Goal: Ask a question

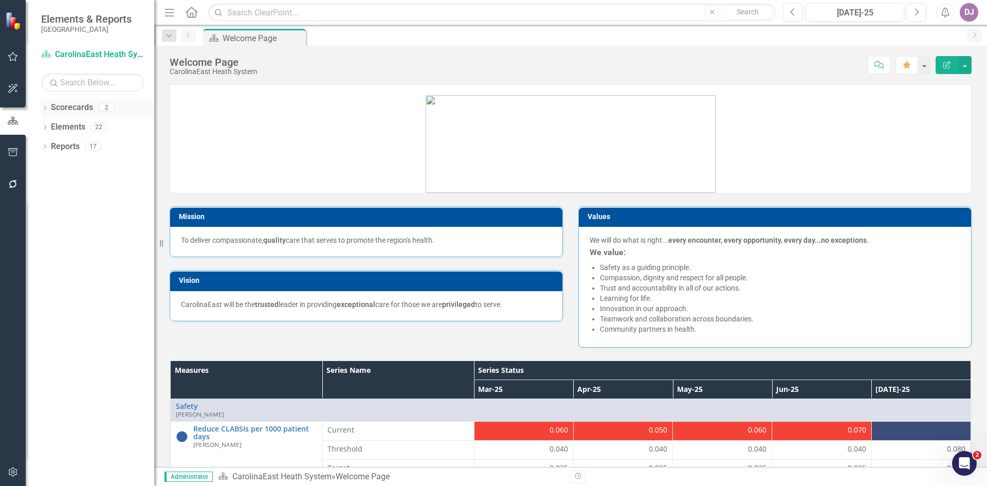
click at [84, 106] on link "Scorecards" at bounding box center [72, 108] width 42 height 12
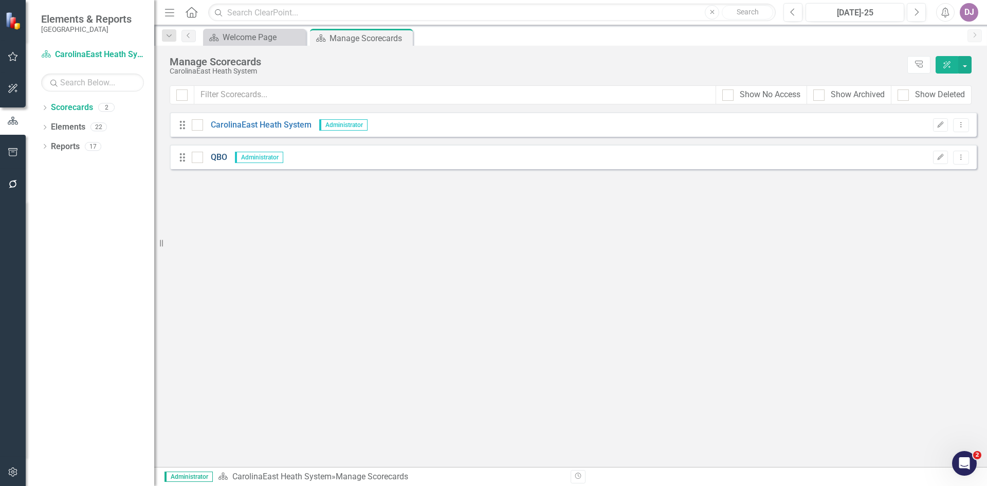
click at [216, 157] on link "QBO" at bounding box center [215, 158] width 24 height 12
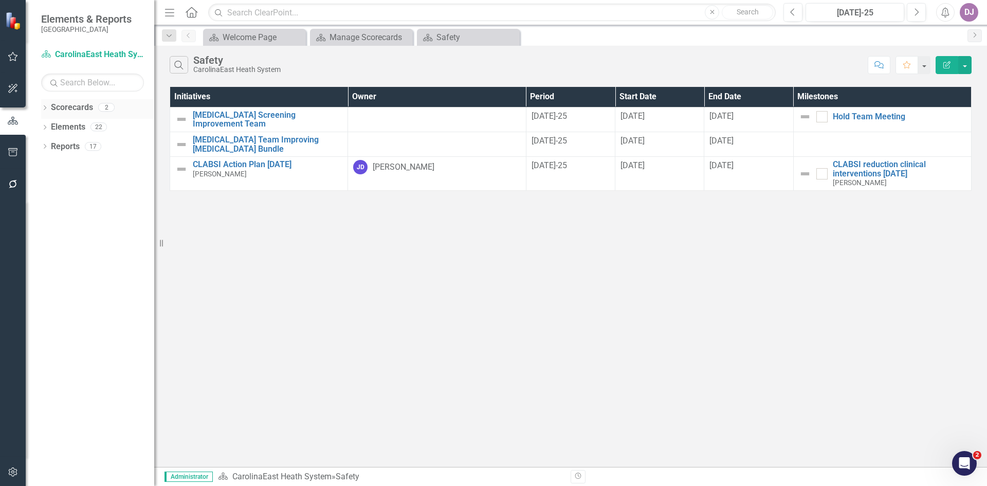
click at [81, 109] on link "Scorecards" at bounding box center [72, 108] width 42 height 12
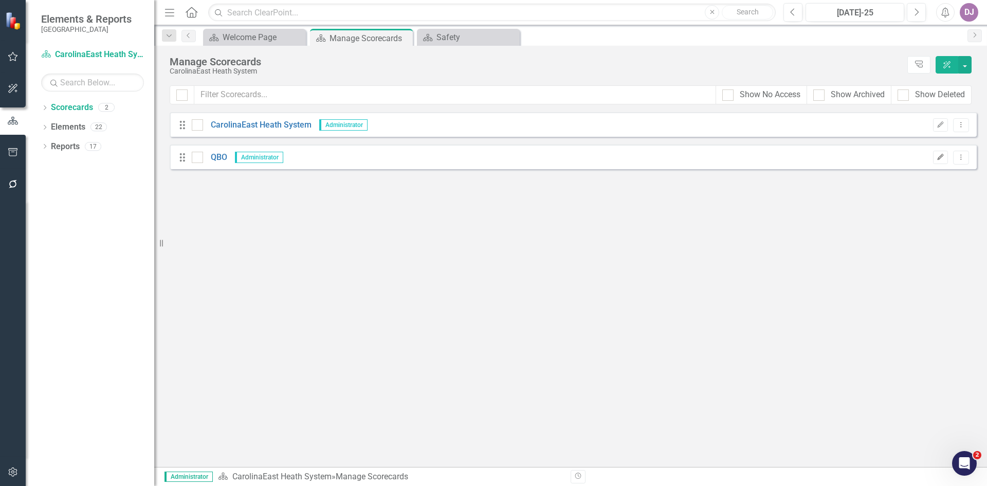
click at [942, 157] on icon "Edit" at bounding box center [941, 157] width 8 height 6
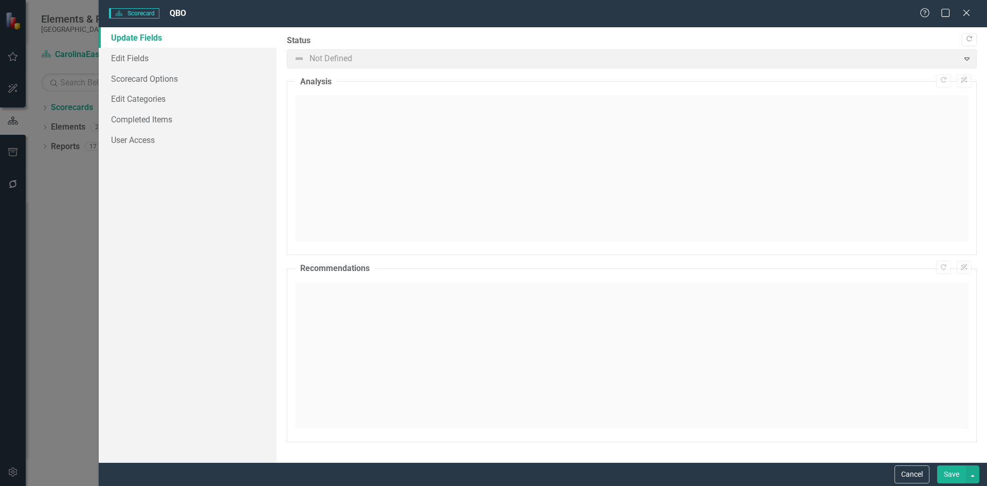
click at [147, 39] on link "Update Fields" at bounding box center [188, 37] width 178 height 21
click at [140, 56] on link "Edit Fields" at bounding box center [188, 58] width 178 height 21
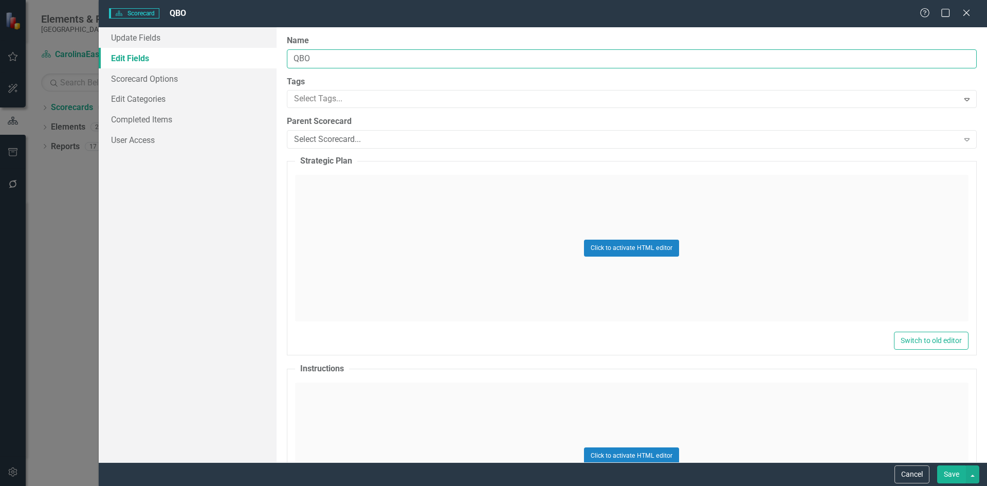
drag, startPoint x: 323, startPoint y: 57, endPoint x: 287, endPoint y: 62, distance: 36.4
click at [287, 62] on input "QBO" at bounding box center [632, 58] width 690 height 19
click at [962, 138] on icon "Expand" at bounding box center [967, 139] width 10 height 8
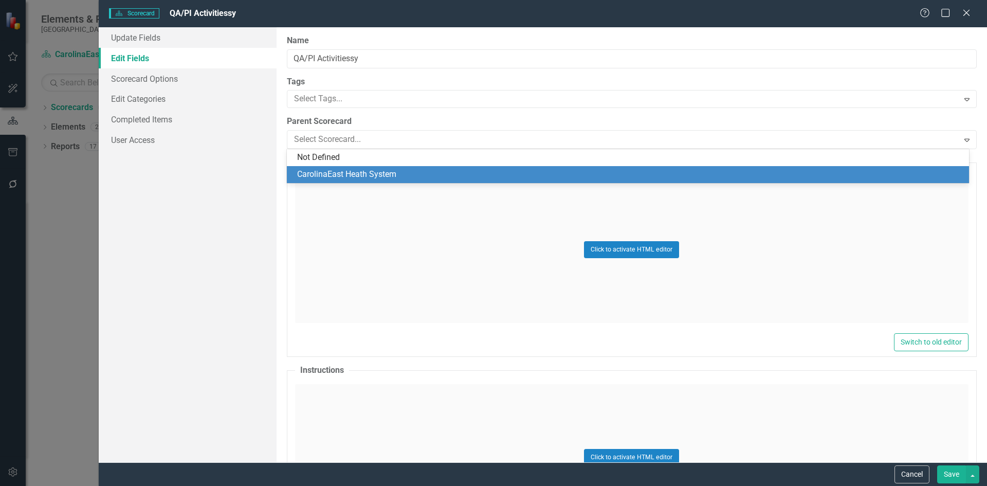
click at [365, 175] on div "CarolinaEast Heath System" at bounding box center [630, 175] width 666 height 12
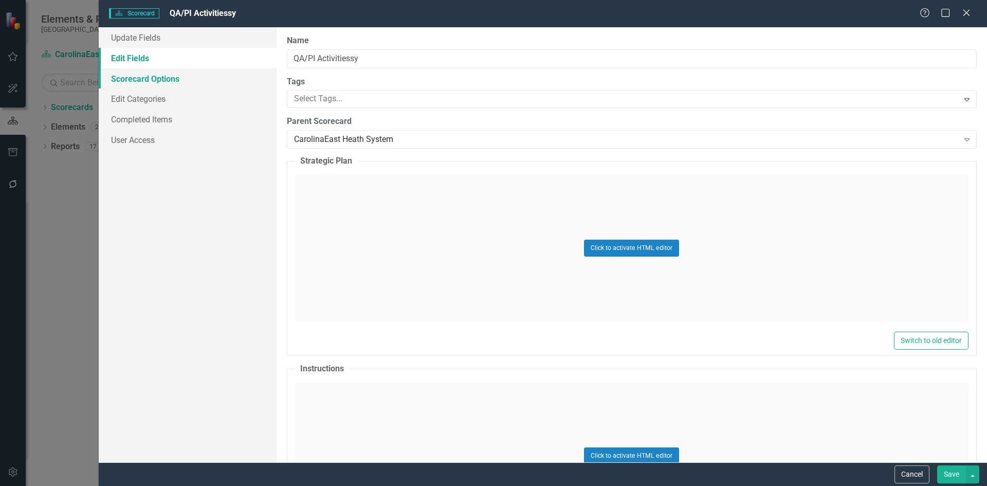
click at [163, 78] on link "Scorecard Options" at bounding box center [188, 78] width 178 height 21
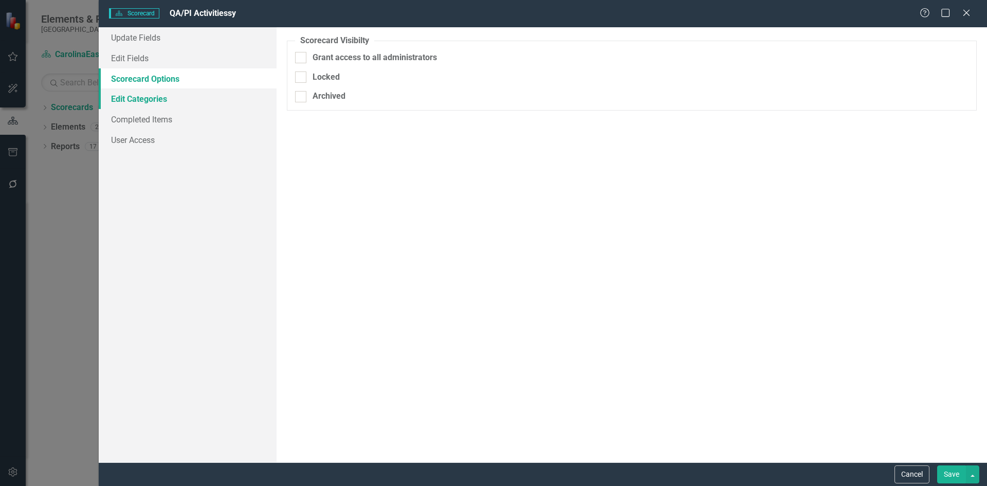
click at [157, 101] on link "Edit Categories" at bounding box center [188, 98] width 178 height 21
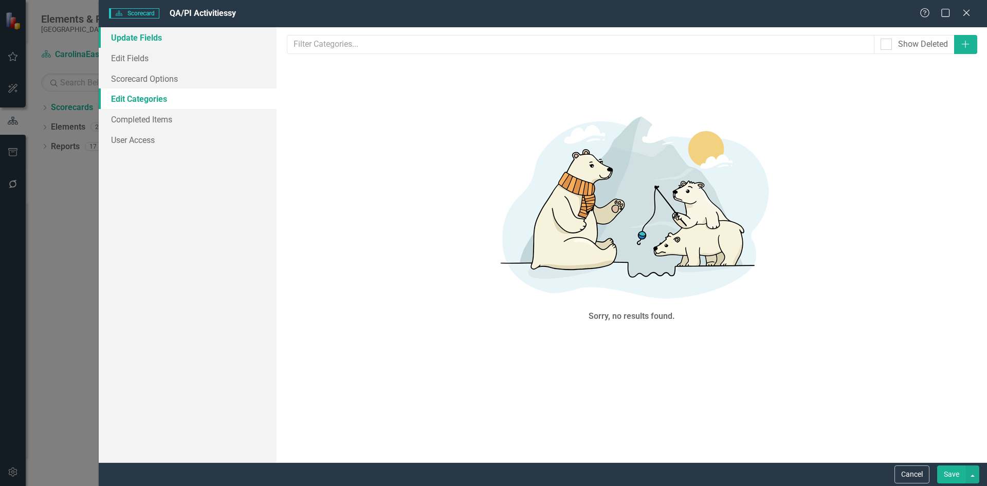
click at [153, 40] on link "Update Fields" at bounding box center [188, 37] width 178 height 21
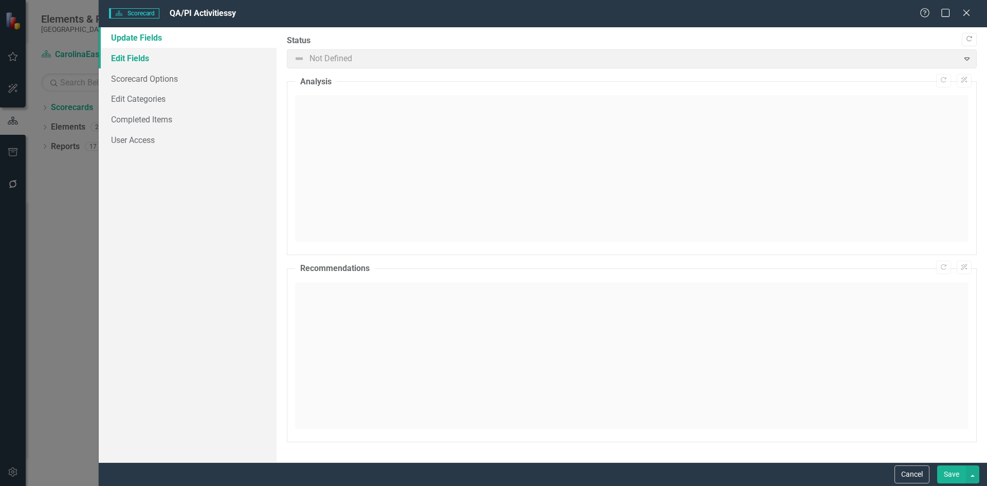
click at [146, 57] on link "Edit Fields" at bounding box center [188, 58] width 178 height 21
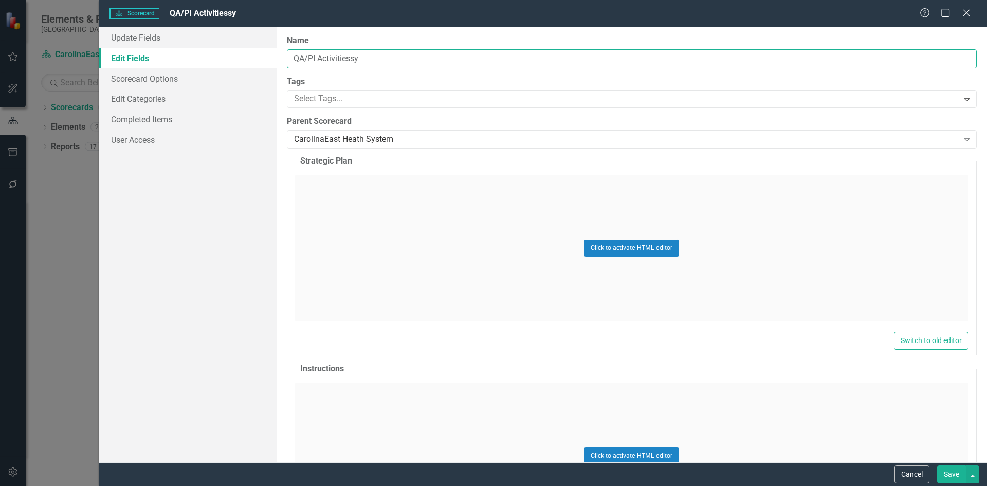
click at [352, 59] on input "QA/PI Activitiessy" at bounding box center [632, 58] width 690 height 19
type input "QA/PI Activities"
click at [160, 121] on link "Completed Items" at bounding box center [188, 119] width 178 height 21
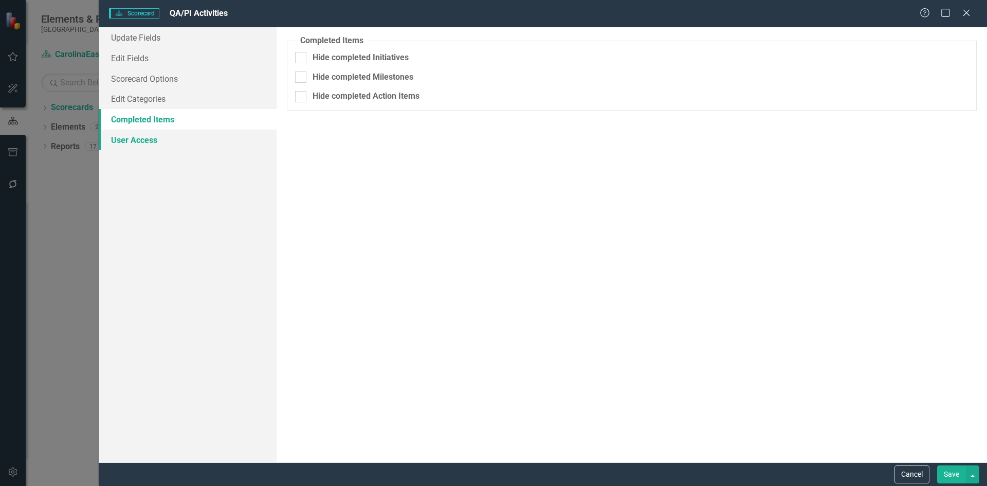
click at [151, 141] on link "User Access" at bounding box center [188, 140] width 178 height 21
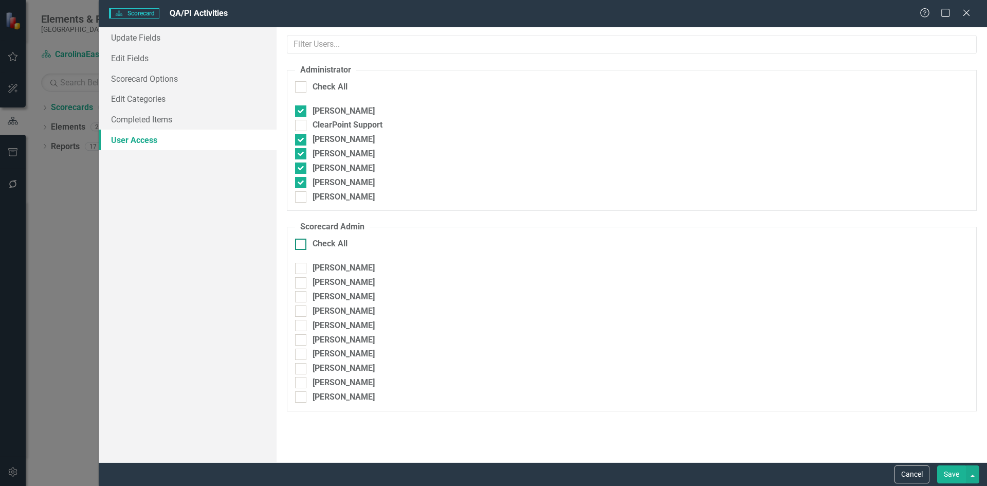
click at [303, 248] on div at bounding box center [300, 244] width 11 height 11
click at [302, 245] on input "Check All" at bounding box center [298, 242] width 7 height 7
checkbox input "true"
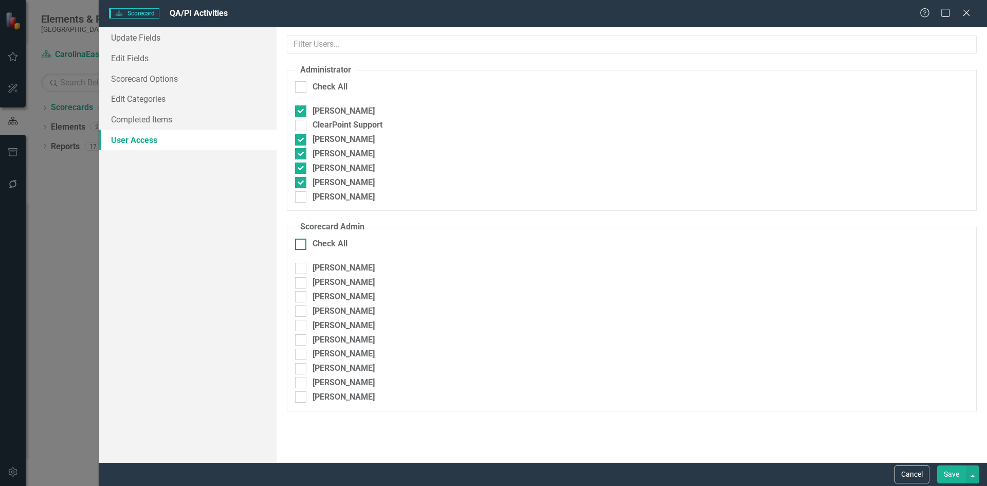
checkbox input "true"
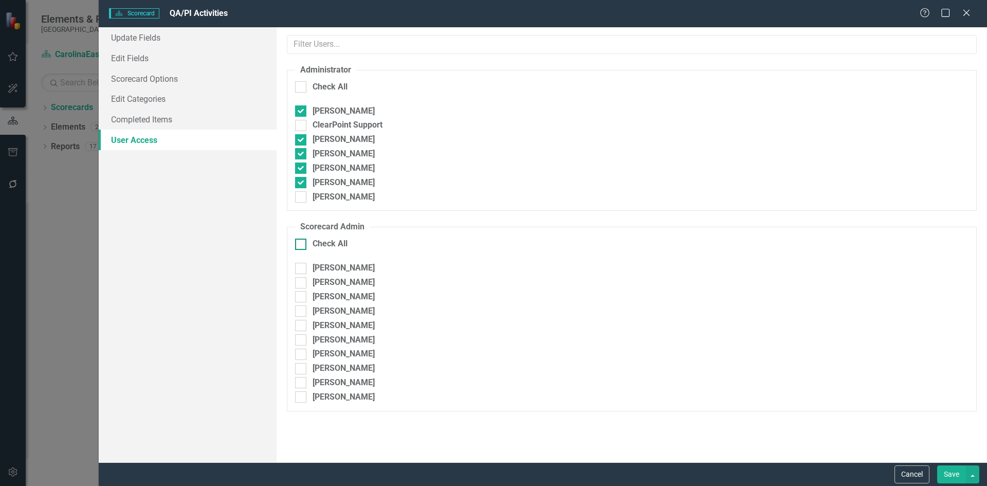
checkbox input "true"
click at [949, 475] on button "Save" at bounding box center [952, 474] width 29 height 18
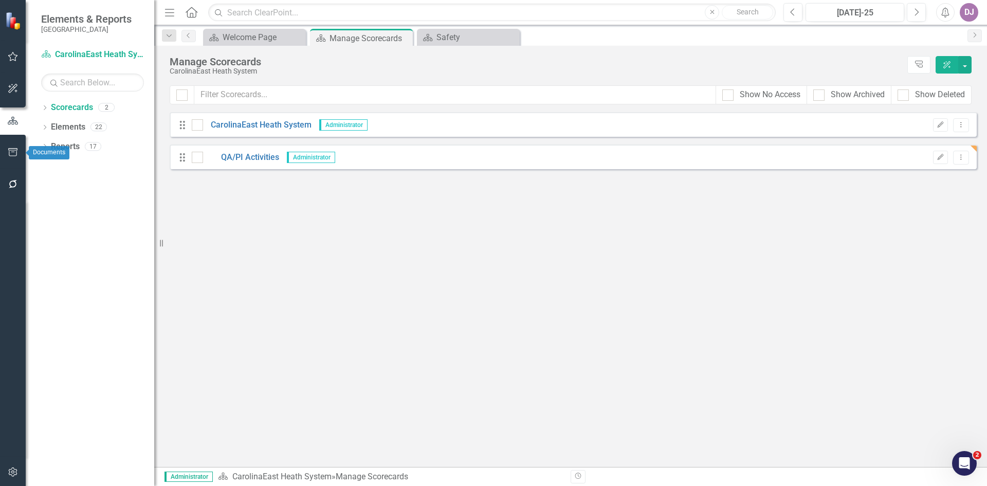
click at [11, 155] on icon "button" at bounding box center [13, 152] width 11 height 8
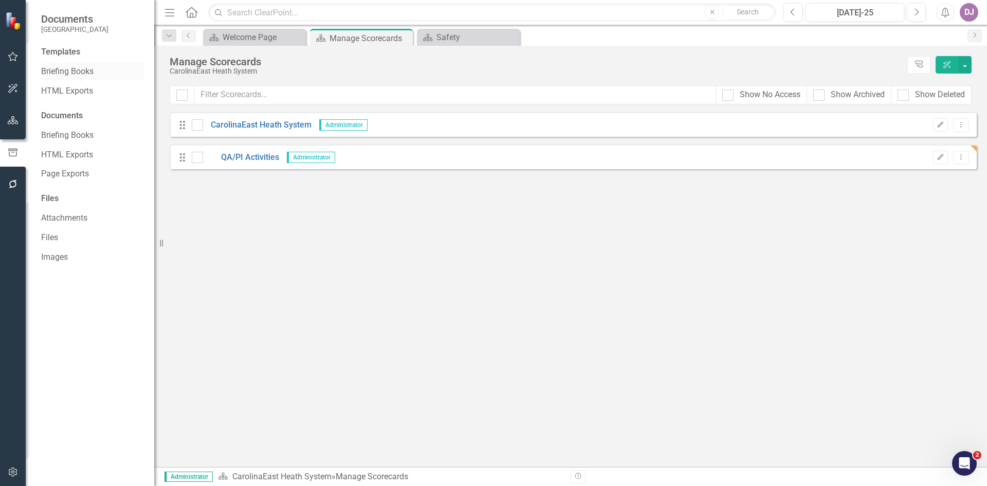
click at [67, 75] on link "Briefing Books" at bounding box center [92, 72] width 103 height 12
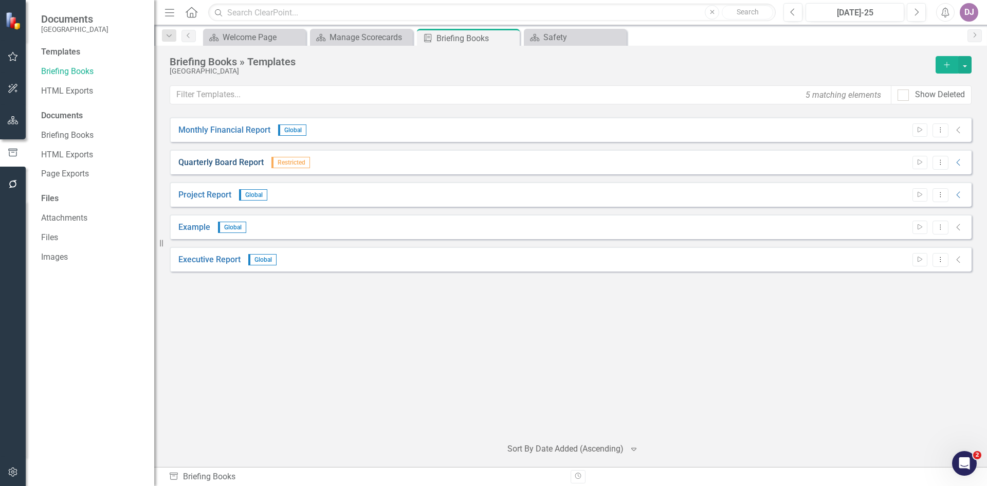
click at [247, 165] on link "Quarterly Board Report" at bounding box center [220, 163] width 85 height 12
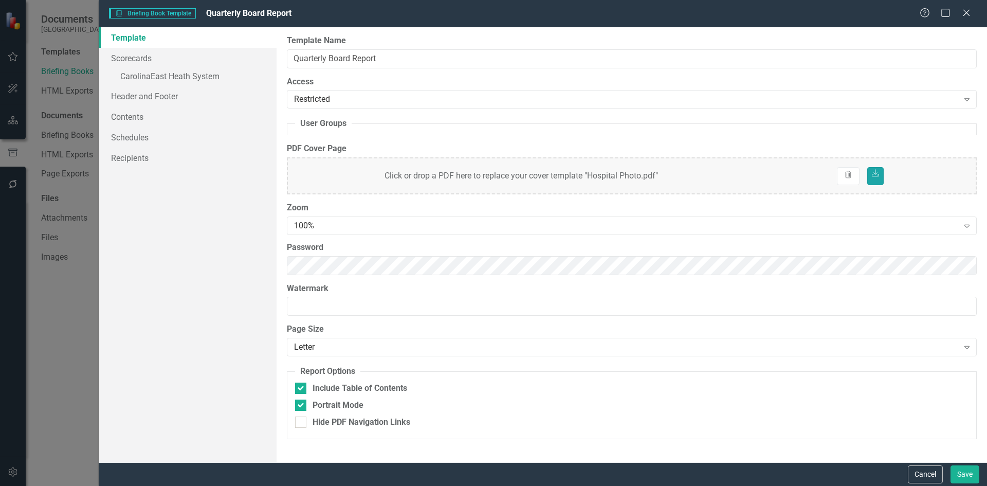
click at [876, 183] on link "Download" at bounding box center [876, 176] width 16 height 18
click at [152, 155] on link "Recipients" at bounding box center [188, 158] width 178 height 21
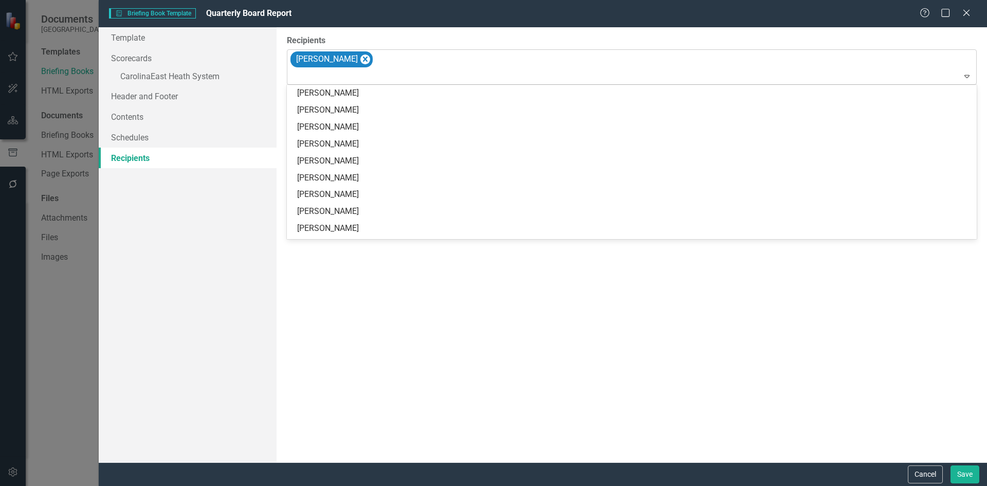
click at [970, 73] on icon "Expand" at bounding box center [967, 76] width 10 height 8
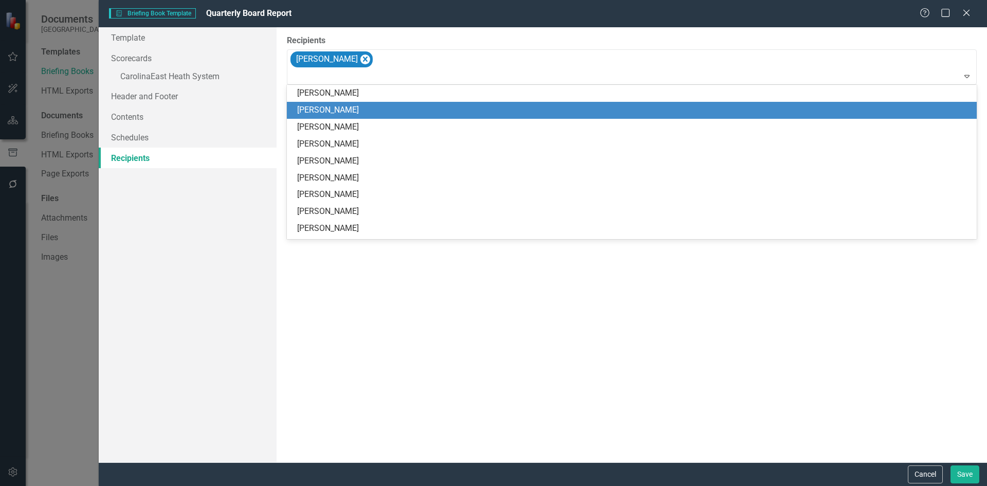
click at [310, 109] on div "[PERSON_NAME]" at bounding box center [634, 110] width 674 height 12
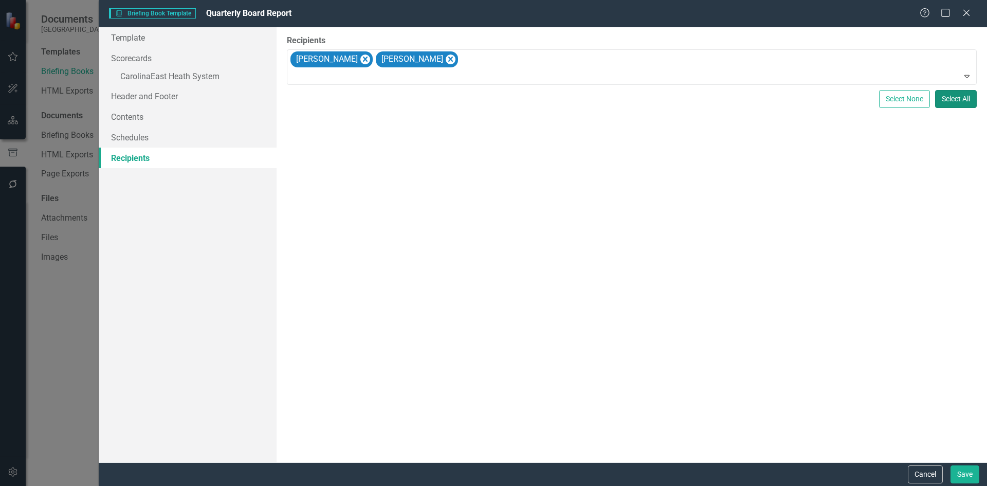
click at [951, 103] on button "Select All" at bounding box center [956, 99] width 42 height 18
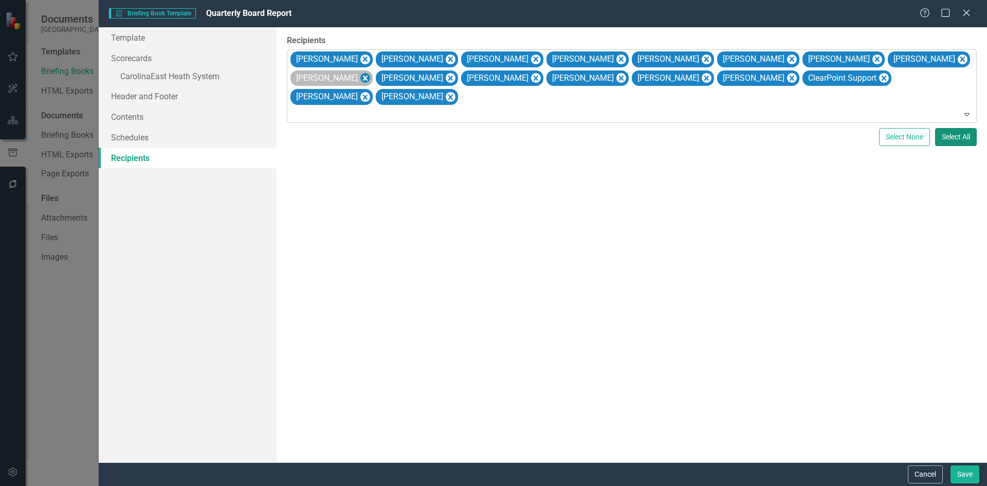
click at [368, 76] on icon "Remove Rozalyn Moulison" at bounding box center [365, 78] width 5 height 5
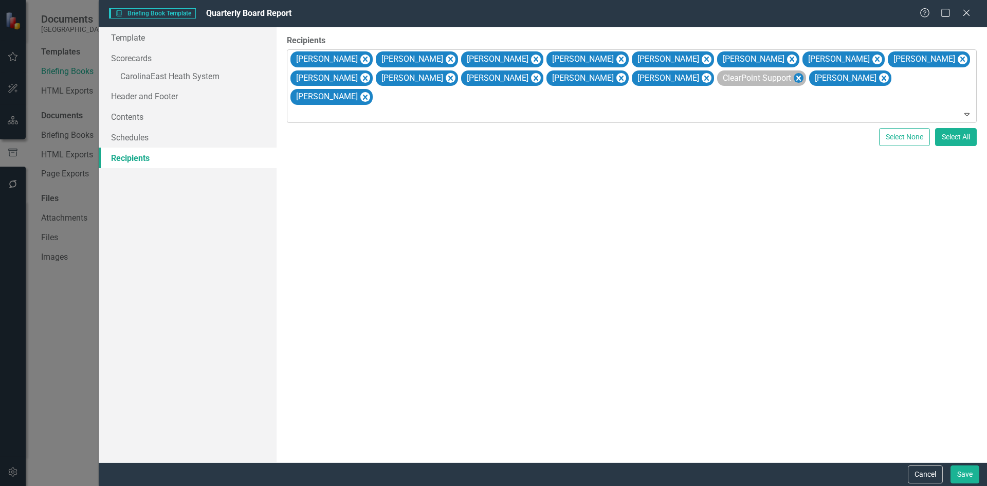
click at [794, 73] on icon "Remove ClearPoint Support" at bounding box center [799, 78] width 10 height 13
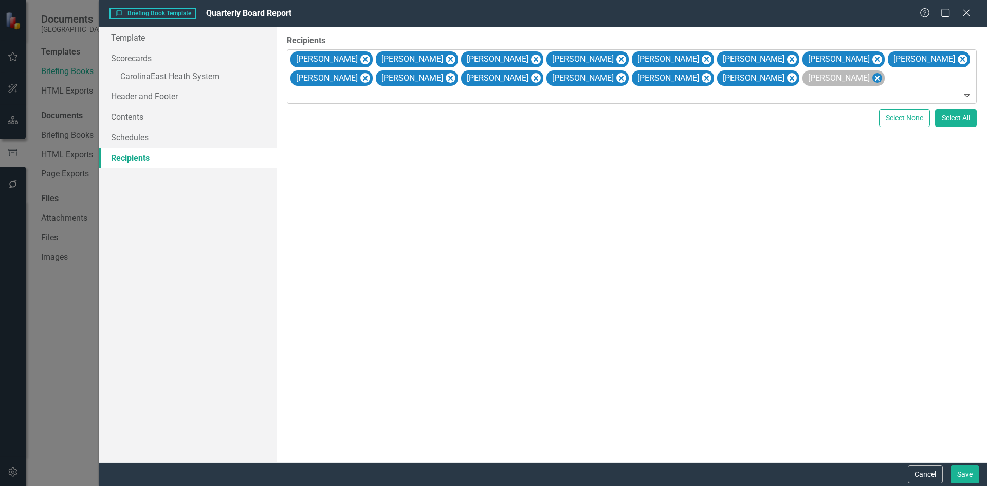
click at [872, 80] on icon "Remove Karen Yaeck" at bounding box center [877, 78] width 10 height 13
click at [531, 78] on icon "Remove Judy Pierce" at bounding box center [536, 78] width 10 height 13
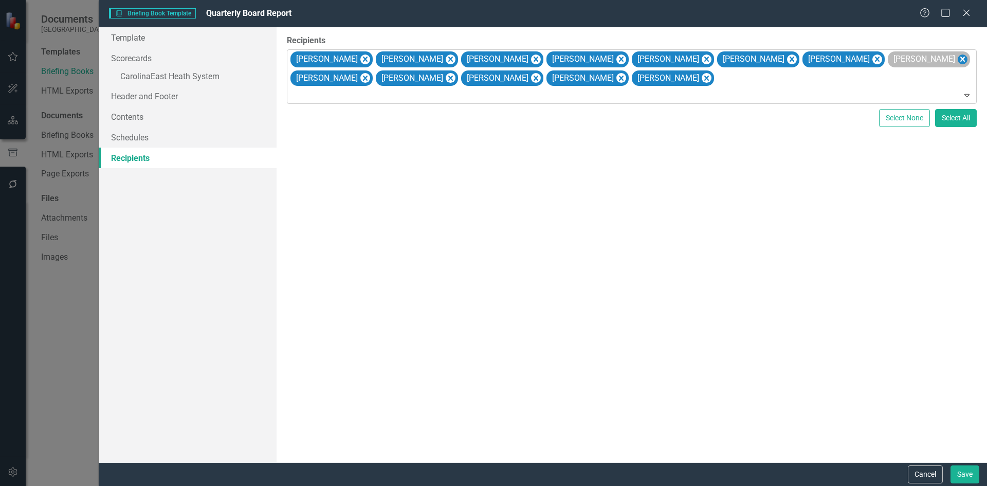
click at [958, 57] on icon "Remove Alvin Li" at bounding box center [963, 59] width 10 height 13
click at [963, 478] on button "Save" at bounding box center [965, 474] width 29 height 18
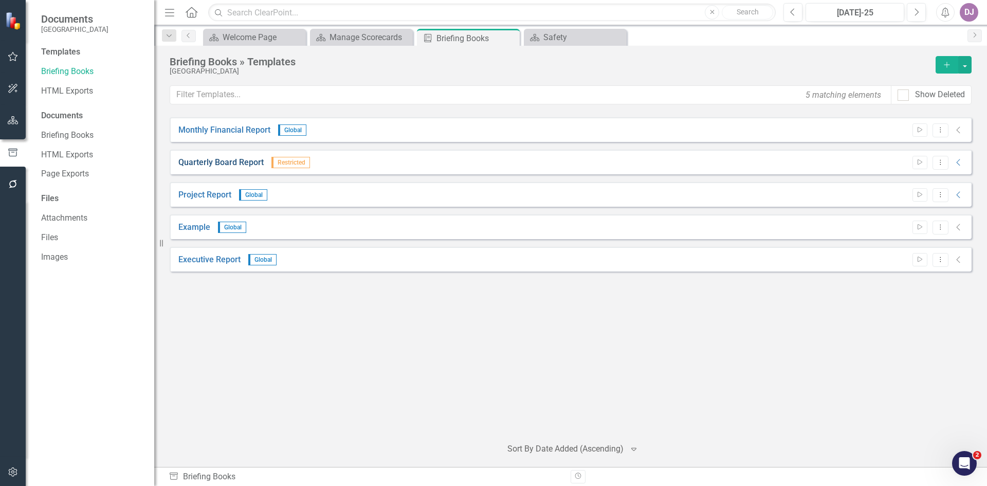
click at [233, 165] on link "Quarterly Board Report" at bounding box center [220, 163] width 85 height 12
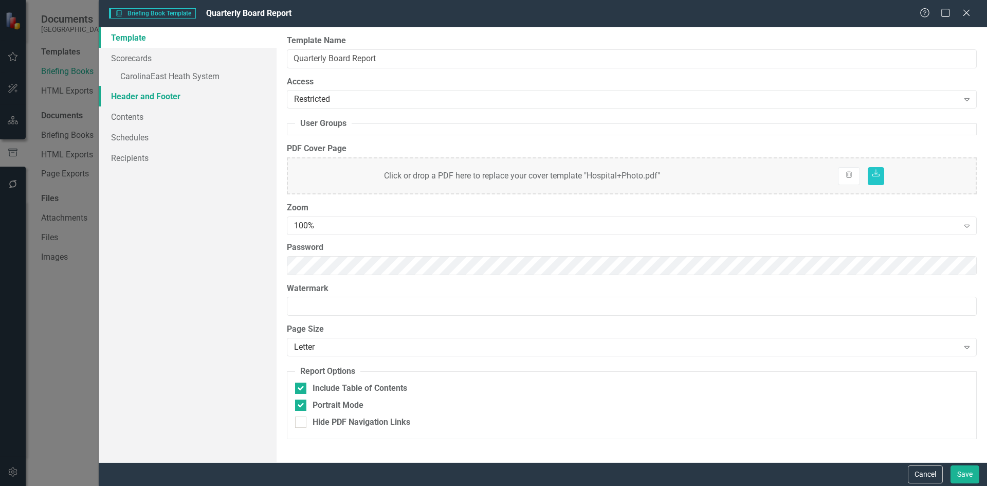
click at [195, 97] on link "Header and Footer" at bounding box center [188, 96] width 178 height 21
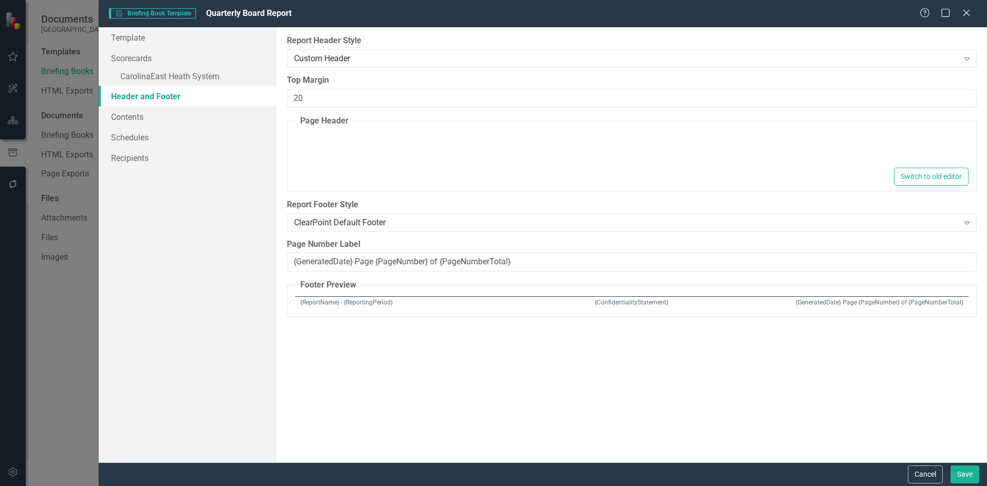
type textarea "<p style="border-style: none none solid; border-color: rgb(255, 153, 0); text-a…"
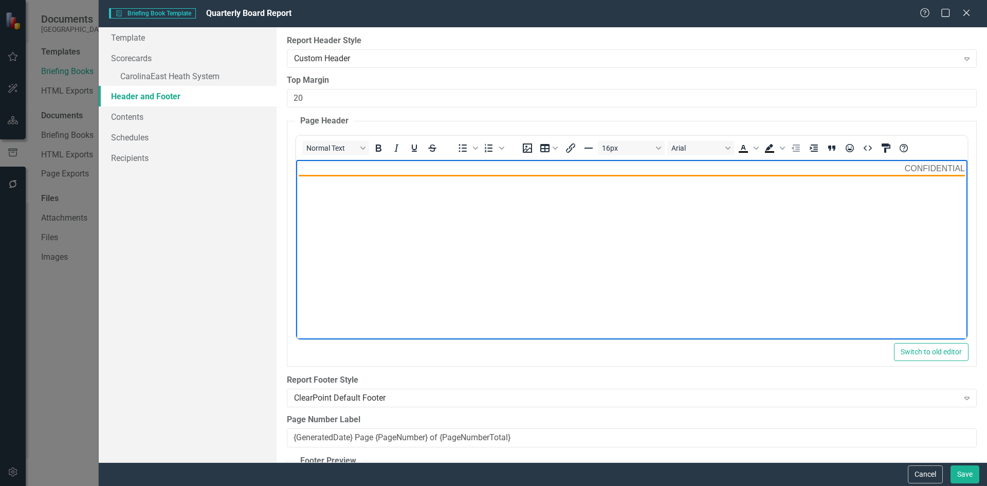
click at [349, 200] on body "CONFIDENTIAL" at bounding box center [632, 237] width 672 height 154
click at [349, 200] on body "C" at bounding box center [632, 237] width 672 height 154
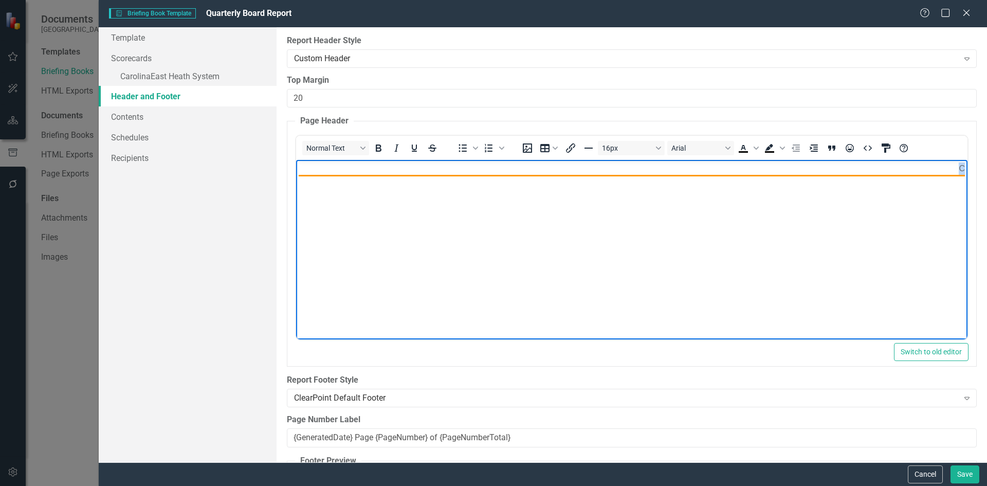
click at [348, 199] on body "C" at bounding box center [632, 237] width 672 height 154
click at [335, 167] on p "C" at bounding box center [631, 170] width 667 height 14
click at [797, 152] on icon "Decrease indent" at bounding box center [796, 148] width 8 height 7
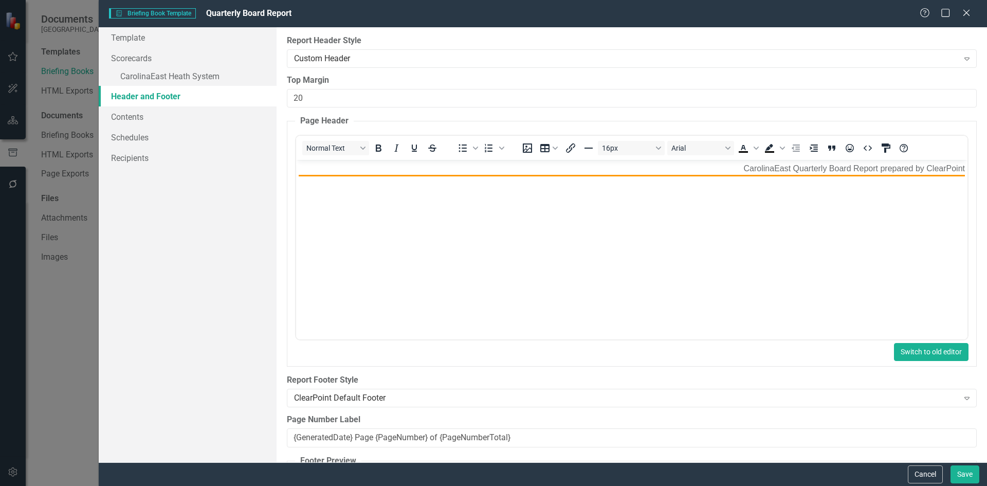
click at [929, 355] on button "Switch to old editor" at bounding box center [931, 352] width 75 height 18
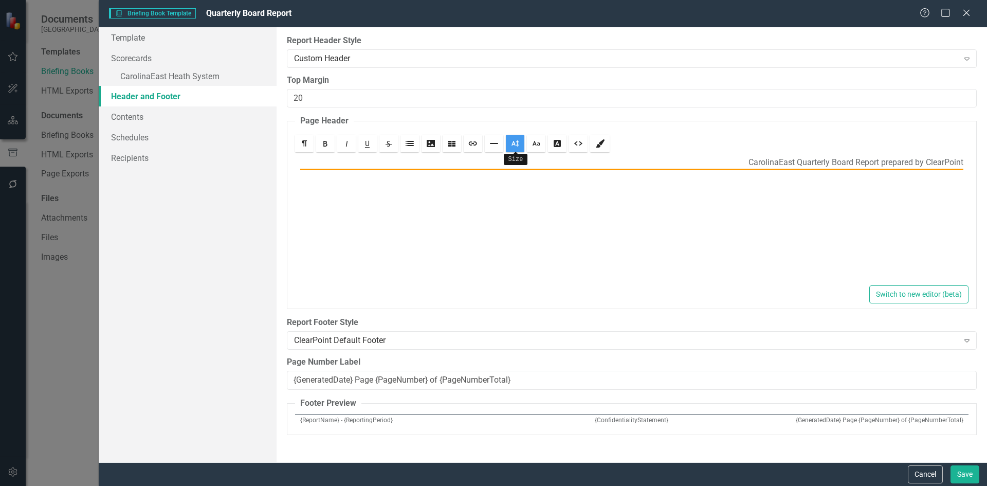
click at [522, 146] on link "Size" at bounding box center [515, 143] width 19 height 17
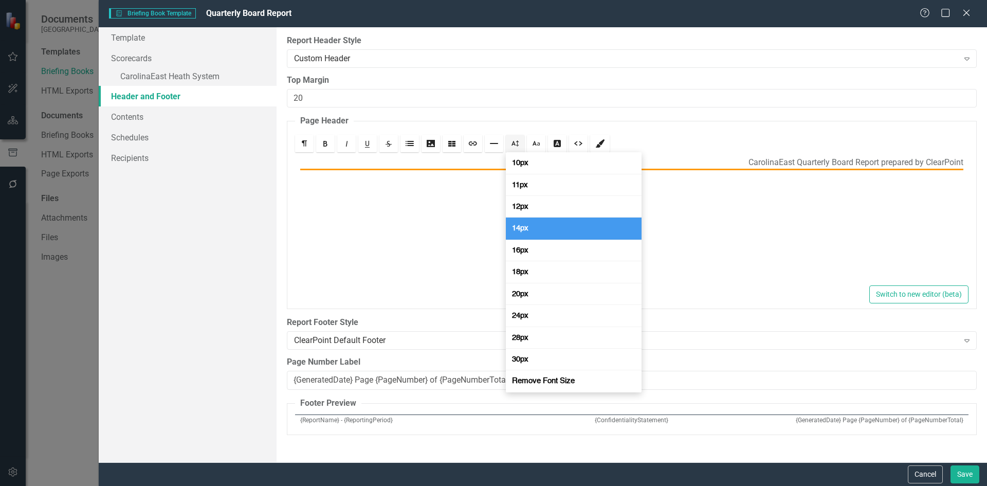
click at [523, 230] on span "14px" at bounding box center [520, 228] width 21 height 10
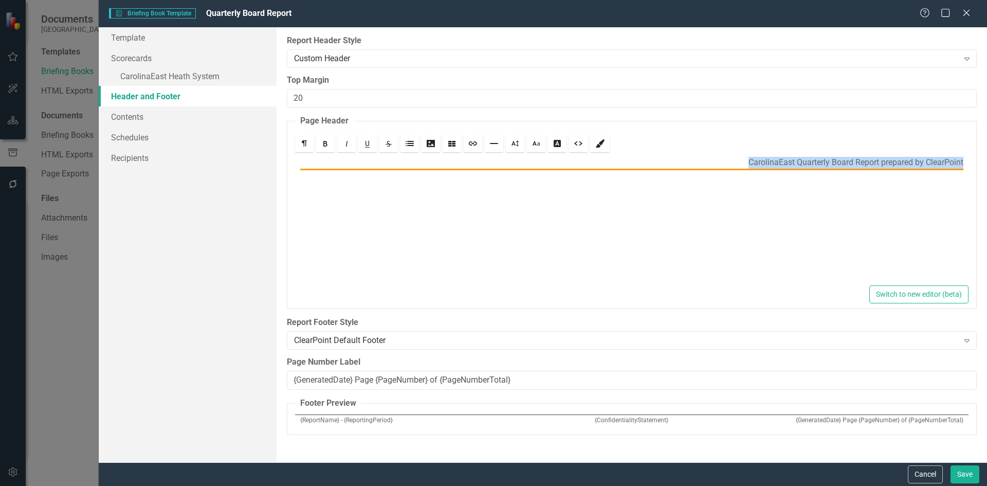
drag, startPoint x: 742, startPoint y: 163, endPoint x: 971, endPoint y: 153, distance: 230.1
click at [971, 153] on fieldset "Page Header Rich text editor ﻿ CarolinaEast Quarterly Board Report prepared by …" at bounding box center [632, 212] width 690 height 194
click at [514, 146] on icon "Size" at bounding box center [515, 143] width 8 height 8
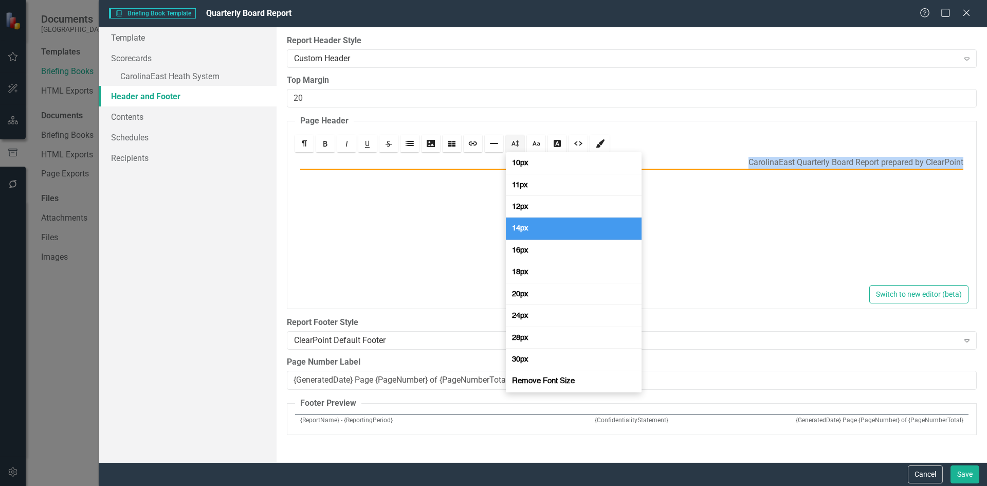
click at [517, 228] on span "14px" at bounding box center [520, 228] width 21 height 10
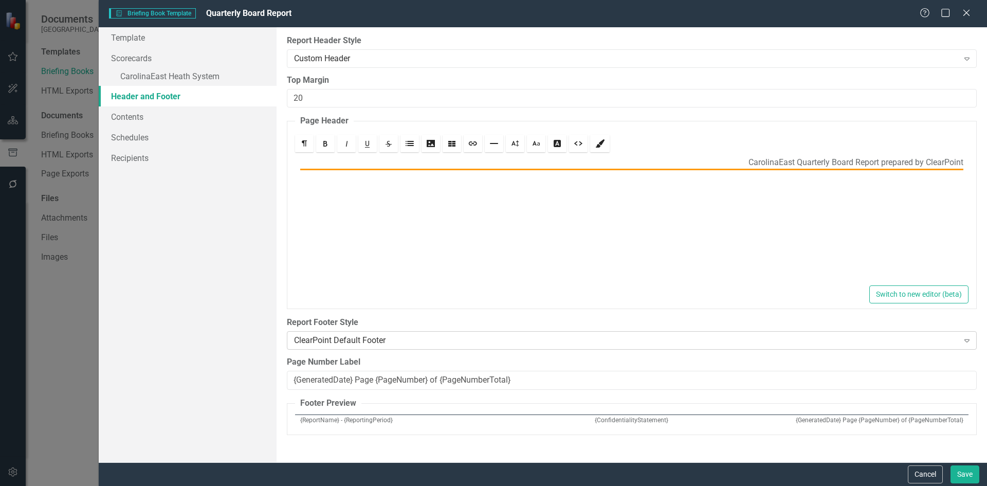
click at [385, 343] on div "ClearPoint Default Footer" at bounding box center [626, 341] width 665 height 12
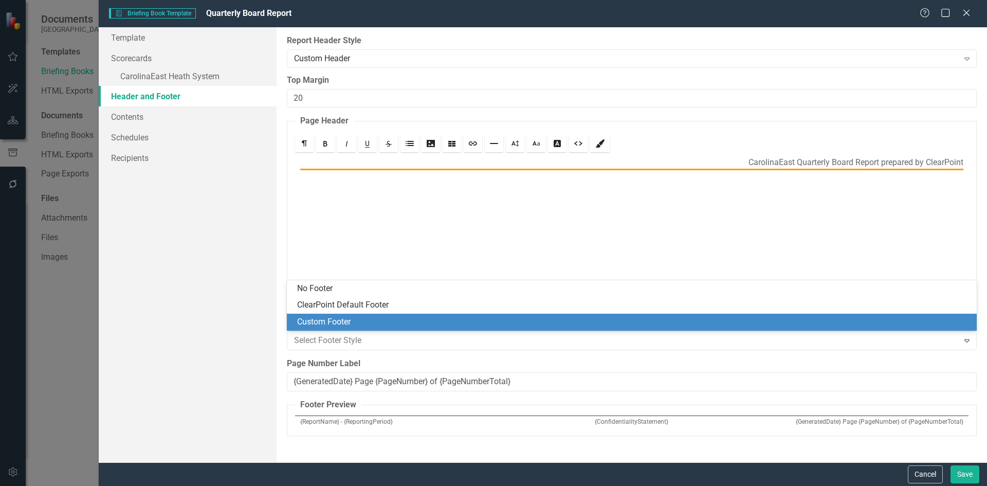
click at [367, 322] on div "Custom Footer" at bounding box center [634, 322] width 674 height 12
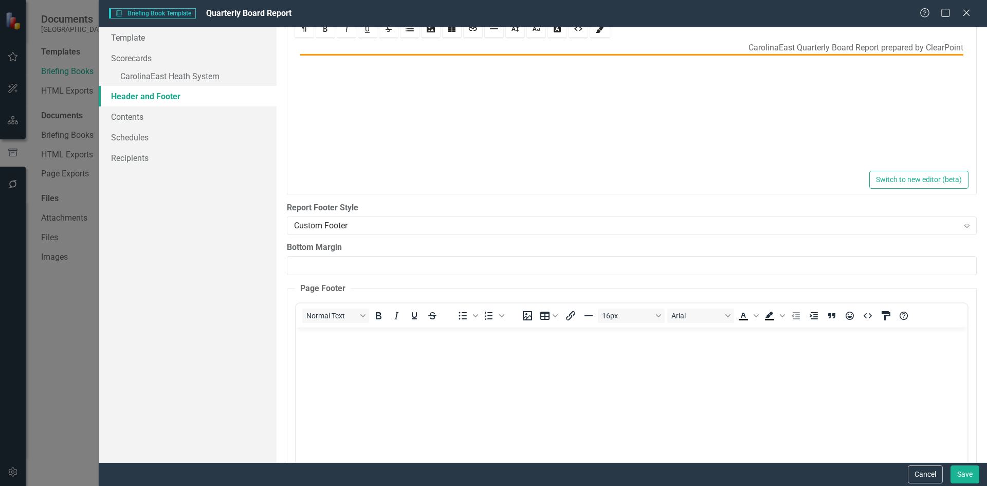
scroll to position [136, 0]
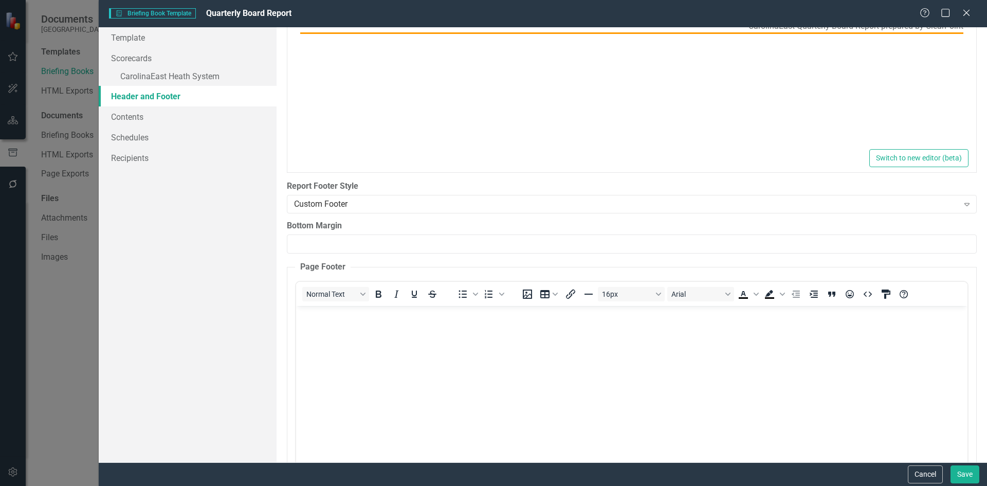
click at [444, 329] on body "Rich Text Area. Press ALT-0 for help." at bounding box center [632, 382] width 672 height 154
click at [969, 477] on button "Save" at bounding box center [965, 474] width 29 height 18
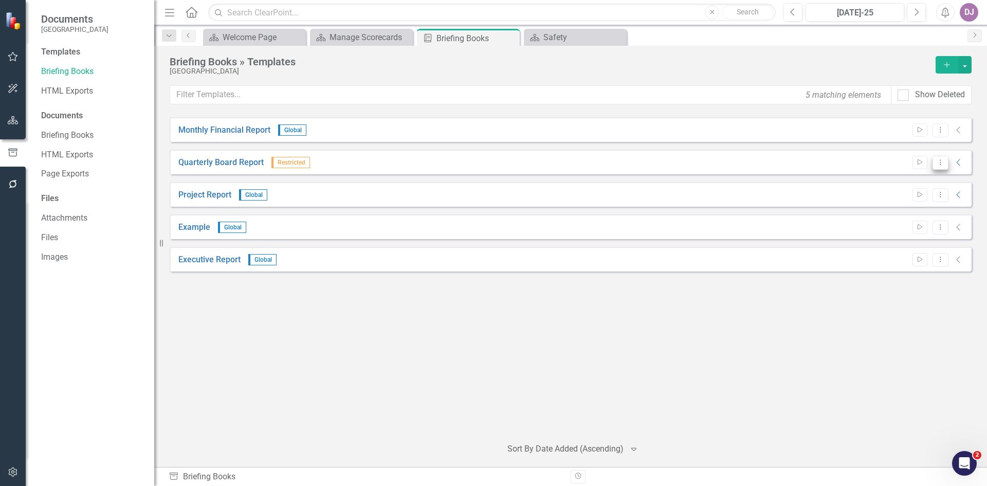
click at [938, 161] on icon "Dropdown Menu" at bounding box center [941, 162] width 9 height 7
click at [922, 161] on icon "Start" at bounding box center [920, 162] width 8 height 6
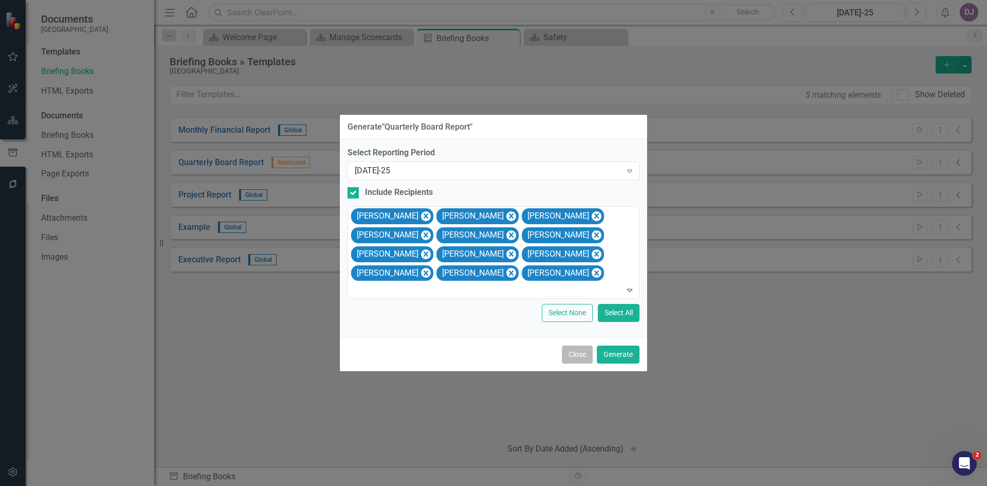
click at [582, 359] on button "Close" at bounding box center [577, 355] width 31 height 18
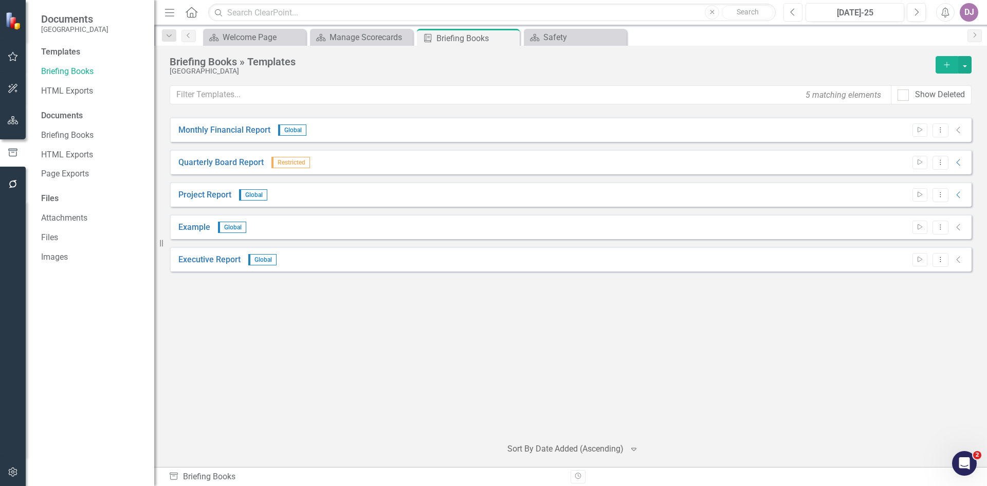
click at [794, 14] on icon "Previous" at bounding box center [793, 12] width 6 height 9
click at [920, 163] on icon "Start" at bounding box center [920, 162] width 8 height 6
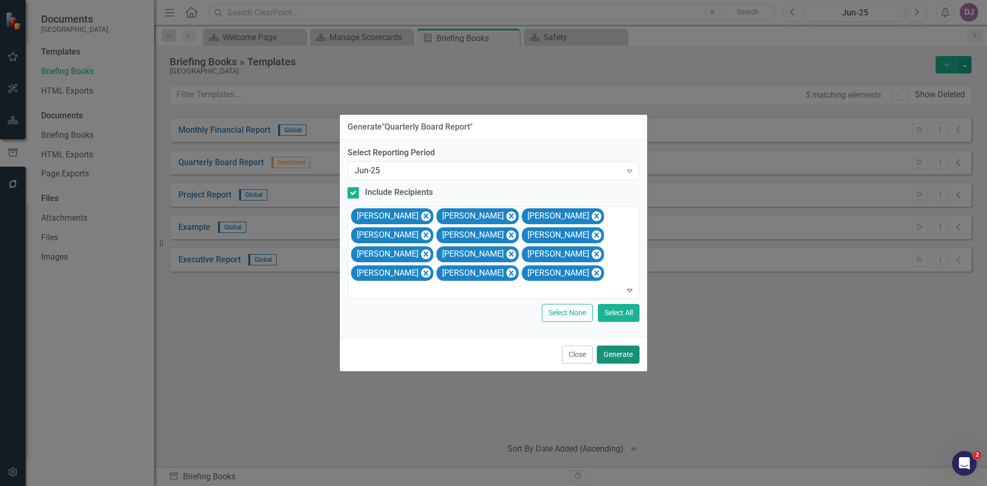
click at [632, 355] on button "Generate" at bounding box center [618, 355] width 43 height 18
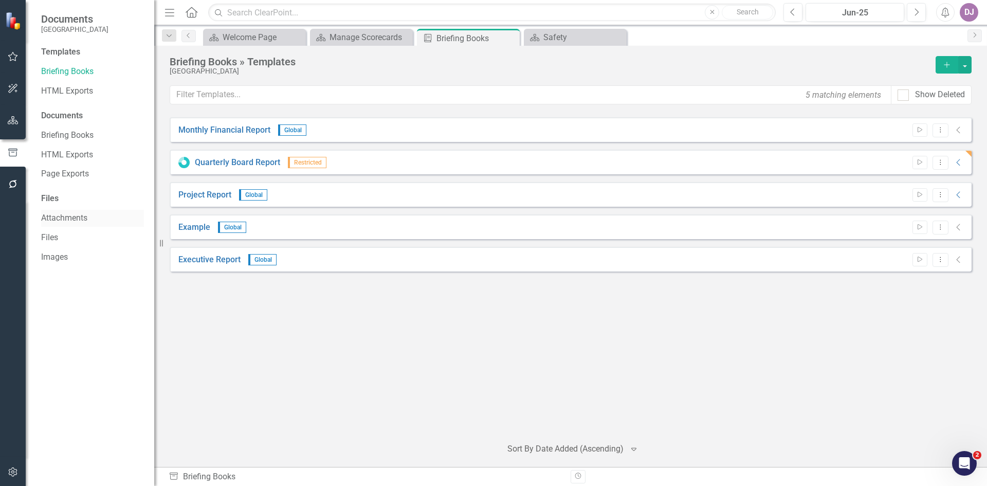
click at [75, 218] on link "Attachments" at bounding box center [92, 218] width 103 height 12
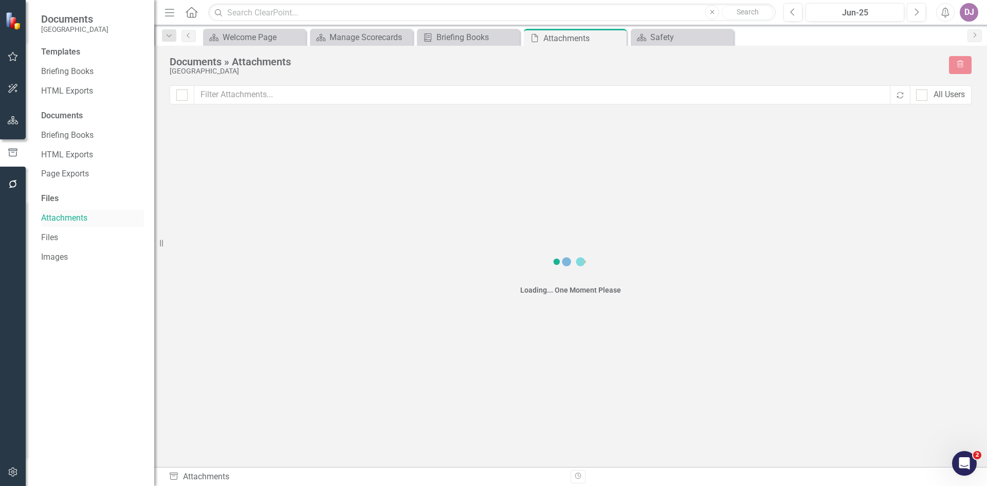
checkbox input "false"
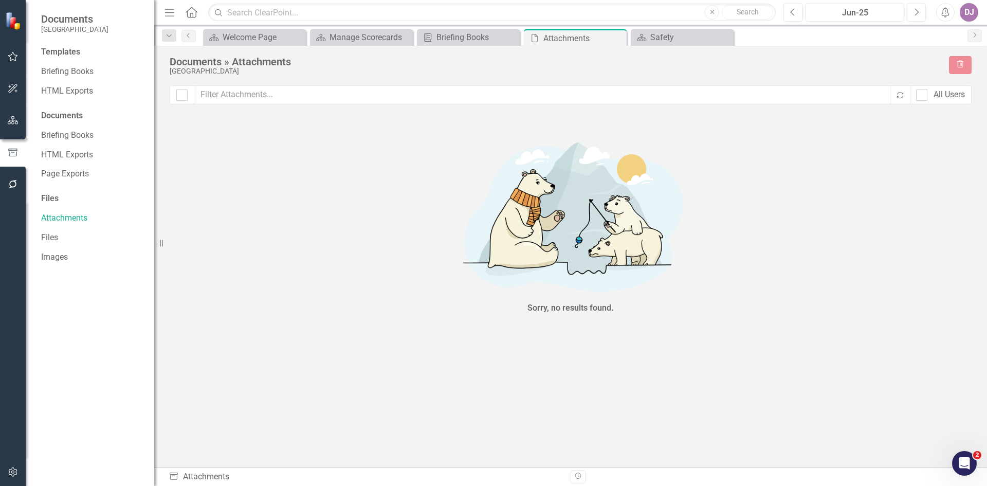
click at [811, 155] on div "Sorry, no results found." at bounding box center [571, 224] width 802 height 225
click at [72, 66] on link "Briefing Books" at bounding box center [92, 72] width 103 height 12
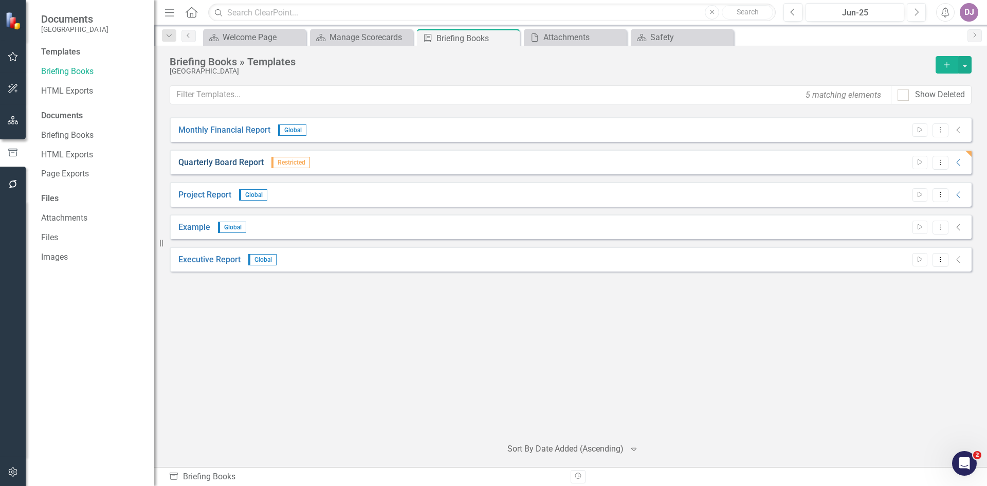
click at [230, 160] on link "Quarterly Board Report" at bounding box center [220, 163] width 85 height 12
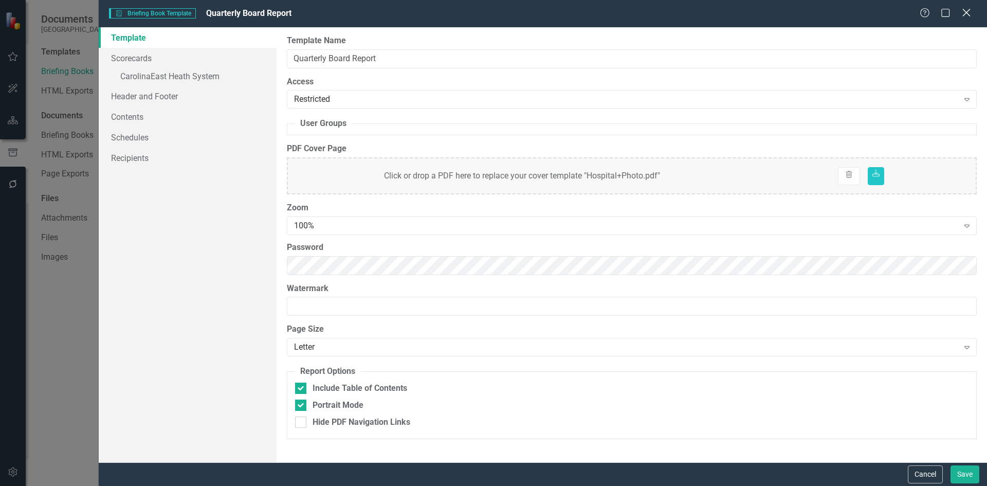
click at [966, 12] on icon at bounding box center [967, 13] width 8 height 8
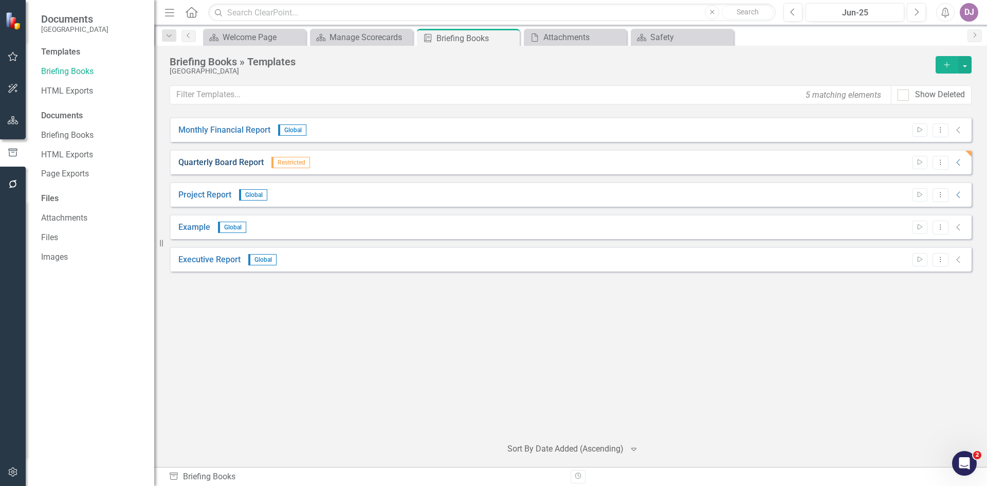
click at [230, 166] on link "Quarterly Board Report" at bounding box center [220, 163] width 85 height 12
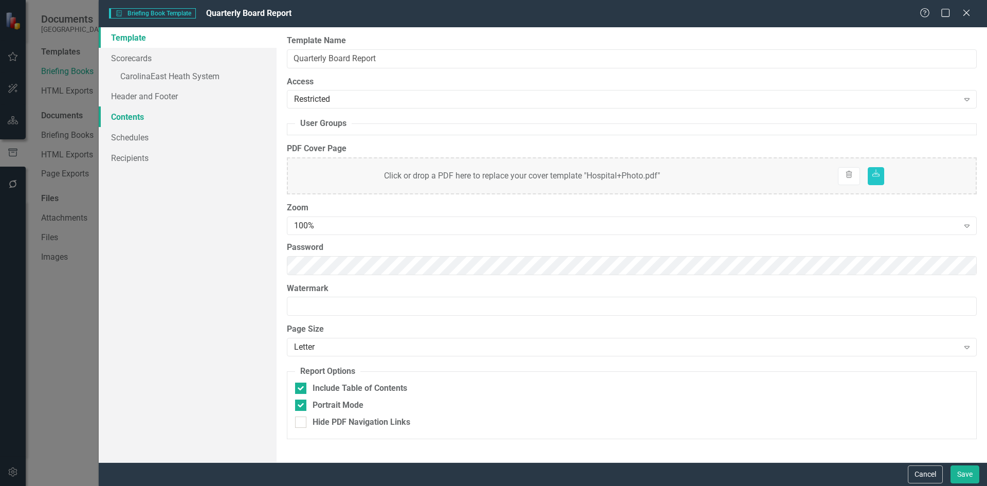
click at [138, 115] on link "Contents" at bounding box center [188, 116] width 178 height 21
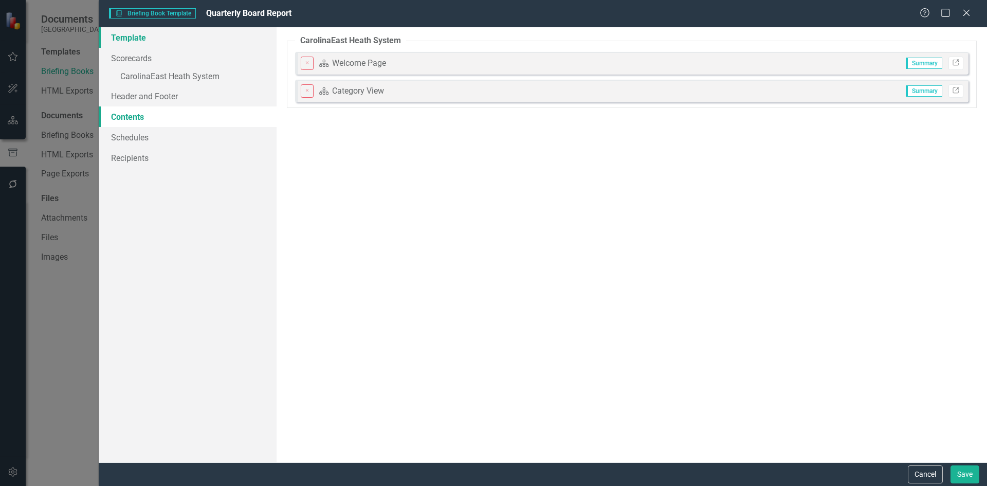
click at [162, 39] on link "Template" at bounding box center [188, 37] width 178 height 21
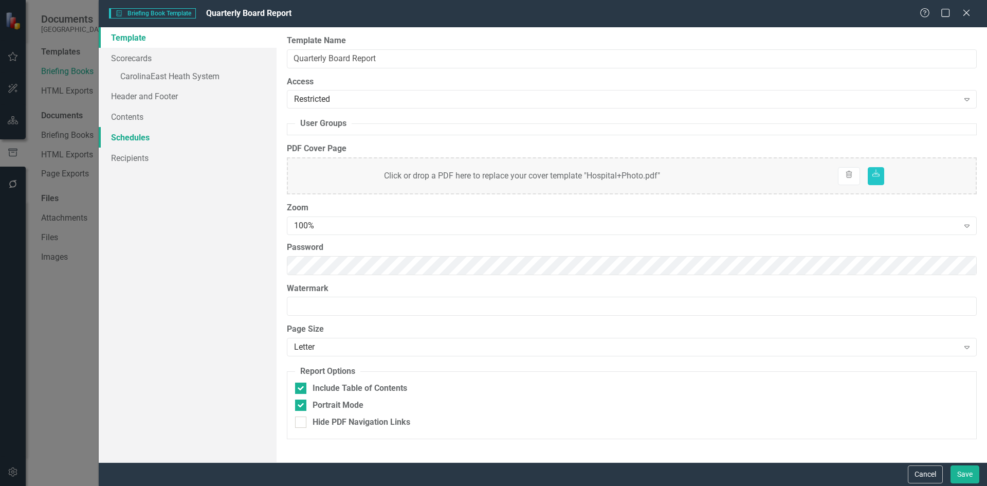
click at [136, 137] on link "Schedules" at bounding box center [188, 137] width 178 height 21
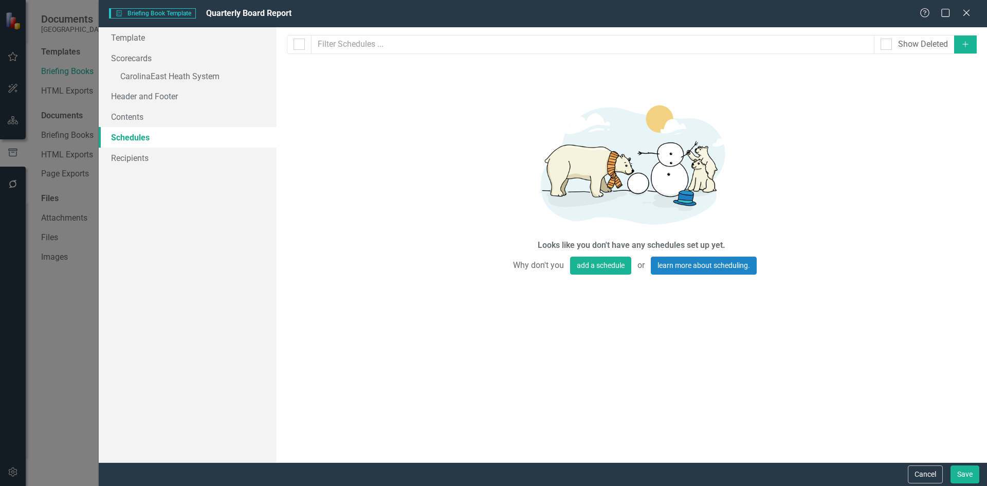
click at [967, 46] on icon "Add" at bounding box center [965, 44] width 9 height 7
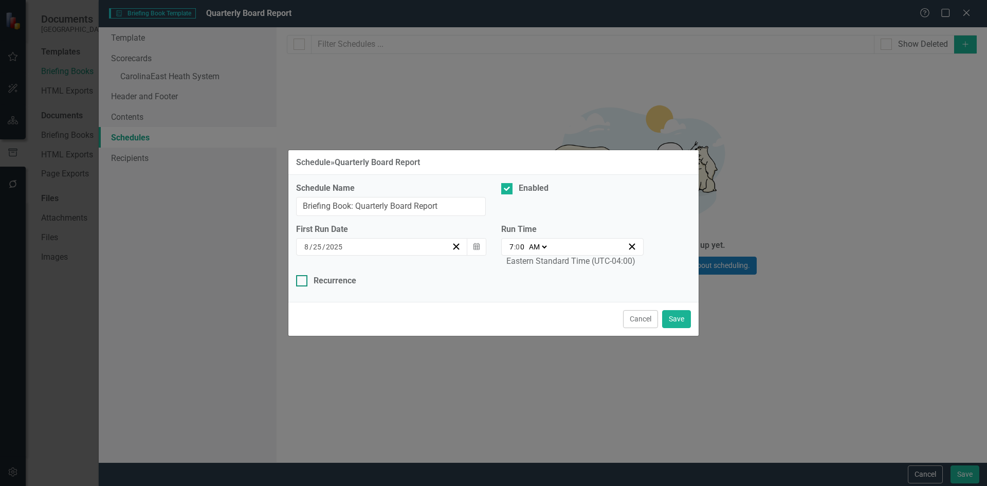
click at [304, 286] on div "Recurrence" at bounding box center [493, 281] width 395 height 12
click at [303, 282] on input "Recurrence" at bounding box center [299, 278] width 7 height 7
checkbox input "true"
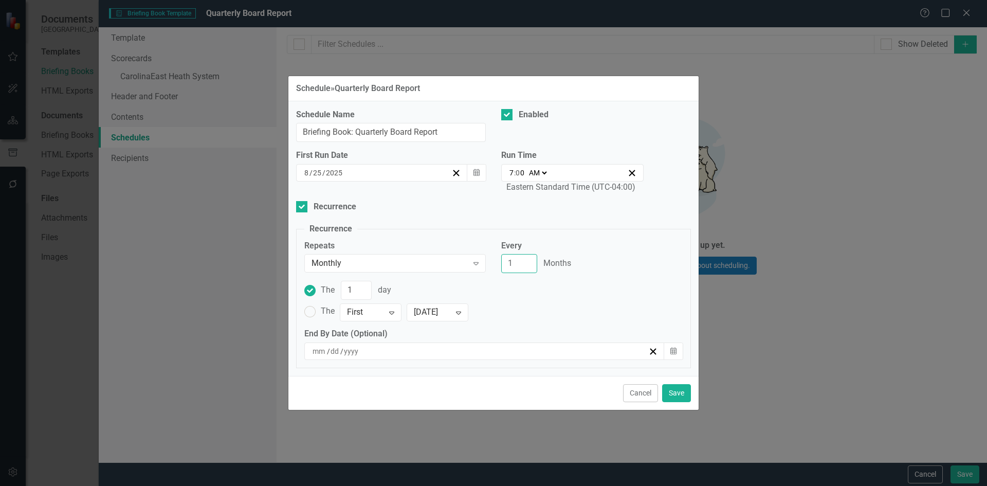
click at [527, 267] on input "1" at bounding box center [519, 263] width 36 height 19
click at [530, 256] on input "1" at bounding box center [519, 263] width 36 height 19
click at [528, 261] on input "2" at bounding box center [519, 263] width 36 height 19
type input "3"
click at [528, 261] on input "3" at bounding box center [519, 263] width 36 height 19
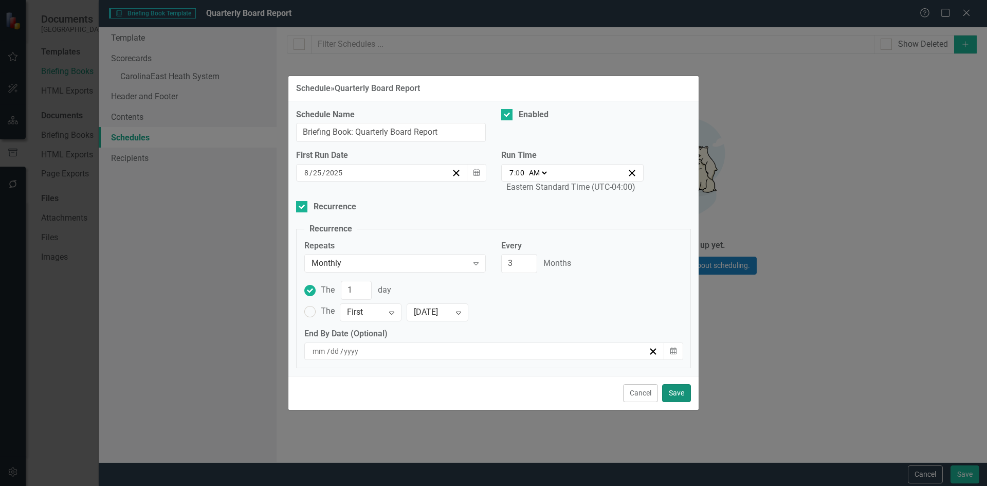
click at [680, 397] on button "Save" at bounding box center [676, 393] width 29 height 18
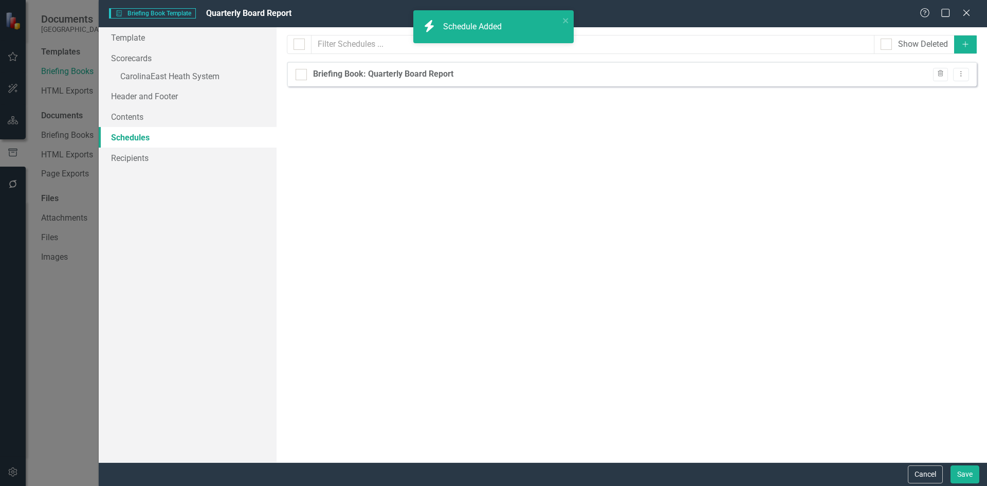
checkbox input "false"
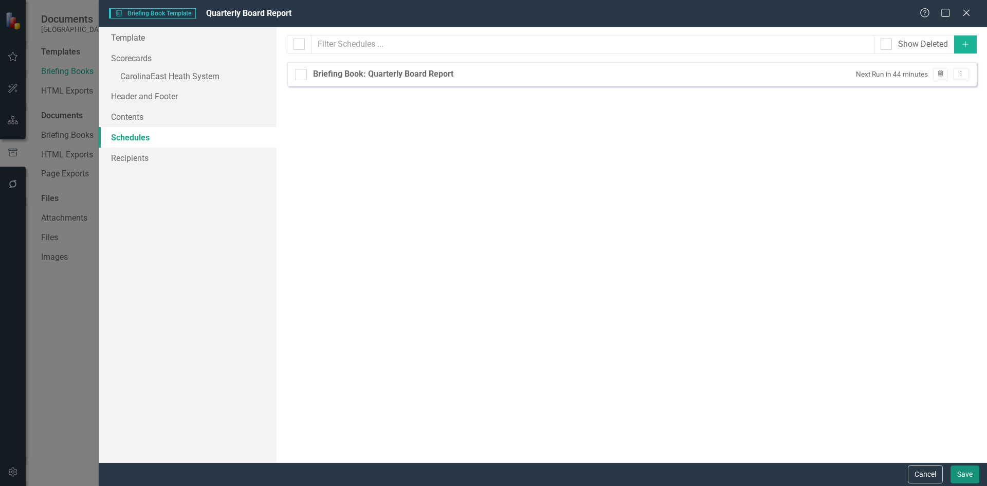
click at [962, 472] on button "Save" at bounding box center [965, 474] width 29 height 18
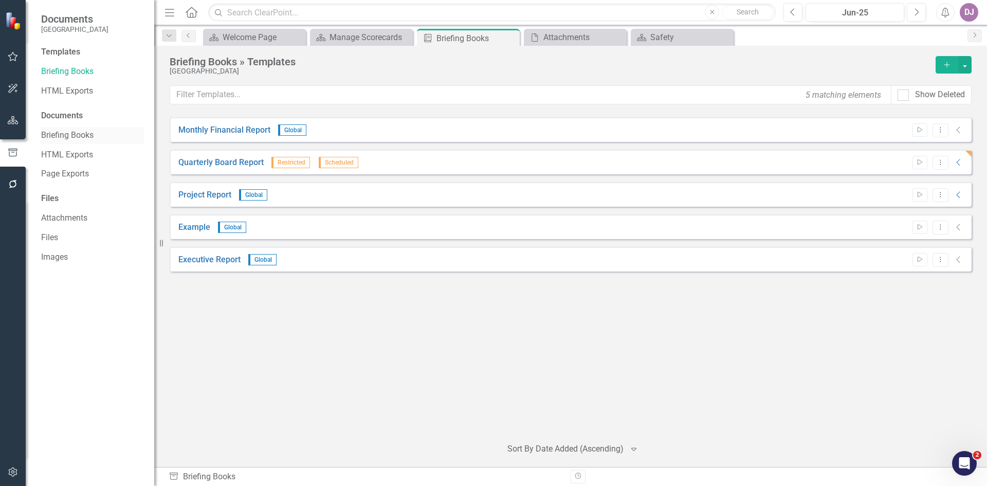
click at [68, 135] on link "Briefing Books" at bounding box center [92, 136] width 103 height 12
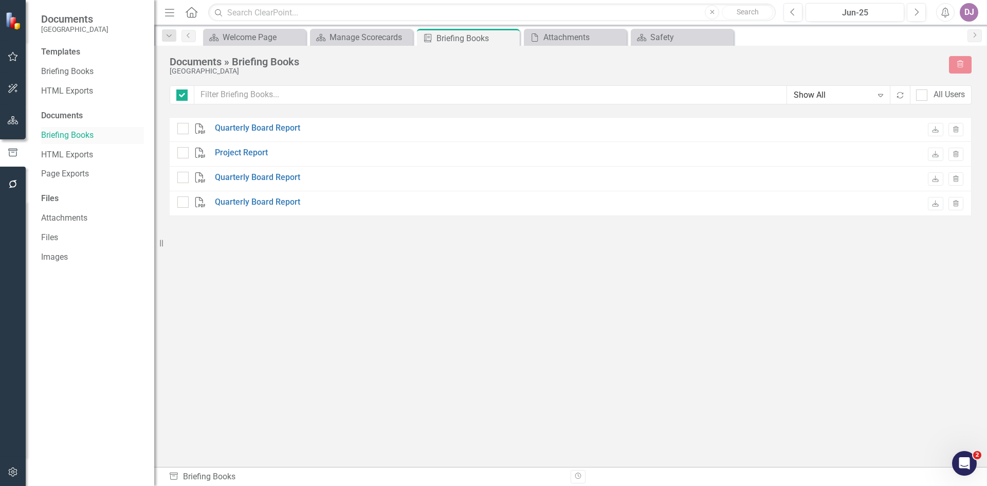
checkbox input "false"
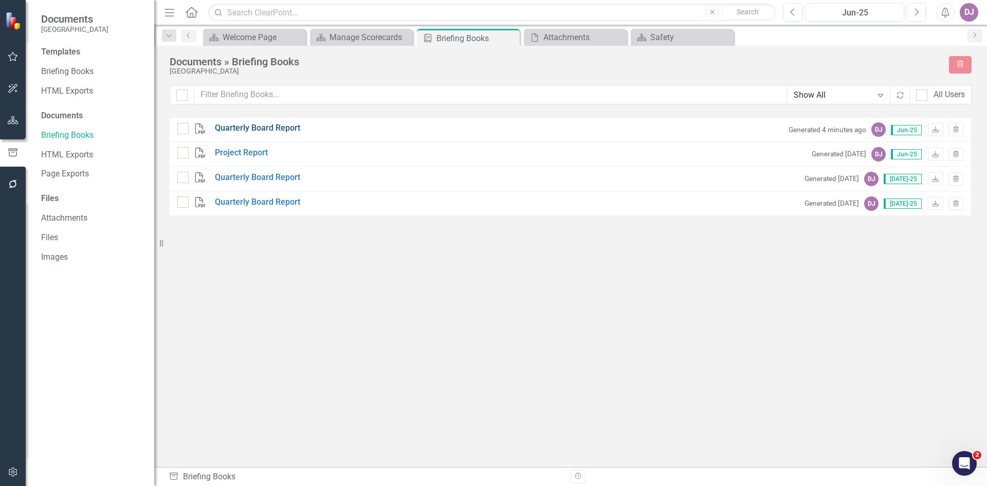
click at [261, 129] on link "Quarterly Board Report" at bounding box center [257, 128] width 85 height 12
click at [89, 74] on link "Briefing Books" at bounding box center [92, 72] width 103 height 12
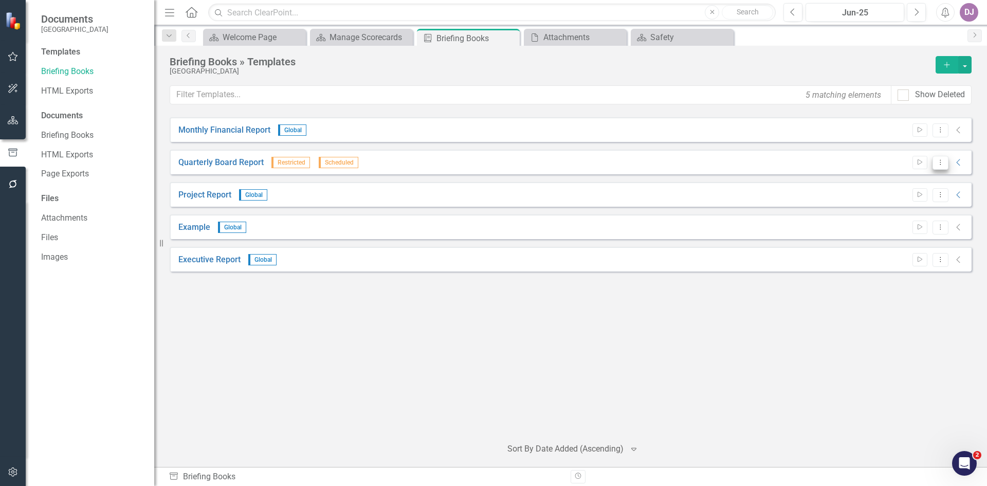
click at [942, 167] on button "Dropdown Menu" at bounding box center [941, 163] width 16 height 14
click at [908, 216] on link "Edit Edit Template" at bounding box center [900, 217] width 95 height 19
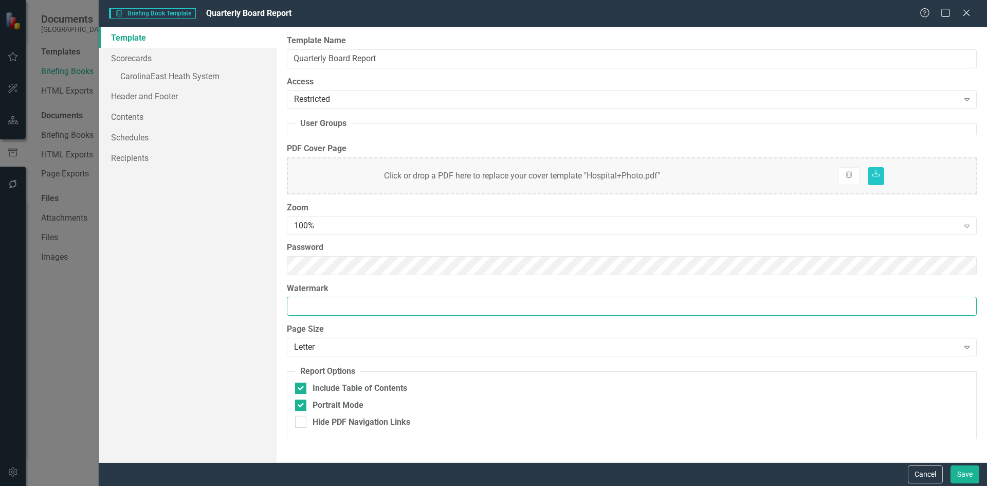
click at [349, 308] on input "Watermark" at bounding box center [632, 306] width 690 height 19
type input "CarolinaEast Quarterly Board Report - Confidential"
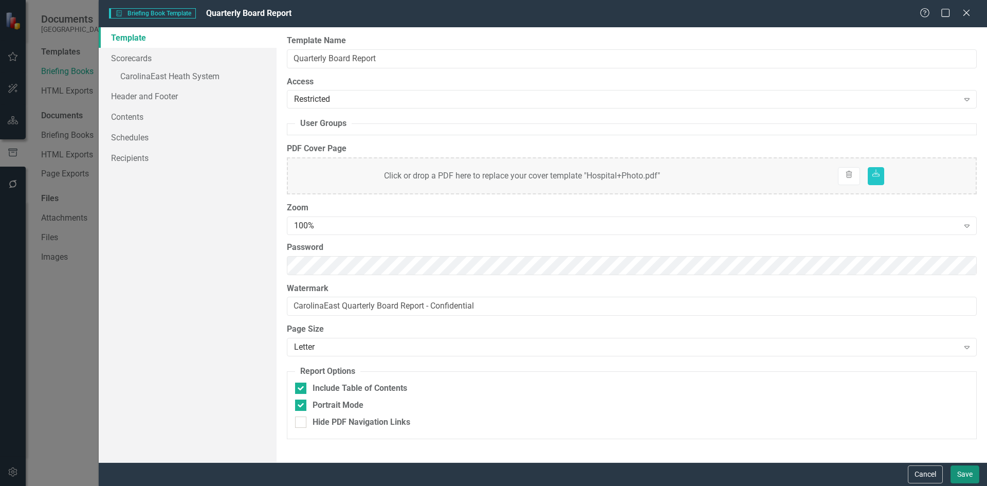
click at [962, 472] on button "Save" at bounding box center [965, 474] width 29 height 18
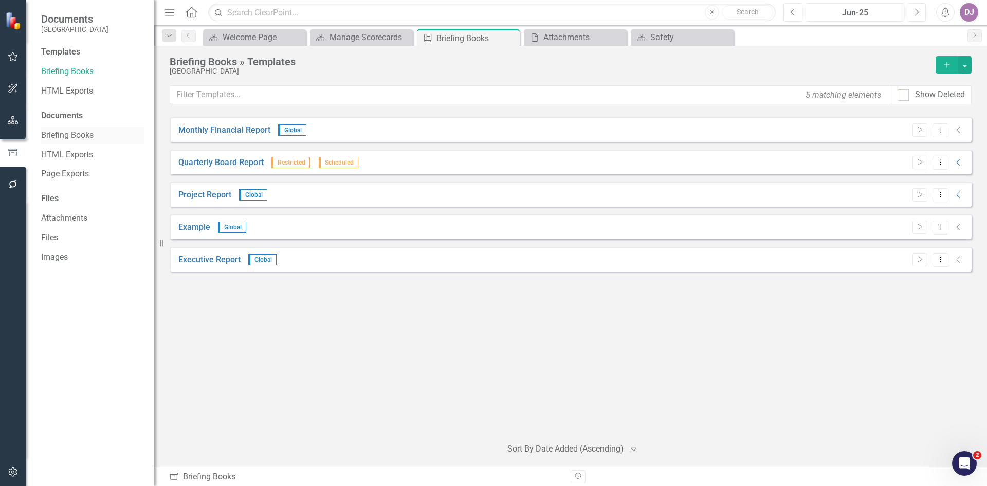
click at [71, 134] on link "Briefing Books" at bounding box center [92, 136] width 103 height 12
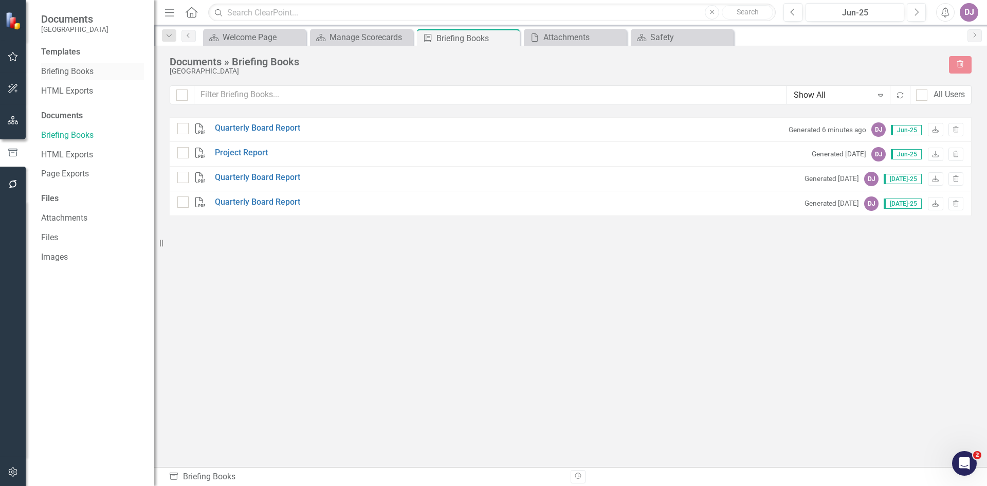
click at [70, 69] on link "Briefing Books" at bounding box center [92, 72] width 103 height 12
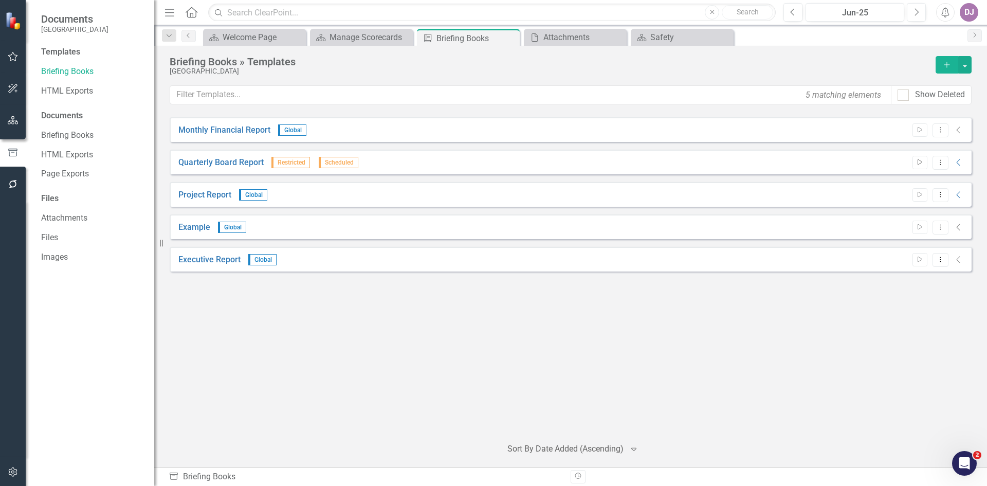
click at [923, 161] on icon "Start" at bounding box center [920, 162] width 8 height 6
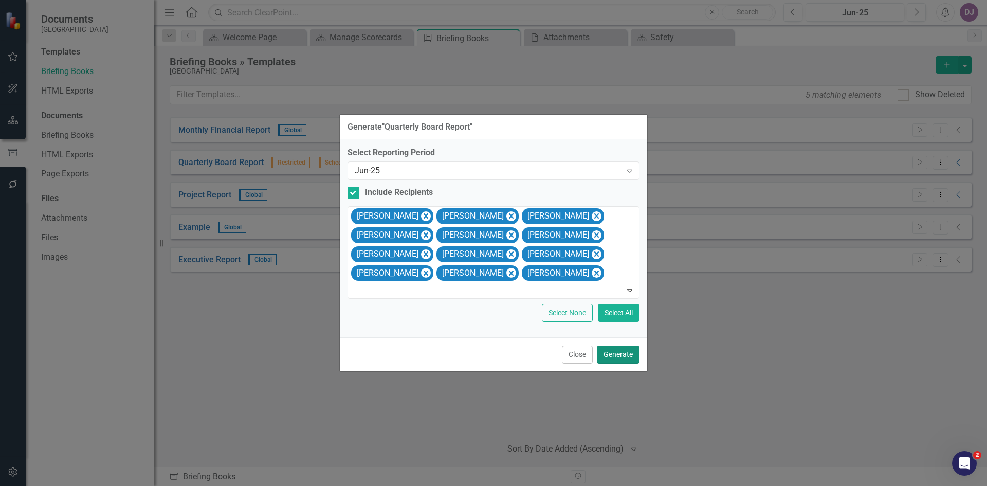
click at [625, 356] on button "Generate" at bounding box center [618, 355] width 43 height 18
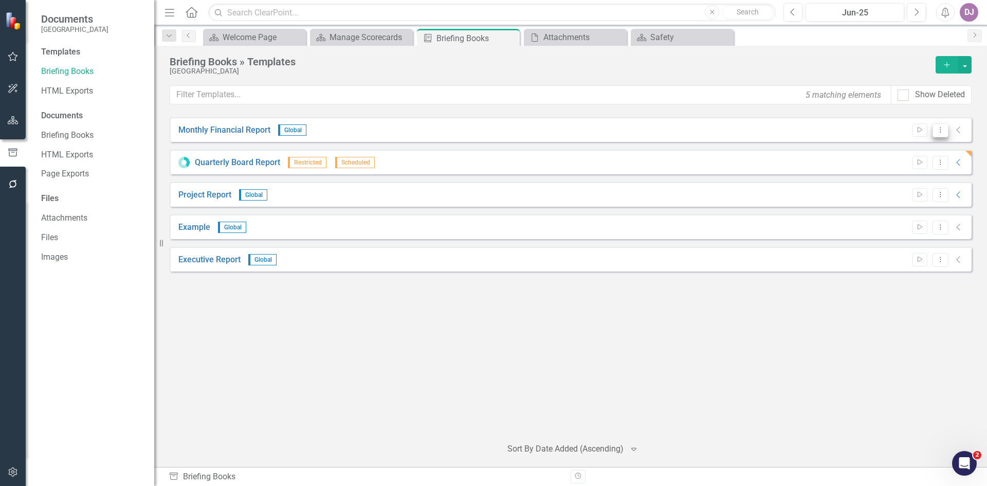
click at [940, 131] on icon "Dropdown Menu" at bounding box center [941, 130] width 9 height 7
click at [910, 187] on link "Edit Edit Template" at bounding box center [900, 185] width 95 height 19
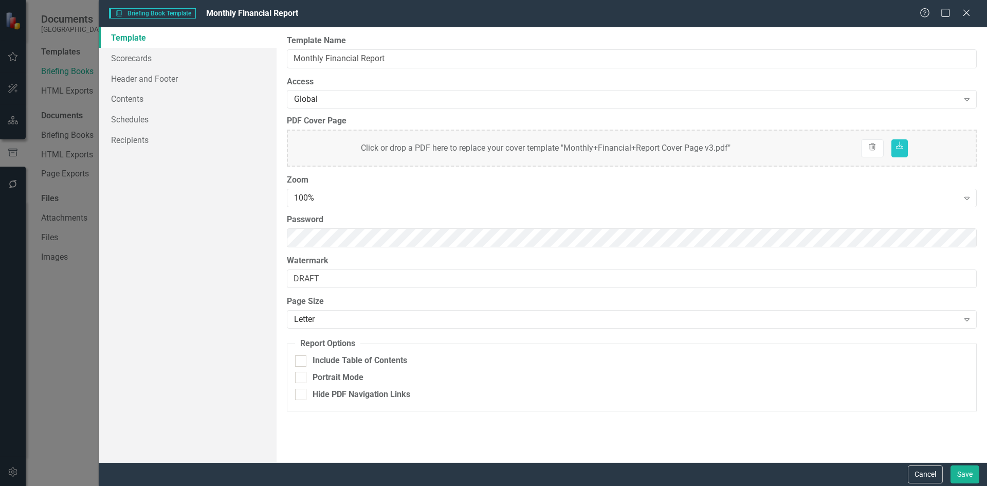
click at [61, 365] on div "Briefing Book Template Briefing Book Template Monthly Financial Report Help Max…" at bounding box center [493, 243] width 987 height 486
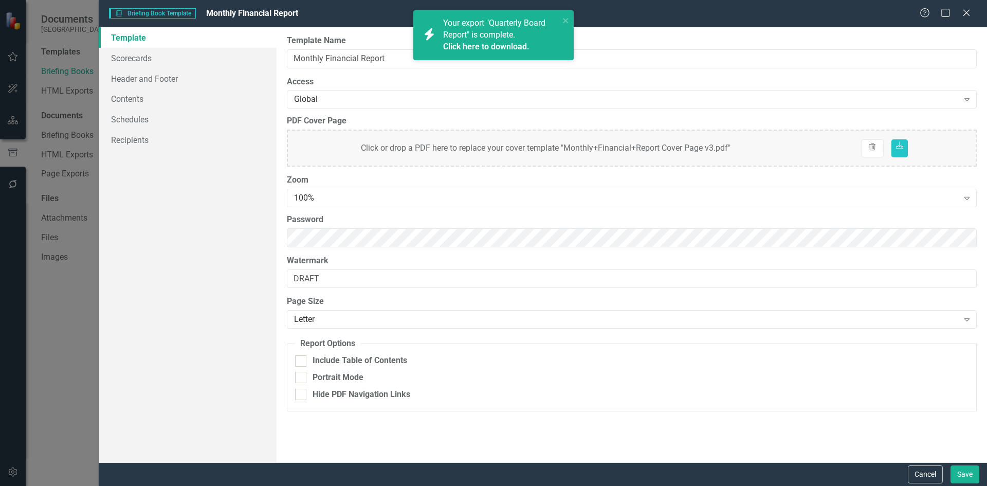
click at [505, 47] on link "Click here to download." at bounding box center [486, 47] width 86 height 10
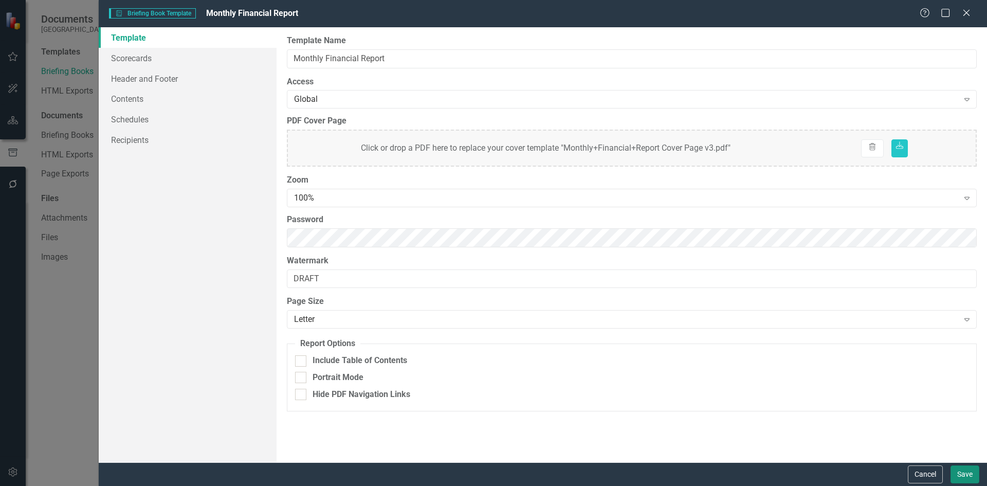
click at [974, 471] on button "Save" at bounding box center [965, 474] width 29 height 18
click at [971, 11] on icon "Close" at bounding box center [966, 13] width 13 height 10
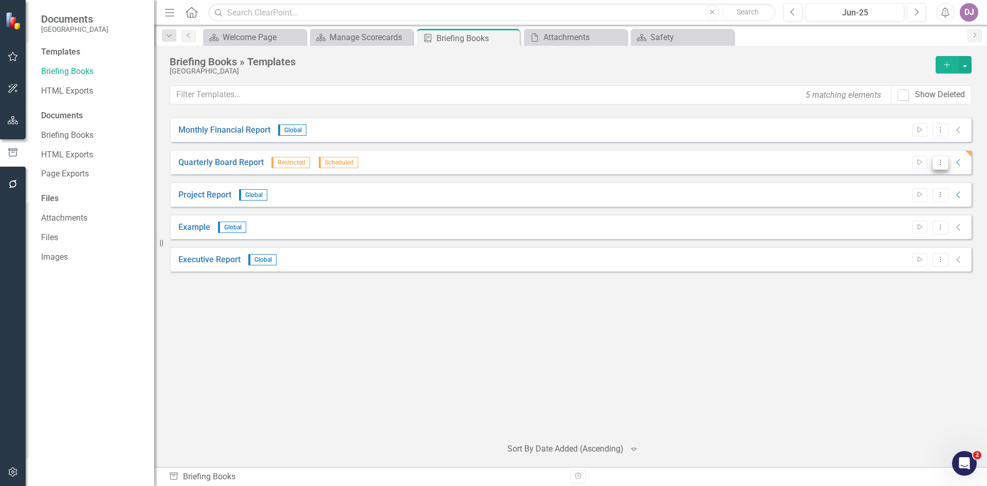
click at [940, 164] on icon "Dropdown Menu" at bounding box center [941, 162] width 9 height 7
click at [928, 219] on link "Edit Edit Template" at bounding box center [900, 217] width 95 height 19
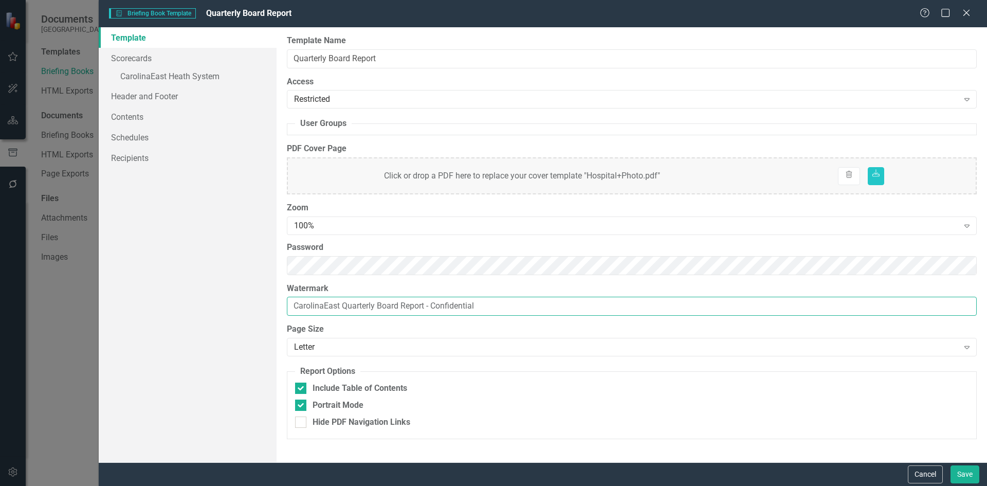
drag, startPoint x: 487, startPoint y: 308, endPoint x: 293, endPoint y: 322, distance: 195.0
click at [293, 322] on div "Report templates allow you to create PDF briefing books that include elements y…" at bounding box center [632, 244] width 711 height 435
type input "Draft"
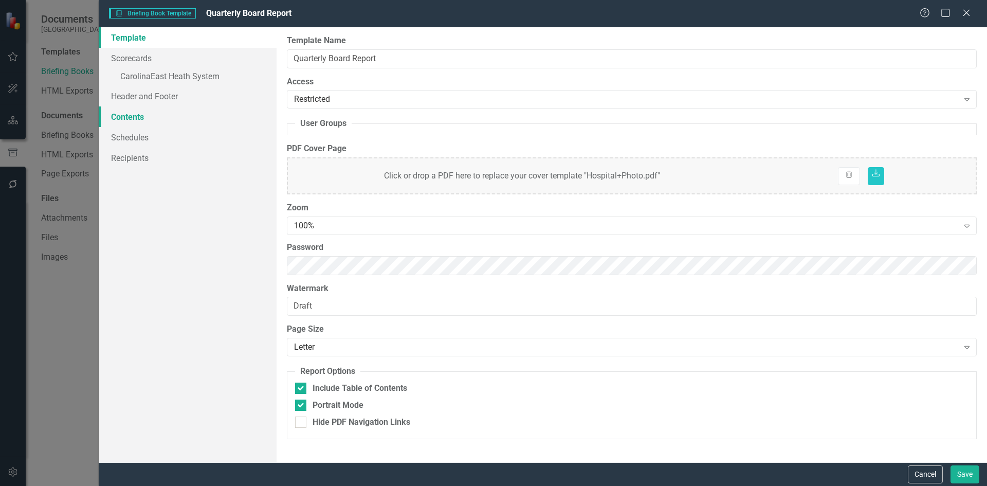
click at [132, 116] on link "Contents" at bounding box center [188, 116] width 178 height 21
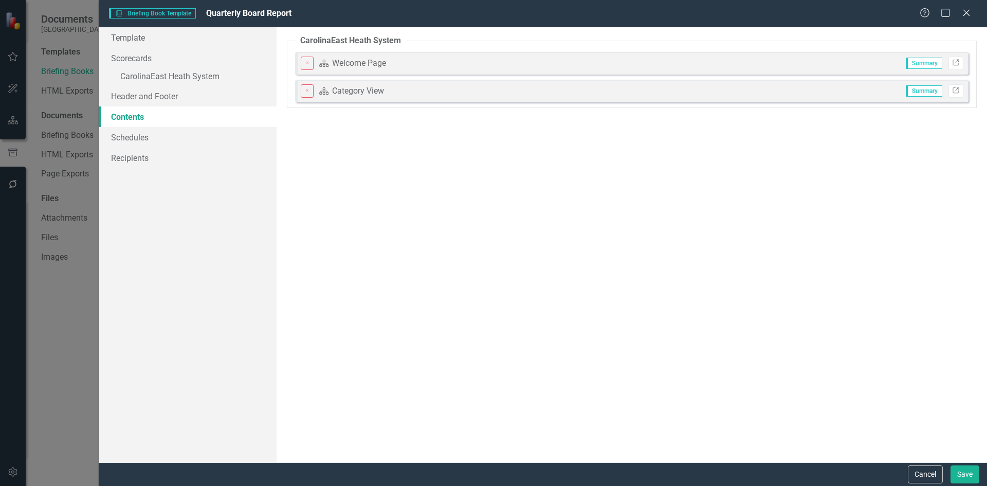
drag, startPoint x: 140, startPoint y: 116, endPoint x: 377, endPoint y: 194, distance: 250.1
click at [377, 194] on div "The pages that you have selected to include are listed below. If you manually s…" at bounding box center [632, 244] width 711 height 435
click at [304, 171] on div "The pages that you have selected to include are listed below. If you manually s…" at bounding box center [632, 244] width 711 height 435
click at [140, 35] on link "Template" at bounding box center [188, 37] width 178 height 21
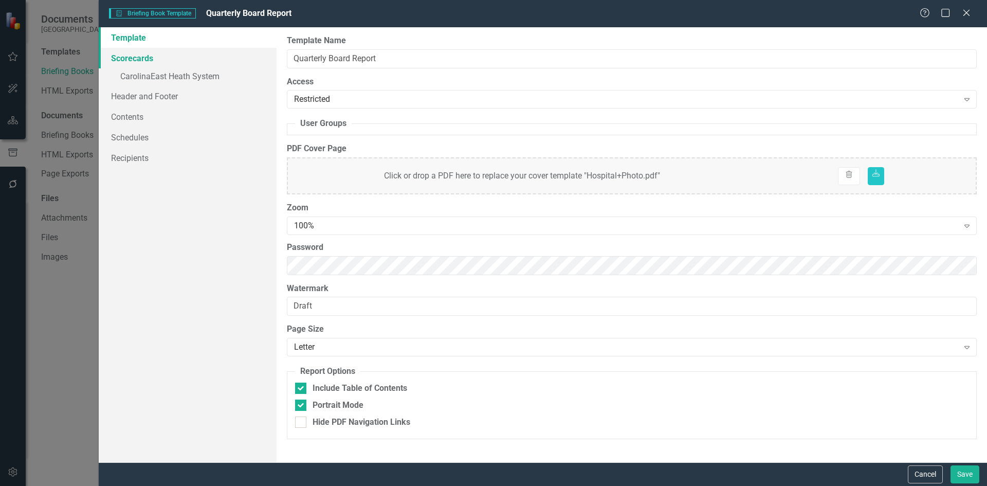
click at [141, 59] on link "Scorecards" at bounding box center [188, 58] width 178 height 21
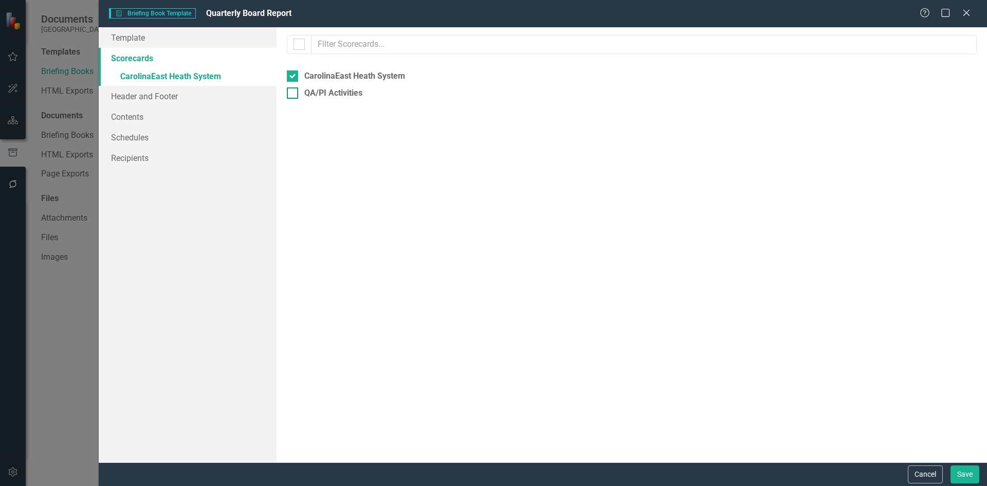
click at [293, 97] on div at bounding box center [292, 92] width 11 height 11
click at [293, 94] on input "QA/PI Activities" at bounding box center [290, 90] width 7 height 7
checkbox input "true"
click at [131, 138] on link "Contents" at bounding box center [188, 134] width 178 height 21
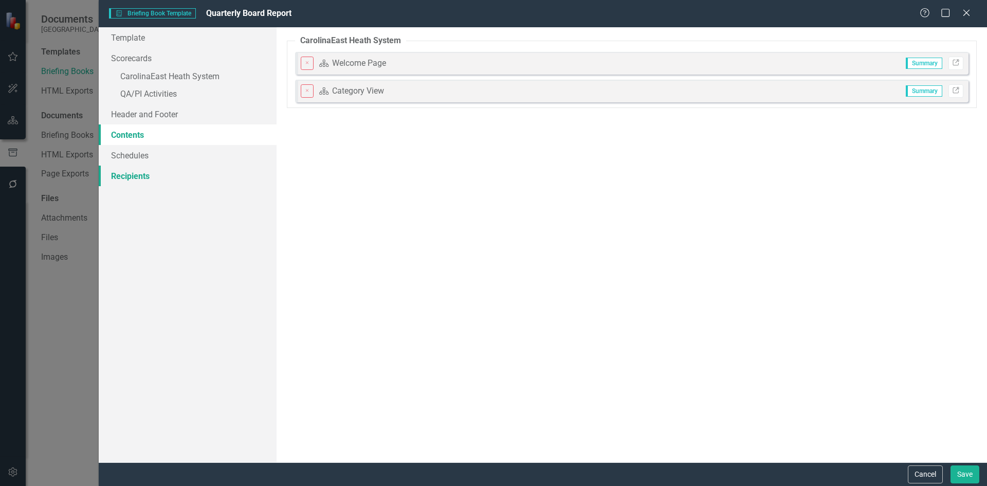
click at [128, 177] on link "Recipients" at bounding box center [188, 176] width 178 height 21
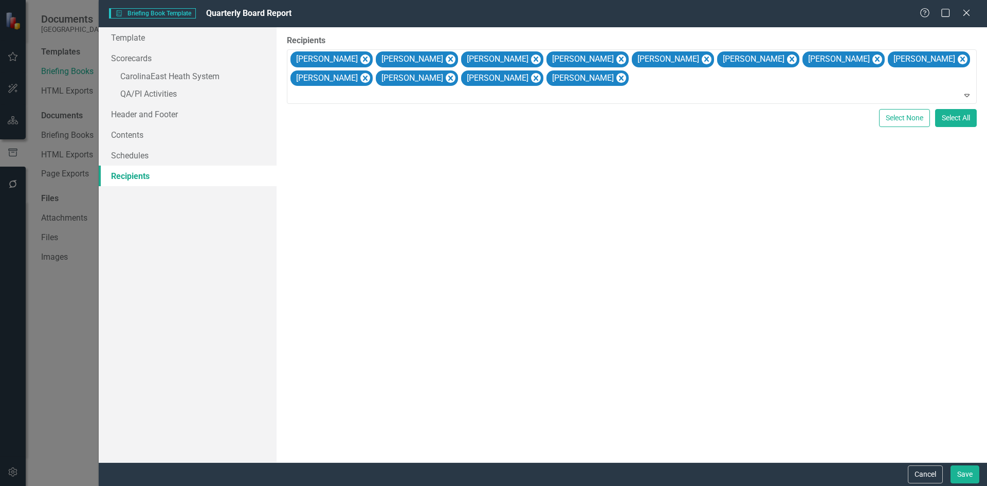
click at [62, 112] on div "Briefing Book Template Briefing Book Template Quarterly Board Report Help Maxim…" at bounding box center [493, 243] width 987 height 486
click at [974, 478] on button "Save" at bounding box center [965, 474] width 29 height 18
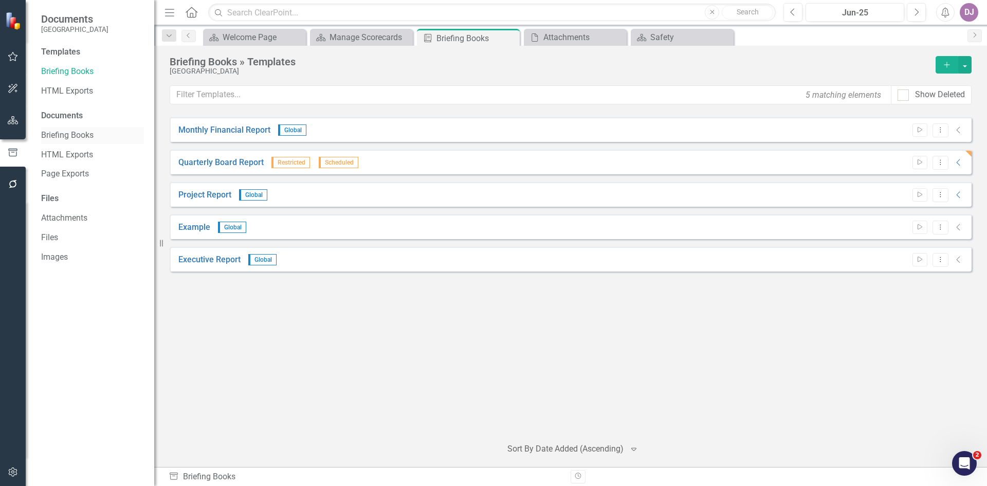
click at [67, 133] on link "Briefing Books" at bounding box center [92, 136] width 103 height 12
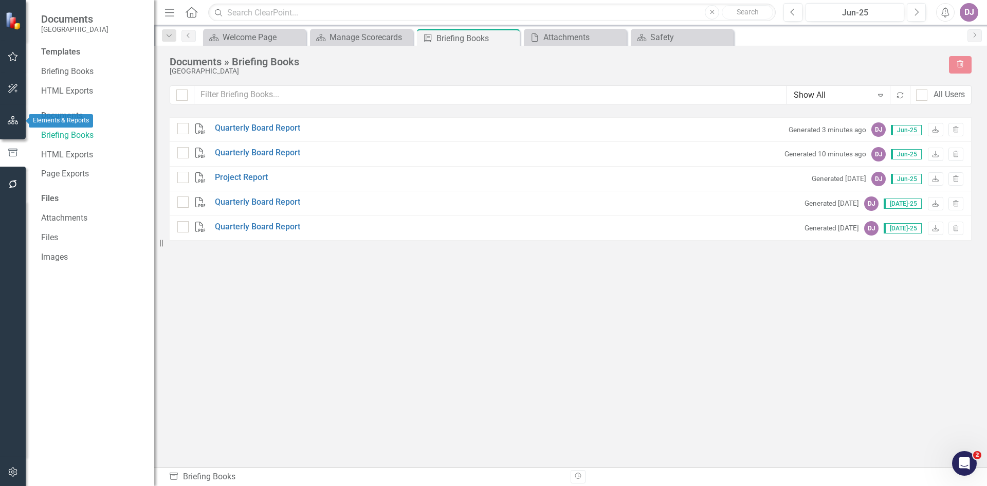
click at [16, 123] on icon "button" at bounding box center [13, 120] width 11 height 8
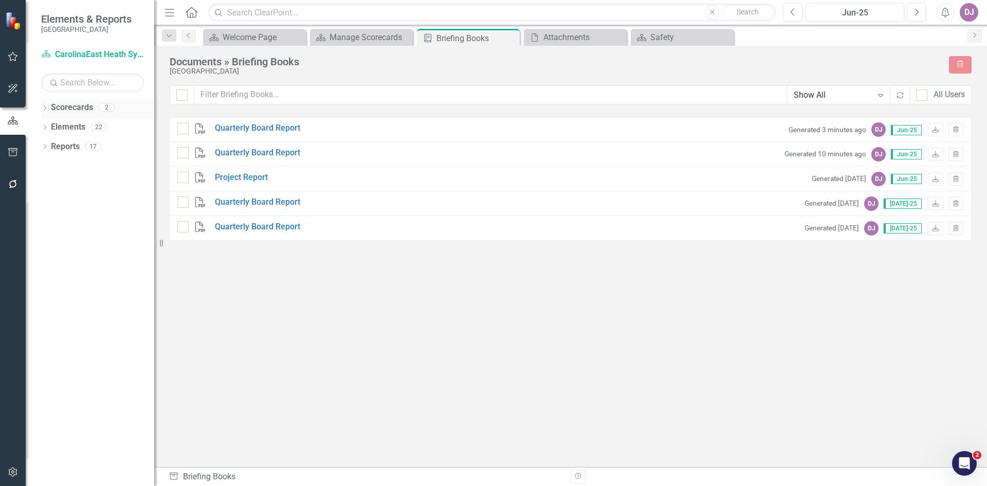
click at [78, 106] on link "Scorecards" at bounding box center [72, 108] width 42 height 12
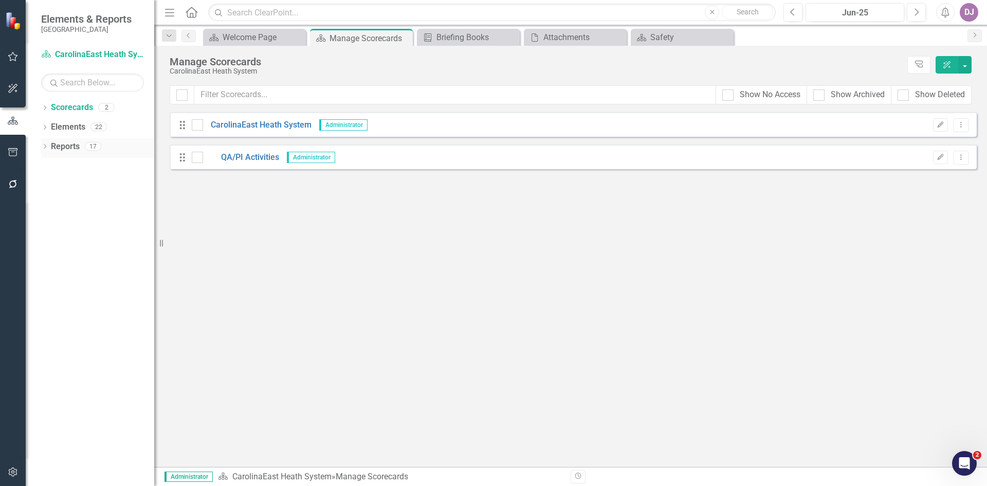
click at [70, 142] on link "Reports" at bounding box center [65, 147] width 29 height 12
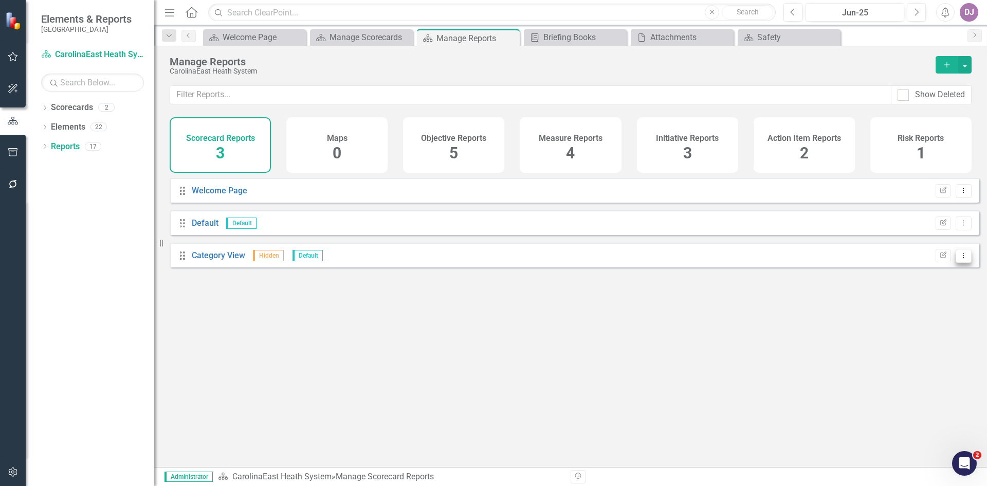
click at [964, 263] on button "Dropdown Menu" at bounding box center [964, 256] width 16 height 14
click at [940, 280] on link "Edit Report Edit Report" at bounding box center [923, 280] width 81 height 19
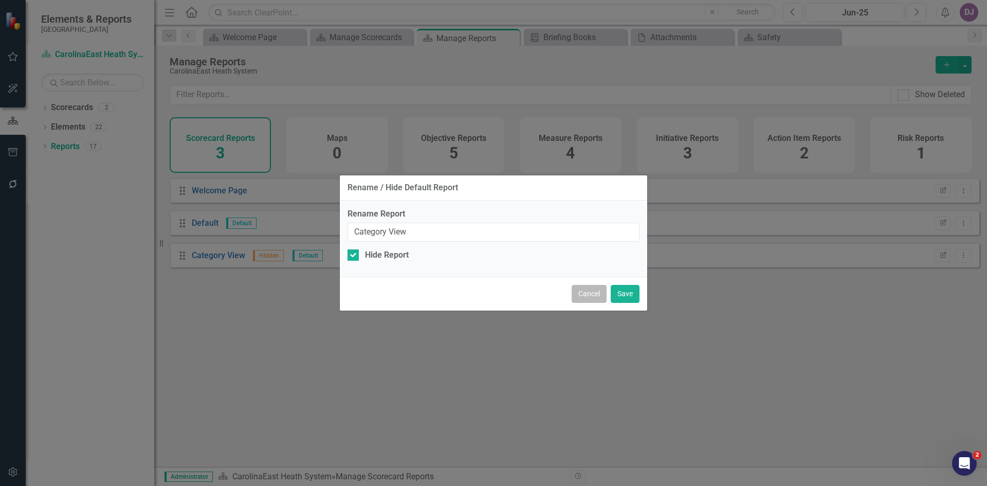
click at [592, 297] on button "Cancel" at bounding box center [589, 294] width 35 height 18
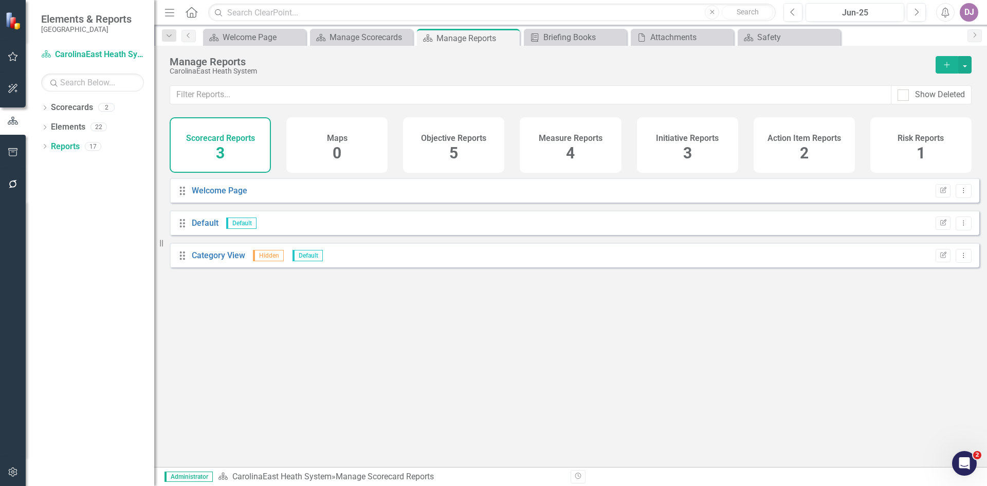
click at [946, 66] on icon "Add" at bounding box center [947, 64] width 9 height 7
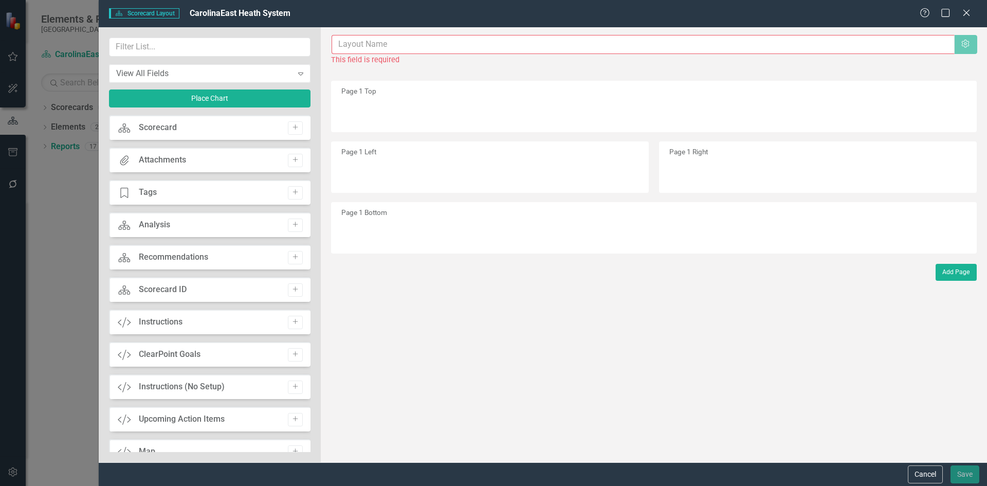
click at [353, 45] on input "text" at bounding box center [643, 44] width 623 height 19
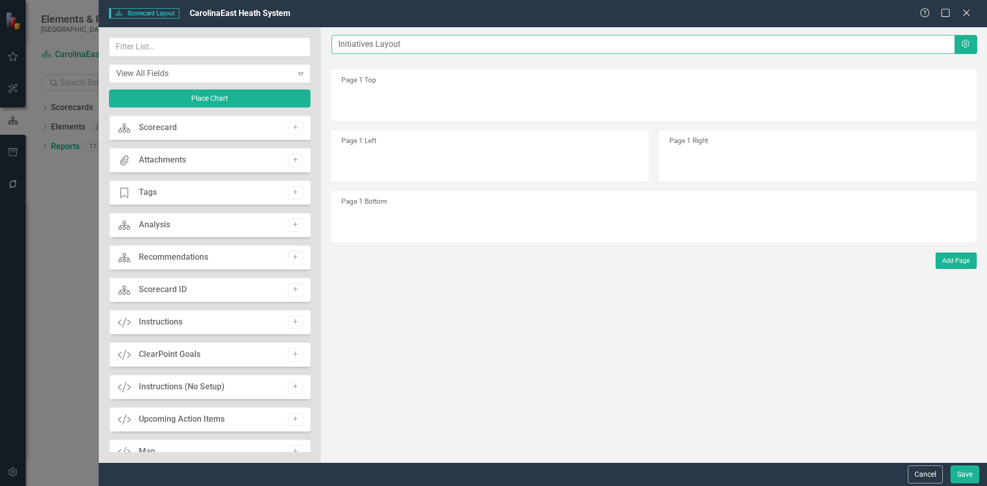
type input "Initiatives Layout"
drag, startPoint x: 149, startPoint y: 129, endPoint x: 202, endPoint y: 129, distance: 53.5
click at [202, 129] on div "Scorecard Scorecard Add" at bounding box center [210, 127] width 202 height 25
click at [917, 469] on button "Cancel" at bounding box center [925, 474] width 35 height 18
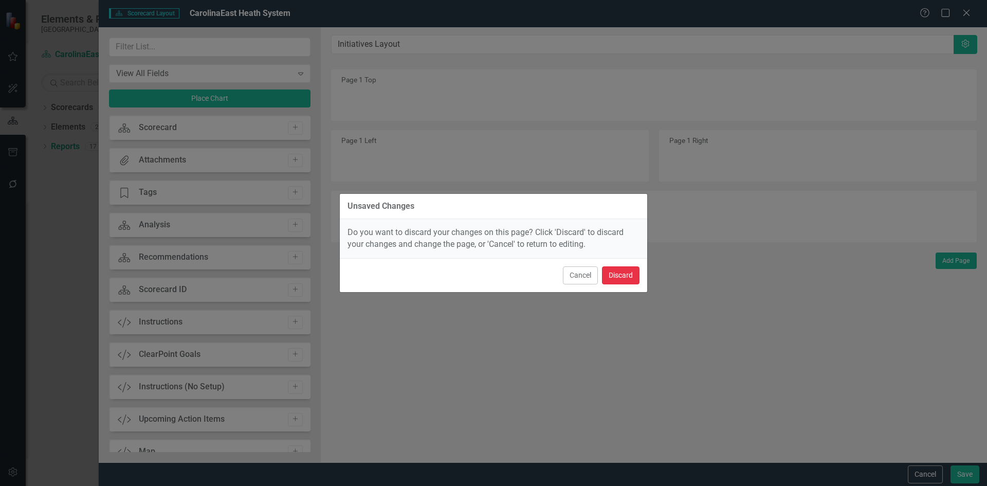
click at [618, 278] on button "Discard" at bounding box center [621, 275] width 38 height 18
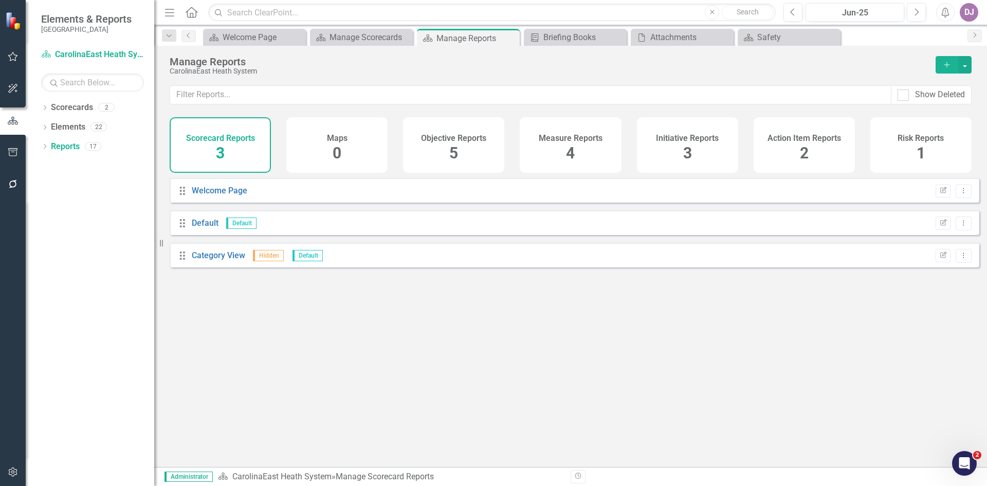
click at [677, 157] on div "Initiative Reports 3" at bounding box center [687, 145] width 101 height 56
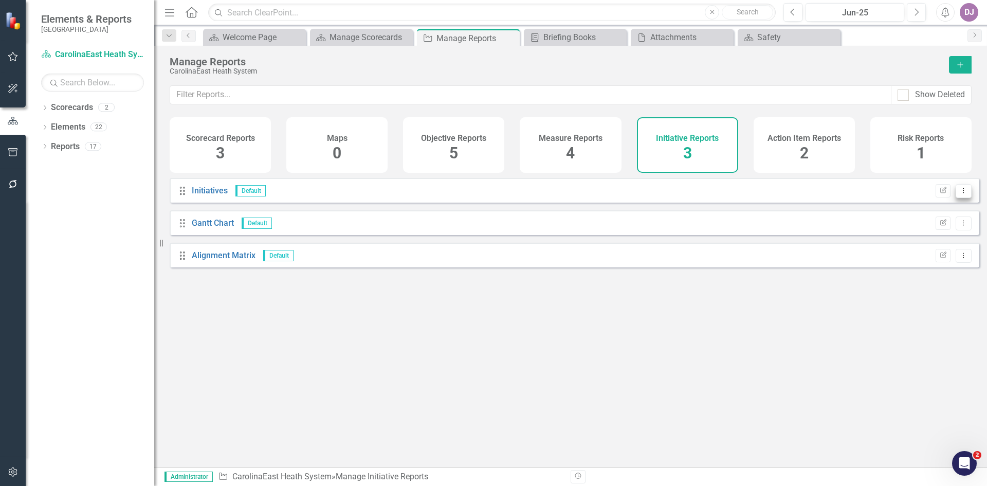
click at [960, 194] on icon "Dropdown Menu" at bounding box center [964, 190] width 9 height 7
click at [936, 212] on link "Edit Report Edit Report" at bounding box center [923, 215] width 81 height 19
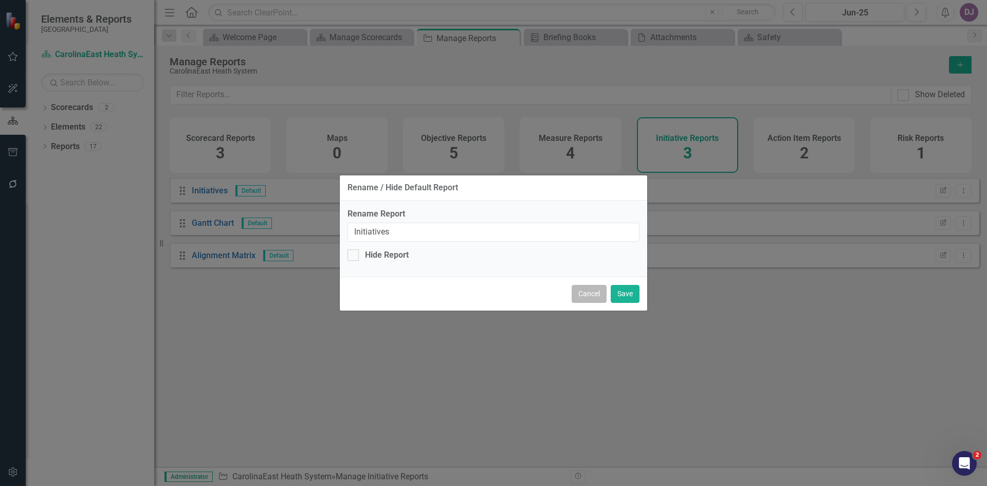
click at [591, 297] on button "Cancel" at bounding box center [589, 294] width 35 height 18
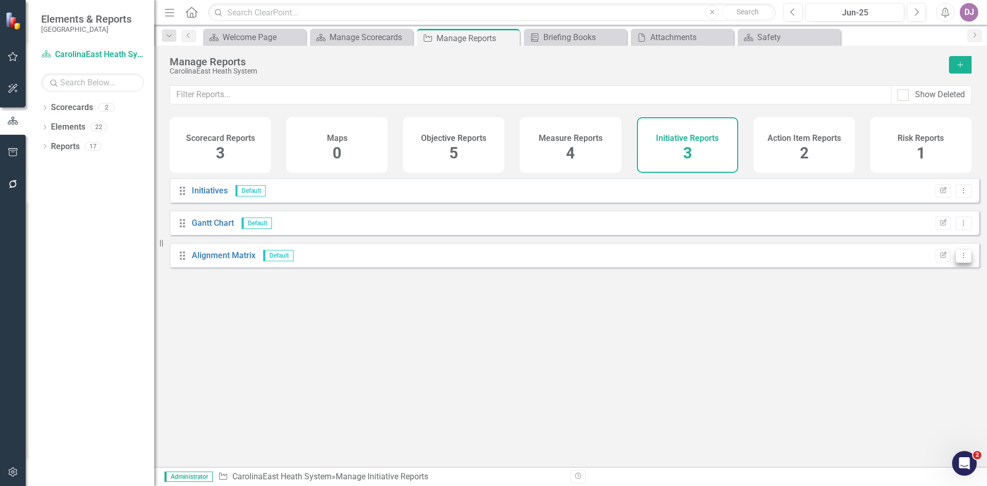
click at [960, 259] on icon "Dropdown Menu" at bounding box center [964, 255] width 9 height 7
click at [926, 281] on link "Edit Report Edit Report" at bounding box center [923, 280] width 81 height 19
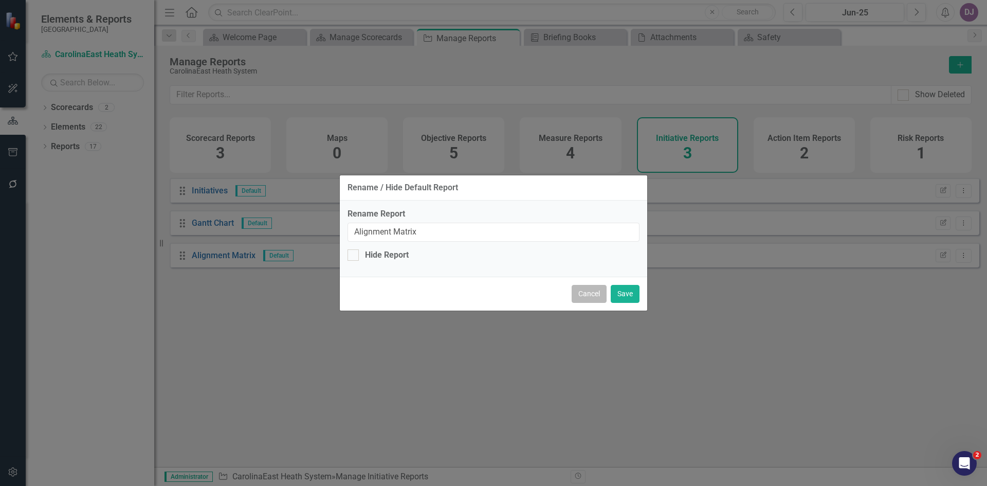
click at [588, 297] on button "Cancel" at bounding box center [589, 294] width 35 height 18
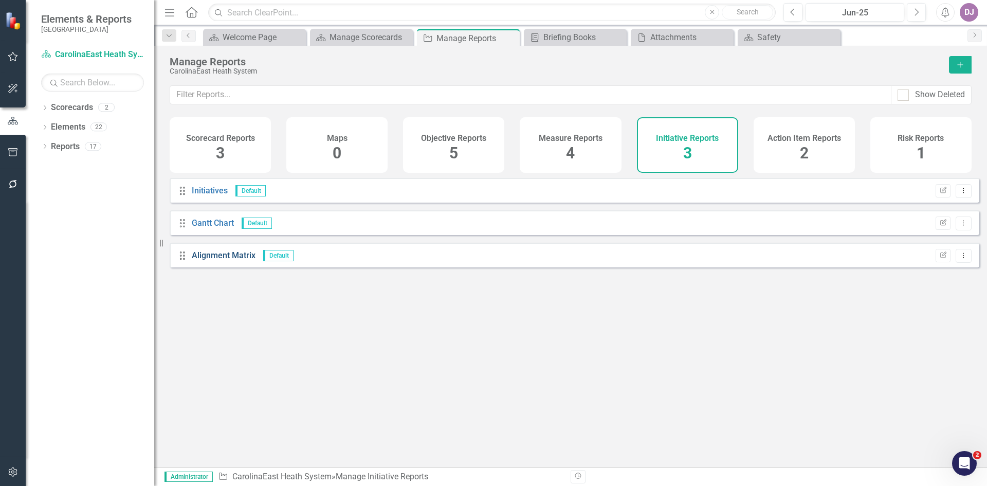
click at [213, 260] on link "Alignment Matrix" at bounding box center [224, 255] width 64 height 10
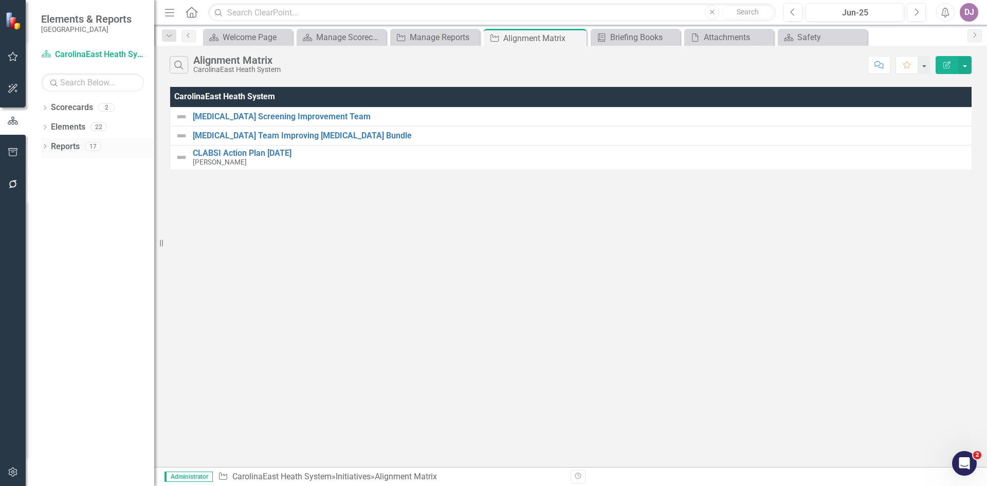
click at [65, 148] on link "Reports" at bounding box center [65, 147] width 29 height 12
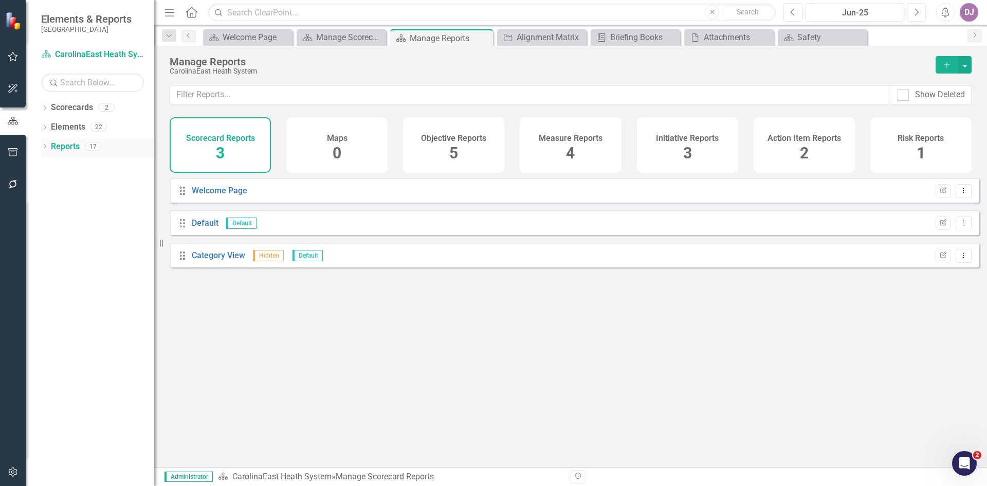
click at [46, 145] on icon "Dropdown" at bounding box center [44, 148] width 7 height 6
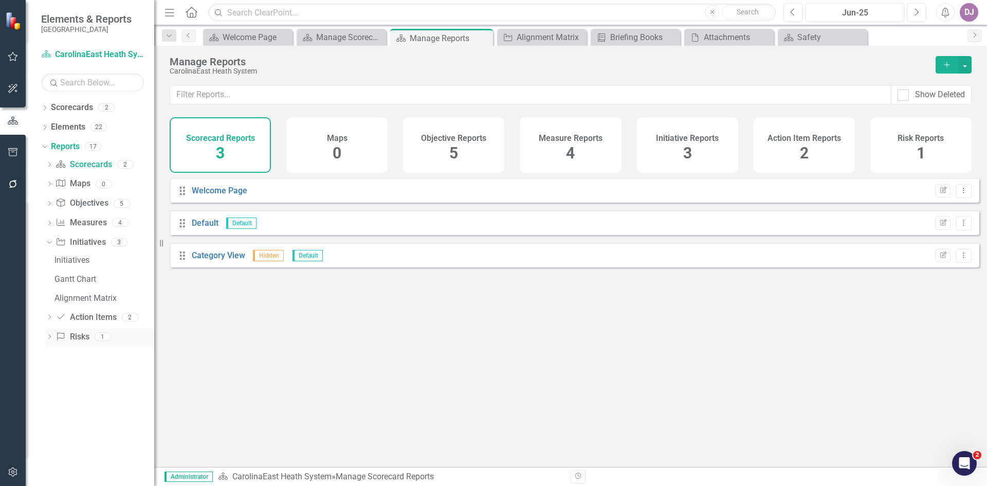
click at [78, 336] on link "Risk Risks" at bounding box center [72, 337] width 33 height 12
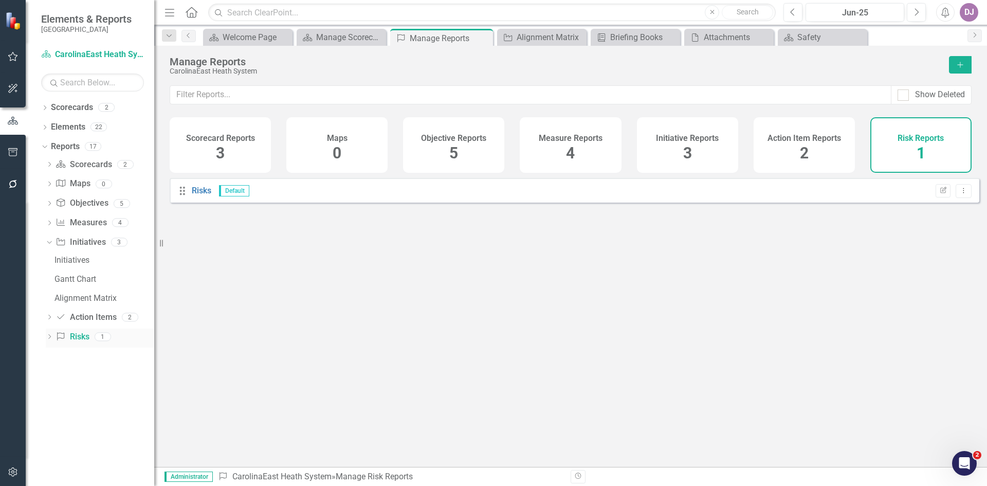
click at [47, 337] on icon "Dropdown" at bounding box center [49, 338] width 7 height 6
click at [73, 285] on link "Risk Risks" at bounding box center [72, 282] width 33 height 12
click at [897, 146] on div "Risk Reports 1" at bounding box center [921, 145] width 101 height 56
click at [929, 141] on h4 "Risk Reports" at bounding box center [921, 138] width 46 height 9
click at [964, 198] on button "Dropdown Menu" at bounding box center [964, 191] width 16 height 14
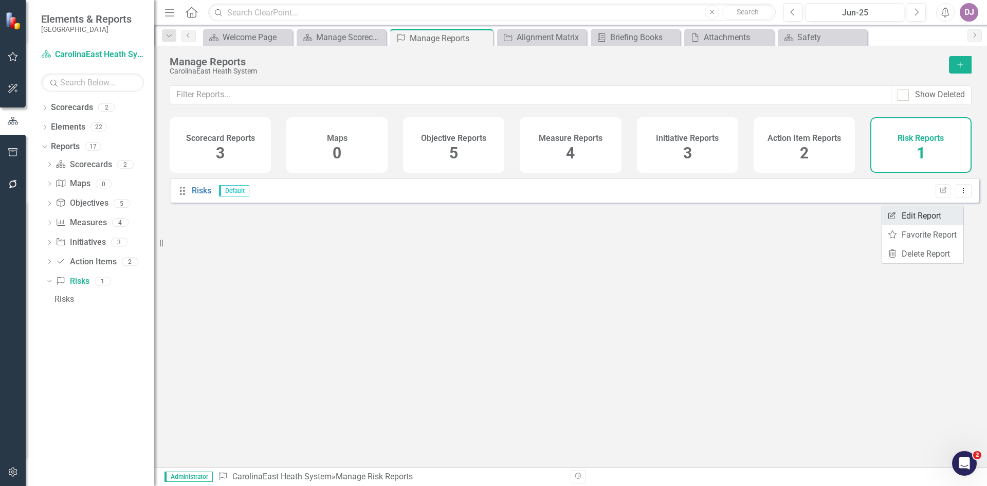
click at [931, 211] on link "Edit Report Edit Report" at bounding box center [923, 215] width 81 height 19
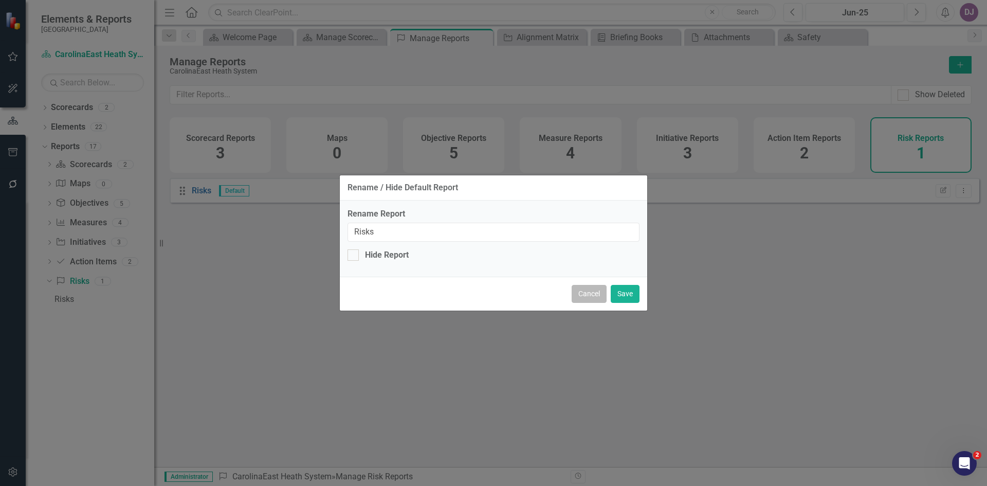
click at [601, 298] on button "Cancel" at bounding box center [589, 294] width 35 height 18
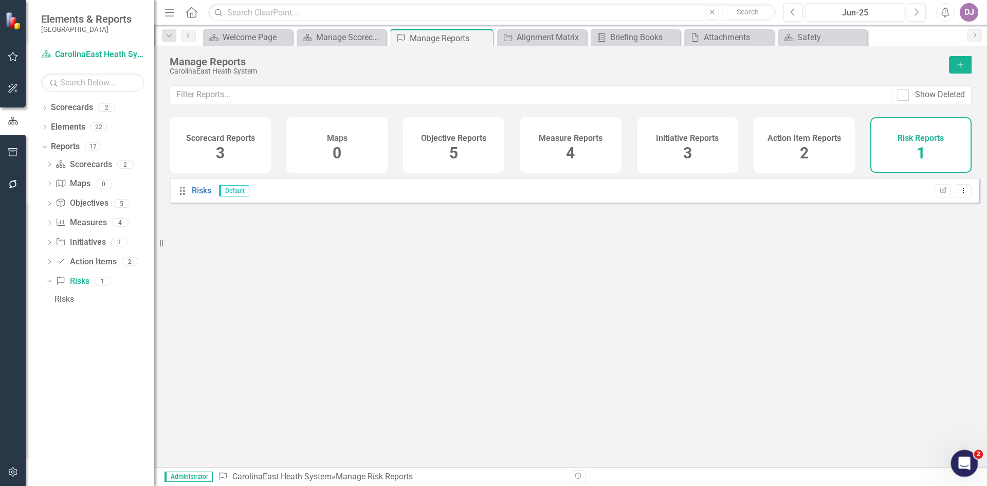
click at [973, 458] on div "Open Intercom Messenger" at bounding box center [963, 462] width 34 height 34
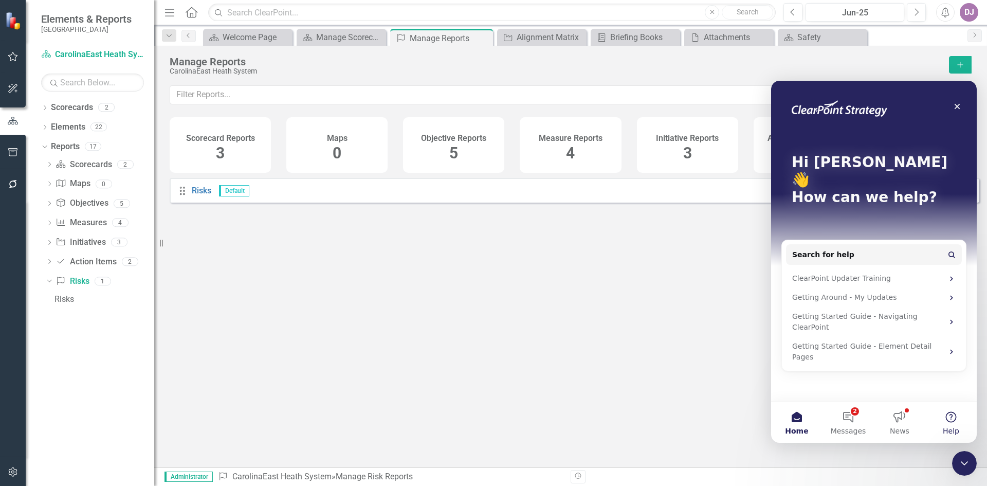
click at [955, 417] on button "Help" at bounding box center [951, 422] width 51 height 41
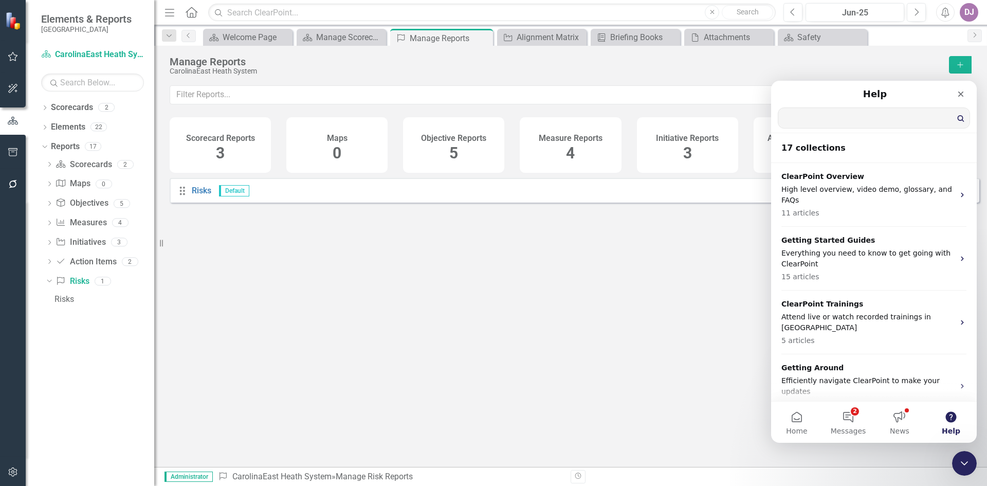
click at [810, 116] on input "Search for help" at bounding box center [874, 118] width 191 height 20
type input "risk report"
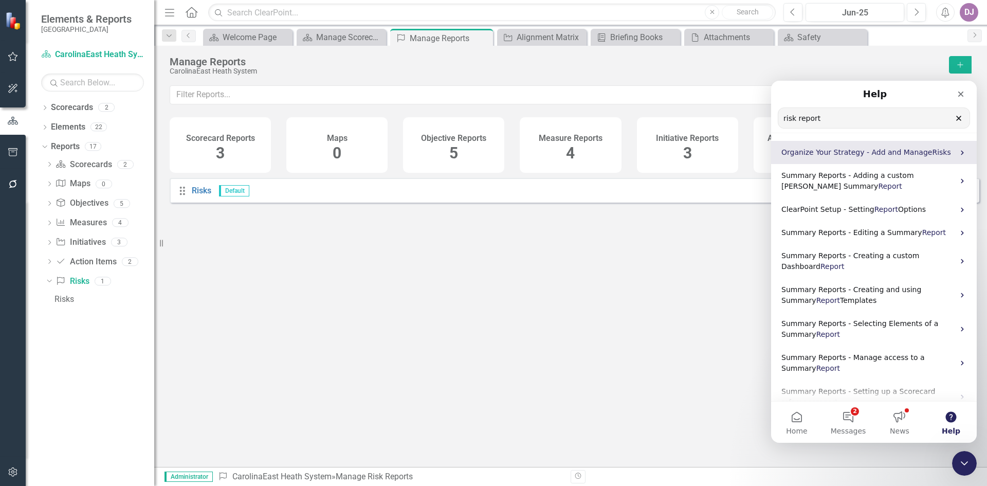
click at [842, 156] on span "Organize Your Strategy - Add and Manage" at bounding box center [857, 152] width 151 height 8
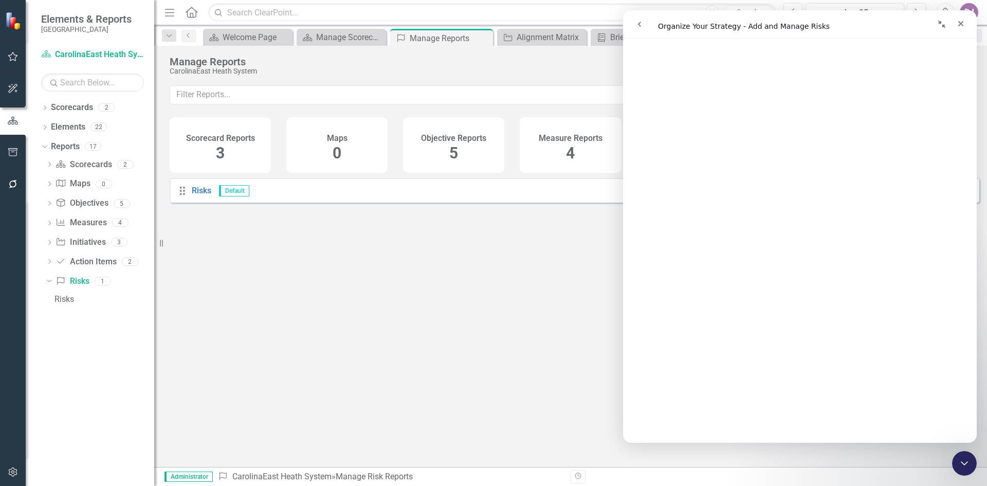
scroll to position [3322, 0]
drag, startPoint x: 975, startPoint y: 368, endPoint x: 1606, endPoint y: 410, distance: 633.0
click at [13, 188] on icon "button" at bounding box center [13, 184] width 8 height 8
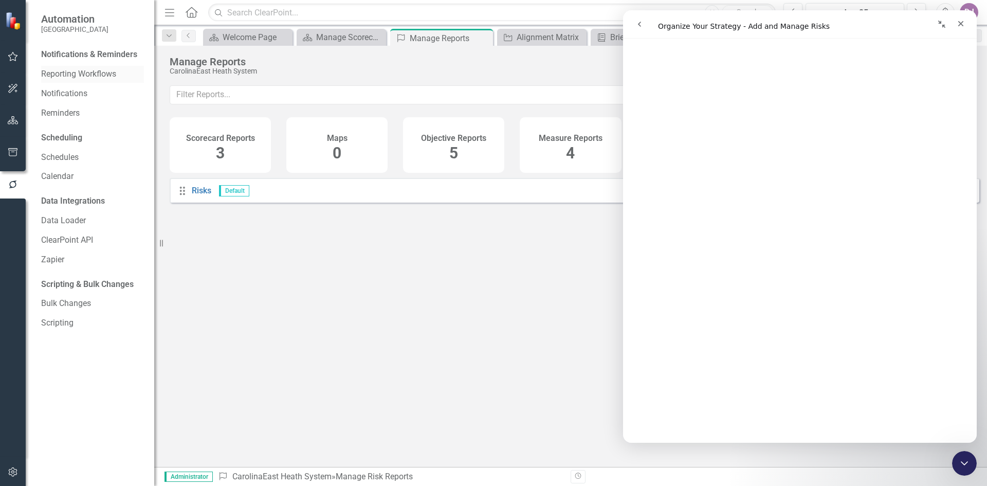
click at [113, 76] on link "Reporting Workflows" at bounding box center [92, 74] width 103 height 12
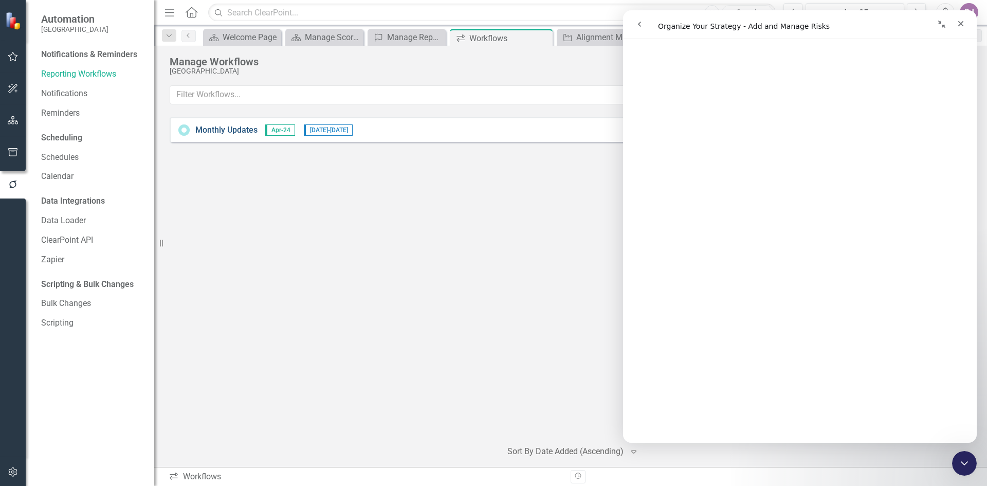
click at [235, 132] on link "Monthly Updates" at bounding box center [226, 130] width 62 height 12
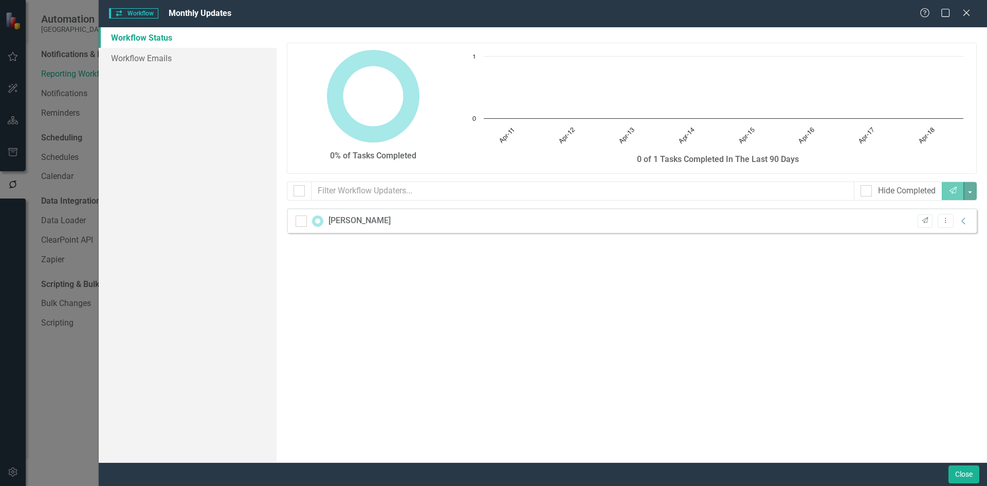
checkbox input "false"
click at [845, 341] on div "0% of Tasks Completed Chart Chart with 8 data points. The chart has 1 X axis di…" at bounding box center [632, 244] width 711 height 435
click at [360, 222] on div "[PERSON_NAME]" at bounding box center [360, 221] width 62 height 12
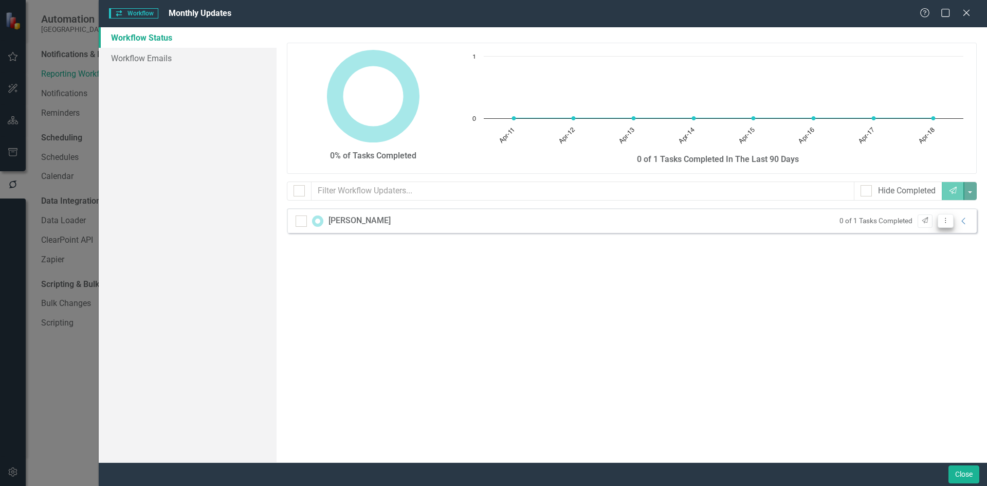
click at [946, 223] on icon "Dropdown Menu" at bounding box center [946, 220] width 9 height 7
click at [962, 268] on div "0% of Tasks Completed Chart Chart with 8 data points. The chart has 1 X axis di…" at bounding box center [632, 244] width 711 height 435
click at [165, 58] on link "Workflow Emails" at bounding box center [188, 58] width 178 height 21
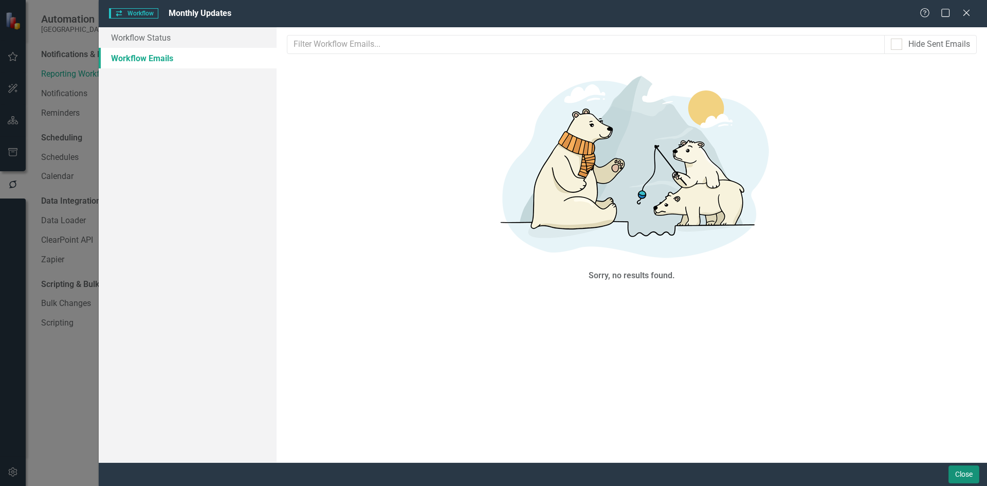
click at [965, 477] on button "Close" at bounding box center [964, 474] width 31 height 18
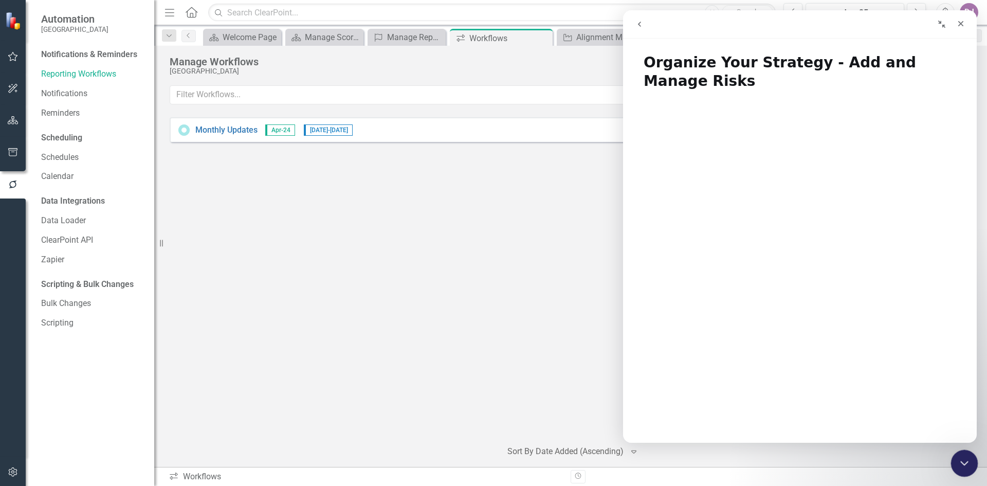
click at [966, 469] on div "Close Intercom Messenger" at bounding box center [963, 461] width 25 height 25
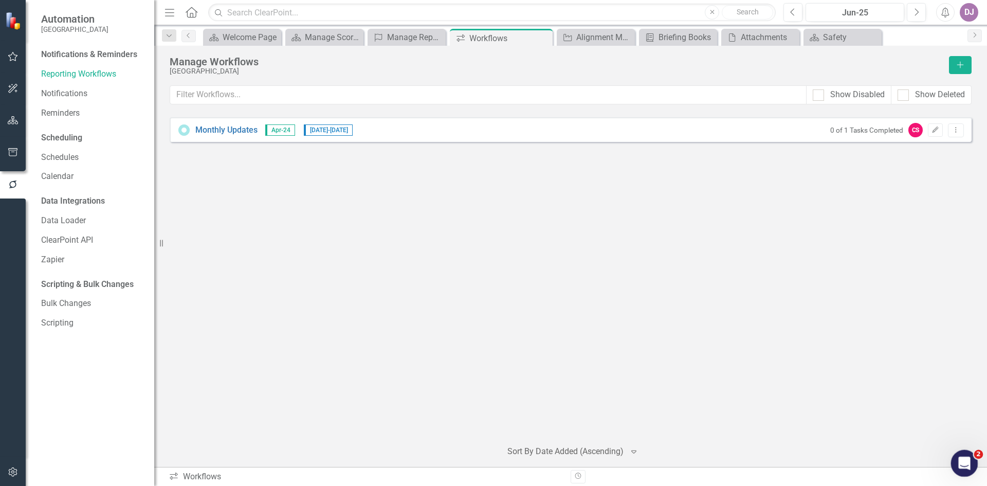
click at [966, 469] on div "Open Intercom Messenger" at bounding box center [963, 462] width 34 height 34
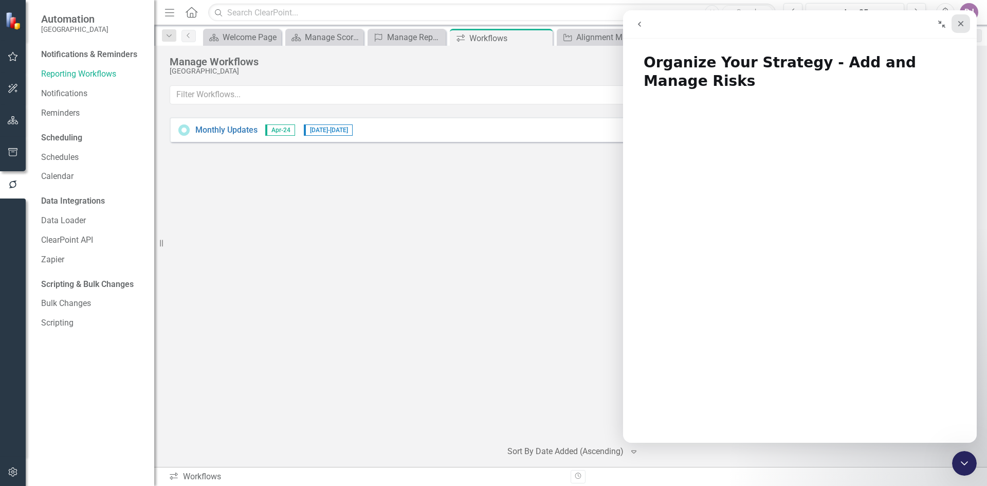
click at [964, 26] on icon "Close" at bounding box center [961, 24] width 8 height 8
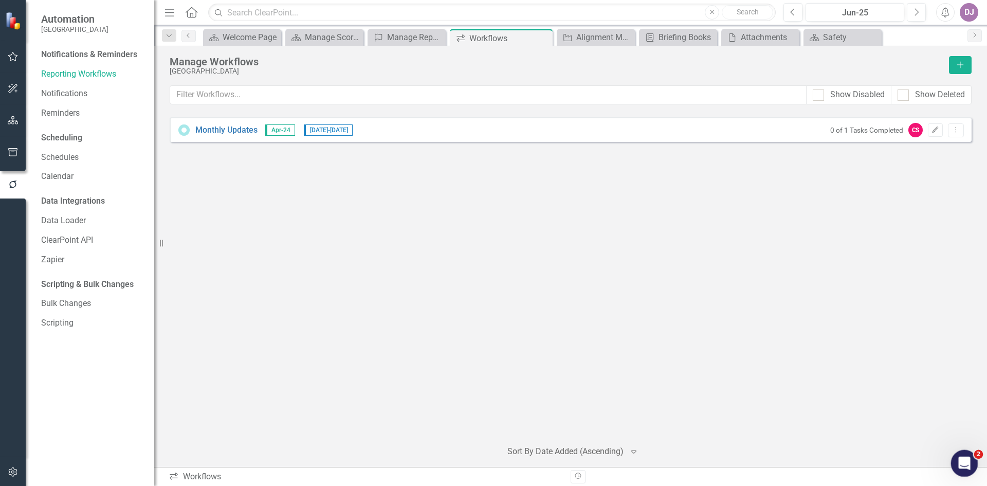
click at [962, 462] on icon "Open Intercom Messenger" at bounding box center [963, 462] width 17 height 17
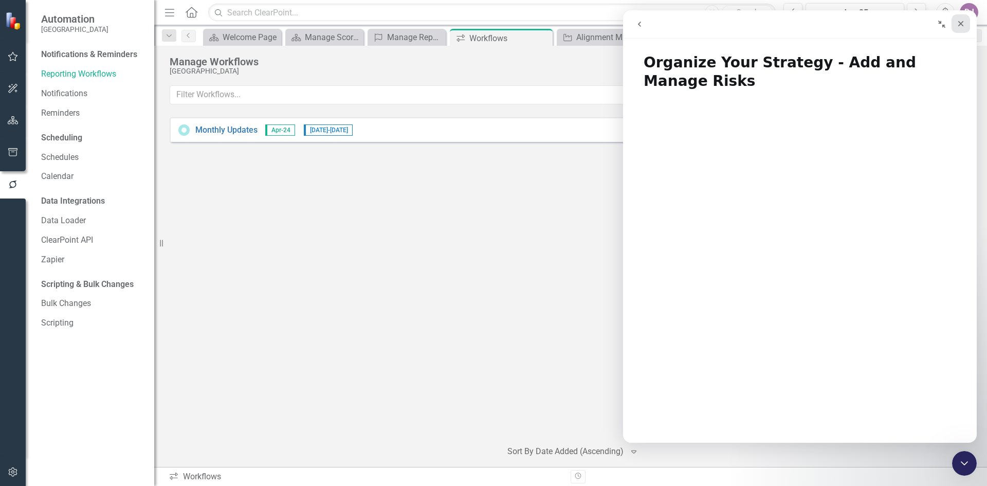
click at [961, 25] on icon "Close" at bounding box center [961, 24] width 8 height 8
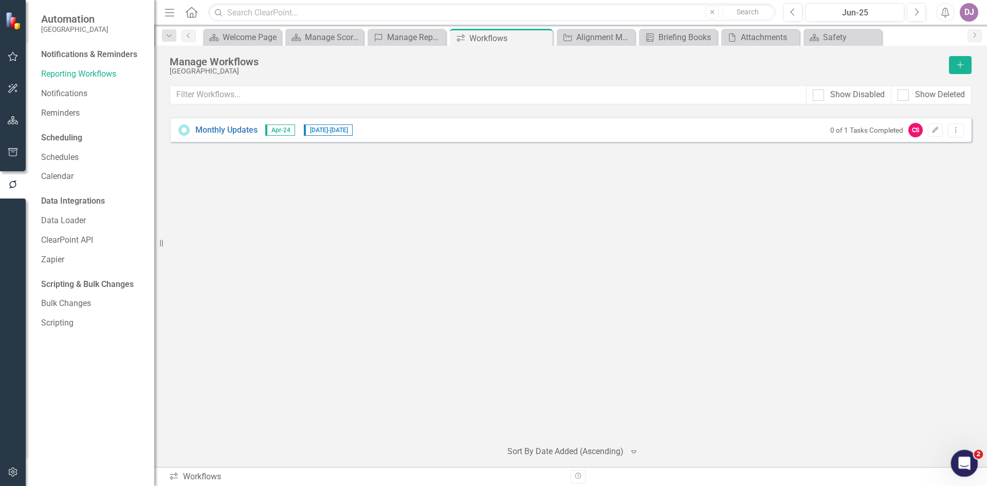
click at [969, 461] on icon "Open Intercom Messenger" at bounding box center [963, 462] width 17 height 17
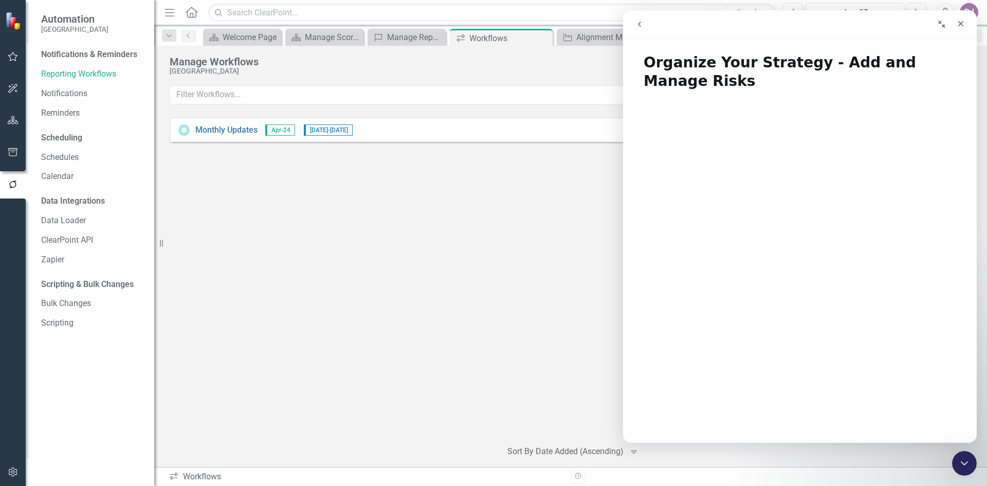
drag, startPoint x: 644, startPoint y: 25, endPoint x: 1579, endPoint y: 485, distance: 1041.9
click at [644, 25] on button "go back" at bounding box center [640, 24] width 20 height 20
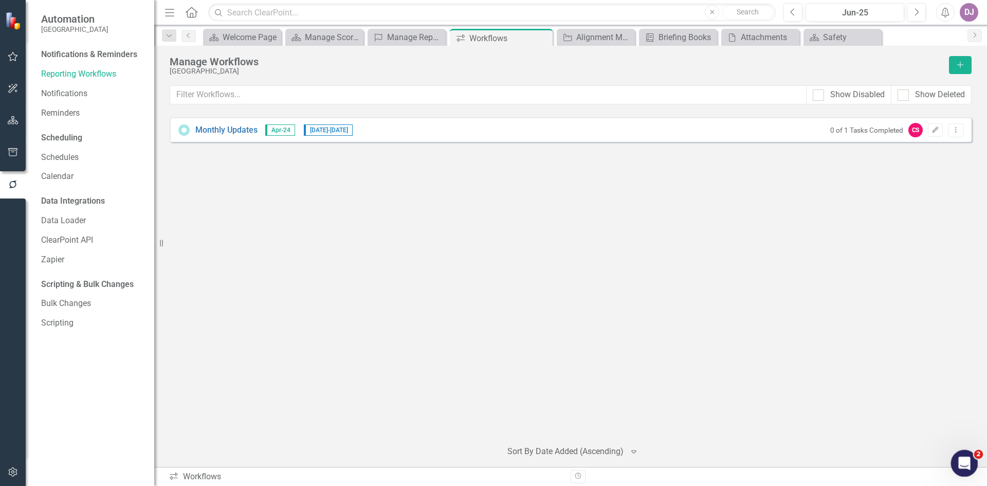
click at [961, 467] on div "Open Intercom Messenger" at bounding box center [963, 462] width 34 height 34
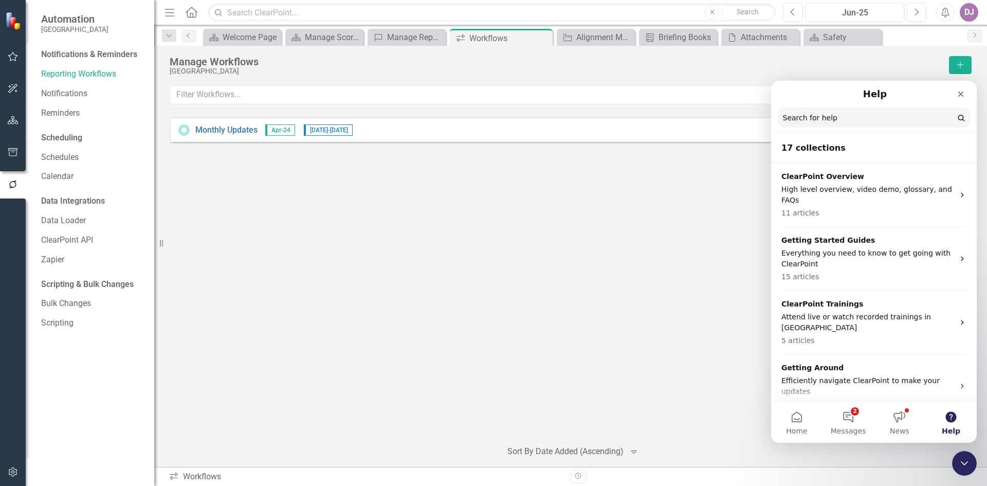
click at [953, 420] on button "Help" at bounding box center [951, 422] width 51 height 41
click at [859, 116] on input "Search for help" at bounding box center [874, 117] width 192 height 20
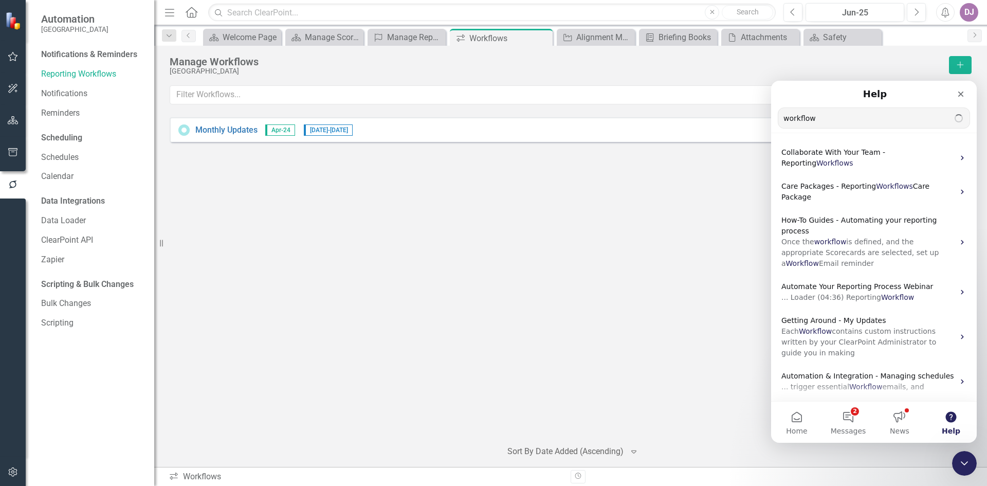
type input "workflow"
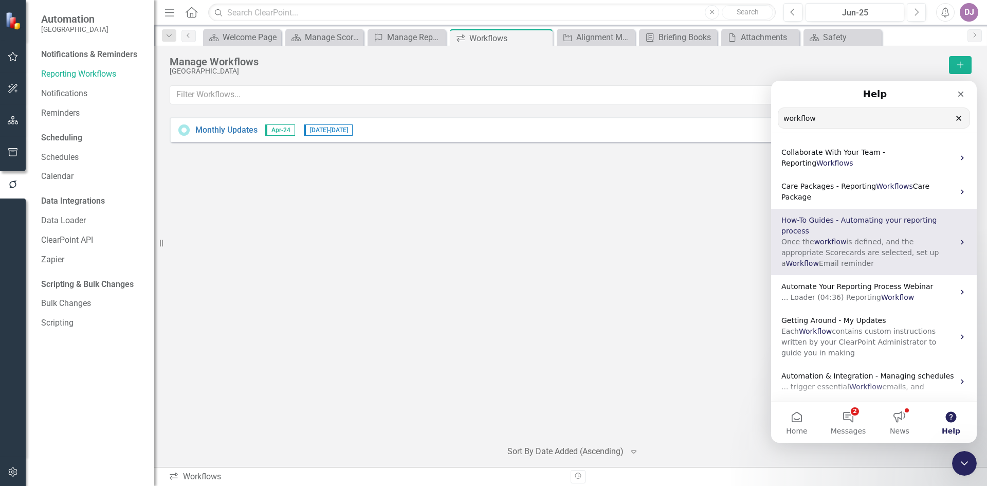
click at [851, 238] on span "is defined, and the appropriate Scorecards are selected, set up a" at bounding box center [860, 253] width 157 height 30
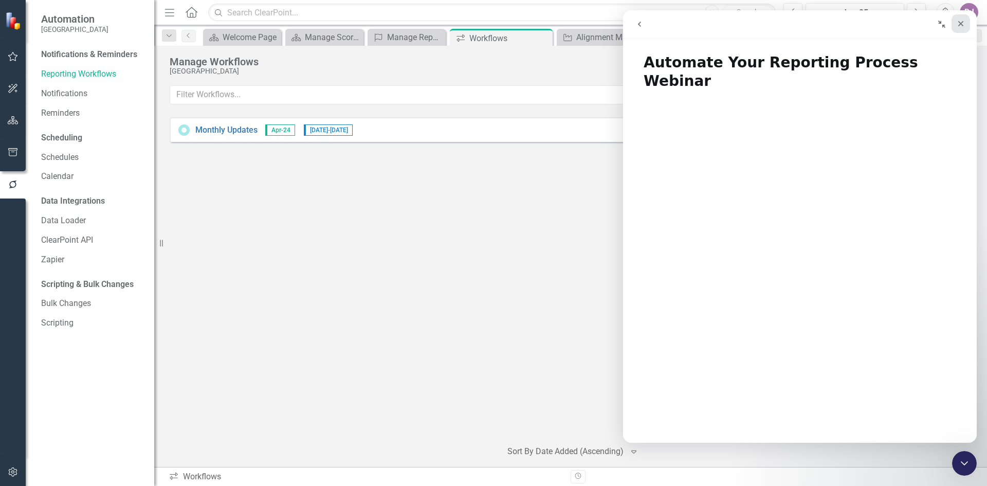
click at [963, 27] on icon "Close" at bounding box center [961, 24] width 8 height 8
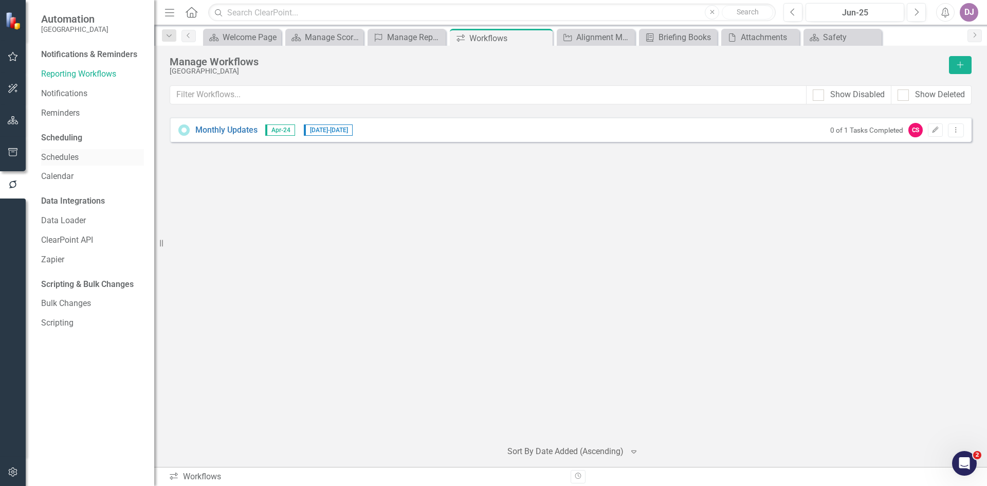
click at [65, 159] on link "Schedules" at bounding box center [92, 158] width 103 height 12
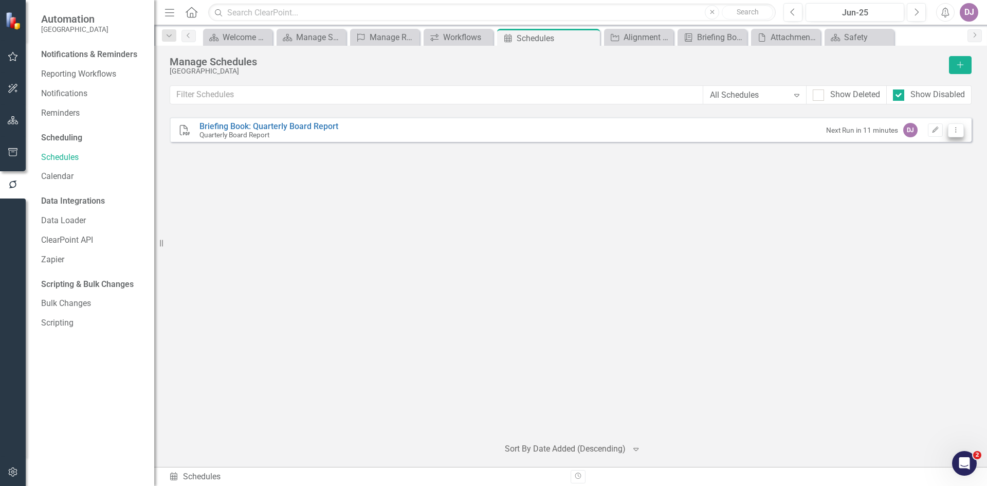
click at [958, 133] on button "Dropdown Menu" at bounding box center [956, 130] width 16 height 14
click at [927, 147] on link "Edit Edit Schedule" at bounding box center [916, 147] width 95 height 19
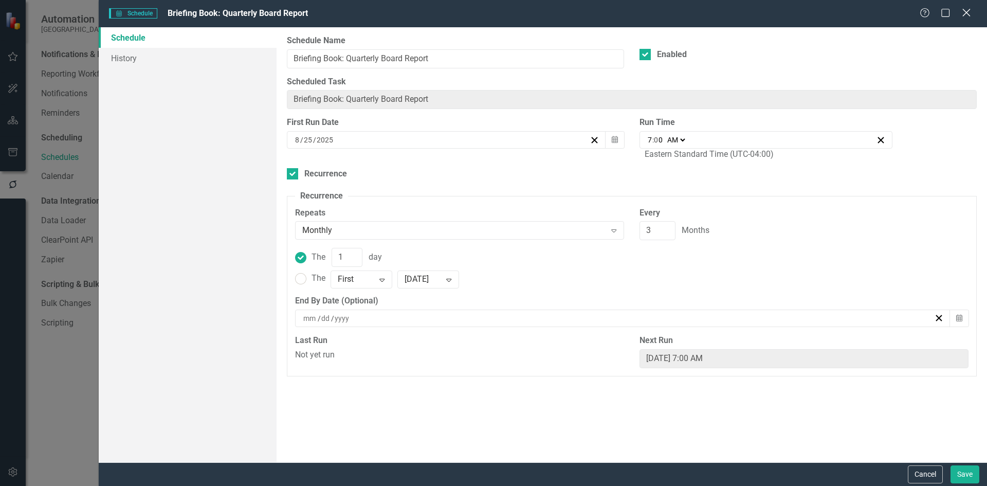
click at [968, 12] on icon at bounding box center [967, 13] width 8 height 8
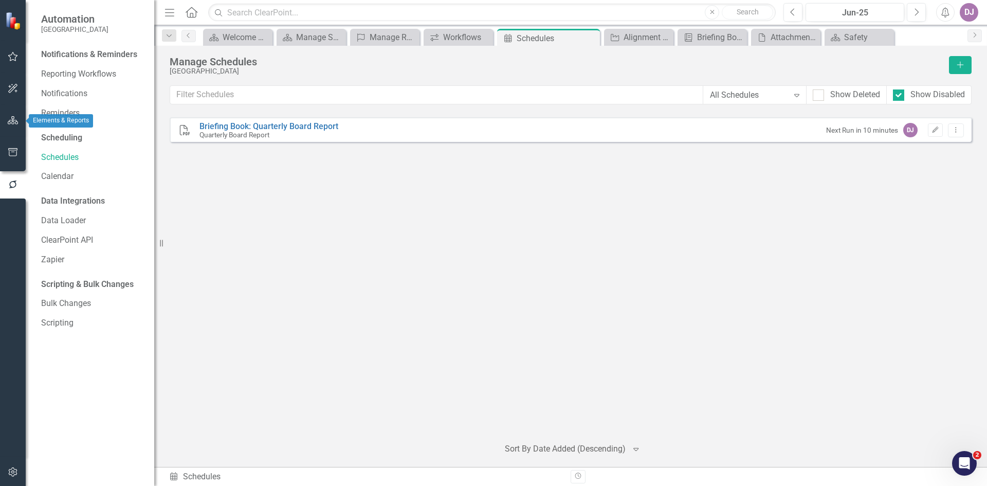
click at [14, 121] on icon "button" at bounding box center [13, 120] width 11 height 8
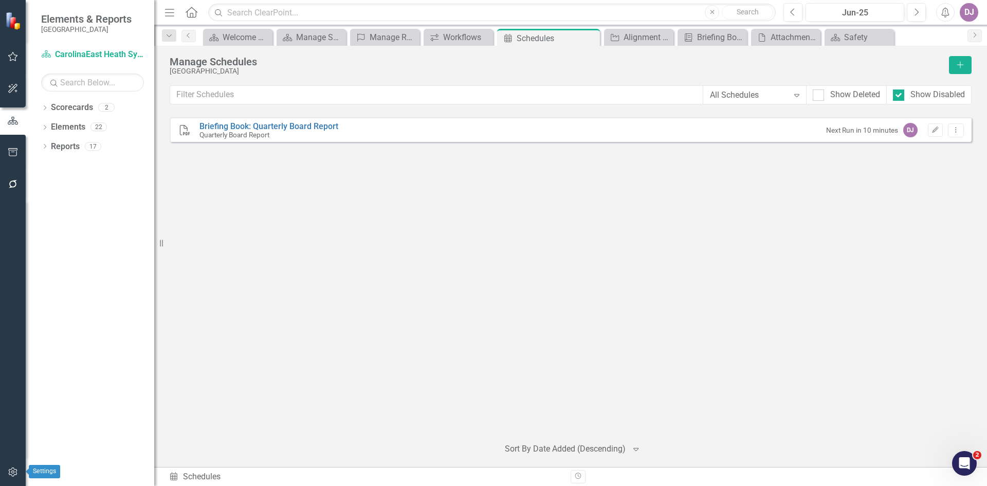
click at [14, 474] on icon "button" at bounding box center [13, 472] width 11 height 8
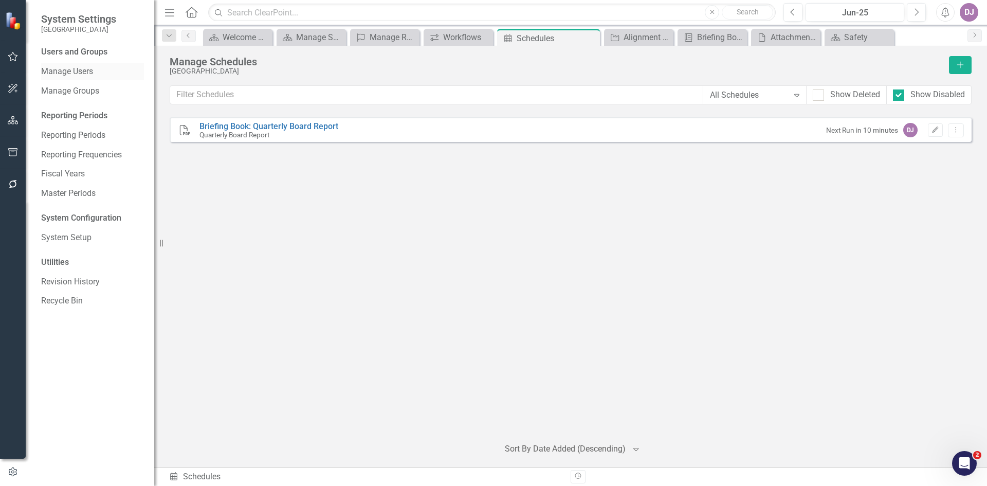
click at [76, 68] on link "Manage Users" at bounding box center [92, 72] width 103 height 12
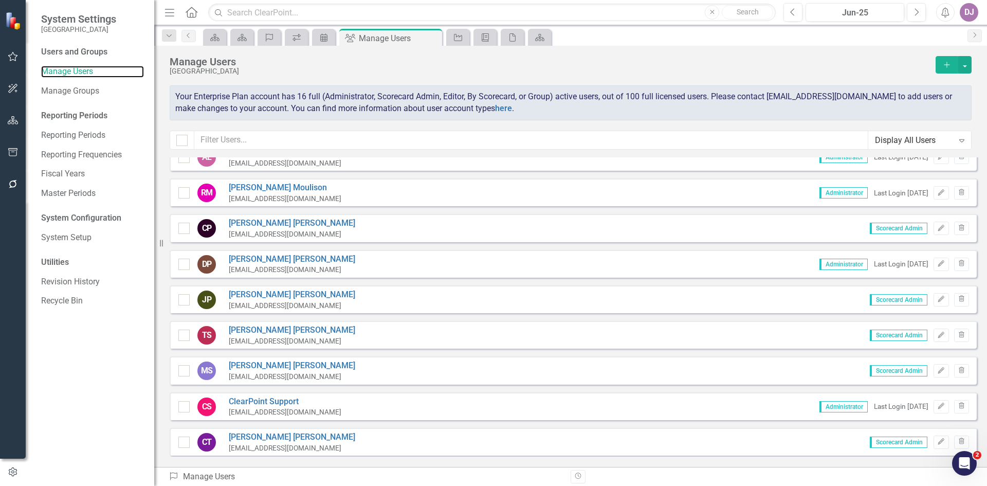
scroll to position [332, 0]
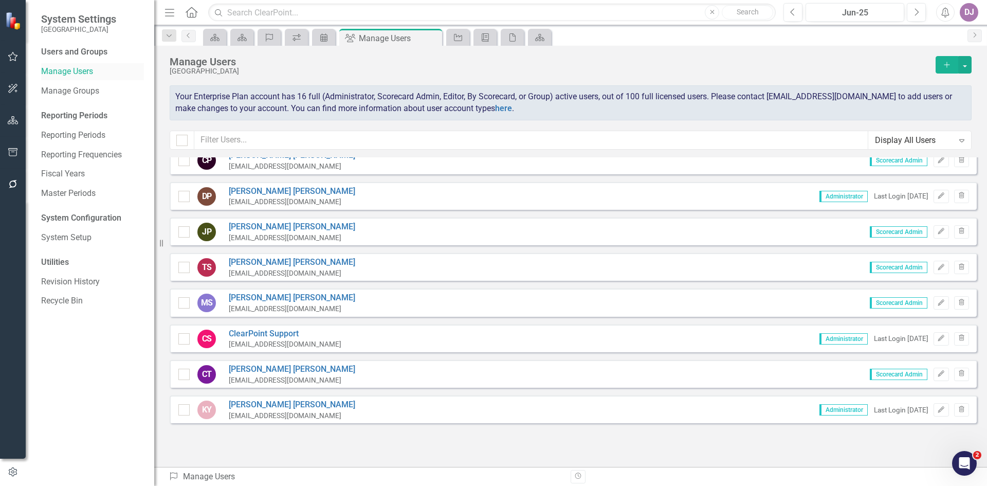
click at [80, 71] on link "Manage Users" at bounding box center [92, 72] width 103 height 12
click at [938, 375] on icon "Edit" at bounding box center [942, 374] width 8 height 6
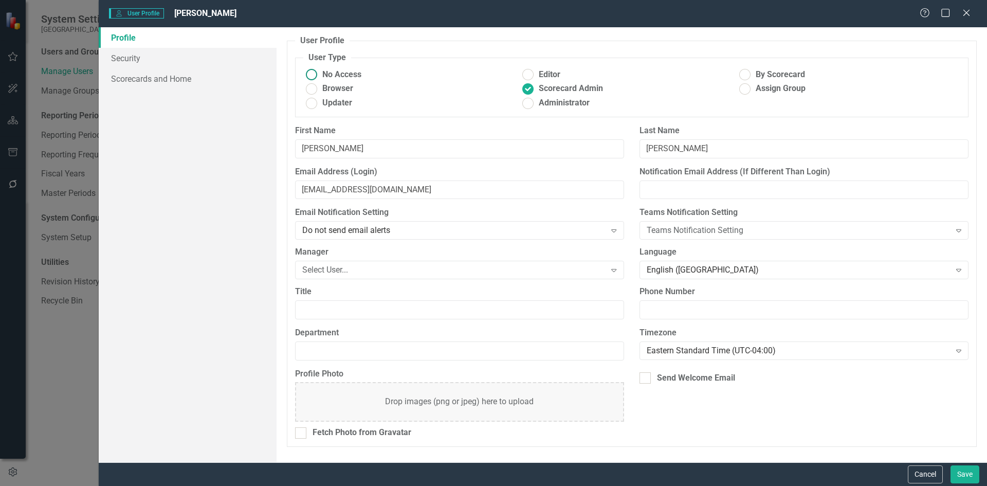
click at [312, 73] on ins at bounding box center [311, 75] width 16 height 16
click at [312, 73] on input "No Access" at bounding box center [311, 75] width 16 height 16
radio input "true"
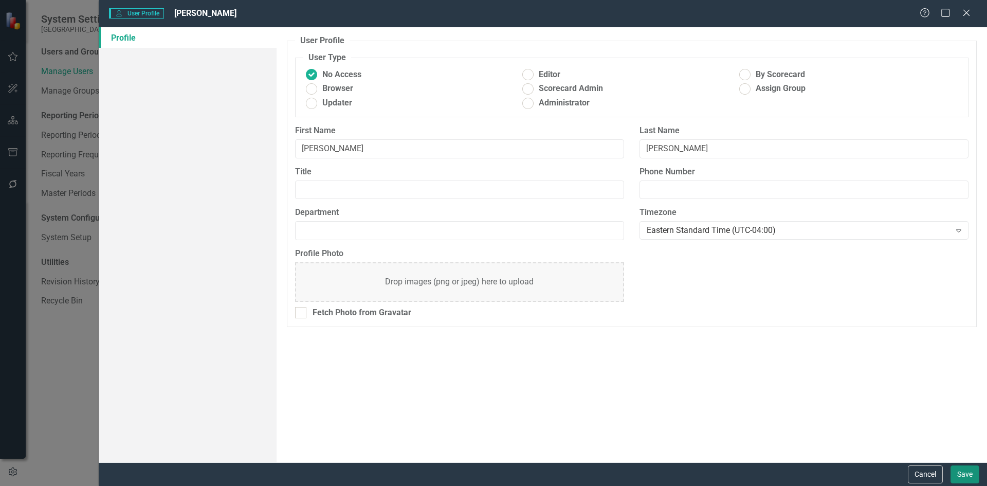
click at [971, 473] on button "Save" at bounding box center [965, 474] width 29 height 18
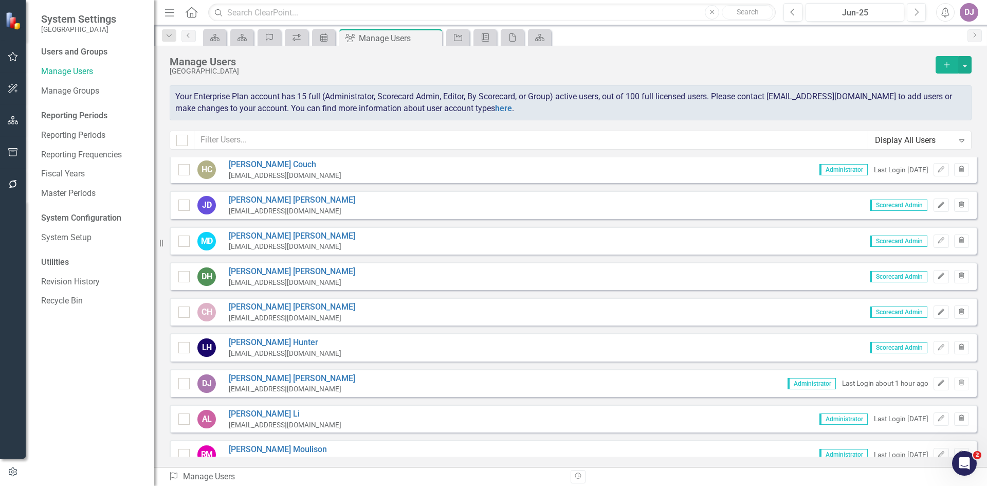
scroll to position [0, 0]
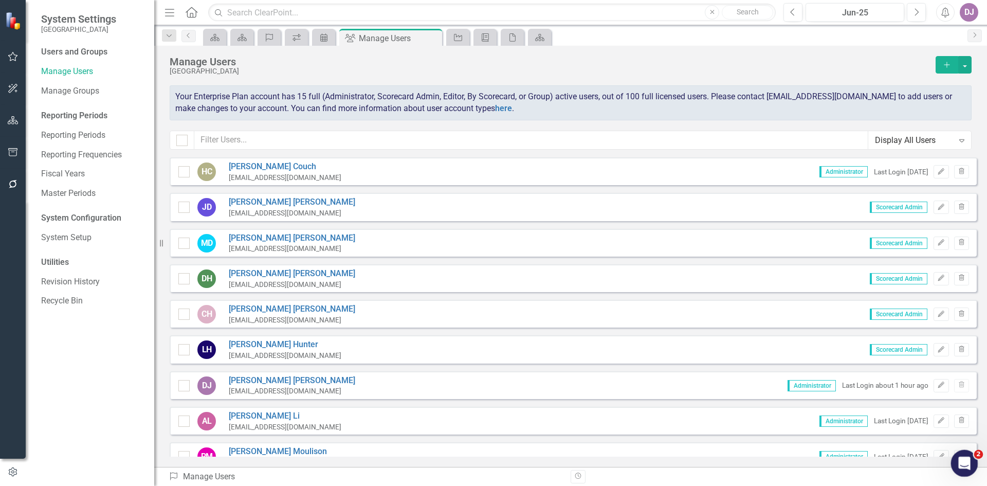
click at [962, 462] on icon "Open Intercom Messenger" at bounding box center [963, 462] width 17 height 17
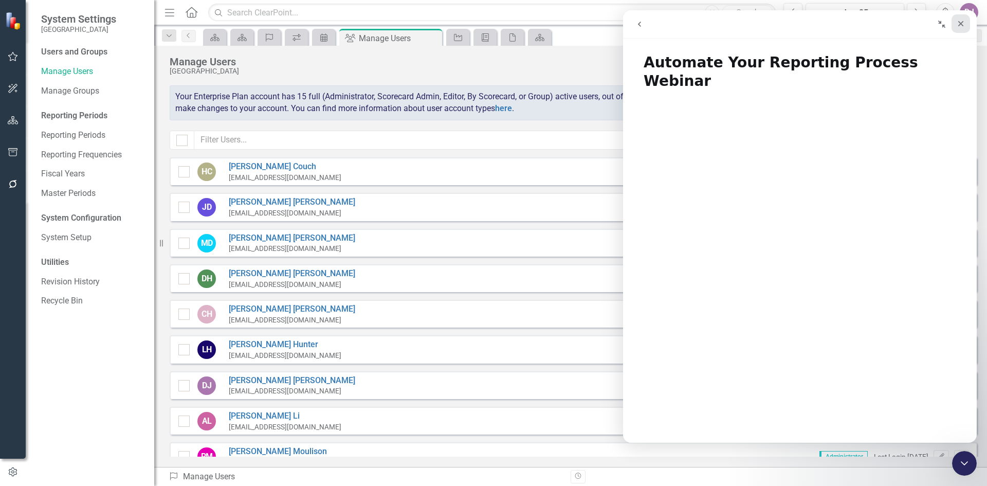
click at [961, 25] on icon "Close" at bounding box center [962, 24] width 6 height 6
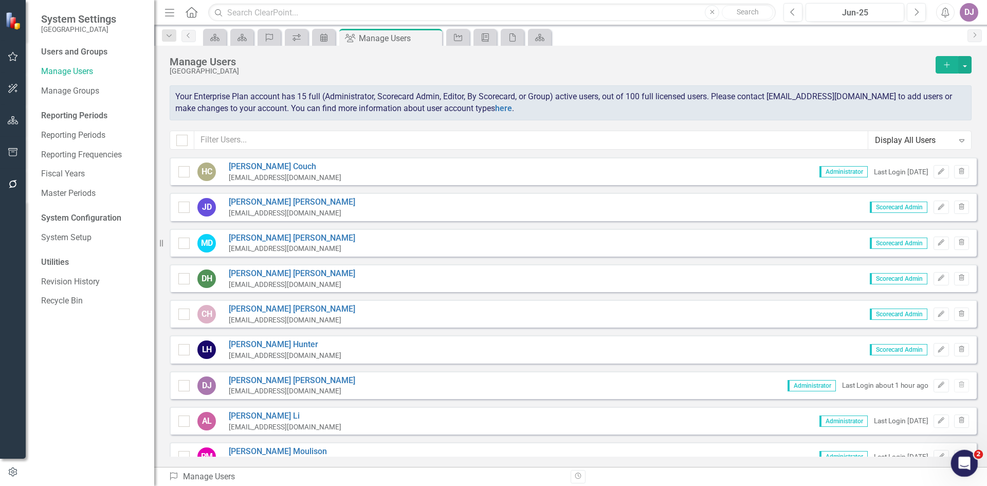
click at [964, 465] on icon "Open Intercom Messenger" at bounding box center [963, 462] width 17 height 17
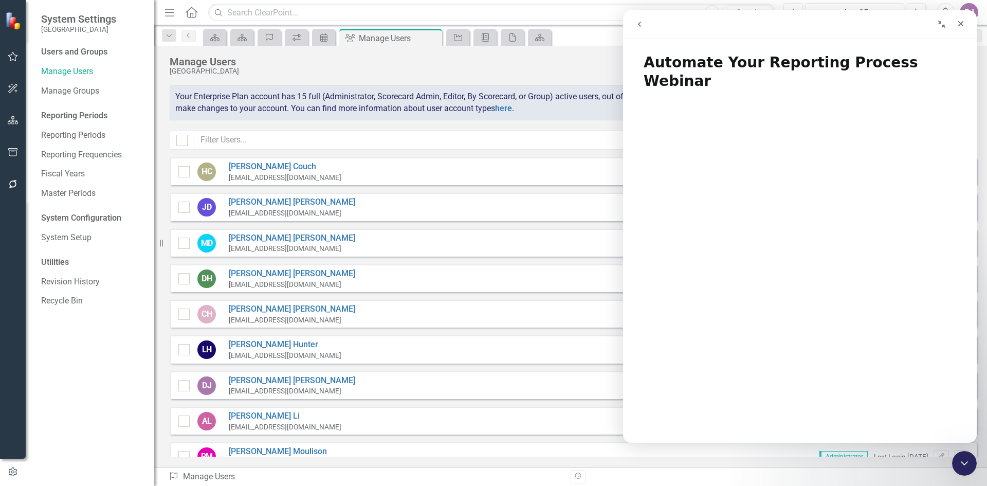
click at [641, 26] on icon "go back" at bounding box center [640, 24] width 8 height 8
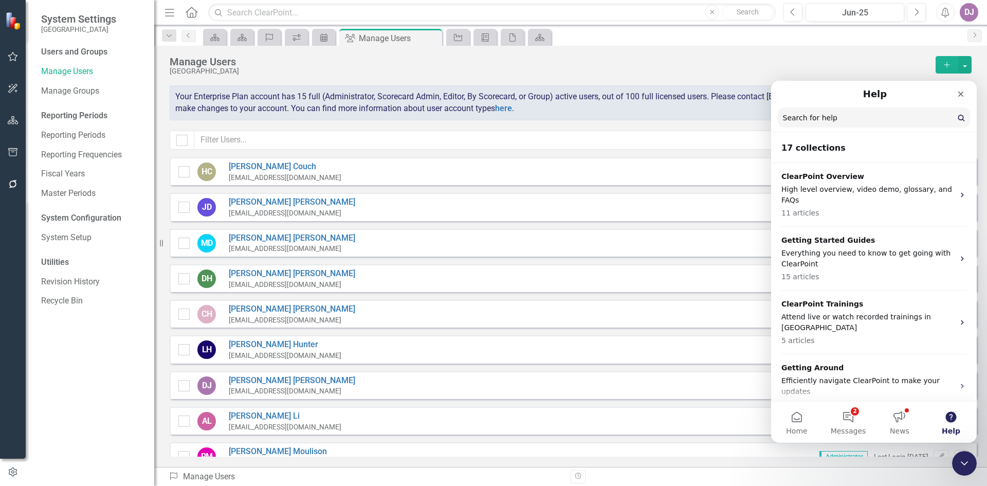
click at [807, 115] on input "Search for help" at bounding box center [874, 117] width 192 height 20
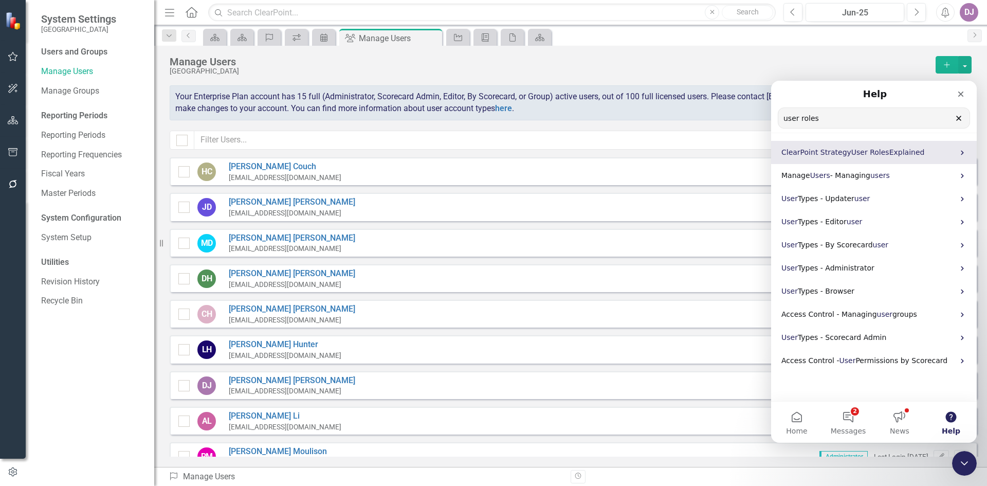
type input "user roles"
click at [833, 158] on div "ClearPoint Strategy User Roles Explained" at bounding box center [874, 152] width 206 height 23
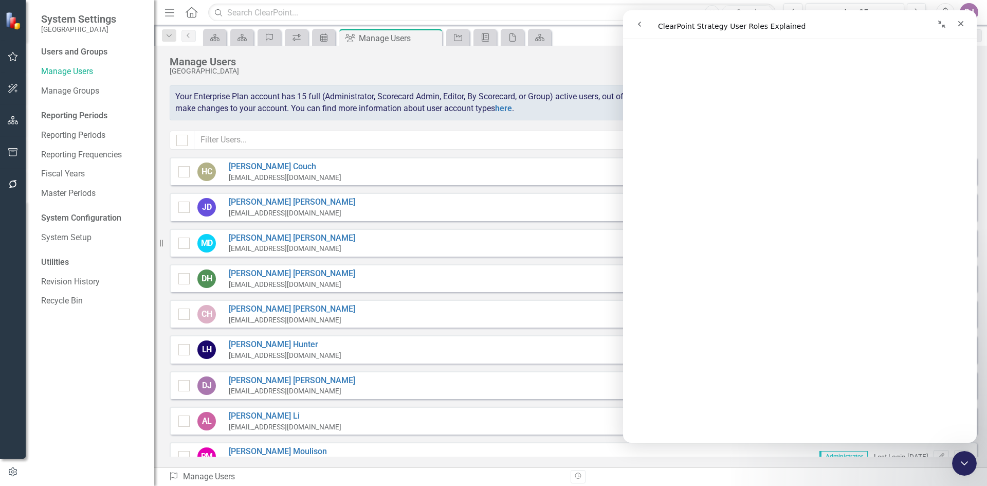
scroll to position [253, 0]
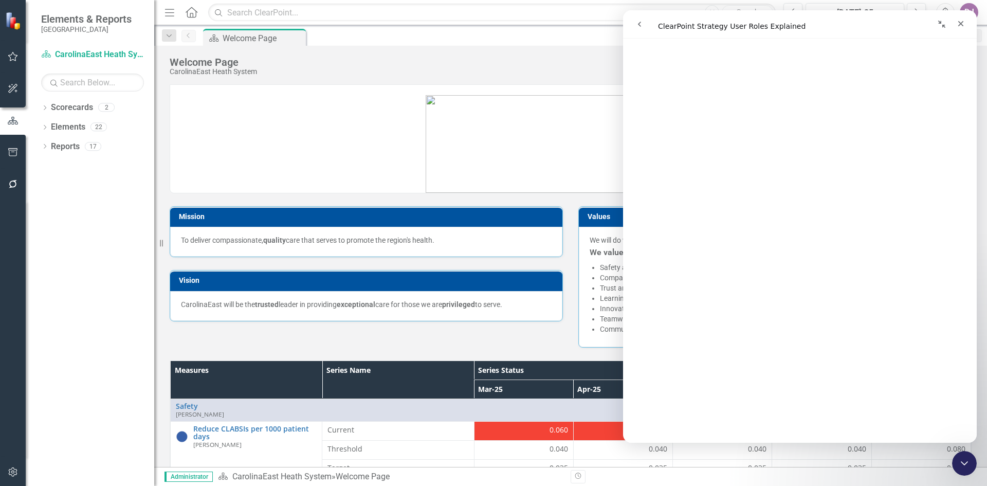
scroll to position [620, 0]
click at [942, 26] on icon "Collapse window" at bounding box center [942, 24] width 8 height 8
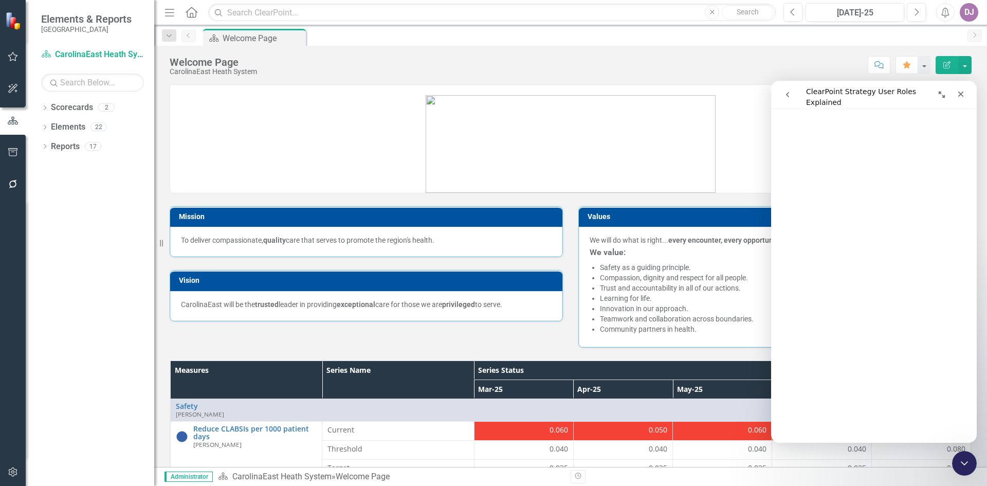
scroll to position [634, 0]
click at [943, 95] on icon "Expand window" at bounding box center [942, 95] width 6 height 6
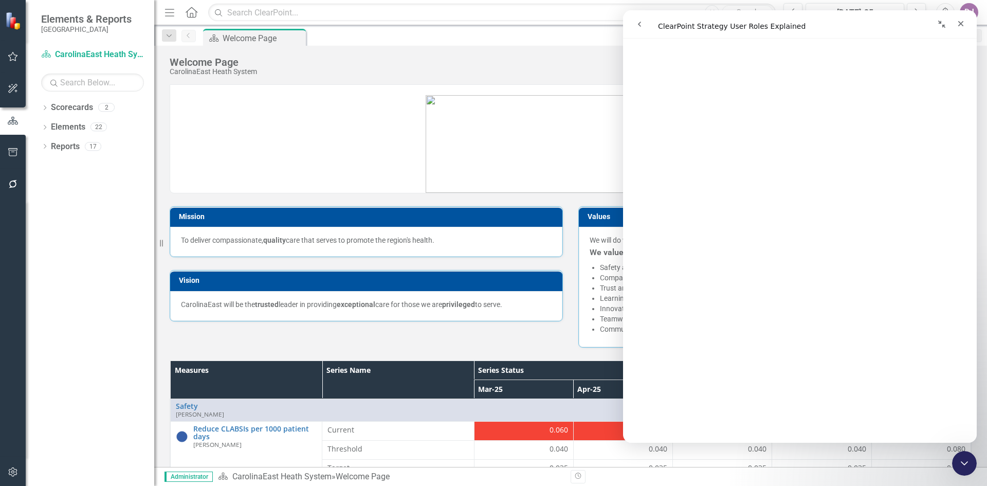
scroll to position [614, 0]
click at [17, 472] on icon "button" at bounding box center [13, 472] width 11 height 8
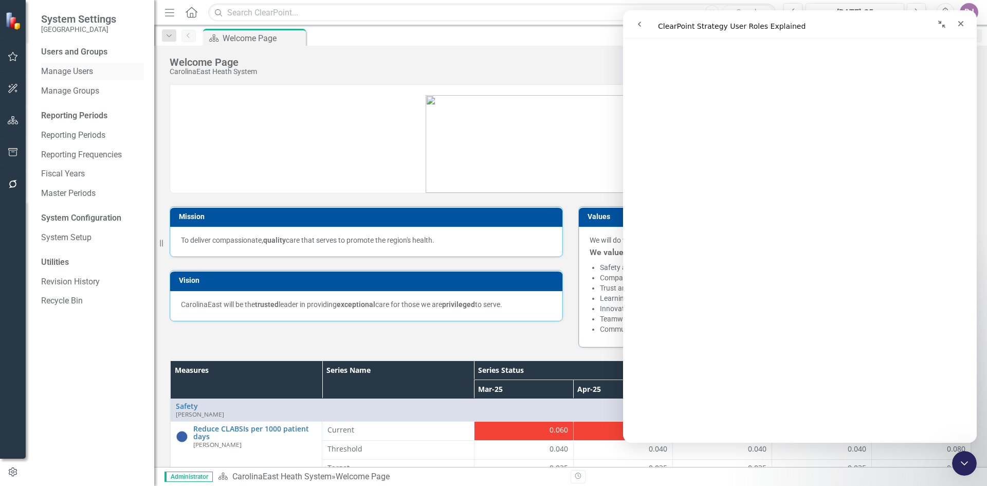
click at [87, 71] on link "Manage Users" at bounding box center [92, 72] width 103 height 12
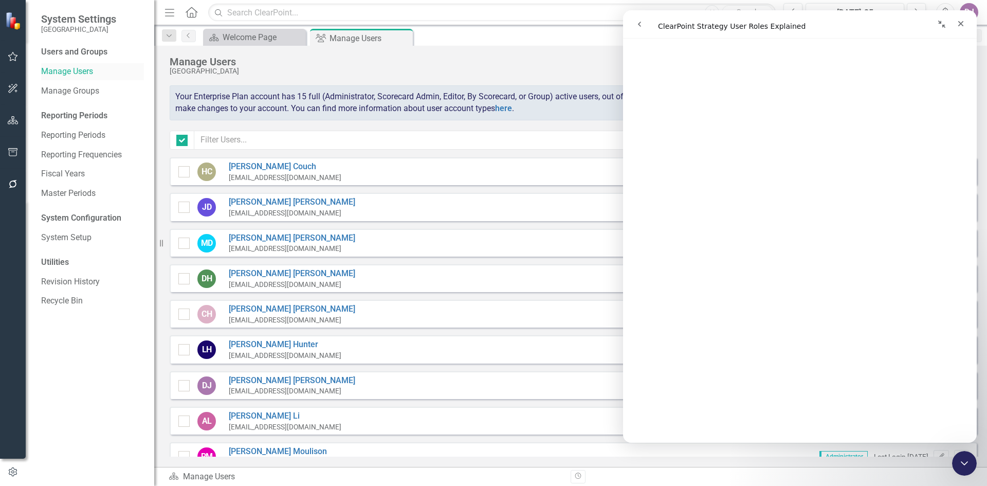
checkbox input "false"
click at [966, 28] on div "Close" at bounding box center [961, 23] width 19 height 19
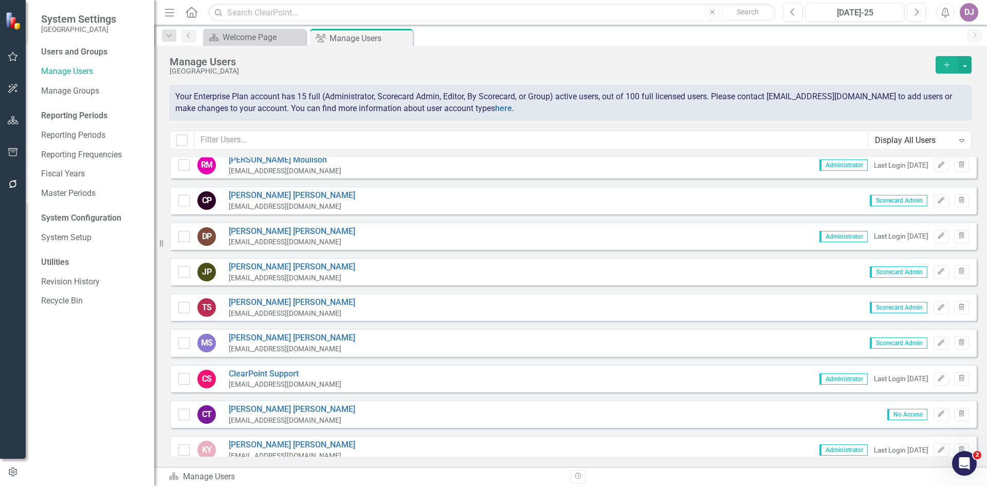
scroll to position [300, 0]
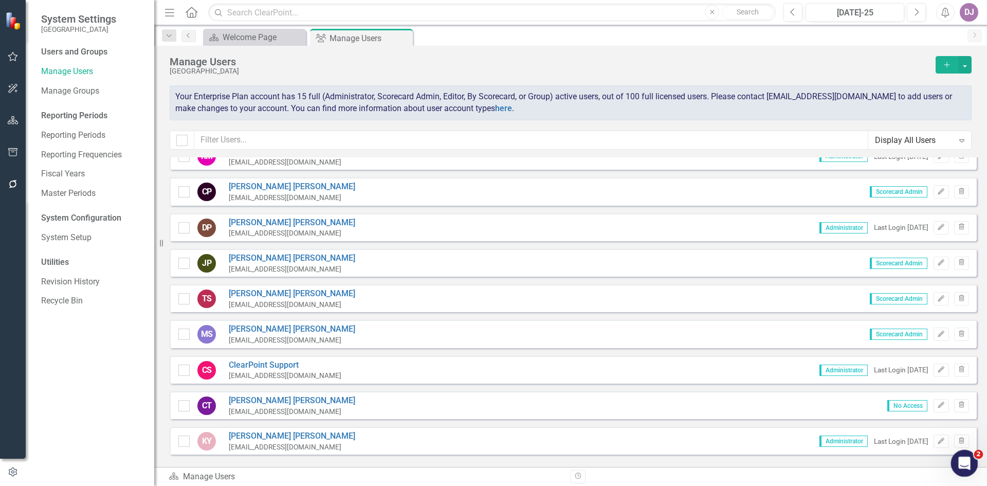
click at [969, 472] on div "Open Intercom Messenger" at bounding box center [963, 462] width 34 height 34
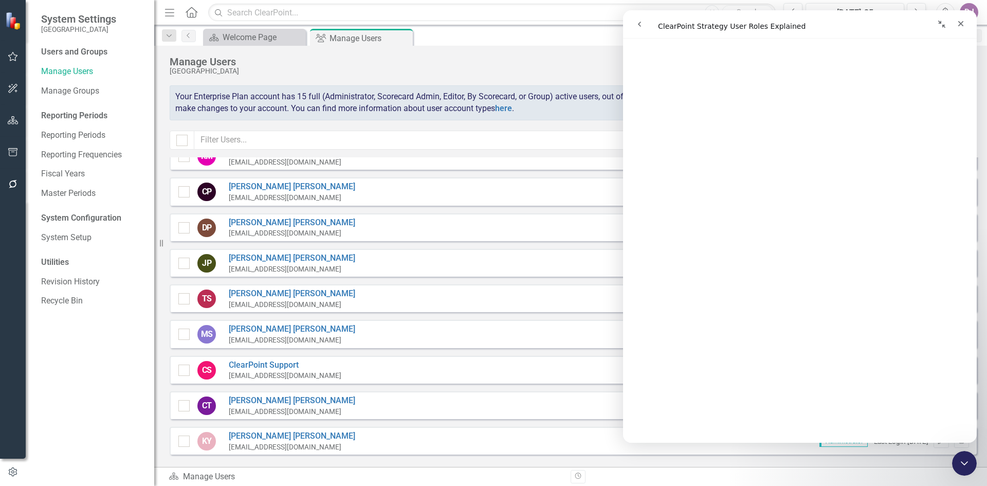
scroll to position [395, 0]
click at [17, 123] on icon "button" at bounding box center [13, 120] width 11 height 8
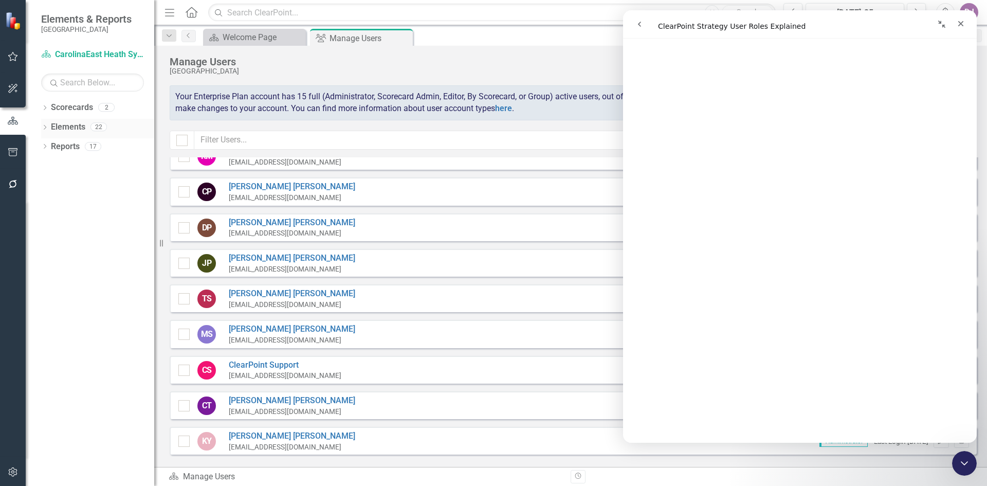
click at [78, 130] on link "Elements" at bounding box center [68, 127] width 34 height 12
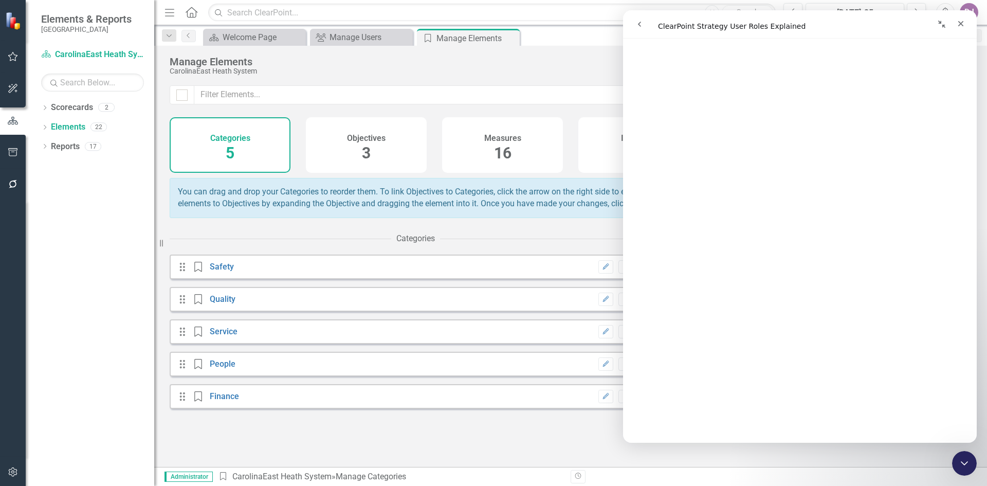
click at [638, 26] on icon "go back" at bounding box center [640, 24] width 8 height 8
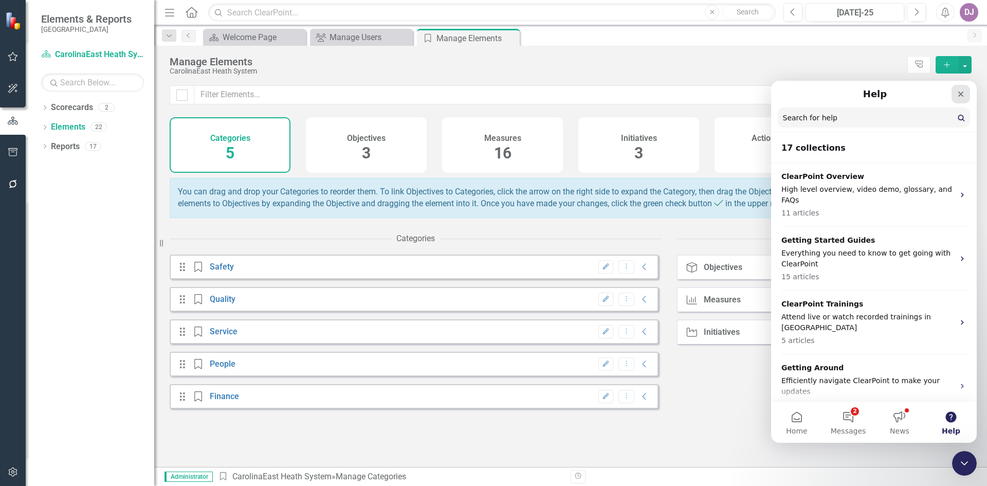
click at [958, 94] on icon "Close" at bounding box center [961, 94] width 8 height 8
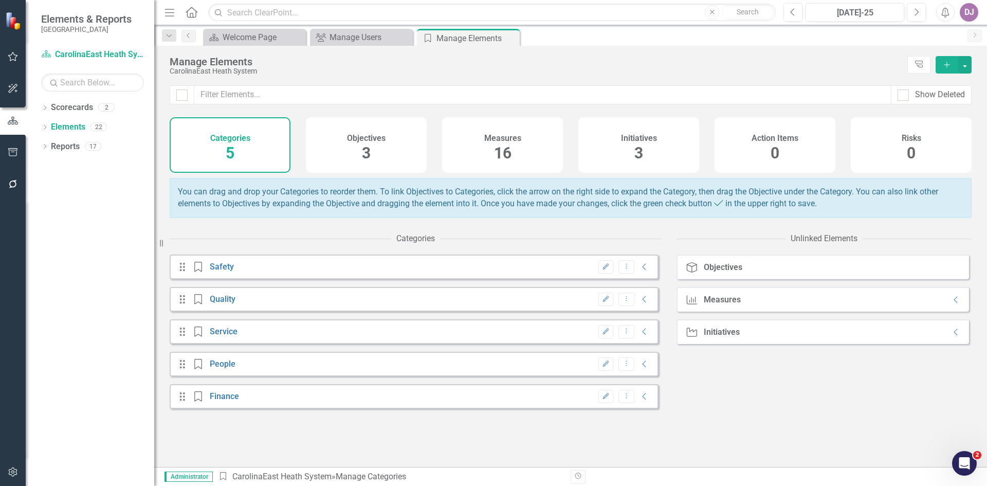
click at [366, 154] on span "3" at bounding box center [366, 153] width 9 height 18
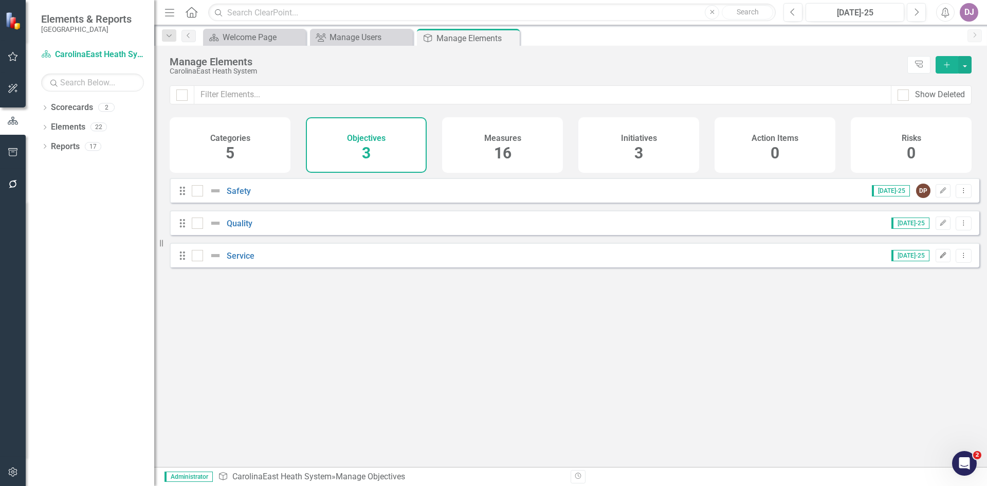
click at [940, 259] on icon "Edit" at bounding box center [944, 256] width 8 height 6
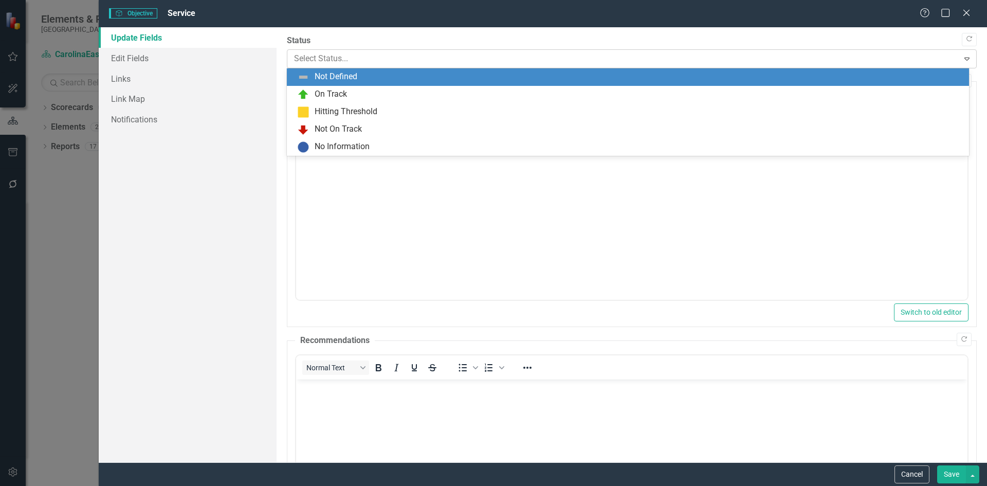
click at [962, 57] on icon "Expand" at bounding box center [967, 59] width 10 height 8
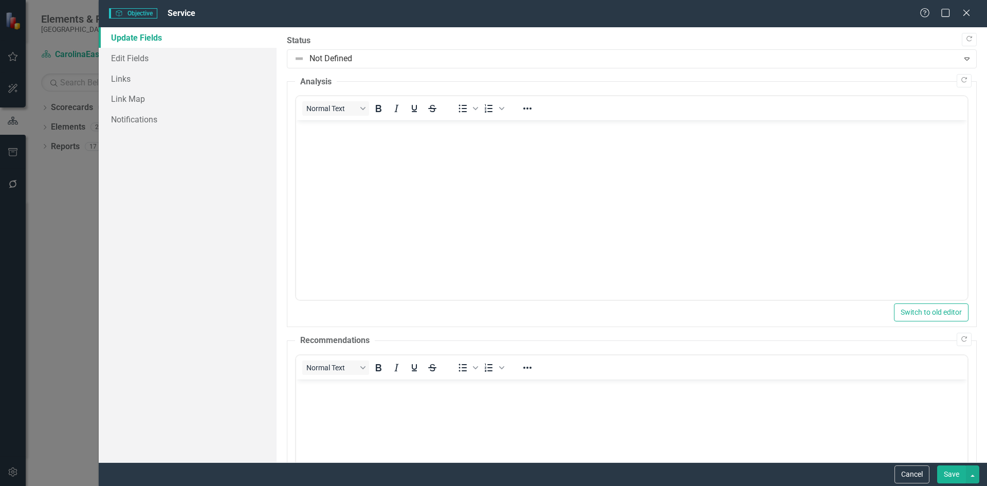
click at [177, 227] on div "Update Fields Edit Fields Links Link Map Notifications" at bounding box center [188, 244] width 178 height 435
click at [969, 11] on icon at bounding box center [967, 13] width 8 height 8
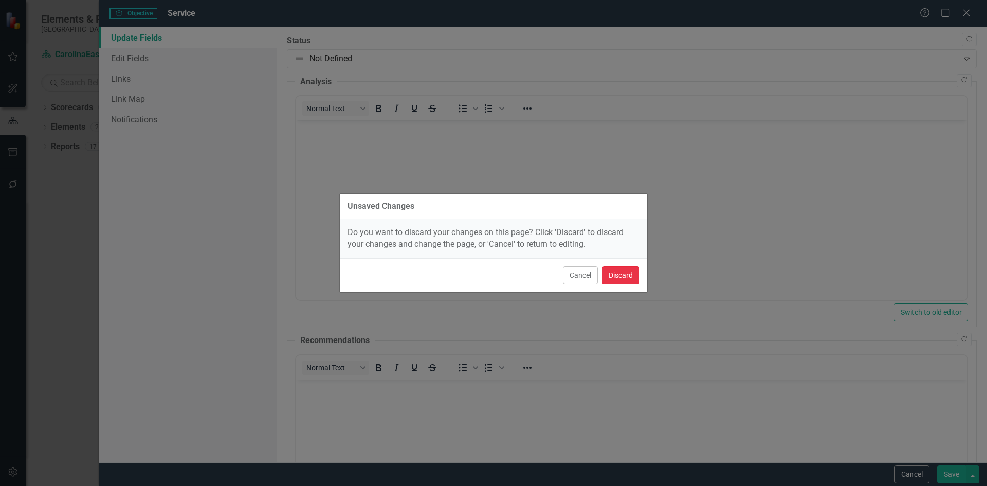
click at [635, 274] on button "Discard" at bounding box center [621, 275] width 38 height 18
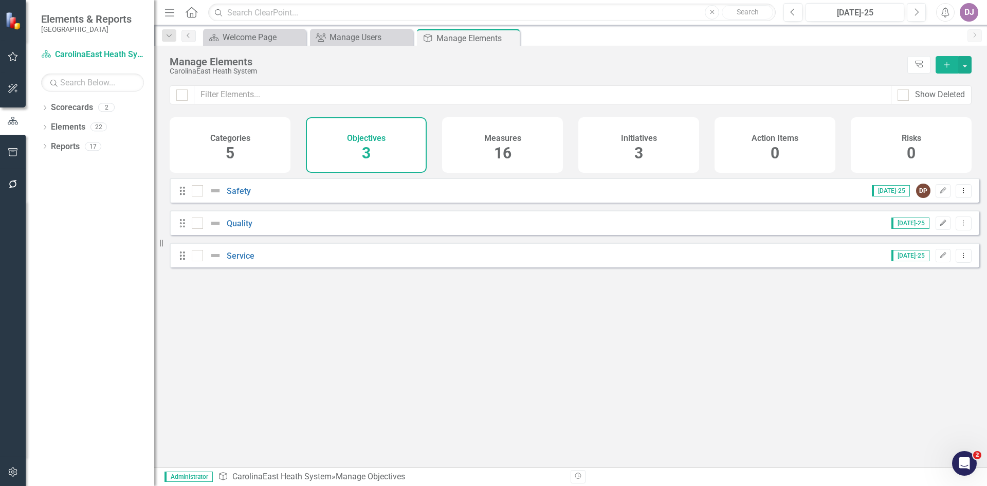
click at [946, 71] on button "Add" at bounding box center [947, 64] width 23 height 17
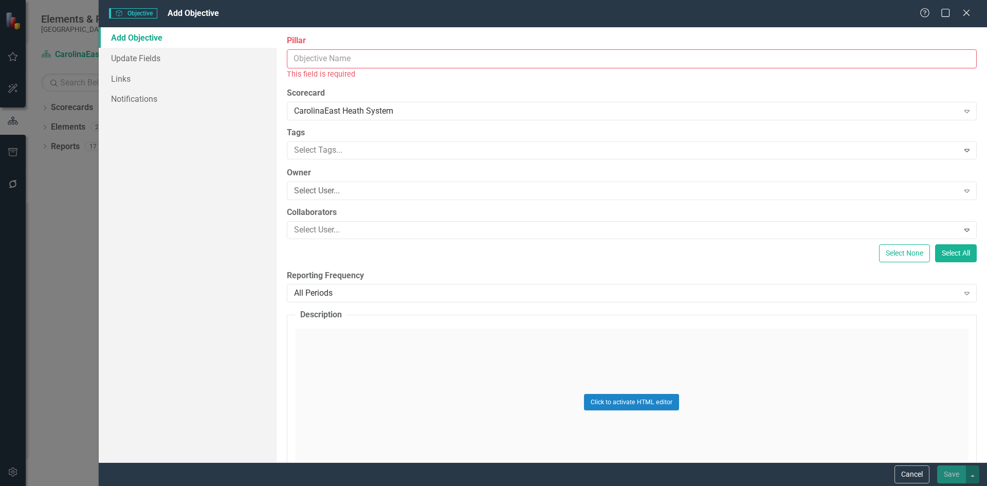
click at [317, 59] on input "Pillar" at bounding box center [632, 58] width 690 height 19
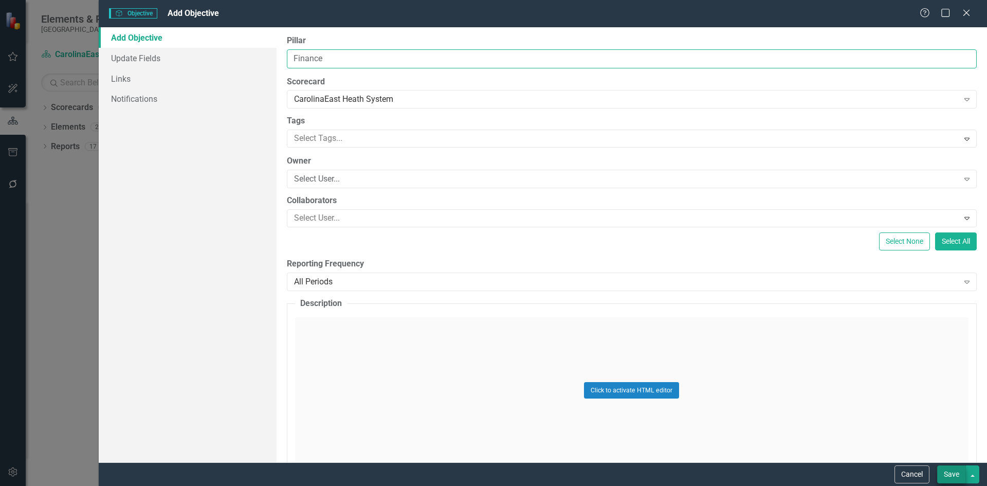
type input "Finance"
click at [955, 476] on button "Save" at bounding box center [952, 474] width 29 height 18
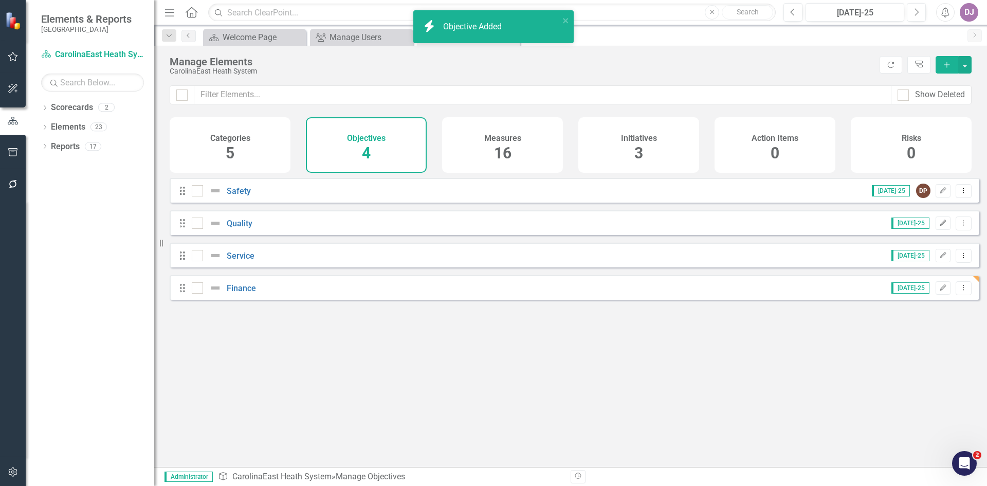
click at [944, 65] on icon "Add" at bounding box center [947, 64] width 9 height 7
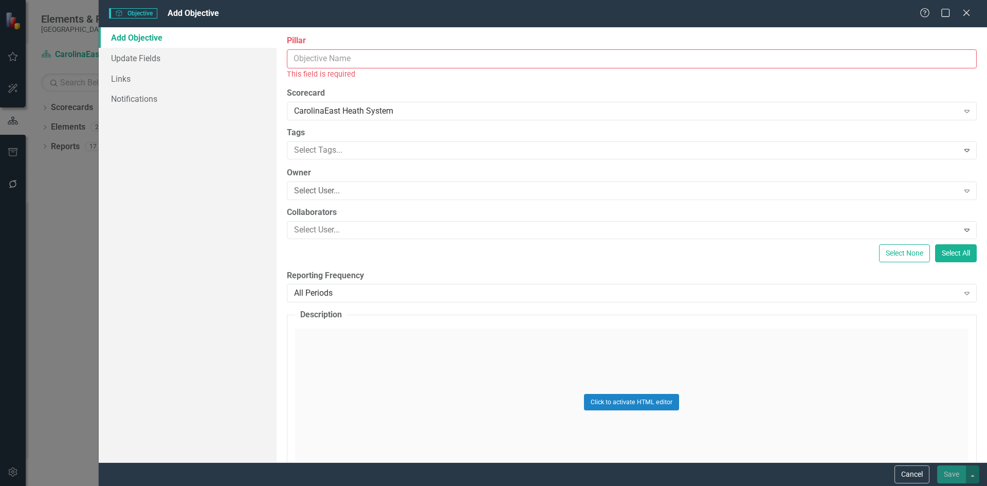
click at [317, 61] on input "Pillar" at bounding box center [632, 58] width 690 height 19
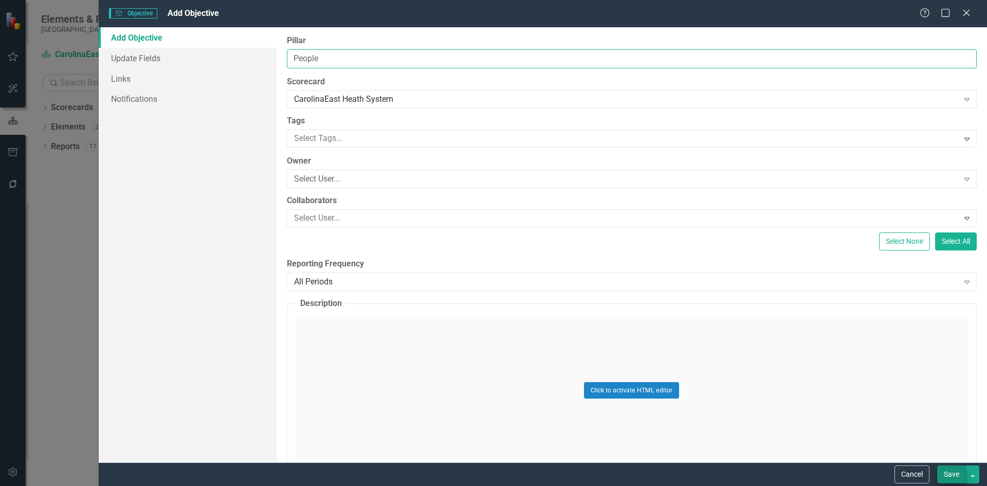
type input "People"
click at [955, 478] on button "Save" at bounding box center [952, 474] width 29 height 18
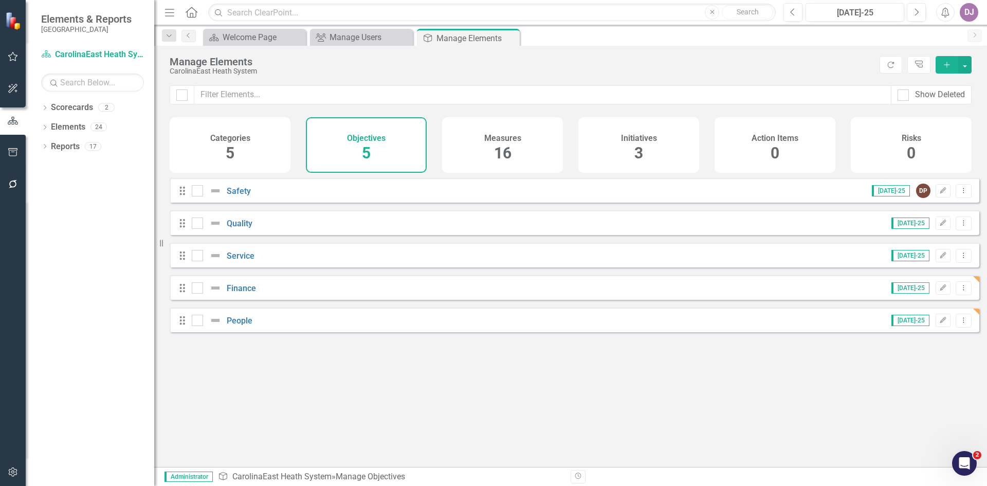
click at [236, 157] on div "Categories 5" at bounding box center [230, 145] width 121 height 56
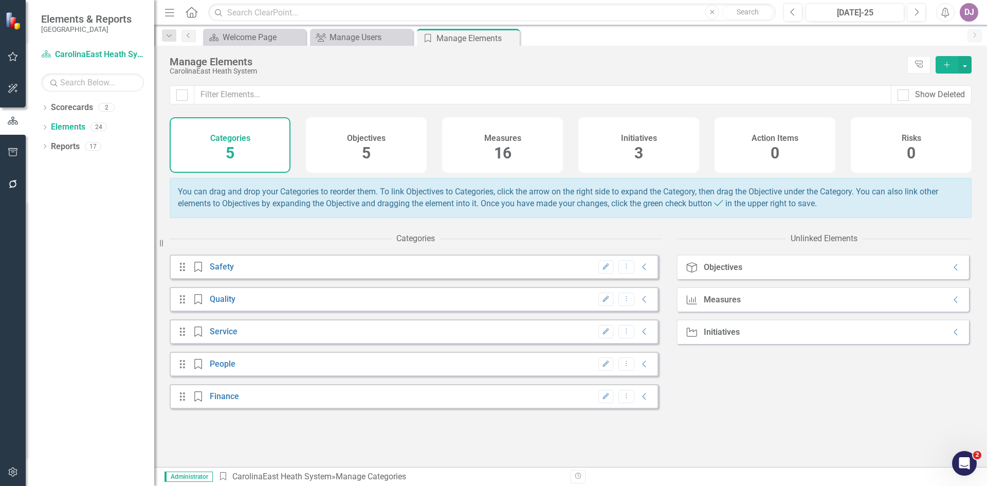
click at [226, 369] on div "Category People" at bounding box center [215, 364] width 47 height 10
click at [221, 369] on link "People" at bounding box center [223, 364] width 26 height 10
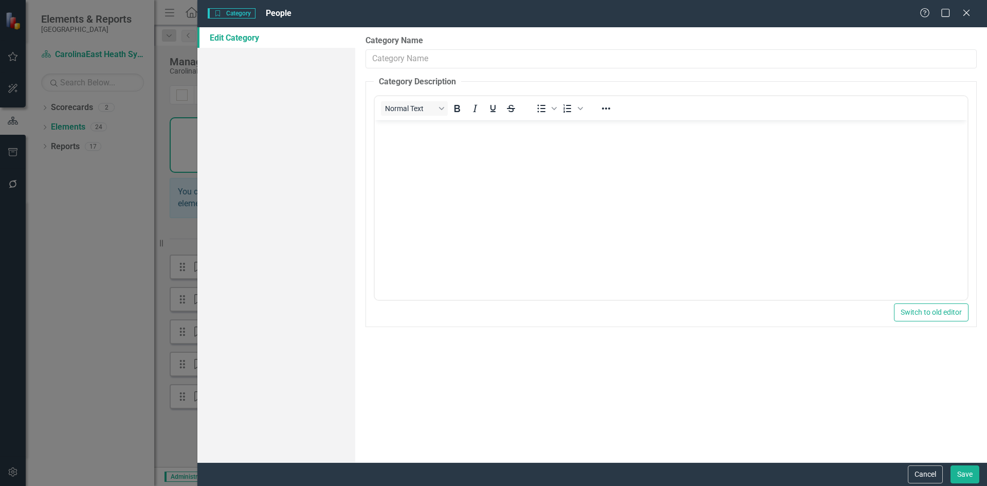
type input "People"
click at [934, 479] on button "Cancel" at bounding box center [925, 474] width 35 height 18
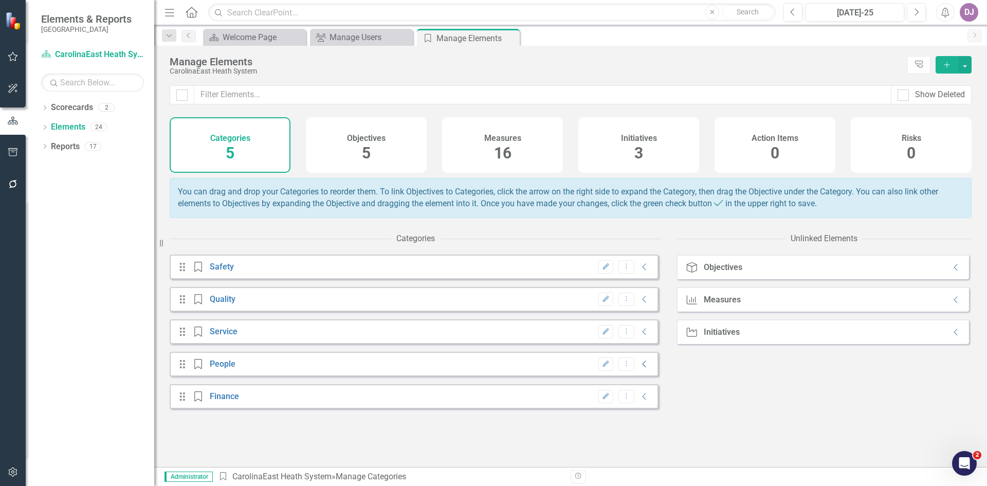
click at [640, 368] on icon "Collapse" at bounding box center [645, 364] width 10 height 8
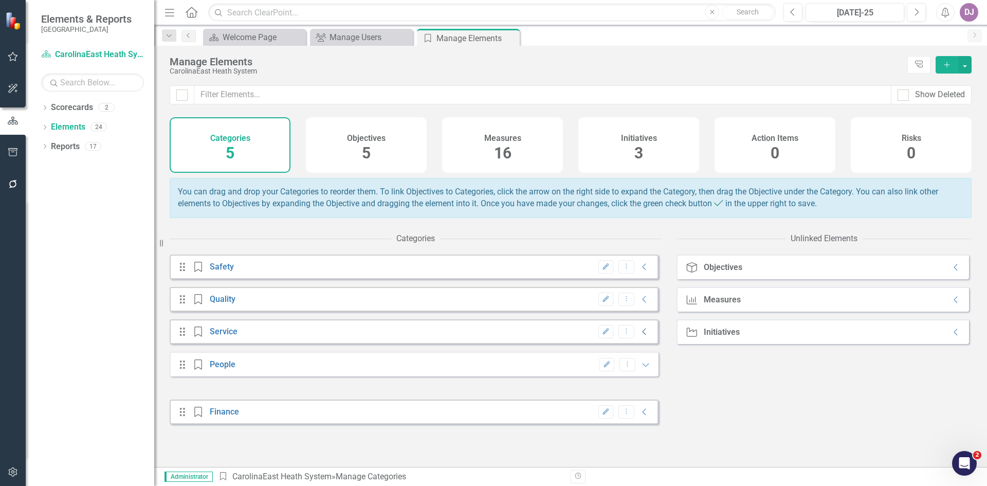
click at [640, 336] on icon "Collapse" at bounding box center [645, 332] width 10 height 8
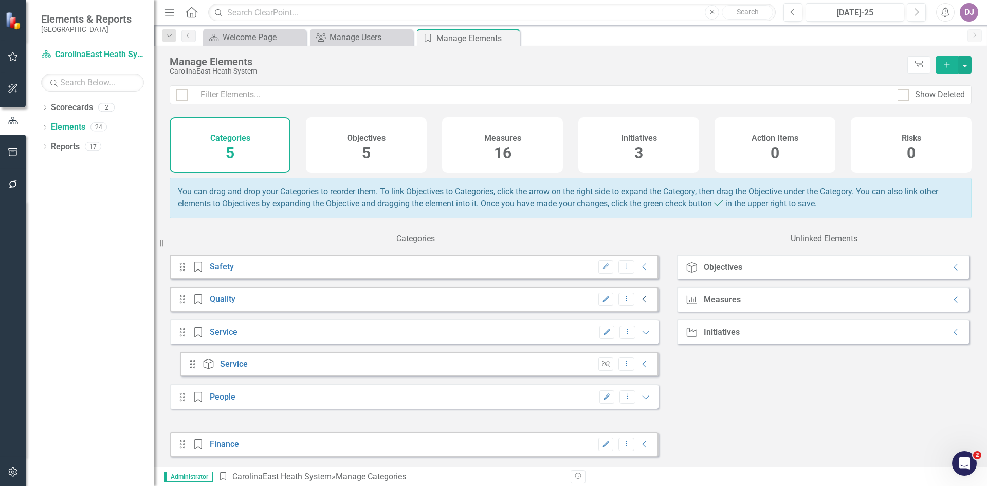
click at [640, 303] on icon "Collapse" at bounding box center [645, 299] width 10 height 8
click at [640, 271] on icon "Collapse" at bounding box center [645, 267] width 10 height 8
click at [951, 272] on icon "Collapse" at bounding box center [956, 267] width 10 height 8
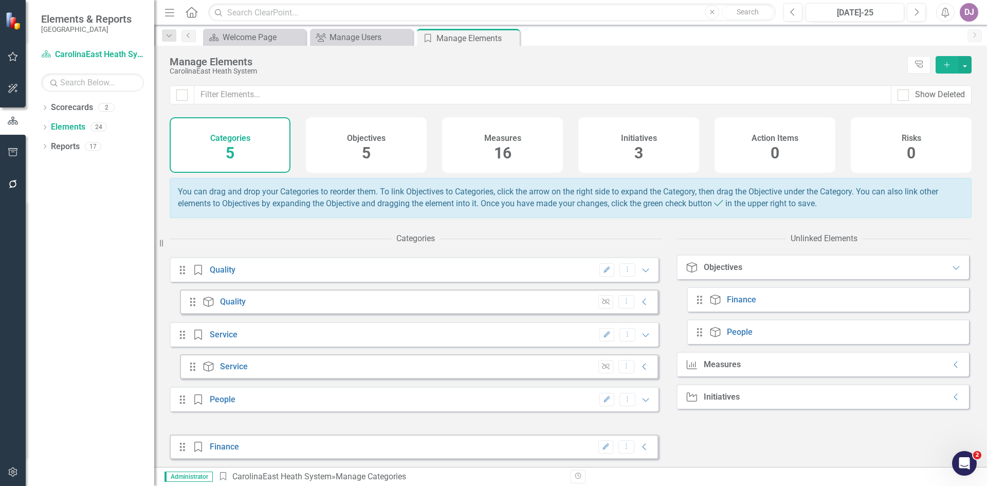
click at [984, 215] on div "You can drag and drop your Categories to reorder them. To link Objectives to Ca…" at bounding box center [570, 322] width 833 height 289
click at [640, 448] on icon "Collapse" at bounding box center [645, 447] width 10 height 8
click at [641, 446] on icon "Expanded" at bounding box center [646, 442] width 10 height 8
drag, startPoint x: 721, startPoint y: 309, endPoint x: 230, endPoint y: 447, distance: 509.3
click at [229, 448] on div "Categories Drag Category Safety Edit Dropdown Menu Expanded Drag Objective Safe…" at bounding box center [571, 347] width 802 height 239
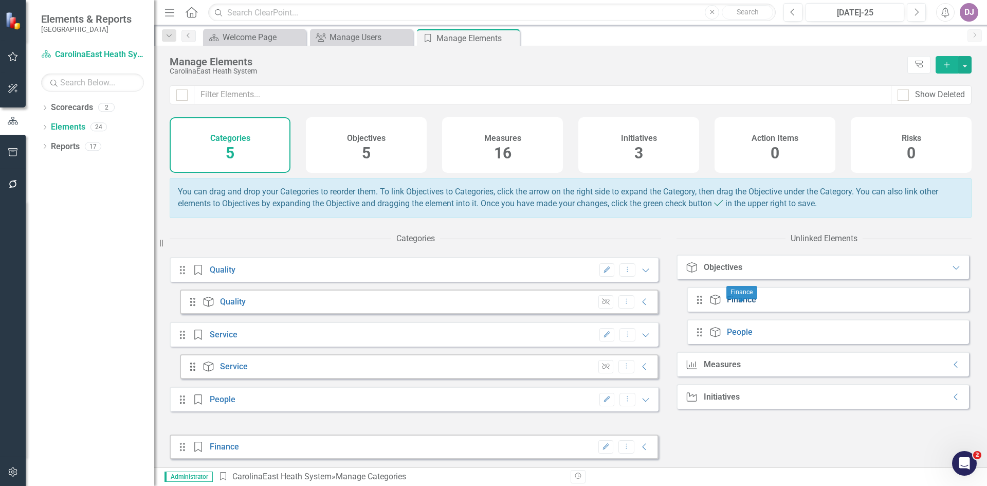
click at [739, 304] on link "Finance" at bounding box center [741, 300] width 29 height 10
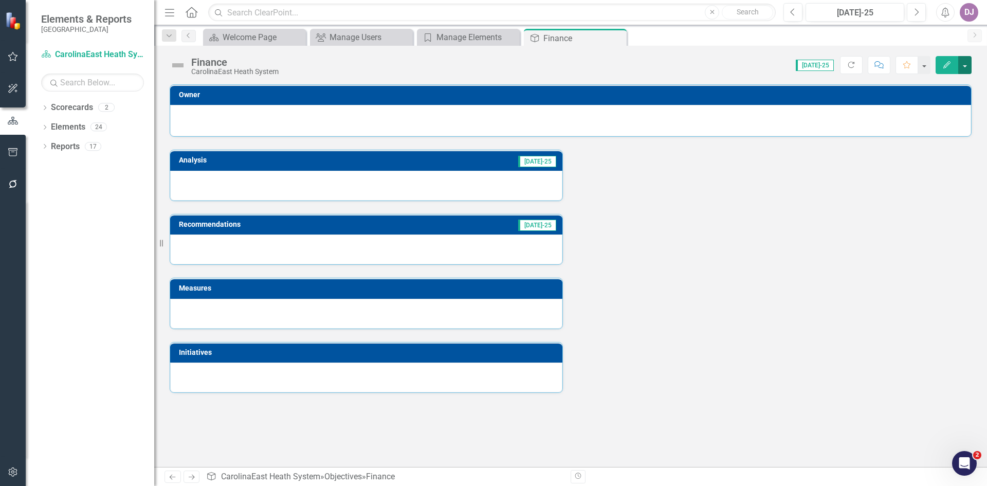
click at [966, 65] on button "button" at bounding box center [965, 65] width 13 height 18
click at [852, 284] on div "Analysis [DATE]-25 Recommendations [DATE]-25 Measures Initiatives" at bounding box center [571, 265] width 818 height 256
click at [85, 126] on div "Elements 24" at bounding box center [102, 129] width 103 height 20
click at [621, 37] on icon "Close" at bounding box center [617, 38] width 10 height 8
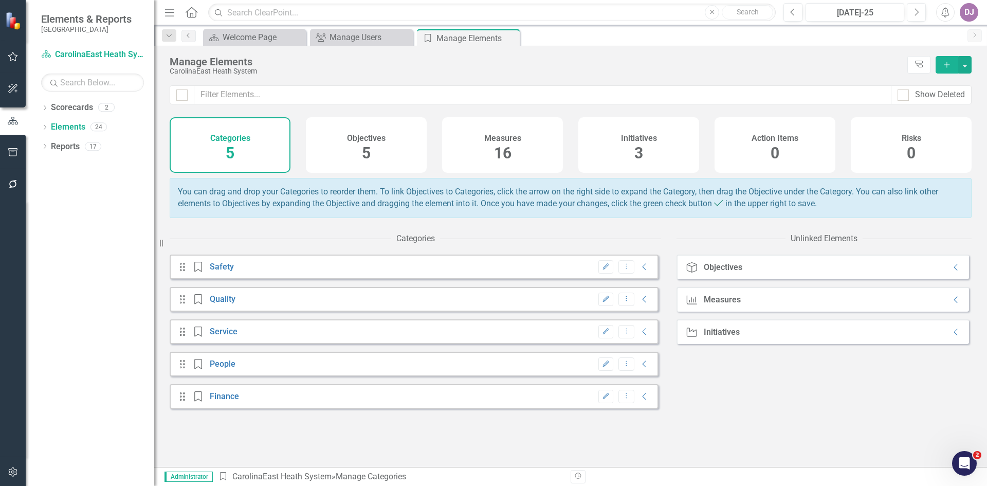
click at [749, 272] on div "Objective Objectives Collapse" at bounding box center [823, 267] width 293 height 25
click at [951, 272] on icon "Collapse" at bounding box center [956, 267] width 10 height 8
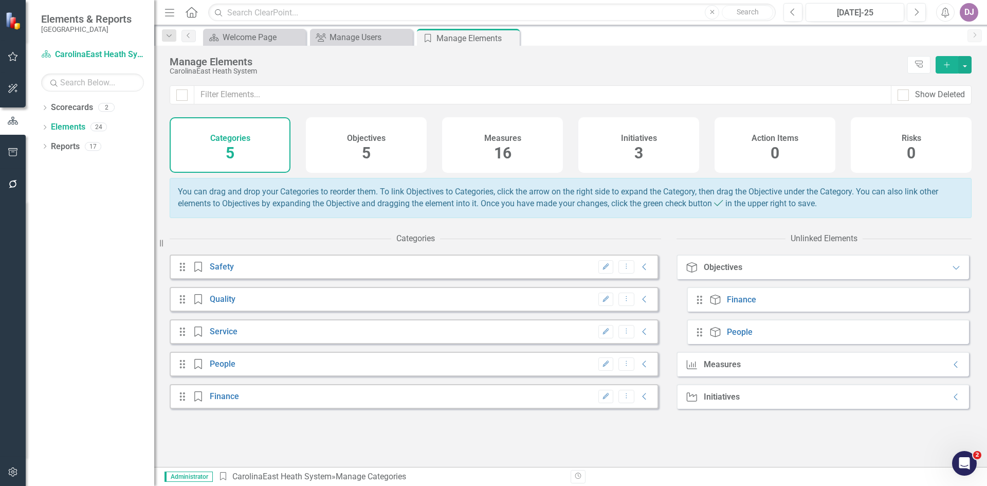
click at [700, 337] on icon "Drag" at bounding box center [699, 332] width 13 height 10
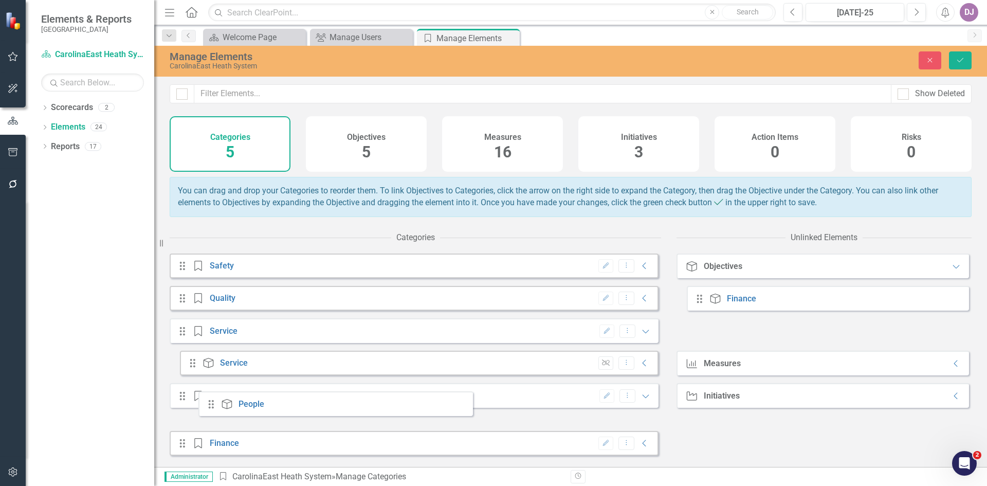
scroll to position [4, 0]
drag, startPoint x: 701, startPoint y: 343, endPoint x: 209, endPoint y: 401, distance: 495.5
click at [209, 401] on div "Categories Drag Category Safety Edit Dropdown Menu Collapse Drag Category Quali…" at bounding box center [571, 347] width 802 height 240
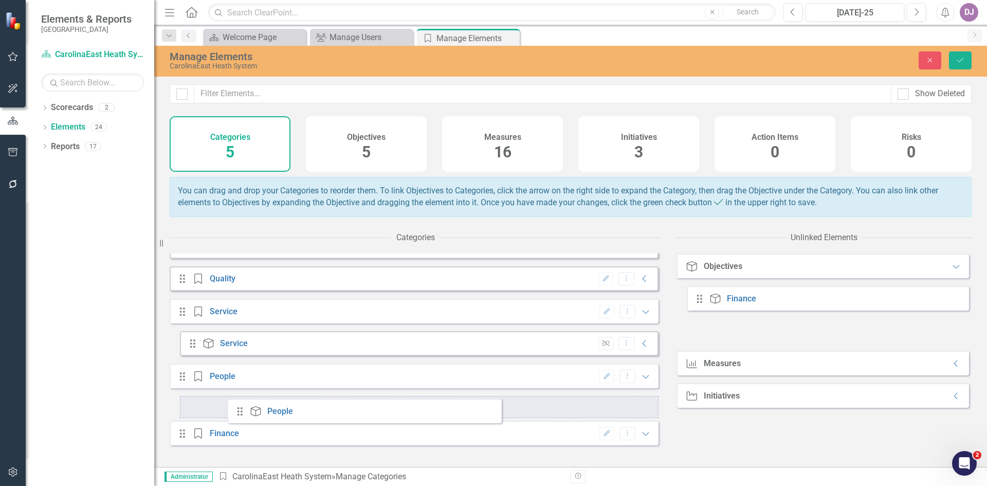
scroll to position [21, 0]
drag, startPoint x: 699, startPoint y: 341, endPoint x: 203, endPoint y: 418, distance: 502.2
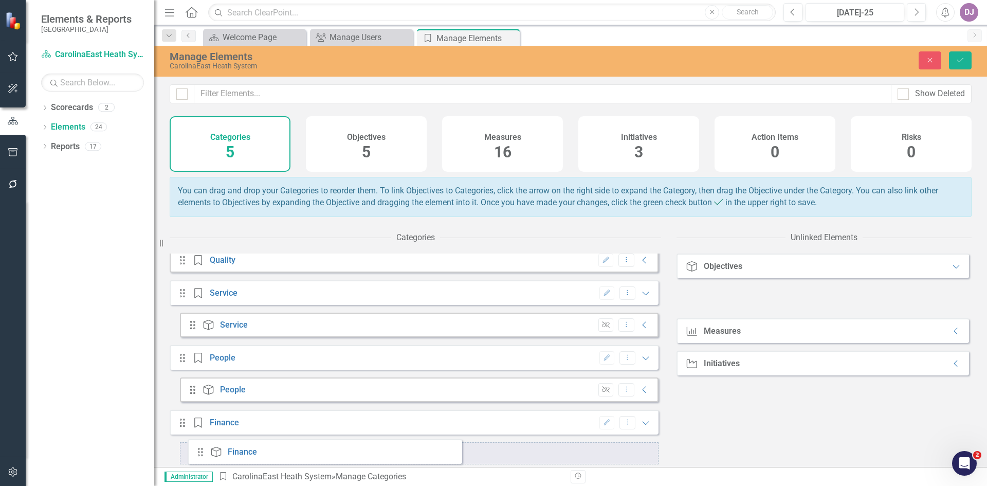
drag, startPoint x: 700, startPoint y: 308, endPoint x: 203, endPoint y: 452, distance: 518.4
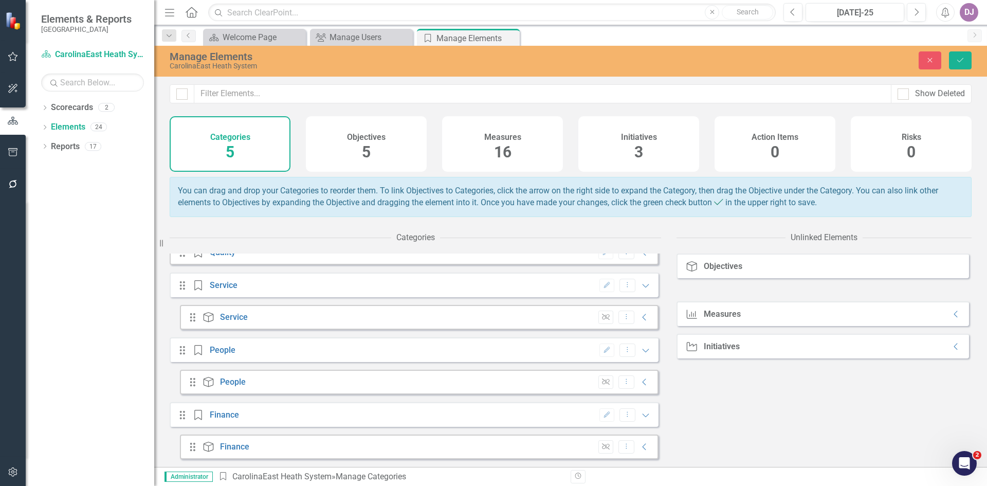
click at [879, 301] on div at bounding box center [828, 293] width 282 height 15
click at [951, 318] on icon "Collapse" at bounding box center [956, 314] width 10 height 8
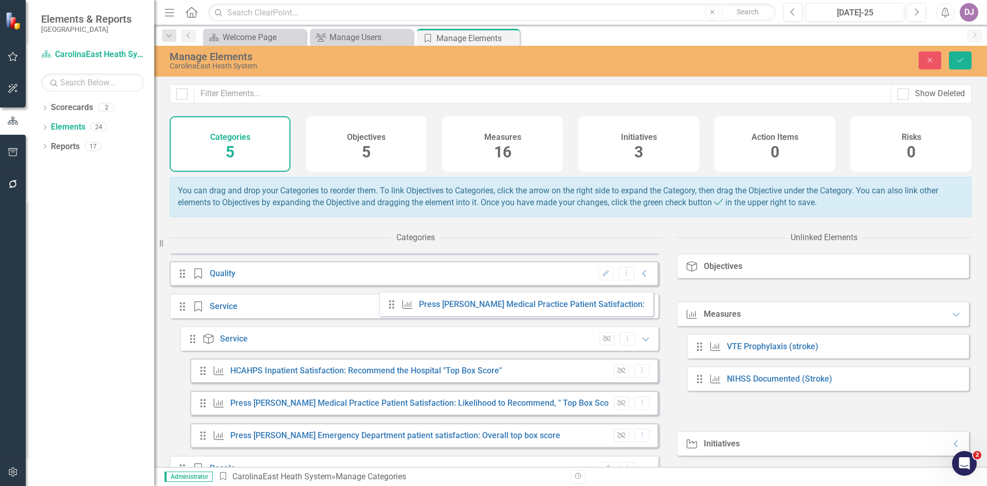
scroll to position [0, 0]
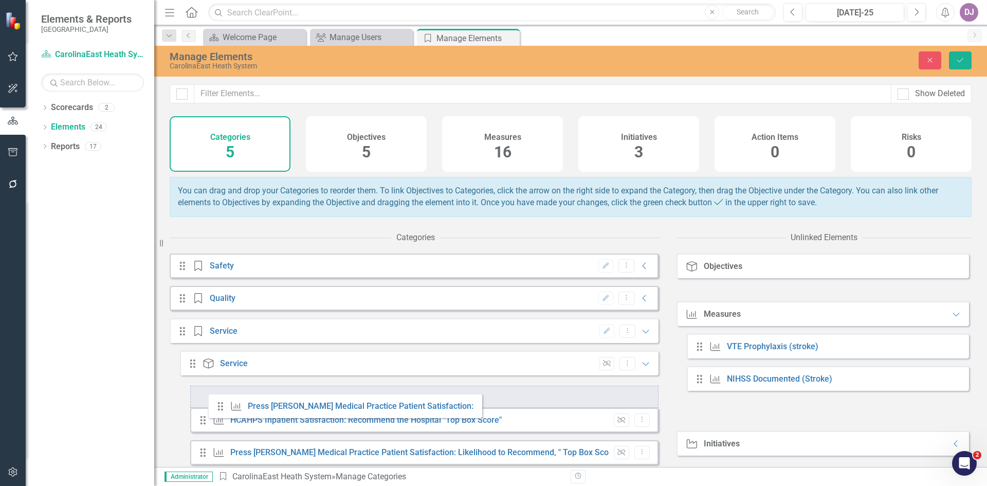
drag, startPoint x: 699, startPoint y: 420, endPoint x: 220, endPoint y: 411, distance: 479.4
click at [220, 411] on div "Categories Drag Category Safety Edit Dropdown Menu Collapse Drag Category Quali…" at bounding box center [571, 347] width 802 height 240
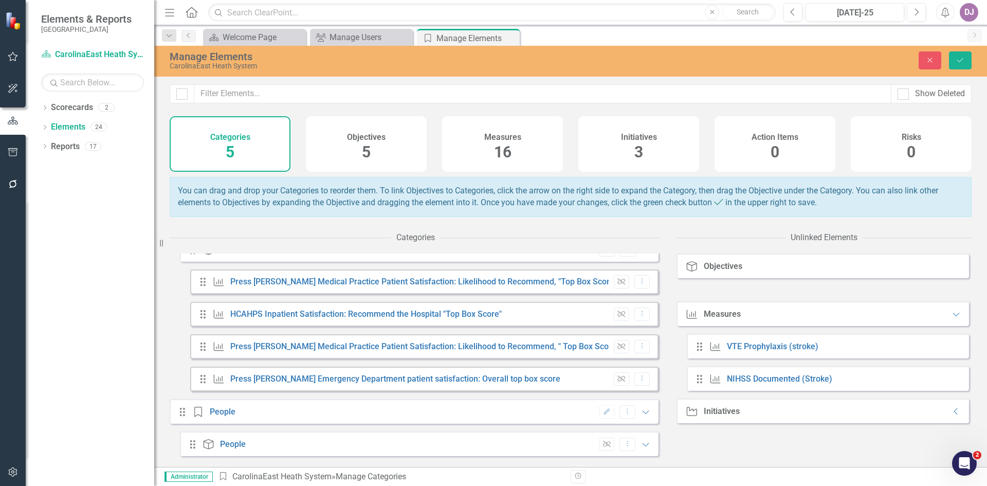
scroll to position [114, 0]
click at [638, 289] on button "Dropdown Menu" at bounding box center [643, 282] width 16 height 14
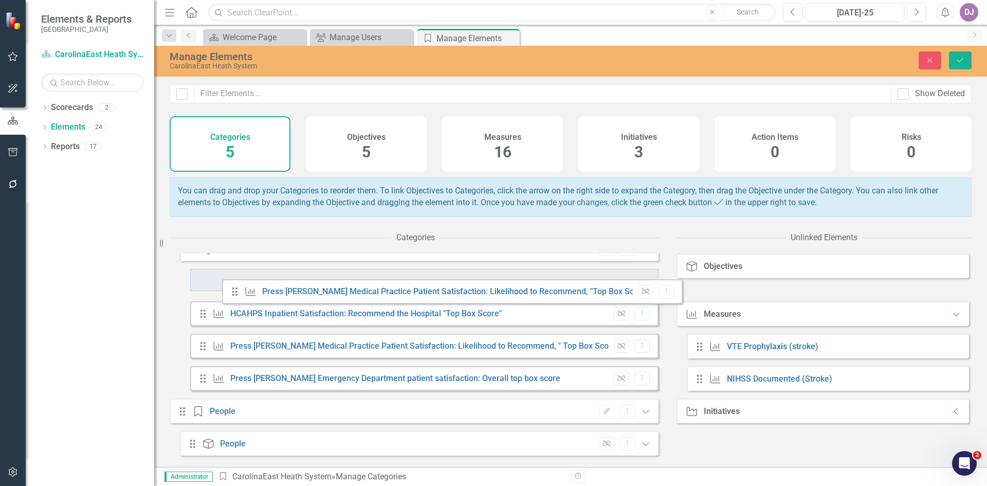
scroll to position [88, 0]
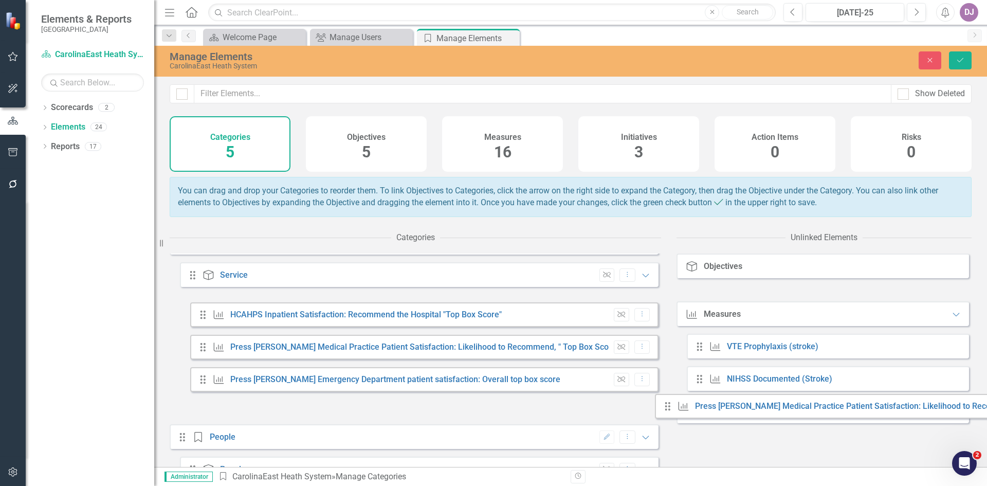
drag, startPoint x: 203, startPoint y: 292, endPoint x: 668, endPoint y: 409, distance: 479.5
click at [668, 409] on div "Categories Drag Category Safety Edit Dropdown Menu Collapse Drag Category Quali…" at bounding box center [571, 347] width 802 height 240
drag, startPoint x: 204, startPoint y: 317, endPoint x: 770, endPoint y: 413, distance: 573.8
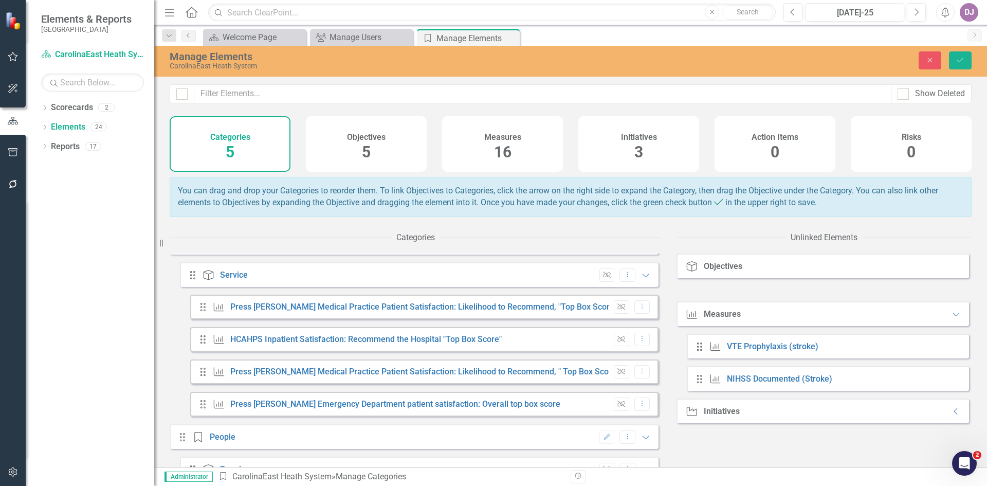
click at [202, 311] on icon at bounding box center [203, 307] width 5 height 8
click at [209, 312] on icon "Drag" at bounding box center [202, 307] width 13 height 10
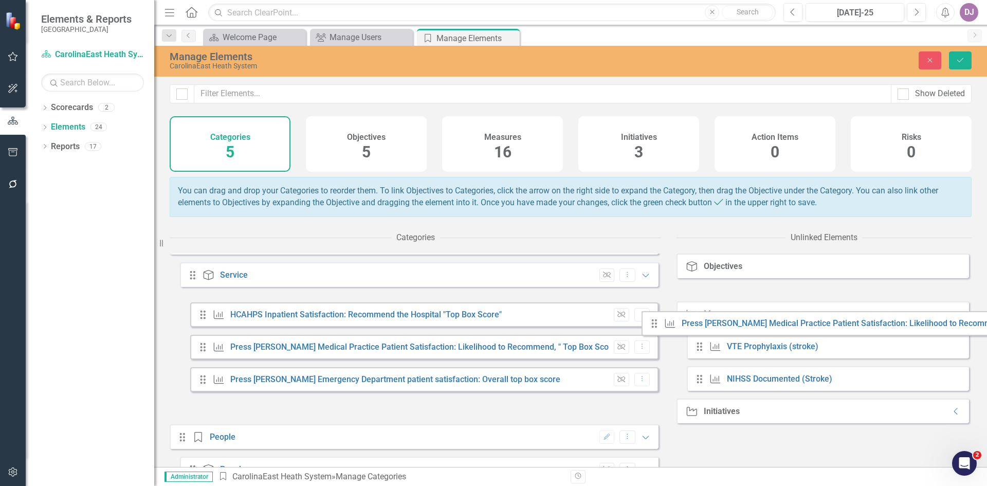
drag, startPoint x: 209, startPoint y: 317, endPoint x: 660, endPoint y: 326, distance: 451.6
click at [660, 326] on div "Drag Category Safety Edit Dropdown Menu Collapse Drag Category Quality Edit Dro…" at bounding box center [416, 360] width 492 height 213
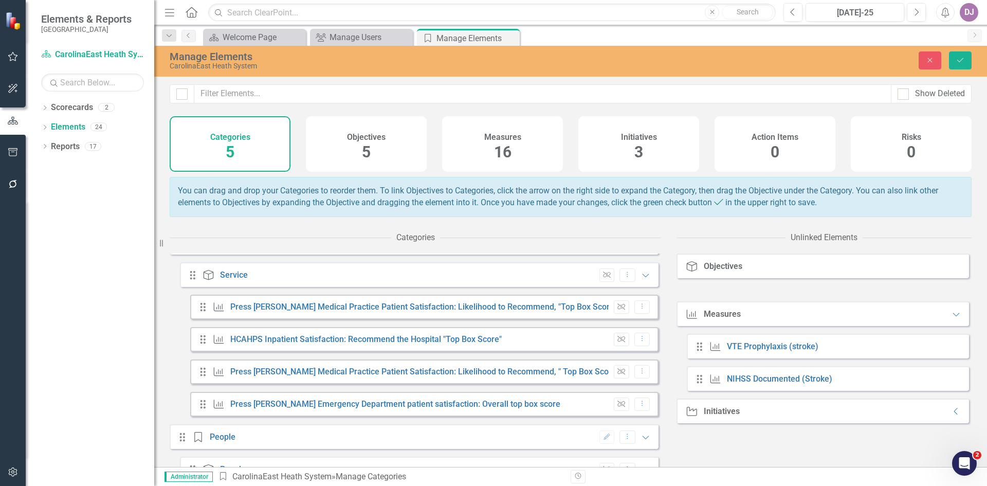
click at [773, 465] on div "Objective Objectives Measure Measures Expanded Drag Measure VTE Prophylaxis (st…" at bounding box center [824, 360] width 295 height 213
click at [738, 449] on div "Objective Objectives Measure Measures Expanded Drag Measure VTE Prophylaxis (st…" at bounding box center [824, 360] width 295 height 213
click at [951, 318] on icon "Expanded" at bounding box center [956, 314] width 10 height 8
click at [951, 318] on icon "Collapse" at bounding box center [956, 314] width 10 height 8
click at [513, 153] on div "Measures 16" at bounding box center [502, 144] width 121 height 56
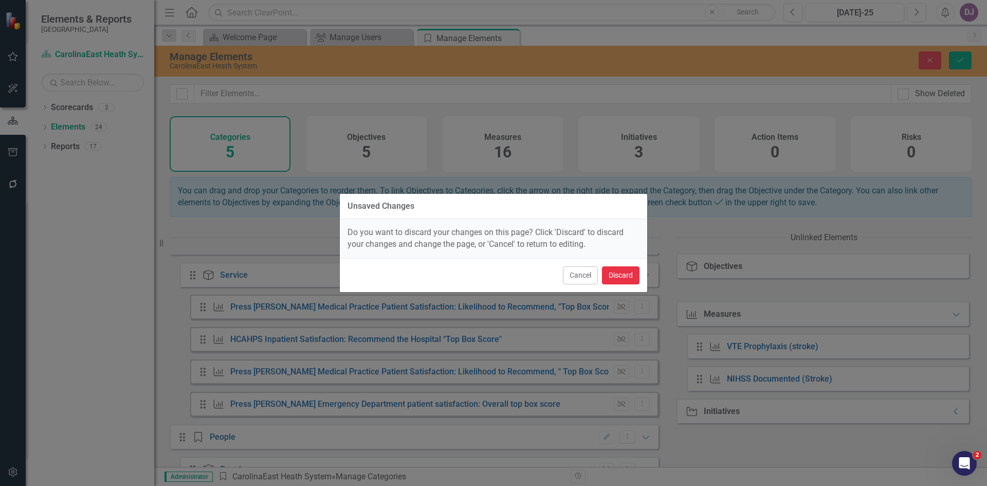
click at [629, 278] on button "Discard" at bounding box center [621, 275] width 38 height 18
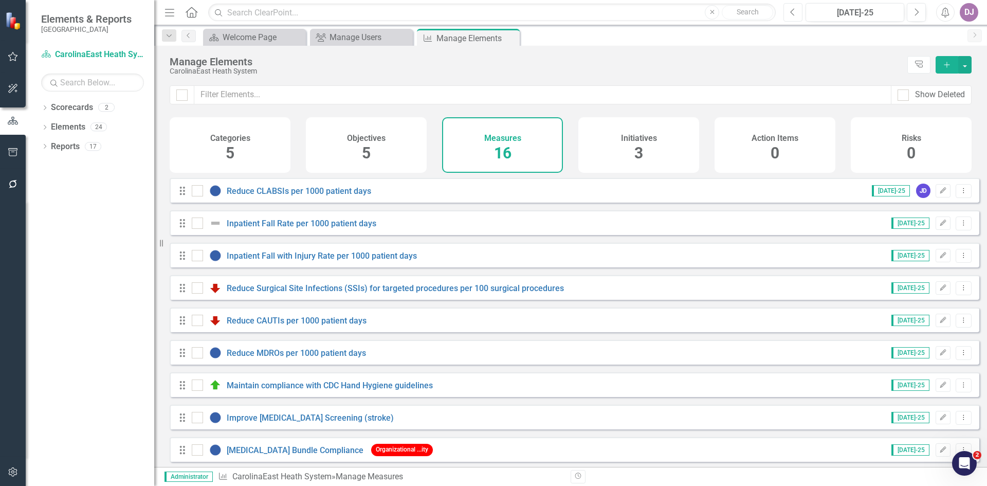
click at [792, 12] on icon "Previous" at bounding box center [793, 12] width 6 height 9
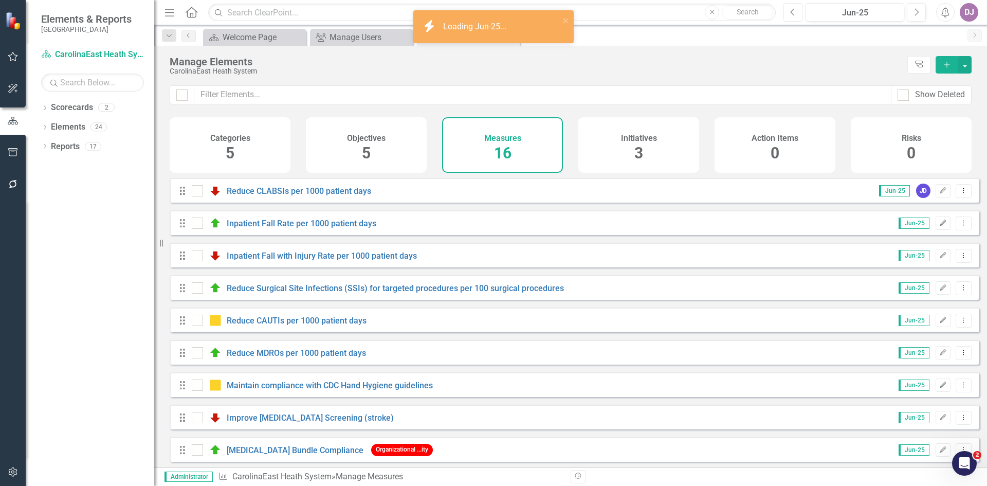
checkbox input "false"
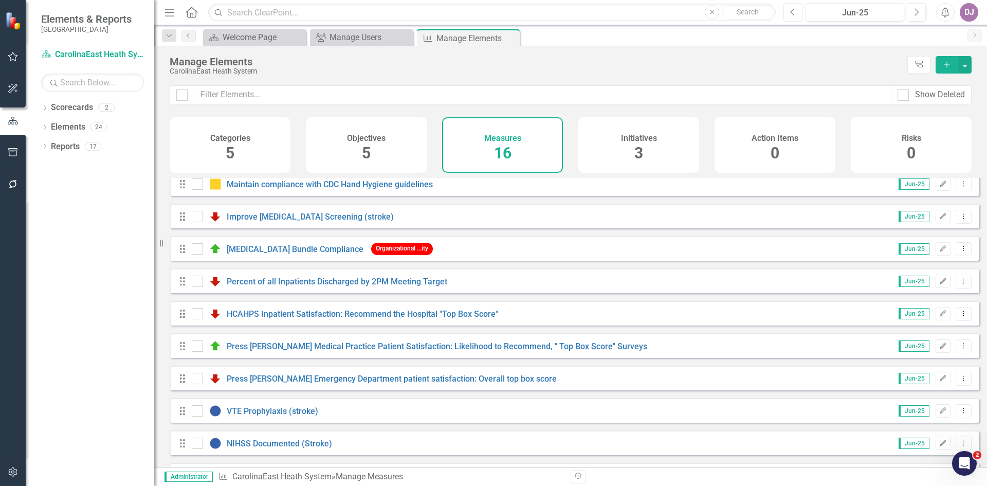
scroll to position [237, 0]
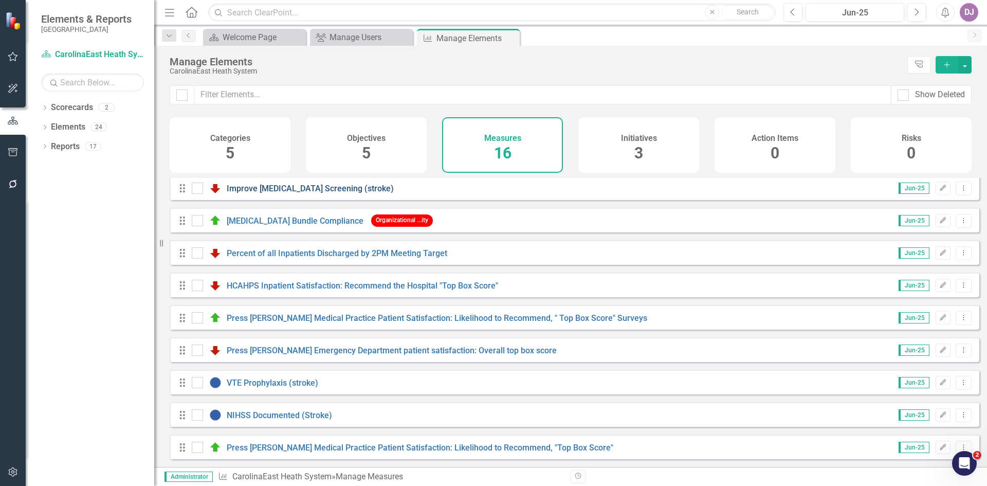
click at [294, 186] on link "Improve [MEDICAL_DATA] Screening (stroke)" at bounding box center [310, 189] width 167 height 10
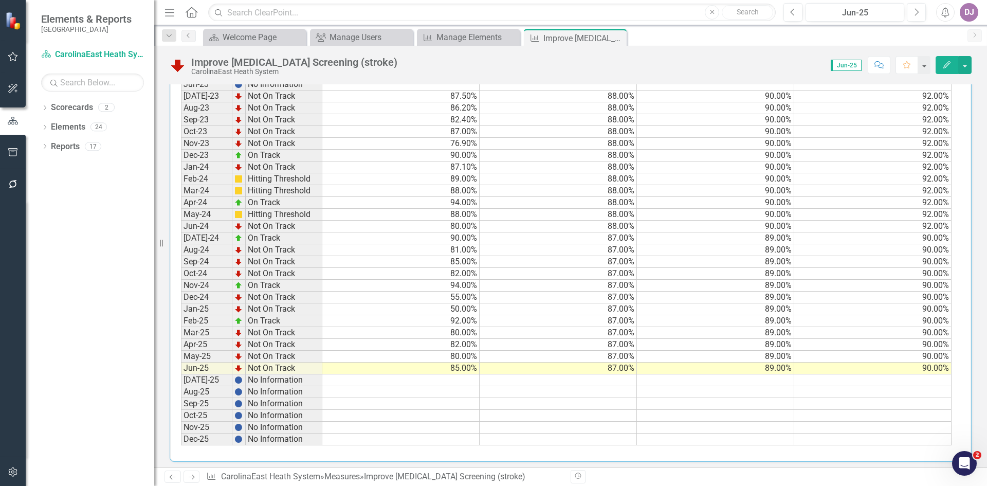
scroll to position [552, 0]
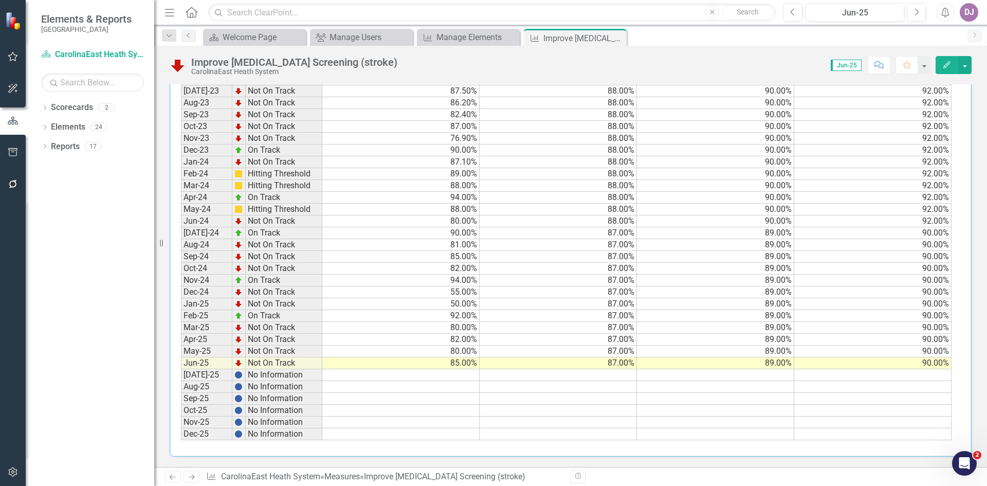
click at [467, 376] on td at bounding box center [400, 375] width 157 height 12
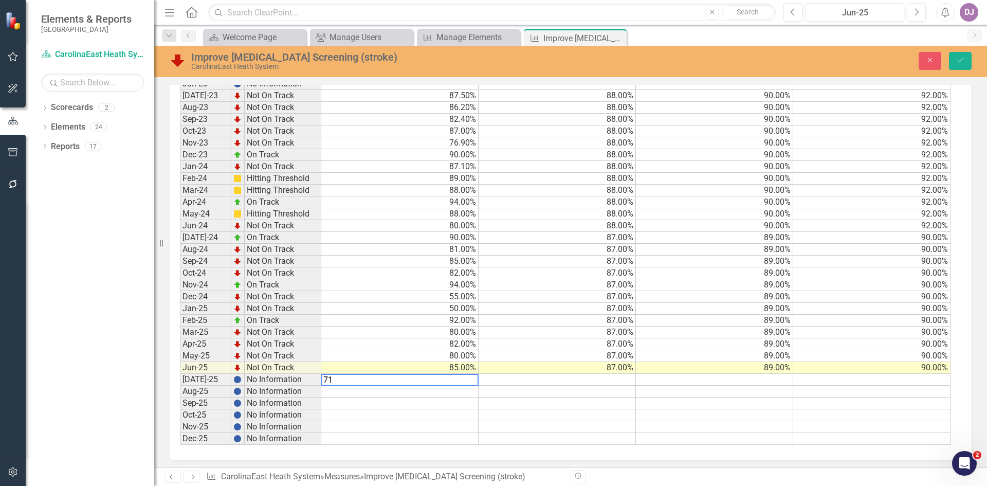
scroll to position [555, 0]
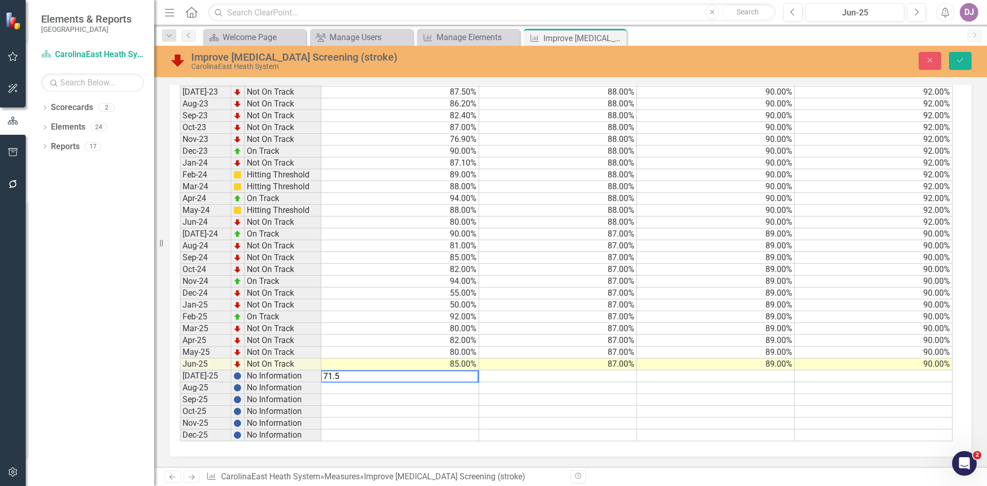
type textarea "71.5"
click at [469, 386] on td at bounding box center [400, 388] width 158 height 12
click at [962, 60] on icon "submit" at bounding box center [961, 60] width 6 height 4
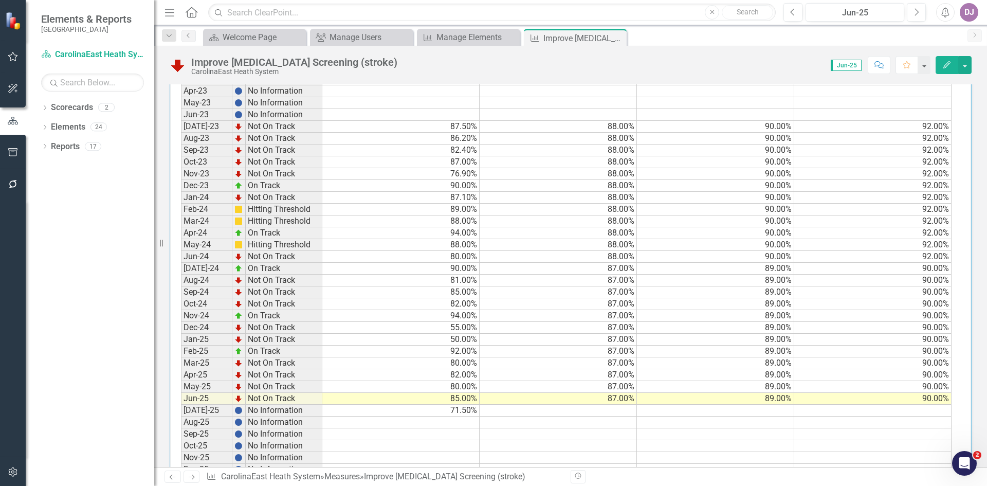
scroll to position [552, 0]
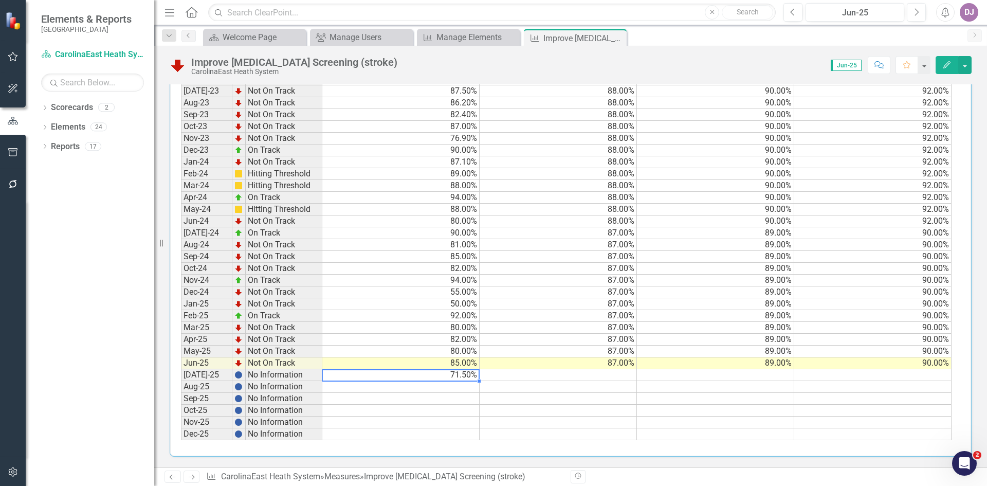
click at [464, 376] on td "71.50%" at bounding box center [400, 375] width 157 height 12
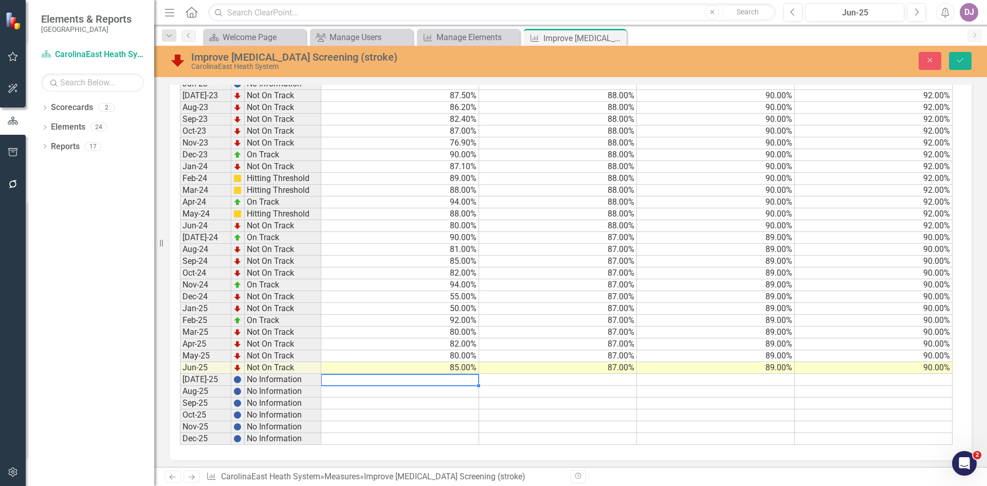
scroll to position [555, 0]
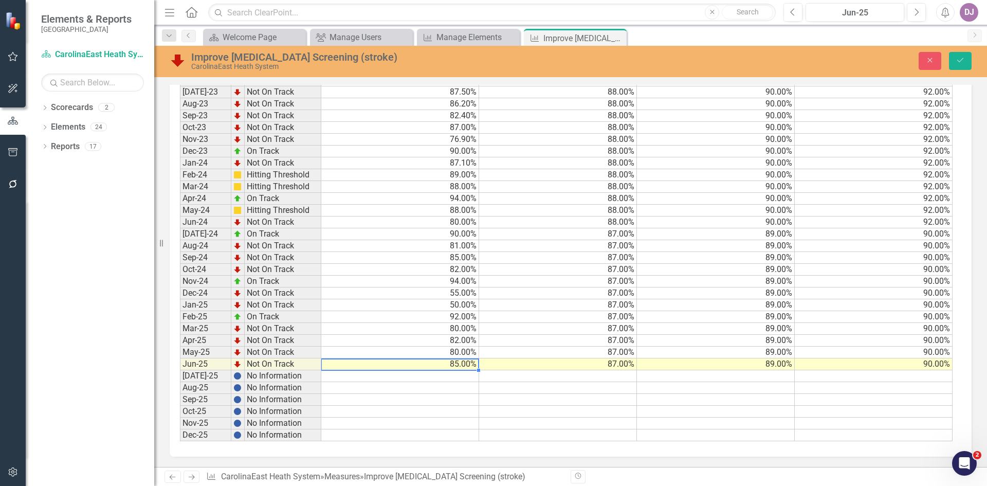
click at [462, 366] on td "85.00%" at bounding box center [400, 364] width 158 height 12
type textarea "71.5"
click at [957, 61] on icon "Save" at bounding box center [960, 60] width 9 height 7
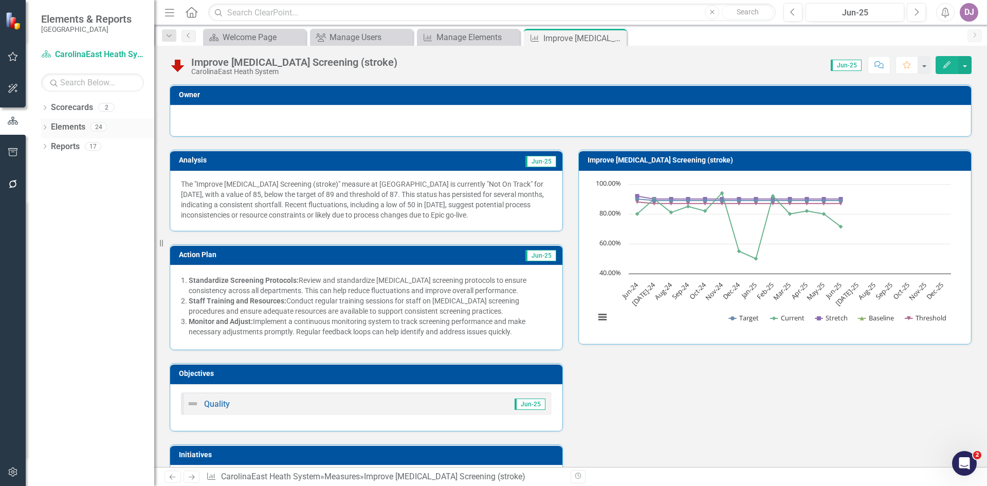
click at [70, 125] on link "Elements" at bounding box center [68, 127] width 34 height 12
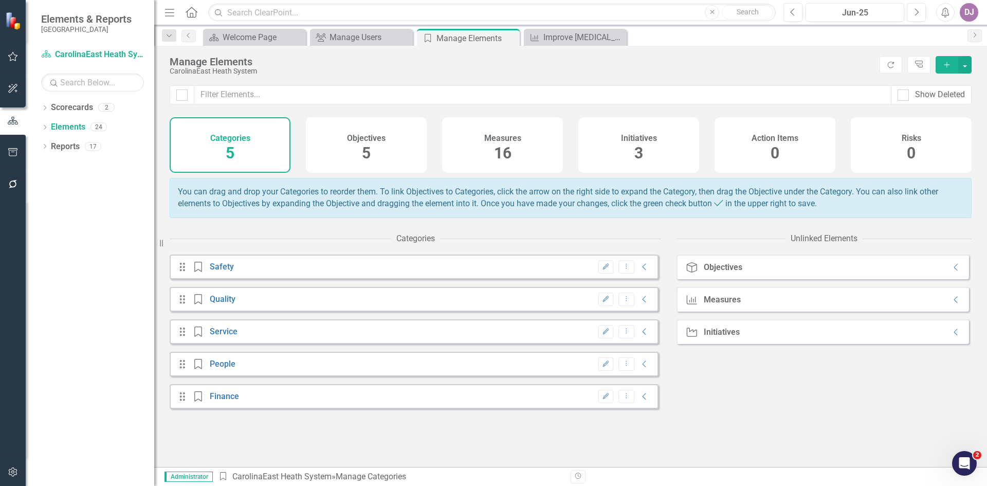
click at [506, 152] on span "16" at bounding box center [502, 153] width 17 height 18
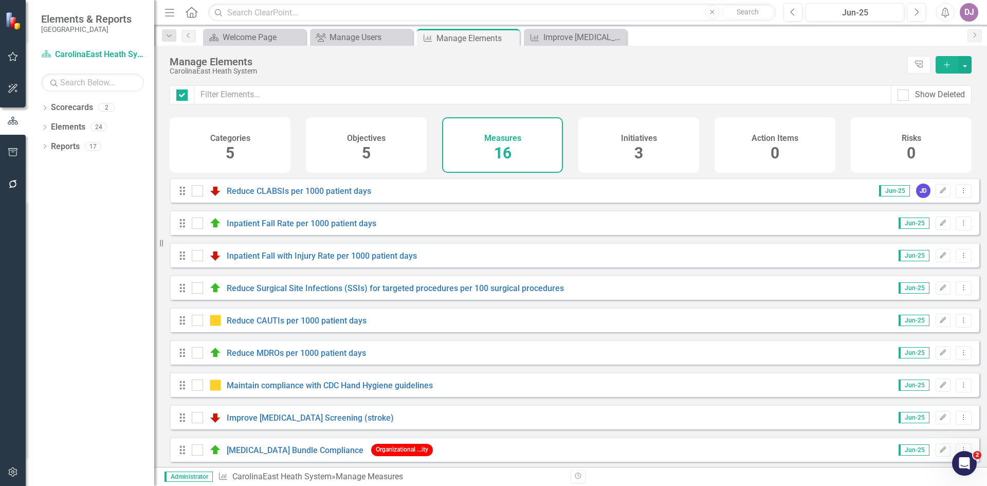
checkbox input "false"
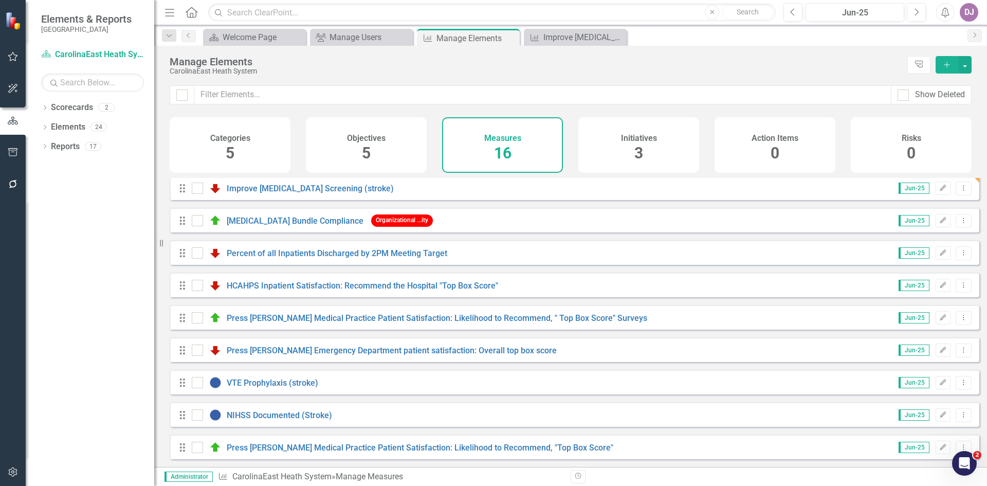
scroll to position [237, 0]
click at [287, 384] on link "VTE Prophylaxis (stroke)" at bounding box center [273, 383] width 92 height 10
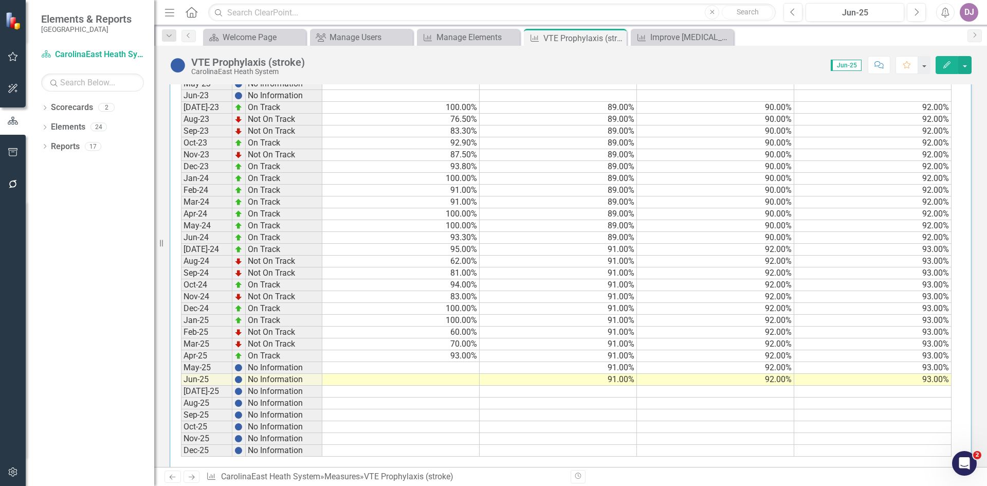
scroll to position [418, 0]
click at [451, 376] on td at bounding box center [400, 378] width 157 height 12
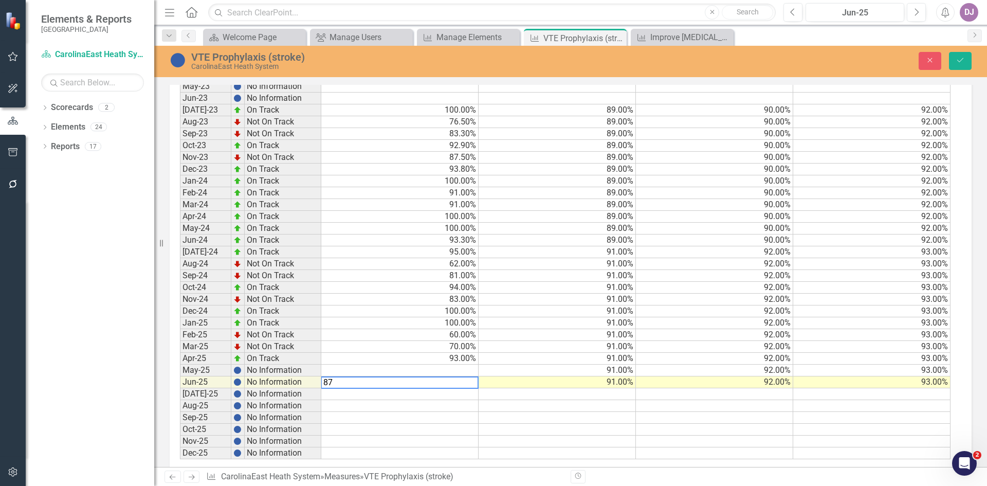
scroll to position [422, 0]
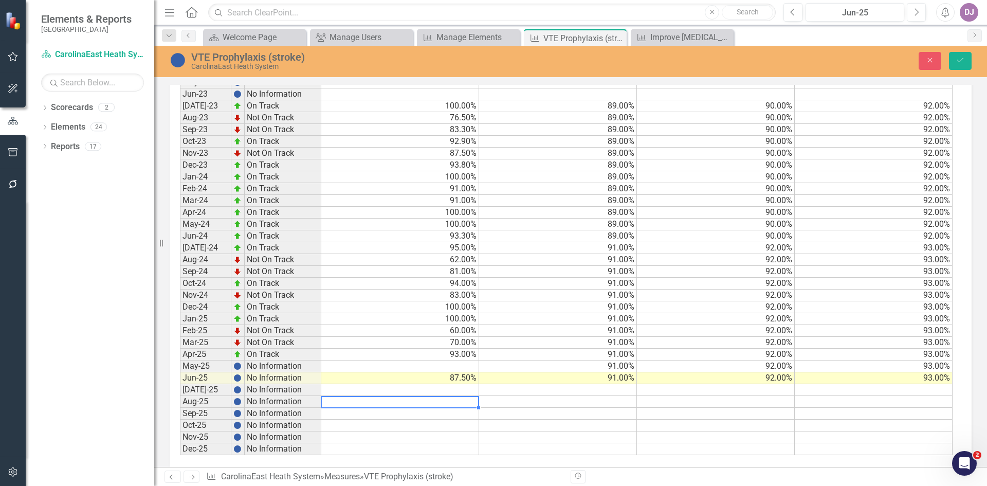
click at [460, 402] on td at bounding box center [400, 402] width 158 height 12
click at [471, 367] on td at bounding box center [400, 367] width 158 height 12
type textarea "93.0"
click at [445, 398] on td at bounding box center [400, 402] width 158 height 12
click at [963, 62] on icon "Save" at bounding box center [960, 60] width 9 height 7
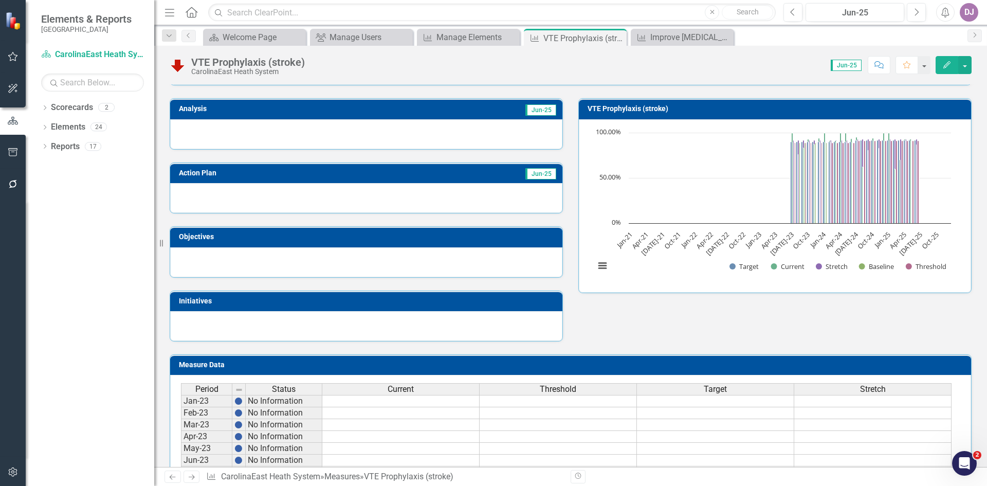
scroll to position [49, 0]
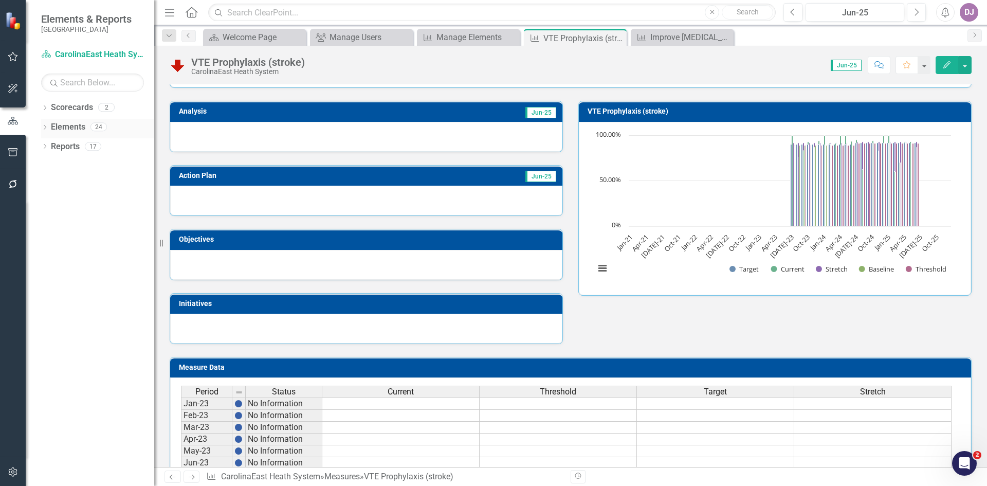
click at [78, 128] on link "Elements" at bounding box center [68, 127] width 34 height 12
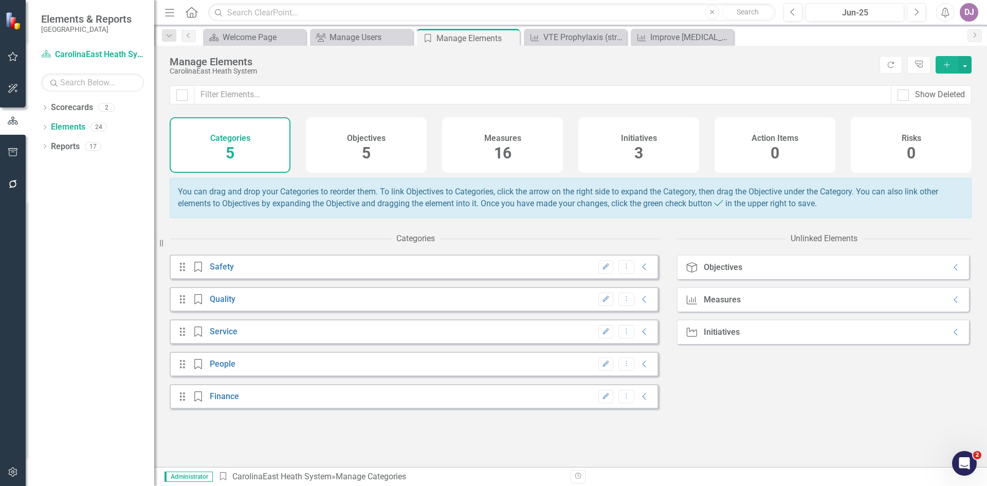
click at [510, 154] on span "16" at bounding box center [502, 153] width 17 height 18
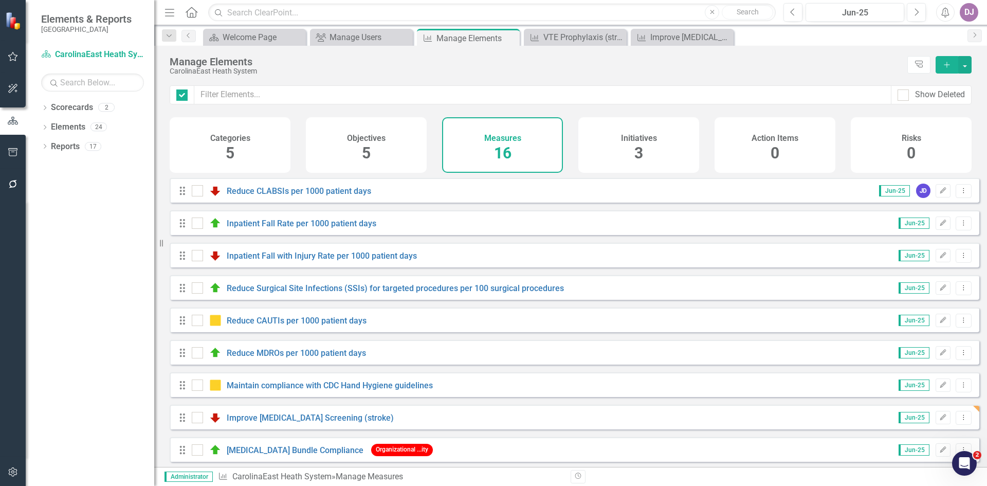
checkbox input "false"
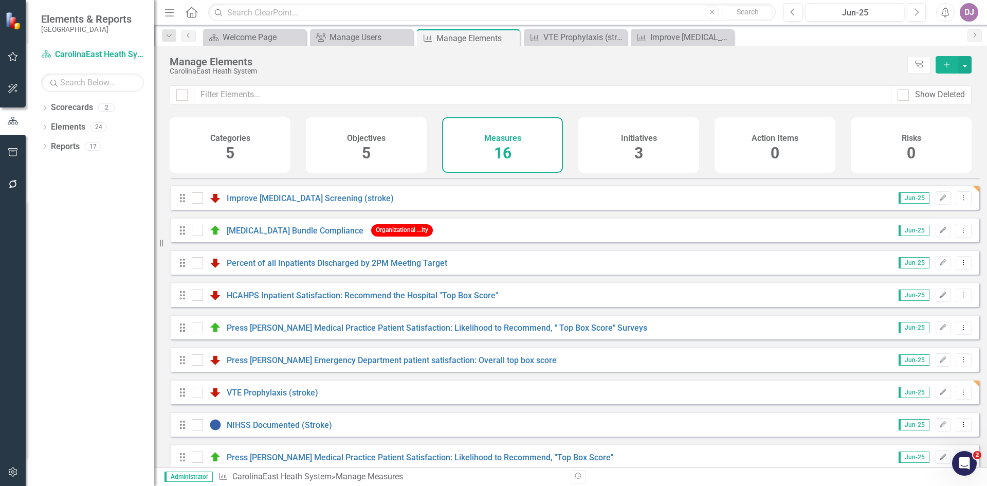
scroll to position [237, 0]
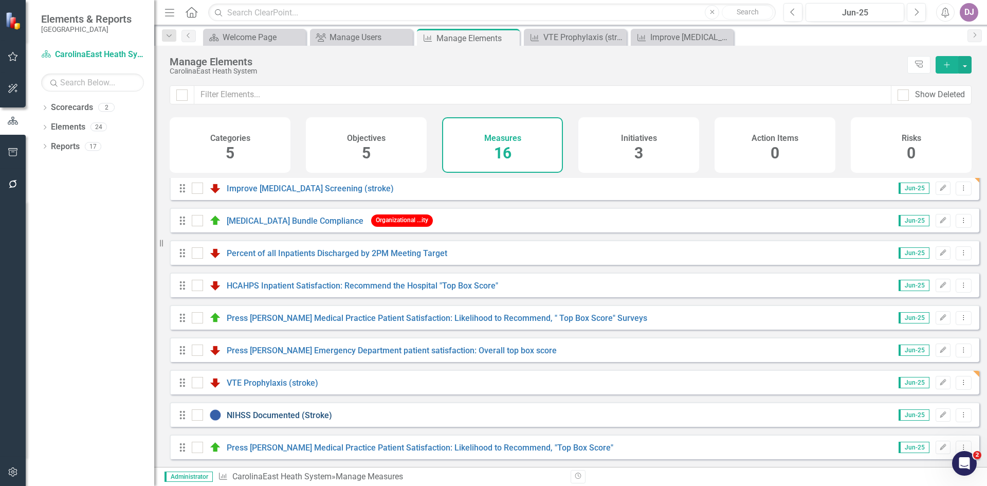
click at [299, 415] on link "NIHSS Documented (Stroke)" at bounding box center [279, 415] width 105 height 10
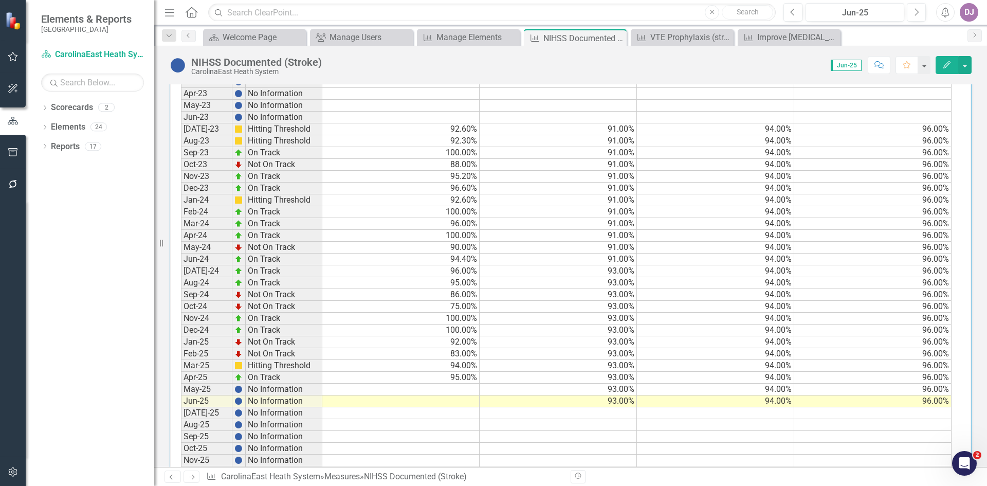
scroll to position [433, 0]
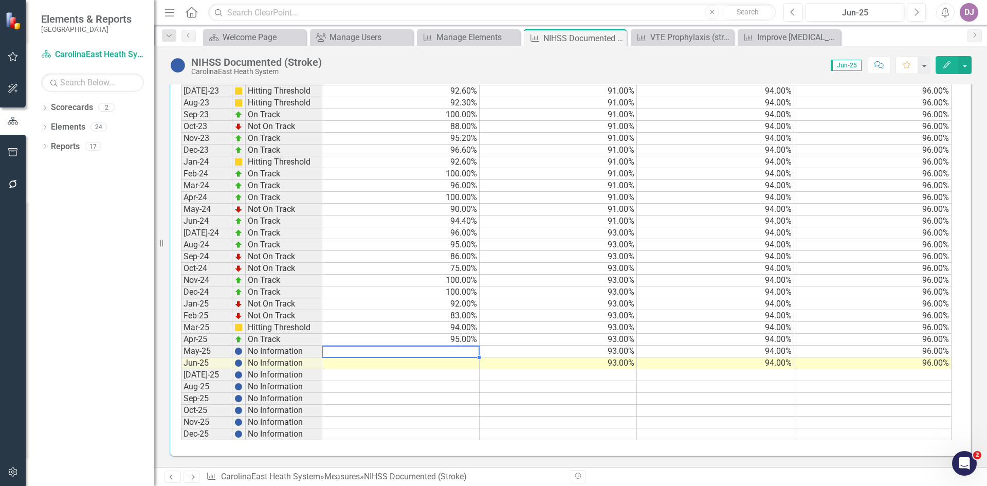
click at [466, 351] on td at bounding box center [400, 352] width 157 height 12
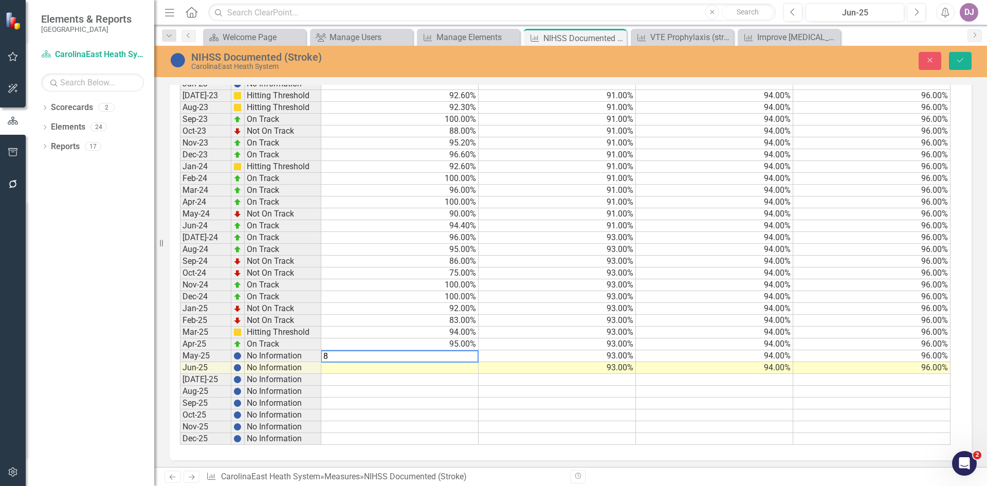
scroll to position [436, 0]
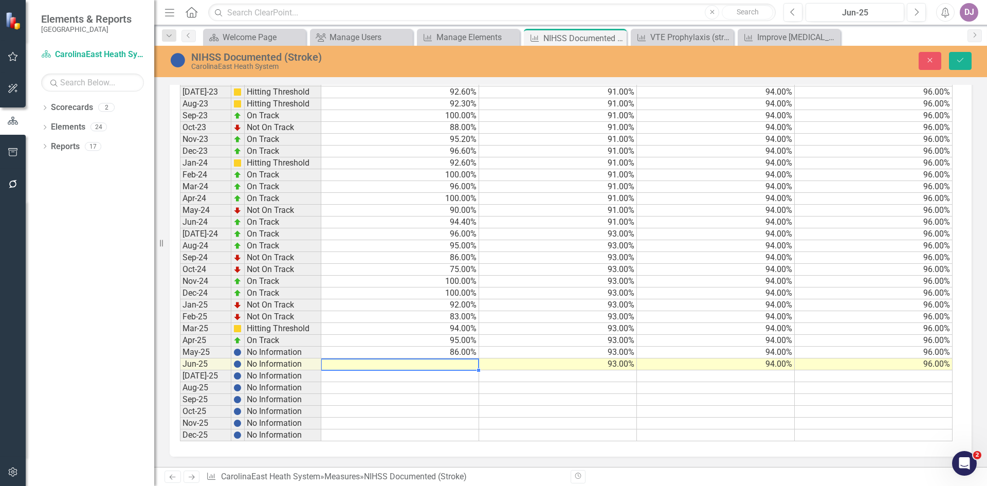
click at [469, 363] on td at bounding box center [400, 364] width 158 height 12
type textarea "86"
click at [463, 373] on td at bounding box center [400, 376] width 158 height 12
click at [958, 62] on icon "Save" at bounding box center [960, 60] width 9 height 7
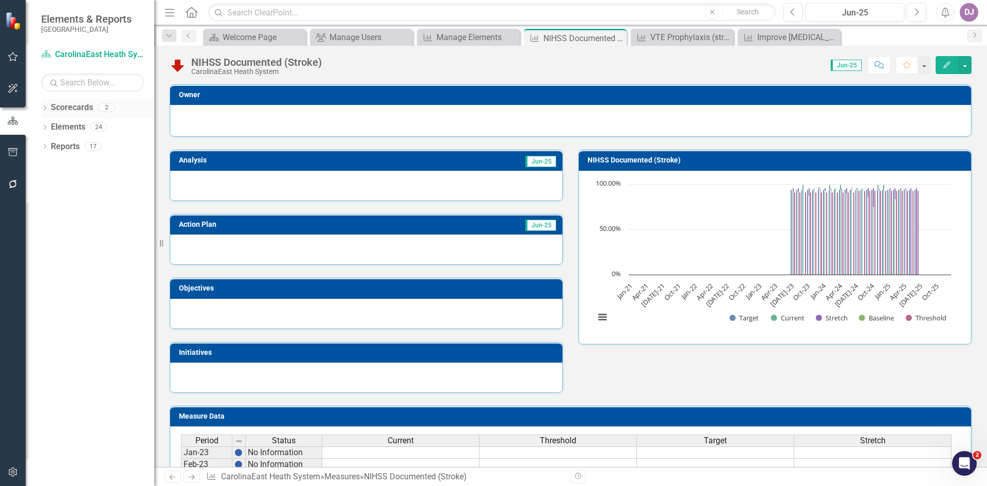
click at [78, 105] on link "Scorecards" at bounding box center [72, 108] width 42 height 12
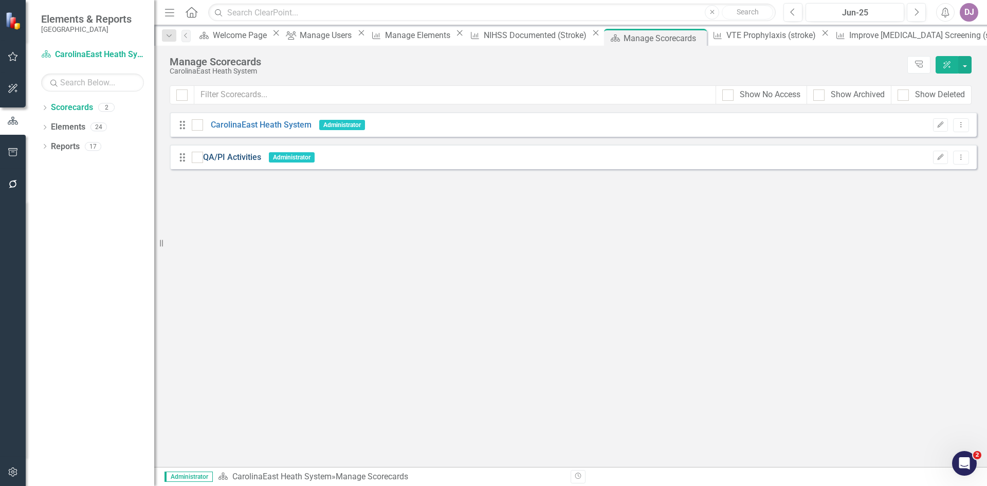
click at [255, 159] on link "QA/PI Activities" at bounding box center [232, 158] width 58 height 12
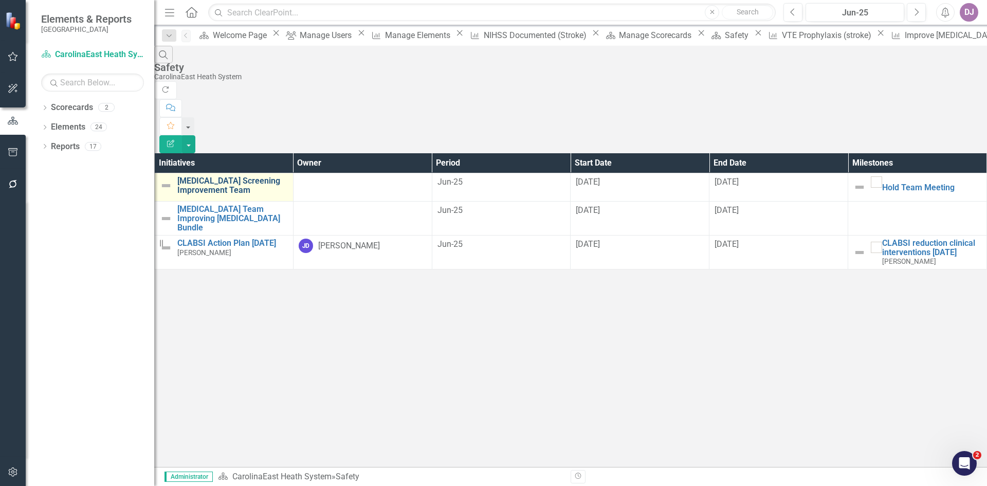
click at [229, 176] on link "[MEDICAL_DATA] Screening Improvement Team" at bounding box center [232, 185] width 111 height 18
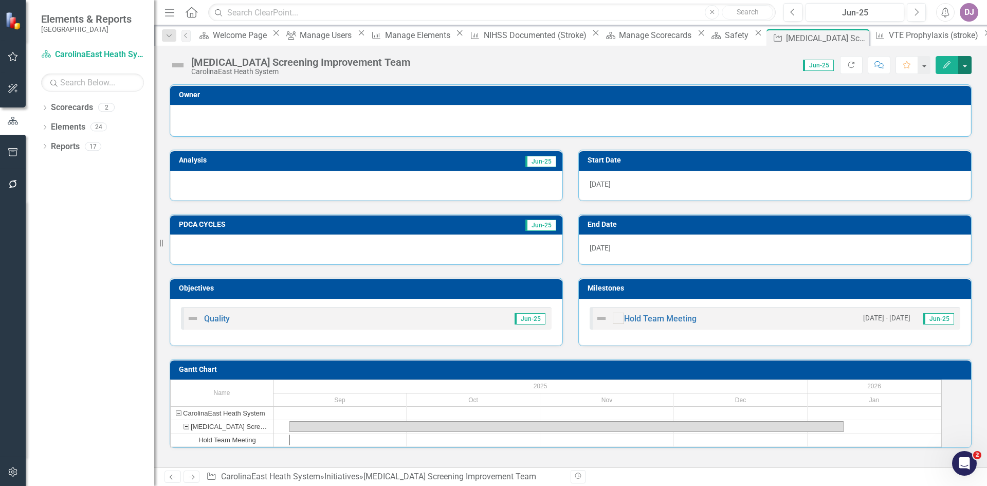
click at [970, 63] on button "button" at bounding box center [965, 65] width 13 height 18
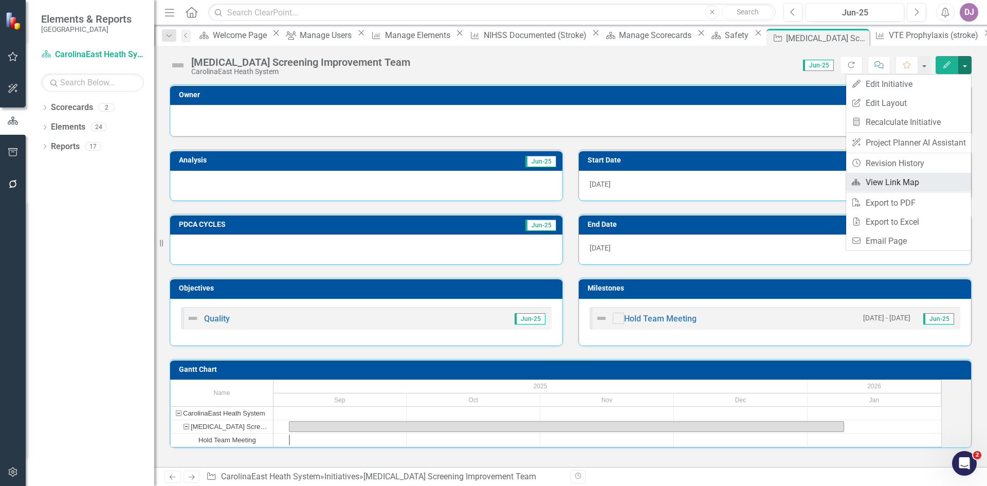
click at [927, 176] on link "Link Map View Link Map" at bounding box center [909, 182] width 125 height 19
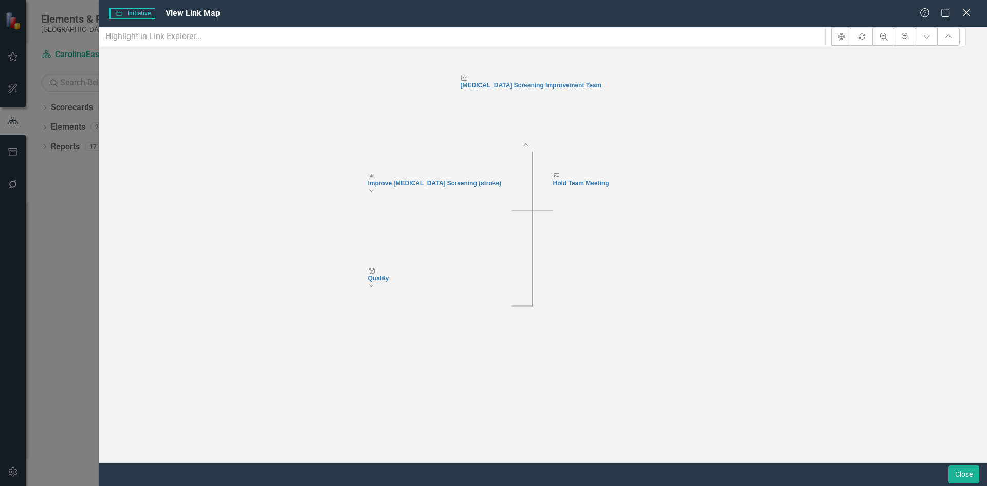
click at [964, 15] on icon at bounding box center [967, 13] width 8 height 8
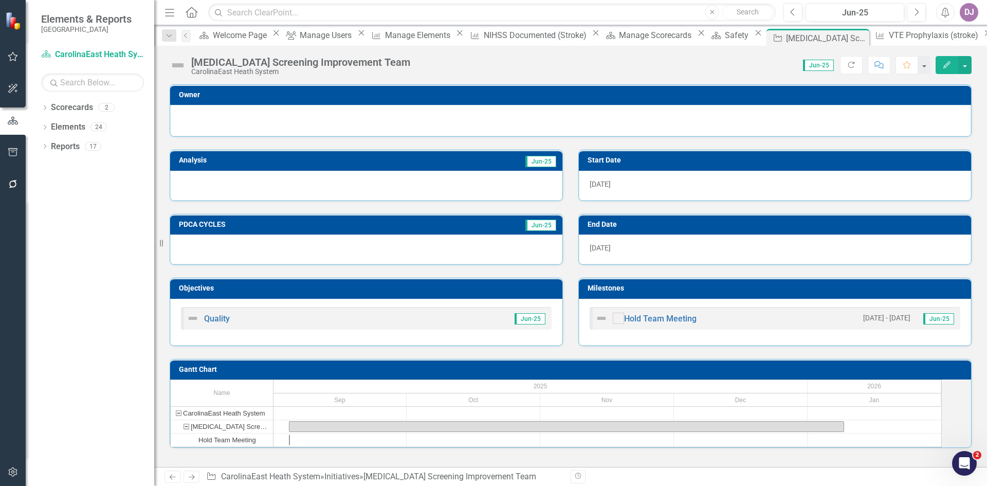
click at [946, 66] on icon "Edit" at bounding box center [947, 64] width 9 height 7
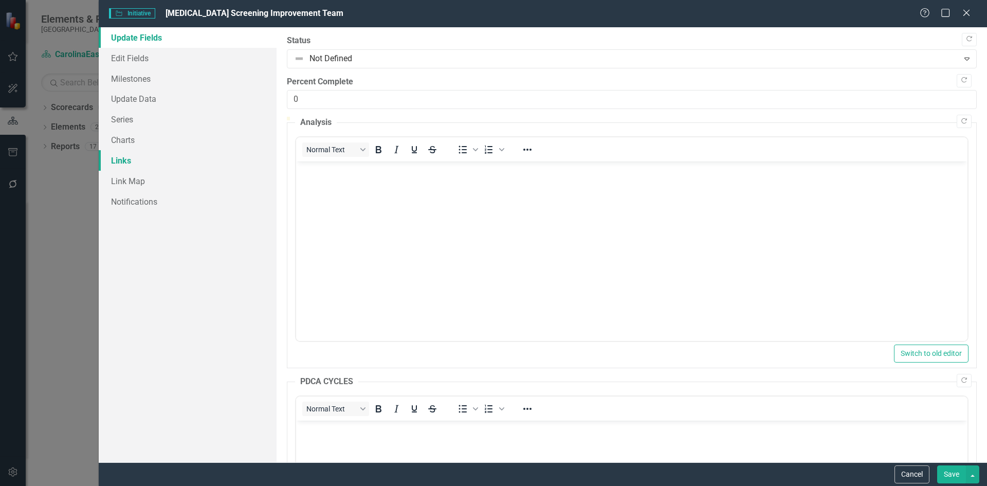
click at [132, 163] on link "Links" at bounding box center [188, 160] width 178 height 21
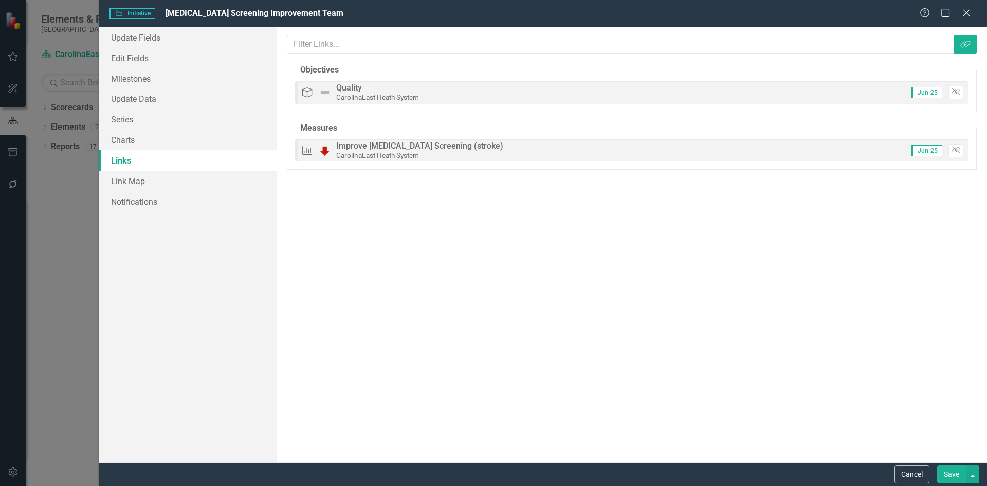
click at [86, 233] on div "Initiative Initiative Dysphagia Screening Improvement Team Help Maximize Close …" at bounding box center [493, 243] width 987 height 486
click at [912, 472] on button "Cancel" at bounding box center [912, 474] width 35 height 18
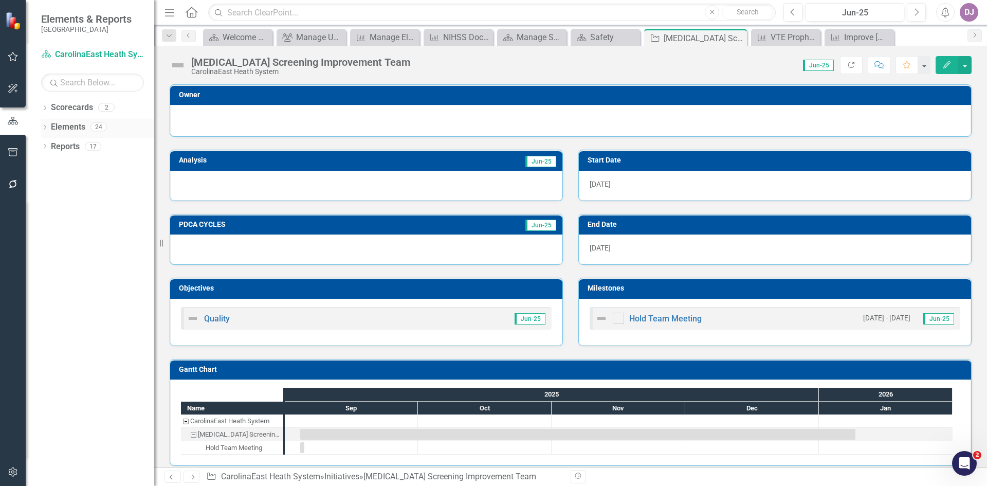
click at [80, 131] on link "Elements" at bounding box center [68, 127] width 34 height 12
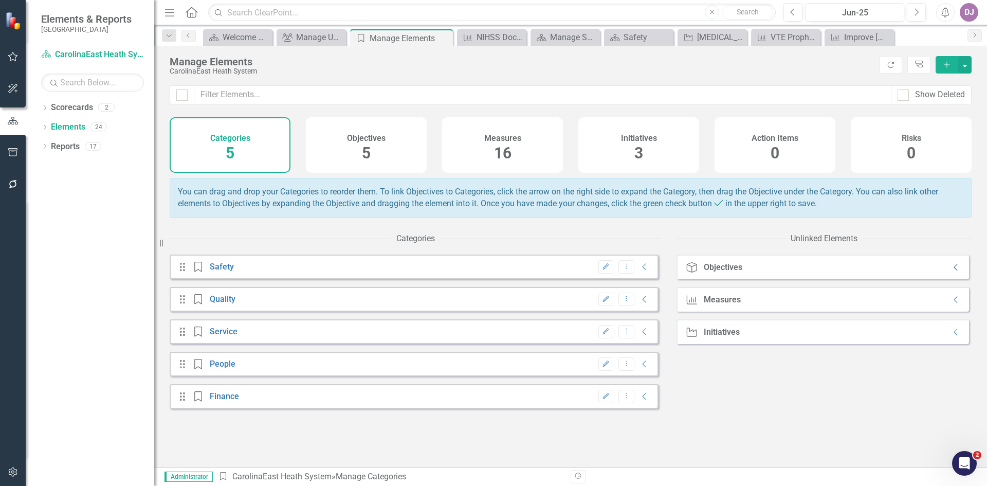
click at [951, 272] on icon "Collapse" at bounding box center [956, 267] width 10 height 8
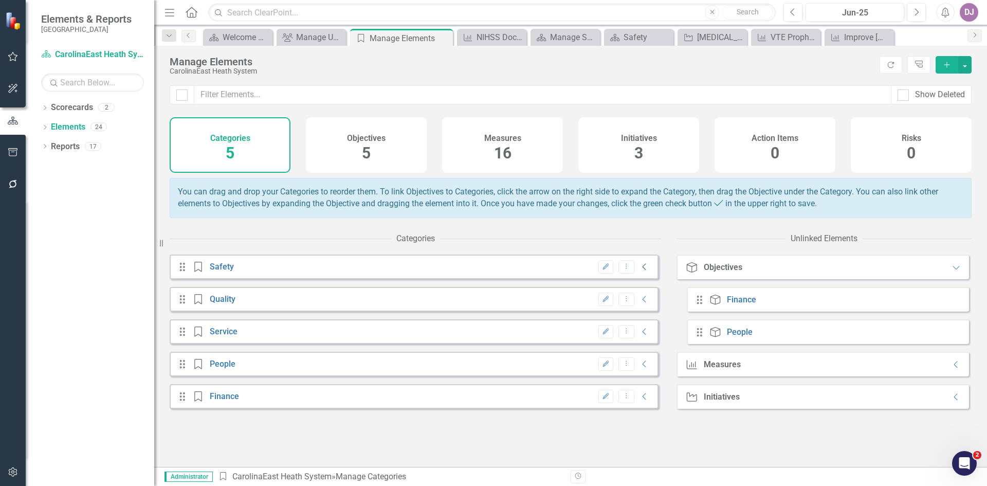
click at [640, 271] on icon "Collapse" at bounding box center [645, 267] width 10 height 8
click at [643, 335] on icon at bounding box center [645, 332] width 4 height 7
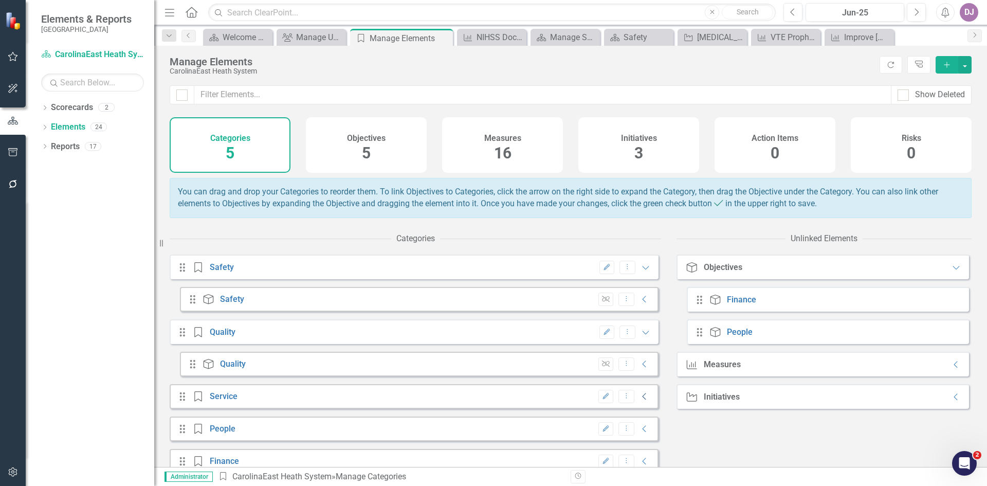
click at [640, 401] on icon "Collapse" at bounding box center [645, 396] width 10 height 8
click at [70, 149] on link "Reports" at bounding box center [65, 147] width 29 height 12
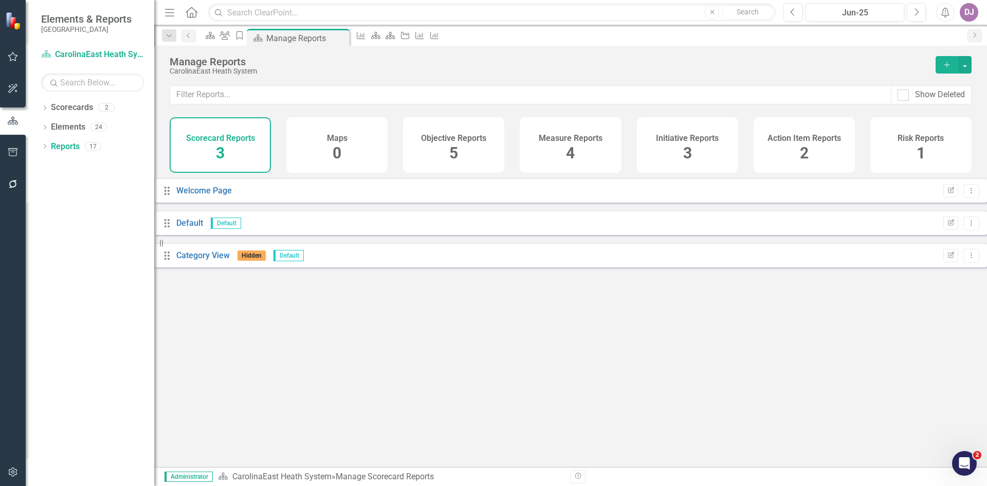
click at [456, 157] on span "5" at bounding box center [453, 153] width 9 height 18
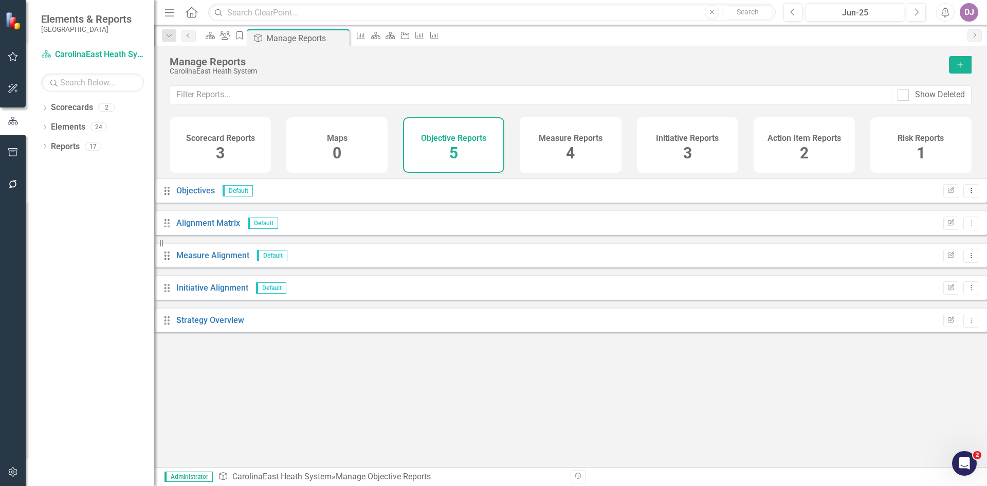
click at [572, 151] on span "4" at bounding box center [570, 153] width 9 height 18
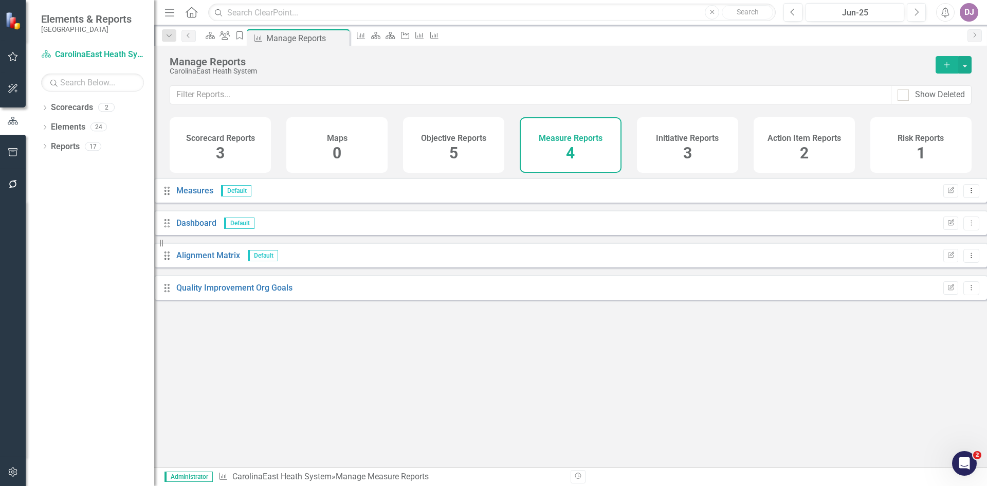
click at [689, 152] on span "3" at bounding box center [687, 153] width 9 height 18
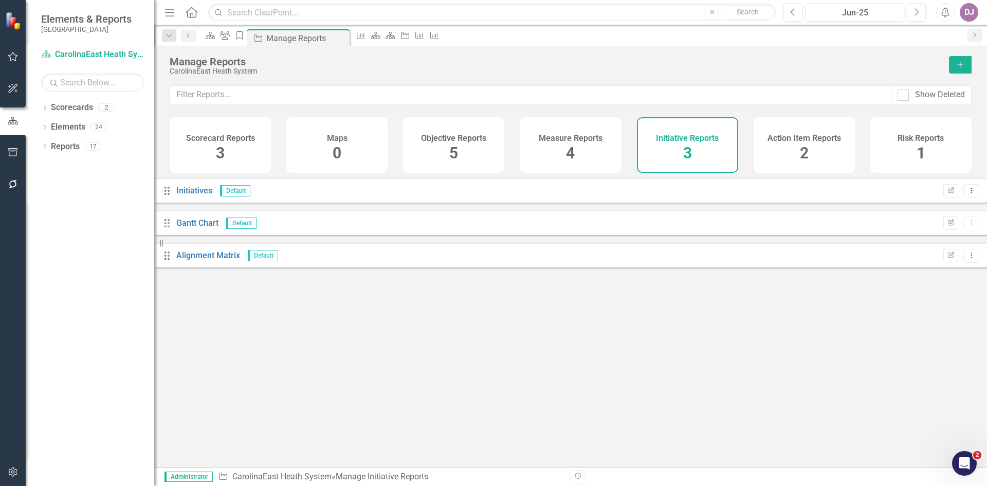
click at [224, 156] on span "3" at bounding box center [220, 153] width 9 height 18
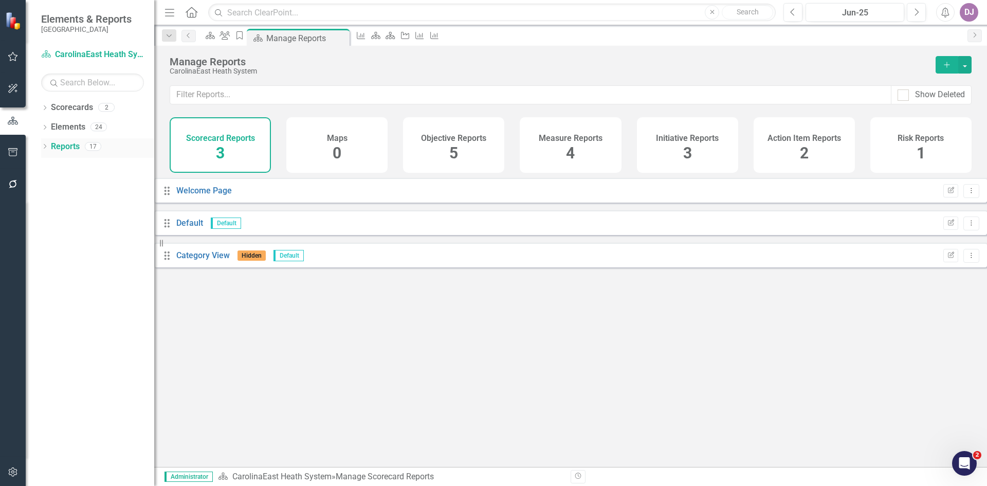
click at [67, 150] on link "Reports" at bounding box center [65, 147] width 29 height 12
click at [44, 148] on icon "Dropdown" at bounding box center [44, 148] width 7 height 6
click at [79, 262] on link "Action Item Action Items" at bounding box center [70, 262] width 61 height 12
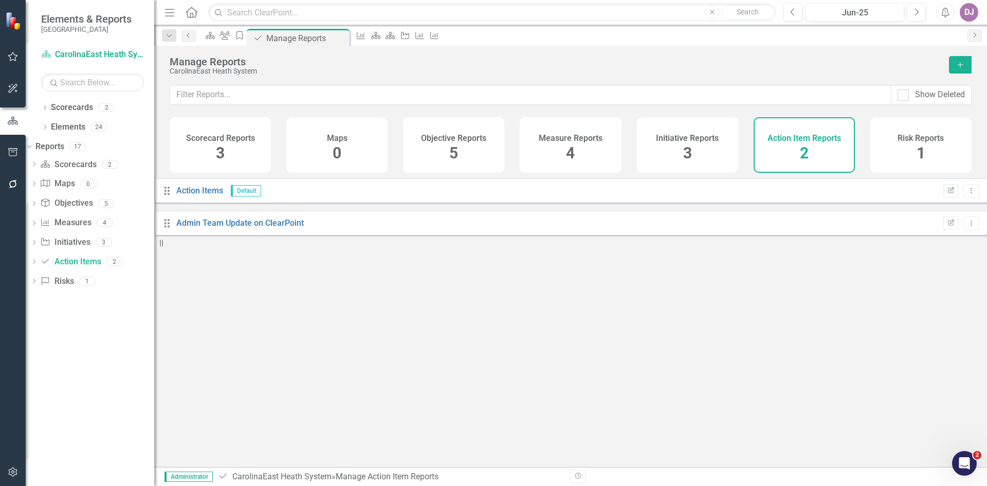
click at [808, 154] on span "2" at bounding box center [804, 153] width 9 height 18
click at [74, 165] on link "Scorecard Scorecards" at bounding box center [68, 165] width 56 height 12
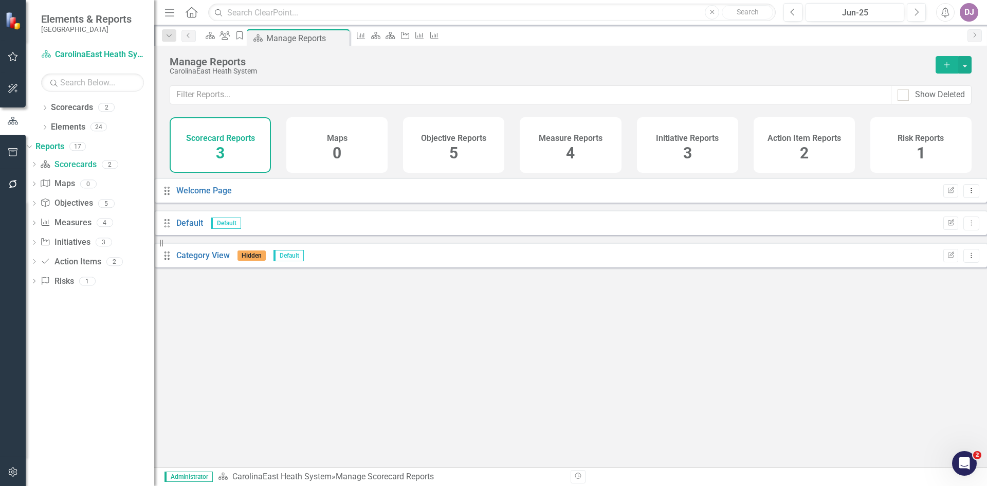
click at [221, 152] on span "3" at bounding box center [220, 153] width 9 height 18
click at [203, 228] on link "Default" at bounding box center [189, 223] width 27 height 10
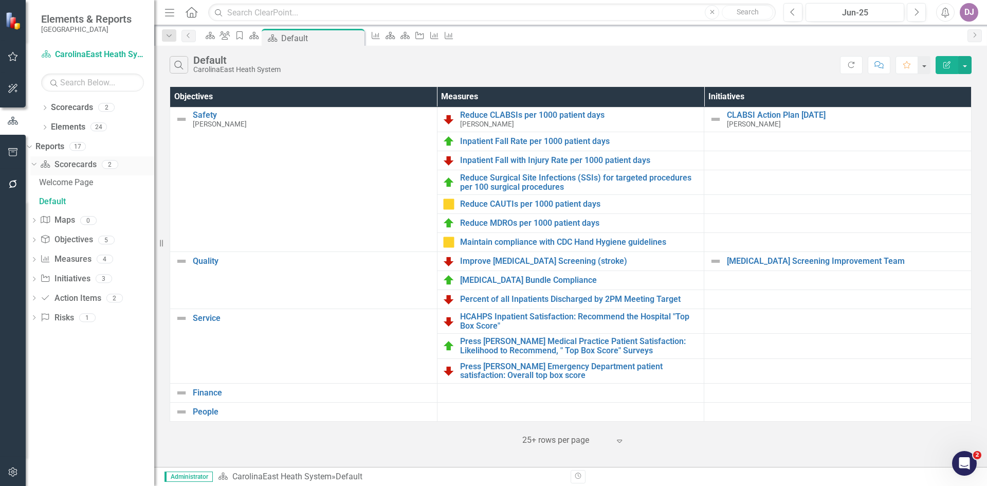
click at [96, 165] on link "Scorecard Scorecards" at bounding box center [68, 165] width 56 height 12
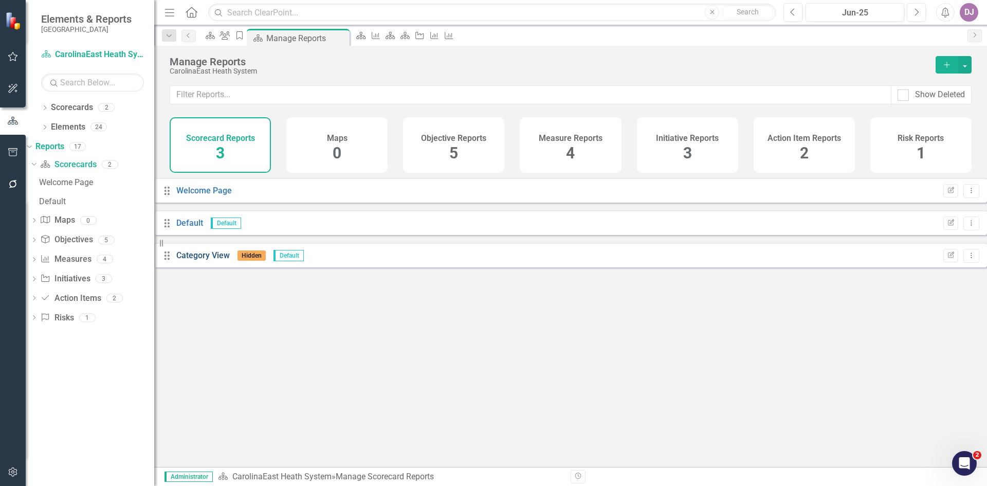
click at [214, 260] on link "Category View" at bounding box center [202, 255] width 53 height 10
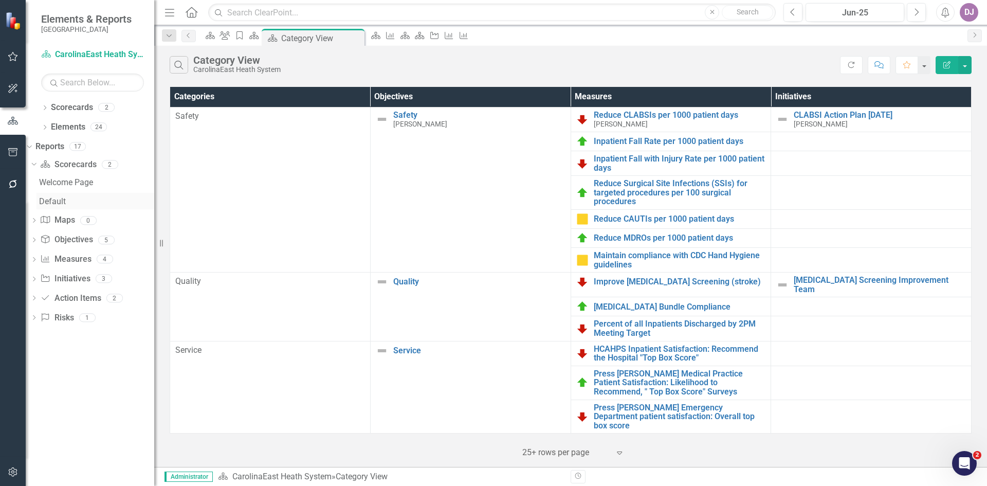
click at [75, 199] on div "Default" at bounding box center [96, 201] width 115 height 9
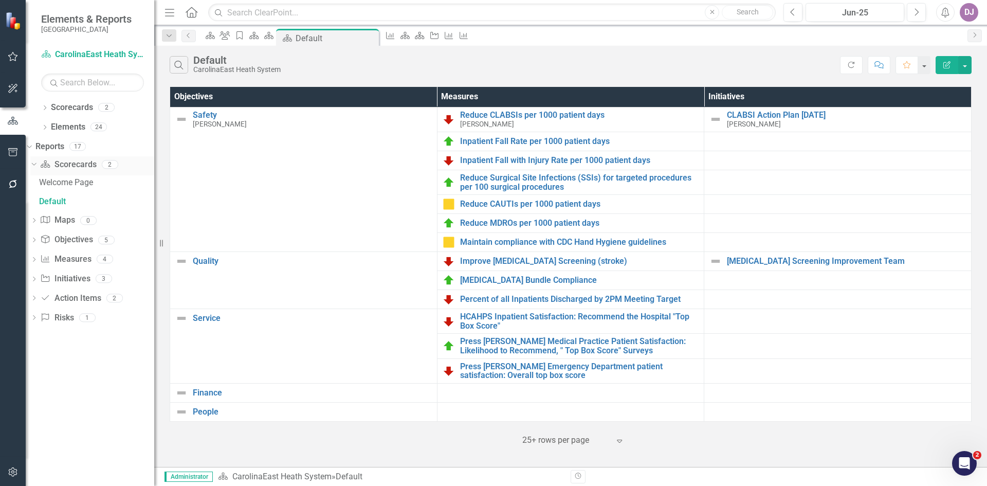
click at [86, 165] on link "Scorecard Scorecards" at bounding box center [68, 165] width 56 height 12
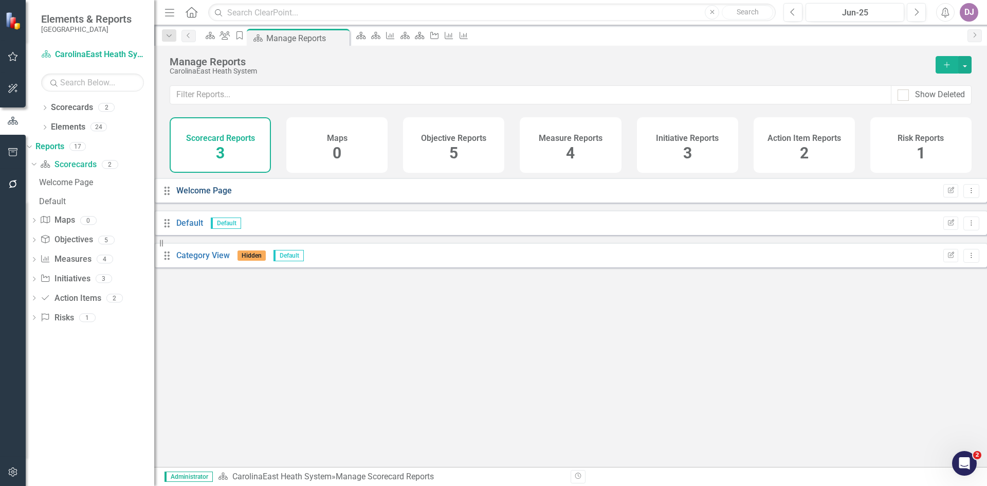
click at [219, 195] on link "Welcome Page" at bounding box center [204, 191] width 56 height 10
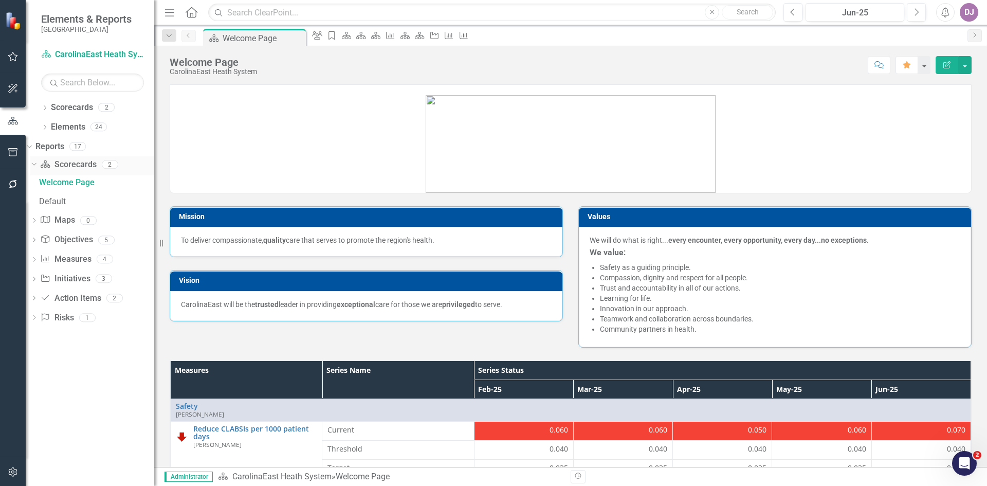
click at [35, 164] on icon "Dropdown" at bounding box center [33, 163] width 6 height 7
click at [38, 164] on icon "Dropdown" at bounding box center [33, 166] width 7 height 6
click at [82, 109] on link "Scorecards" at bounding box center [72, 108] width 42 height 12
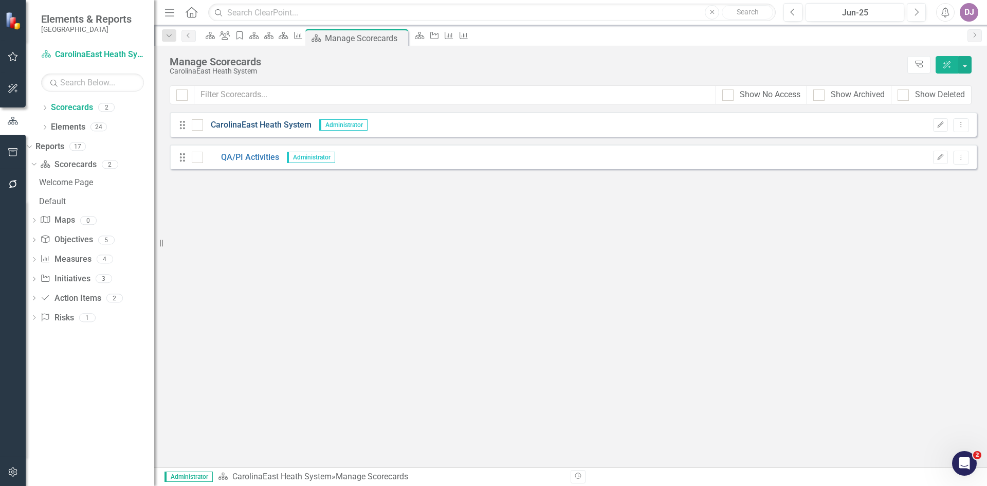
click at [273, 126] on link "CarolinaEast Heath System" at bounding box center [257, 125] width 109 height 12
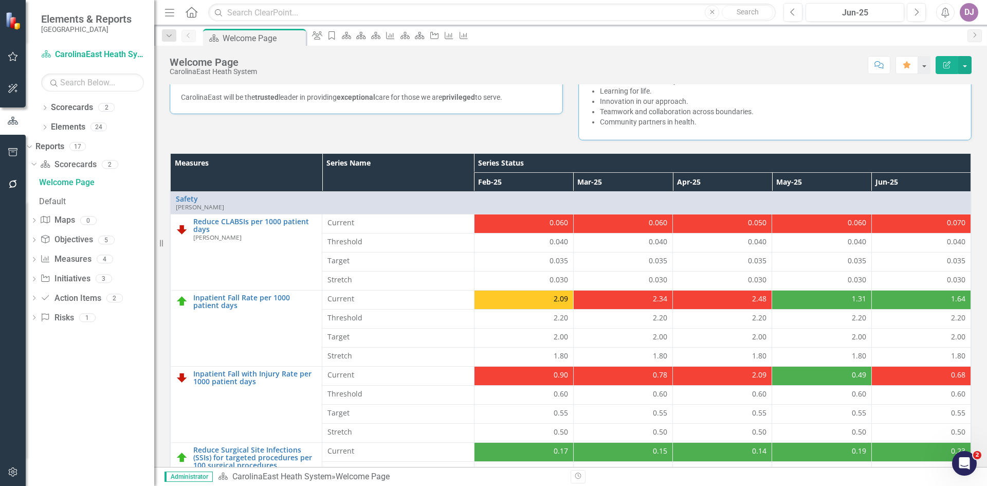
scroll to position [295, 0]
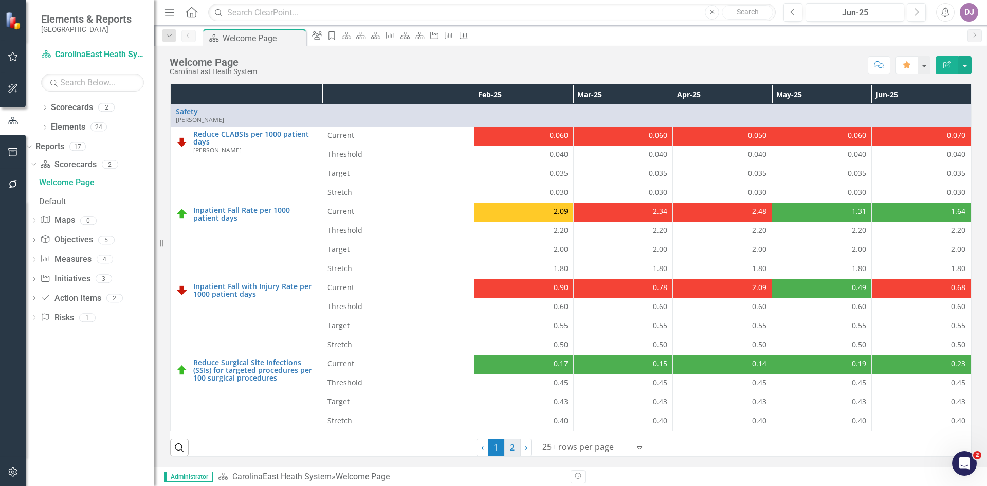
click at [508, 449] on link "2" at bounding box center [513, 447] width 16 height 17
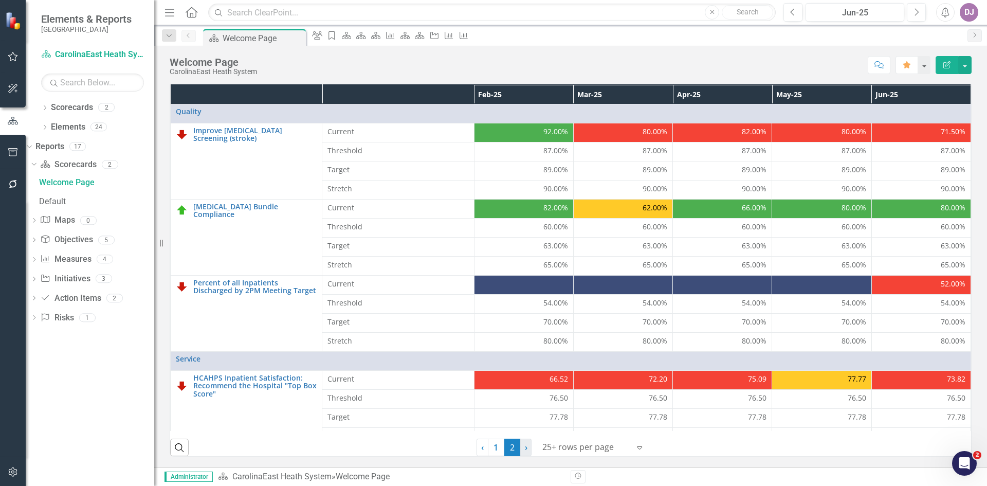
click at [525, 448] on link "› Next" at bounding box center [525, 447] width 11 height 17
click at [481, 449] on span "‹" at bounding box center [482, 447] width 3 height 11
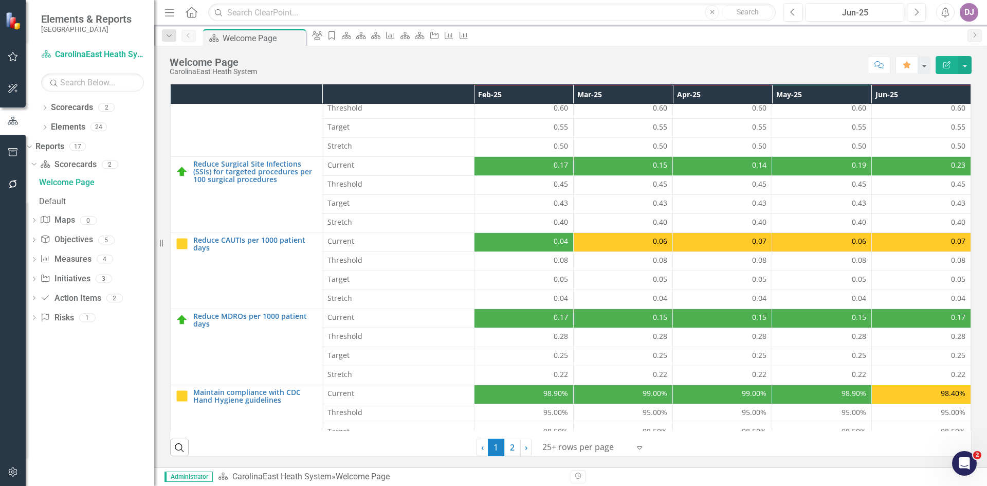
scroll to position [229, 0]
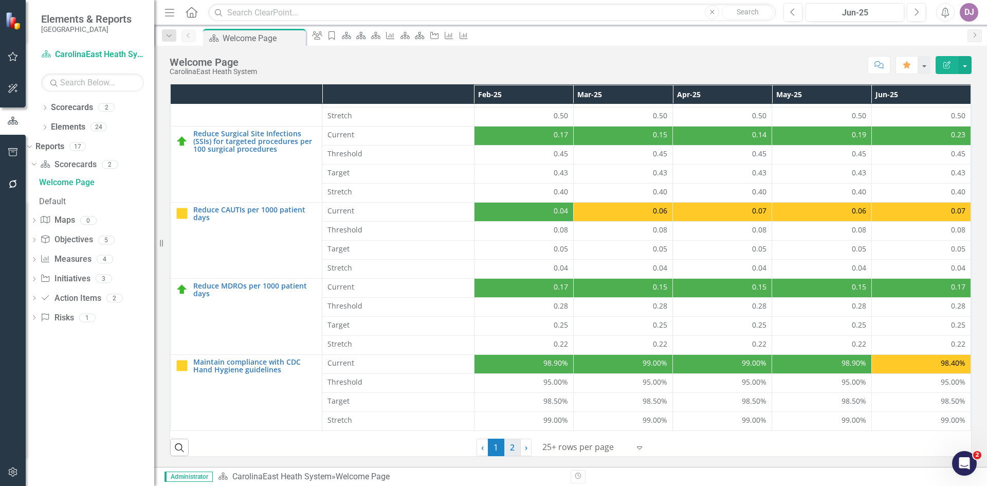
click at [511, 449] on link "2" at bounding box center [513, 447] width 16 height 17
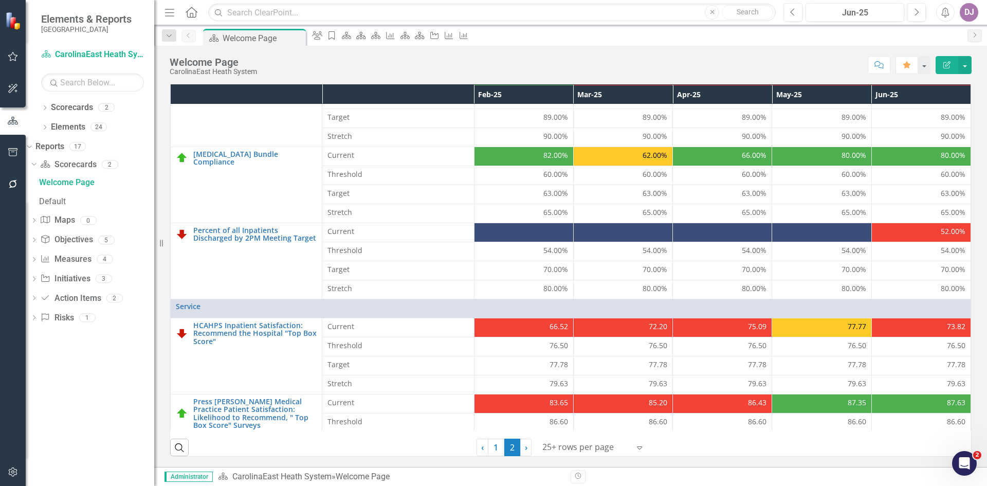
scroll to position [0, 0]
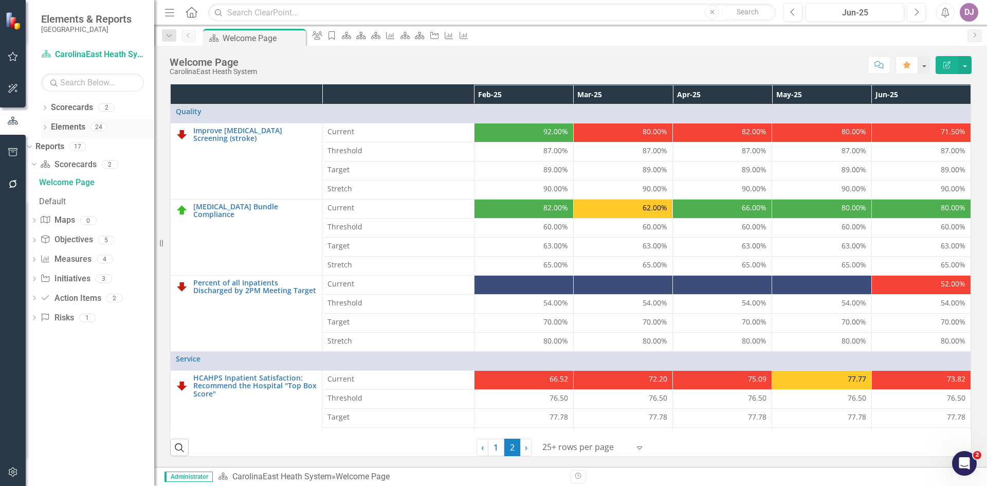
click at [70, 127] on link "Elements" at bounding box center [68, 127] width 34 height 12
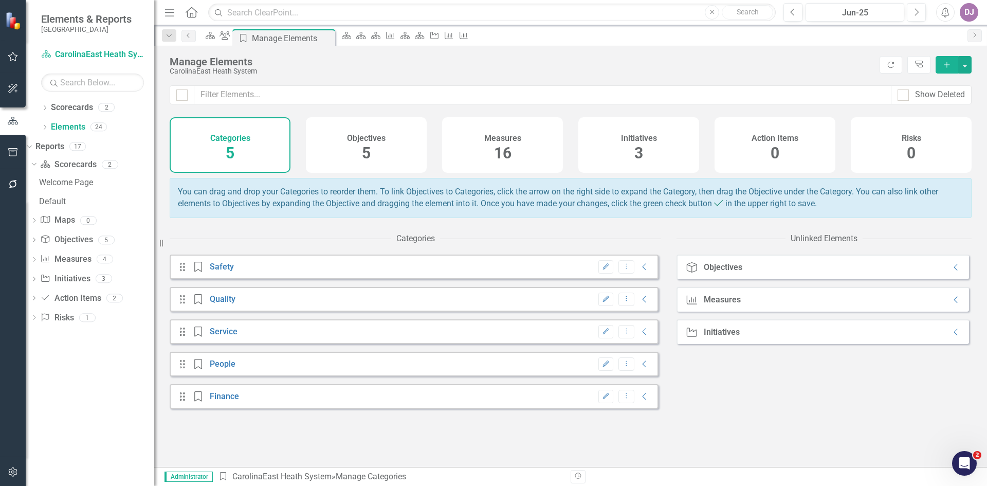
click at [506, 157] on span "16" at bounding box center [502, 153] width 17 height 18
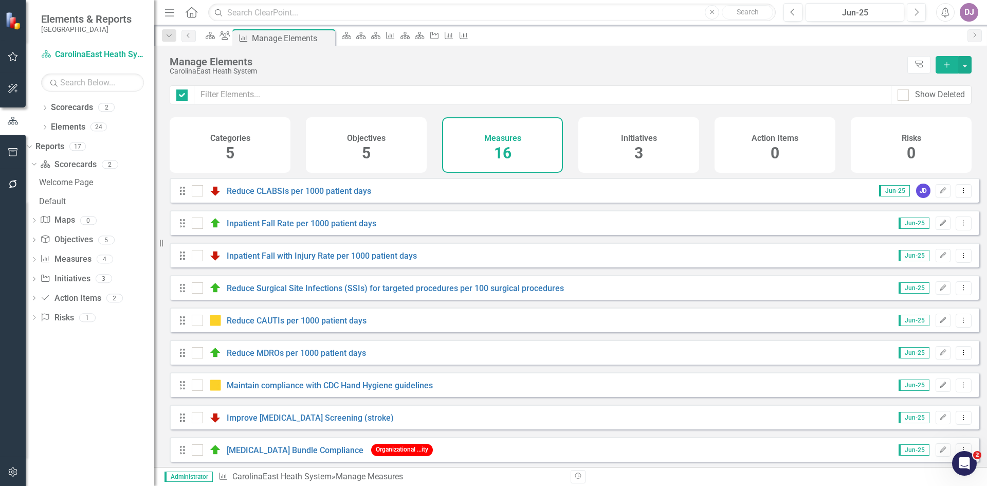
checkbox input "false"
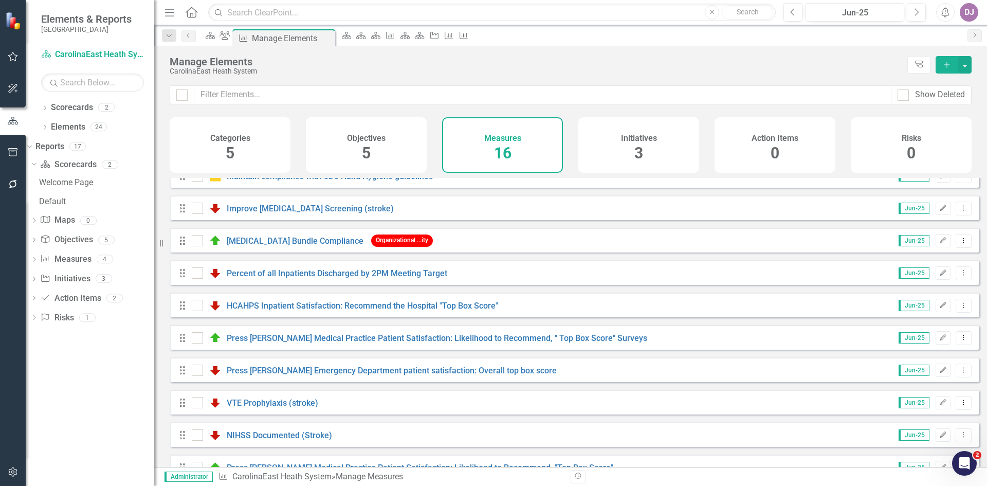
scroll to position [237, 0]
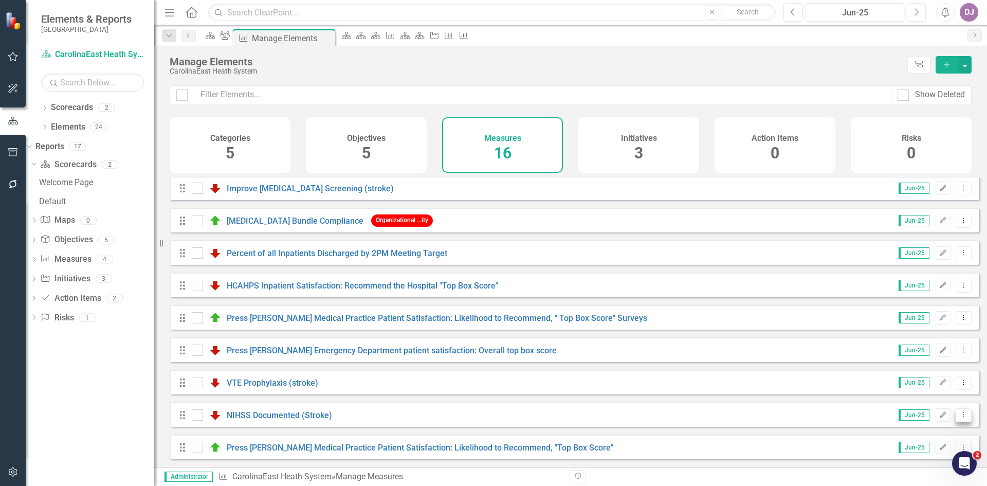
click at [960, 416] on icon "Dropdown Menu" at bounding box center [964, 414] width 9 height 7
click at [934, 344] on link "Edit Edit Measure" at bounding box center [917, 341] width 93 height 19
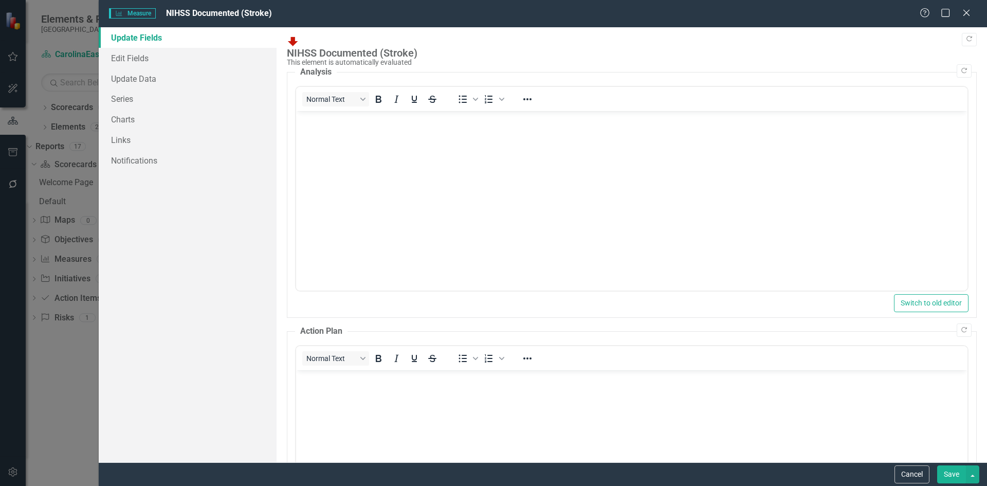
scroll to position [0, 0]
click at [131, 102] on link "Series" at bounding box center [188, 98] width 178 height 21
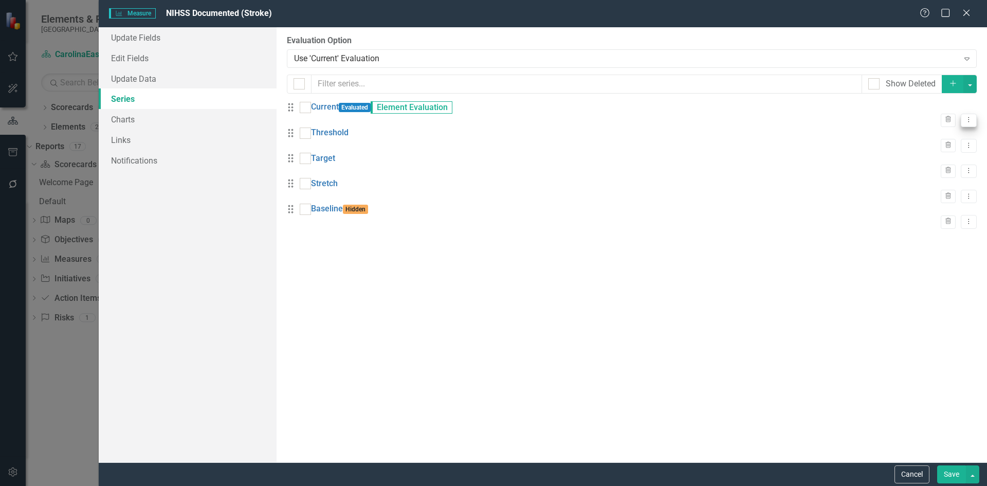
click at [965, 114] on button "Dropdown Menu" at bounding box center [969, 121] width 16 height 14
click at [939, 127] on link "Edit Edit Measure Series" at bounding box center [910, 130] width 117 height 19
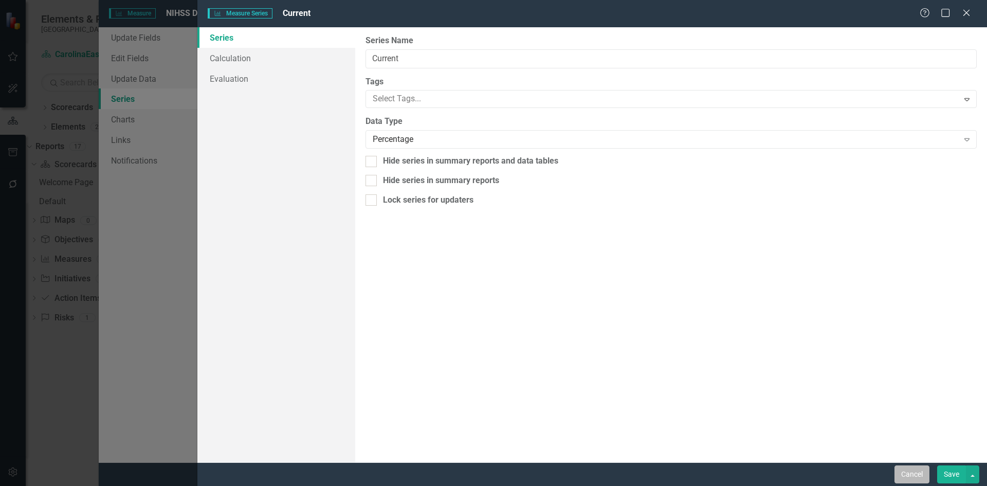
click at [912, 475] on button "Cancel" at bounding box center [912, 474] width 35 height 18
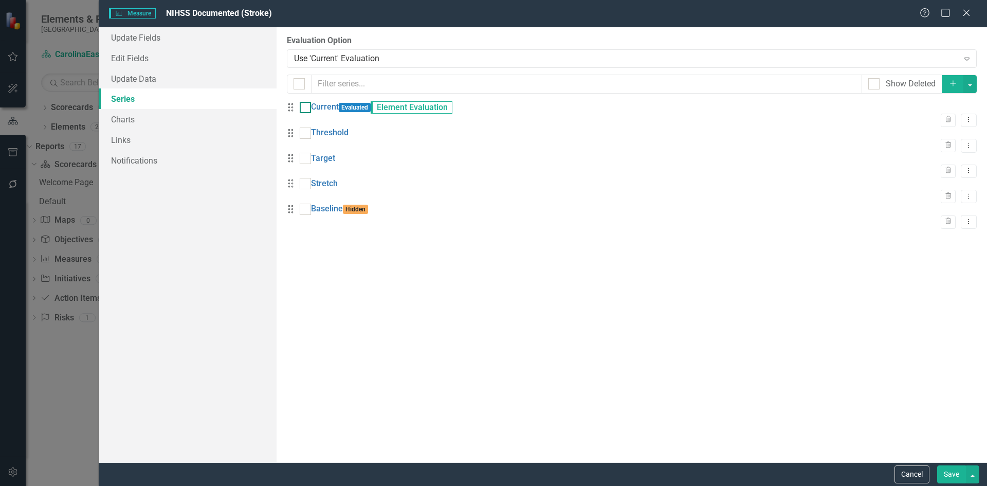
click at [307, 109] on input "checkbox" at bounding box center [303, 105] width 7 height 7
click at [964, 149] on button "Dropdown Menu" at bounding box center [969, 146] width 16 height 14
click at [362, 325] on div "From this page, you can add, edit, delete, or duplicate the measure series for …" at bounding box center [632, 244] width 711 height 435
click at [311, 113] on div at bounding box center [305, 107] width 11 height 11
click at [307, 109] on input "checkbox" at bounding box center [303, 105] width 7 height 7
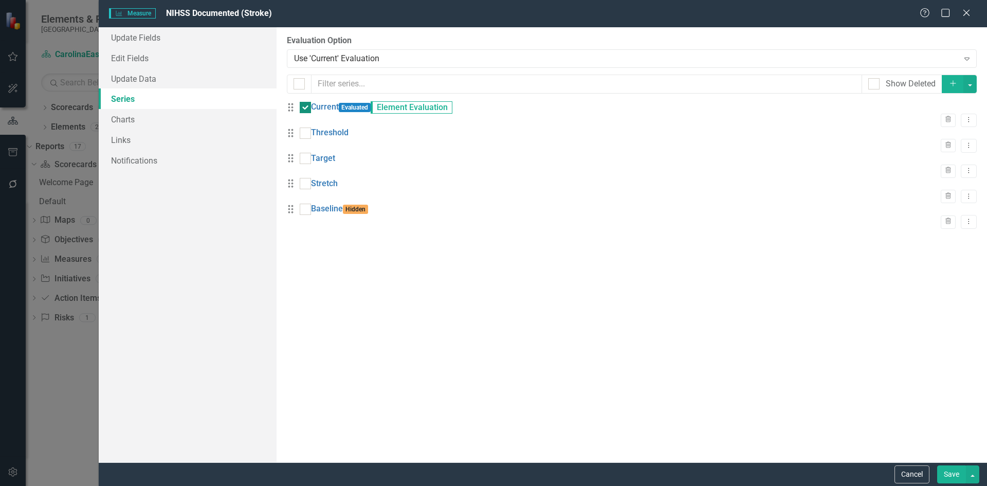
checkbox input "false"
click at [913, 473] on button "Cancel" at bounding box center [912, 474] width 35 height 18
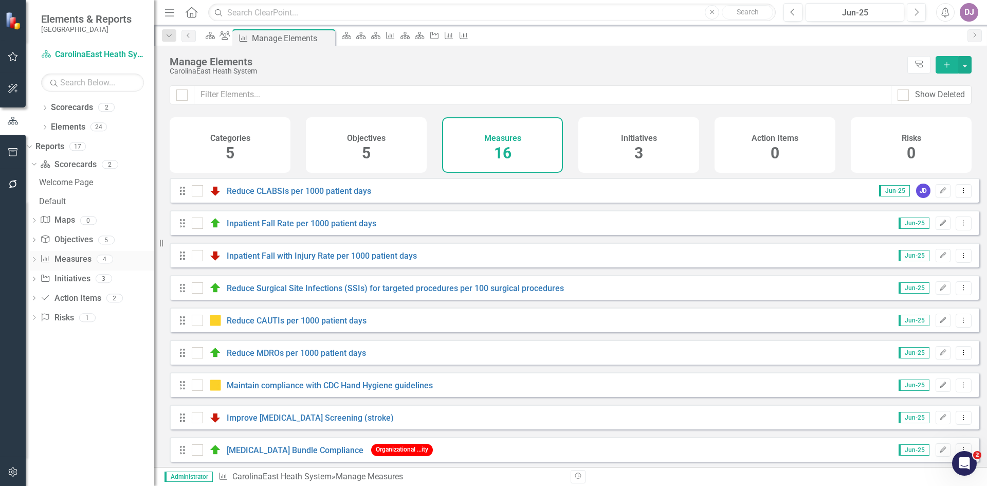
click at [91, 257] on link "Measure Measures" at bounding box center [65, 260] width 51 height 12
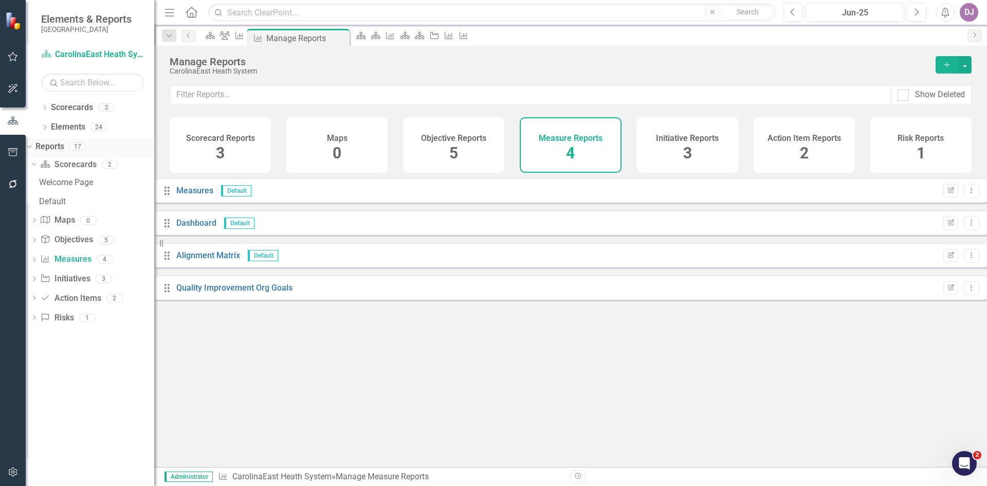
click at [31, 145] on icon "Dropdown" at bounding box center [28, 145] width 6 height 7
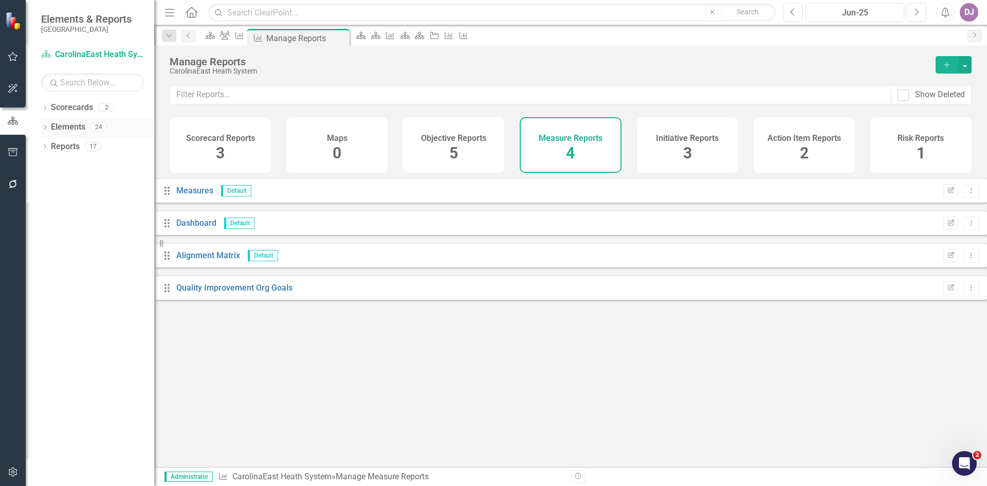
click at [46, 128] on icon "Dropdown" at bounding box center [44, 128] width 7 height 6
click at [38, 163] on div "Dropdown" at bounding box center [34, 167] width 7 height 9
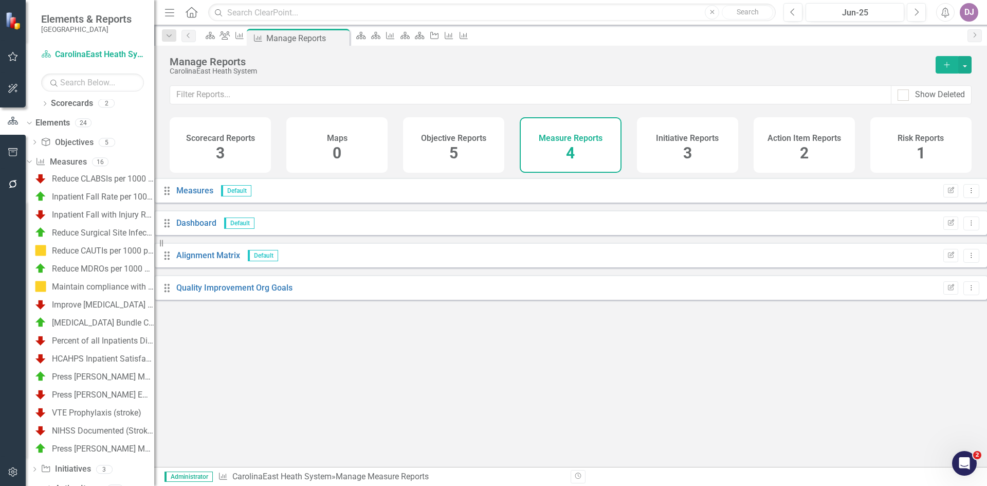
scroll to position [6, 0]
click at [78, 102] on link "Scorecards" at bounding box center [72, 102] width 42 height 12
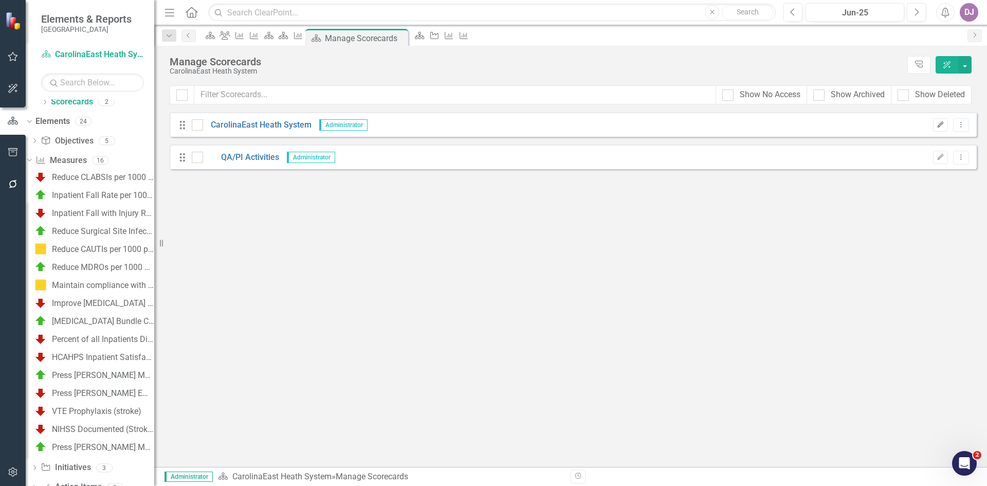
click at [942, 122] on icon "button" at bounding box center [941, 124] width 6 height 6
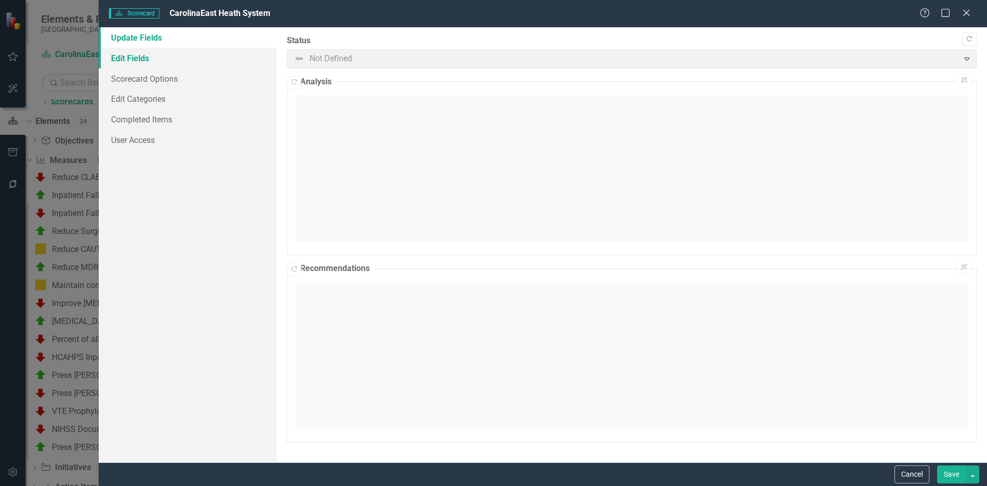
click at [147, 60] on link "Edit Fields" at bounding box center [188, 58] width 178 height 21
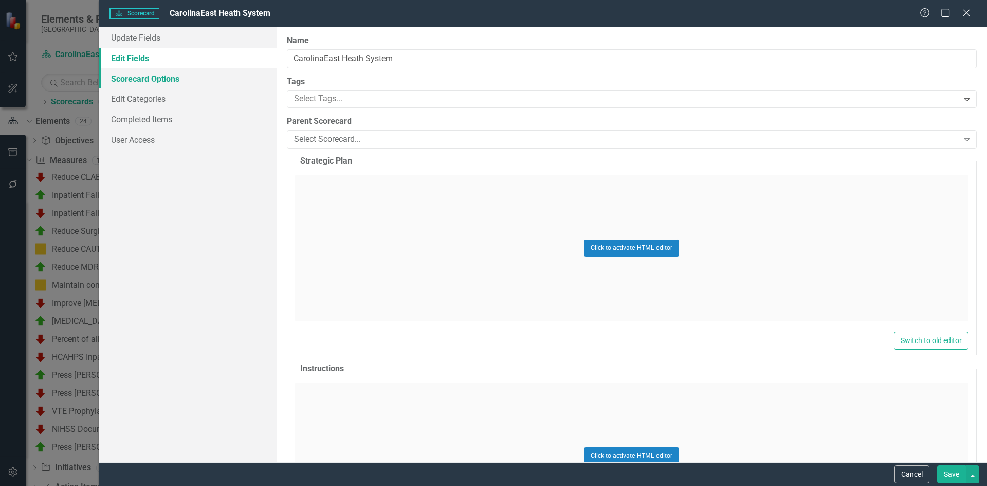
click at [140, 79] on link "Scorecard Options" at bounding box center [188, 78] width 178 height 21
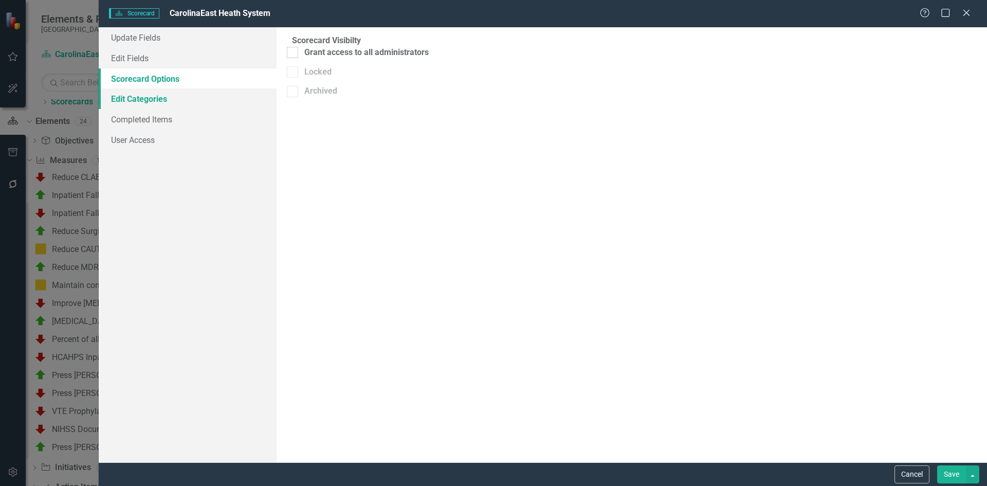
click at [136, 97] on link "Edit Categories" at bounding box center [188, 98] width 178 height 21
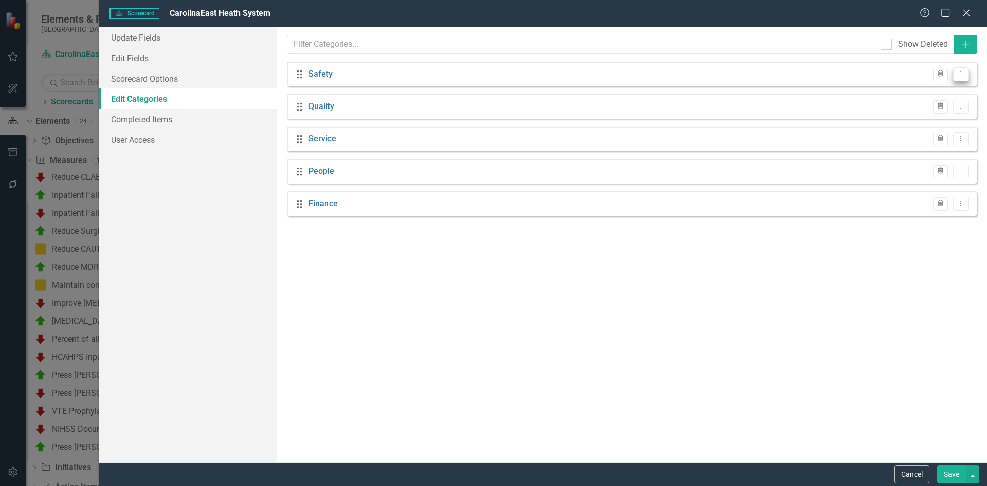
click at [962, 76] on icon "Dropdown Menu" at bounding box center [961, 73] width 9 height 7
click at [934, 92] on link "Edit Edit Category" at bounding box center [922, 91] width 94 height 19
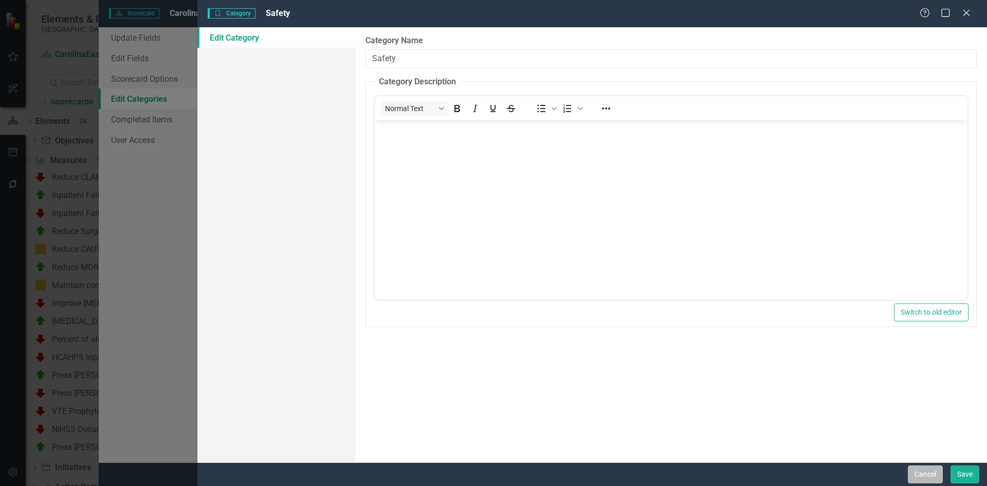
click at [921, 471] on button "Cancel" at bounding box center [925, 474] width 35 height 18
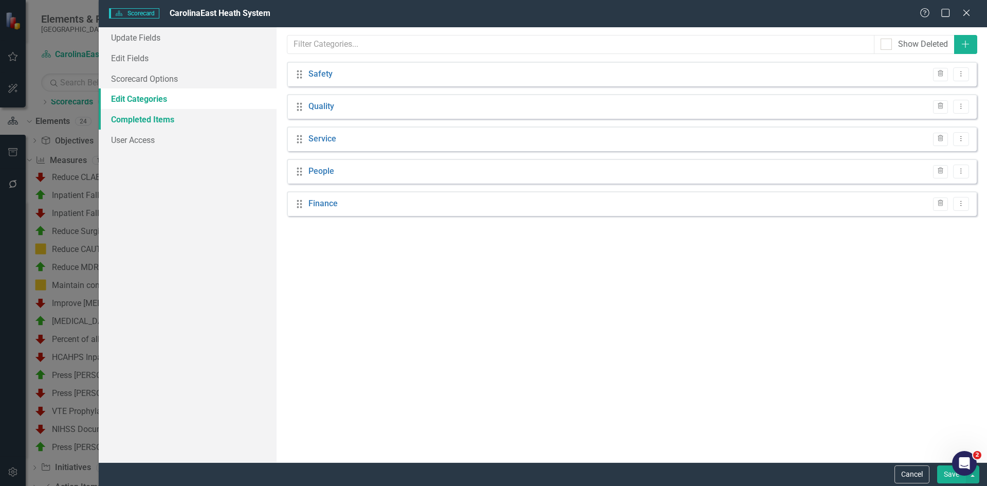
click at [152, 124] on link "Completed Items" at bounding box center [188, 119] width 178 height 21
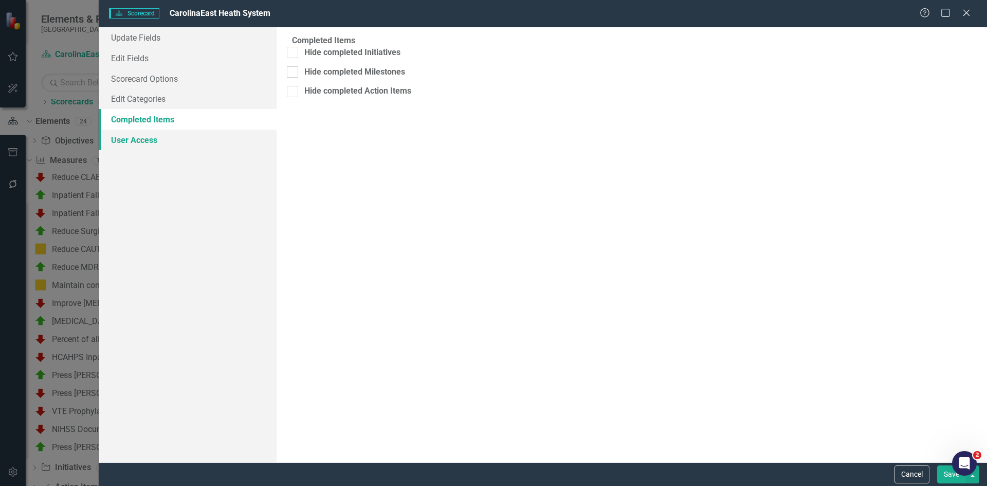
click at [146, 140] on link "User Access" at bounding box center [188, 140] width 178 height 21
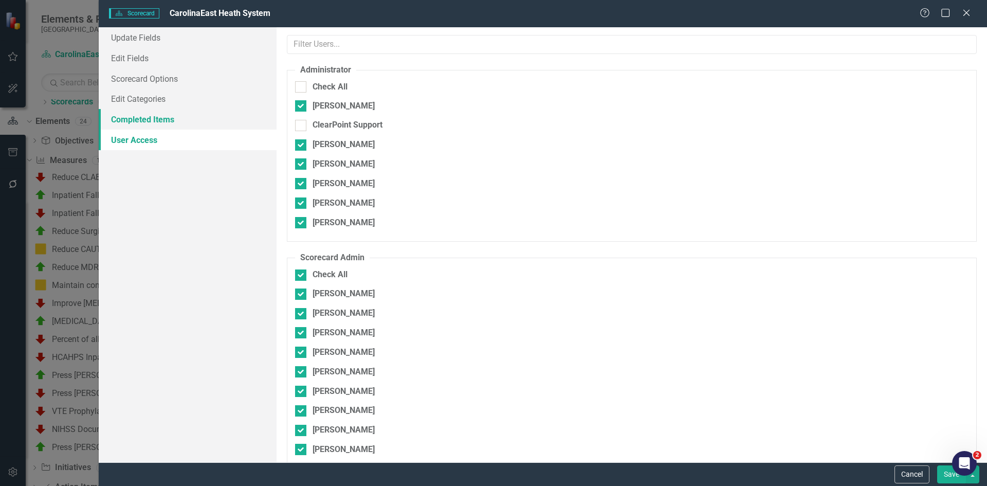
click at [142, 122] on link "Completed Items" at bounding box center [188, 119] width 178 height 21
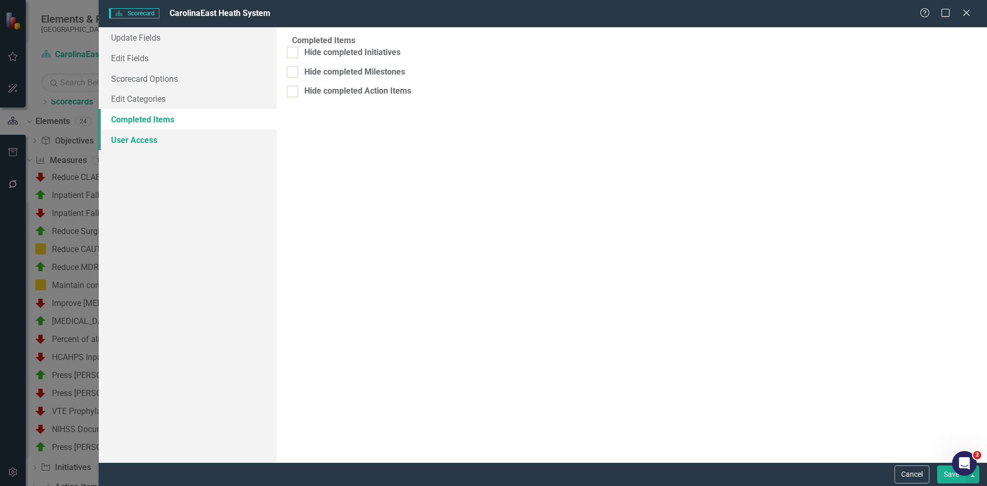
click at [134, 142] on link "User Access" at bounding box center [188, 140] width 178 height 21
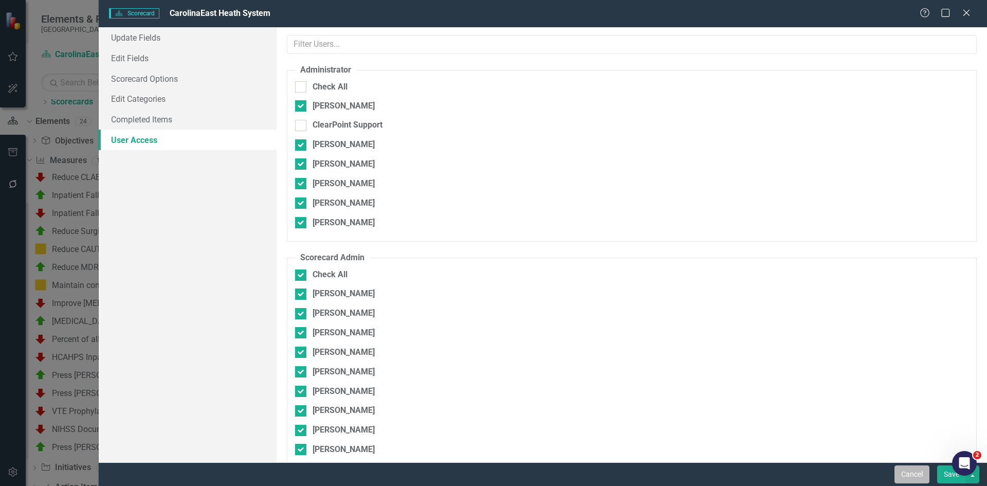
click at [913, 470] on button "Cancel" at bounding box center [912, 474] width 35 height 18
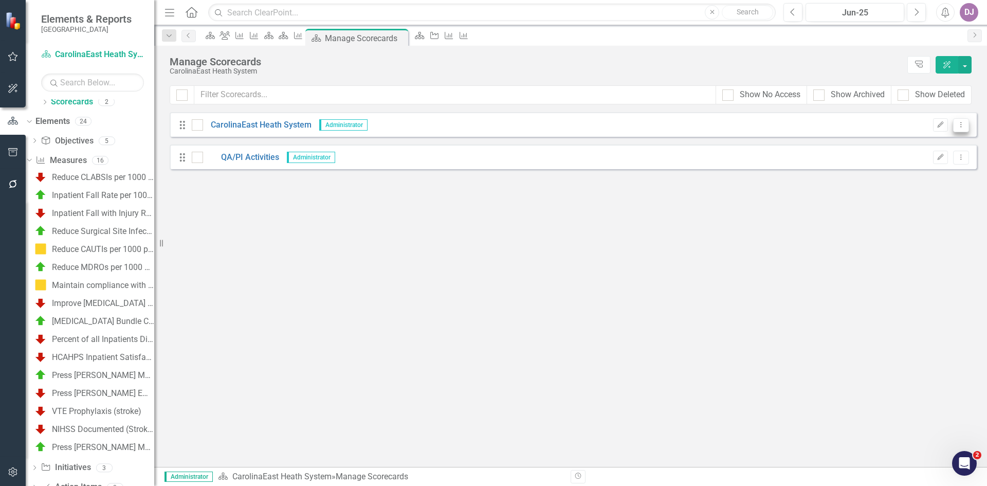
click at [959, 125] on icon "Dropdown Menu" at bounding box center [961, 124] width 9 height 7
click at [894, 271] on div "Looks like you don't have any Scorecards set up yet. Why don't you add a Scorec…" at bounding box center [573, 289] width 807 height 355
click at [124, 411] on div "VTE Prophylaxis (stroke)" at bounding box center [96, 411] width 89 height 9
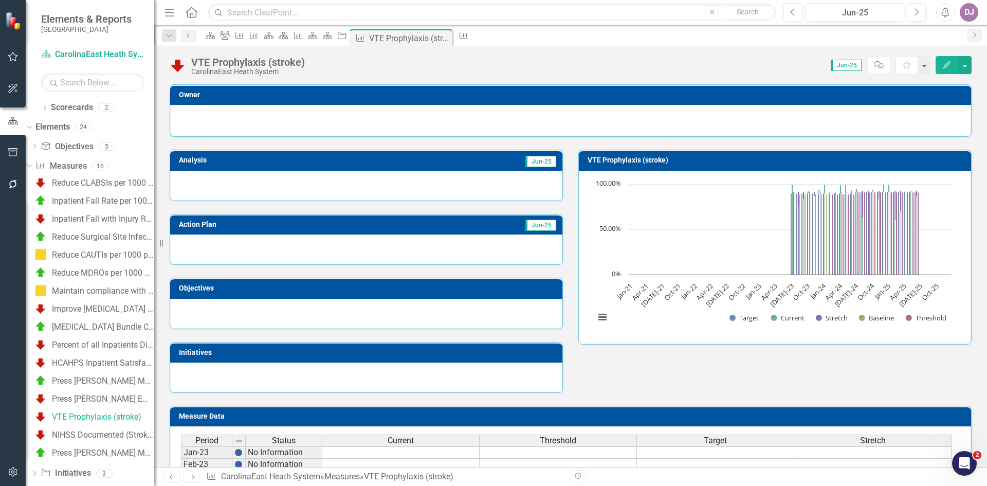
click at [949, 69] on button "Edit" at bounding box center [947, 65] width 23 height 18
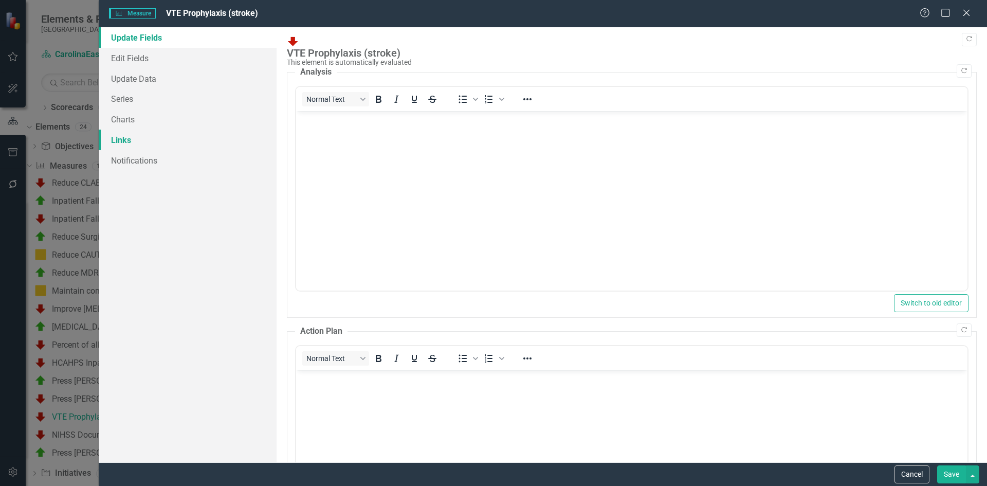
click at [143, 140] on link "Links" at bounding box center [188, 140] width 178 height 21
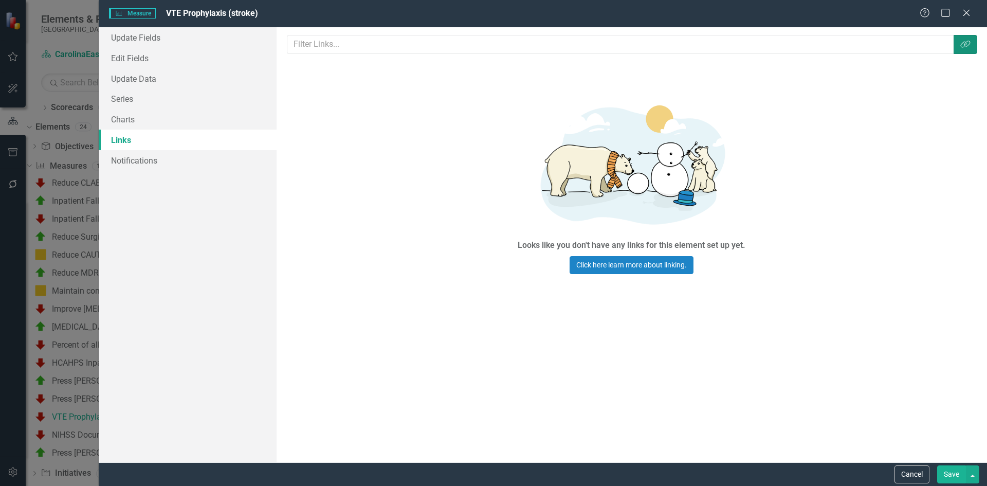
click at [967, 46] on icon "Link Tag" at bounding box center [966, 44] width 10 height 8
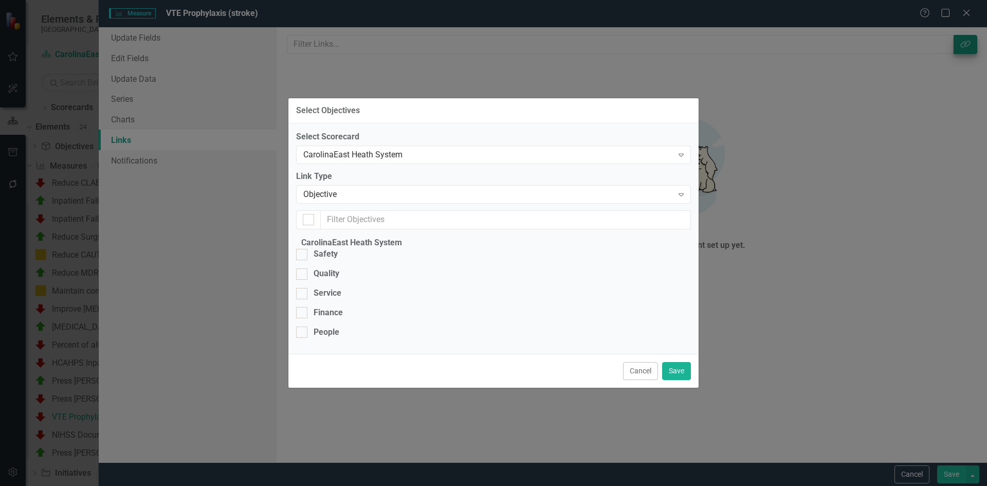
checkbox input "false"
click at [308, 268] on div at bounding box center [301, 273] width 11 height 11
click at [303, 268] on input "Quality" at bounding box center [299, 271] width 7 height 7
checkbox input "true"
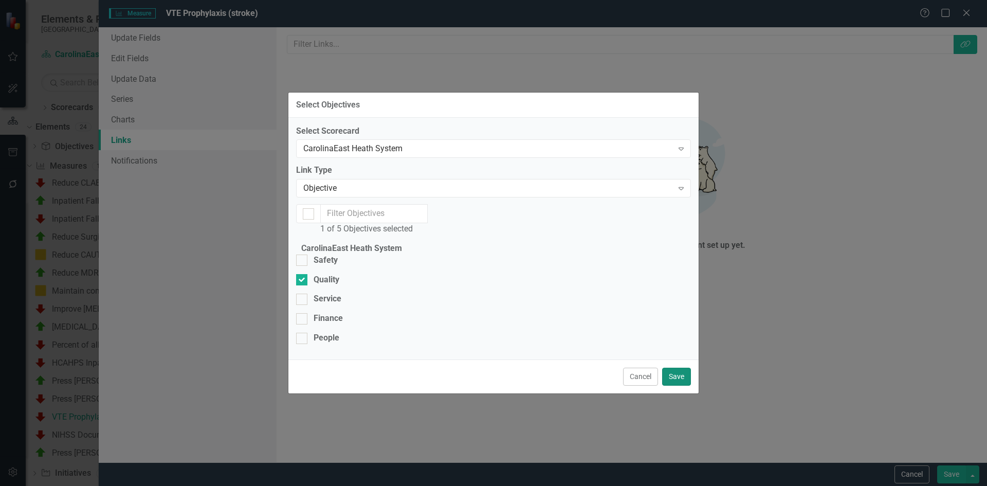
click at [682, 386] on button "Save" at bounding box center [676, 377] width 29 height 18
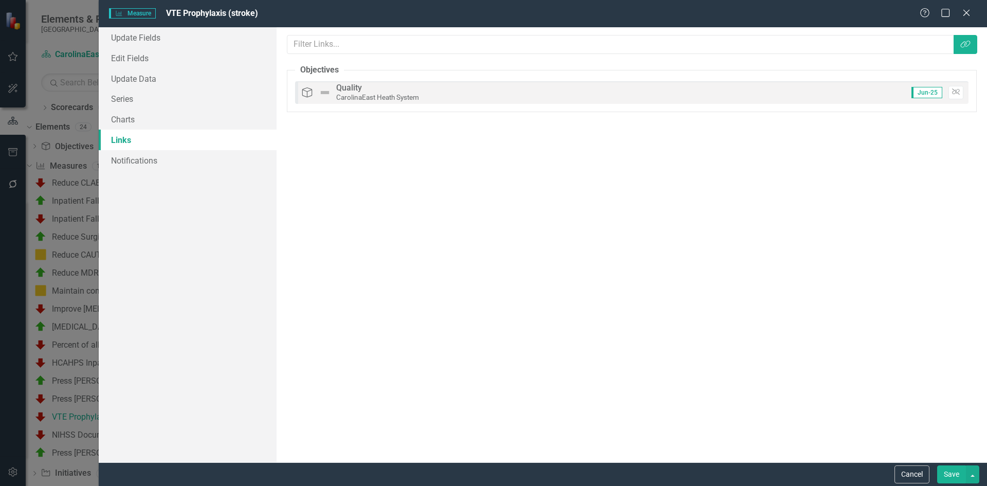
click at [950, 472] on button "Save" at bounding box center [952, 474] width 29 height 18
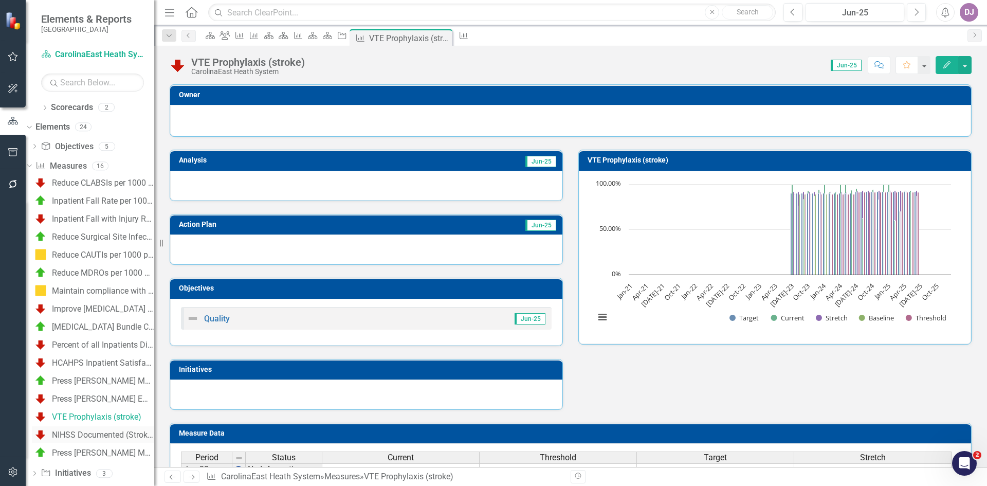
click at [120, 433] on div "NIHSS Documented (Stroke)" at bounding box center [103, 434] width 102 height 9
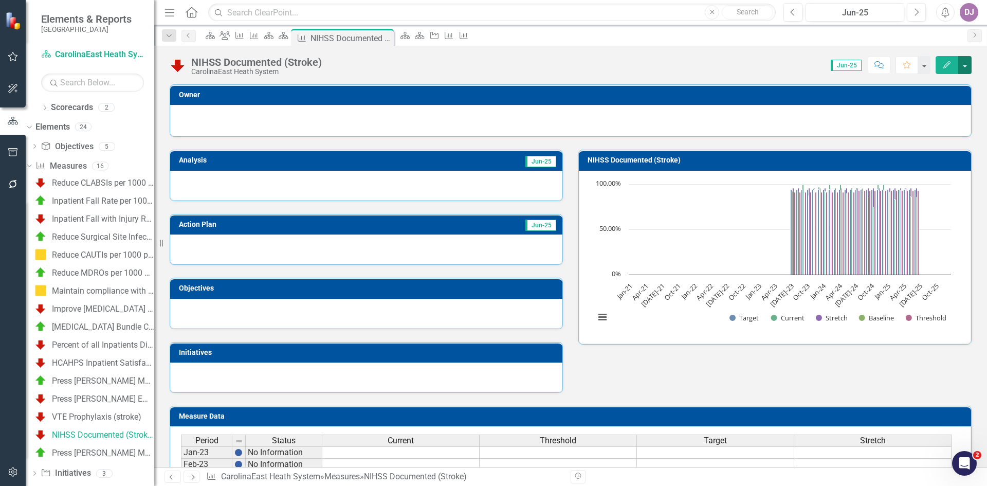
click at [963, 68] on button "button" at bounding box center [965, 65] width 13 height 18
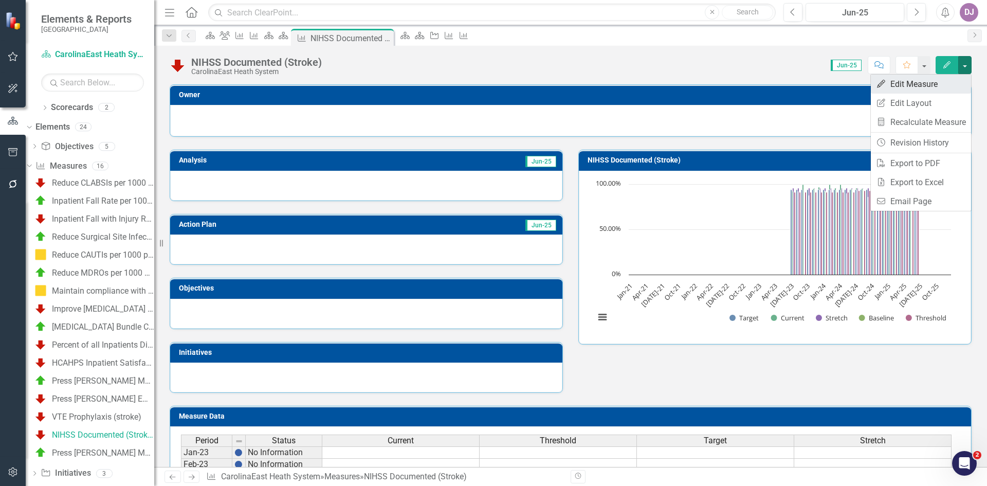
click at [935, 82] on link "Edit Edit Measure" at bounding box center [921, 84] width 100 height 19
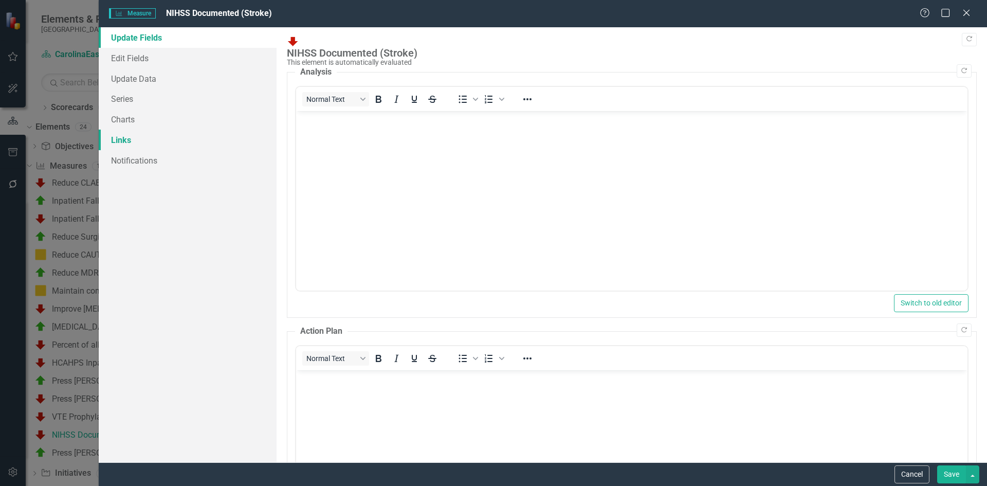
click at [125, 139] on link "Links" at bounding box center [188, 140] width 178 height 21
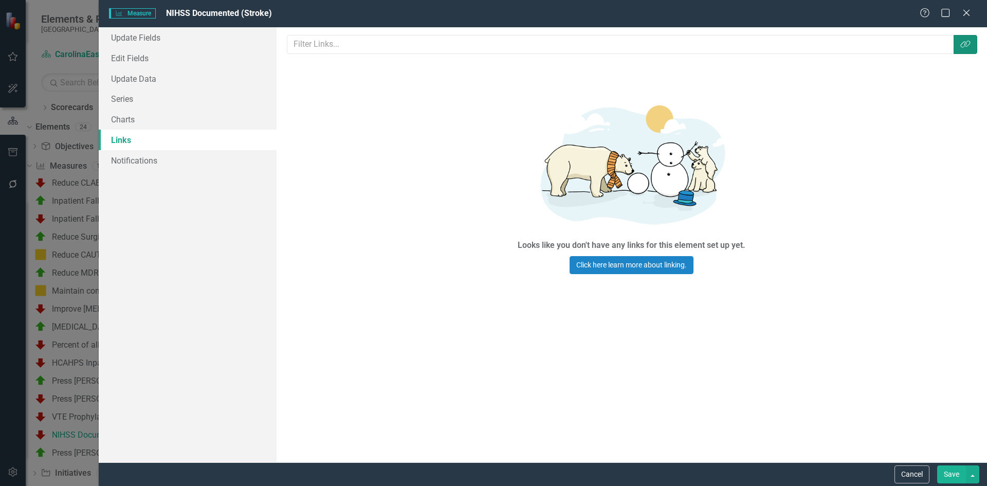
click at [967, 42] on icon "Link Tag" at bounding box center [966, 44] width 10 height 8
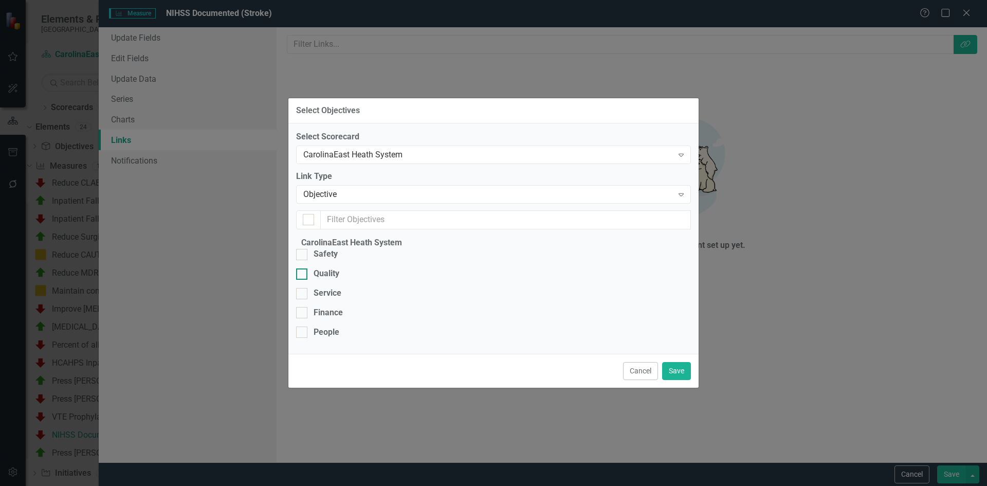
click at [308, 268] on div at bounding box center [301, 273] width 11 height 11
click at [303, 268] on input "Quality" at bounding box center [299, 271] width 7 height 7
checkbox input "true"
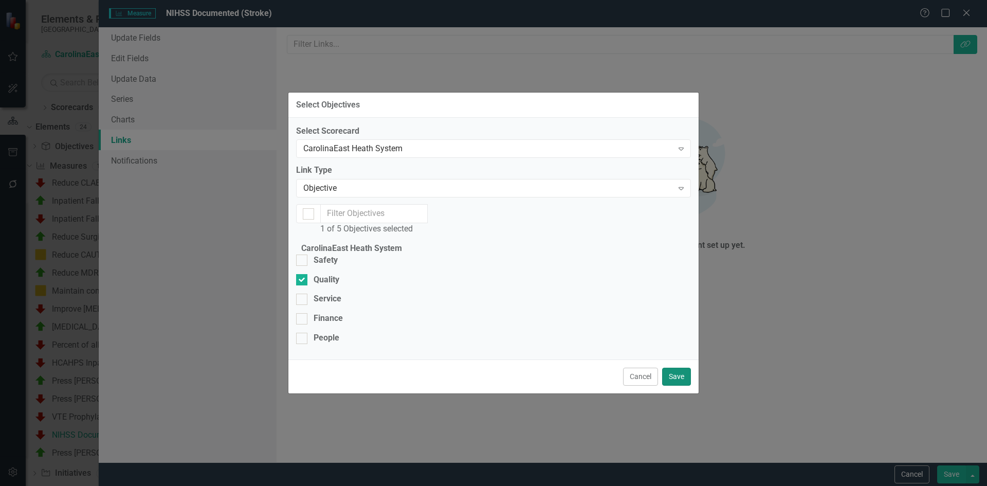
click at [676, 386] on button "Save" at bounding box center [676, 377] width 29 height 18
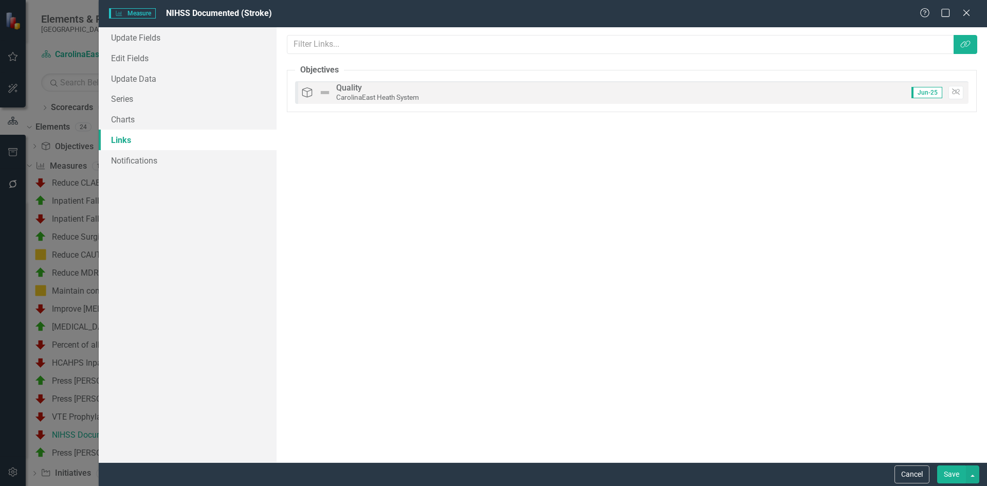
click at [952, 478] on button "Save" at bounding box center [952, 474] width 29 height 18
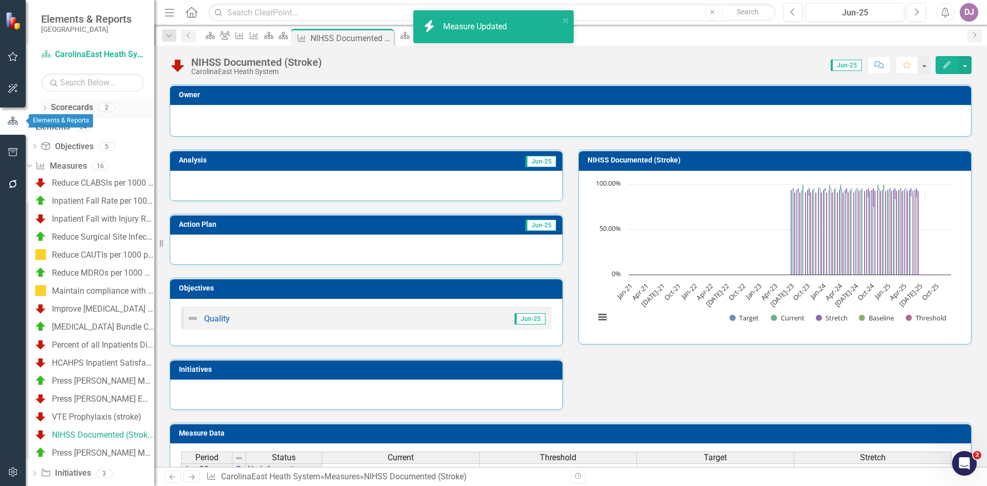
click at [60, 105] on link "Scorecards" at bounding box center [72, 108] width 42 height 12
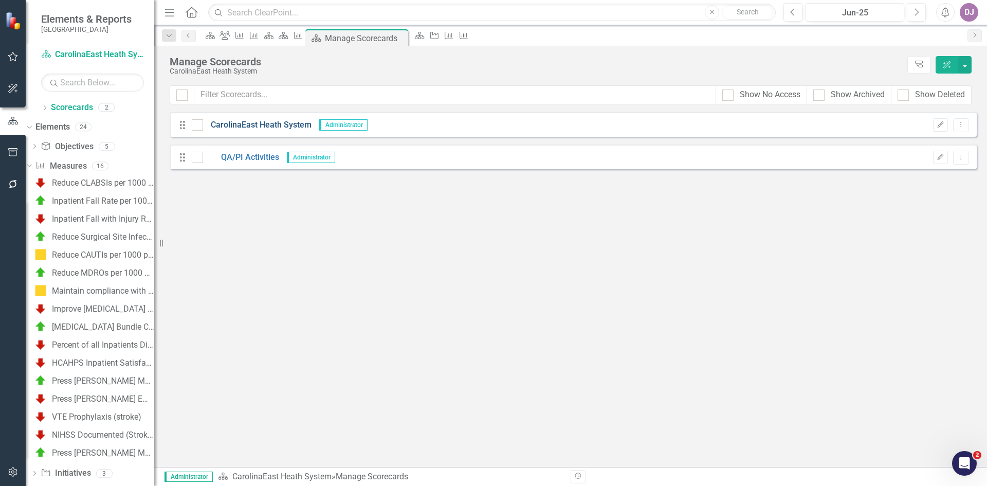
click at [237, 122] on link "CarolinaEast Heath System" at bounding box center [257, 125] width 109 height 12
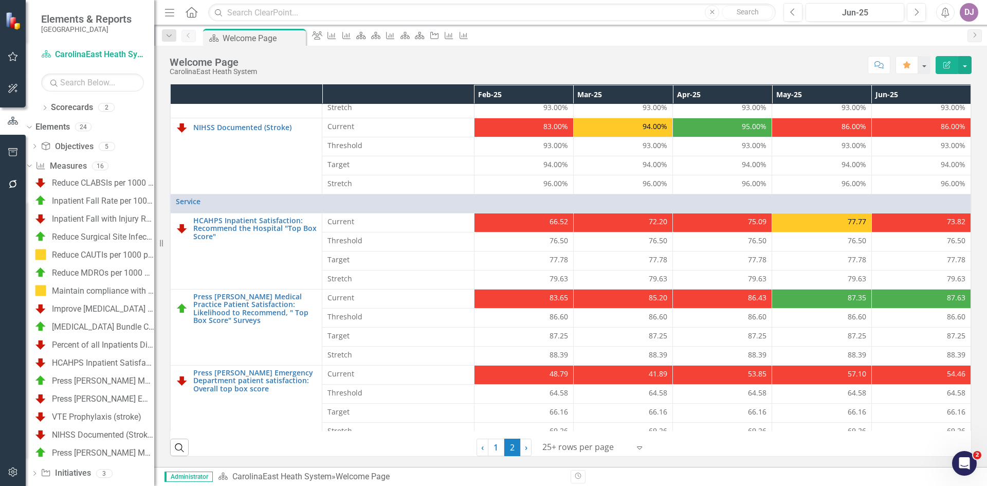
scroll to position [320, 0]
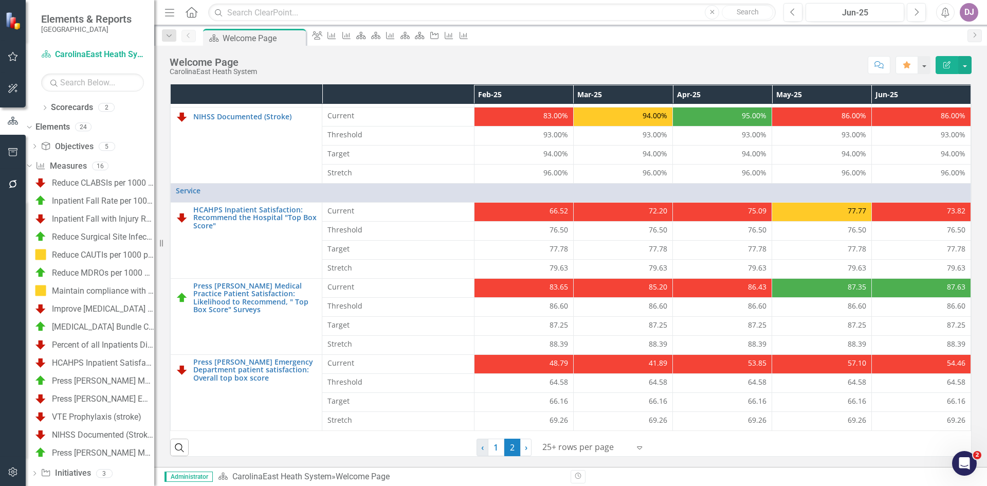
click at [481, 452] on span "‹" at bounding box center [482, 447] width 3 height 11
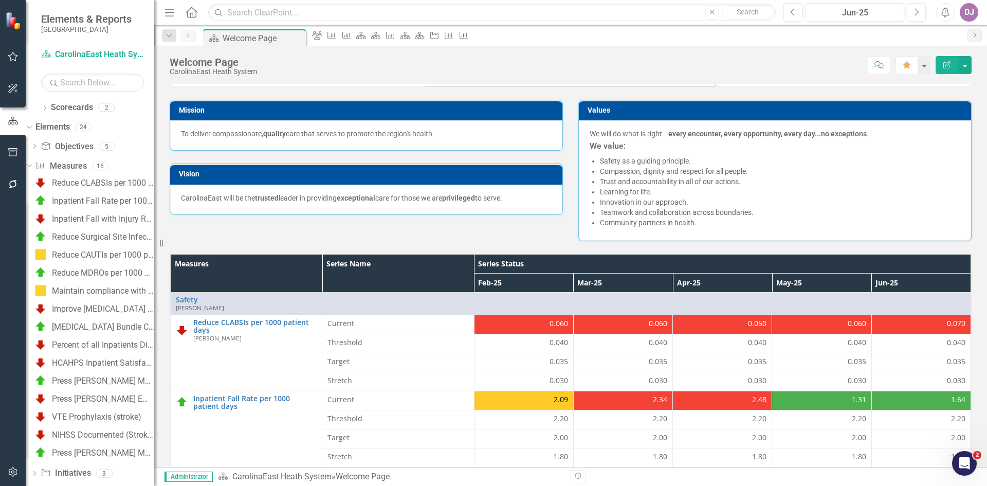
scroll to position [110, 0]
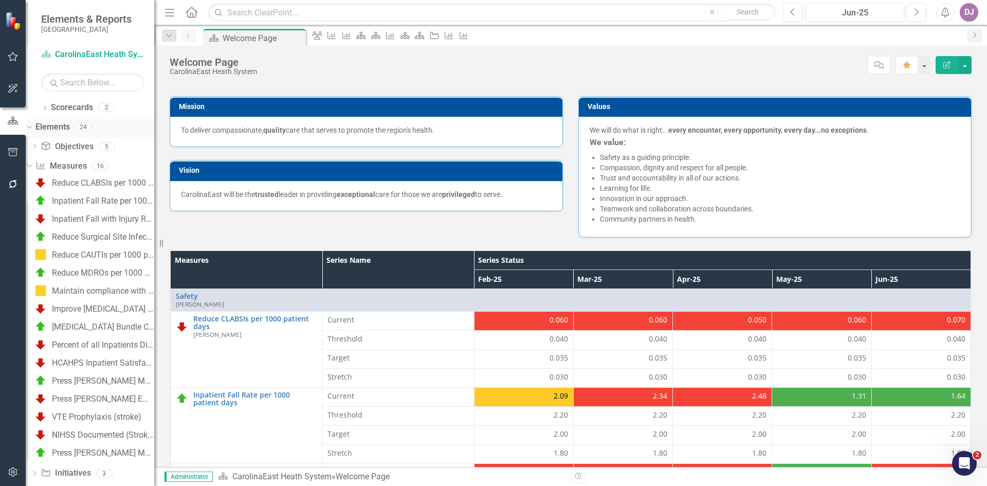
click at [70, 128] on link "Elements" at bounding box center [52, 127] width 34 height 12
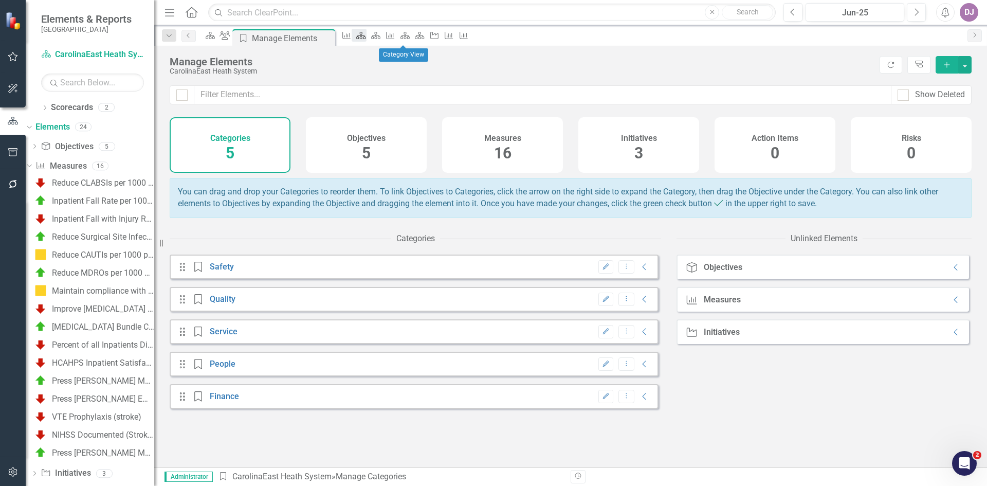
click at [366, 38] on icon at bounding box center [361, 35] width 9 height 7
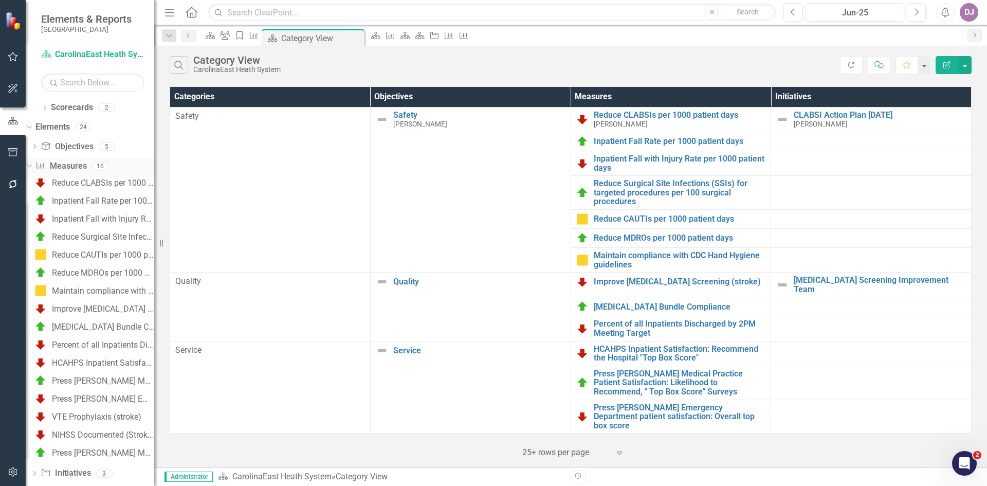
click at [31, 165] on icon "Dropdown" at bounding box center [28, 165] width 6 height 7
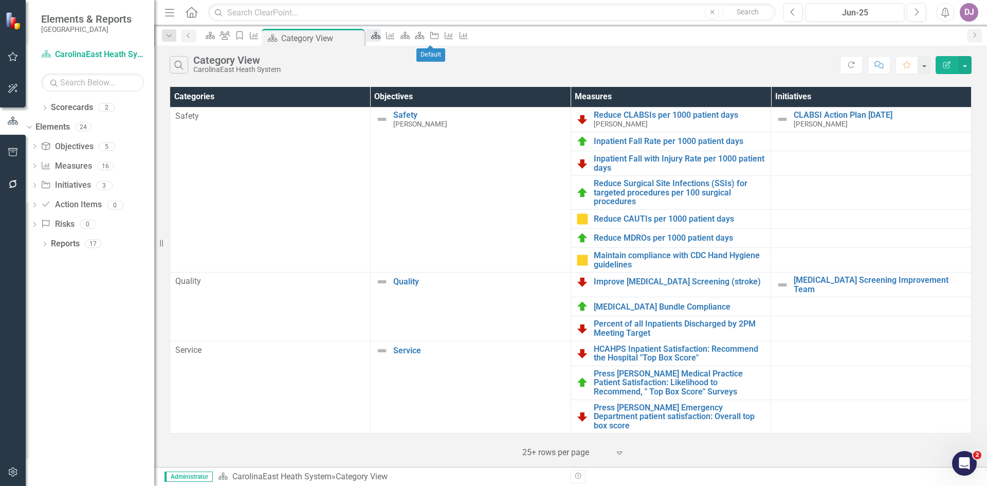
click at [381, 34] on div "Scorecard" at bounding box center [374, 35] width 14 height 13
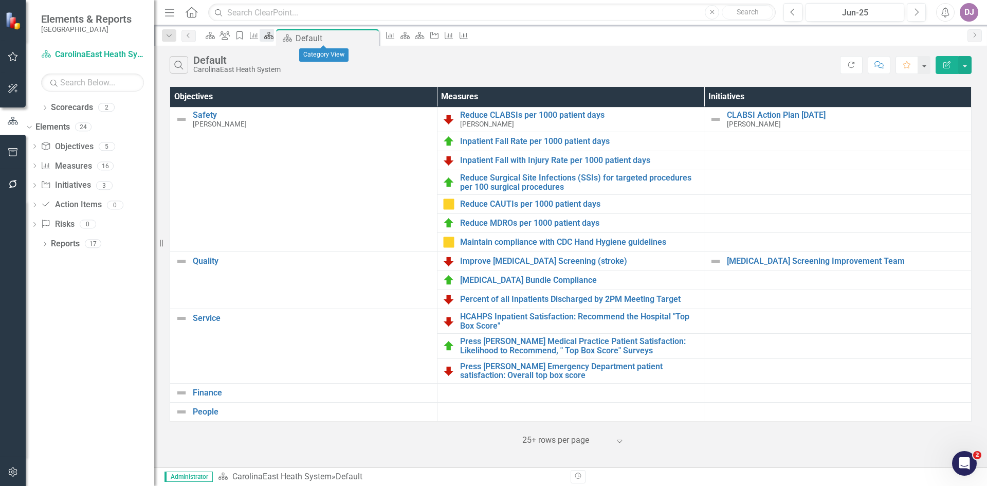
click at [274, 40] on icon "Scorecard" at bounding box center [269, 35] width 10 height 8
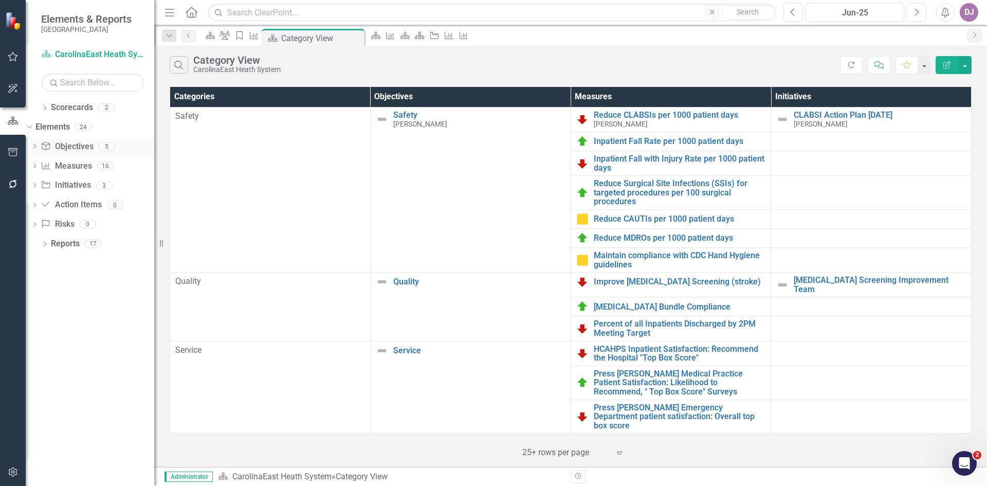
click at [92, 148] on link "Objective Objectives" at bounding box center [67, 147] width 52 height 12
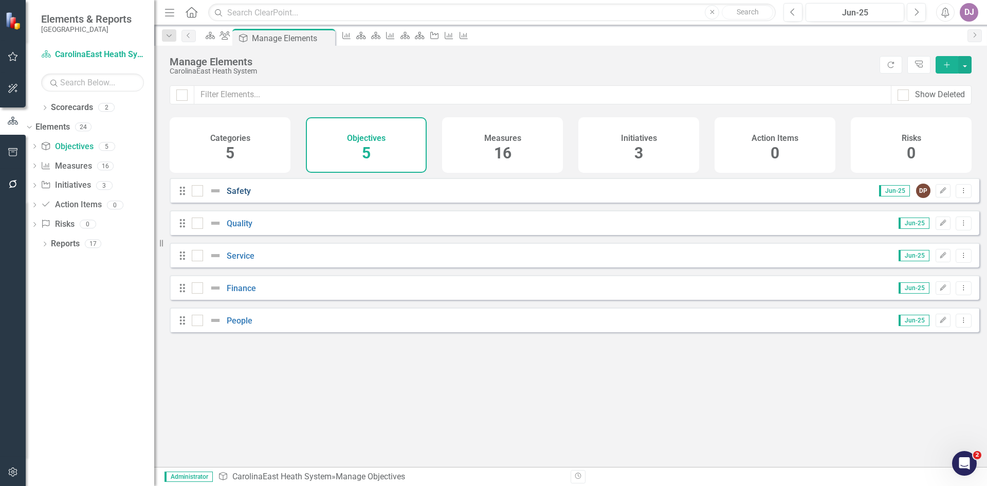
click at [239, 196] on link "Safety" at bounding box center [239, 191] width 24 height 10
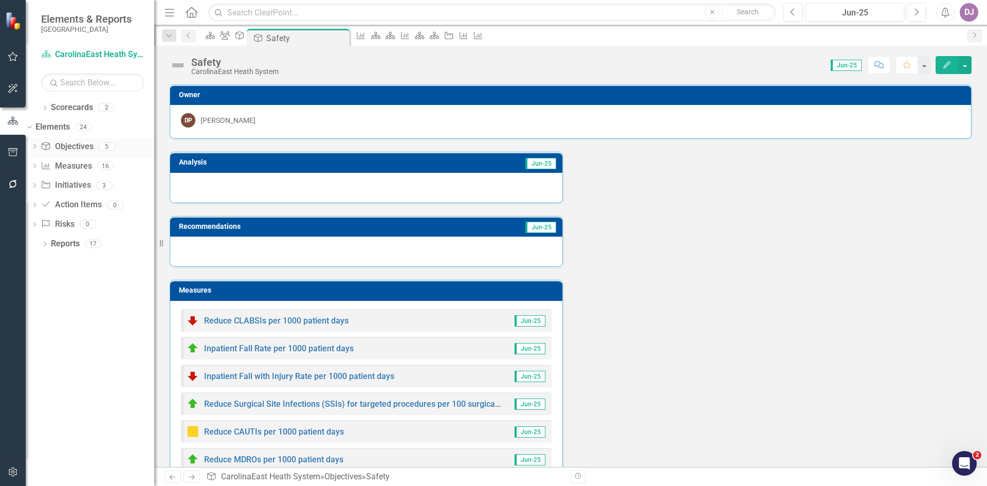
click at [86, 150] on link "Objective Objectives" at bounding box center [67, 147] width 52 height 12
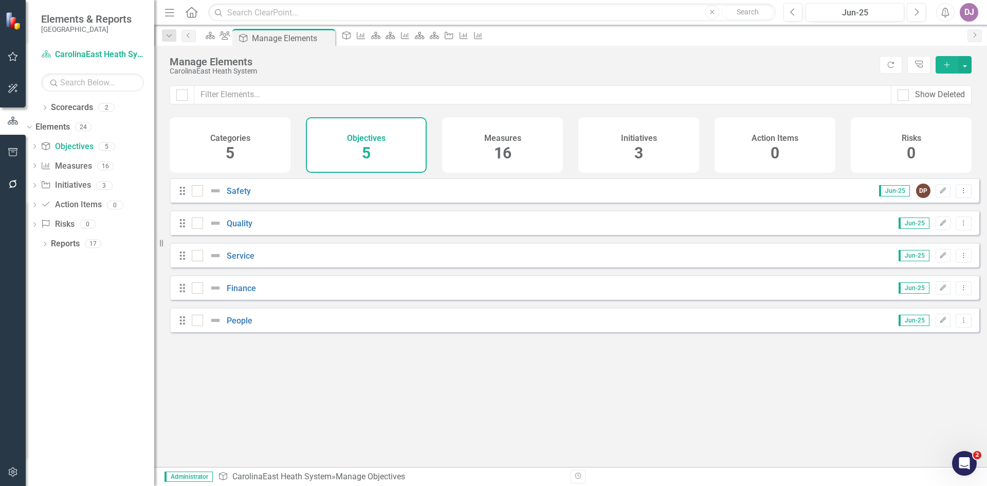
click at [241, 164] on div "Categories 5" at bounding box center [230, 145] width 121 height 56
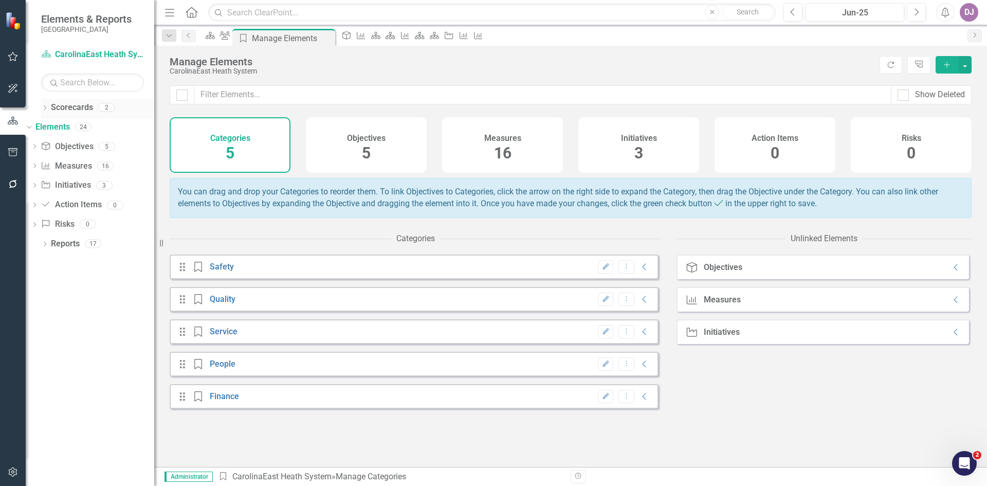
click at [74, 105] on link "Scorecards" at bounding box center [72, 108] width 42 height 12
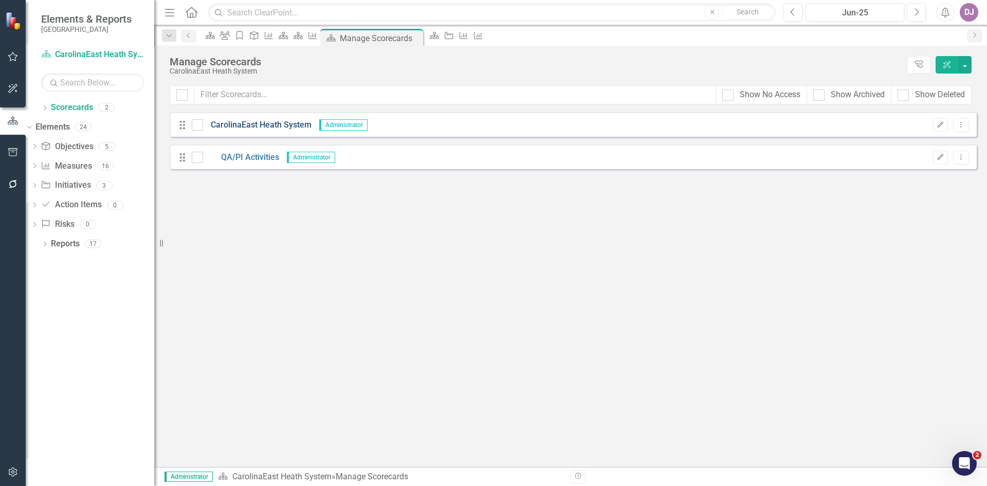
click at [232, 127] on link "CarolinaEast Heath System" at bounding box center [257, 125] width 109 height 12
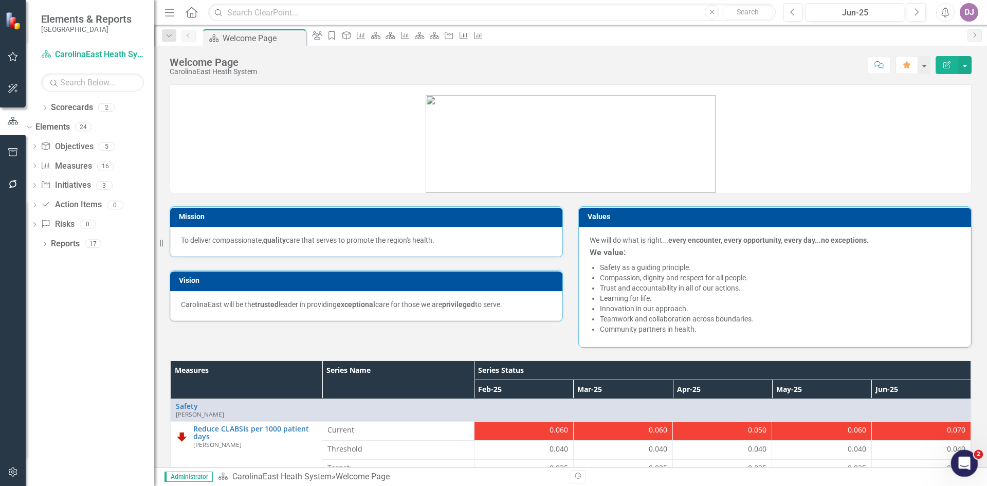
click at [968, 462] on icon "Open Intercom Messenger" at bounding box center [963, 462] width 17 height 17
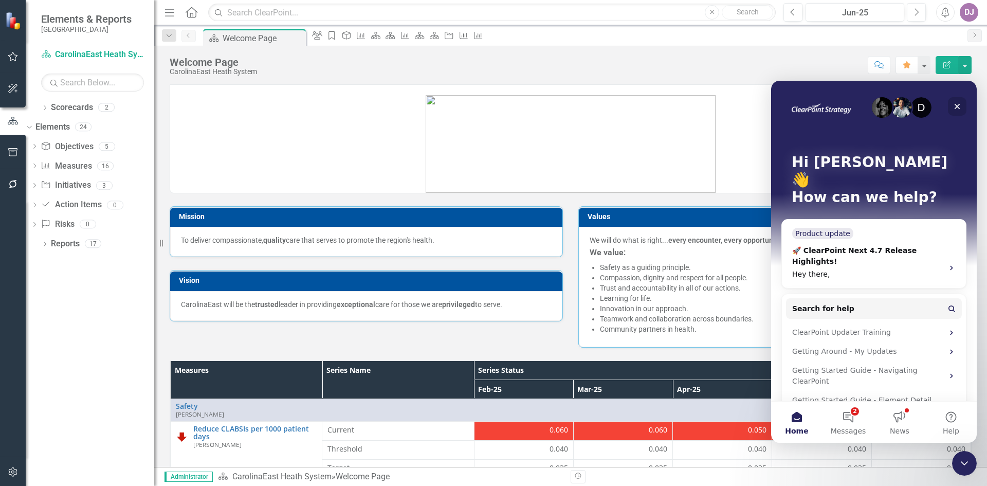
click at [955, 106] on icon "Close" at bounding box center [957, 106] width 8 height 8
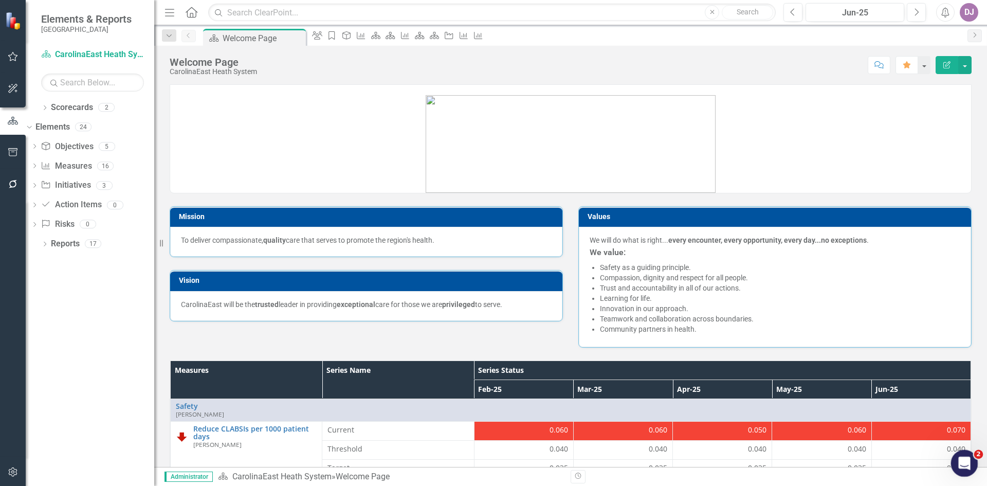
click at [975, 466] on div "Open Intercom Messenger" at bounding box center [963, 462] width 34 height 34
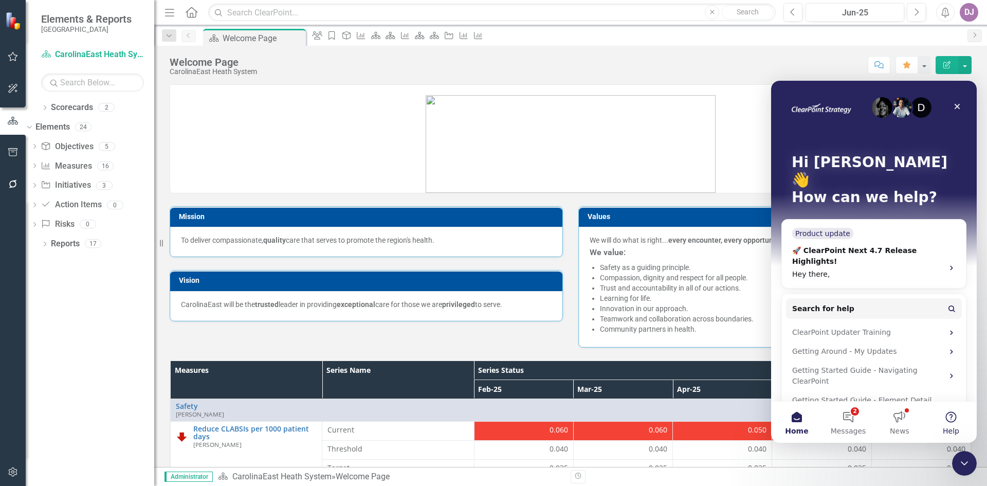
click at [952, 417] on button "Help" at bounding box center [951, 422] width 51 height 41
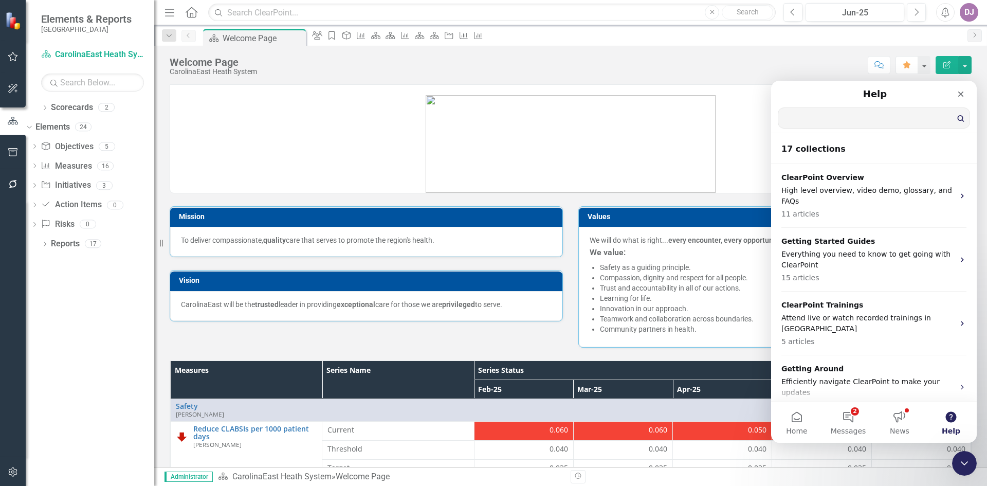
click at [814, 124] on input "Search for help" at bounding box center [874, 118] width 191 height 20
type input "users"
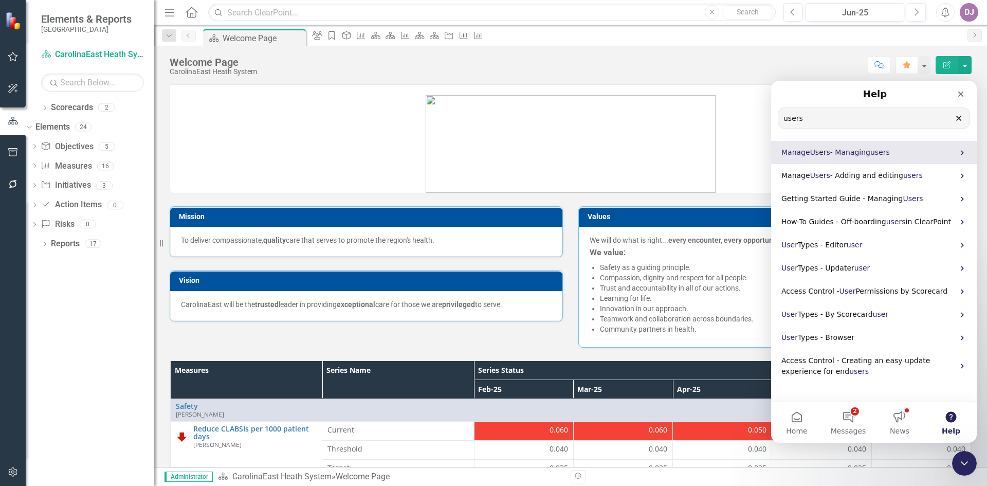
click at [859, 156] on span "- Managing" at bounding box center [851, 152] width 40 height 8
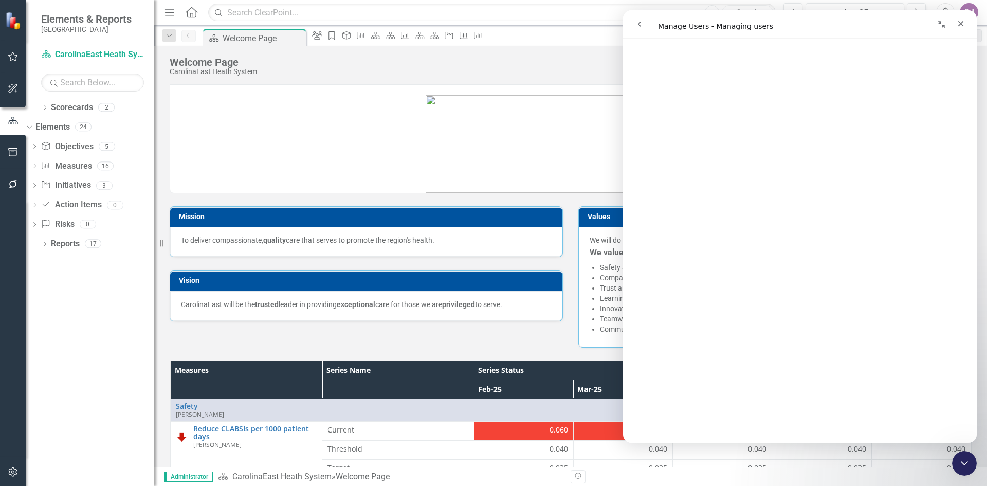
scroll to position [385, 0]
drag, startPoint x: 975, startPoint y: 86, endPoint x: 1610, endPoint y: 146, distance: 638.4
drag, startPoint x: 974, startPoint y: 139, endPoint x: 1600, endPoint y: 120, distance: 626.7
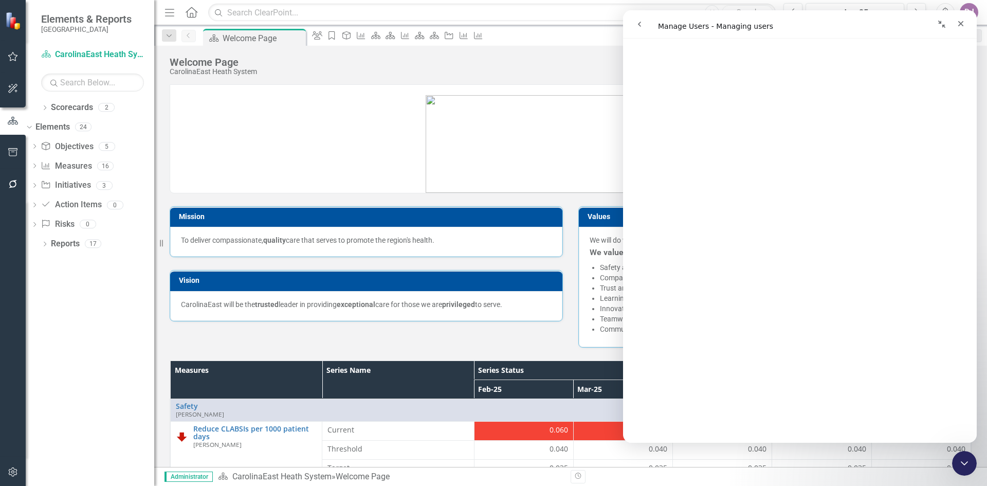
drag, startPoint x: 974, startPoint y: 113, endPoint x: 1610, endPoint y: 167, distance: 639.0
drag, startPoint x: 972, startPoint y: 158, endPoint x: 1602, endPoint y: 276, distance: 641.3
click at [82, 106] on link "Scorecards" at bounding box center [72, 108] width 42 height 12
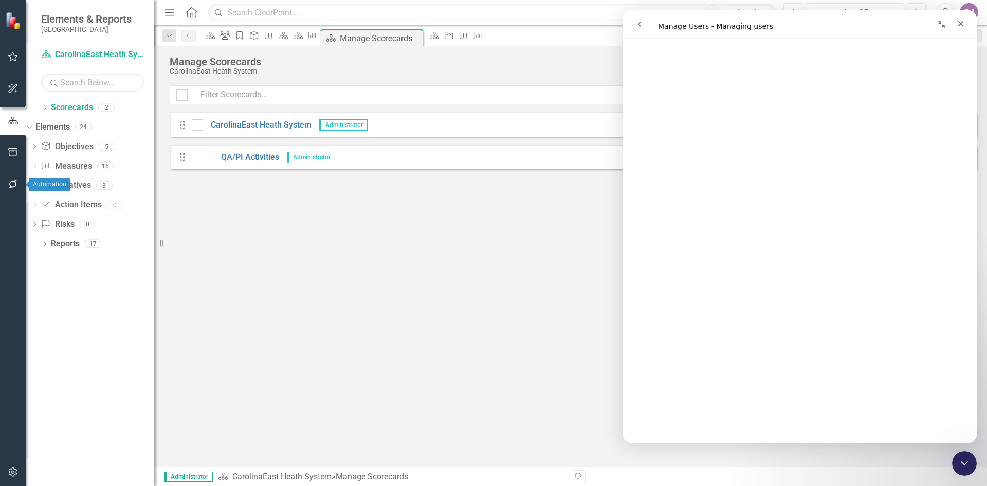
click at [12, 186] on icon "button" at bounding box center [13, 184] width 11 height 8
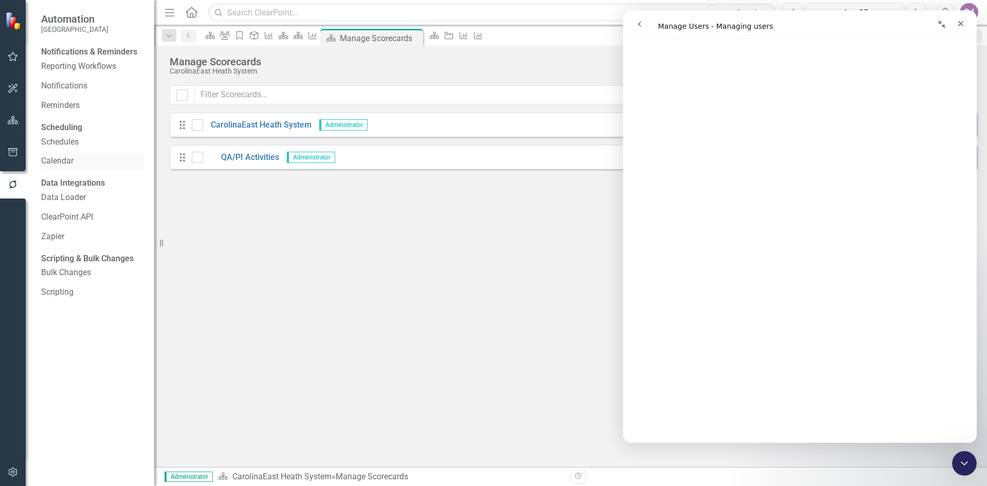
click at [62, 167] on link "Calendar" at bounding box center [92, 161] width 103 height 12
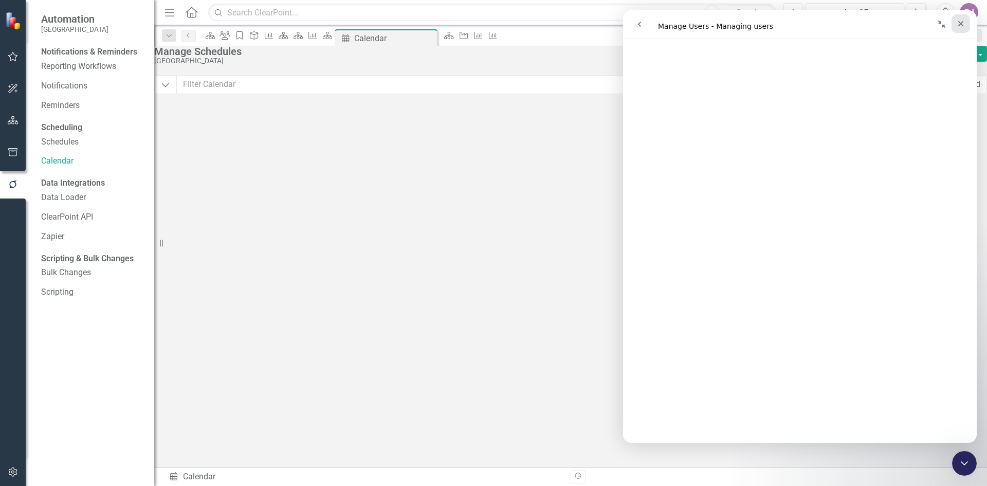
click at [965, 22] on icon "Close" at bounding box center [961, 24] width 8 height 8
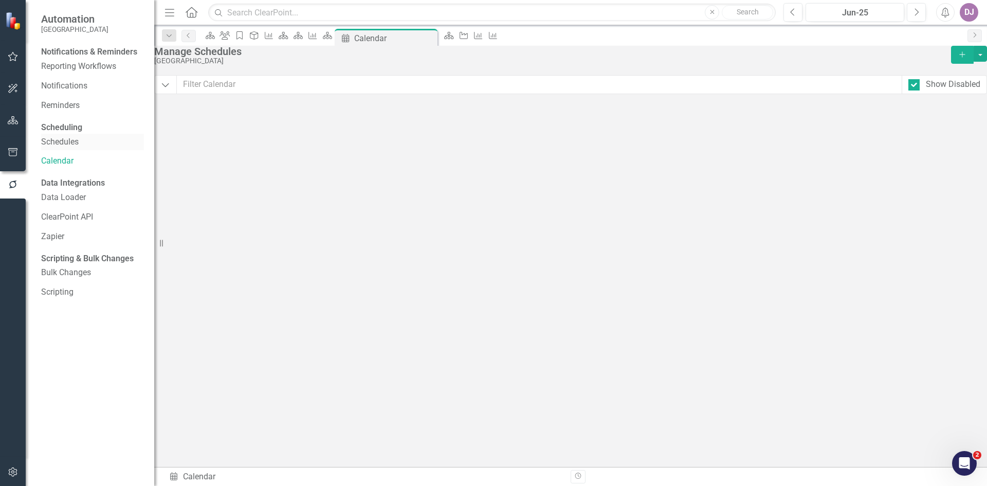
click at [68, 148] on link "Schedules" at bounding box center [92, 142] width 103 height 12
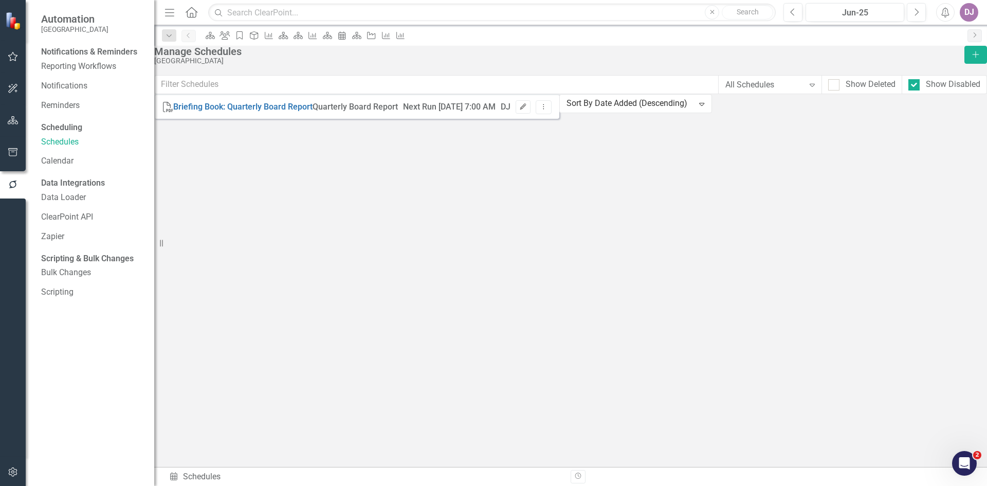
click at [527, 110] on icon "Edit" at bounding box center [523, 107] width 8 height 6
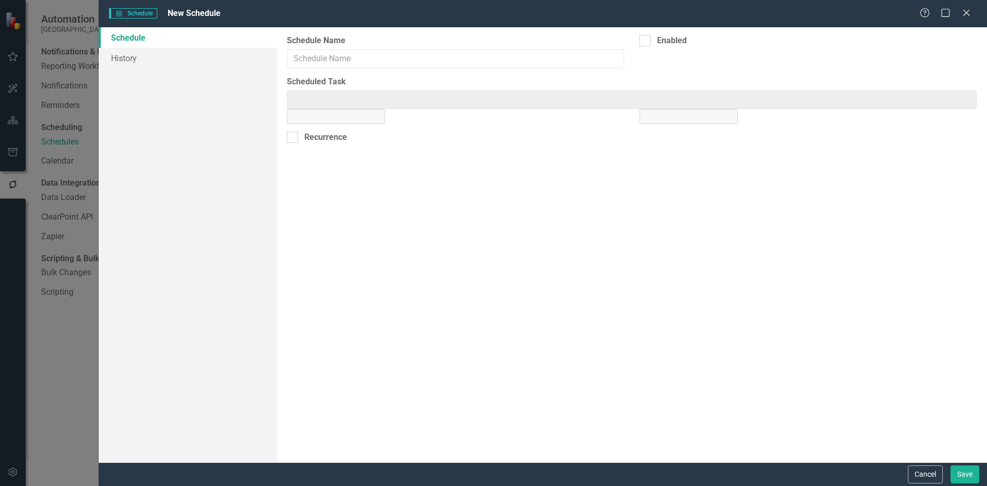
type input "Briefing Book: Quarterly Board Report"
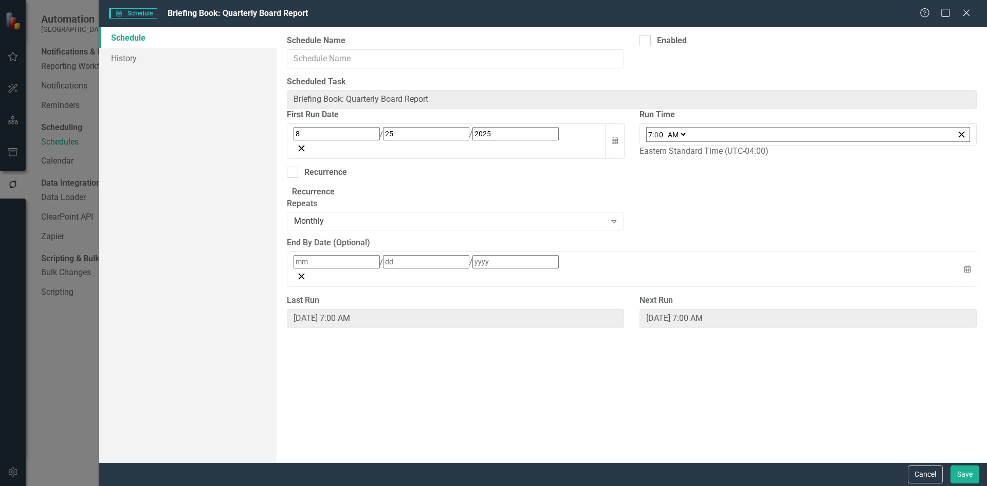
type input "Briefing Book: Quarterly Board Report"
checkbox input "true"
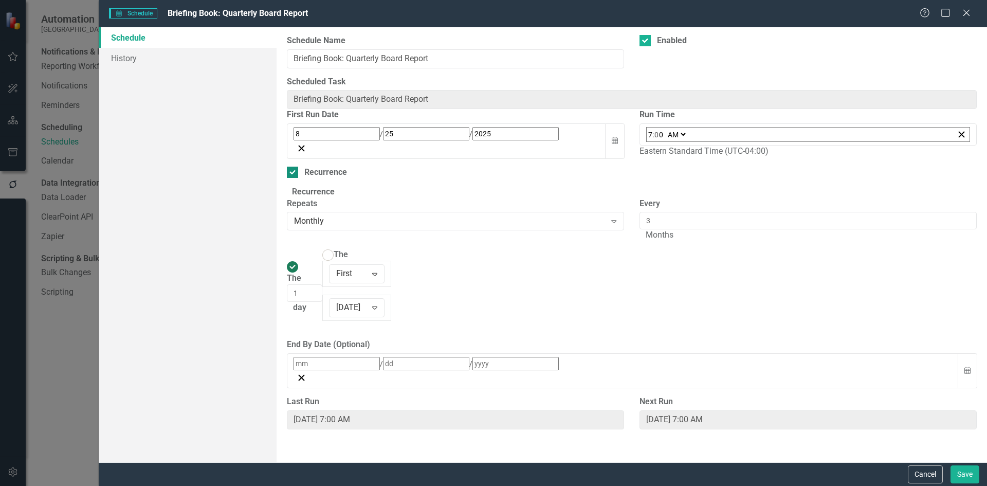
click at [297, 174] on div at bounding box center [292, 172] width 11 height 11
click at [294, 173] on input "Recurrence" at bounding box center [290, 170] width 7 height 7
checkbox input "false"
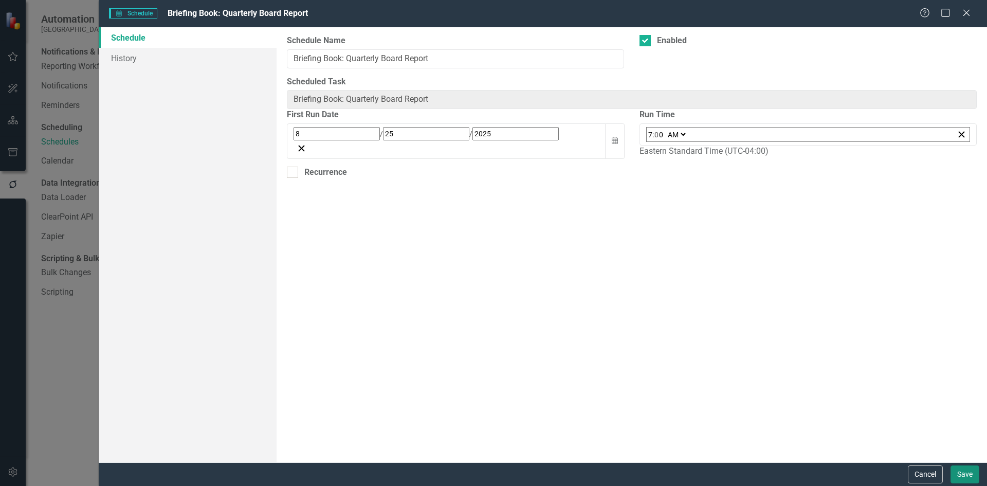
click at [961, 475] on button "Save" at bounding box center [965, 474] width 29 height 18
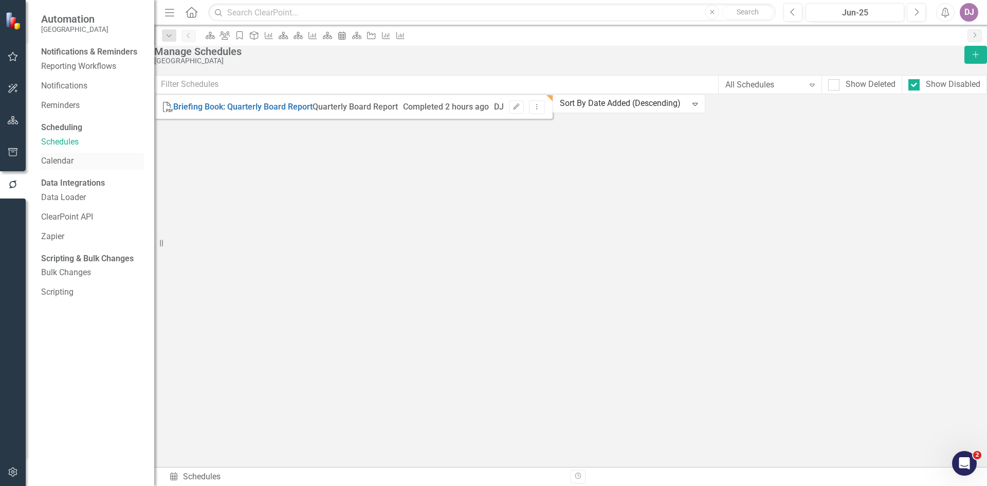
click at [63, 167] on link "Calendar" at bounding box center [92, 161] width 103 height 12
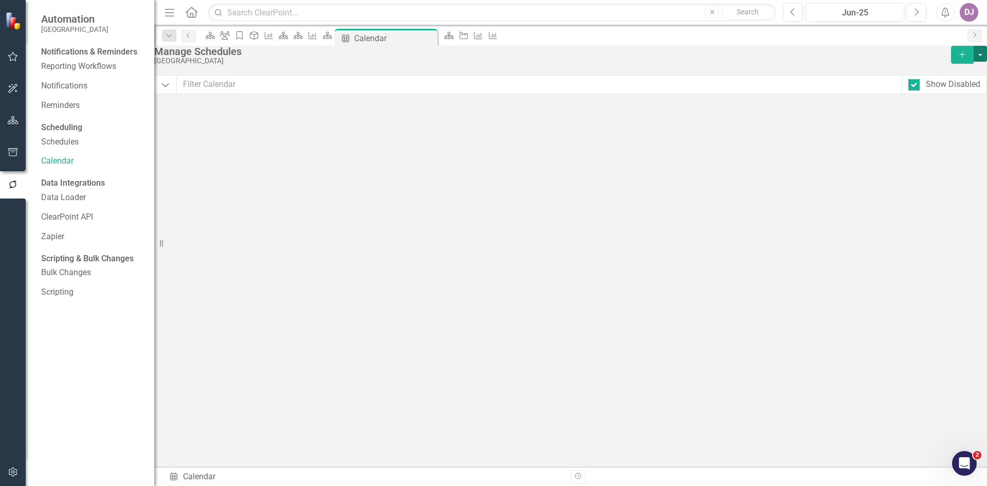
click at [974, 62] on button "button" at bounding box center [980, 54] width 13 height 16
click at [177, 94] on button "Dropdown" at bounding box center [165, 84] width 23 height 19
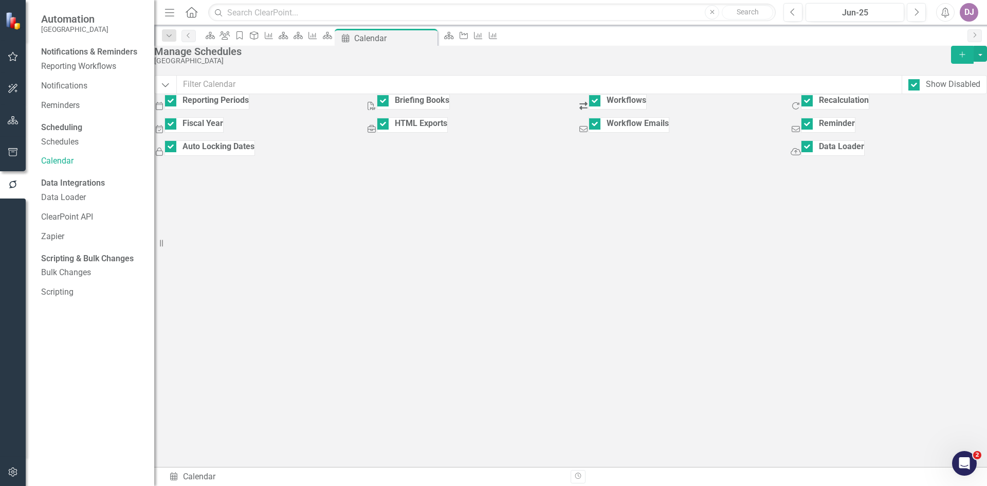
click at [567, 230] on span "FY 2026" at bounding box center [555, 226] width 23 height 7
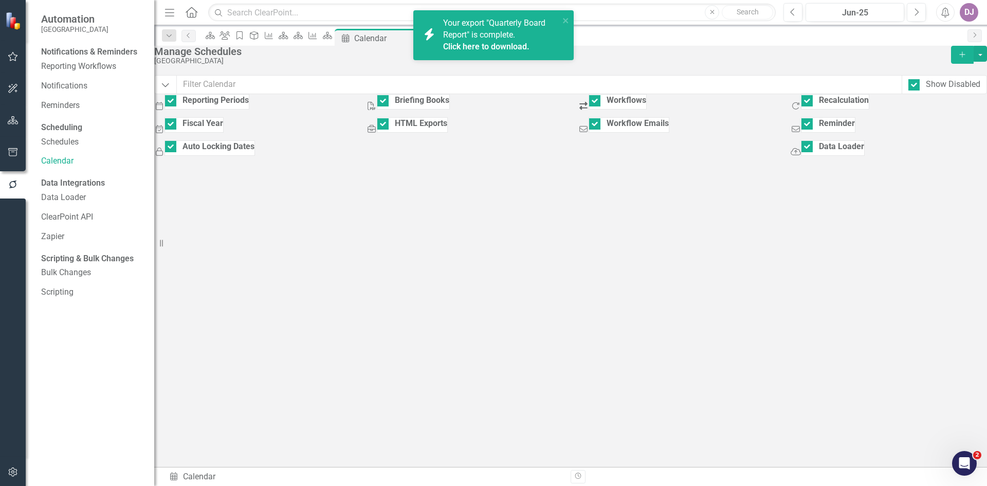
click at [662, 245] on div "Period Jul-25" at bounding box center [665, 241] width 105 height 7
click at [726, 57] on div "Manage Schedules" at bounding box center [550, 51] width 792 height 11
click at [563, 19] on icon "close" at bounding box center [566, 20] width 7 height 8
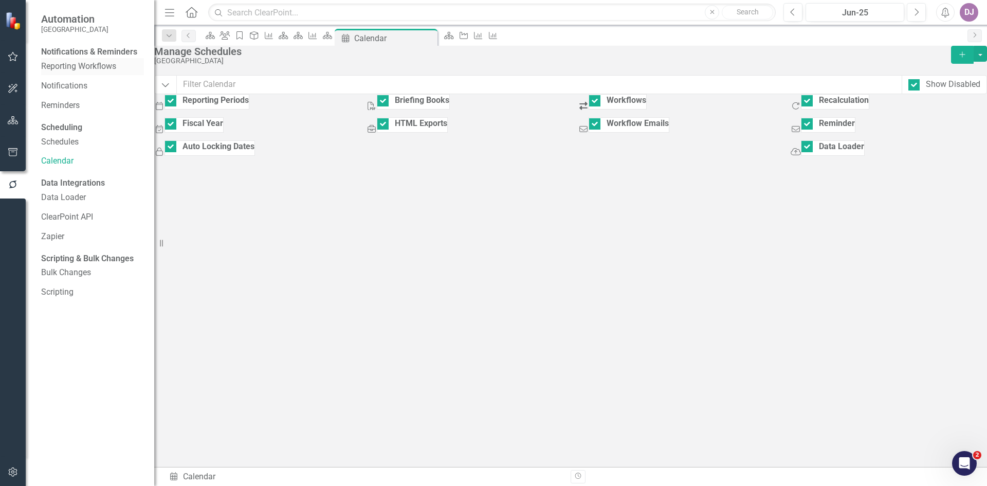
click at [70, 73] on link "Reporting Workflows" at bounding box center [92, 67] width 103 height 12
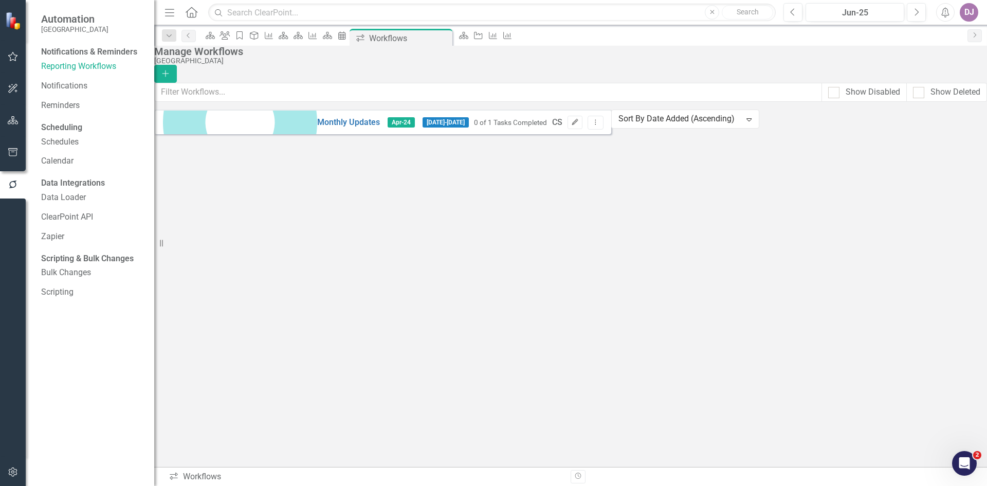
click at [579, 125] on icon "Edit" at bounding box center [575, 122] width 8 height 6
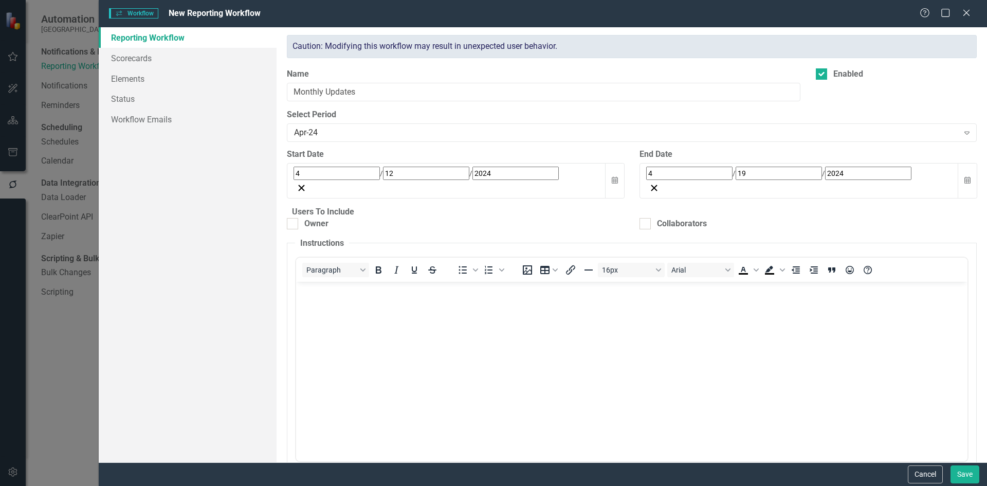
checkbox input "true"
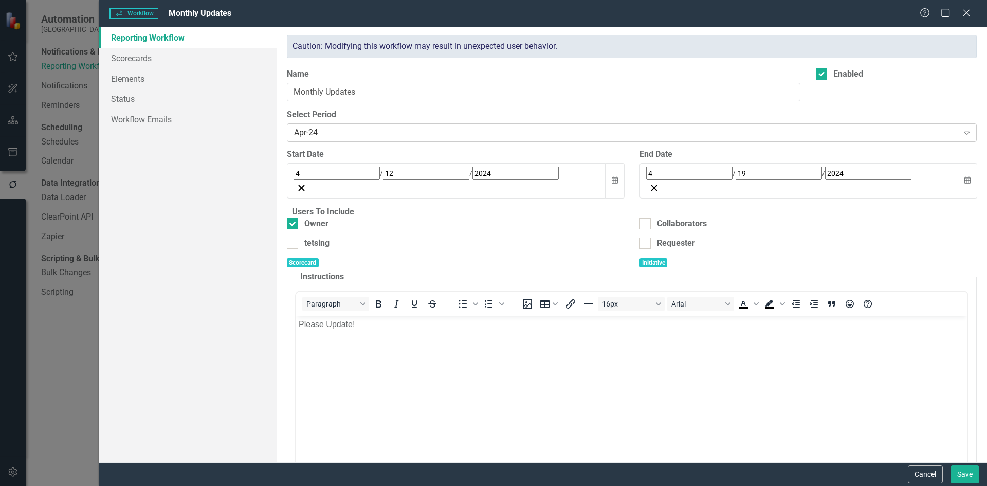
click at [959, 137] on div "Expand" at bounding box center [967, 132] width 19 height 16
click at [206, 188] on div "Reporting Workflow Scorecards Elements Status Workflow Emails" at bounding box center [188, 244] width 178 height 435
click at [962, 135] on icon "Expand" at bounding box center [967, 133] width 10 height 8
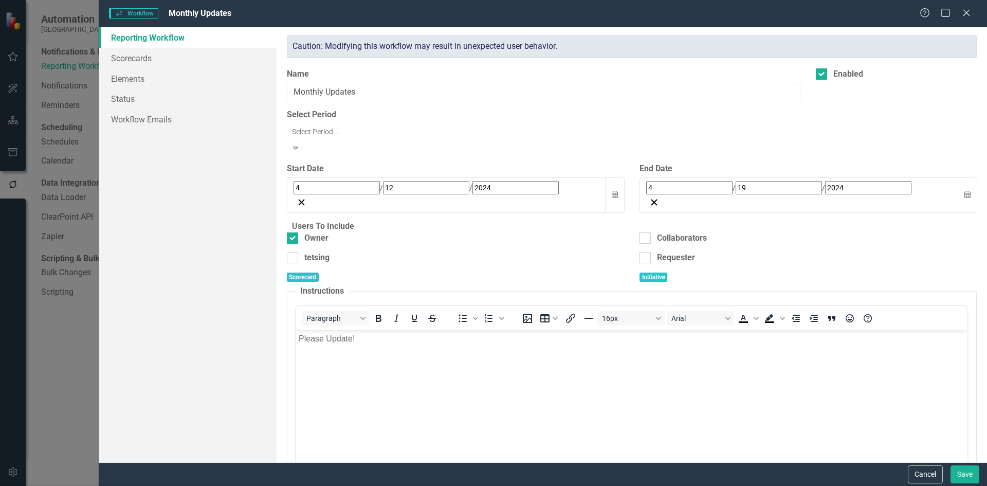
scroll to position [709, 0]
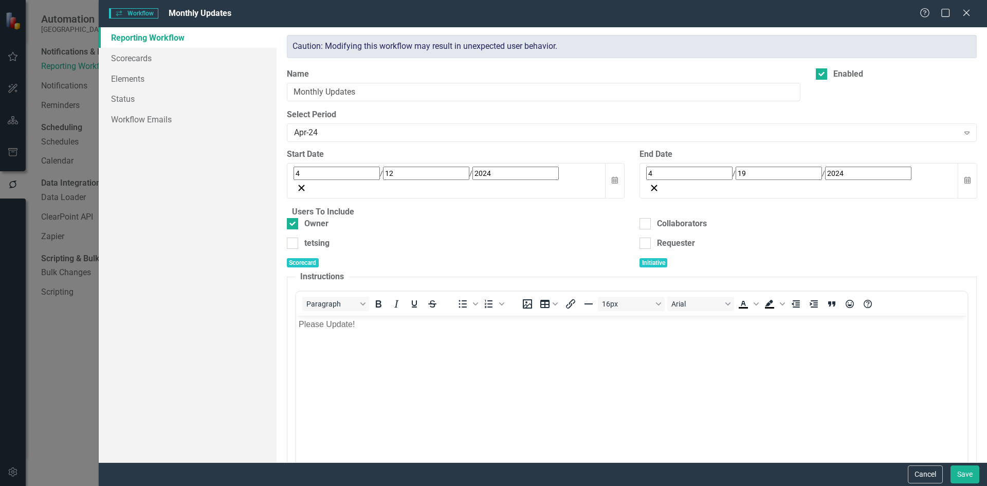
click at [231, 196] on div "Reporting Workflow Scorecards Elements Status Workflow Emails" at bounding box center [188, 244] width 178 height 435
click at [131, 61] on link "Scorecards" at bounding box center [188, 58] width 178 height 21
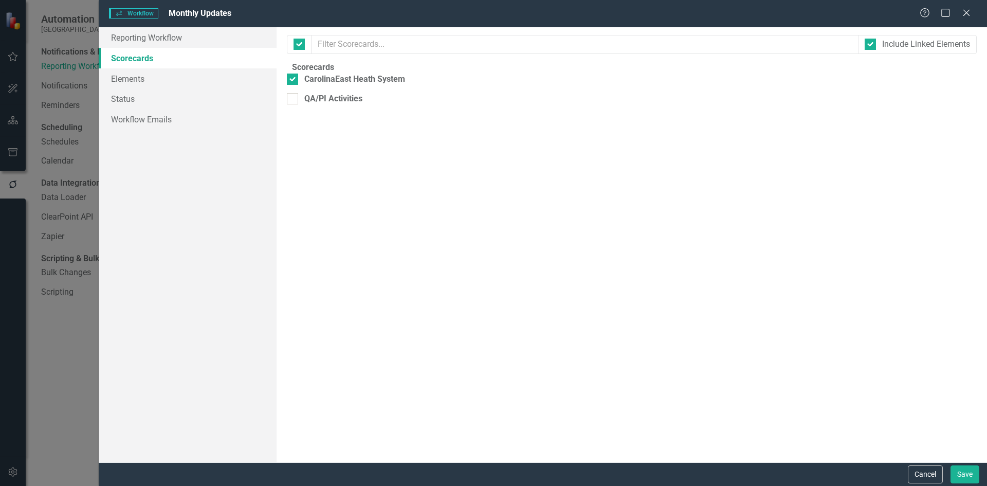
checkbox input "false"
click at [136, 78] on link "Elements" at bounding box center [188, 78] width 178 height 21
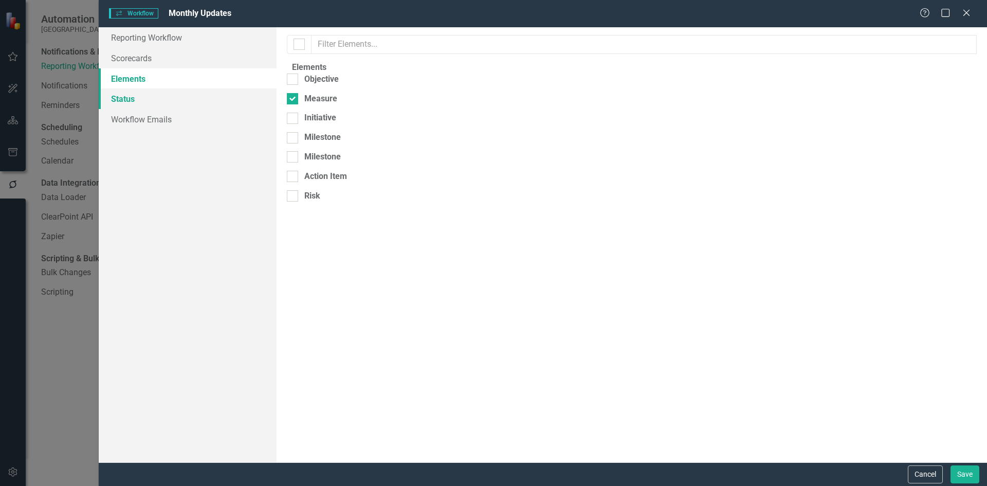
click at [129, 97] on link "Status" at bounding box center [188, 98] width 178 height 21
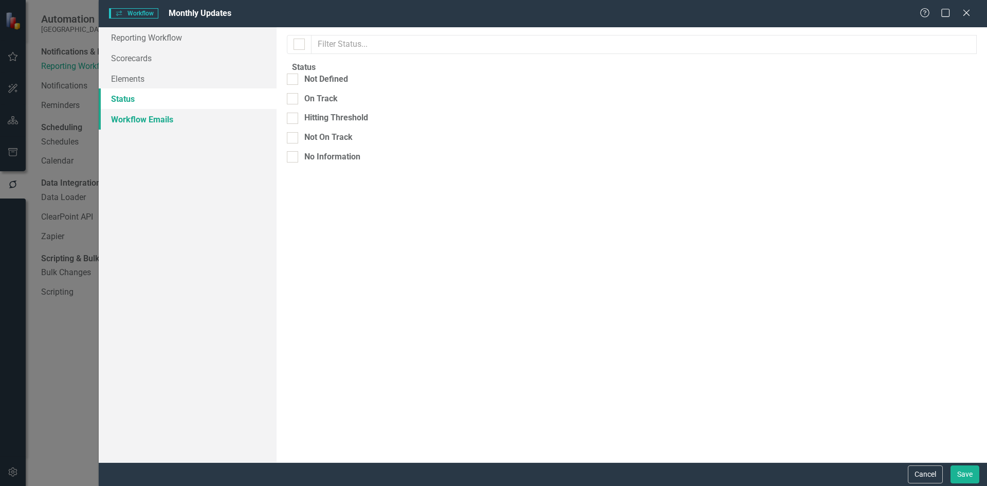
click at [139, 119] on link "Workflow Emails" at bounding box center [188, 119] width 178 height 21
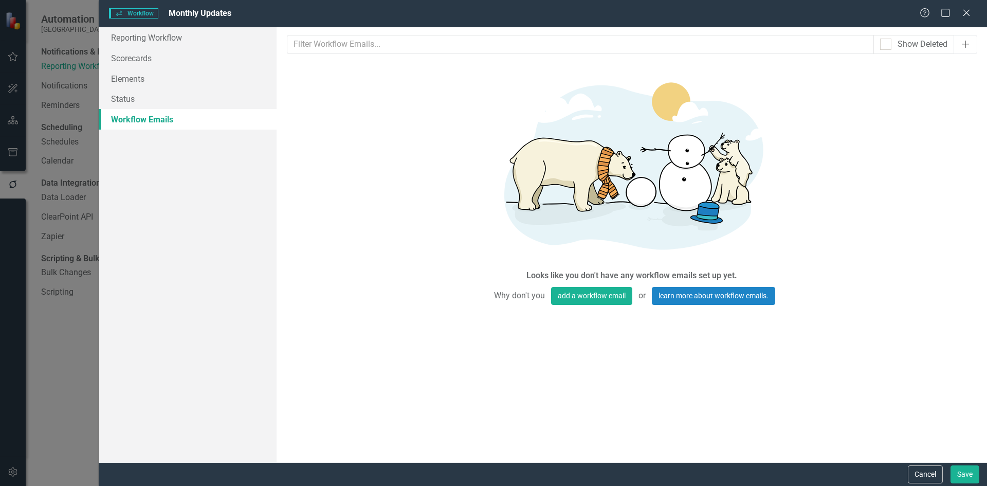
click at [968, 50] on button "Add" at bounding box center [966, 44] width 24 height 19
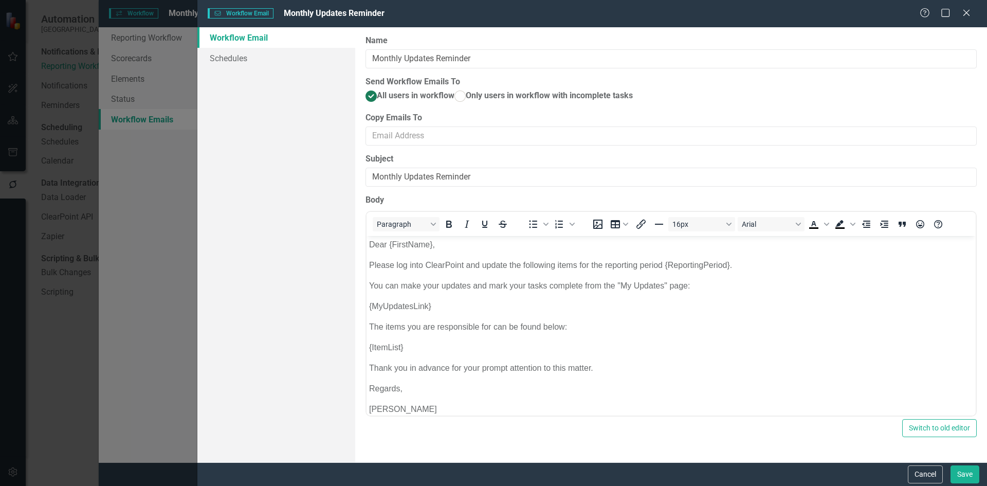
scroll to position [0, 0]
click at [933, 477] on button "Cancel" at bounding box center [925, 474] width 35 height 18
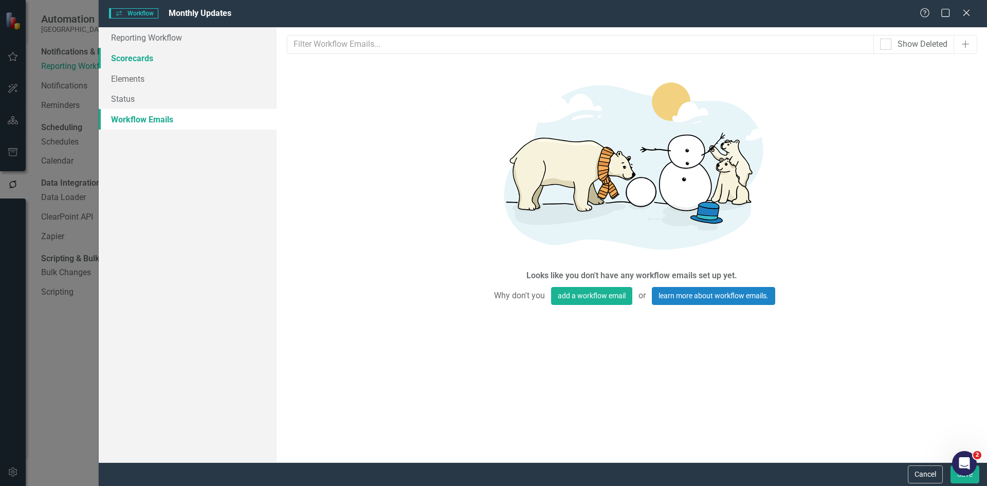
click at [125, 63] on link "Scorecards" at bounding box center [188, 58] width 178 height 21
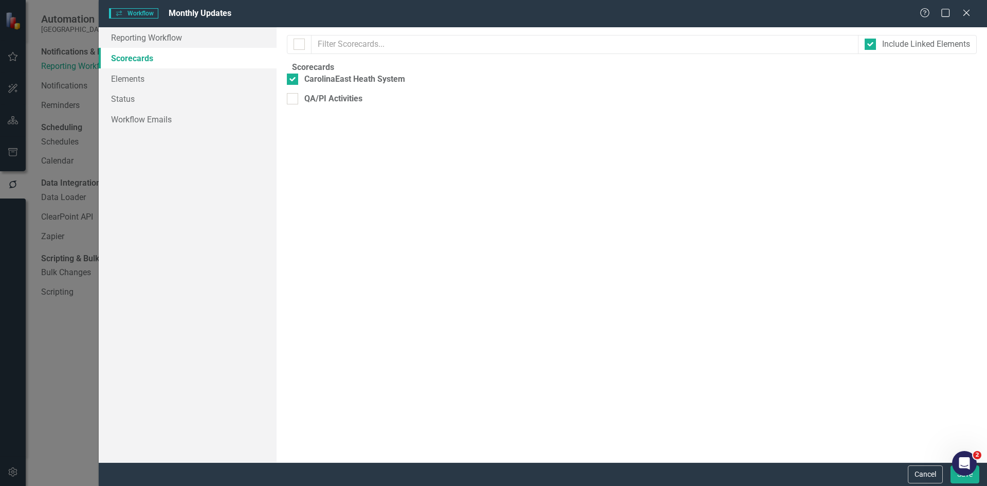
click at [16, 92] on div "Workflows Workflow Monthly Updates Help Maximize Close Reporting Workflow Score…" at bounding box center [493, 243] width 987 height 486
click at [969, 13] on icon "Close" at bounding box center [966, 13] width 13 height 10
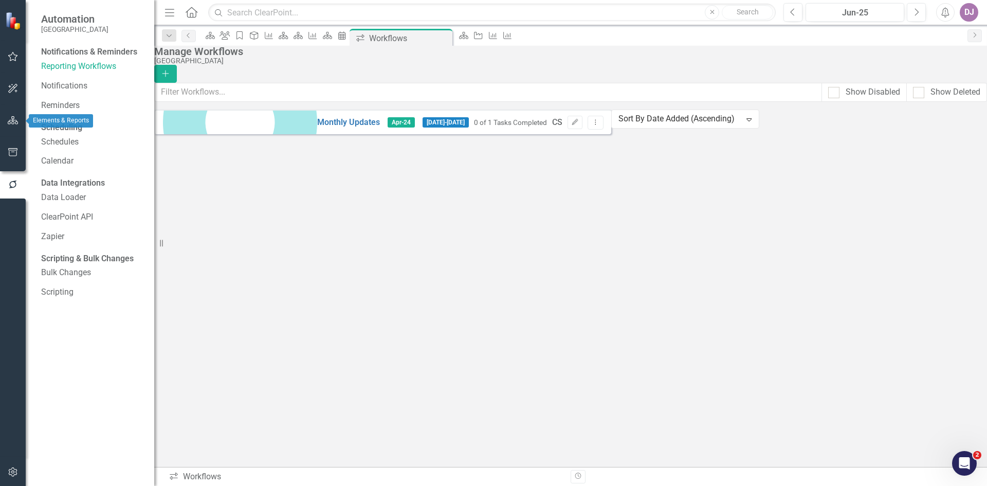
click at [17, 120] on icon "button" at bounding box center [13, 120] width 11 height 8
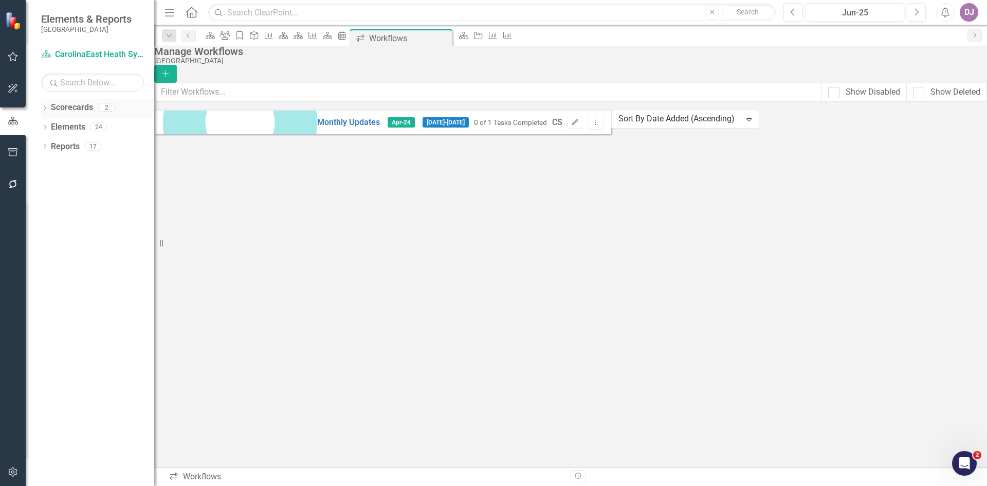
click at [77, 110] on link "Scorecards" at bounding box center [72, 108] width 42 height 12
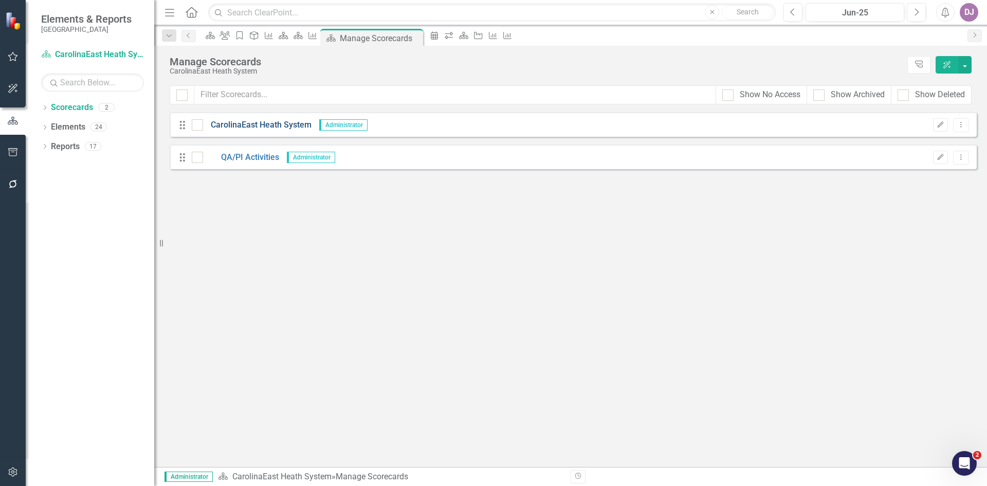
click at [236, 127] on link "CarolinaEast Heath System" at bounding box center [257, 125] width 109 height 12
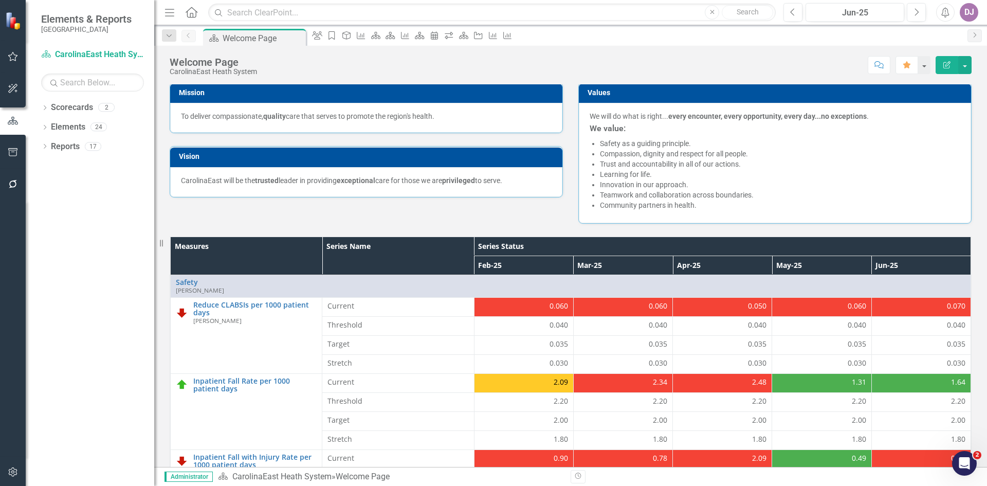
scroll to position [125, 0]
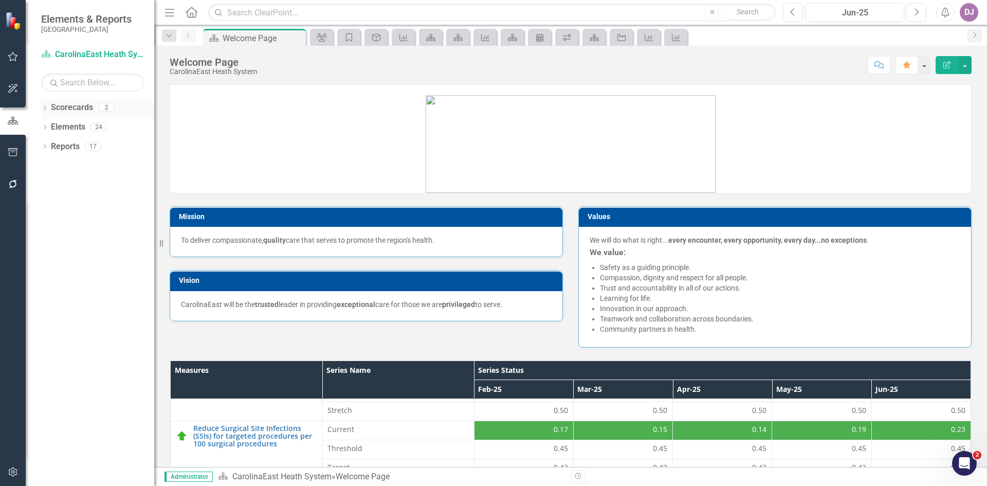
click at [81, 110] on link "Scorecards" at bounding box center [72, 108] width 42 height 12
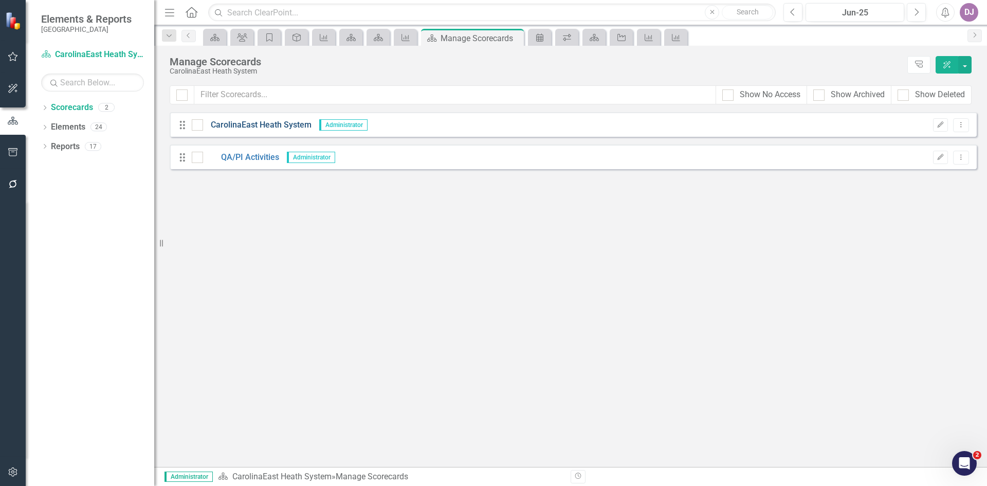
click at [268, 127] on link "CarolinaEast Heath System" at bounding box center [257, 125] width 109 height 12
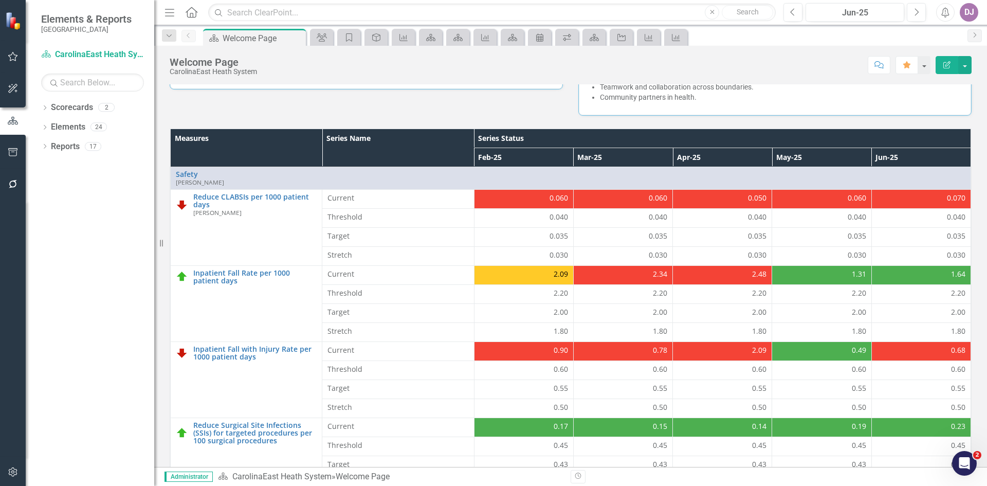
scroll to position [248, 0]
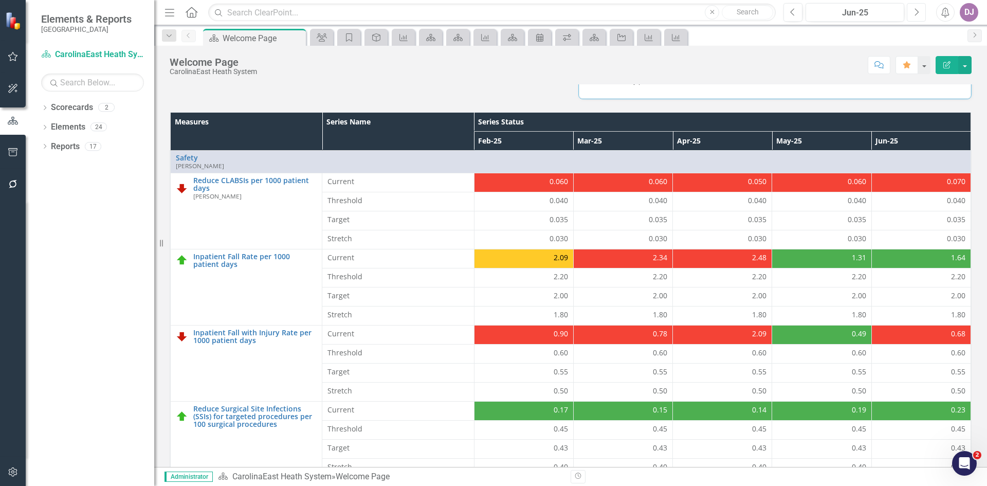
click at [912, 12] on button "Next" at bounding box center [916, 12] width 19 height 19
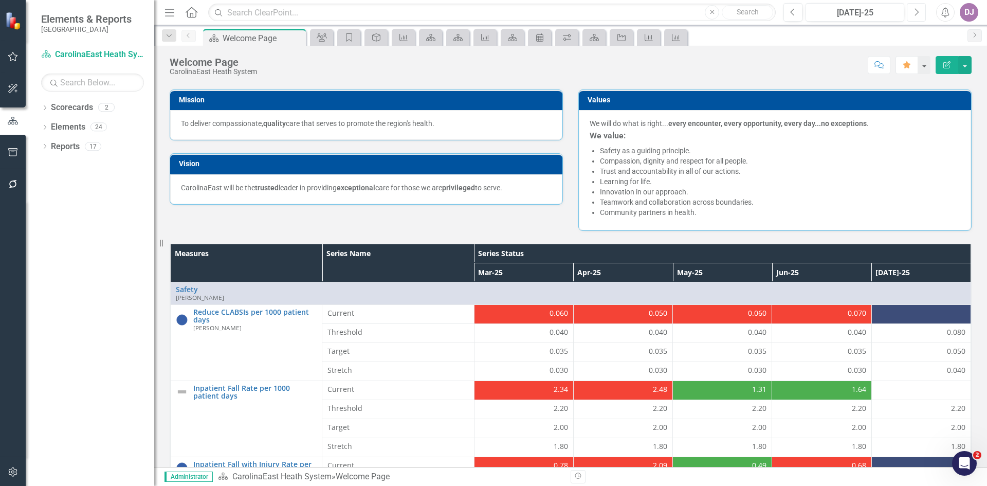
scroll to position [215, 0]
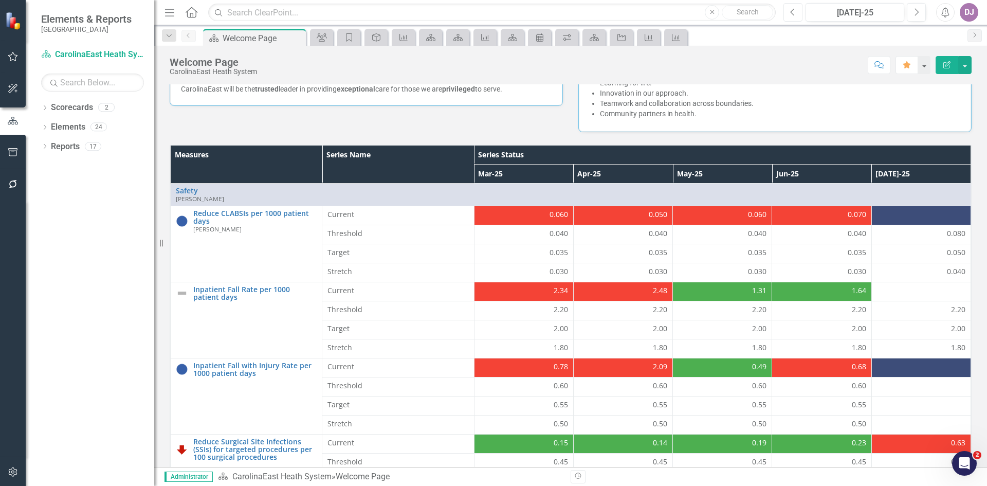
click at [790, 14] on icon "Previous" at bounding box center [793, 12] width 6 height 9
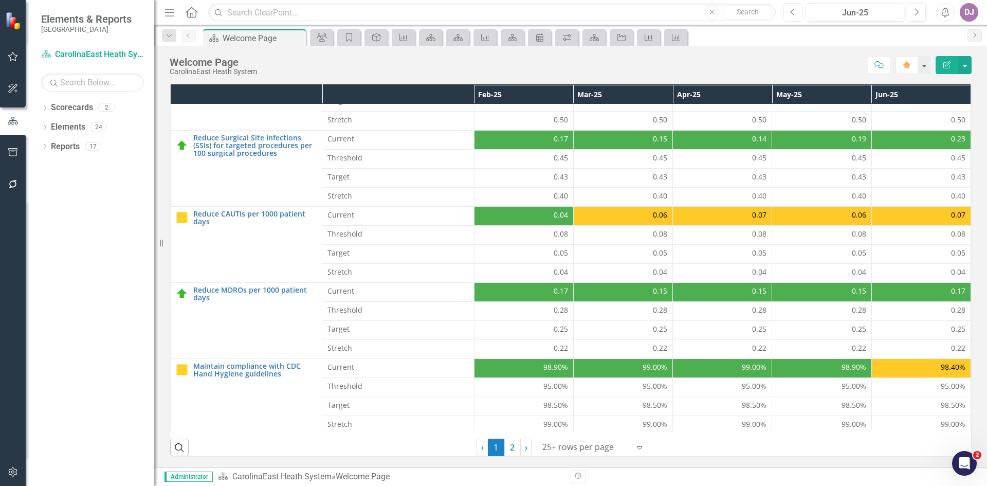
scroll to position [229, 0]
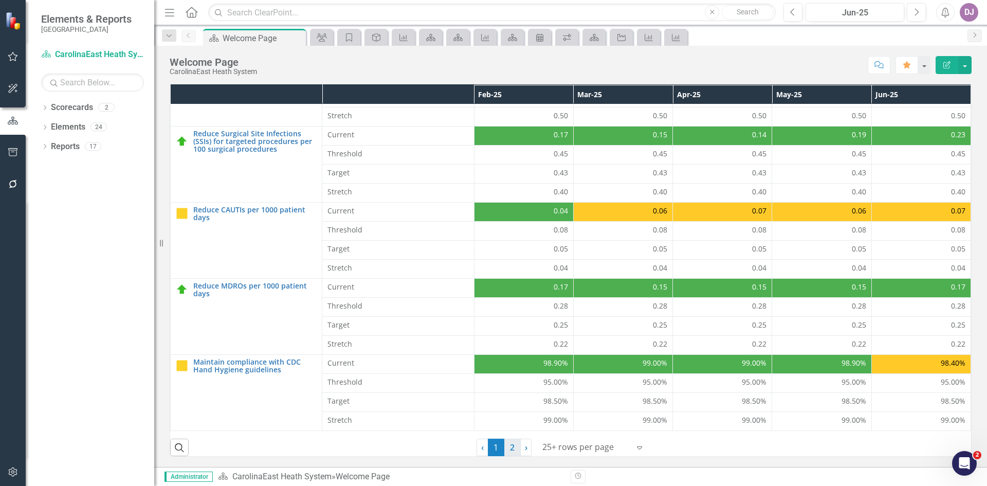
click at [508, 446] on link "2" at bounding box center [513, 447] width 16 height 17
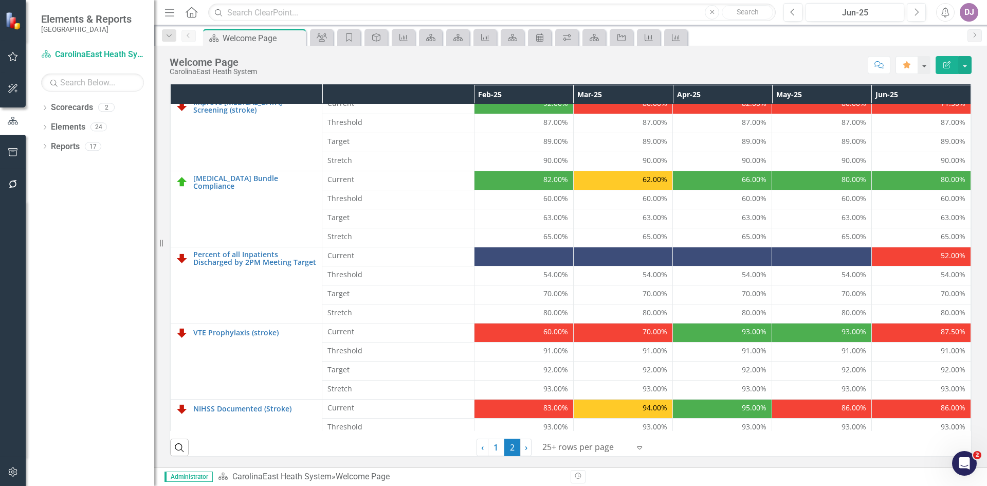
scroll to position [0, 0]
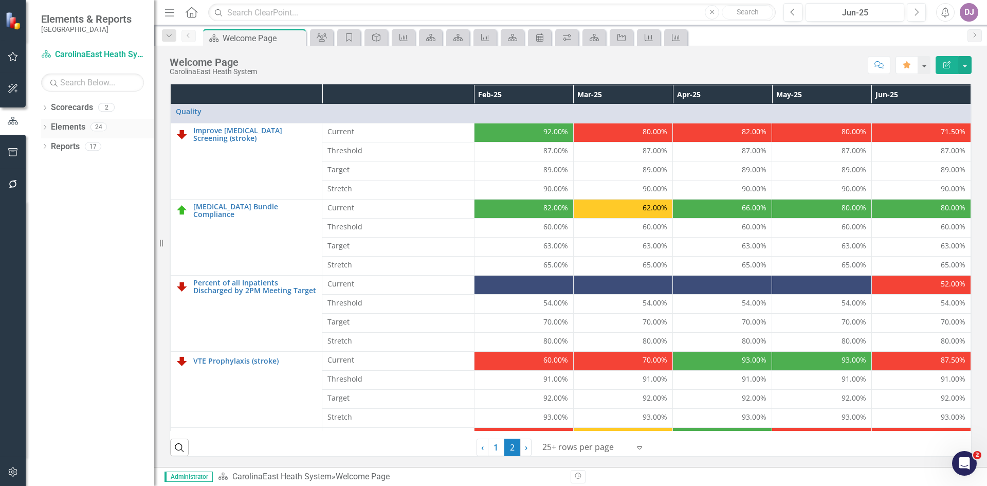
click at [78, 129] on link "Elements" at bounding box center [68, 127] width 34 height 12
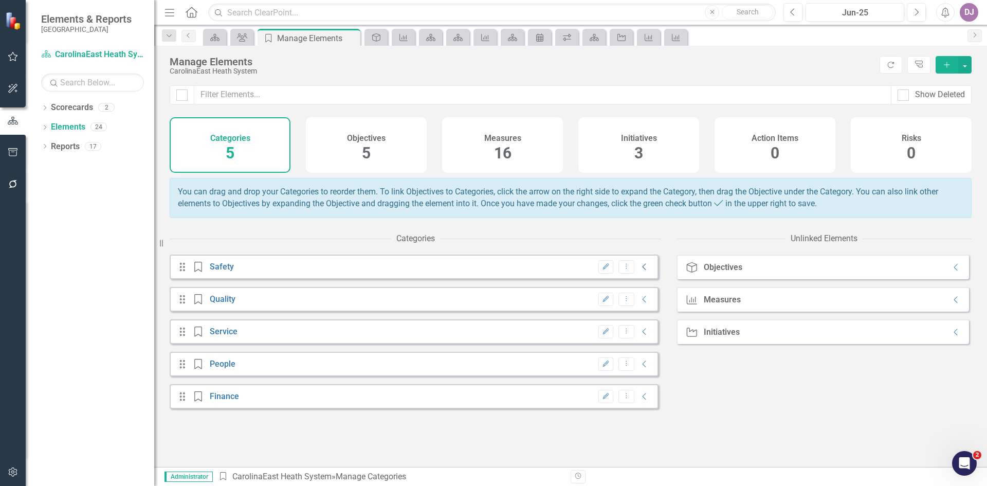
click at [640, 271] on icon "Collapse" at bounding box center [645, 267] width 10 height 8
click at [508, 157] on span "16" at bounding box center [502, 153] width 17 height 18
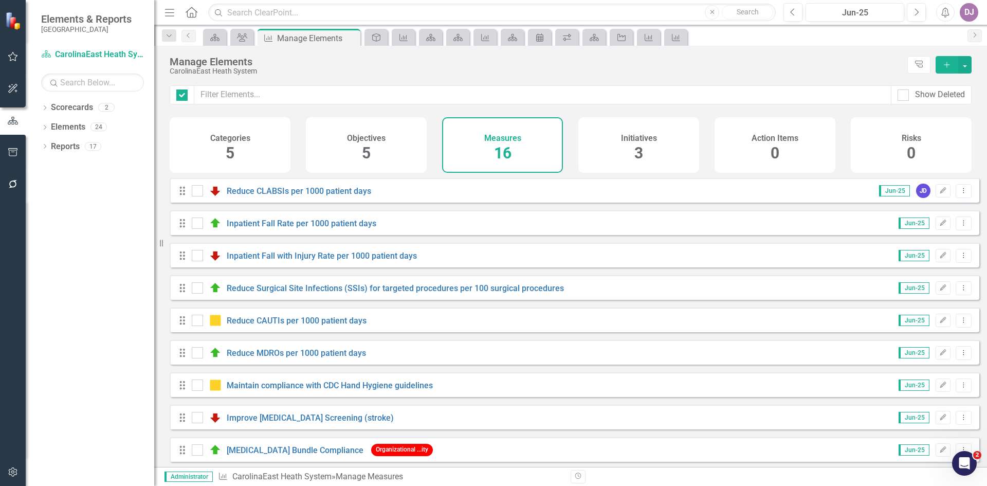
click at [504, 156] on span "16" at bounding box center [502, 153] width 17 height 18
checkbox input "false"
click at [320, 196] on link "Reduce CLABSIs per 1000 patient days" at bounding box center [299, 191] width 145 height 10
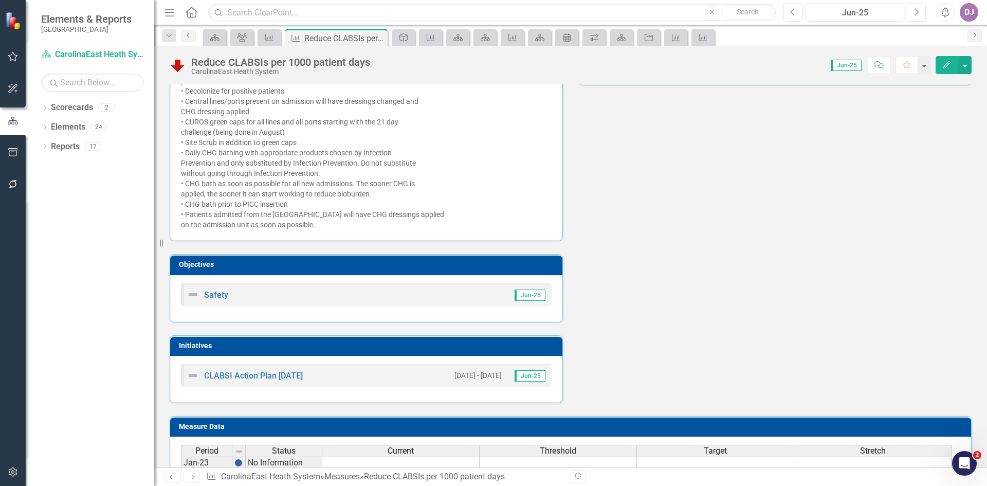
scroll to position [283, 0]
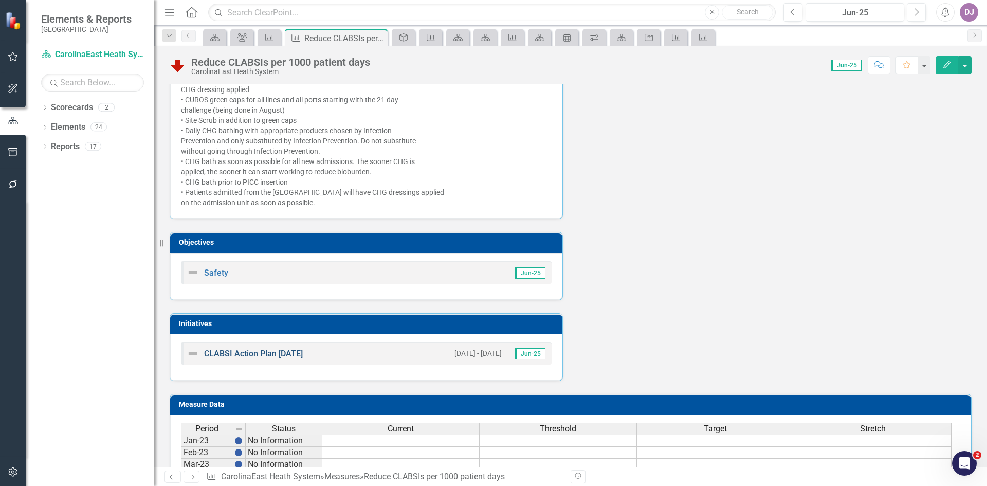
click at [267, 358] on link "CLABSI Action Plan [DATE]" at bounding box center [253, 354] width 99 height 10
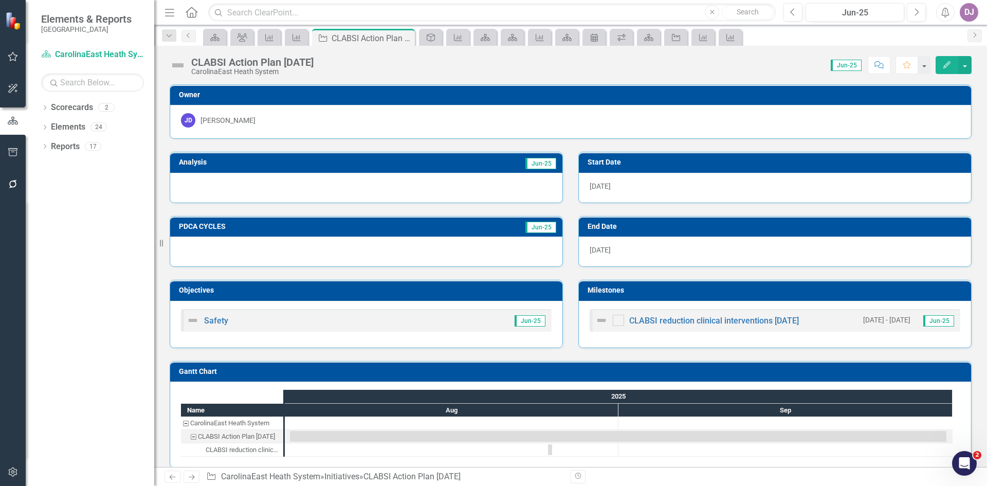
scroll to position [11, 0]
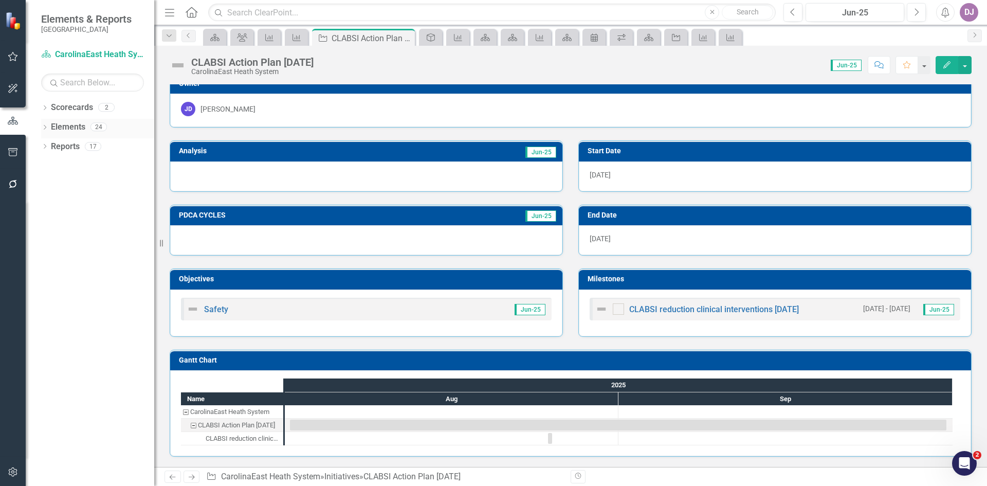
click at [71, 127] on link "Elements" at bounding box center [68, 127] width 34 height 12
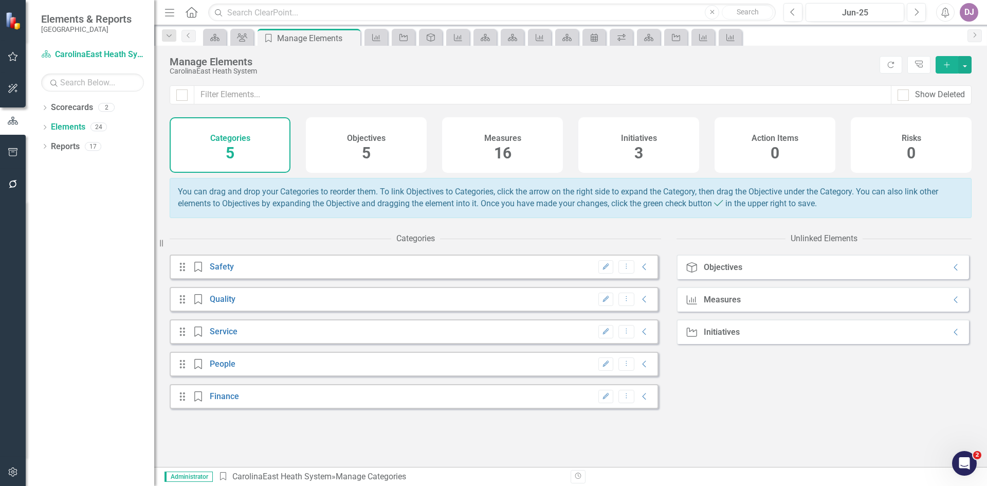
click at [505, 158] on span "16" at bounding box center [502, 153] width 17 height 18
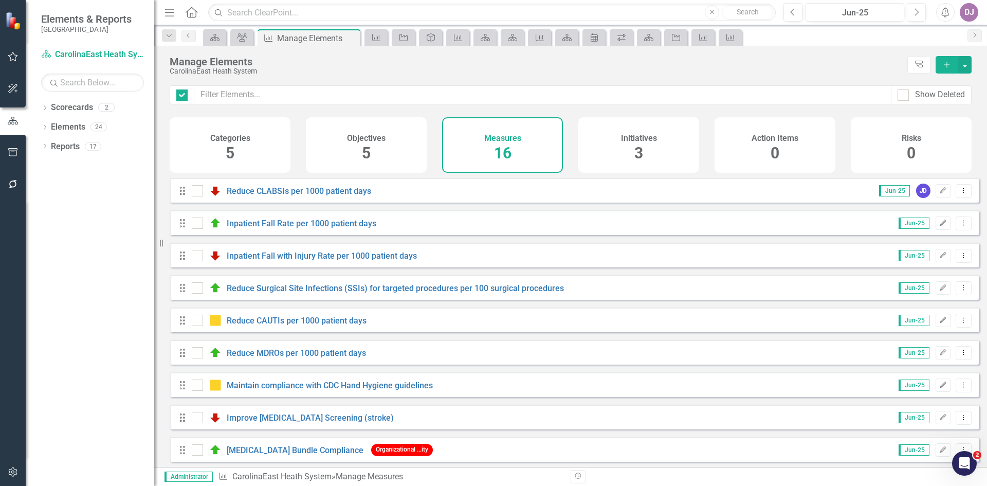
checkbox input "false"
click at [344, 196] on link "Reduce CLABSIs per 1000 patient days" at bounding box center [299, 191] width 145 height 10
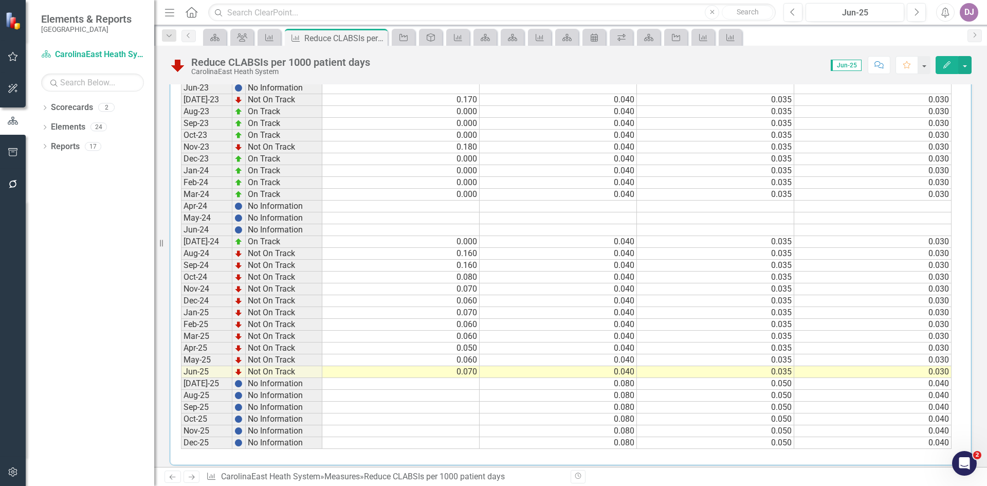
scroll to position [714, 0]
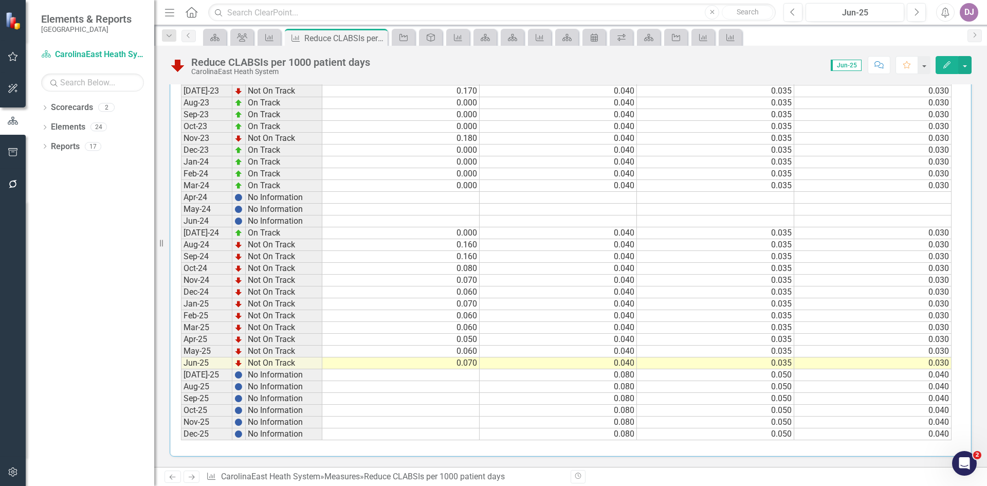
drag, startPoint x: 982, startPoint y: 200, endPoint x: 3, endPoint y: 11, distance: 997.2
click at [461, 374] on td at bounding box center [400, 375] width 157 height 12
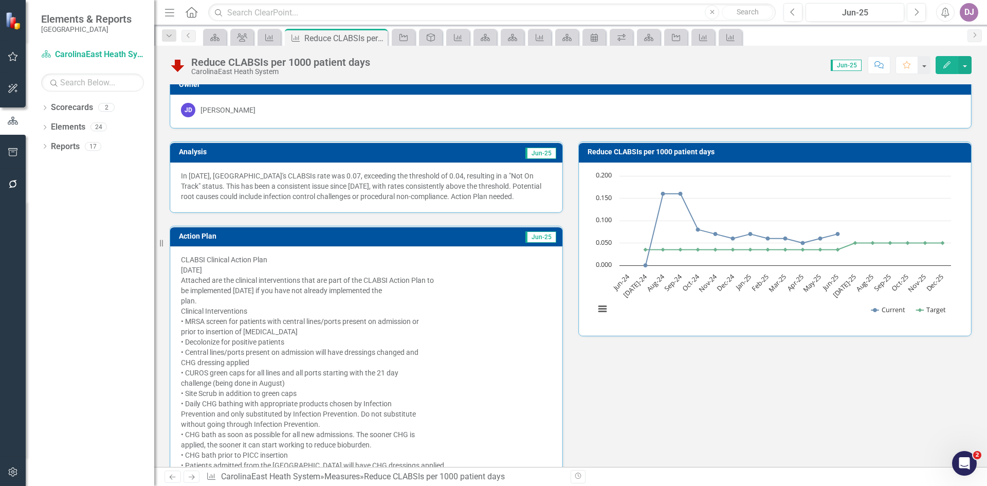
scroll to position [0, 0]
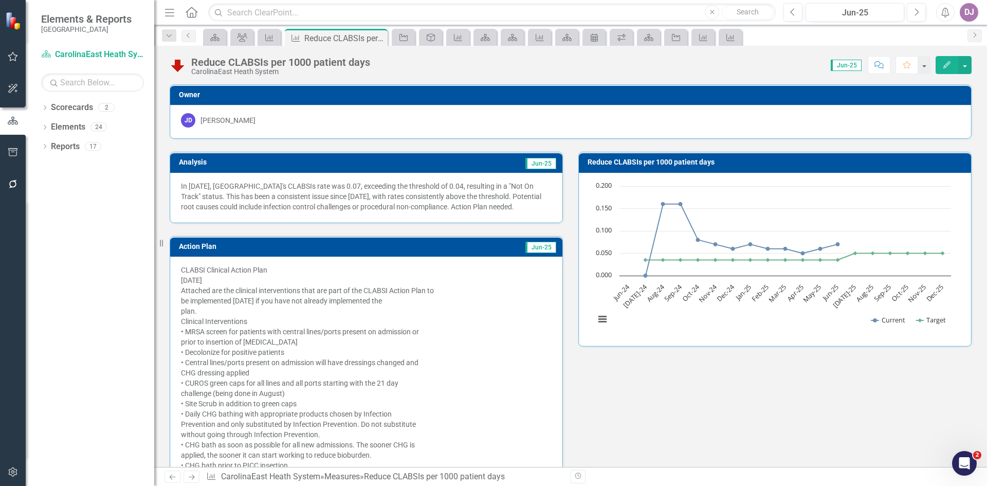
click at [508, 166] on td "Jun-25" at bounding box center [456, 163] width 202 height 15
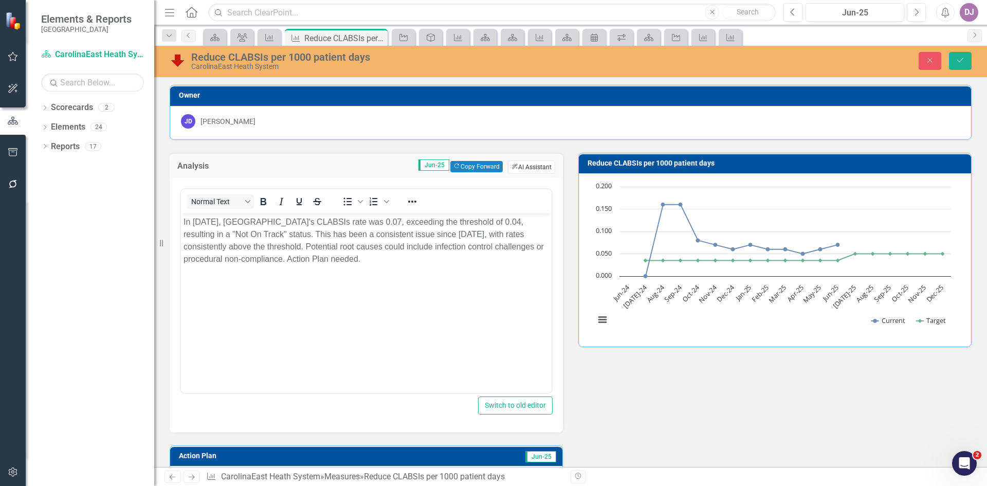
click at [538, 169] on button "ClearPoint AI AI Assistant" at bounding box center [531, 166] width 47 height 13
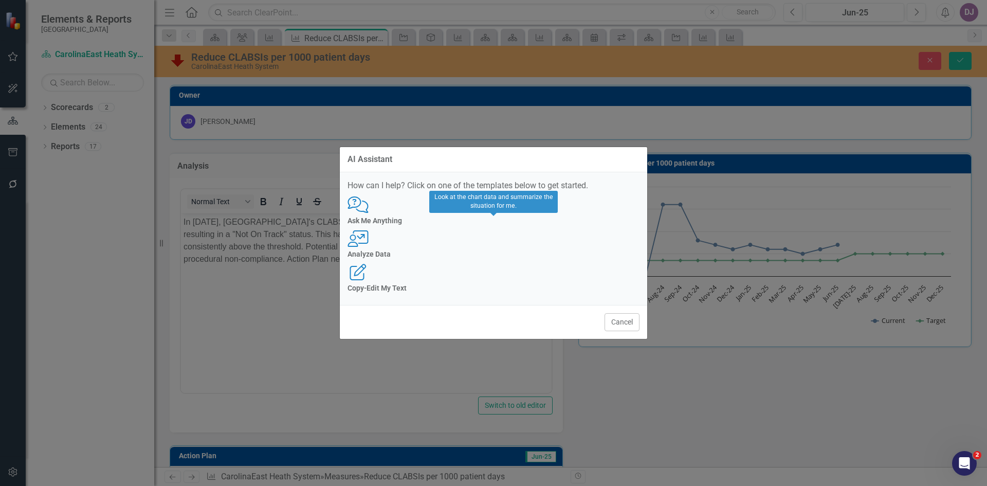
click at [495, 258] on div "Analyze Data" at bounding box center [494, 254] width 292 height 8
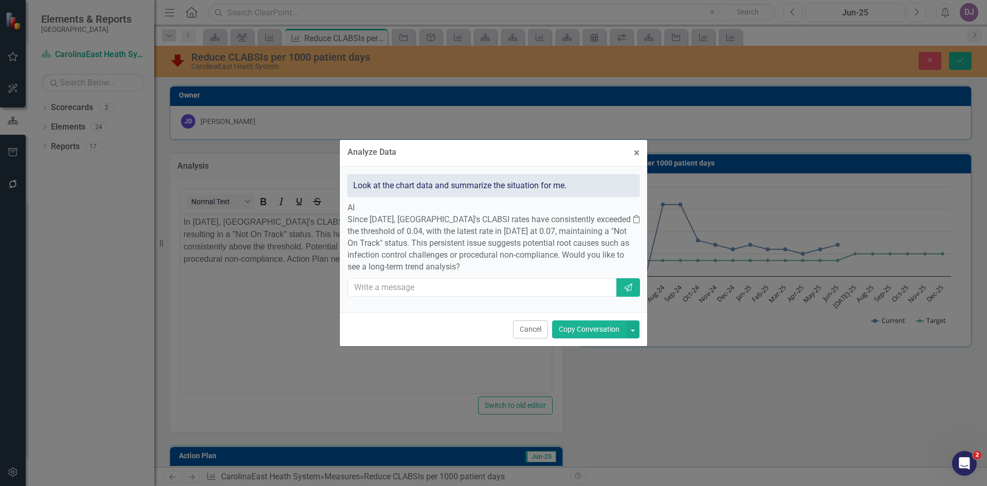
click at [582, 338] on button "Copy Conversation" at bounding box center [589, 329] width 74 height 18
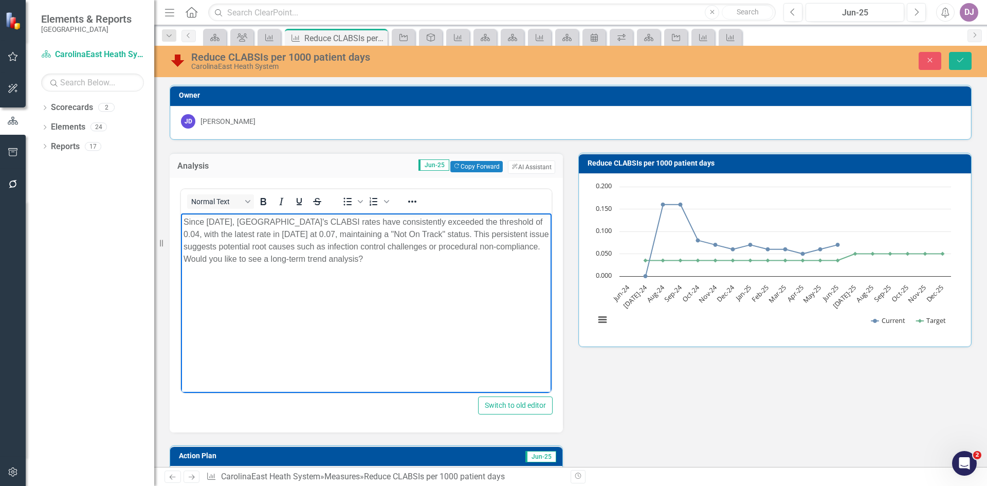
drag, startPoint x: 285, startPoint y: 256, endPoint x: 477, endPoint y: 273, distance: 192.5
click at [477, 273] on body "Since August 2024, CarolinaEast Medical Center's CLABSI rates have consistently…" at bounding box center [366, 290] width 371 height 154
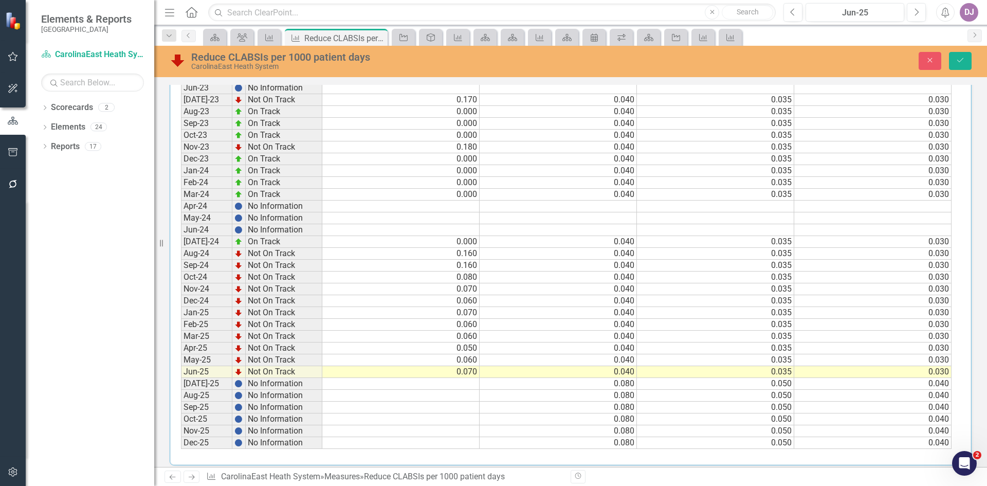
scroll to position [913, 0]
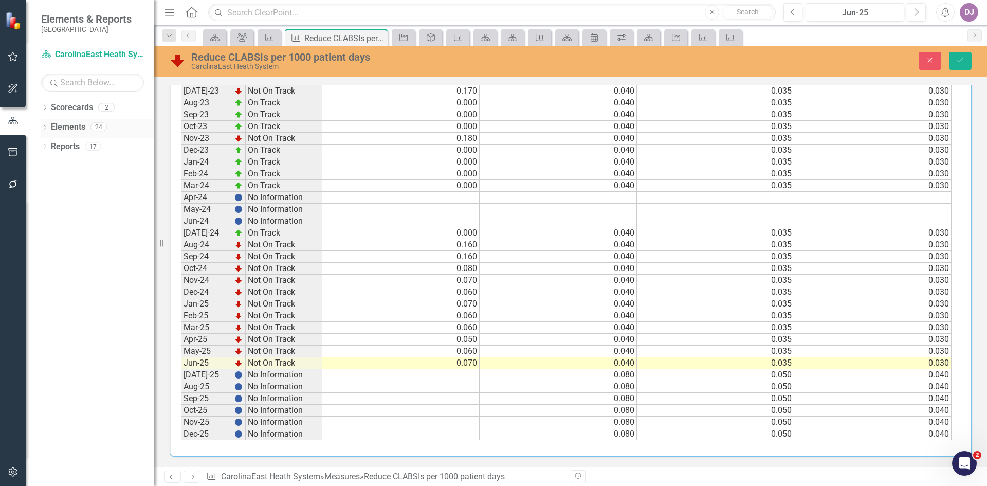
click at [75, 127] on link "Elements" at bounding box center [68, 127] width 34 height 12
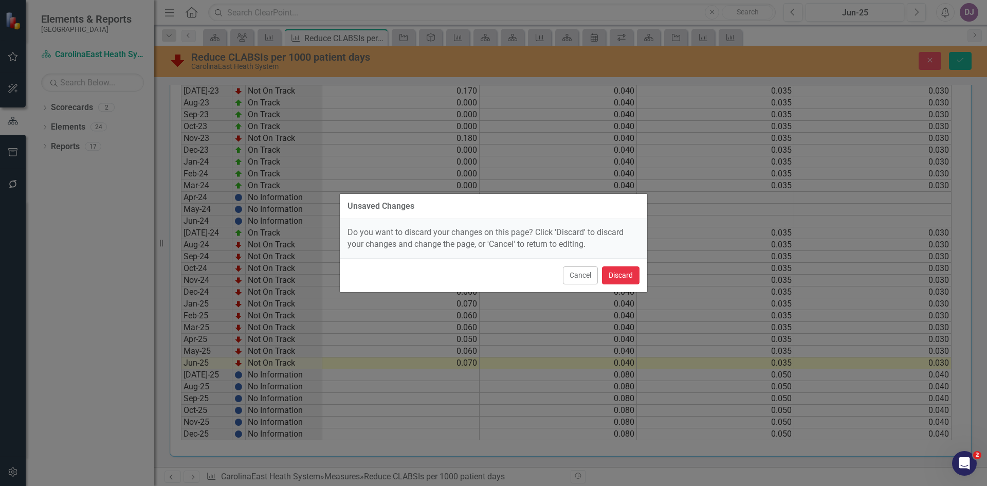
click at [624, 277] on button "Discard" at bounding box center [621, 275] width 38 height 18
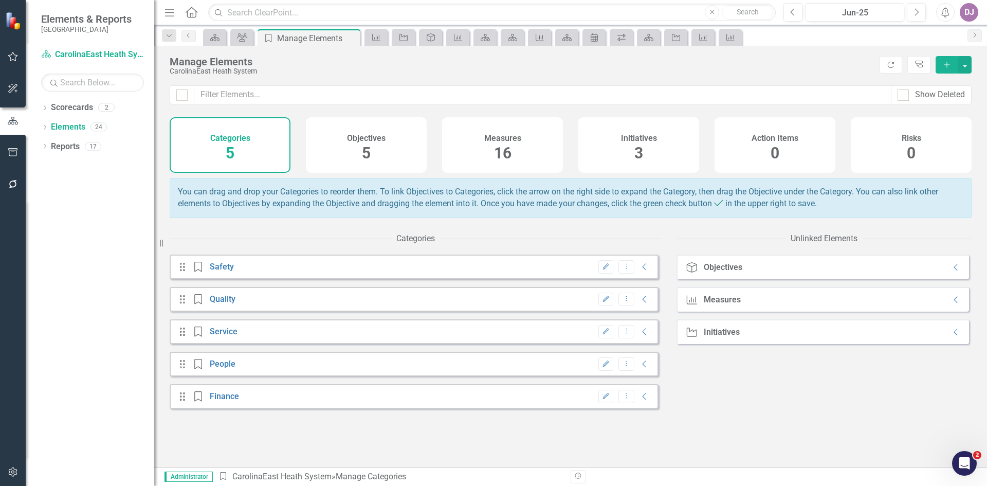
click at [640, 156] on span "3" at bounding box center [639, 153] width 9 height 18
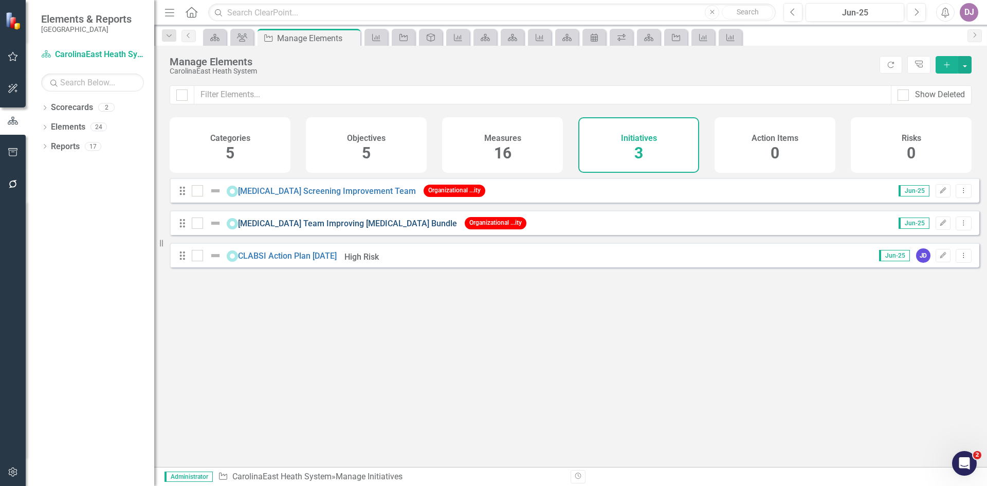
click at [327, 228] on link "[MEDICAL_DATA] Team Improving [MEDICAL_DATA] Bundle" at bounding box center [347, 224] width 219 height 10
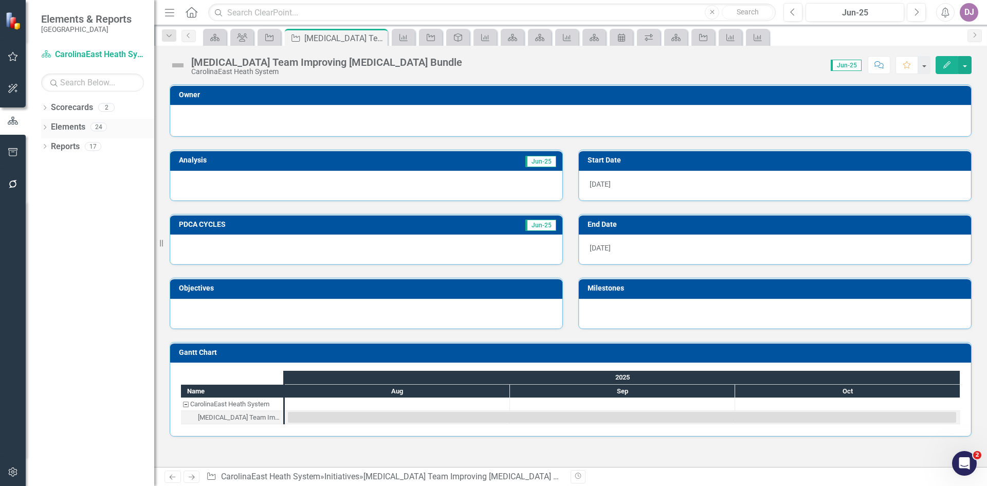
click at [76, 129] on link "Elements" at bounding box center [68, 127] width 34 height 12
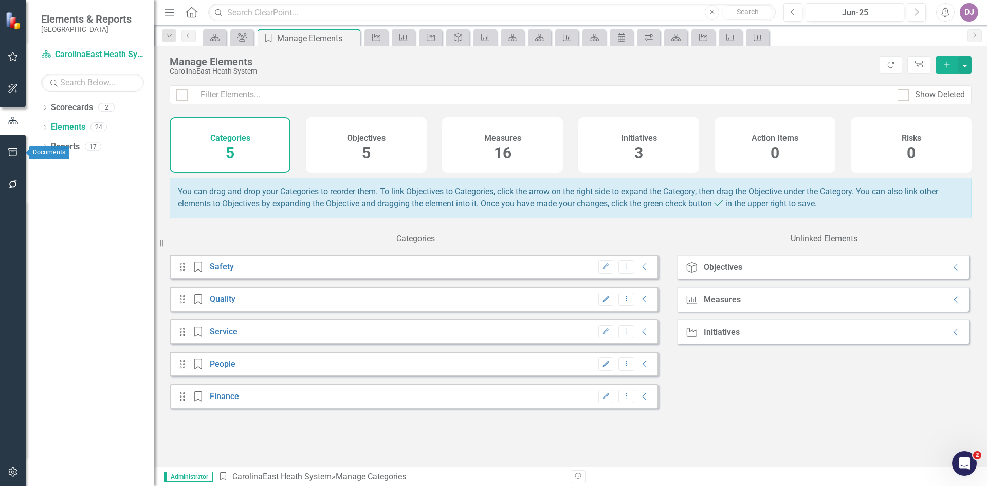
click at [15, 151] on icon "button" at bounding box center [13, 152] width 11 height 8
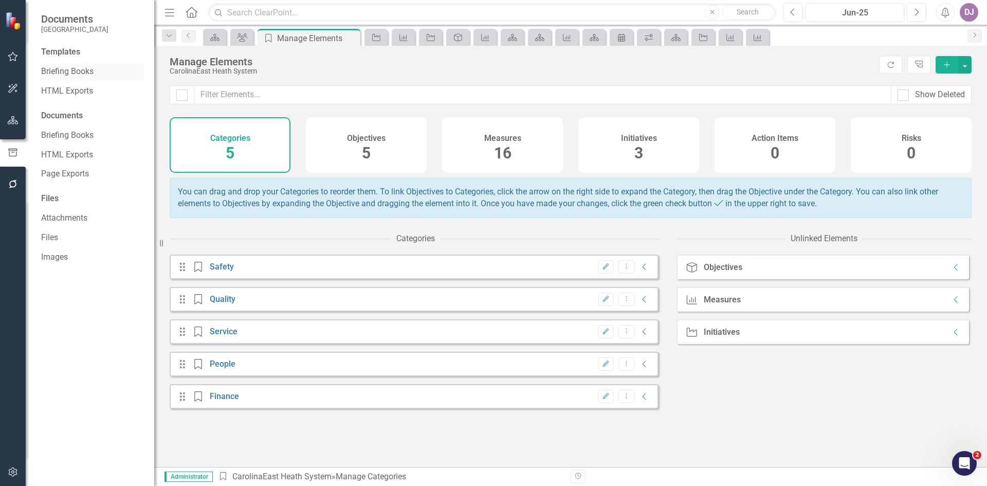
click at [85, 73] on link "Briefing Books" at bounding box center [92, 72] width 103 height 12
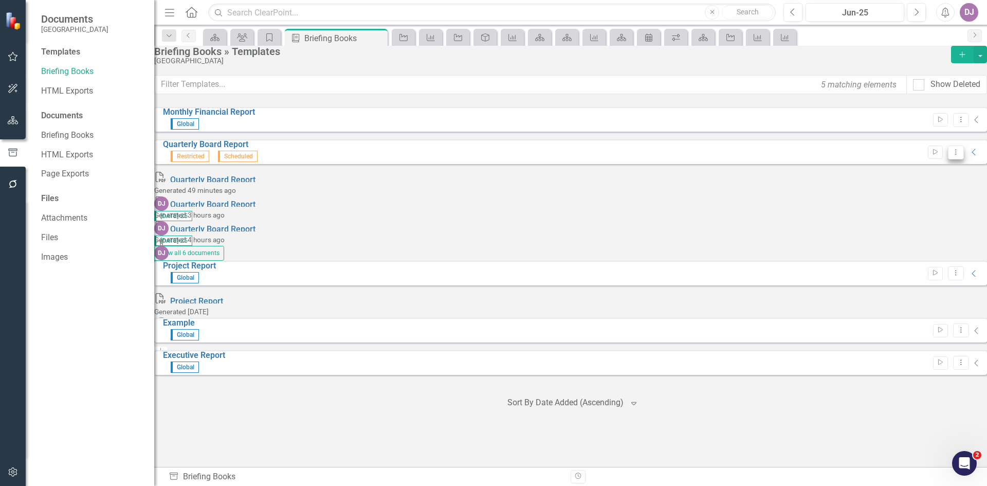
click at [948, 159] on button "Dropdown Menu" at bounding box center [956, 153] width 16 height 14
click at [920, 216] on link "Edit Edit Template" at bounding box center [900, 217] width 95 height 19
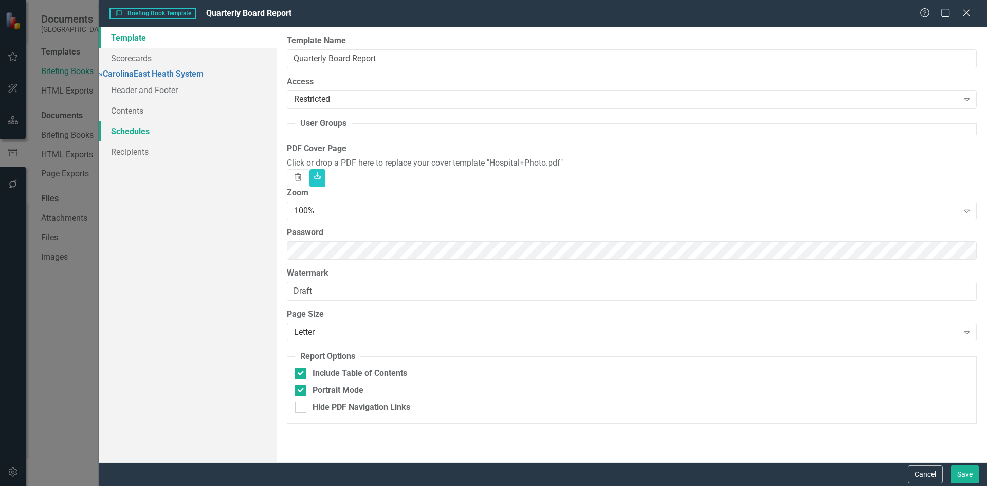
click at [141, 139] on link "Schedules" at bounding box center [188, 131] width 178 height 21
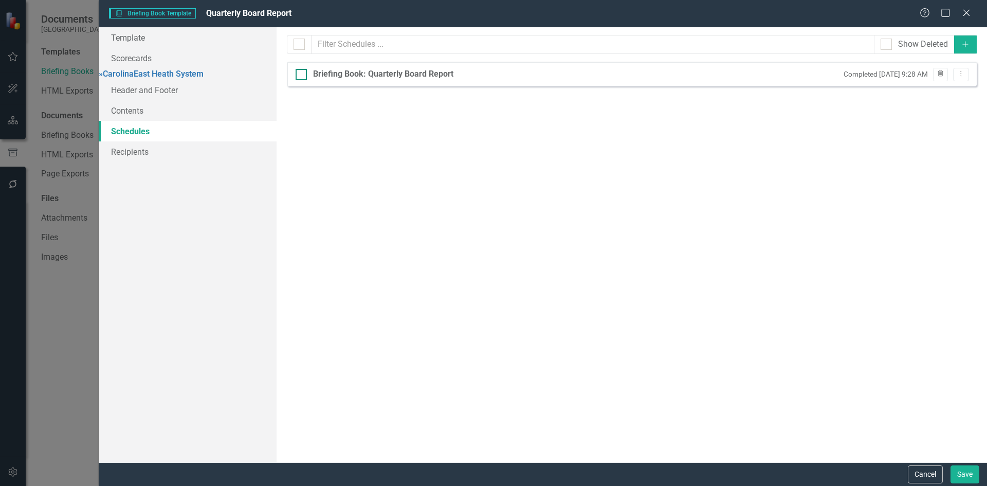
click at [368, 71] on div "Briefing Book: Quarterly Board Report" at bounding box center [383, 74] width 140 height 12
click at [302, 71] on input "Briefing Book: Quarterly Board Report" at bounding box center [299, 72] width 7 height 7
checkbox input "true"
click at [368, 71] on div "Briefing Book: Quarterly Board Report" at bounding box center [383, 74] width 140 height 12
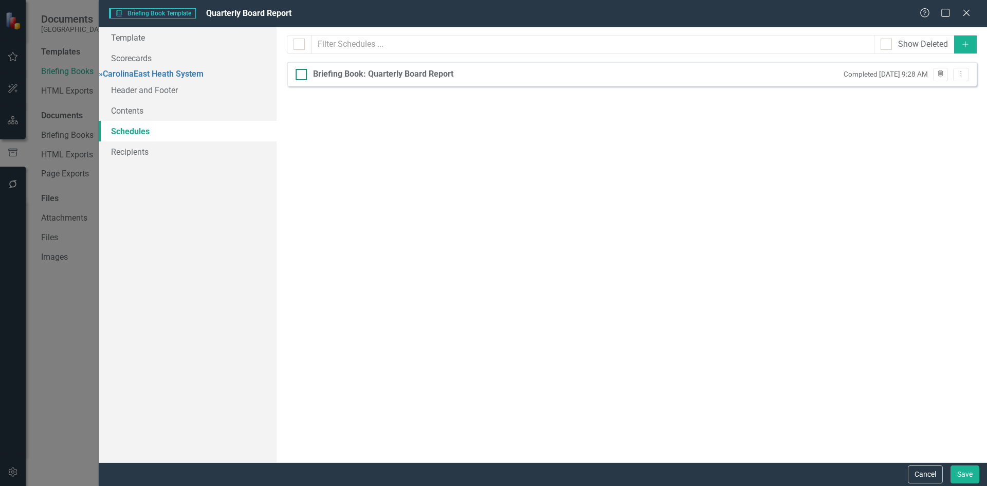
click at [302, 71] on input "Briefing Book: Quarterly Board Report" at bounding box center [299, 72] width 7 height 7
checkbox input "false"
click at [344, 71] on div "Briefing Book: Quarterly Board Report" at bounding box center [383, 74] width 140 height 12
click at [302, 71] on input "Briefing Book: Quarterly Board Report" at bounding box center [299, 72] width 7 height 7
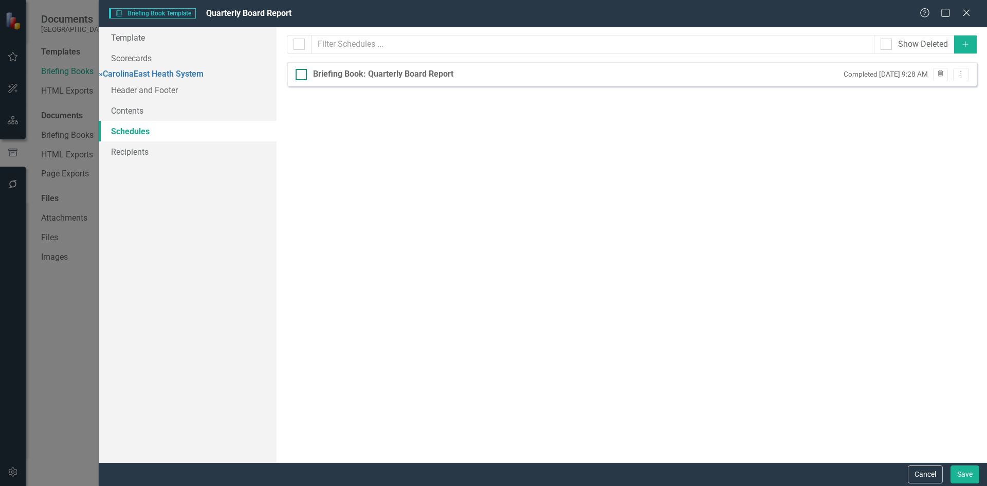
checkbox input "true"
click at [965, 78] on button "Dropdown Menu" at bounding box center [961, 75] width 16 height 14
click at [934, 93] on link "Edit Edit Schedule" at bounding box center [921, 91] width 95 height 19
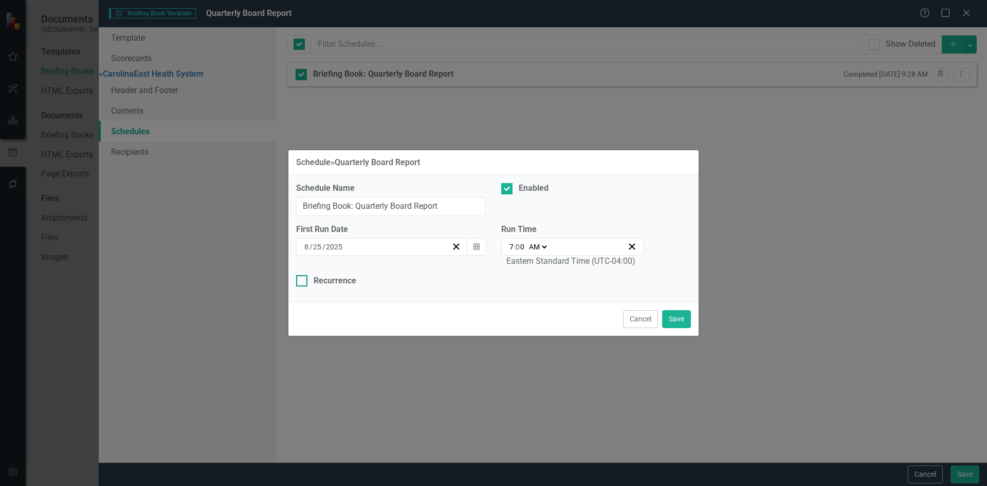
click at [301, 281] on input "Recurrence" at bounding box center [299, 278] width 7 height 7
checkbox input "true"
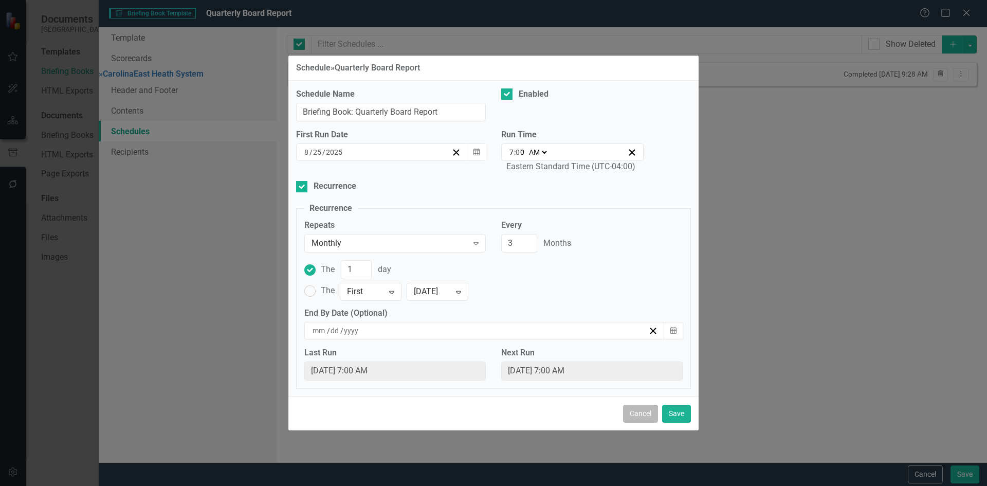
click at [634, 414] on button "Cancel" at bounding box center [640, 414] width 35 height 18
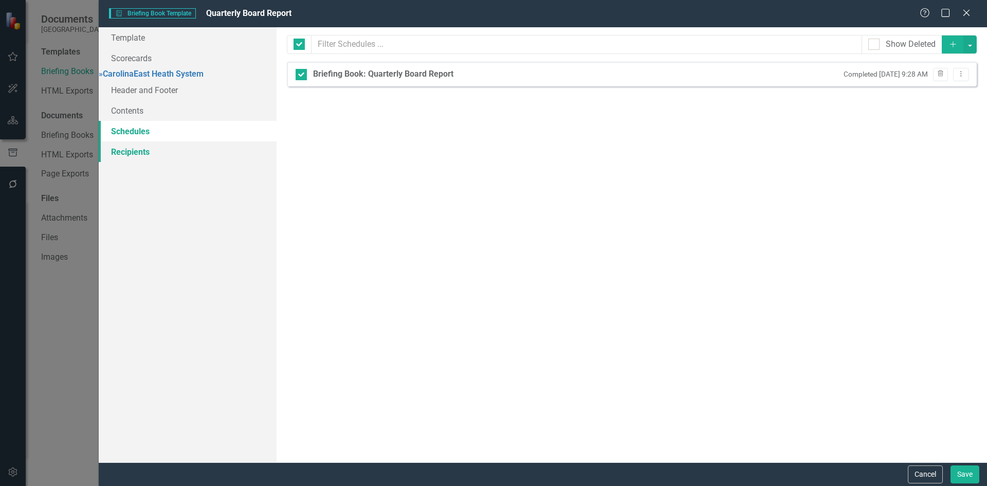
click at [136, 158] on link "Recipients" at bounding box center [188, 151] width 178 height 21
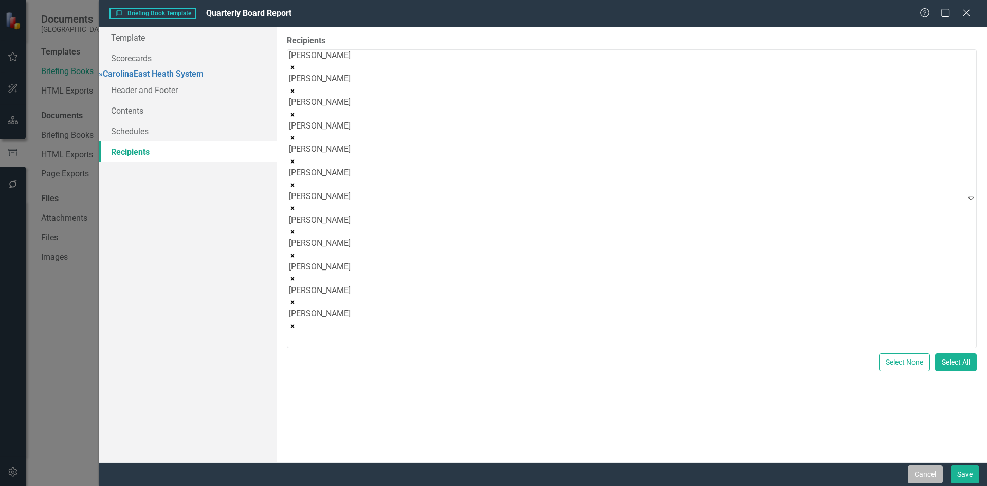
click at [922, 473] on button "Cancel" at bounding box center [925, 474] width 35 height 18
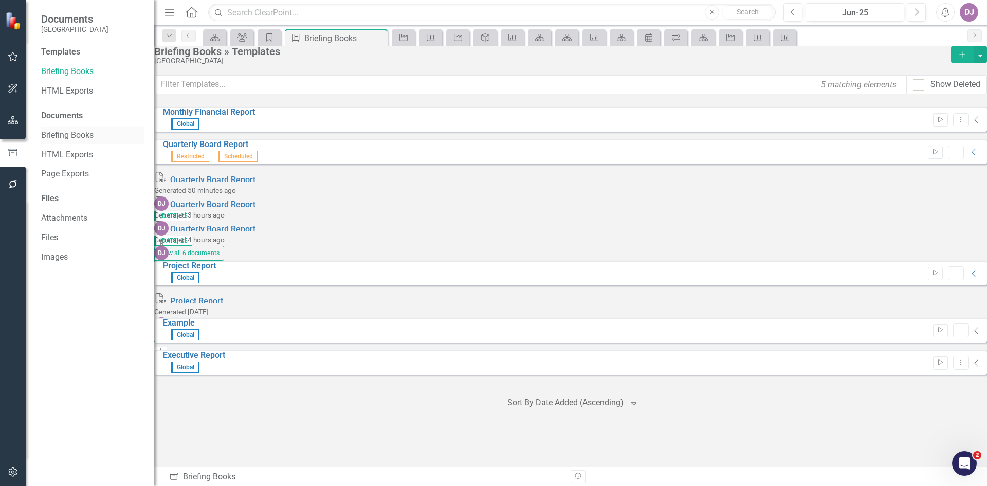
click at [78, 137] on link "Briefing Books" at bounding box center [92, 136] width 103 height 12
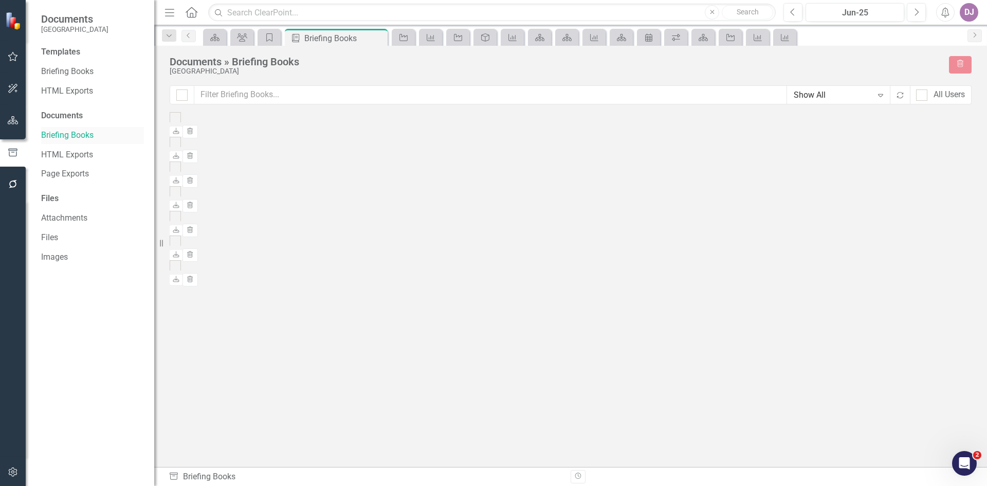
checkbox input "false"
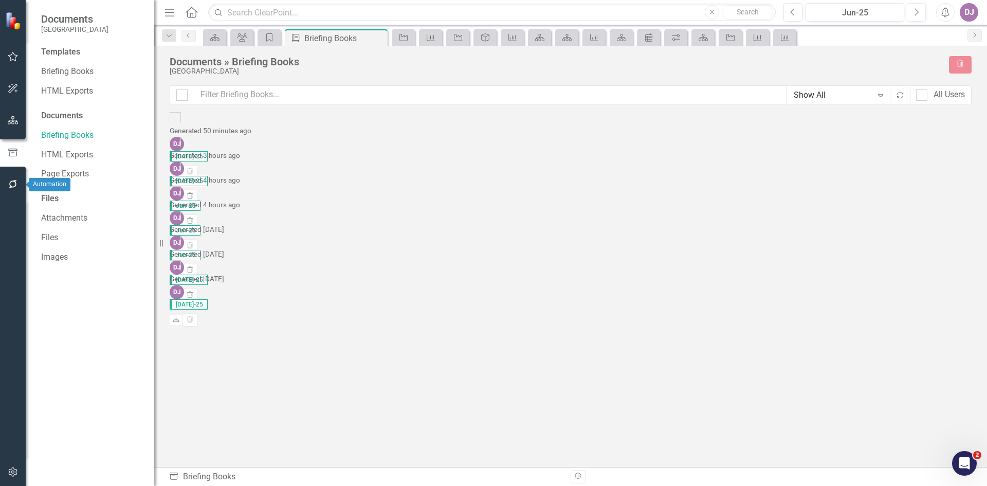
click at [14, 186] on icon "button" at bounding box center [13, 184] width 11 height 8
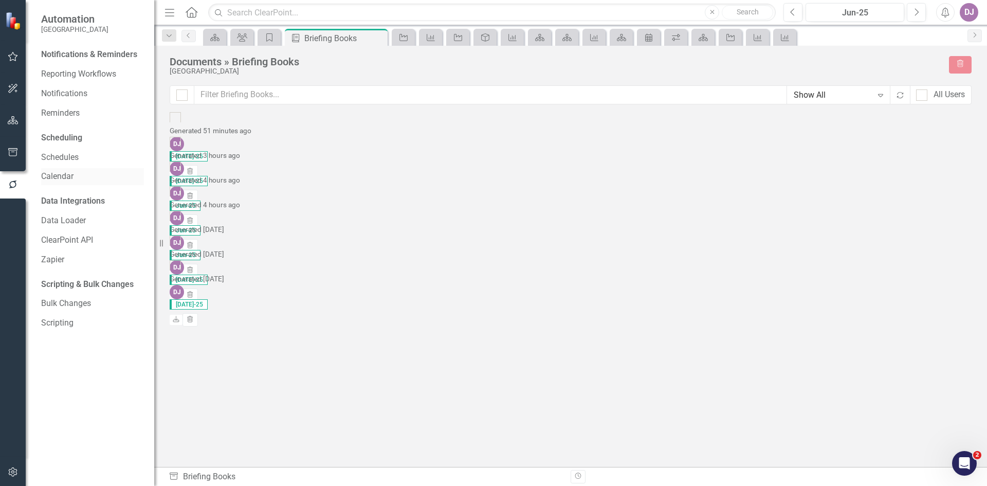
click at [67, 178] on link "Calendar" at bounding box center [92, 177] width 103 height 12
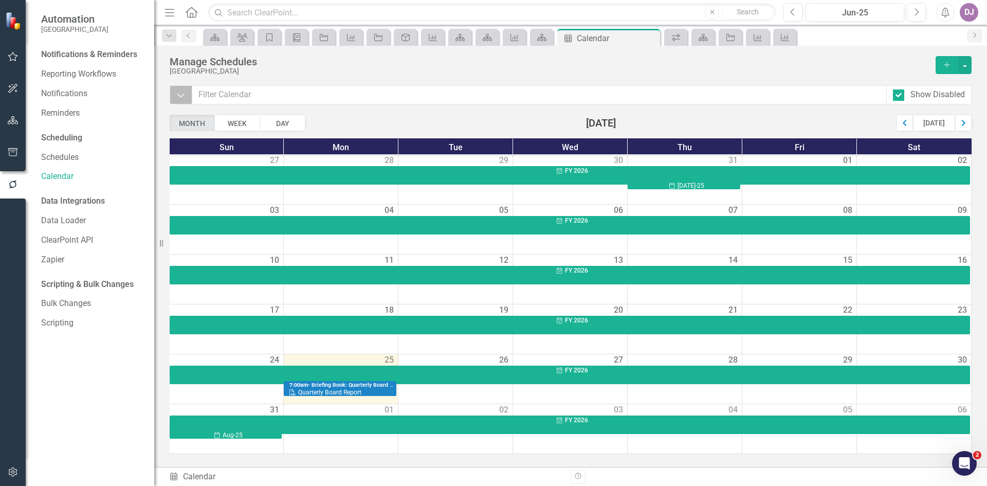
click at [184, 97] on icon "Dropdown" at bounding box center [180, 95] width 9 height 10
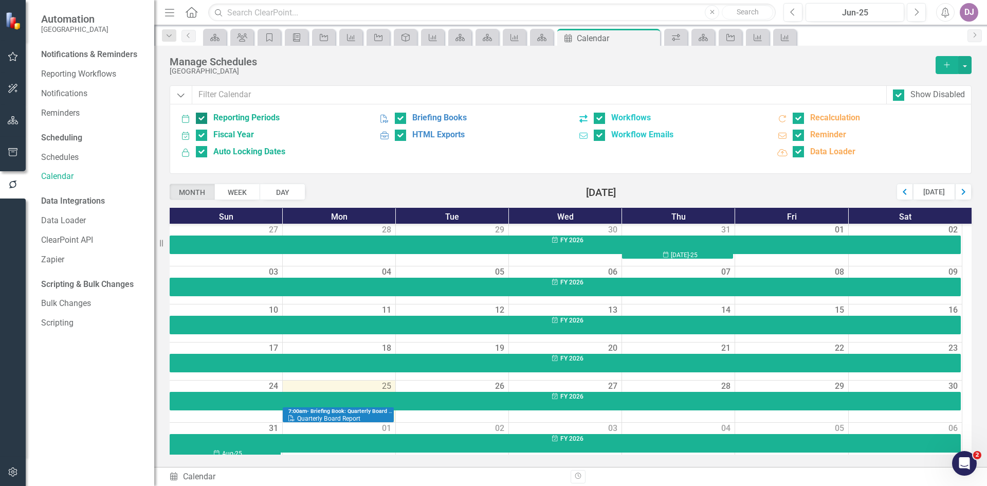
click at [202, 119] on input "Reporting Periods" at bounding box center [199, 116] width 7 height 7
checkbox input "false"
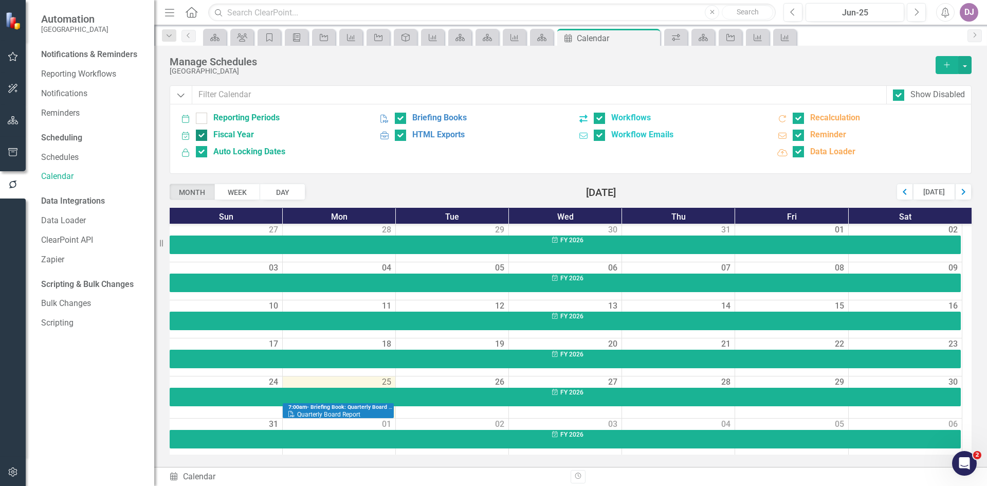
click at [201, 130] on input "Fiscal Year" at bounding box center [199, 133] width 7 height 7
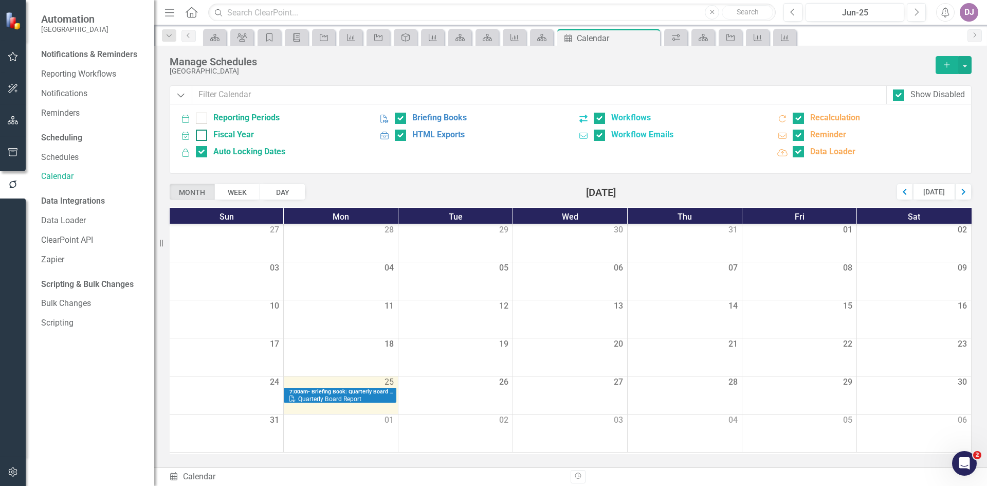
click at [205, 136] on div at bounding box center [201, 135] width 11 height 11
click at [203, 136] on input "Fiscal Year" at bounding box center [199, 133] width 7 height 7
checkbox input "true"
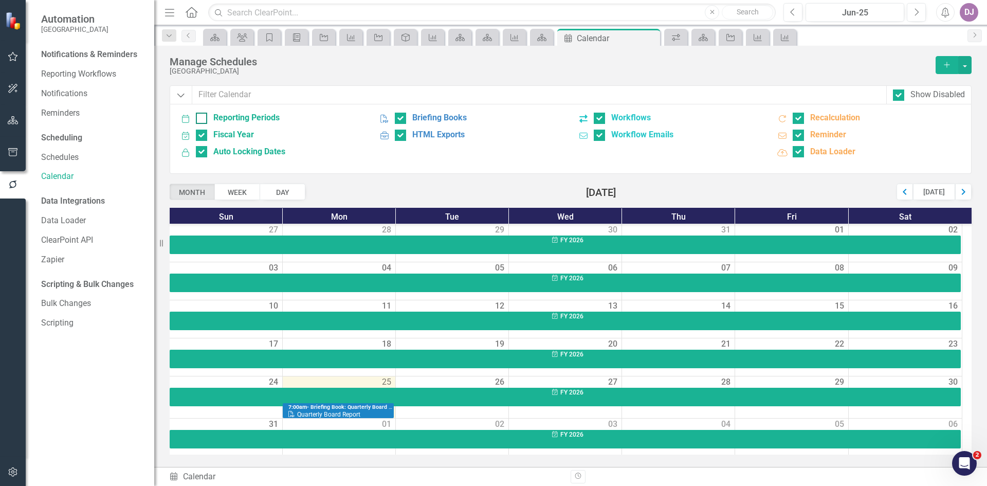
click at [202, 118] on input "Reporting Periods" at bounding box center [199, 116] width 7 height 7
checkbox input "true"
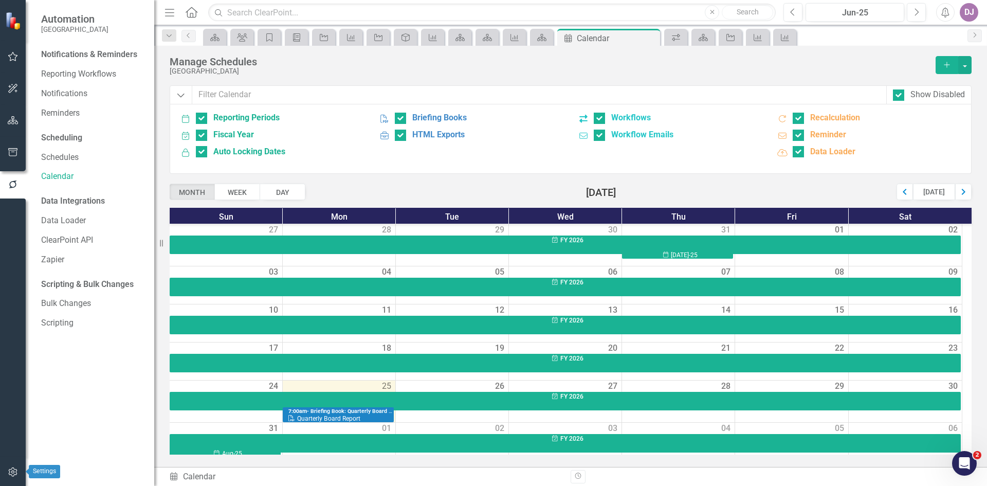
click at [15, 472] on icon "button" at bounding box center [13, 472] width 11 height 8
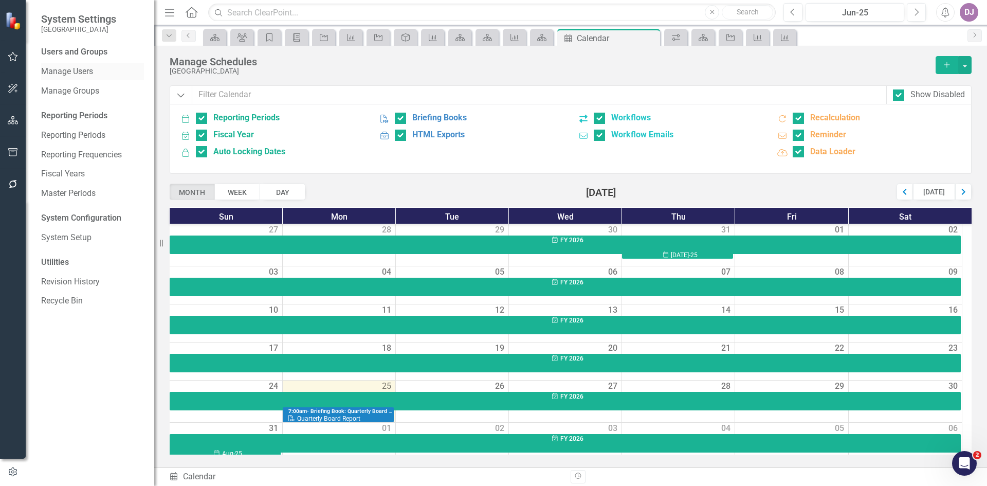
click at [71, 72] on link "Manage Users" at bounding box center [92, 72] width 103 height 12
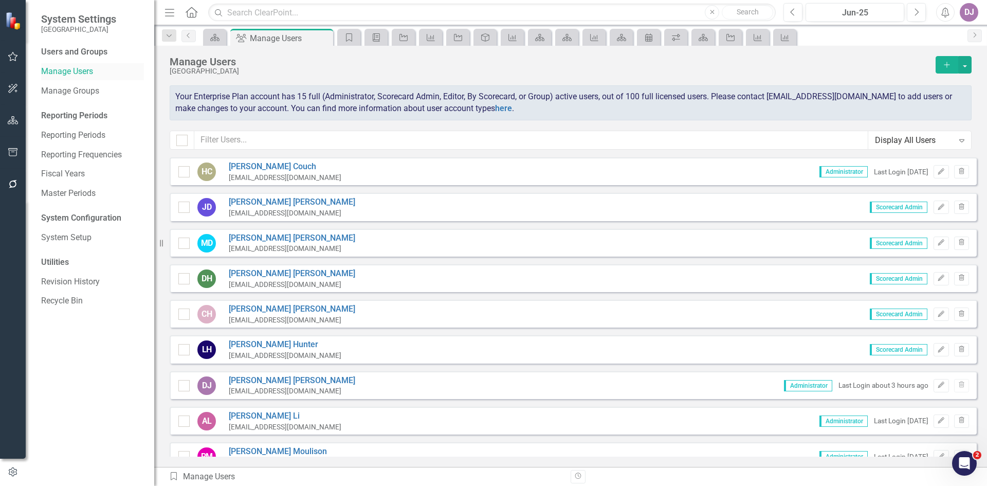
checkbox input "false"
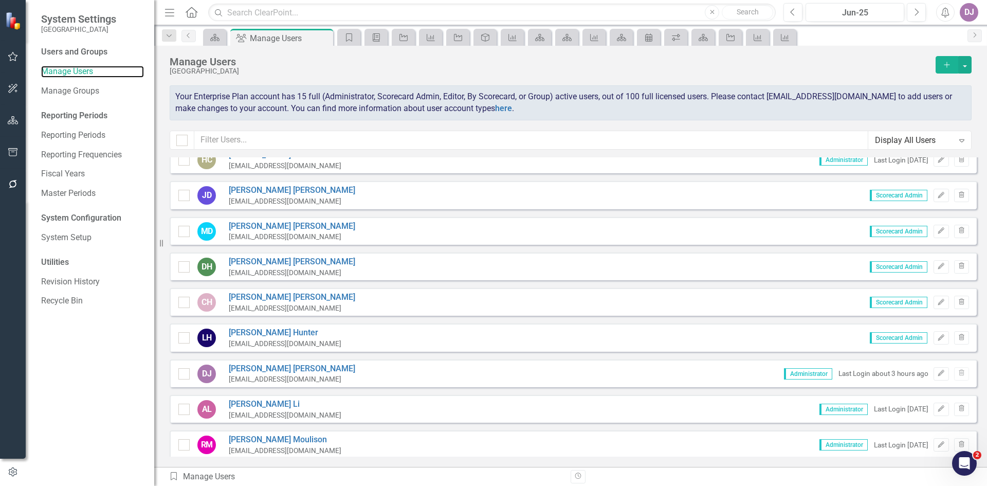
scroll to position [8, 0]
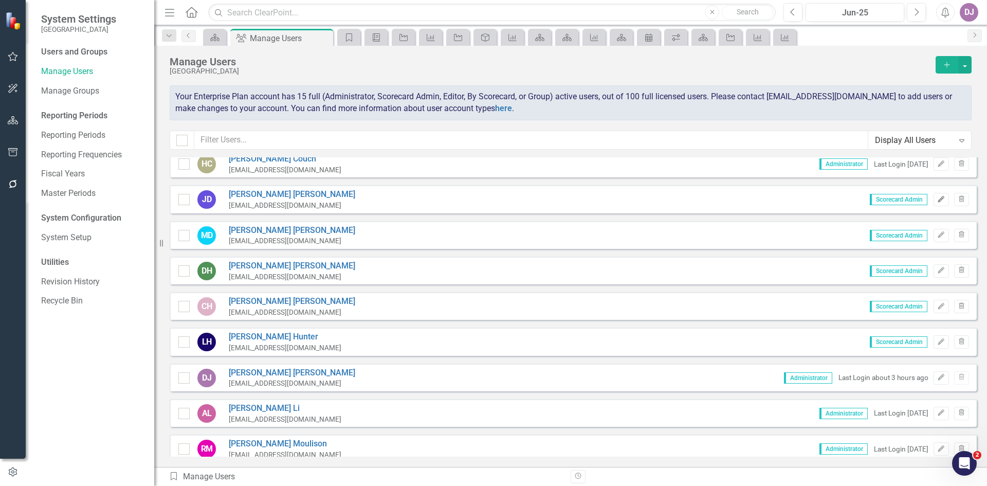
click at [938, 201] on icon "Edit" at bounding box center [942, 199] width 8 height 6
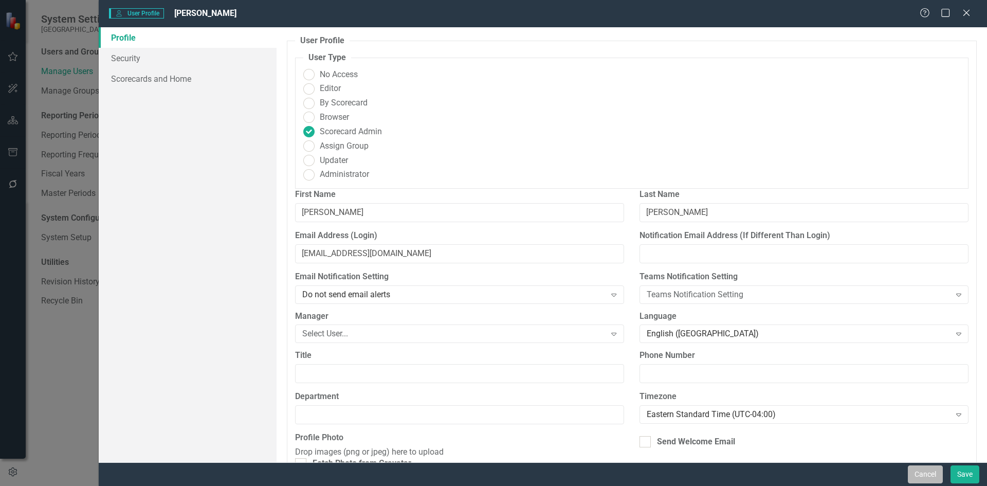
click at [920, 473] on button "Cancel" at bounding box center [925, 474] width 35 height 18
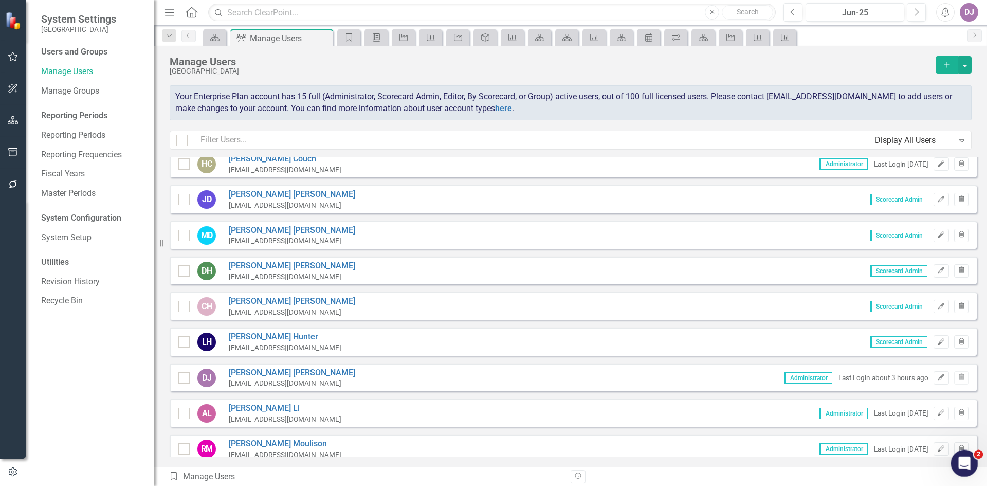
click at [962, 462] on icon "Open Intercom Messenger" at bounding box center [963, 462] width 17 height 17
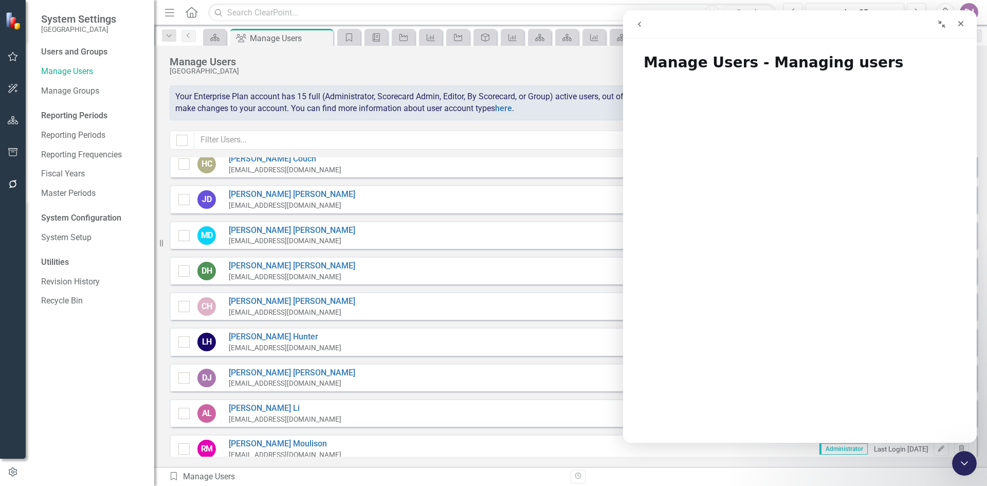
click at [641, 26] on icon "go back" at bounding box center [639, 24] width 3 height 5
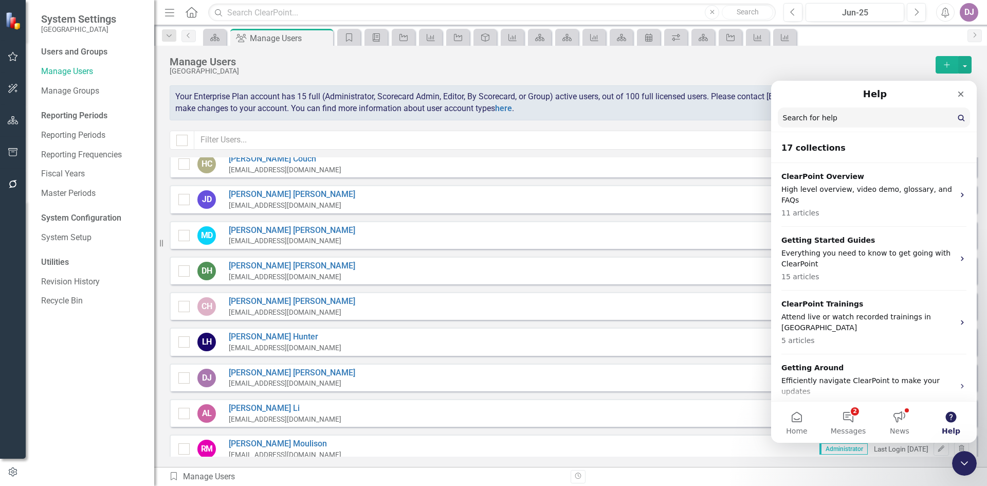
click at [951, 418] on button "Help" at bounding box center [951, 422] width 51 height 41
click at [832, 120] on input "Search for help" at bounding box center [874, 118] width 191 height 20
type input "users"
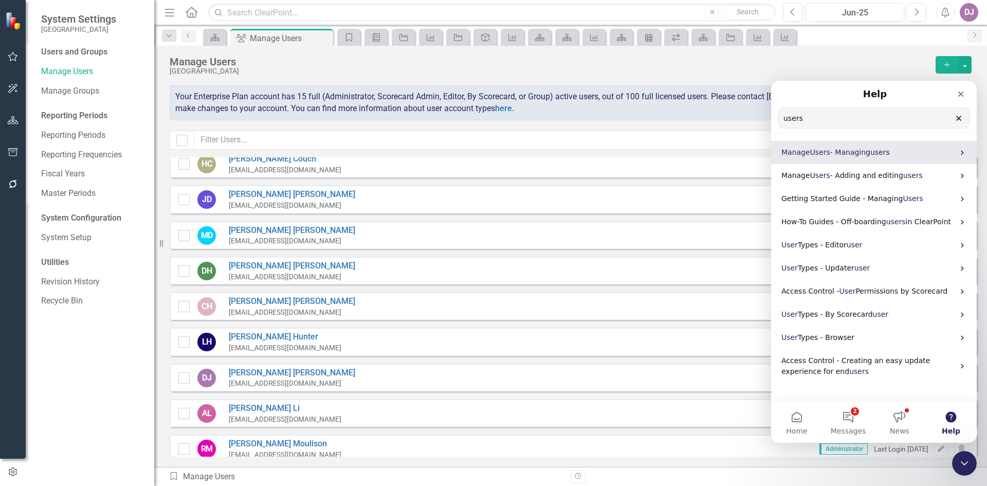
click at [845, 151] on span "- Managing" at bounding box center [851, 152] width 40 height 8
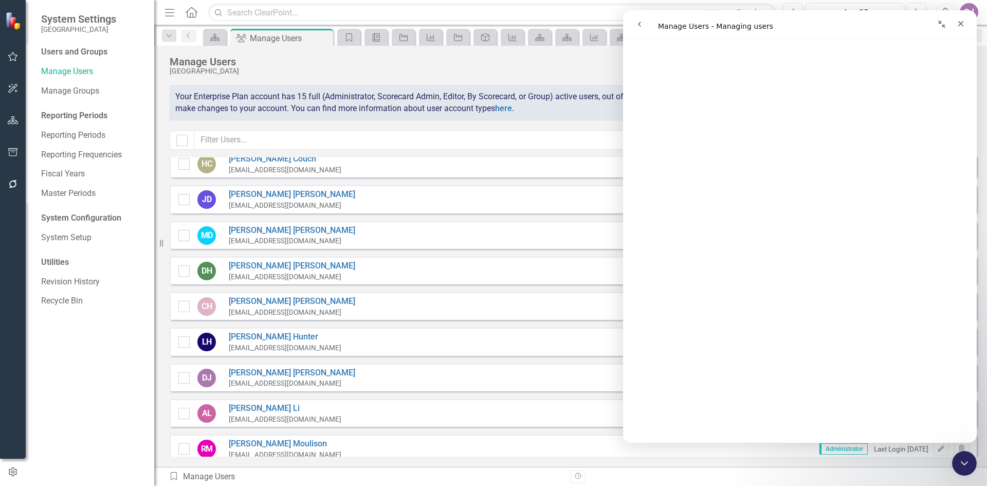
scroll to position [105, 0]
drag, startPoint x: 973, startPoint y: 84, endPoint x: 1601, endPoint y: 114, distance: 629.1
drag, startPoint x: 976, startPoint y: 99, endPoint x: 1610, endPoint y: 221, distance: 645.7
click at [958, 459] on icon "Close Intercom Messenger" at bounding box center [963, 462] width 12 height 12
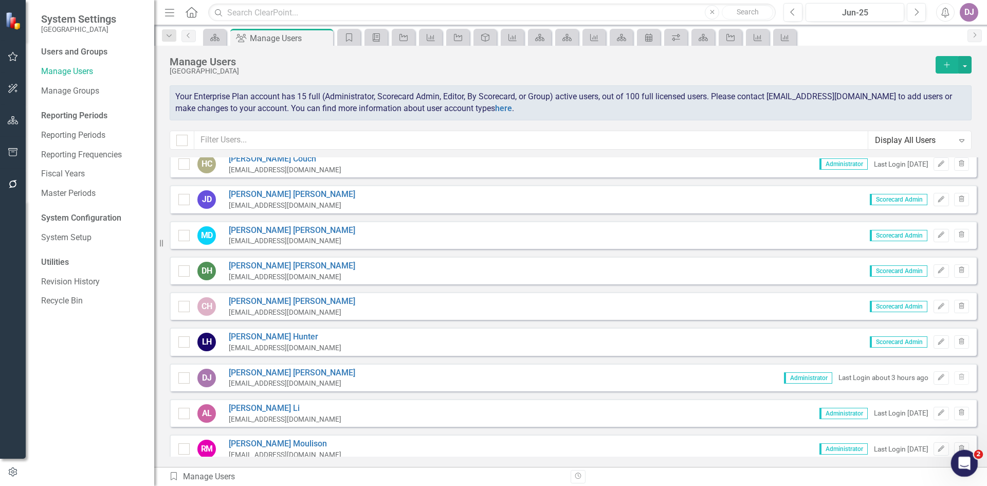
click at [965, 464] on icon "Open Intercom Messenger" at bounding box center [963, 462] width 17 height 17
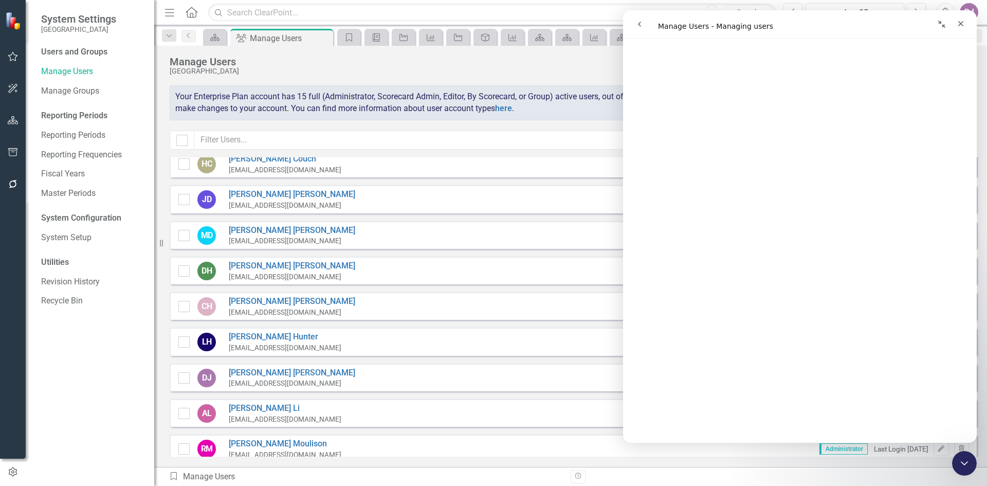
click at [642, 25] on icon "go back" at bounding box center [640, 24] width 8 height 8
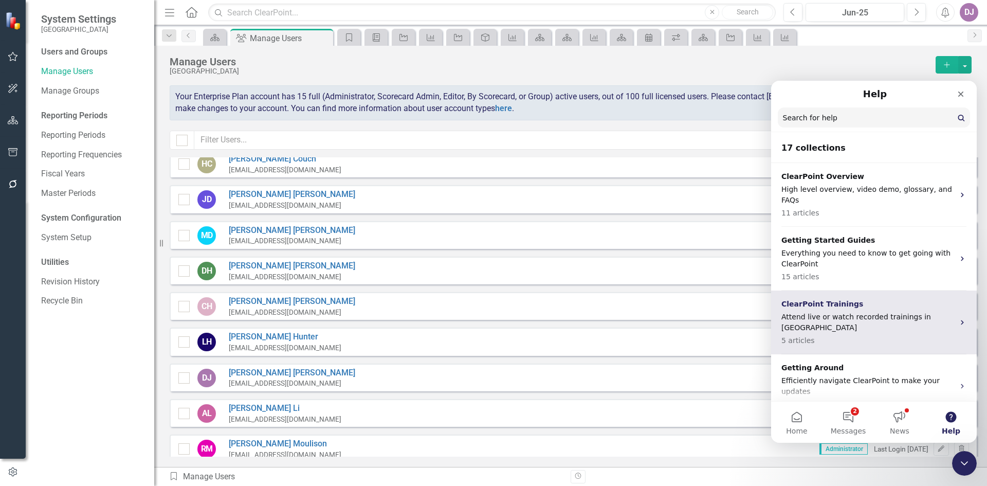
click at [818, 312] on p "Attend live or watch recorded trainings in [GEOGRAPHIC_DATA]" at bounding box center [868, 323] width 173 height 22
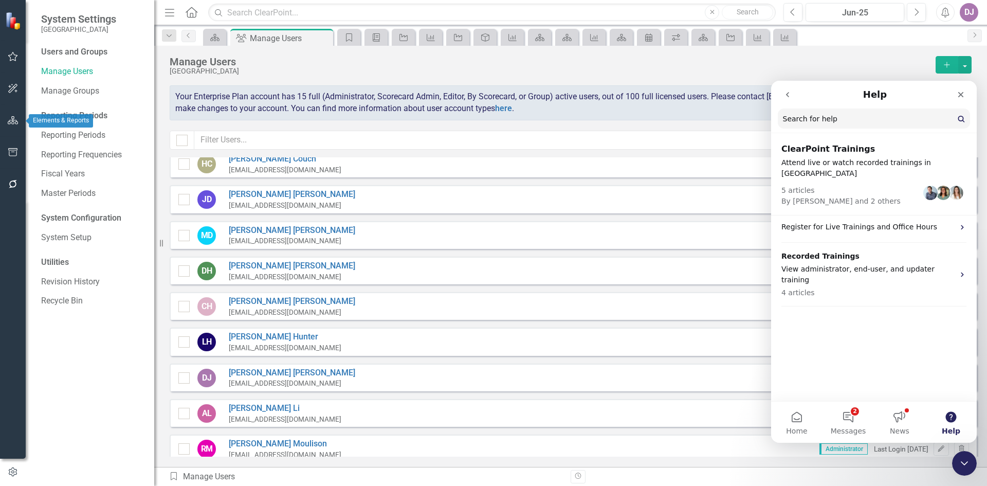
click at [13, 123] on icon "button" at bounding box center [13, 120] width 11 height 8
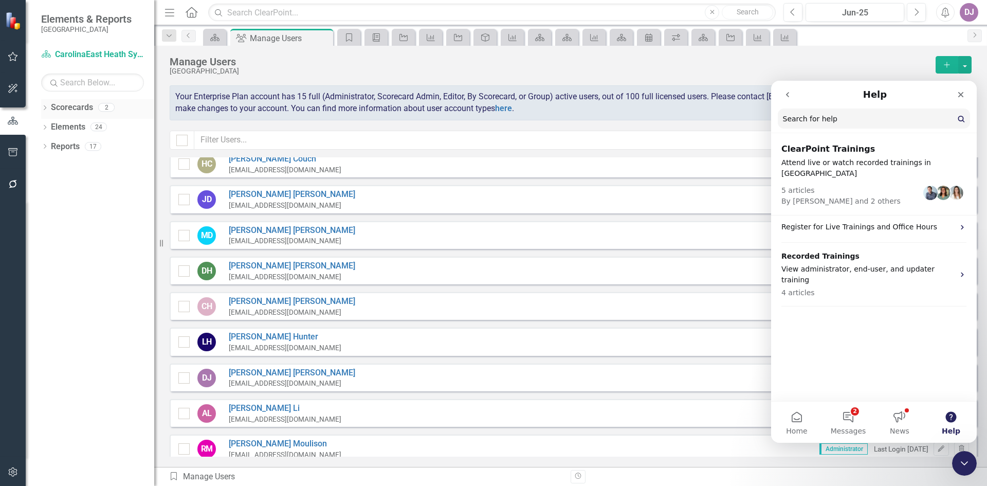
click at [81, 107] on link "Scorecards" at bounding box center [72, 108] width 42 height 12
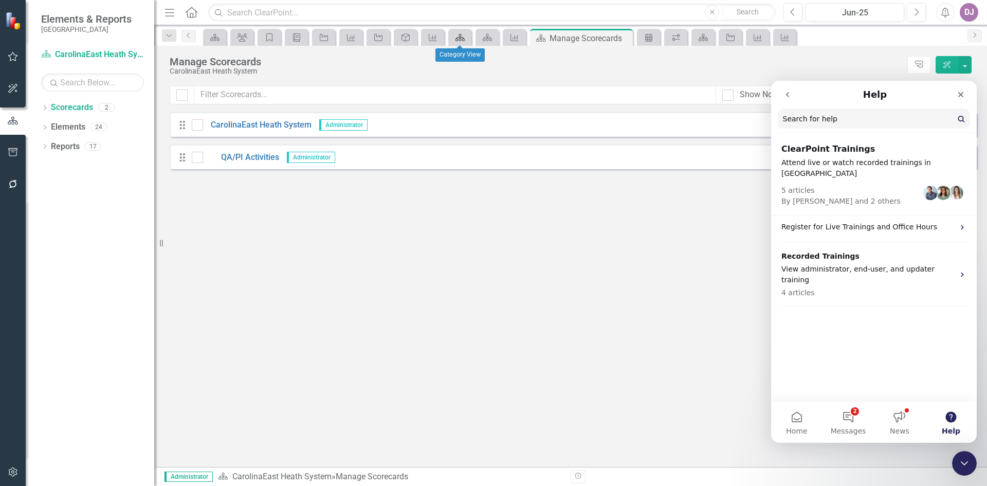
click at [458, 34] on icon "Scorecard" at bounding box center [460, 37] width 10 height 8
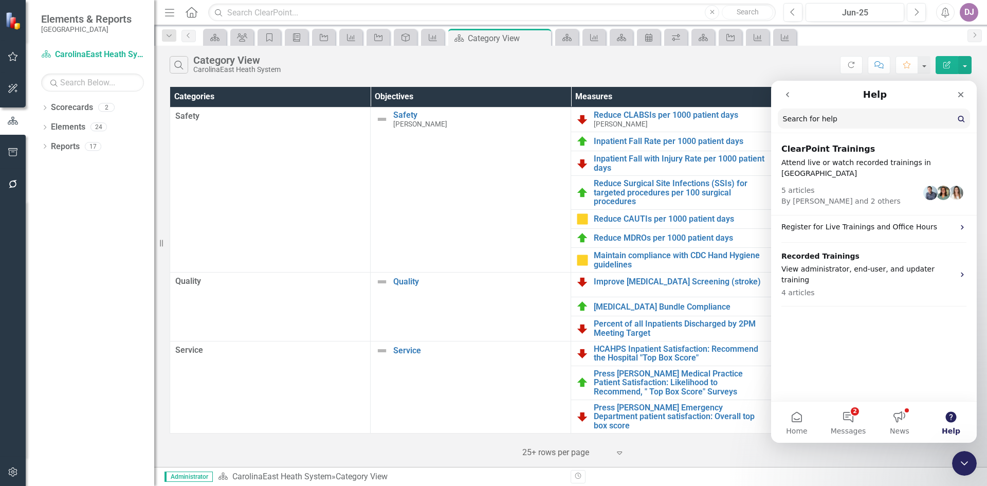
click at [788, 97] on icon "go back" at bounding box center [788, 95] width 8 height 8
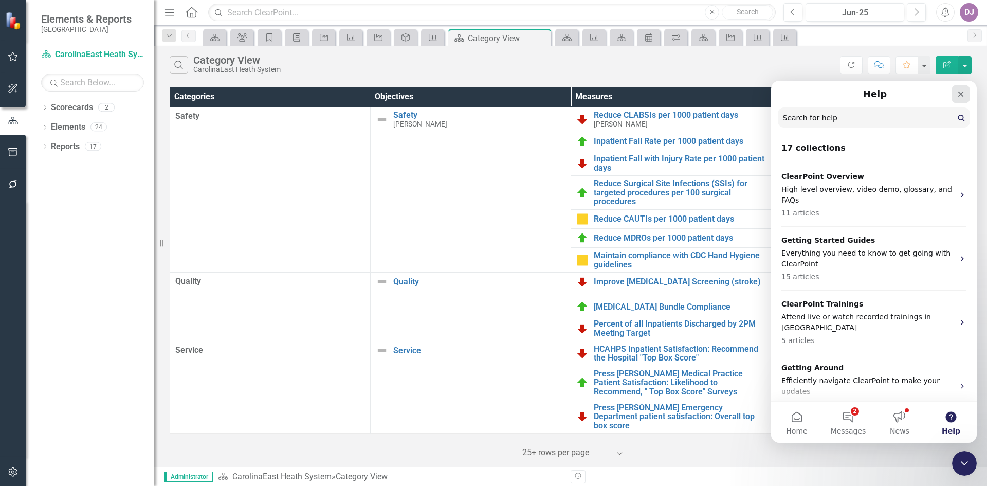
click at [961, 93] on icon "Close" at bounding box center [961, 94] width 8 height 8
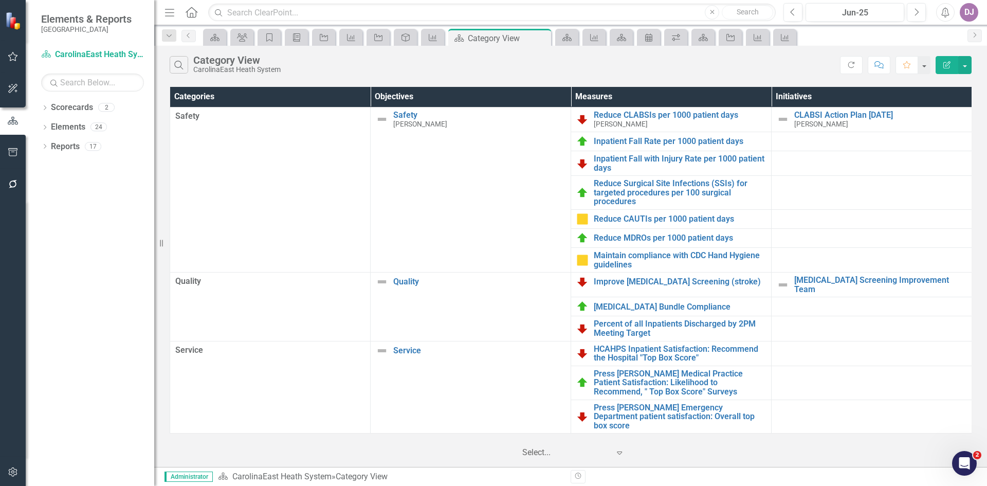
click at [618, 448] on icon "Expand" at bounding box center [620, 452] width 10 height 8
click at [859, 169] on td at bounding box center [872, 163] width 201 height 25
drag, startPoint x: 980, startPoint y: 137, endPoint x: 987, endPoint y: 188, distance: 51.4
click at [987, 188] on div "Categories Objectives Measures Initiatives Safety Safety Dawn Peele Link Map Vi…" at bounding box center [570, 272] width 833 height 377
click at [84, 130] on link "Elements" at bounding box center [68, 127] width 34 height 12
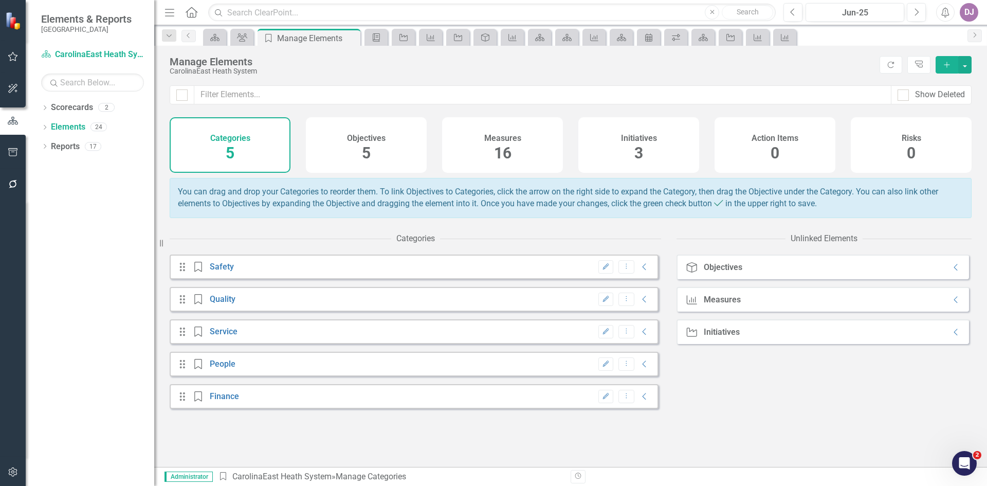
click at [502, 156] on span "16" at bounding box center [502, 153] width 17 height 18
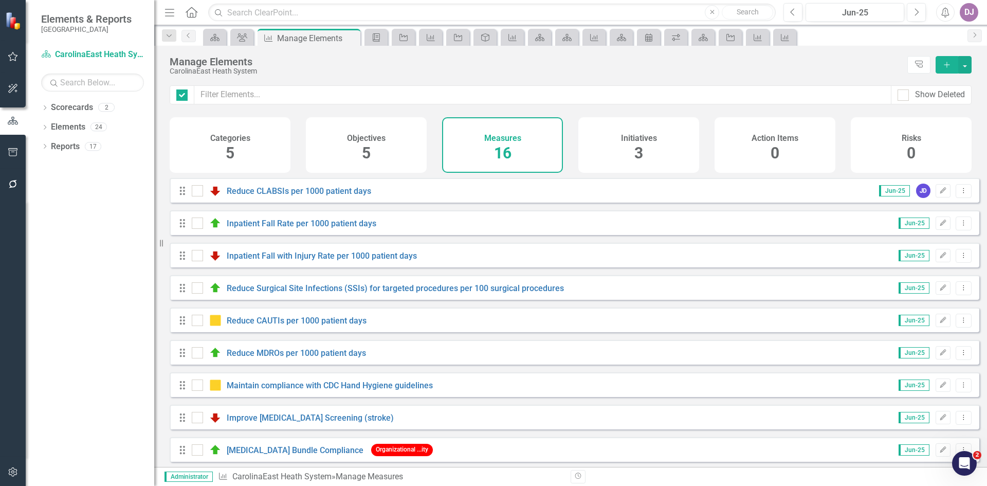
checkbox input "false"
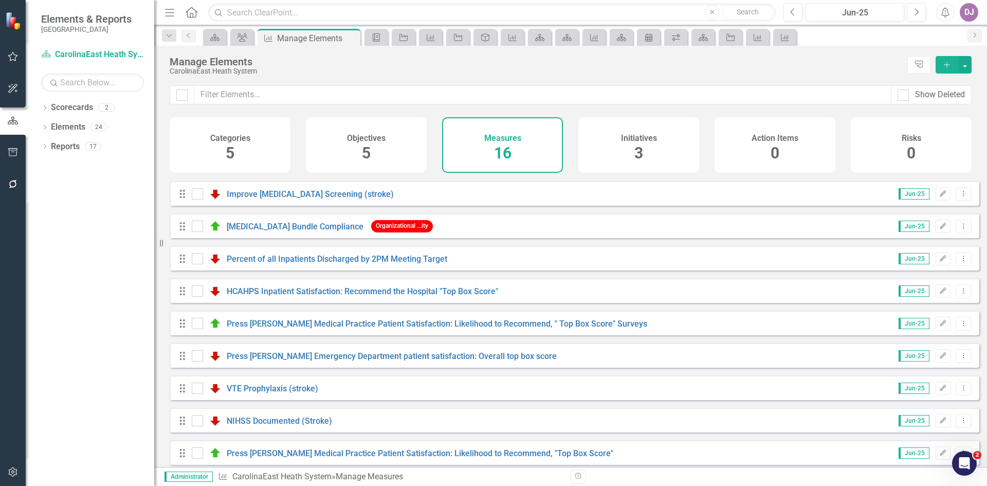
scroll to position [237, 0]
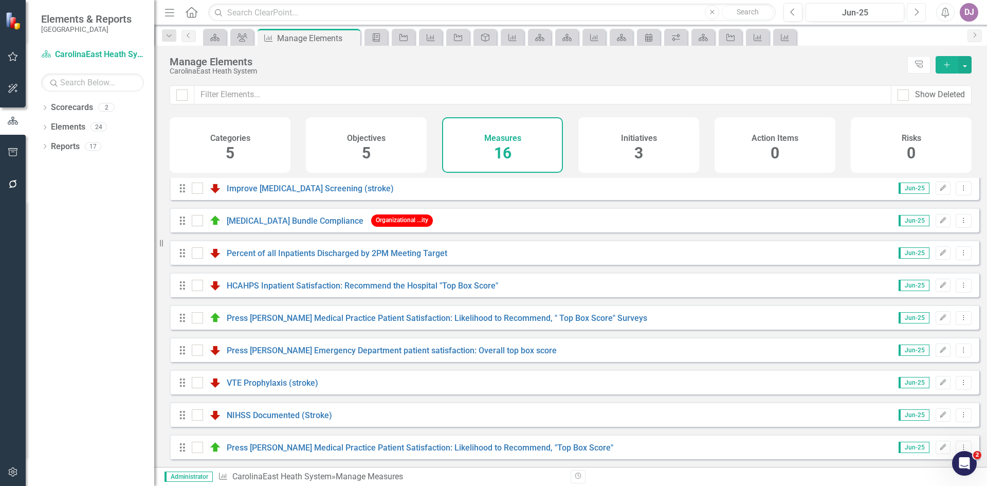
click at [915, 14] on icon "Next" at bounding box center [917, 12] width 6 height 9
click at [638, 154] on span "3" at bounding box center [639, 153] width 9 height 18
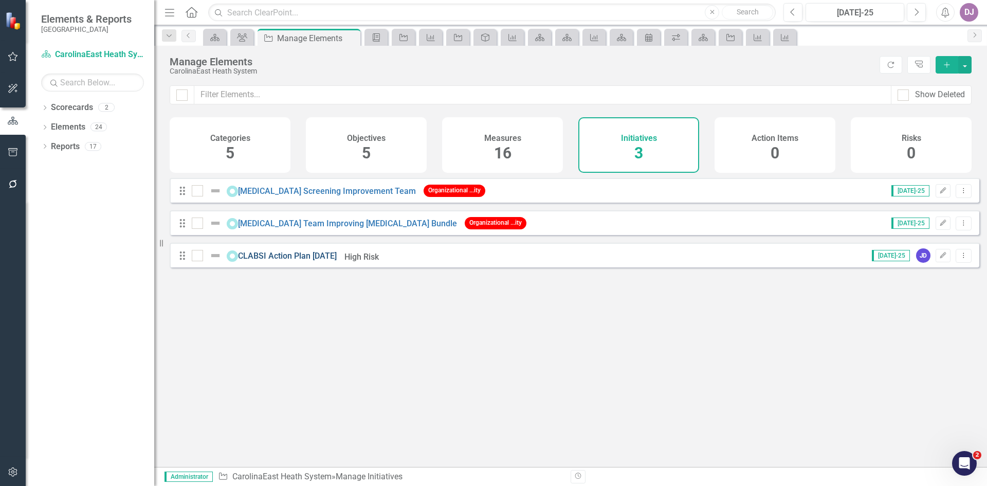
click at [298, 261] on link "CLABSI Action Plan [DATE]" at bounding box center [287, 256] width 99 height 10
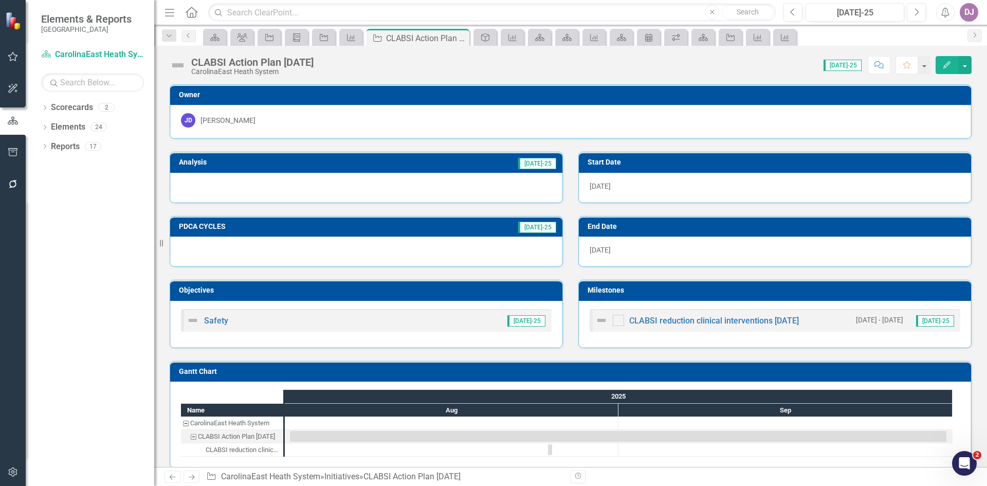
scroll to position [11, 0]
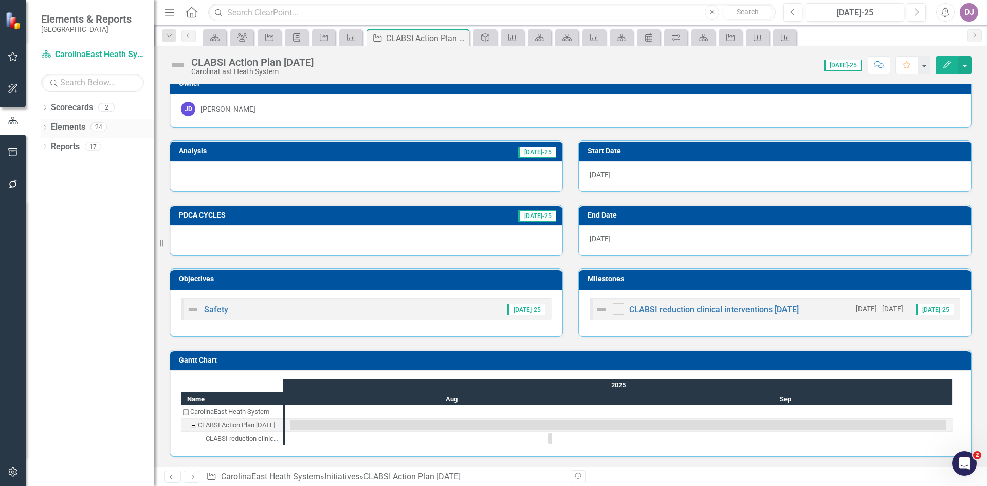
click at [82, 127] on link "Elements" at bounding box center [68, 127] width 34 height 12
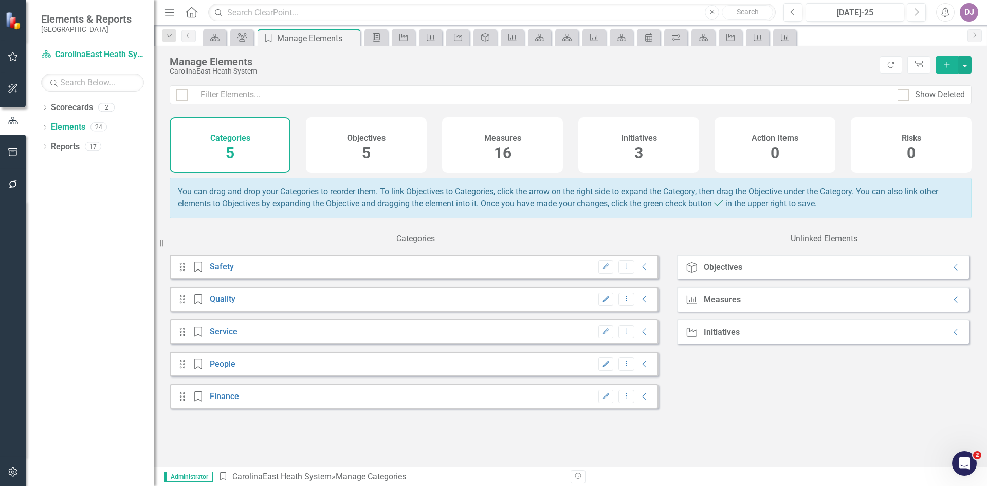
click at [511, 157] on span "16" at bounding box center [502, 153] width 17 height 18
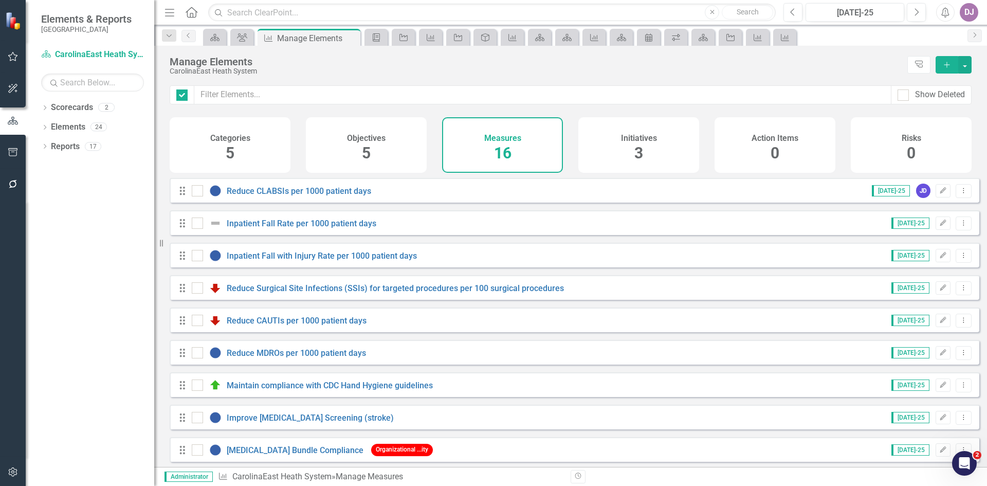
checkbox input "false"
click at [950, 64] on icon "Add" at bounding box center [947, 64] width 9 height 7
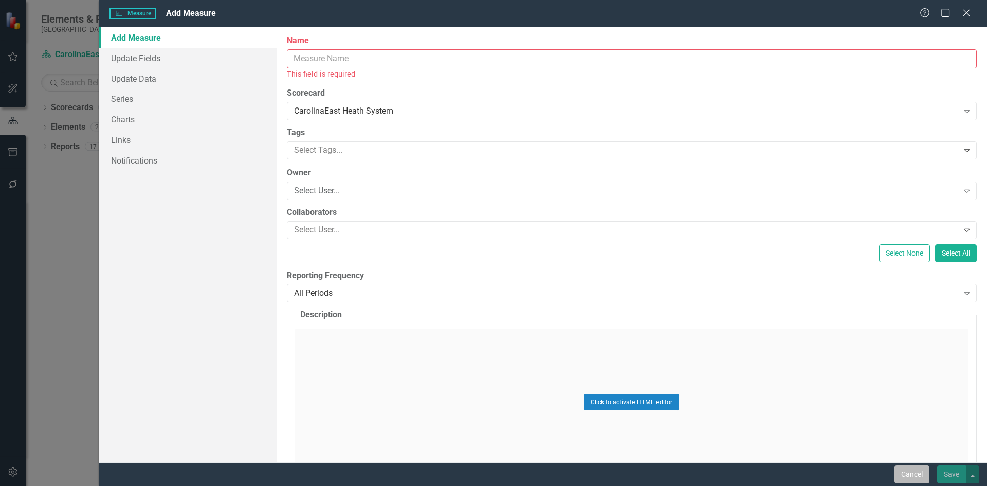
click at [902, 474] on button "Cancel" at bounding box center [912, 474] width 35 height 18
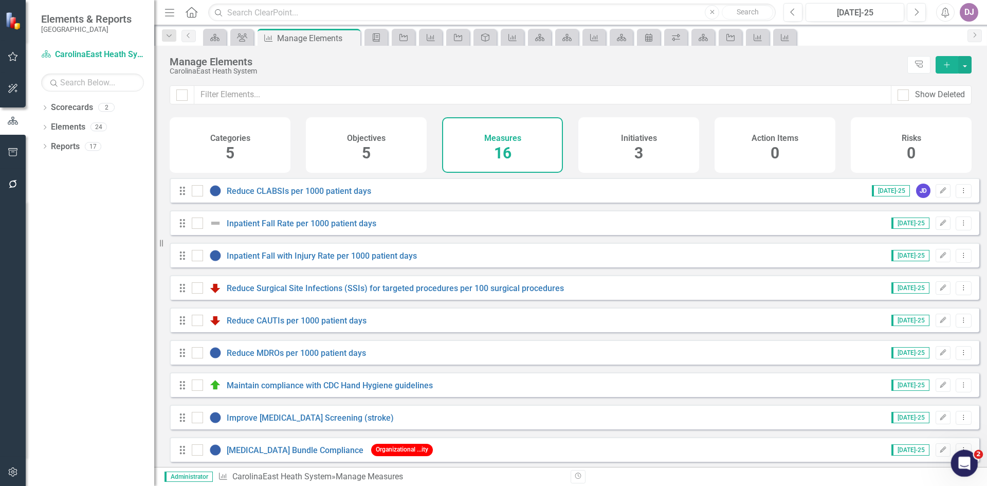
click at [958, 464] on icon "Open Intercom Messenger" at bounding box center [963, 462] width 17 height 17
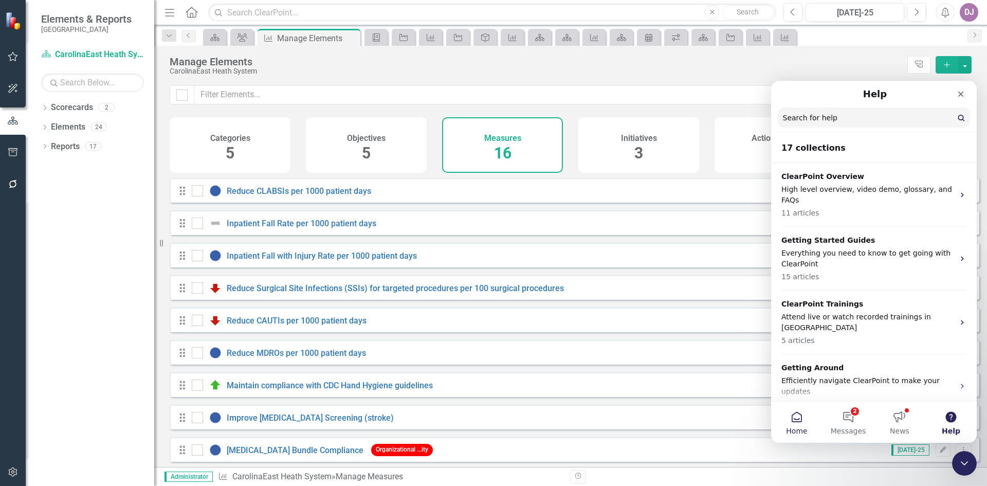
click at [794, 427] on span "Home" at bounding box center [796, 430] width 21 height 7
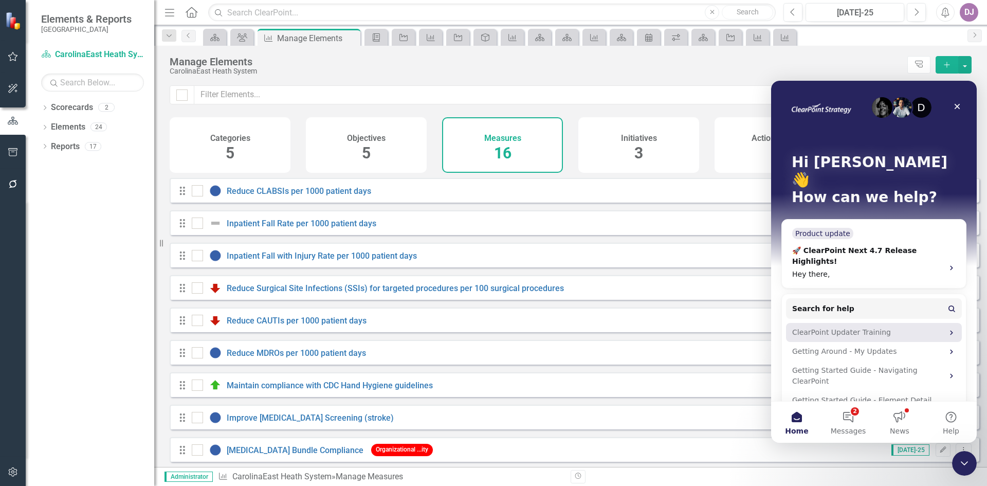
click at [858, 327] on div "ClearPoint Updater Training" at bounding box center [868, 332] width 151 height 11
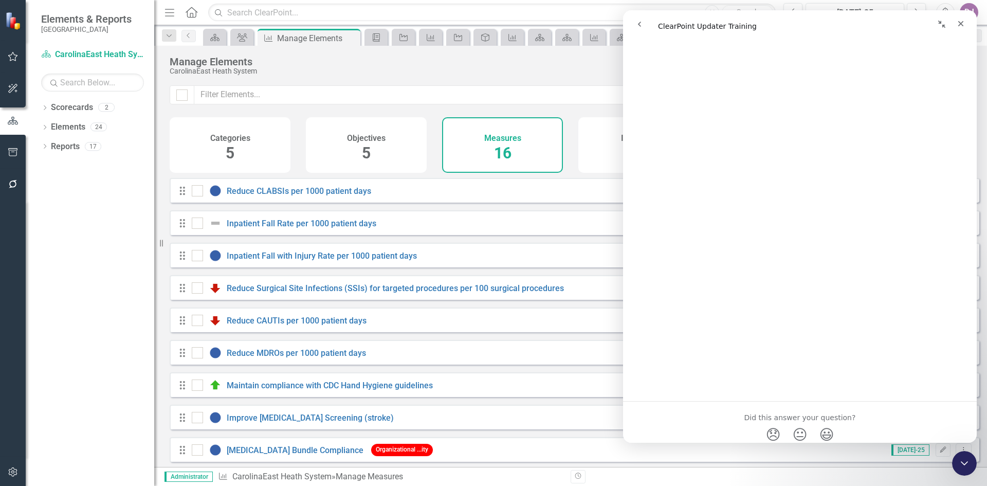
scroll to position [246, 0]
drag, startPoint x: 975, startPoint y: 202, endPoint x: 1606, endPoint y: 368, distance: 652.5
click at [68, 130] on link "Elements" at bounding box center [68, 127] width 34 height 12
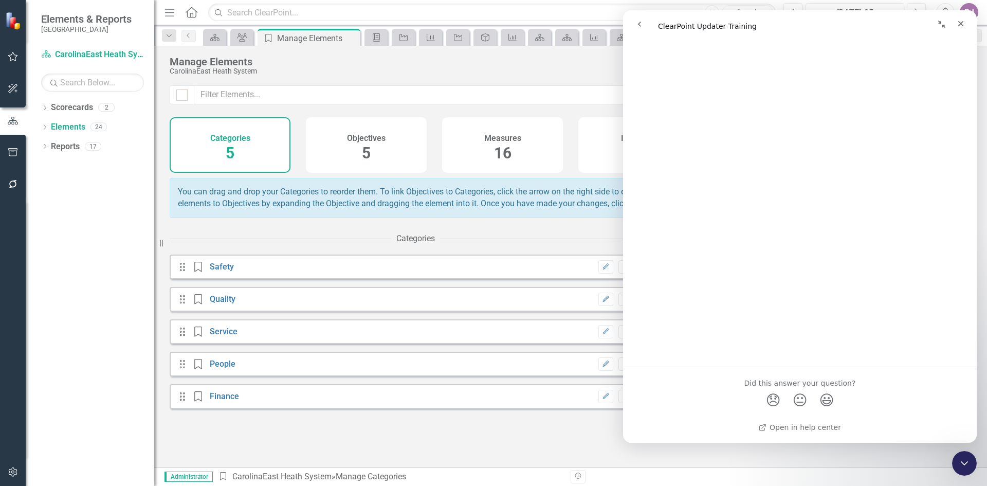
click at [229, 155] on span "5" at bounding box center [230, 153] width 9 height 18
click at [77, 109] on link "Scorecards" at bounding box center [72, 108] width 42 height 12
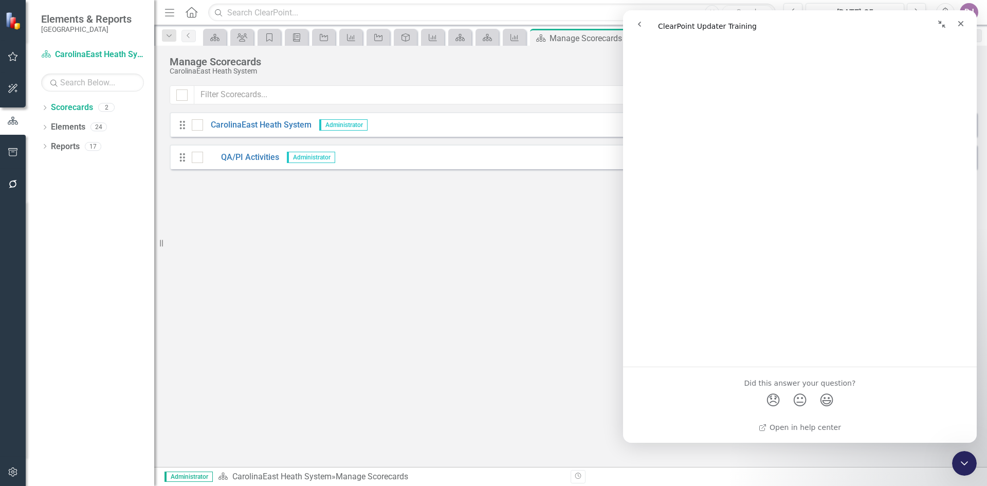
click at [259, 131] on div "Drag CarolinaEast Heath System Administrator Edit Dropdown Menu" at bounding box center [573, 124] width 807 height 25
click at [260, 124] on link "CarolinaEast Heath System" at bounding box center [257, 125] width 109 height 12
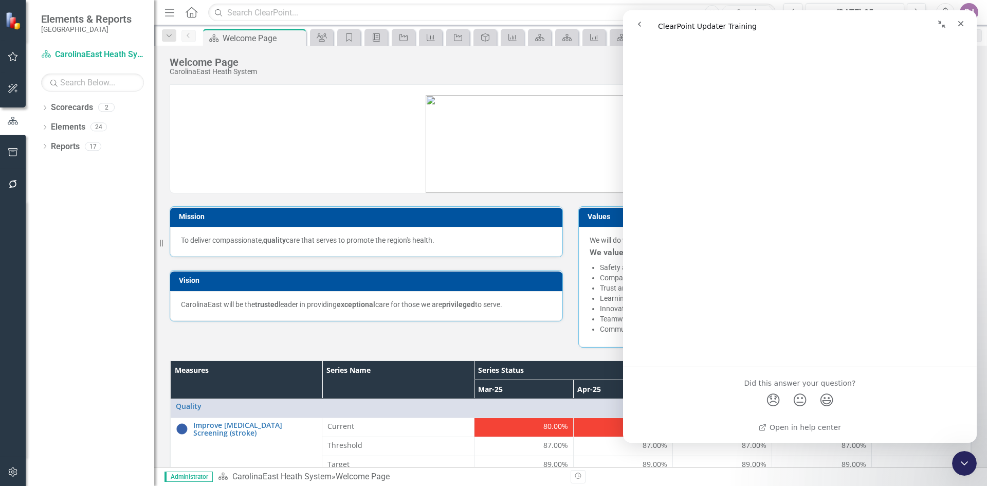
click at [637, 26] on icon "go back" at bounding box center [640, 24] width 8 height 8
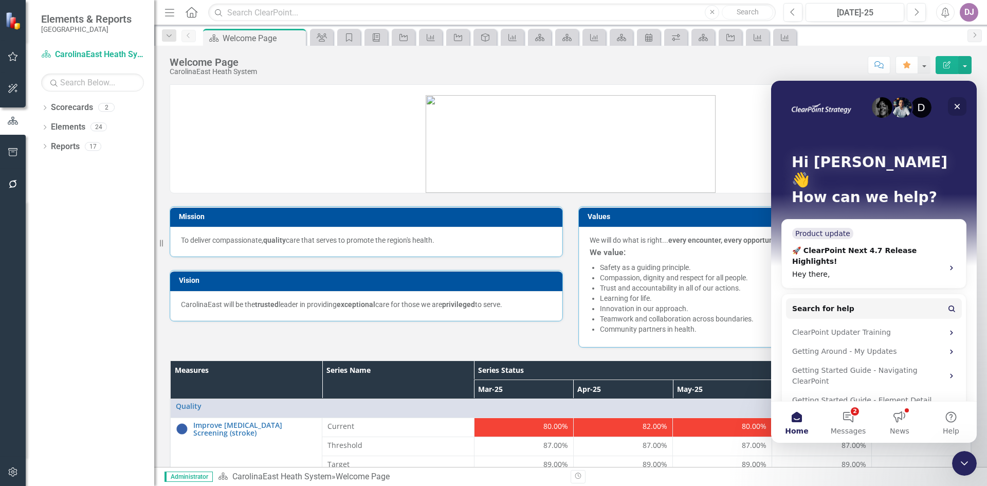
drag, startPoint x: 959, startPoint y: 106, endPoint x: 1733, endPoint y: 192, distance: 779.3
click at [959, 106] on icon "Close" at bounding box center [958, 107] width 6 height 6
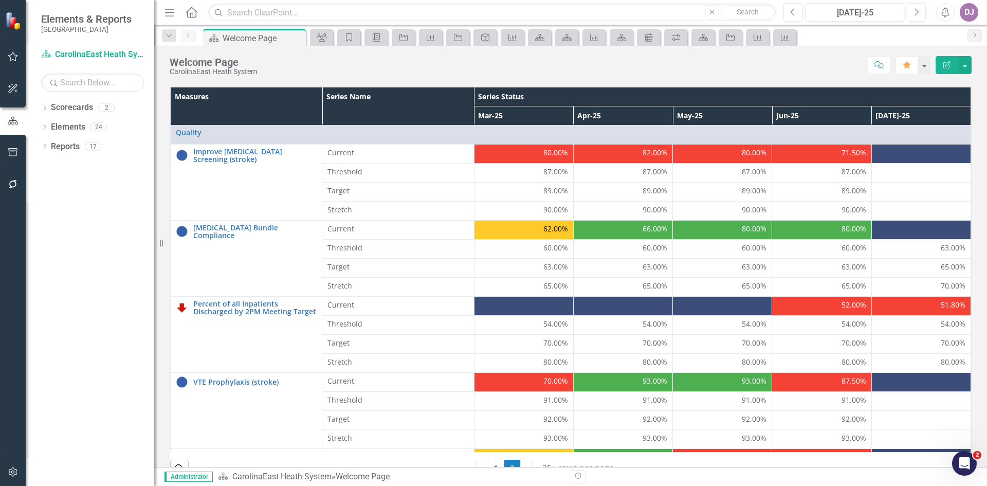
scroll to position [276, 0]
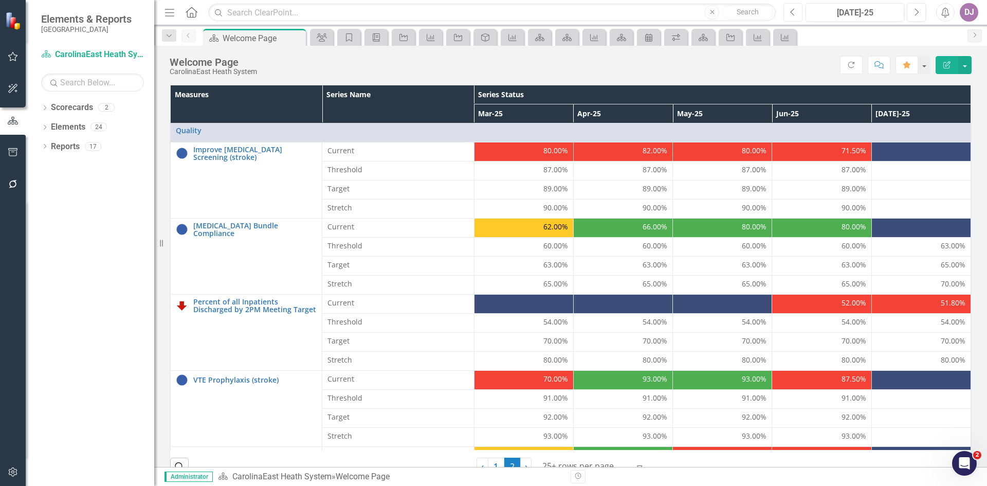
click at [793, 9] on icon "Previous" at bounding box center [793, 12] width 6 height 9
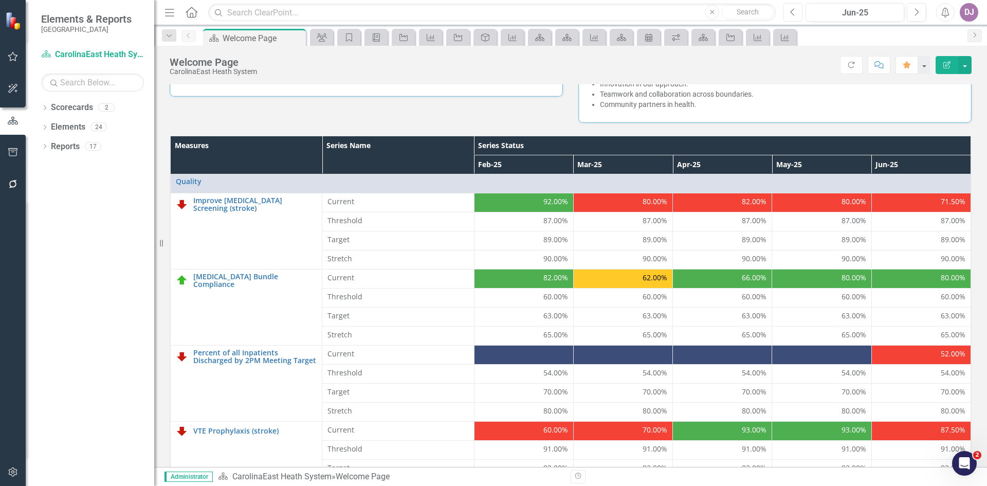
scroll to position [241, 0]
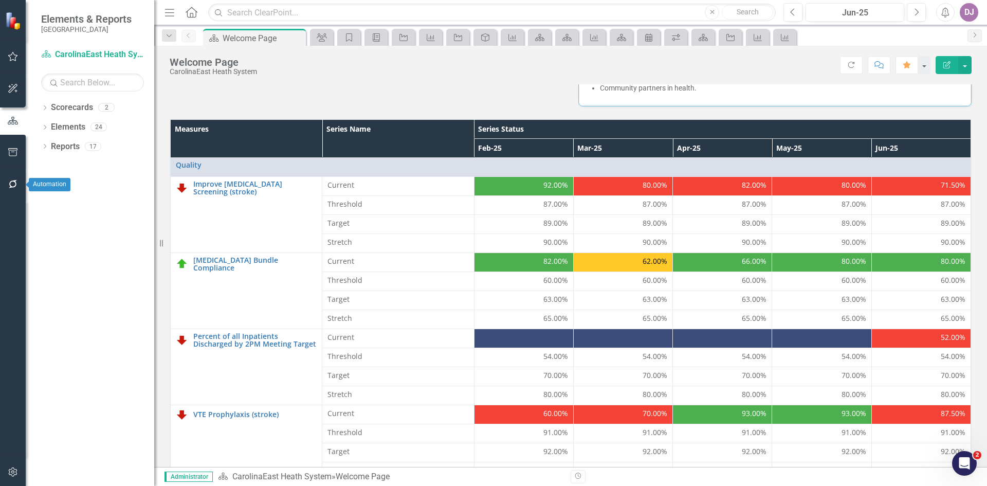
click at [15, 186] on icon "button" at bounding box center [13, 184] width 8 height 8
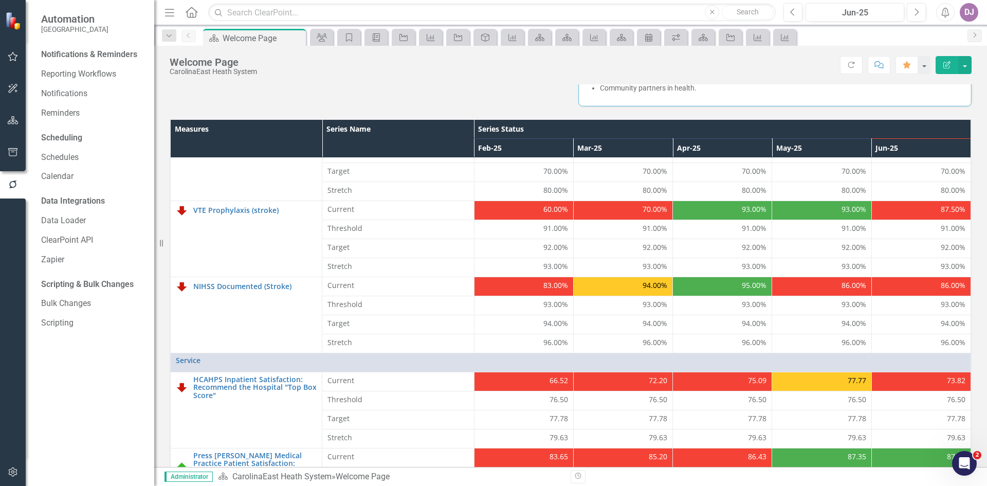
scroll to position [320, 0]
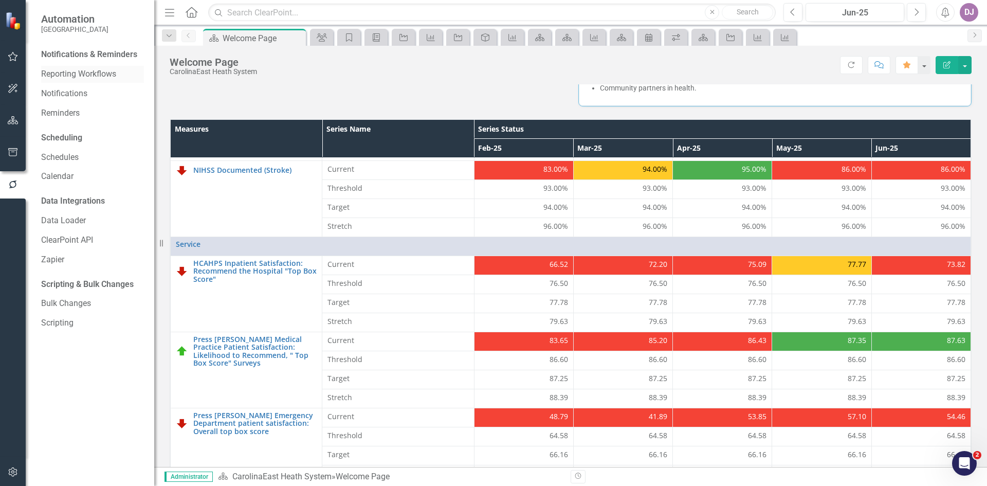
click at [82, 72] on link "Reporting Workflows" at bounding box center [92, 74] width 103 height 12
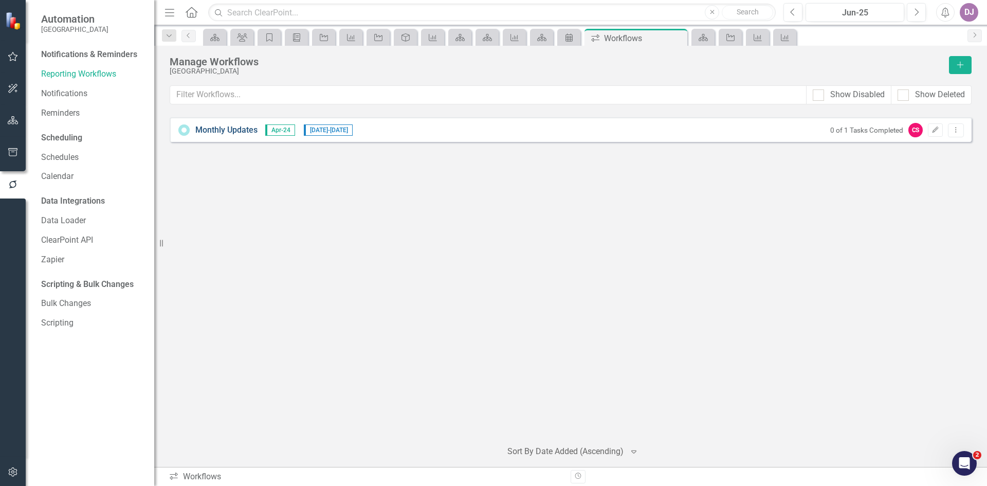
click at [246, 132] on link "Monthly Updates" at bounding box center [226, 130] width 62 height 12
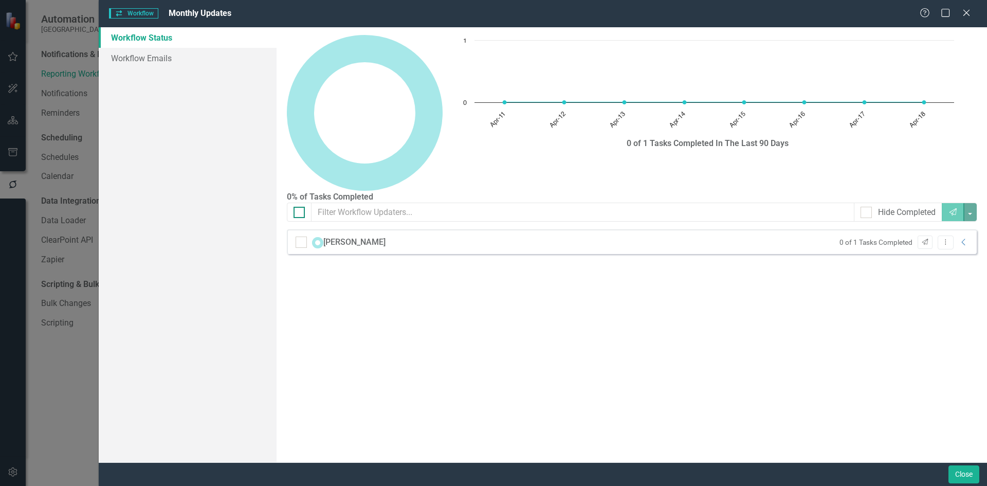
click at [299, 207] on div at bounding box center [299, 212] width 11 height 11
click at [299, 207] on input "checkbox" at bounding box center [297, 210] width 7 height 7
checkbox input "true"
click at [299, 207] on div at bounding box center [299, 212] width 11 height 11
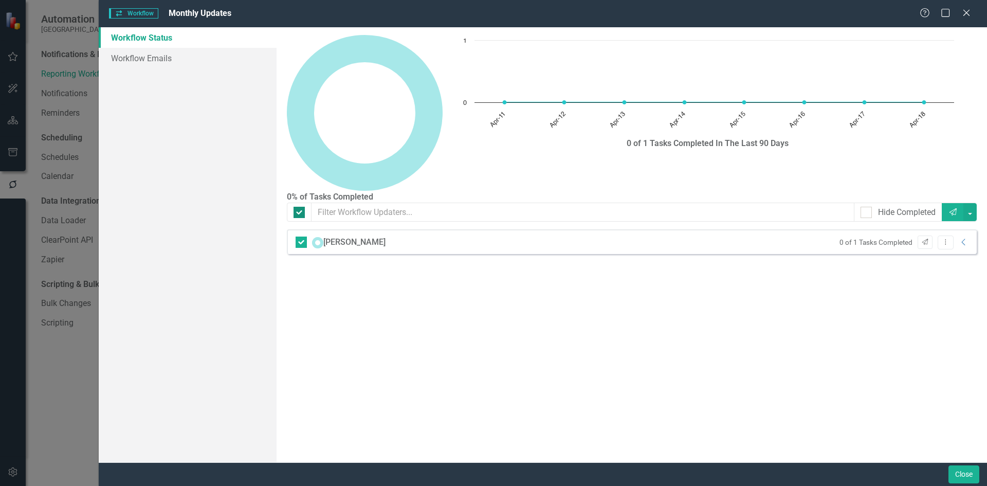
click at [299, 207] on input "checkbox" at bounding box center [297, 210] width 7 height 7
checkbox input "false"
click at [64, 376] on div "Workflow Workflow Monthly Updates Help Maximize Close Workflow Status Workflow …" at bounding box center [493, 243] width 987 height 486
click at [969, 472] on button "Close" at bounding box center [964, 474] width 31 height 18
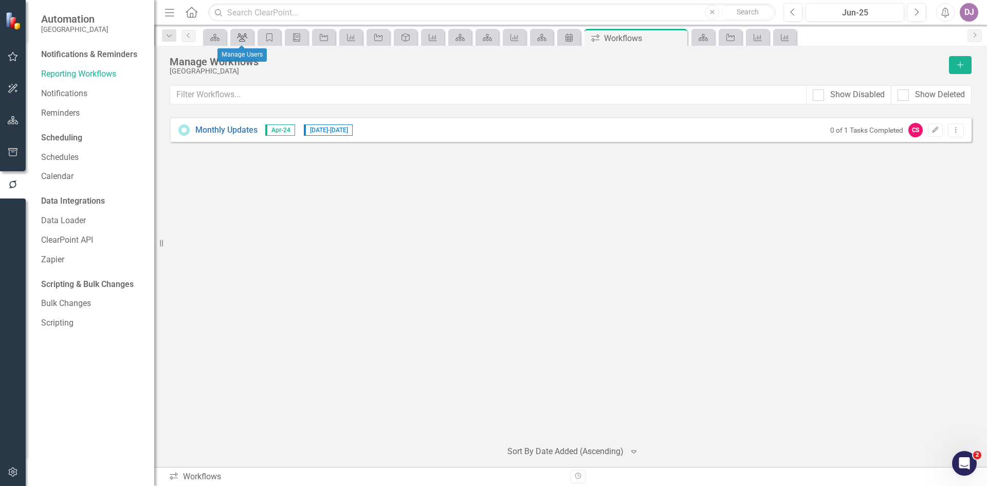
click at [240, 42] on div "Group" at bounding box center [240, 37] width 14 height 13
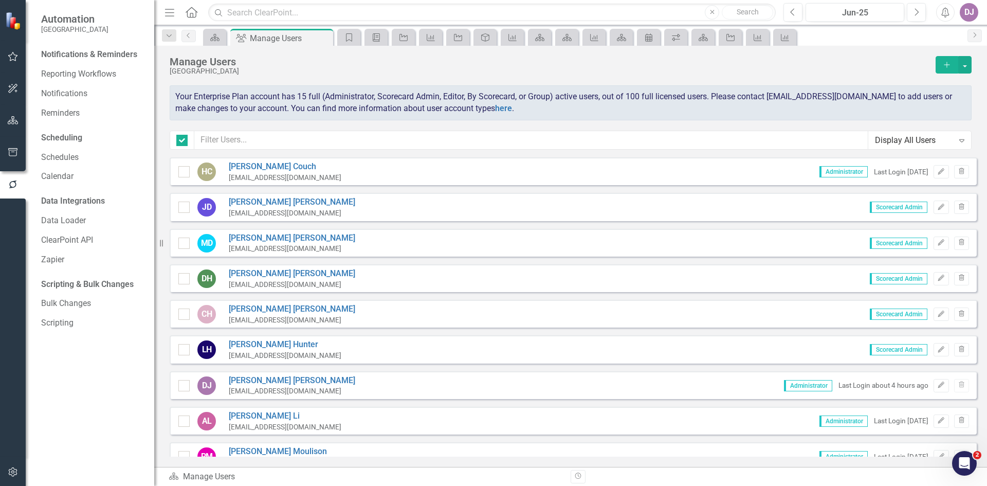
checkbox input "false"
click at [348, 39] on icon "Category" at bounding box center [349, 37] width 10 height 8
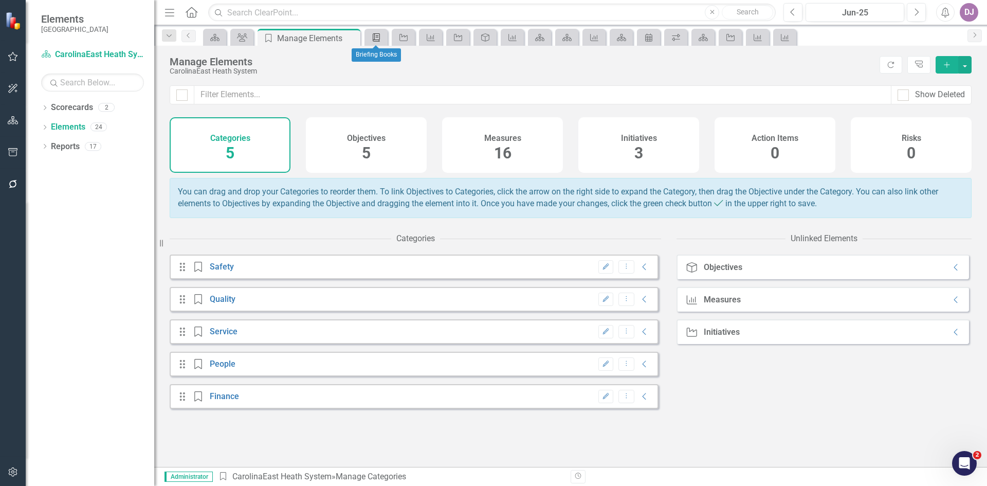
click at [371, 40] on icon "Briefing Book Template" at bounding box center [376, 37] width 10 height 8
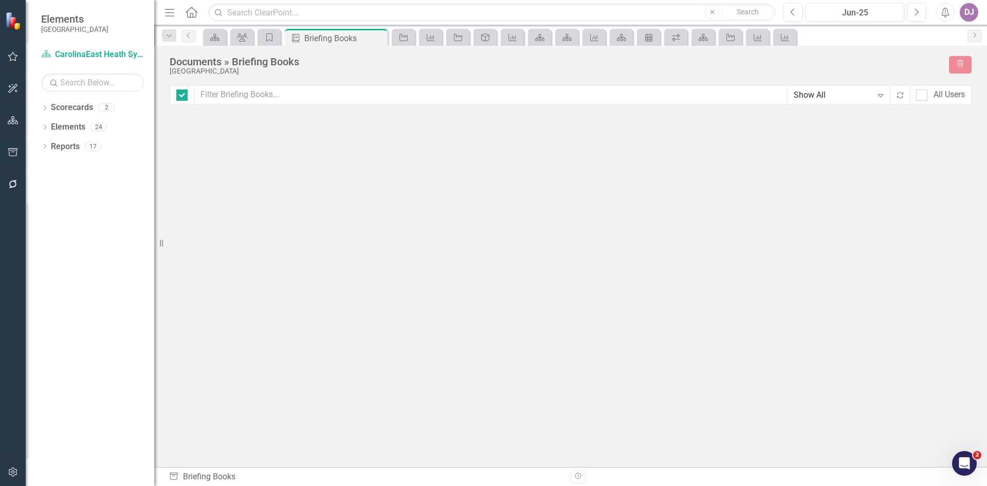
checkbox input "false"
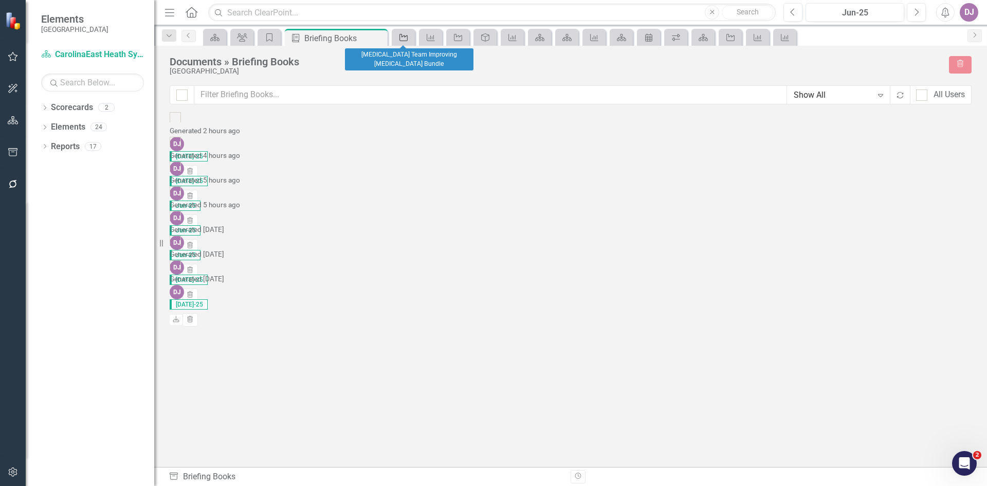
click at [401, 38] on icon "Initiative" at bounding box center [404, 37] width 10 height 8
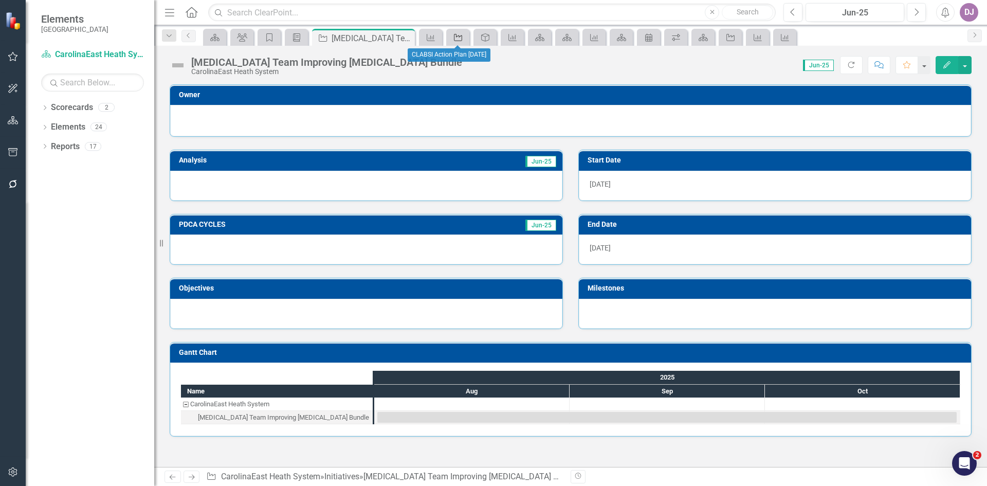
click at [456, 38] on icon "Initiative" at bounding box center [458, 37] width 10 height 8
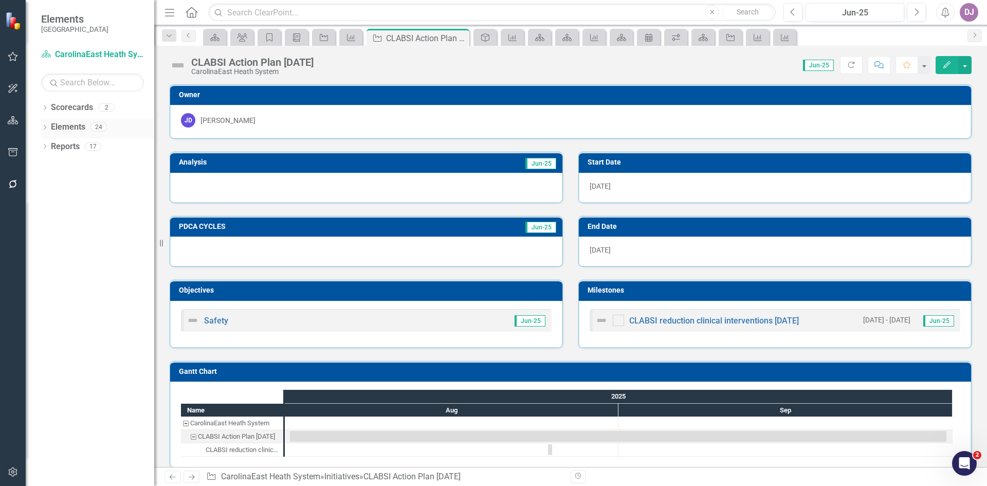
click at [71, 127] on link "Elements" at bounding box center [68, 127] width 34 height 12
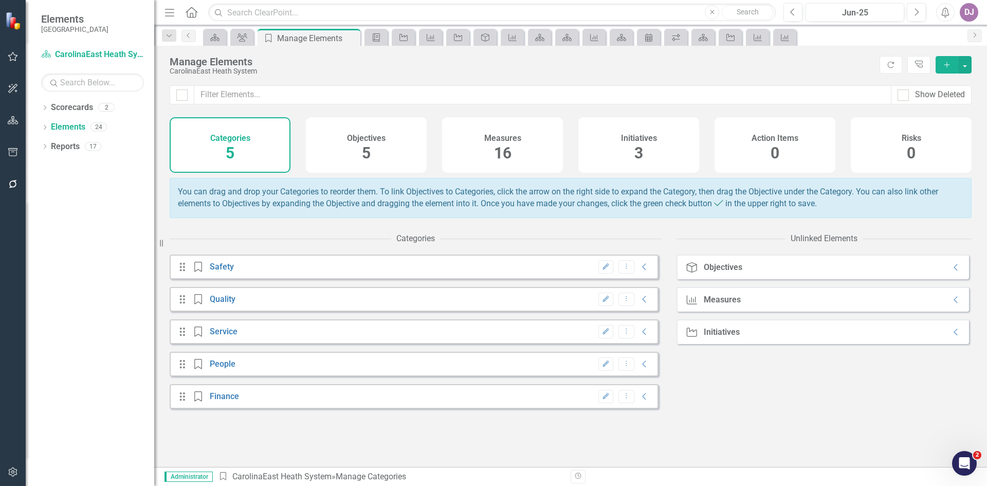
click at [637, 153] on span "3" at bounding box center [639, 153] width 9 height 18
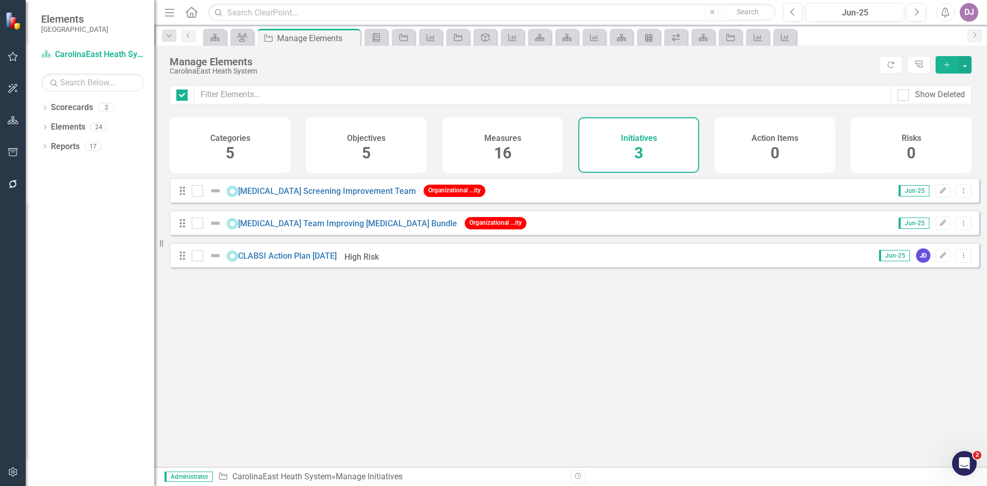
checkbox input "false"
click at [332, 196] on link "[MEDICAL_DATA] Screening Improvement Team" at bounding box center [327, 191] width 178 height 10
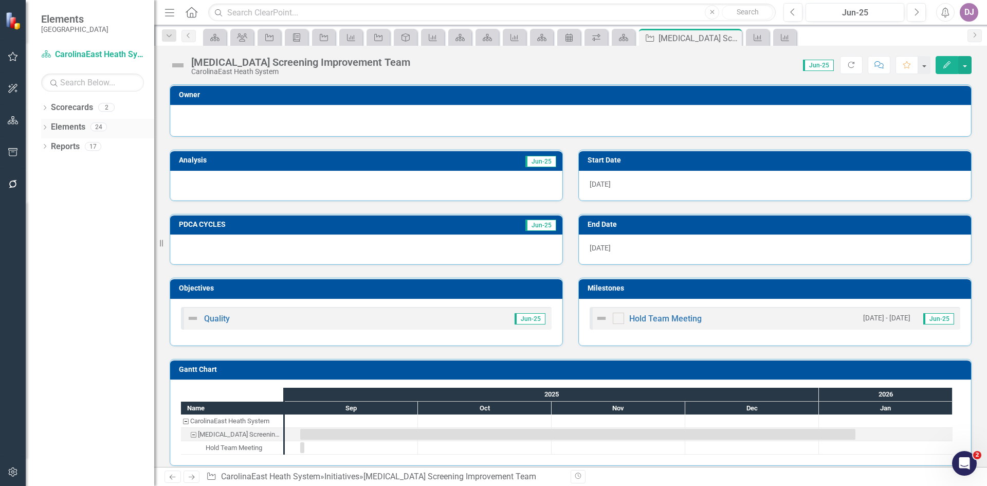
click at [79, 127] on link "Elements" at bounding box center [68, 127] width 34 height 12
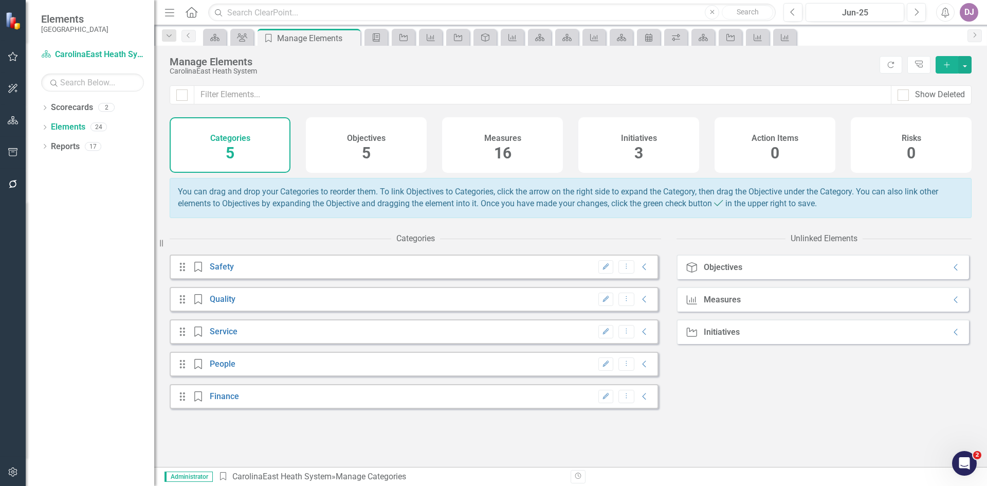
click at [773, 151] on span "0" at bounding box center [775, 153] width 9 height 18
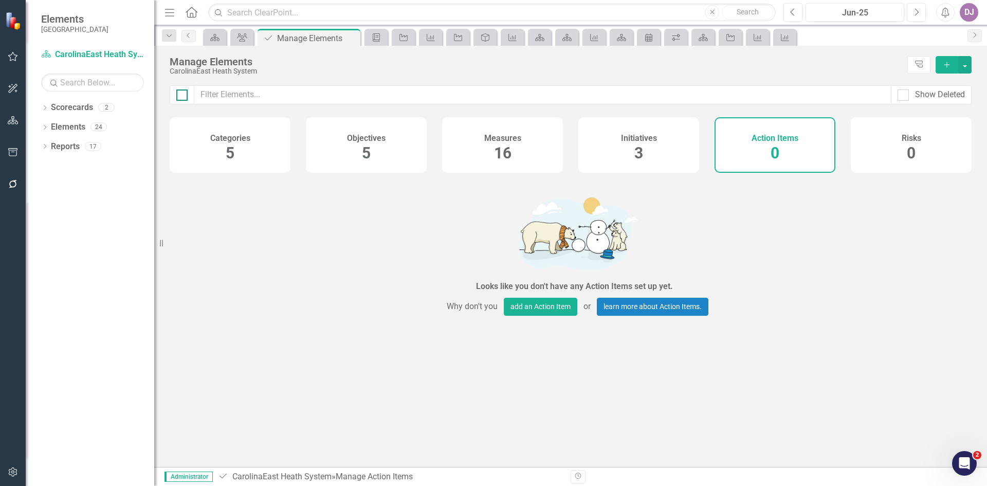
click at [181, 96] on div at bounding box center [181, 94] width 11 height 11
click at [181, 96] on input "checkbox" at bounding box center [179, 92] width 7 height 7
checkbox input "false"
click at [945, 68] on button "Add" at bounding box center [947, 64] width 23 height 17
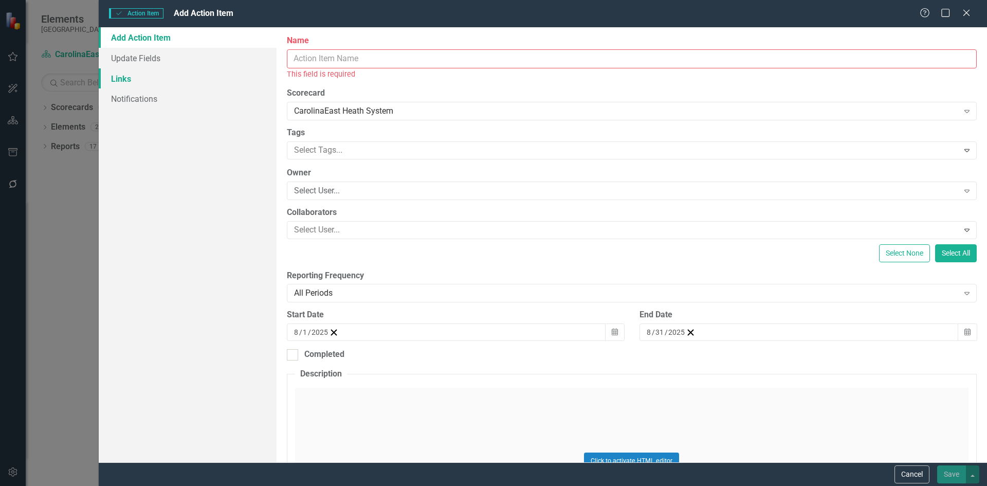
click at [130, 82] on link "Links" at bounding box center [188, 78] width 178 height 21
click at [339, 63] on input "Name" at bounding box center [632, 58] width 690 height 19
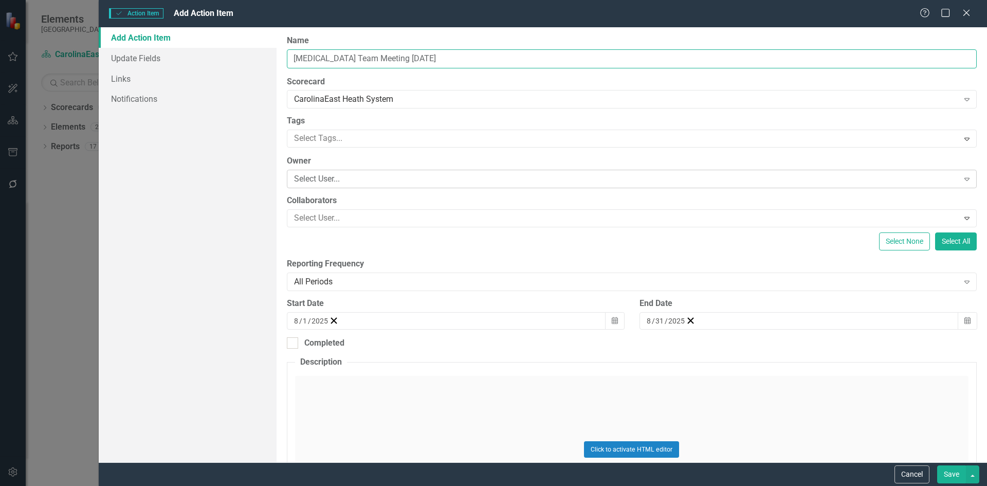
type input "[MEDICAL_DATA] Team Meeting [DATE]"
click at [365, 179] on div "Select User..." at bounding box center [626, 179] width 665 height 12
click at [248, 223] on div "Add Action Item Update Fields Links Notifications" at bounding box center [188, 244] width 178 height 435
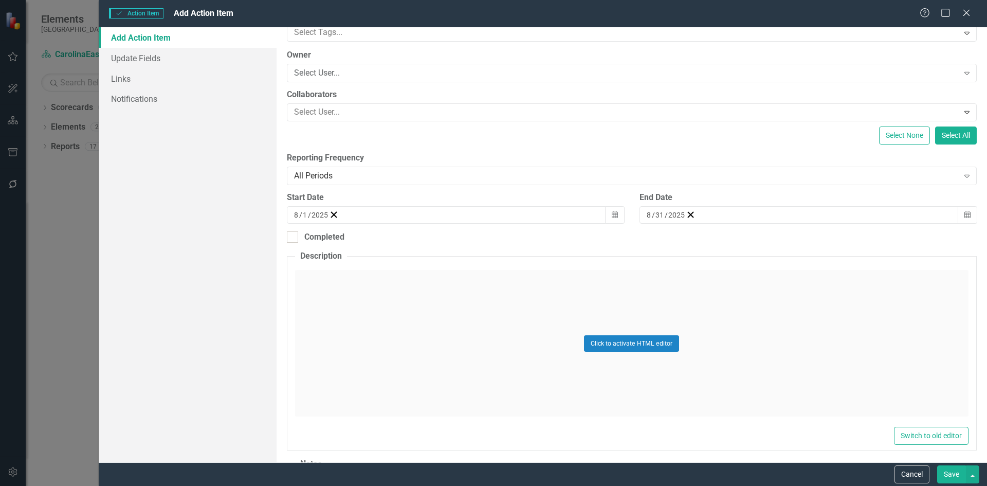
scroll to position [145, 0]
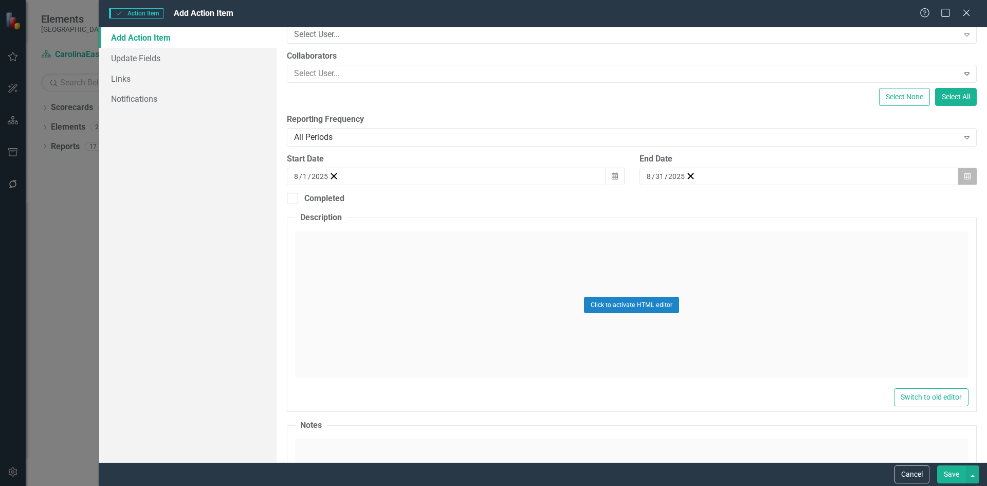
click at [965, 177] on icon "button" at bounding box center [968, 175] width 6 height 7
click at [797, 199] on button "›" at bounding box center [786, 196] width 23 height 23
click at [758, 235] on abbr "4" at bounding box center [755, 230] width 4 height 8
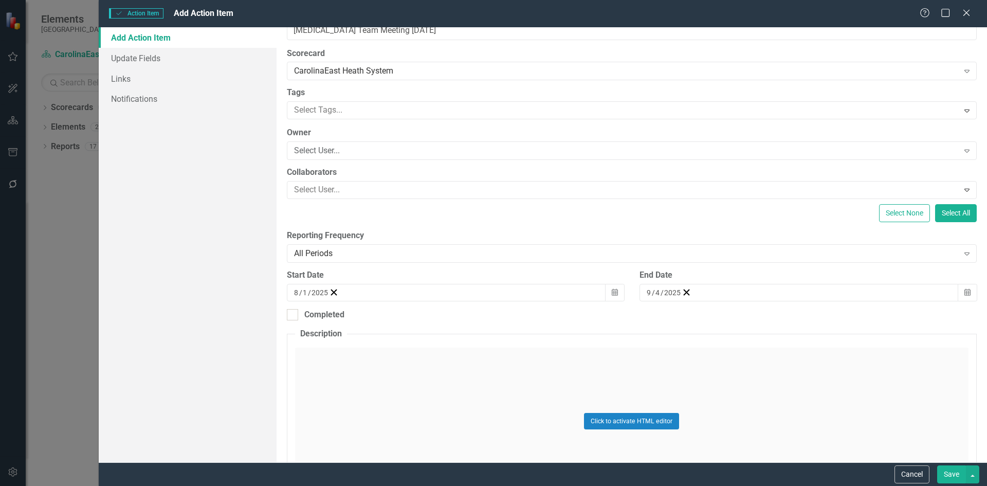
scroll to position [0, 0]
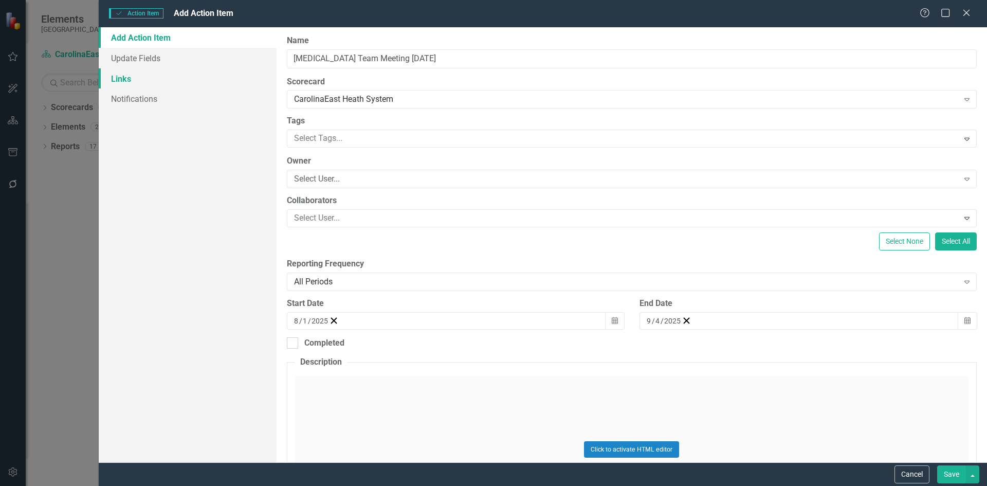
click at [120, 81] on link "Links" at bounding box center [188, 78] width 178 height 21
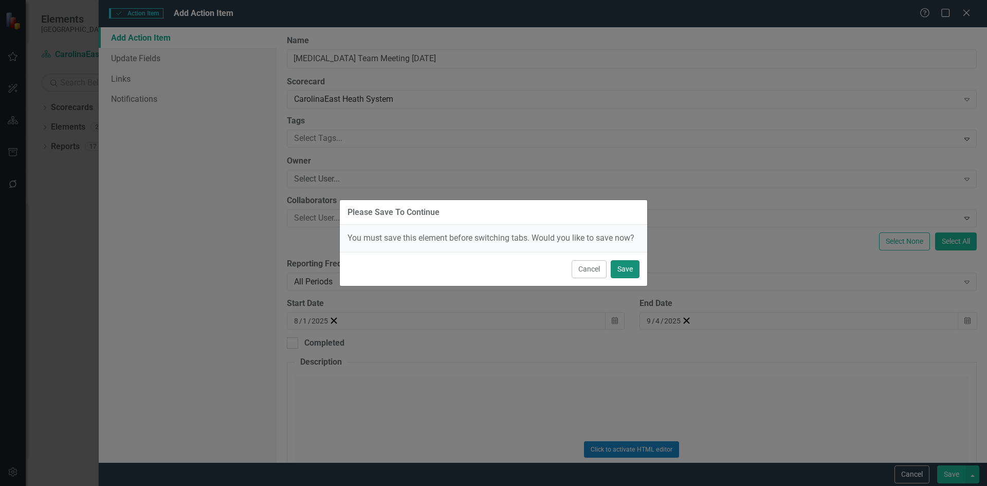
click at [633, 272] on button "Save" at bounding box center [625, 269] width 29 height 18
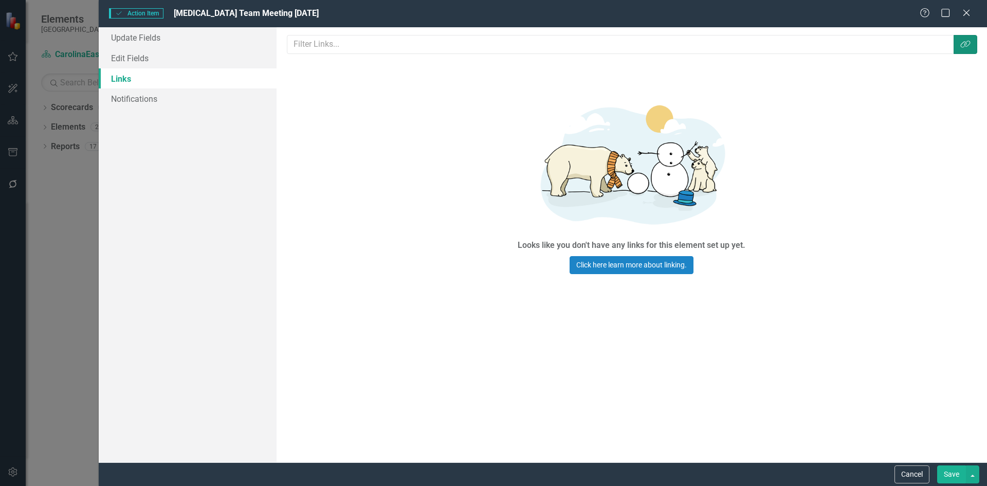
click at [964, 46] on icon "Link Tag" at bounding box center [966, 44] width 10 height 8
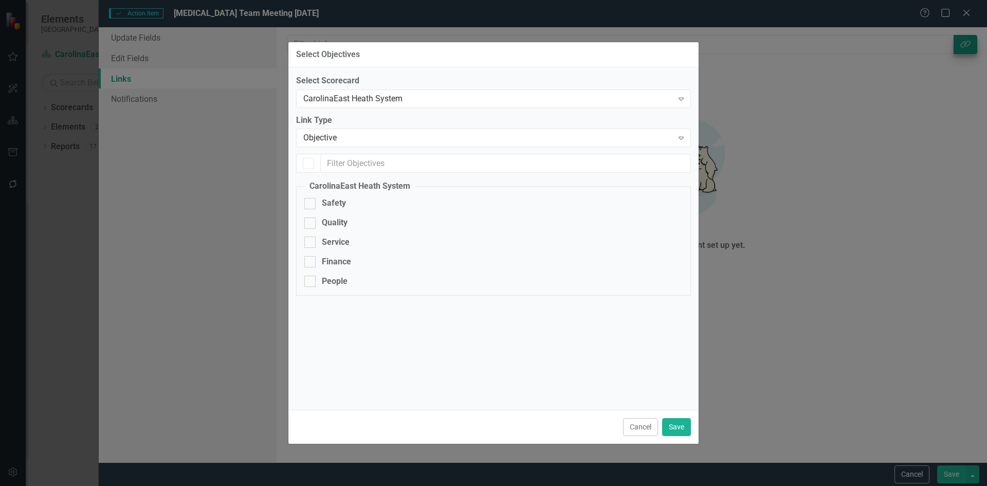
checkbox input "false"
click at [310, 224] on input "Quality" at bounding box center [307, 221] width 7 height 7
checkbox input "true"
click at [683, 138] on icon "Expand" at bounding box center [681, 138] width 10 height 8
click at [616, 344] on div "Select Scorecard CarolinaEast Heath System Expand Link Type Objective Expand 1 …" at bounding box center [493, 238] width 395 height 327
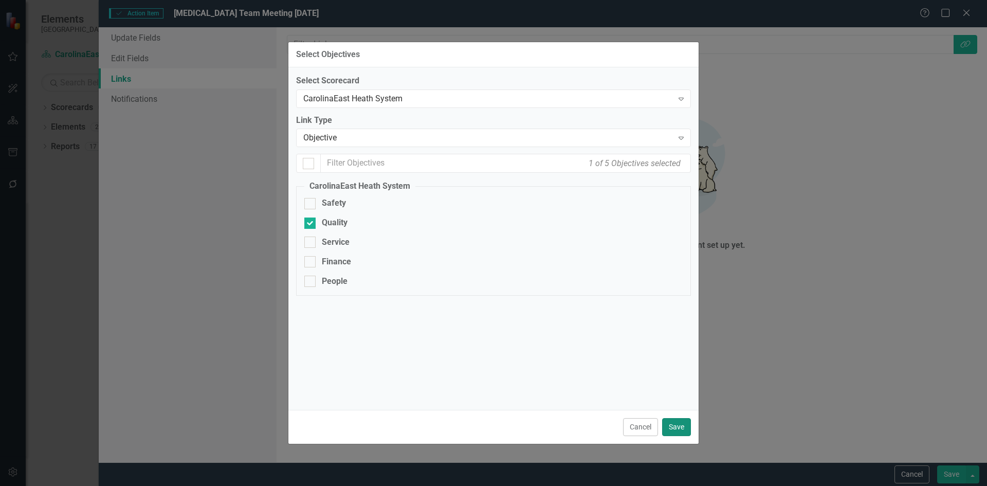
click at [671, 425] on button "Save" at bounding box center [676, 427] width 29 height 18
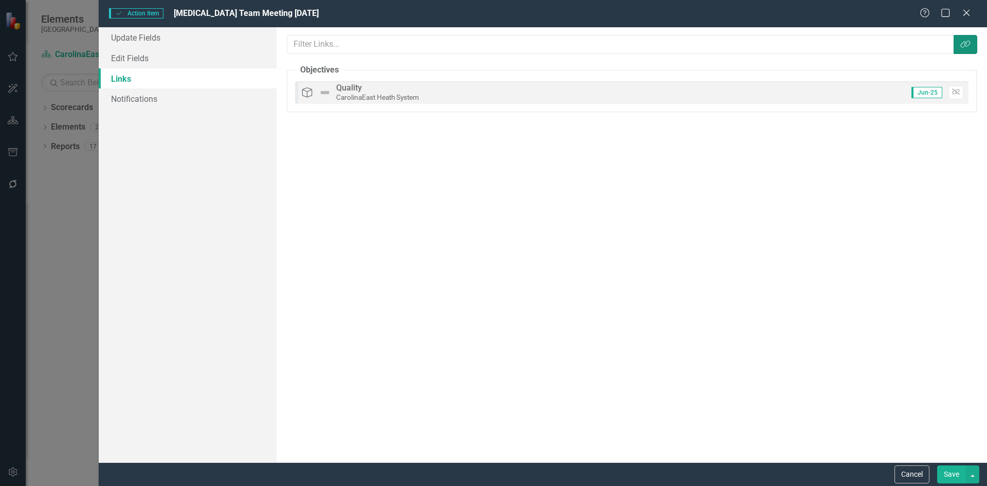
click at [967, 46] on icon "Link Tag" at bounding box center [966, 44] width 10 height 8
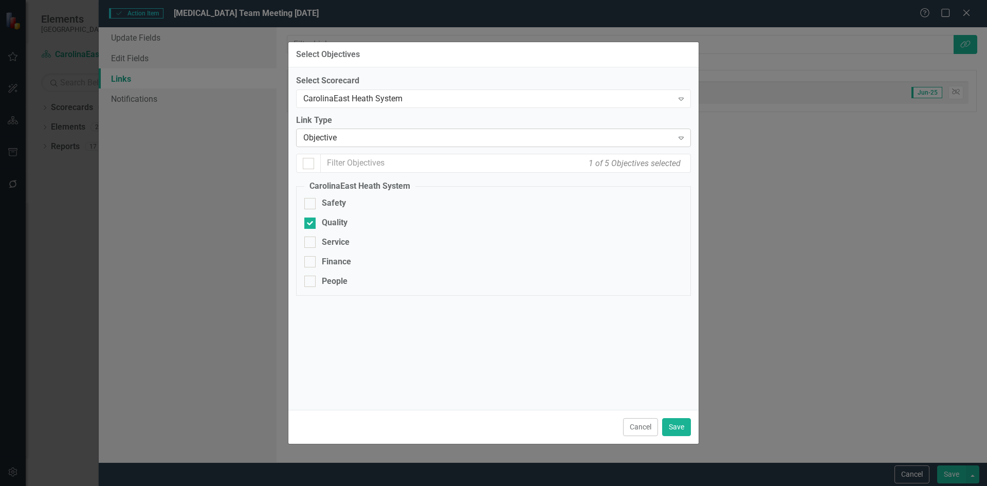
click at [686, 138] on icon "Expand" at bounding box center [681, 138] width 10 height 8
click at [445, 304] on div "Select Scorecard CarolinaEast Heath System Expand Link Type 6 results available…" at bounding box center [493, 191] width 395 height 232
click at [682, 138] on icon "Expand" at bounding box center [681, 138] width 10 height 8
checkbox input "false"
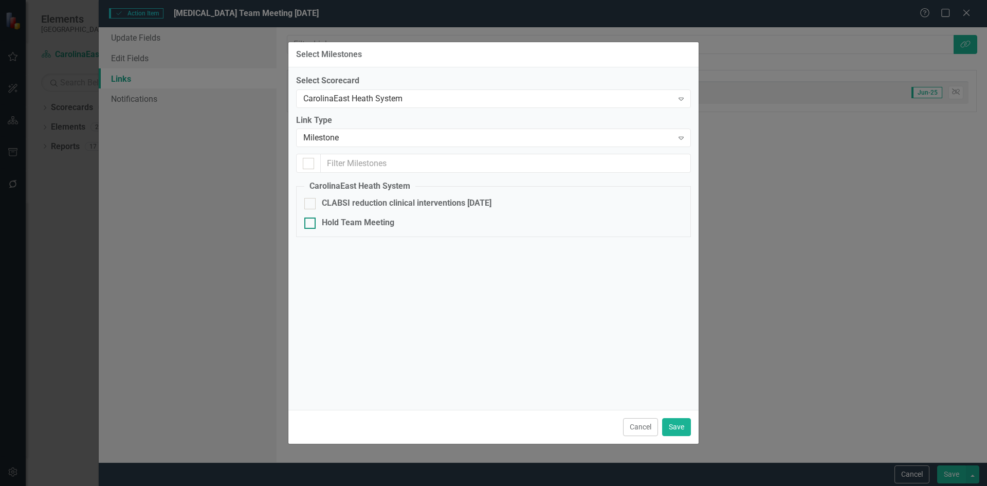
click at [311, 225] on div at bounding box center [309, 223] width 11 height 11
click at [311, 224] on input "Hold Team Meeting" at bounding box center [307, 221] width 7 height 7
checkbox input "true"
click at [679, 99] on icon at bounding box center [681, 99] width 5 height 3
click at [827, 291] on div "Select Milestones Select Scorecard CarolinaEast Heath System Expand Link Type M…" at bounding box center [493, 243] width 987 height 486
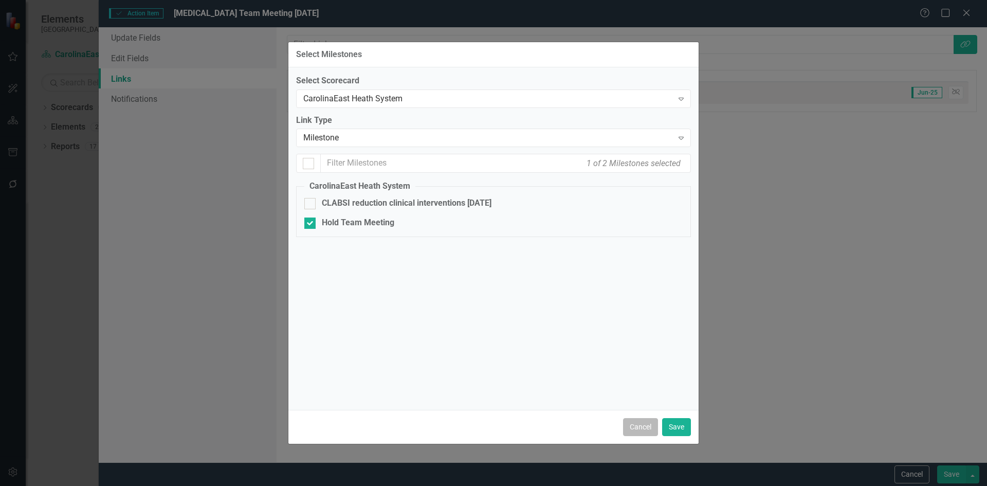
click at [641, 430] on button "Cancel" at bounding box center [640, 427] width 35 height 18
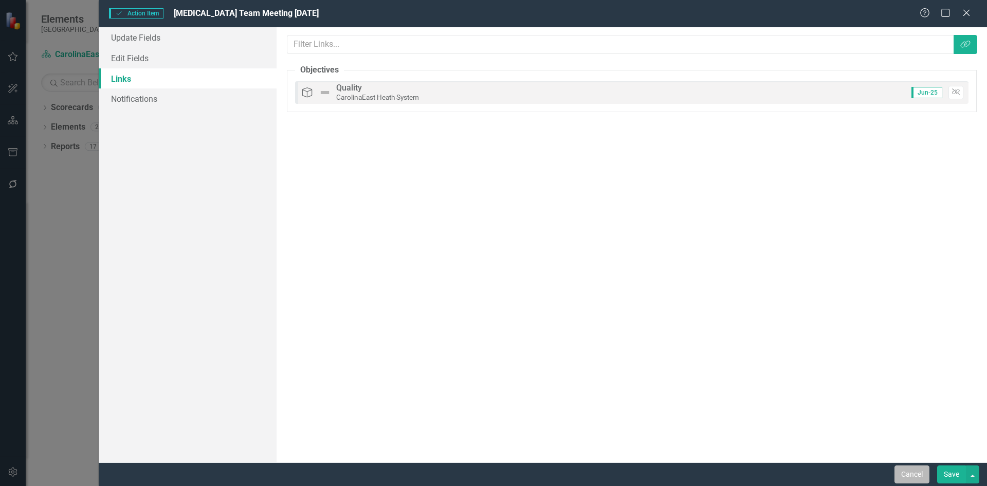
click at [915, 473] on button "Cancel" at bounding box center [912, 474] width 35 height 18
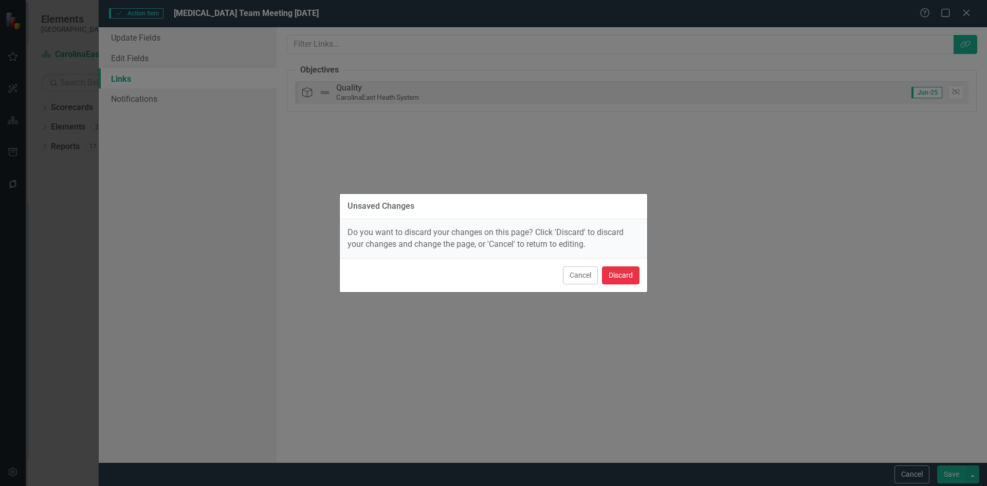
click at [623, 277] on button "Discard" at bounding box center [621, 275] width 38 height 18
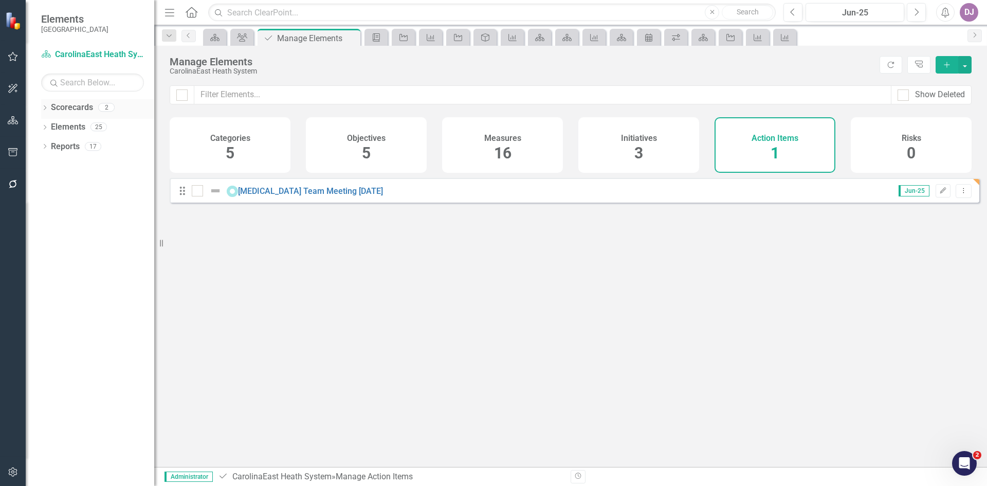
click at [75, 107] on link "Scorecards" at bounding box center [72, 108] width 42 height 12
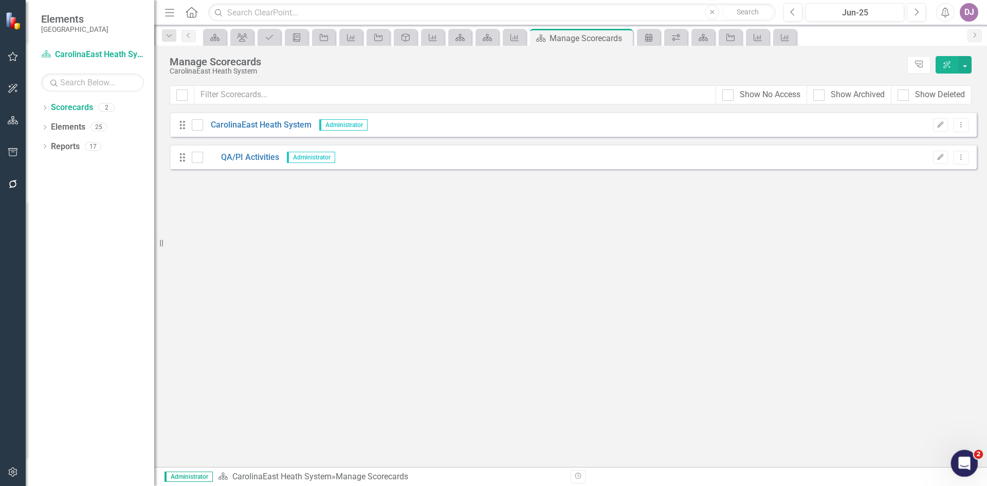
click at [962, 460] on icon "Open Intercom Messenger" at bounding box center [963, 462] width 17 height 17
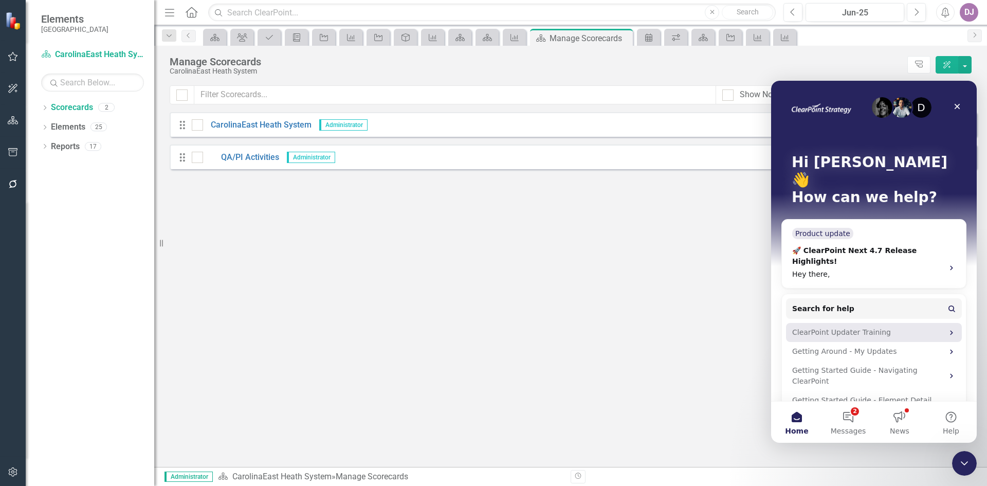
click at [861, 327] on div "ClearPoint Updater Training" at bounding box center [868, 332] width 151 height 11
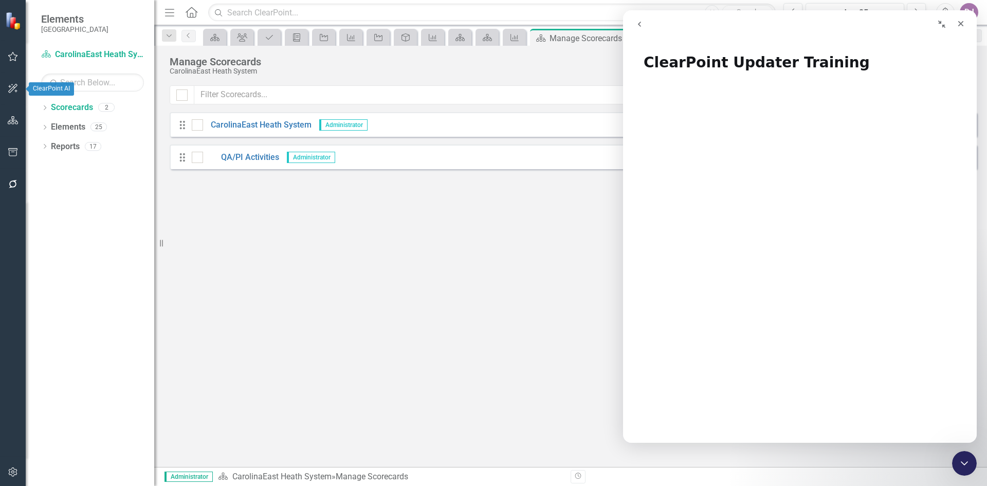
click at [13, 87] on icon "button" at bounding box center [12, 88] width 9 height 9
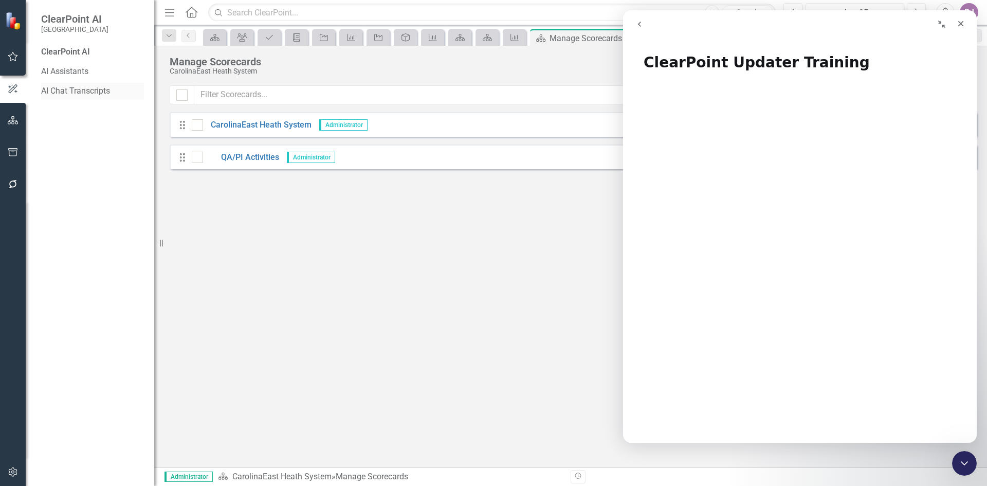
click at [85, 89] on link "AI Chat Transcripts" at bounding box center [92, 91] width 103 height 12
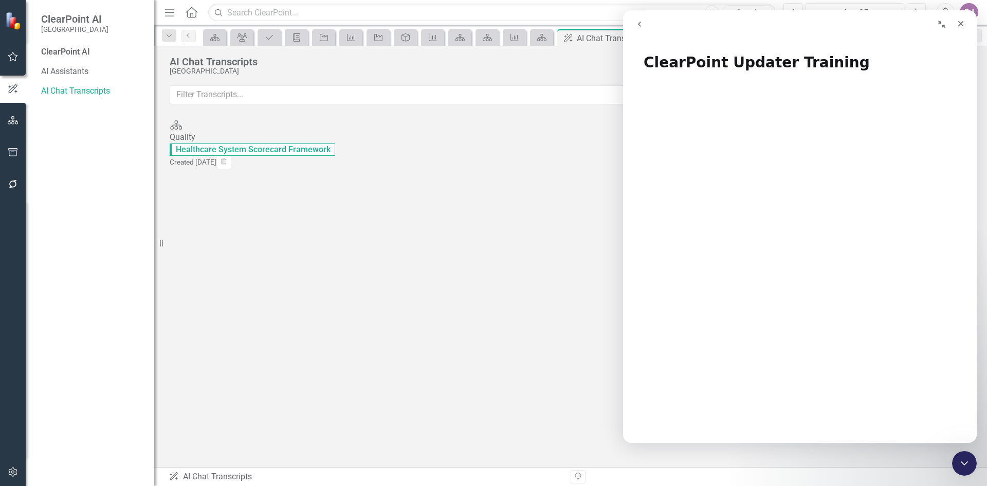
click at [292, 143] on span "Healthcare System Scorecard Framework" at bounding box center [253, 149] width 166 height 12
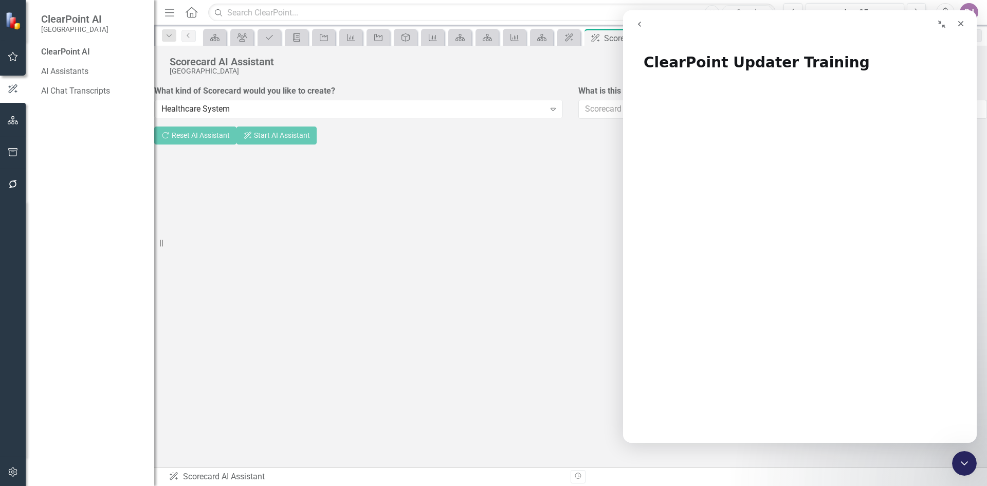
type input "Quality"
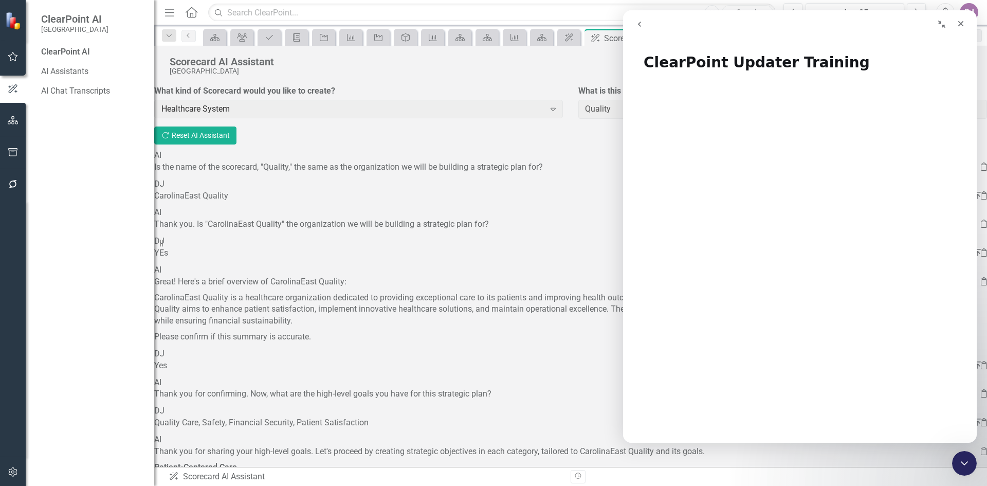
click at [637, 24] on icon "go back" at bounding box center [640, 24] width 8 height 8
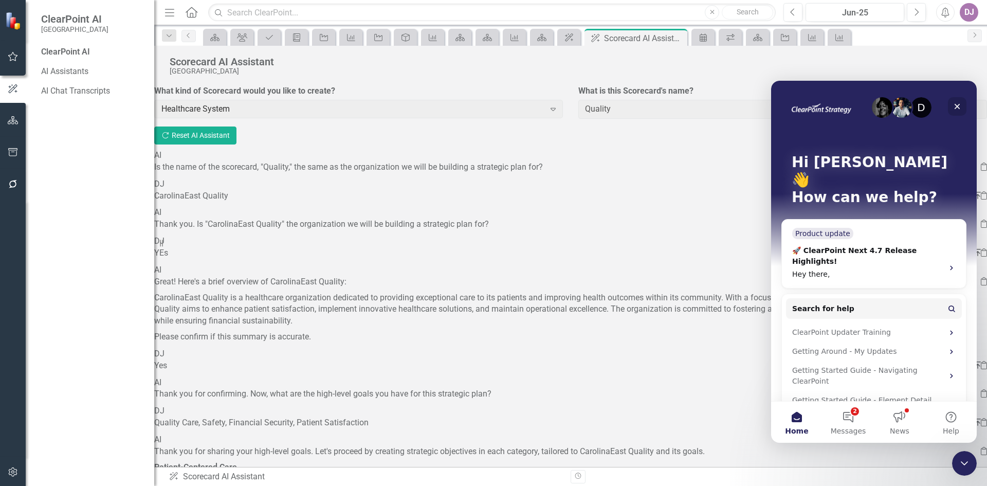
click at [959, 105] on icon "Close" at bounding box center [958, 107] width 6 height 6
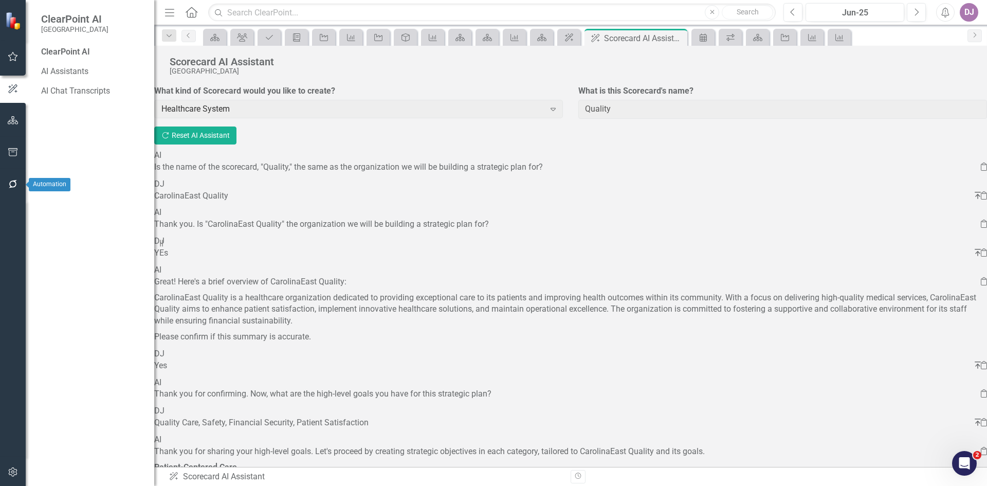
click at [14, 187] on icon "button" at bounding box center [13, 184] width 8 height 8
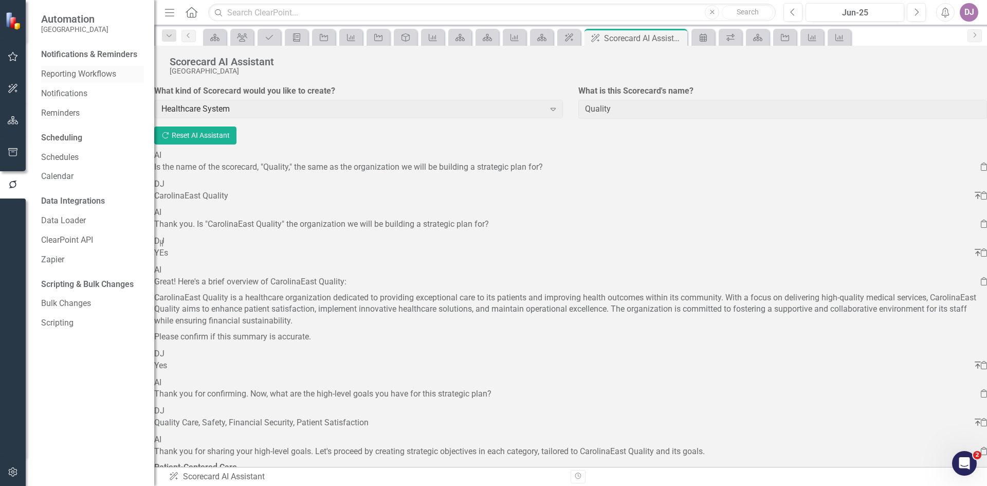
click at [96, 73] on link "Reporting Workflows" at bounding box center [92, 74] width 103 height 12
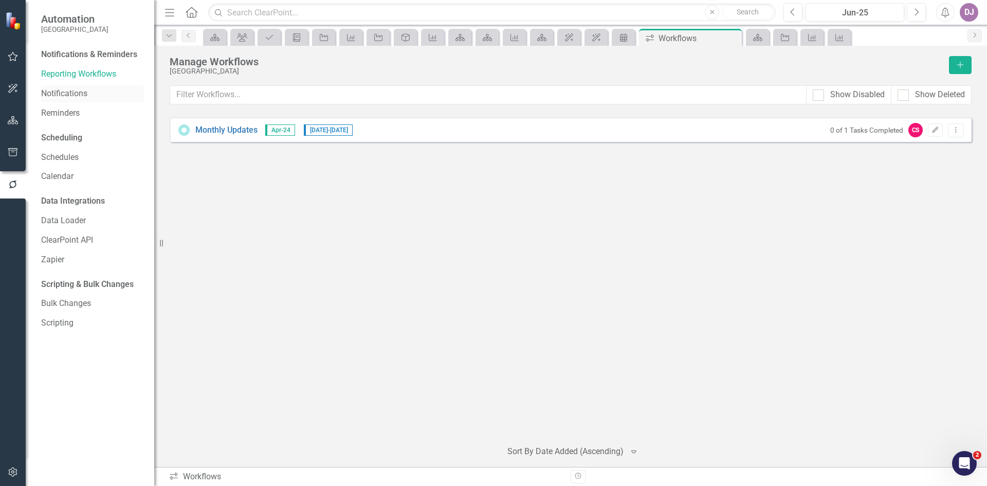
click at [69, 94] on link "Notifications" at bounding box center [92, 94] width 103 height 12
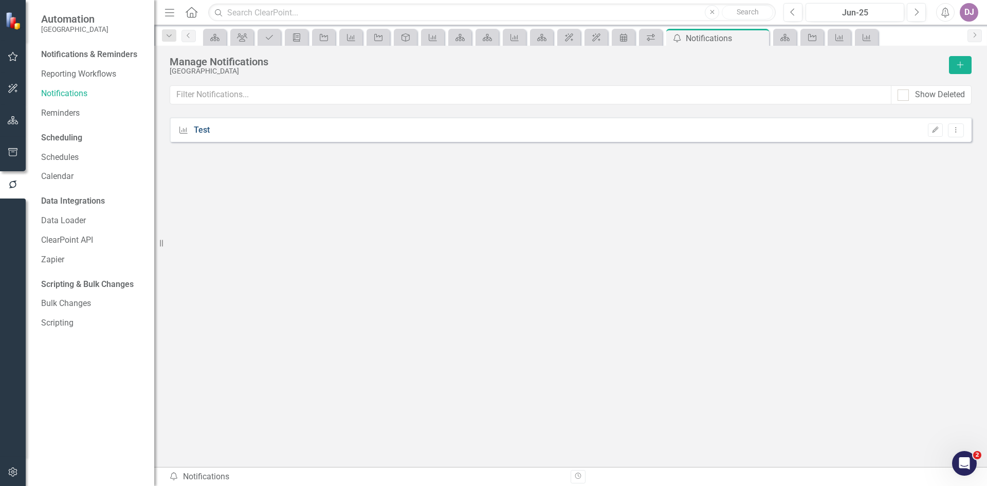
click at [204, 133] on link "Test" at bounding box center [202, 130] width 16 height 12
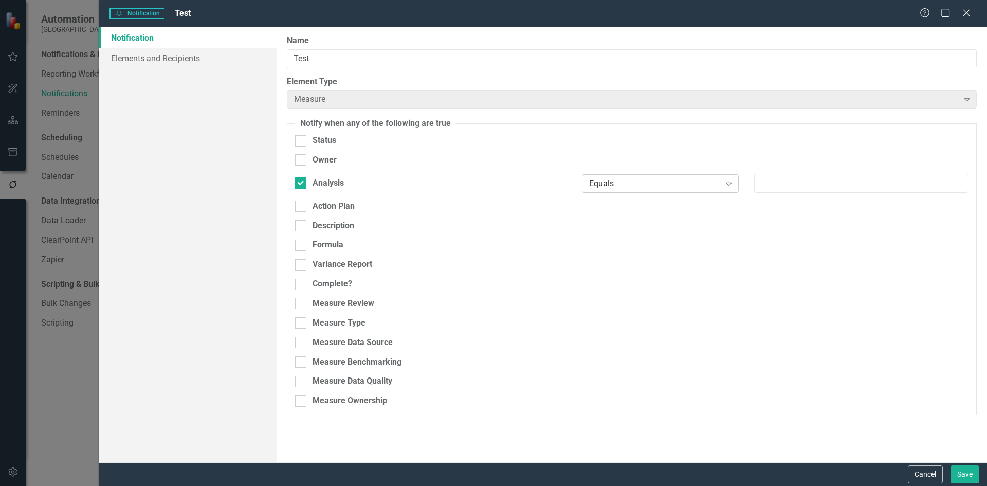
click at [729, 186] on icon "Expand" at bounding box center [729, 183] width 10 height 8
click at [791, 239] on div "Formula Any Change Expand" at bounding box center [631, 249] width 689 height 20
click at [863, 183] on input "text" at bounding box center [861, 183] width 214 height 19
click at [729, 186] on icon "Expand" at bounding box center [729, 183] width 10 height 8
click at [637, 485] on div "Any Change" at bounding box center [495, 495] width 971 height 12
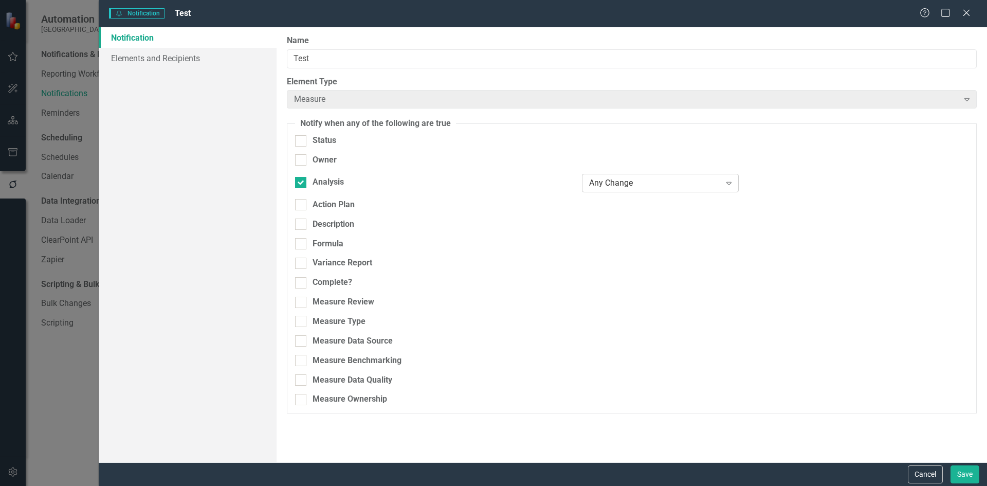
click at [730, 184] on icon "Expand" at bounding box center [729, 183] width 10 height 8
click at [516, 185] on div "Analysis" at bounding box center [431, 182] width 272 height 12
click at [302, 184] on input "Analysis" at bounding box center [298, 180] width 7 height 7
checkbox input "false"
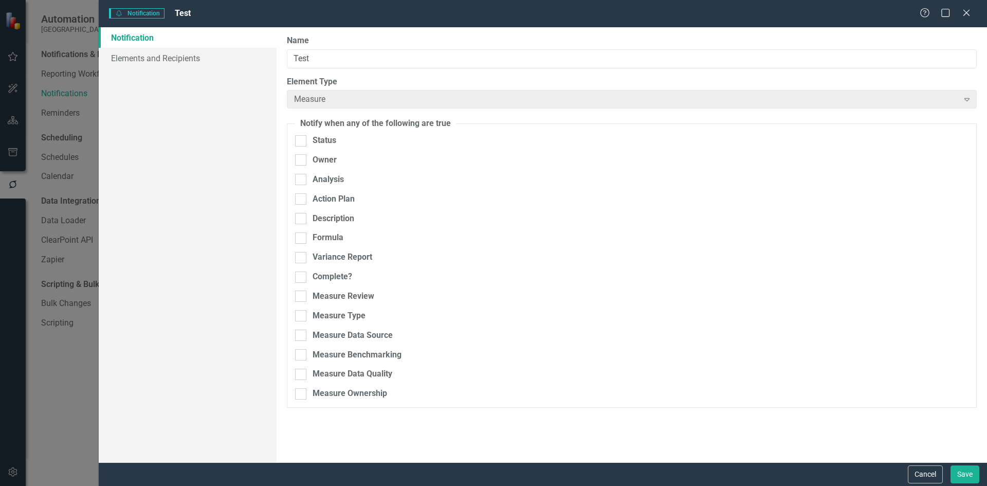
click at [580, 260] on div "Variance Report Any Change Expand" at bounding box center [631, 261] width 689 height 20
click at [156, 59] on link "Elements and Recipients" at bounding box center [188, 58] width 178 height 21
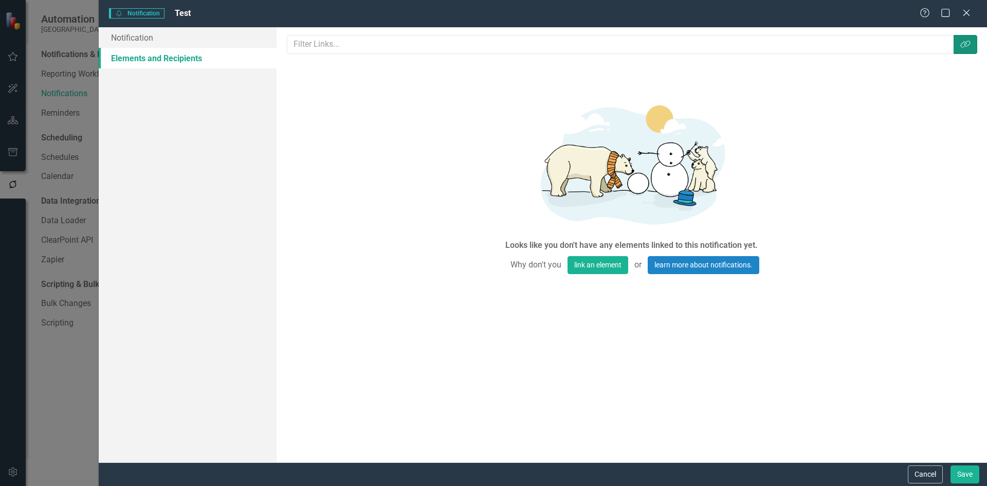
click at [964, 49] on button "Link Tag" at bounding box center [966, 44] width 24 height 19
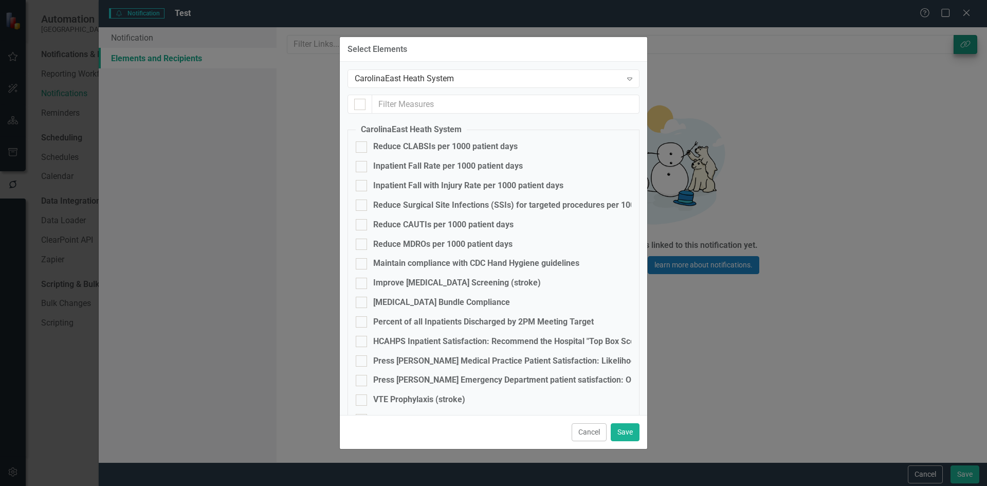
checkbox input "false"
click at [358, 284] on input "Improve [MEDICAL_DATA] Screening (stroke)" at bounding box center [359, 281] width 7 height 7
checkbox input "true"
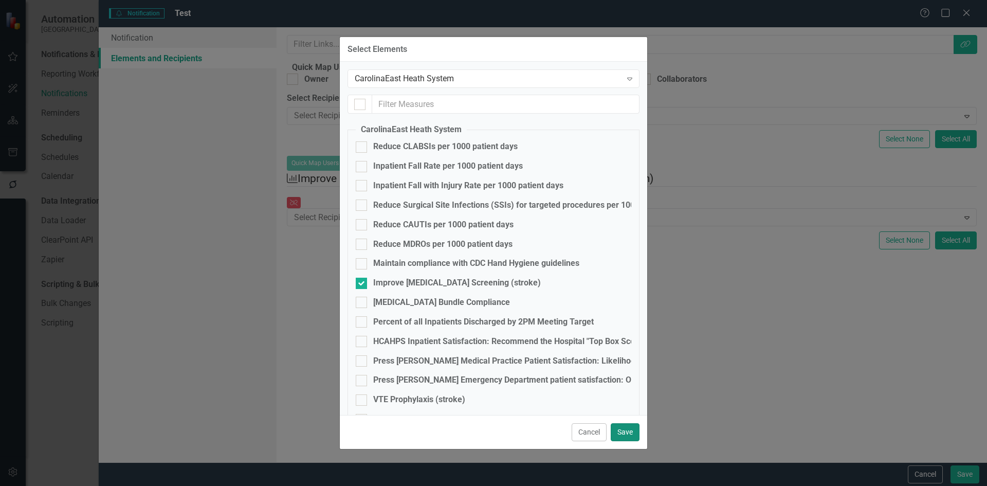
click at [628, 437] on button "Save" at bounding box center [625, 432] width 29 height 18
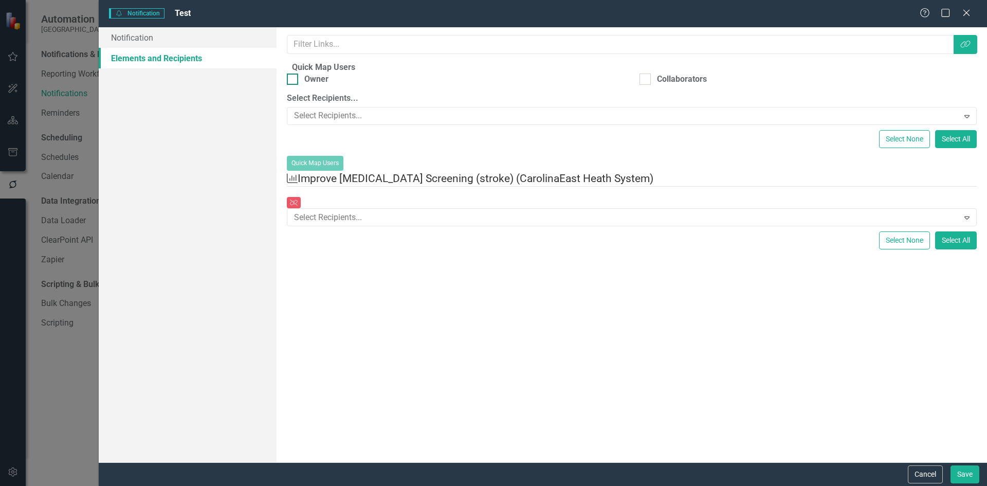
click at [294, 80] on input "Owner" at bounding box center [290, 77] width 7 height 7
checkbox input "true"
click at [649, 85] on div at bounding box center [645, 79] width 11 height 11
click at [646, 80] on input "Collaborators" at bounding box center [643, 77] width 7 height 7
checkbox input "true"
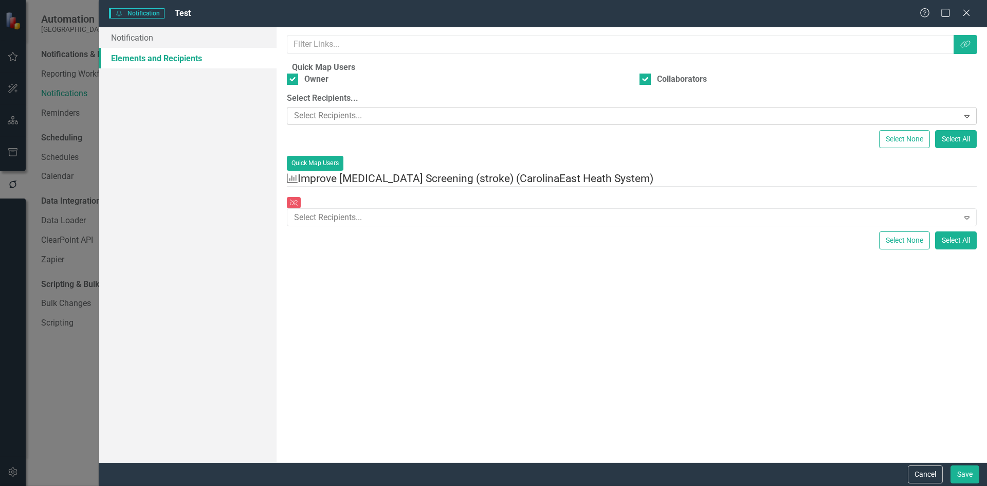
click at [962, 120] on icon "Expand" at bounding box center [967, 116] width 10 height 8
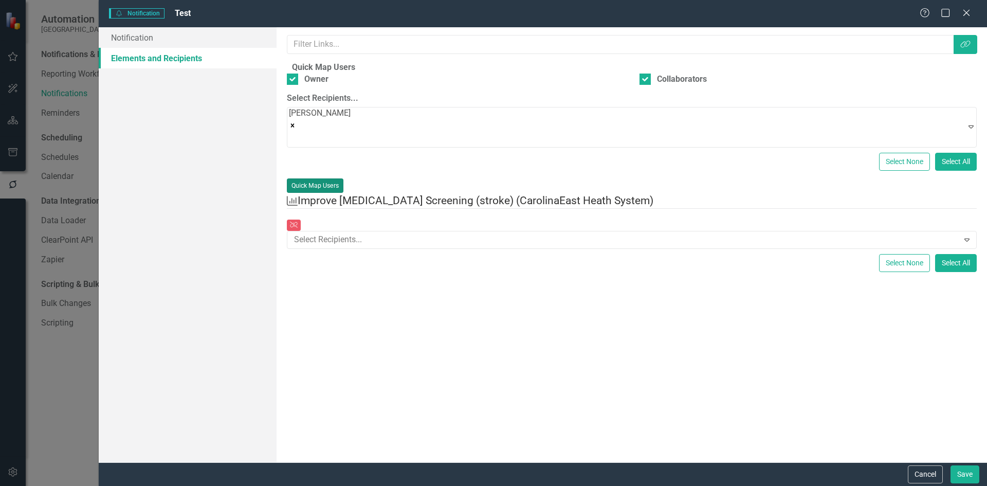
click at [344, 193] on button "Quick Map Users" at bounding box center [315, 185] width 57 height 14
click at [966, 255] on icon "Expand" at bounding box center [971, 250] width 10 height 8
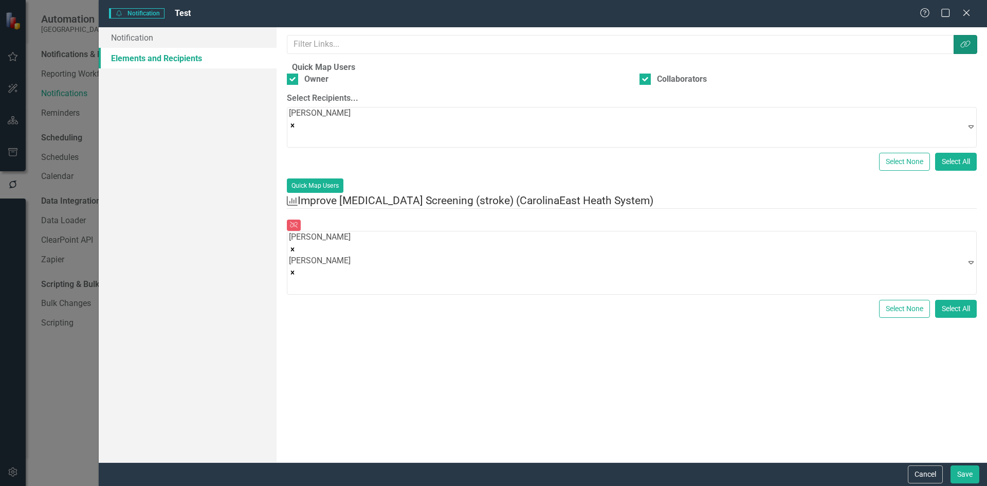
click at [972, 48] on button "Link Tag" at bounding box center [966, 44] width 24 height 19
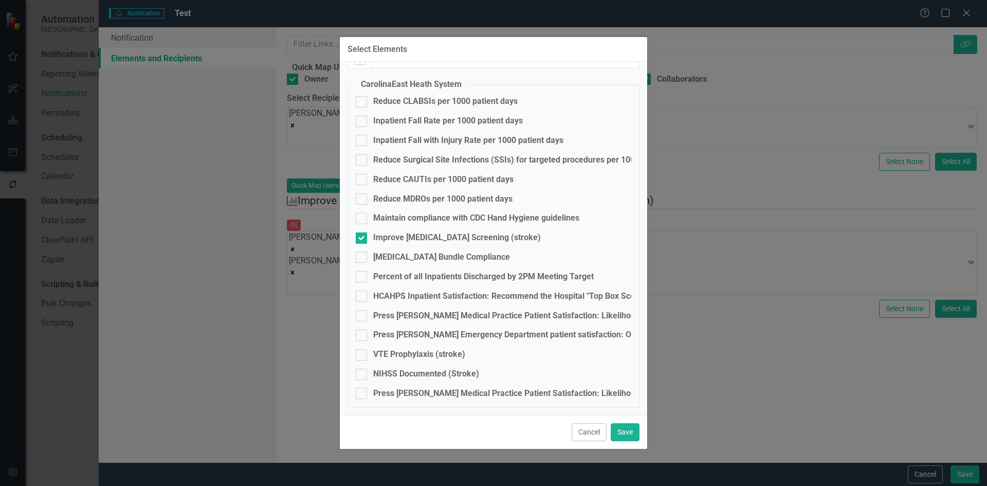
scroll to position [53, 0]
click at [592, 436] on button "Cancel" at bounding box center [589, 432] width 35 height 18
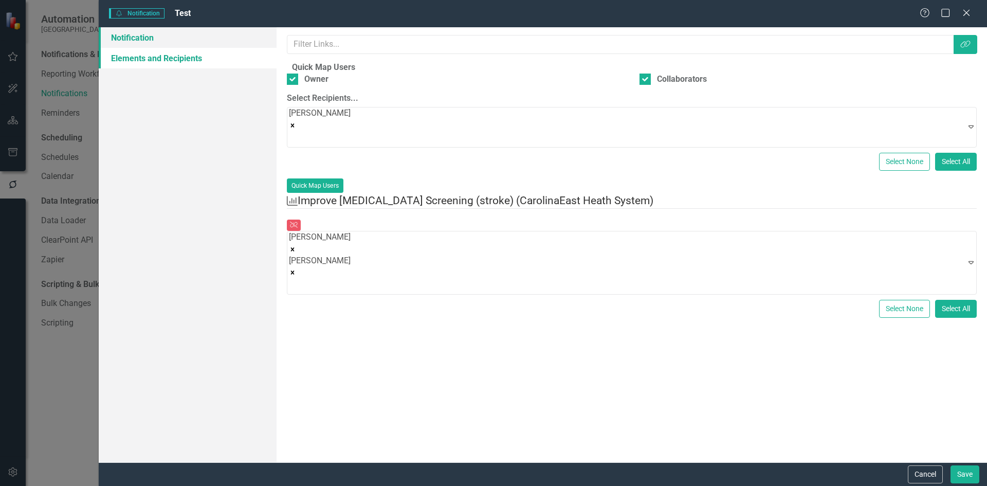
click at [130, 40] on link "Notification" at bounding box center [188, 37] width 178 height 21
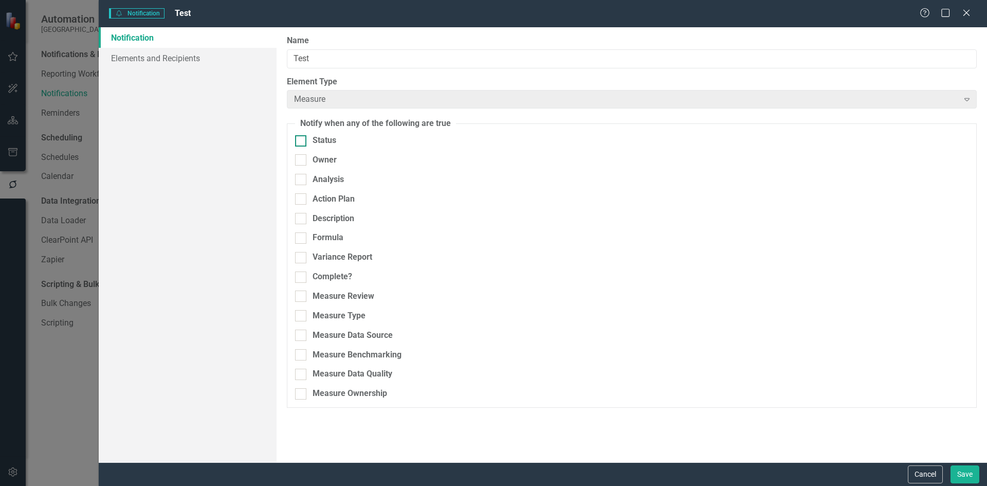
click at [305, 145] on div at bounding box center [300, 140] width 11 height 11
click at [302, 142] on input "Status" at bounding box center [298, 138] width 7 height 7
checkbox input "true"
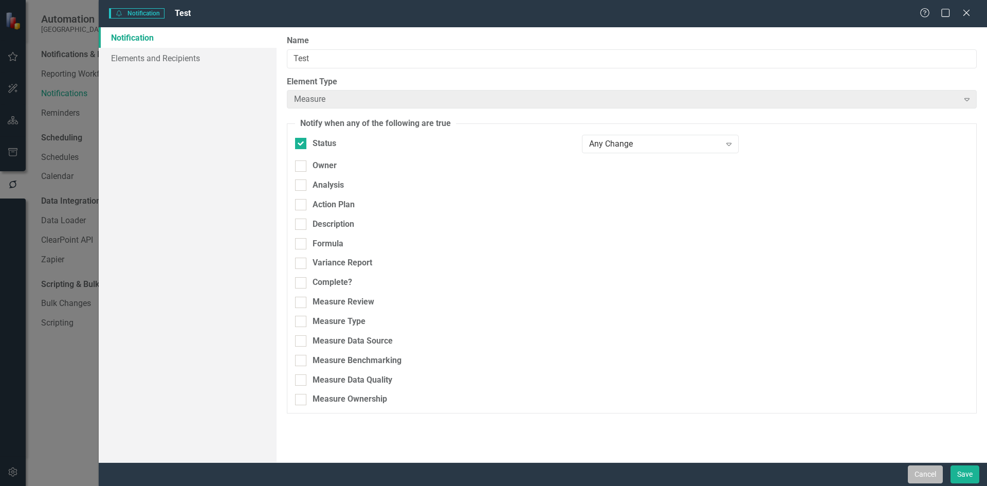
click at [936, 473] on button "Cancel" at bounding box center [925, 474] width 35 height 18
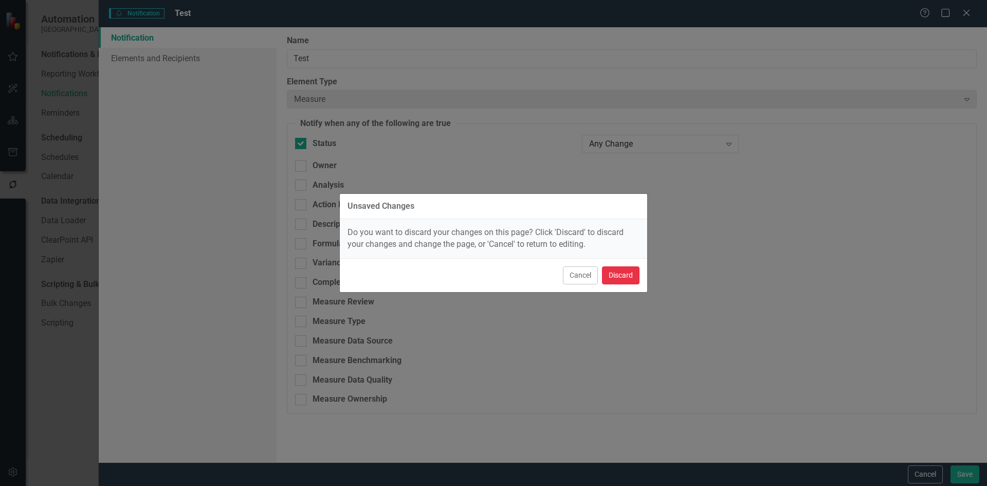
click at [624, 274] on button "Discard" at bounding box center [621, 275] width 38 height 18
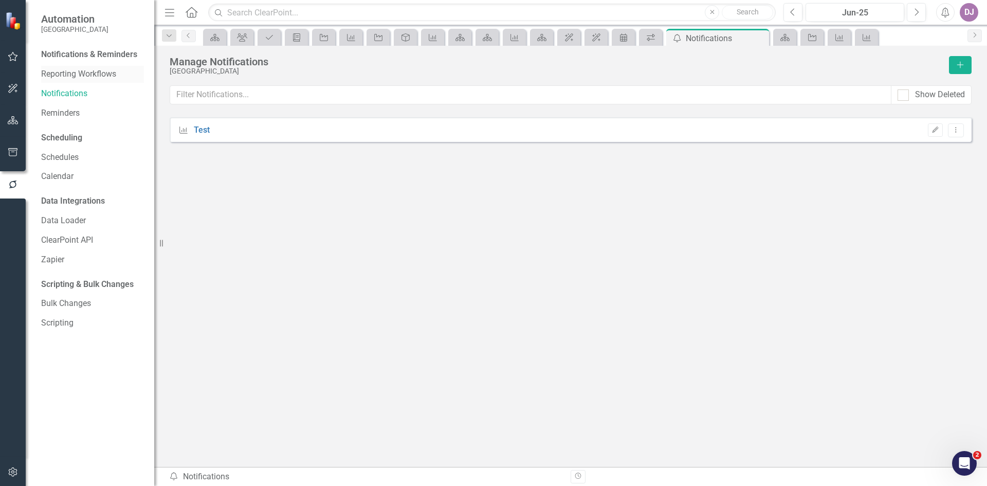
click at [79, 75] on link "Reporting Workflows" at bounding box center [92, 74] width 103 height 12
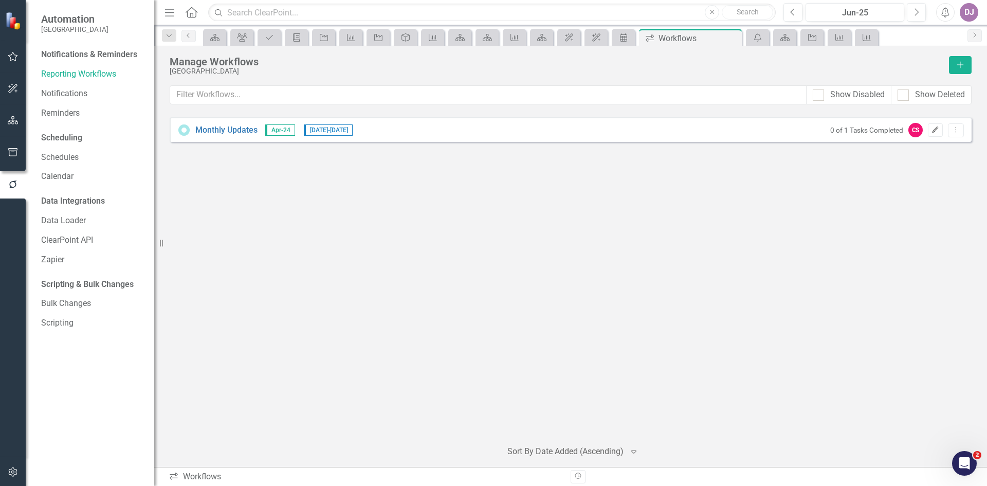
click at [935, 129] on icon "Edit" at bounding box center [936, 130] width 8 height 6
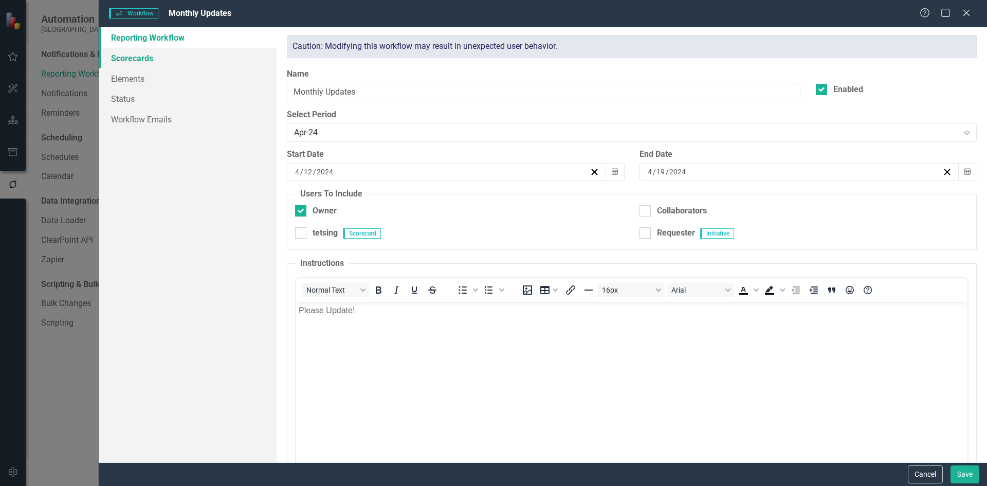
click at [146, 59] on link "Scorecards" at bounding box center [188, 58] width 178 height 21
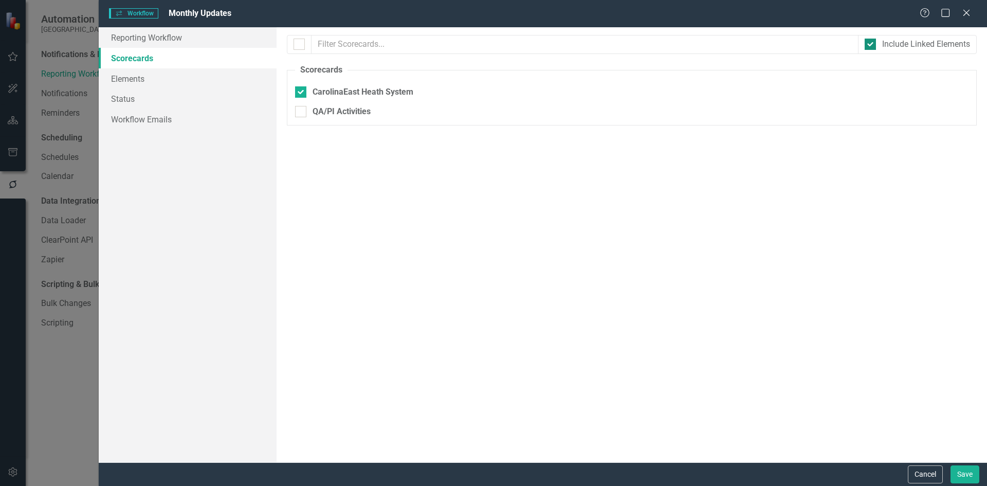
click at [869, 45] on input "Include Linked Elements" at bounding box center [868, 42] width 7 height 7
checkbox input "true"
click at [129, 81] on link "Elements" at bounding box center [188, 78] width 178 height 21
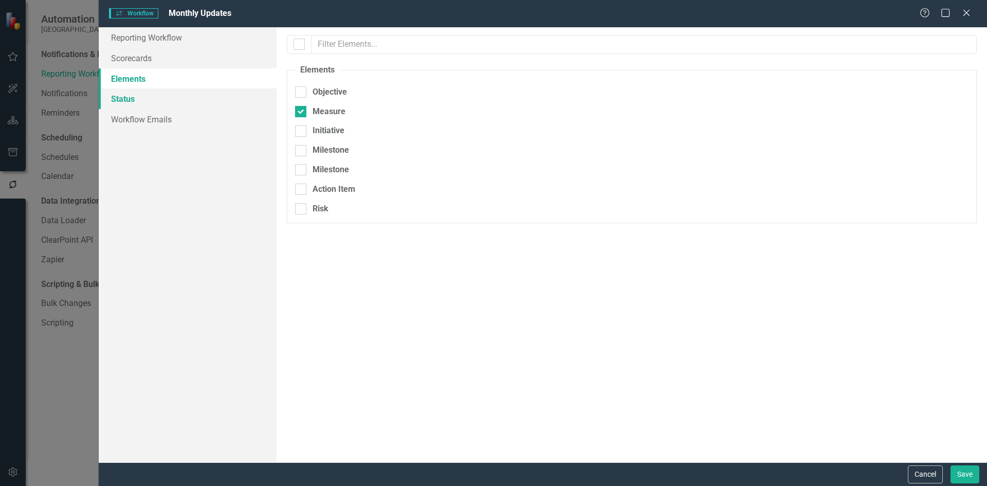
click at [130, 97] on link "Status" at bounding box center [188, 98] width 178 height 21
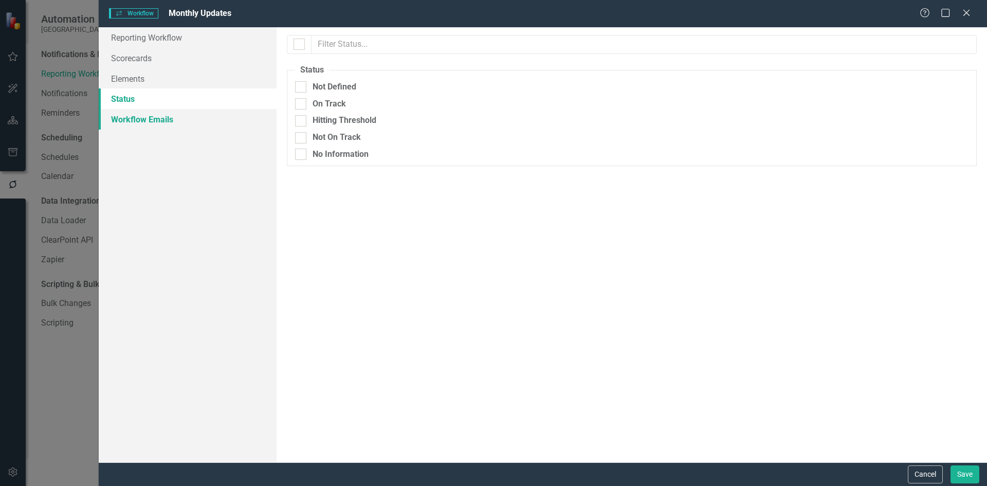
click at [132, 120] on link "Workflow Emails" at bounding box center [188, 119] width 178 height 21
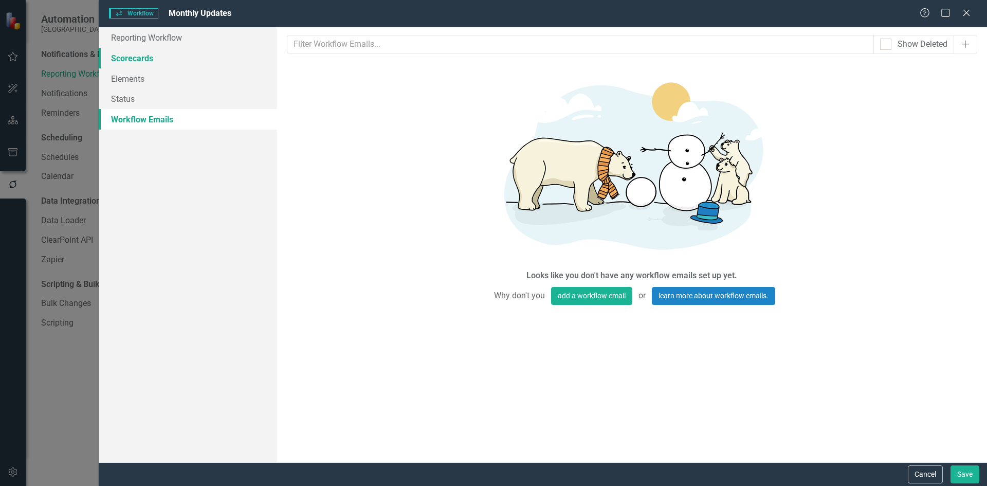
click at [134, 59] on link "Scorecards" at bounding box center [188, 58] width 178 height 21
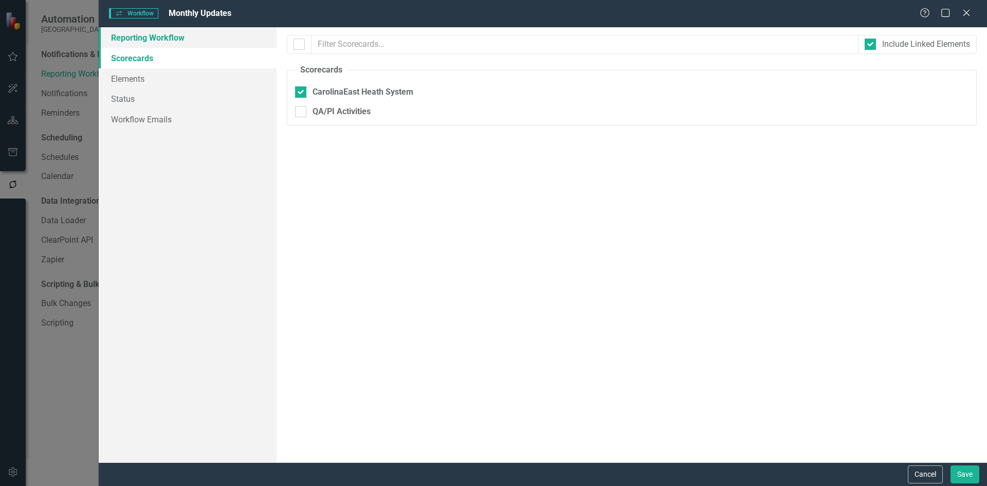
click at [173, 35] on link "Reporting Workflow" at bounding box center [188, 37] width 178 height 21
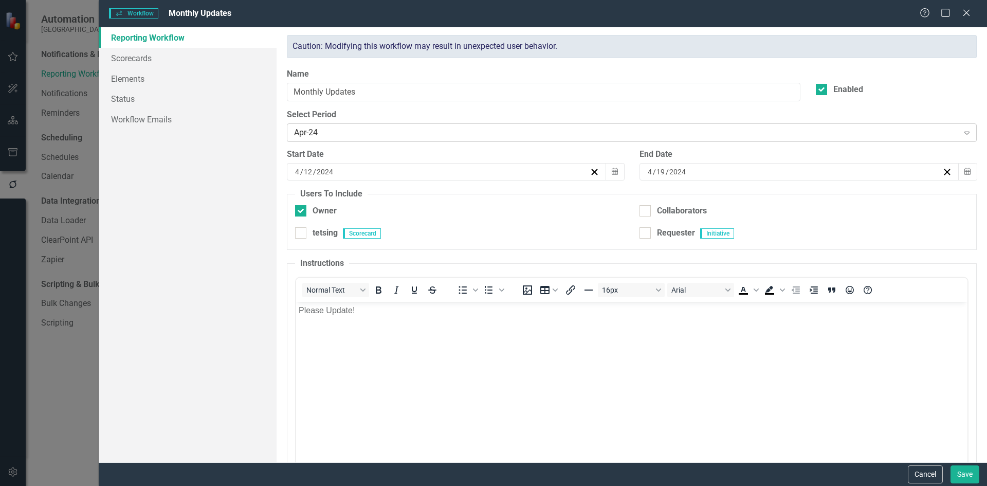
click at [965, 133] on icon at bounding box center [967, 133] width 5 height 3
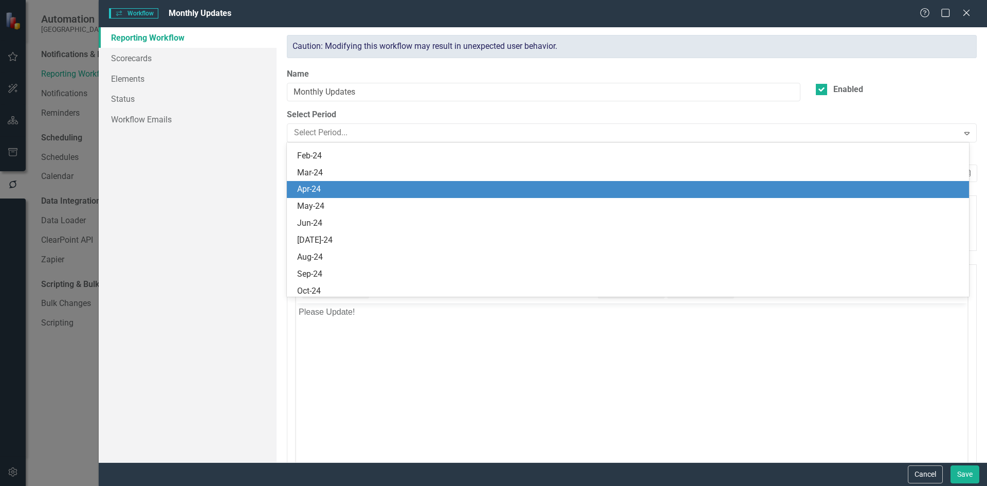
scroll to position [709, 0]
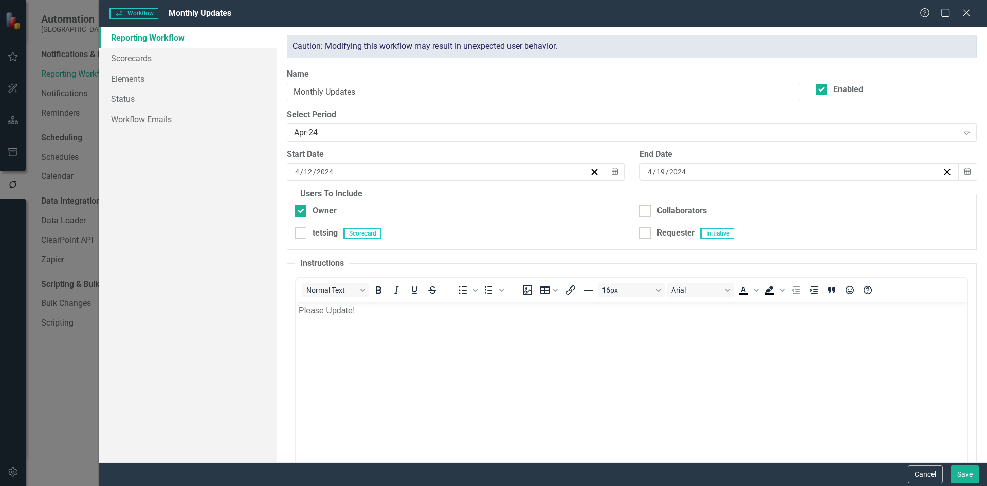
click at [219, 150] on div "Reporting Workflow Scorecards Elements Status Workflow Emails" at bounding box center [188, 244] width 178 height 435
click at [170, 118] on link "Workflow Emails" at bounding box center [188, 119] width 178 height 21
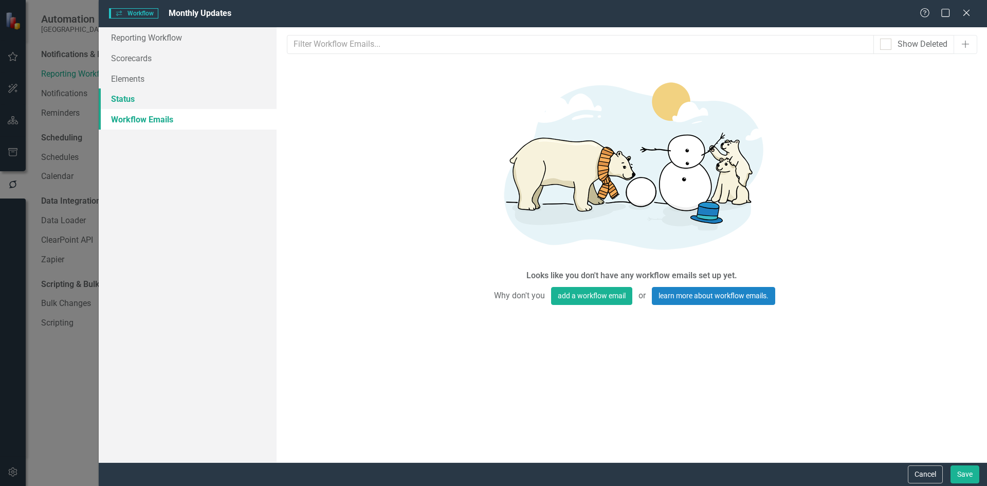
click at [130, 101] on link "Status" at bounding box center [188, 98] width 178 height 21
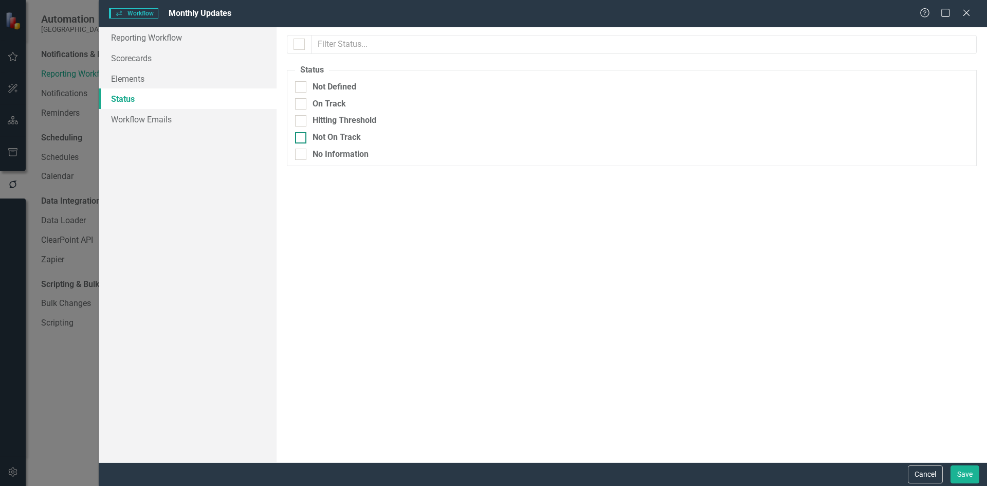
click at [302, 135] on div at bounding box center [300, 137] width 11 height 11
click at [302, 135] on input "Not On Track" at bounding box center [298, 135] width 7 height 7
checkbox input "true"
click at [304, 49] on div at bounding box center [299, 44] width 11 height 11
click at [300, 45] on input "checkbox" at bounding box center [297, 42] width 7 height 7
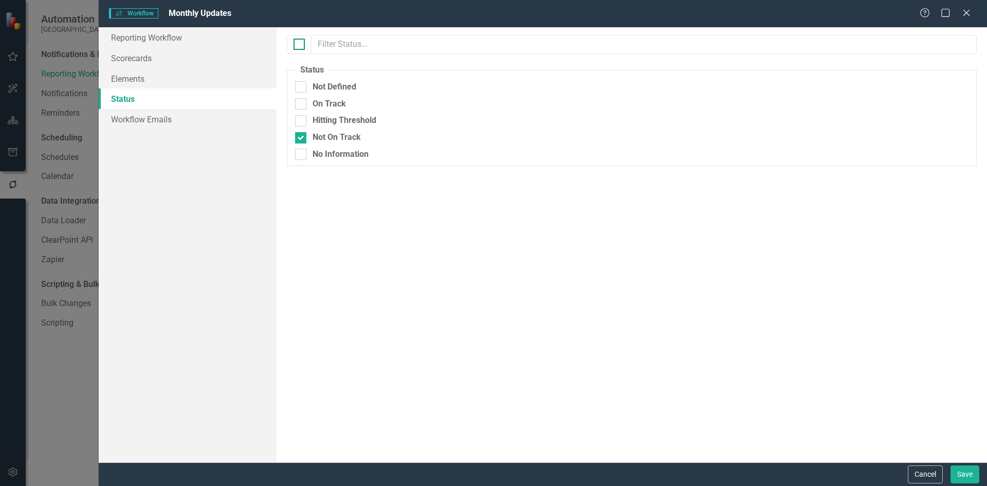
checkbox input "true"
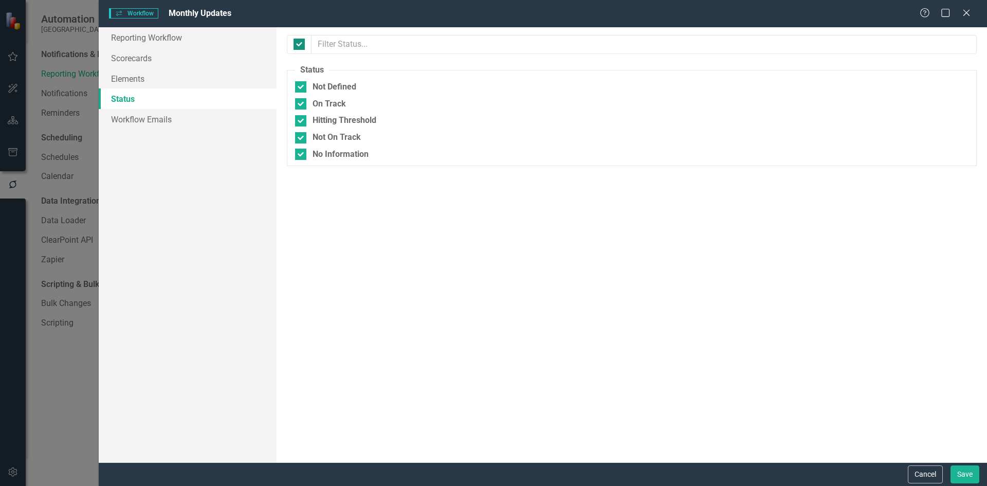
click at [304, 49] on div at bounding box center [299, 44] width 11 height 11
click at [300, 45] on input "checkbox" at bounding box center [297, 42] width 7 height 7
checkbox input "false"
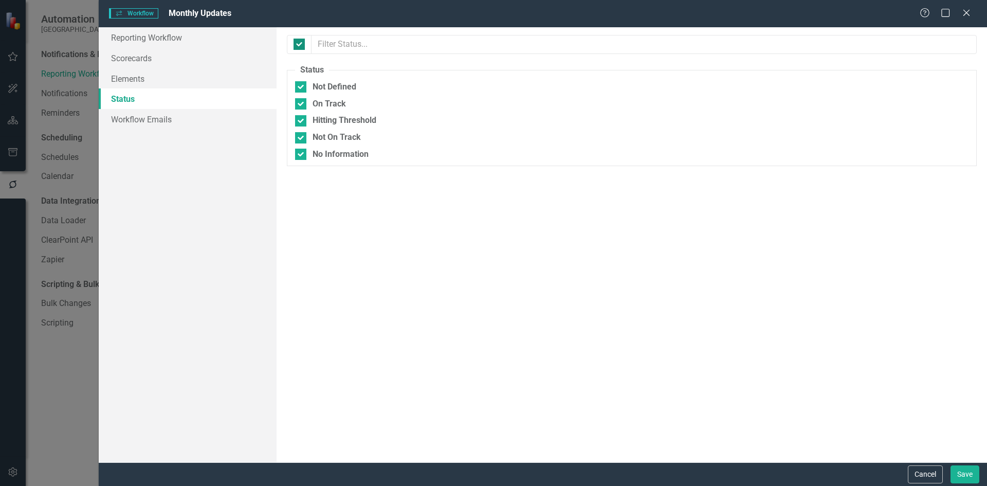
checkbox input "false"
click at [303, 155] on div at bounding box center [300, 154] width 11 height 11
click at [302, 155] on input "No Information" at bounding box center [298, 152] width 7 height 7
checkbox input "true"
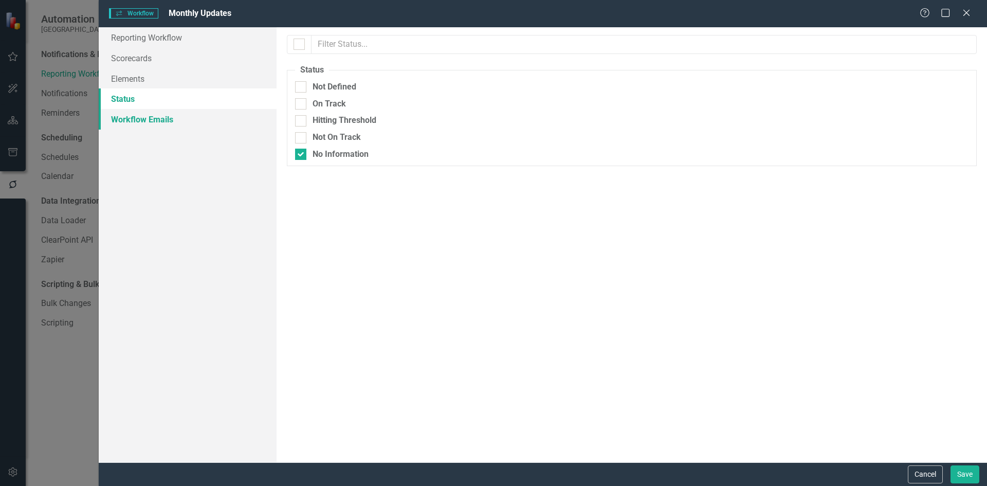
click at [161, 119] on link "Workflow Emails" at bounding box center [188, 119] width 178 height 21
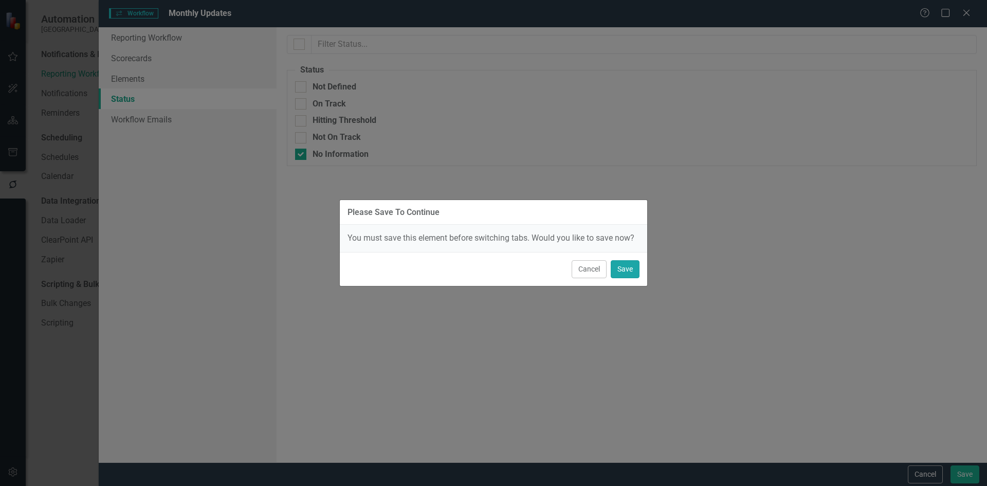
click at [631, 275] on button "Save" at bounding box center [625, 269] width 29 height 18
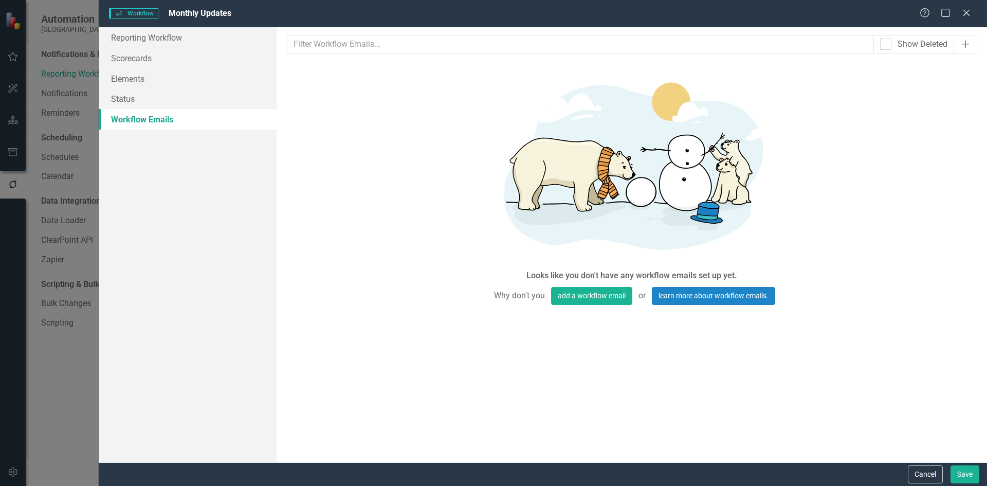
click at [966, 44] on icon "button" at bounding box center [966, 45] width 8 height 8
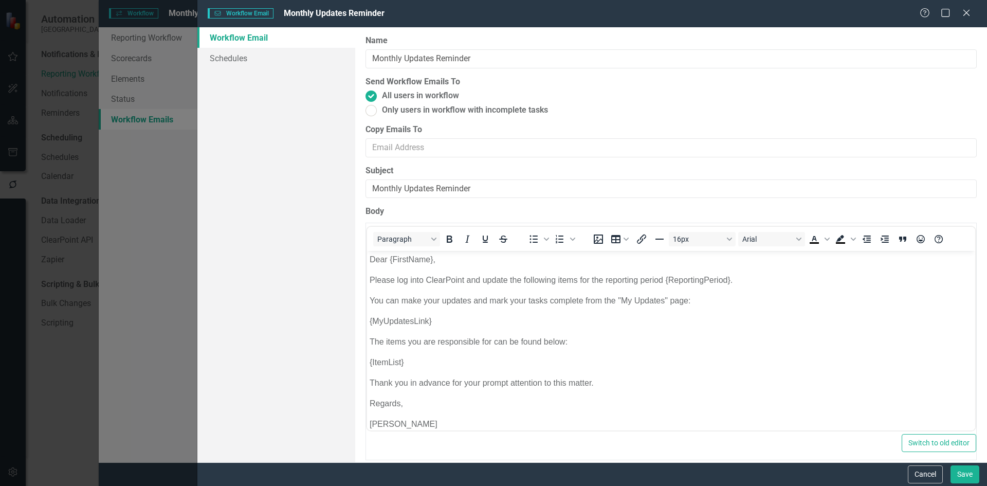
scroll to position [0, 0]
click at [920, 472] on button "Cancel" at bounding box center [925, 474] width 35 height 18
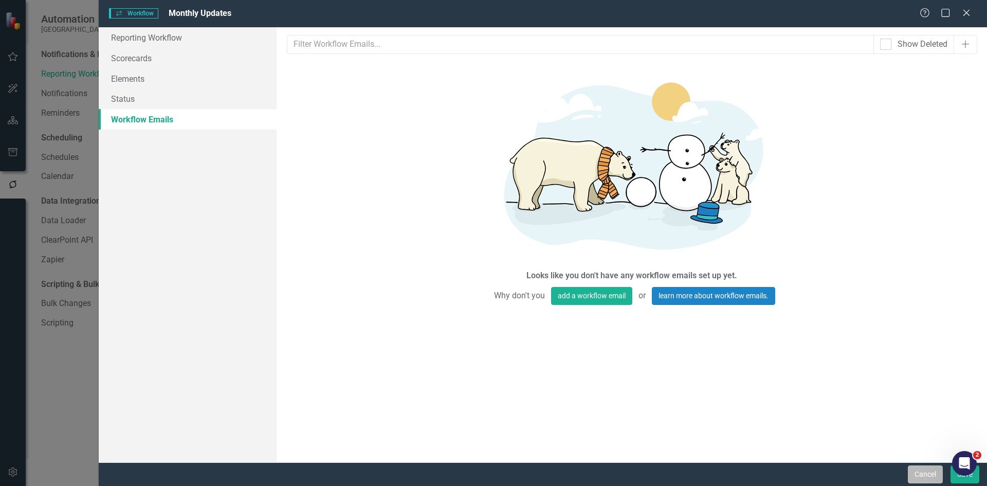
click at [921, 474] on button "Cancel" at bounding box center [925, 474] width 35 height 18
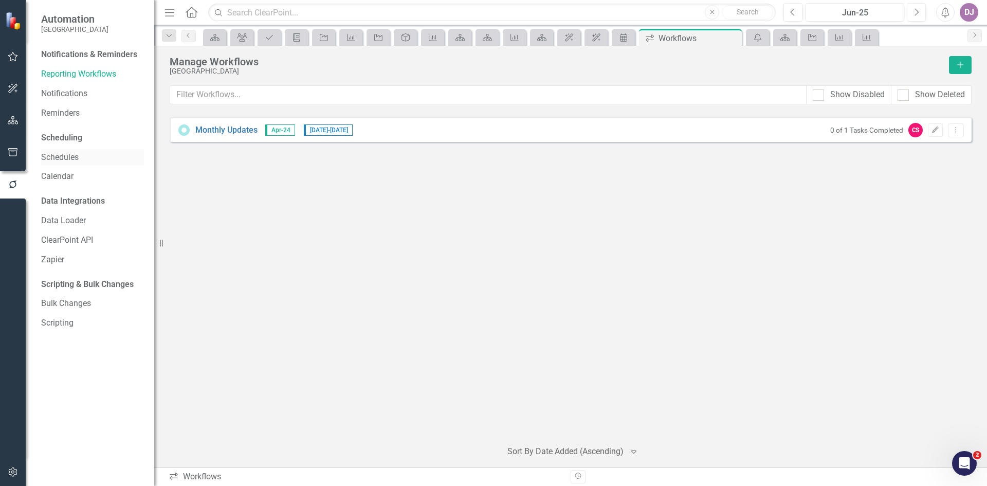
click at [73, 158] on link "Schedules" at bounding box center [92, 158] width 103 height 12
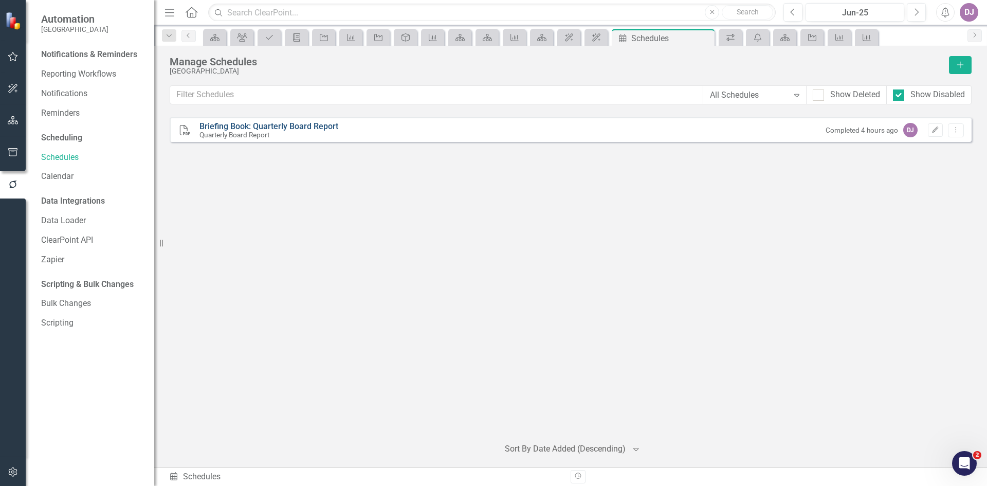
click at [247, 126] on link "Briefing Book: Quarterly Board Report" at bounding box center [269, 126] width 139 height 10
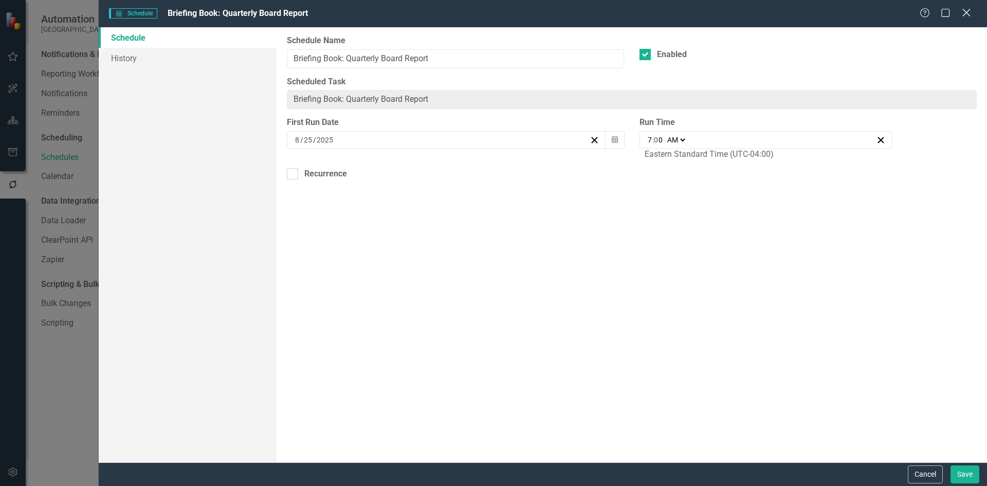
click at [970, 13] on icon "Close" at bounding box center [966, 13] width 13 height 10
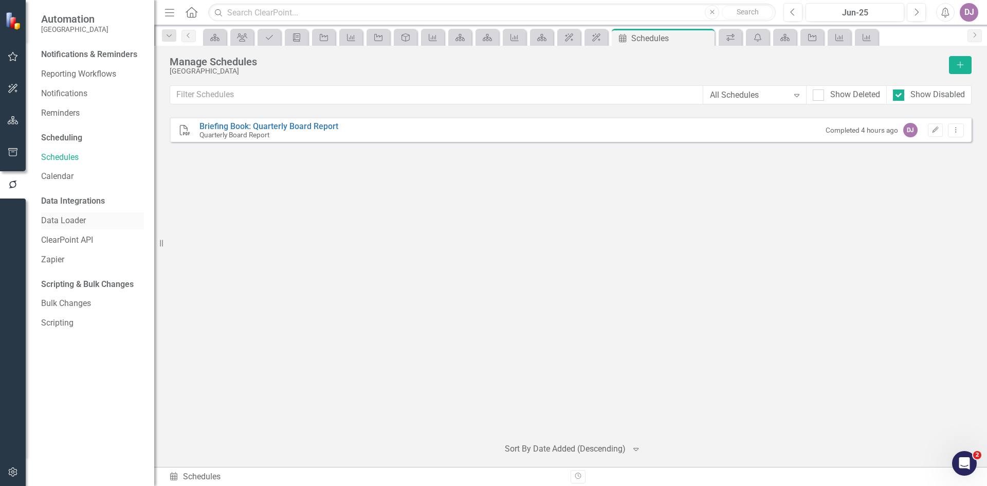
click at [76, 221] on link "Data Loader" at bounding box center [92, 221] width 103 height 12
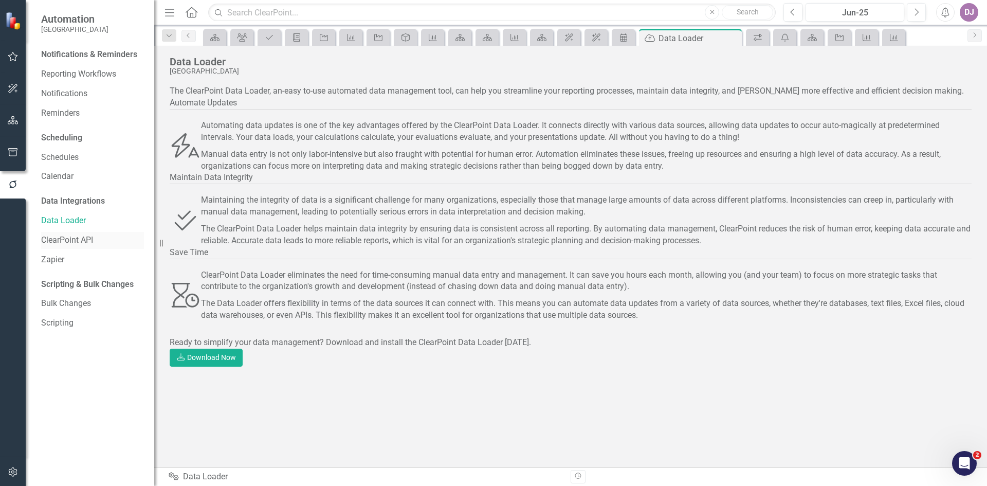
click at [73, 241] on link "ClearPoint API" at bounding box center [92, 241] width 103 height 12
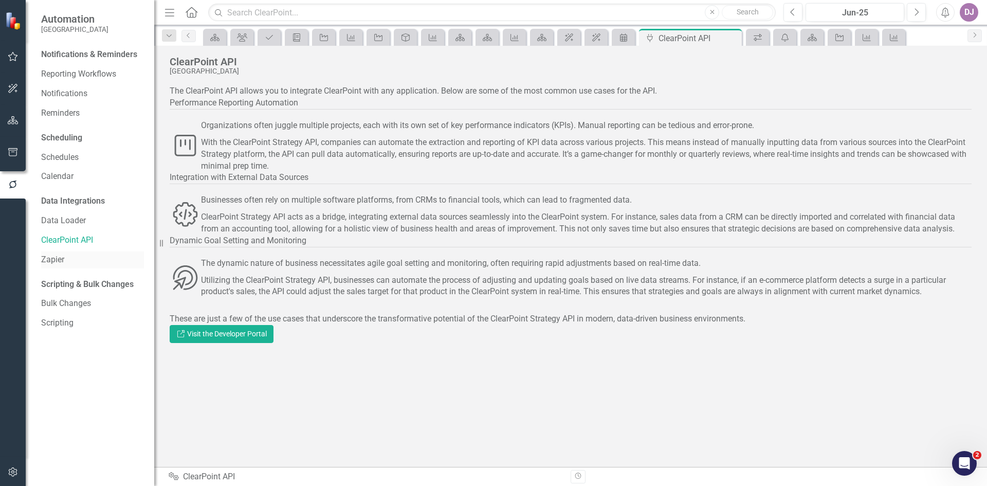
click at [58, 262] on link "Zapier" at bounding box center [92, 260] width 103 height 12
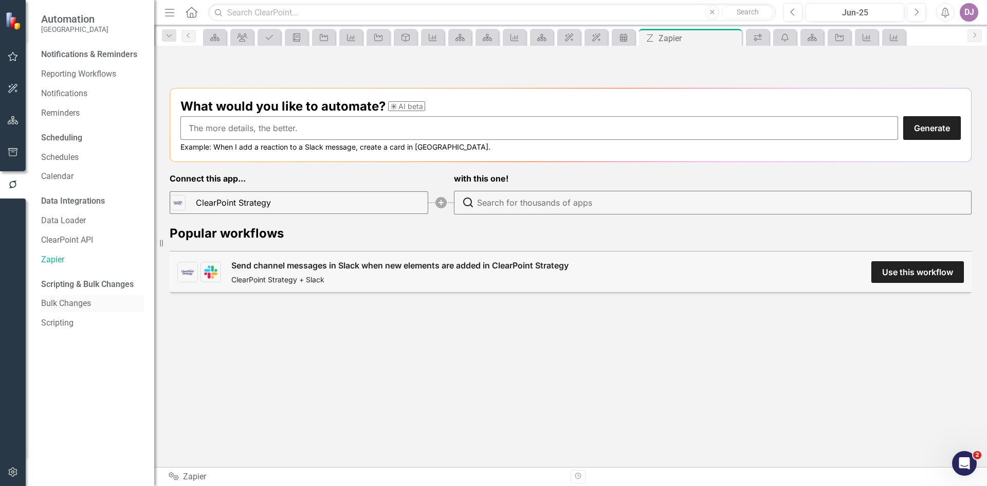
click at [77, 306] on link "Bulk Changes" at bounding box center [92, 304] width 103 height 12
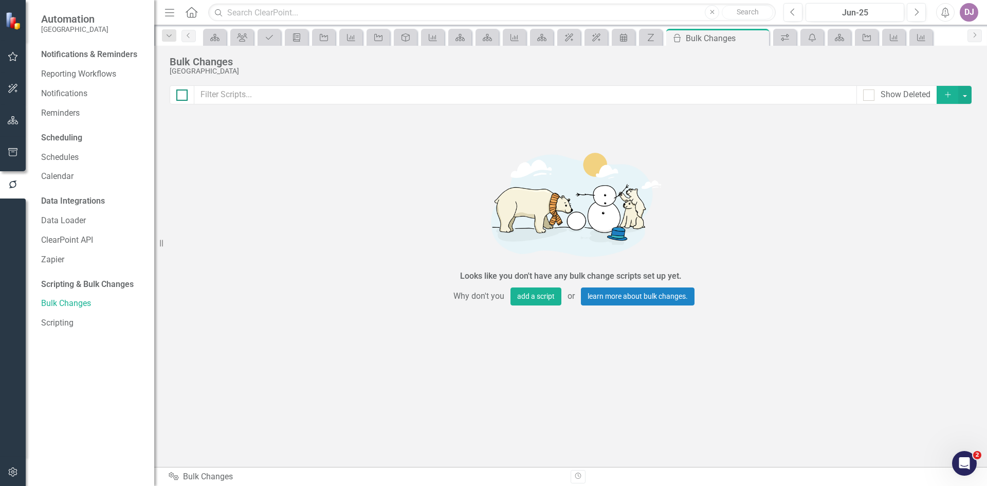
click at [187, 96] on div at bounding box center [181, 94] width 11 height 11
click at [183, 96] on input "checkbox" at bounding box center [179, 92] width 7 height 7
checkbox input "false"
click at [945, 89] on button "Add" at bounding box center [948, 95] width 23 height 18
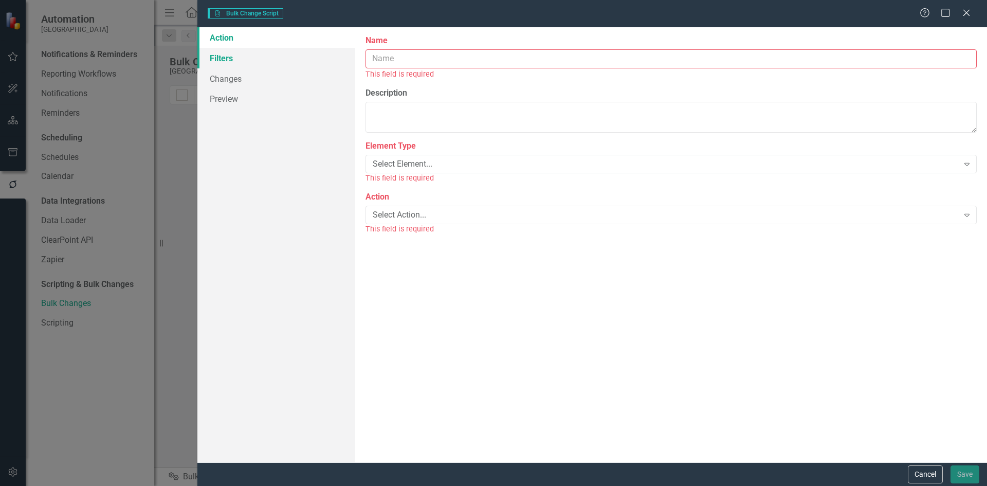
click at [225, 59] on link "Filters" at bounding box center [276, 58] width 158 height 21
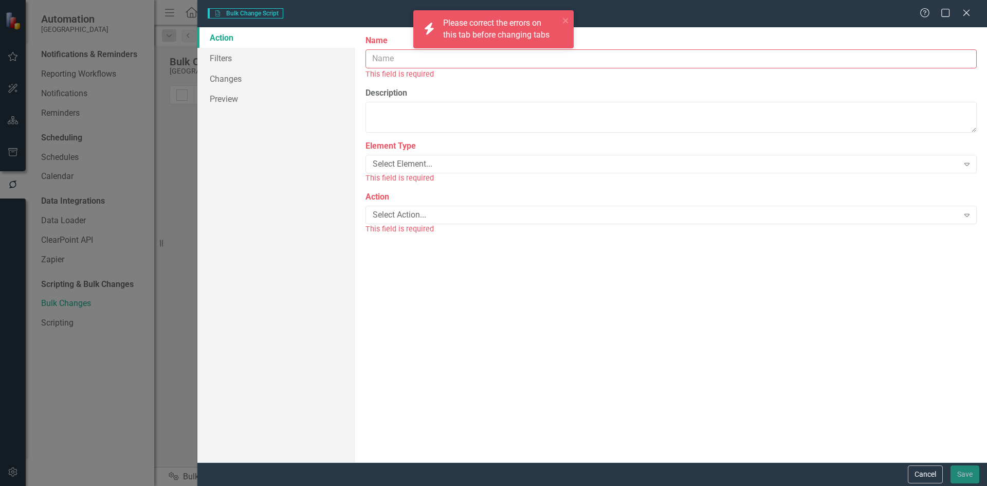
click at [227, 35] on link "Action" at bounding box center [276, 37] width 158 height 21
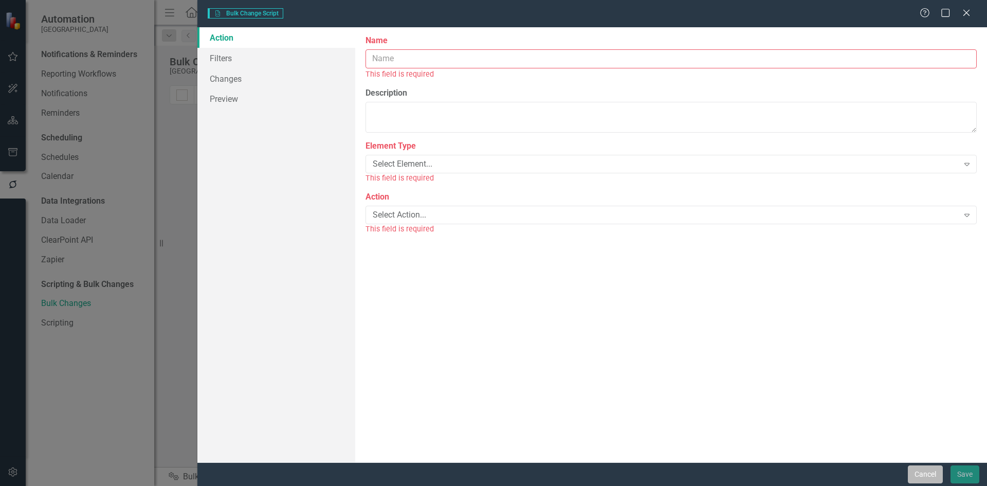
click at [924, 473] on button "Cancel" at bounding box center [925, 474] width 35 height 18
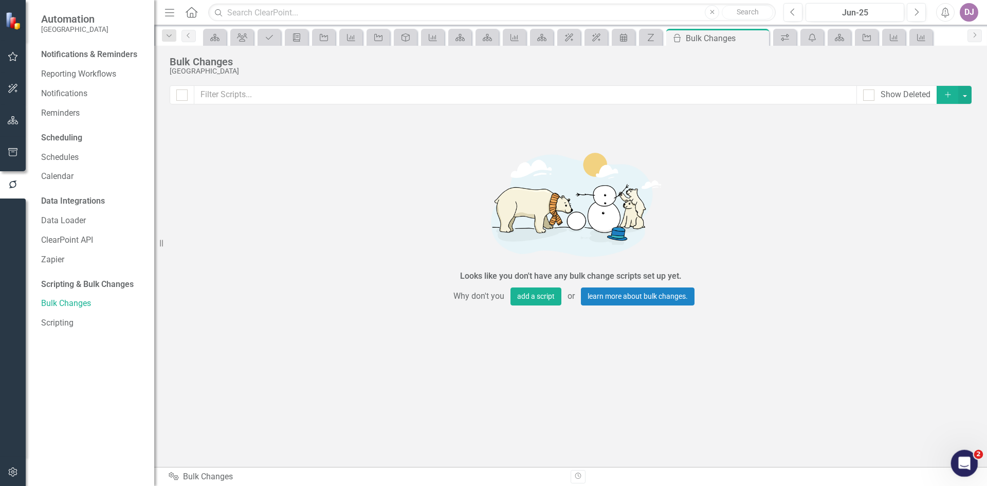
click at [969, 459] on icon "Open Intercom Messenger" at bounding box center [963, 462] width 17 height 17
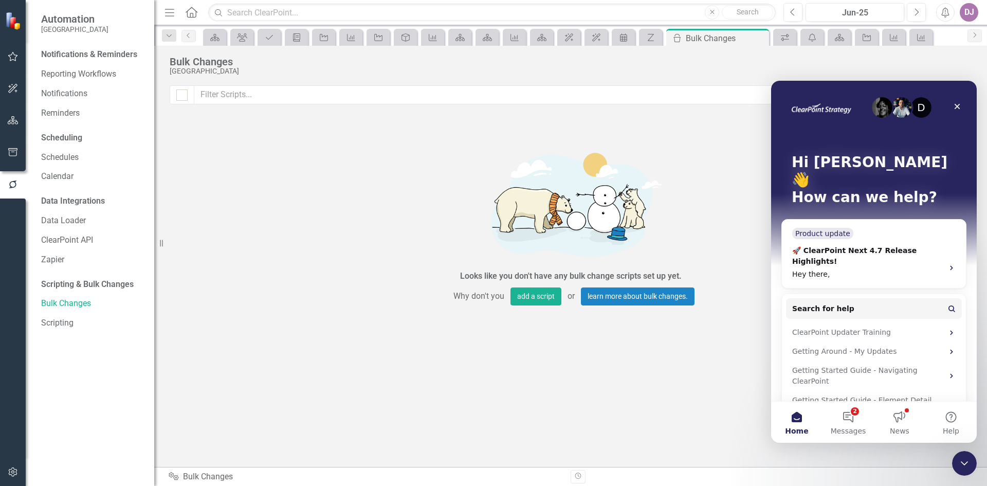
click at [798, 427] on span "Home" at bounding box center [796, 430] width 23 height 7
click at [851, 327] on div "ClearPoint Updater Training" at bounding box center [868, 332] width 151 height 11
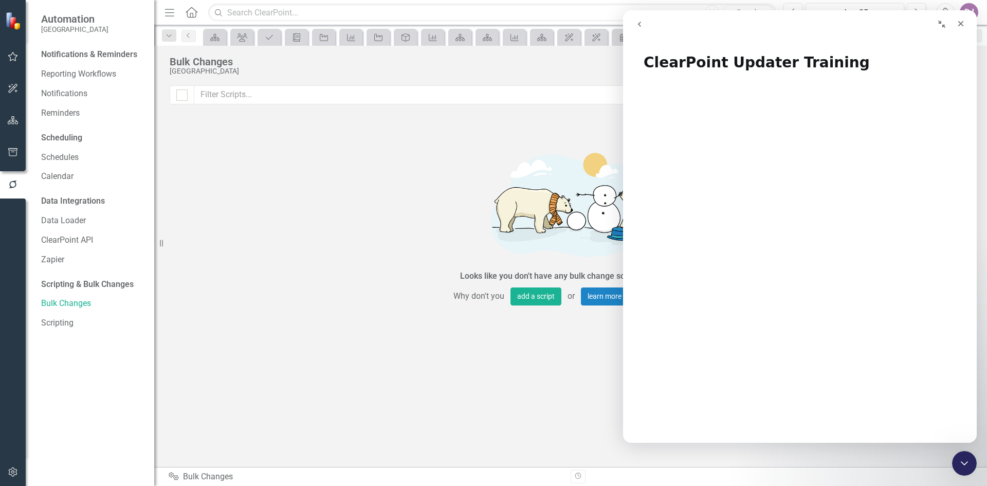
drag, startPoint x: 707, startPoint y: 35, endPoint x: 683, endPoint y: 38, distance: 23.8
click at [683, 38] on div "ClearPoint Updater Training ClearPoint Updater Training Did this answer your qu…" at bounding box center [800, 240] width 354 height 405
click at [639, 27] on icon "go back" at bounding box center [640, 24] width 8 height 8
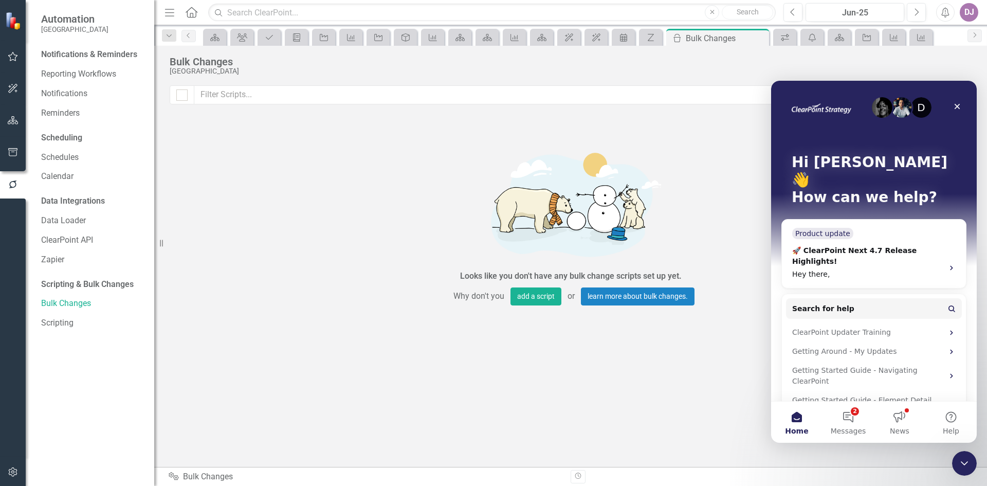
click at [797, 423] on button "Home" at bounding box center [796, 422] width 51 height 41
click at [820, 303] on span "Search for help" at bounding box center [824, 308] width 62 height 11
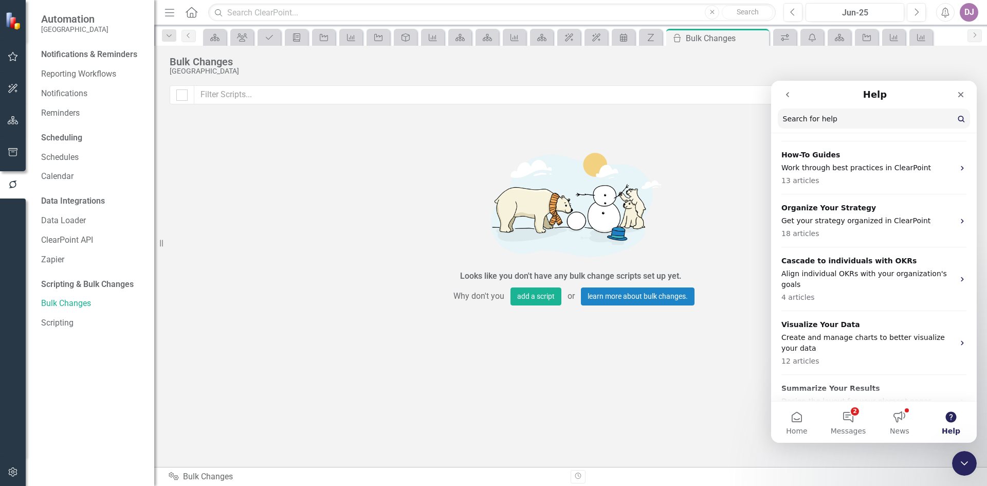
scroll to position [290, 0]
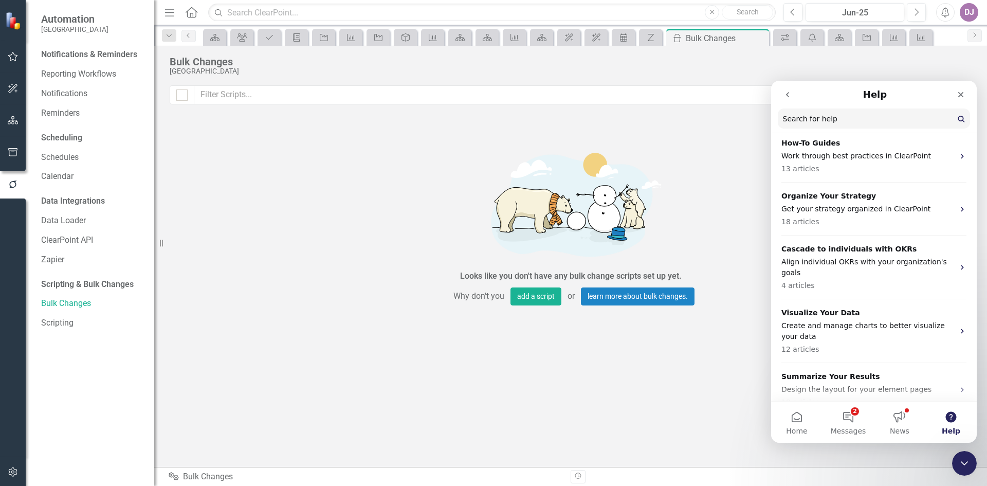
drag, startPoint x: 976, startPoint y: 205, endPoint x: 1750, endPoint y: 359, distance: 789.1
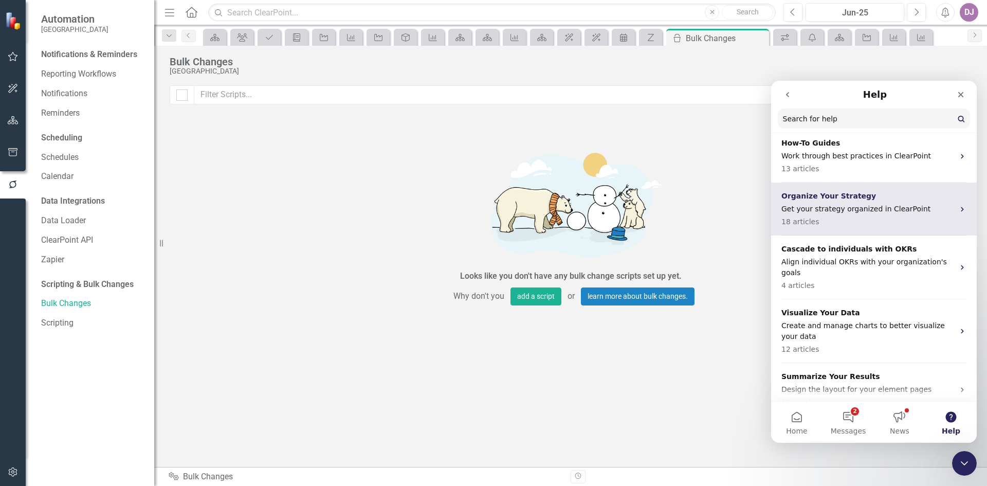
click at [830, 191] on div "Organize Your Strategy Get your strategy organized in ClearPoint 18 articles" at bounding box center [868, 209] width 173 height 37
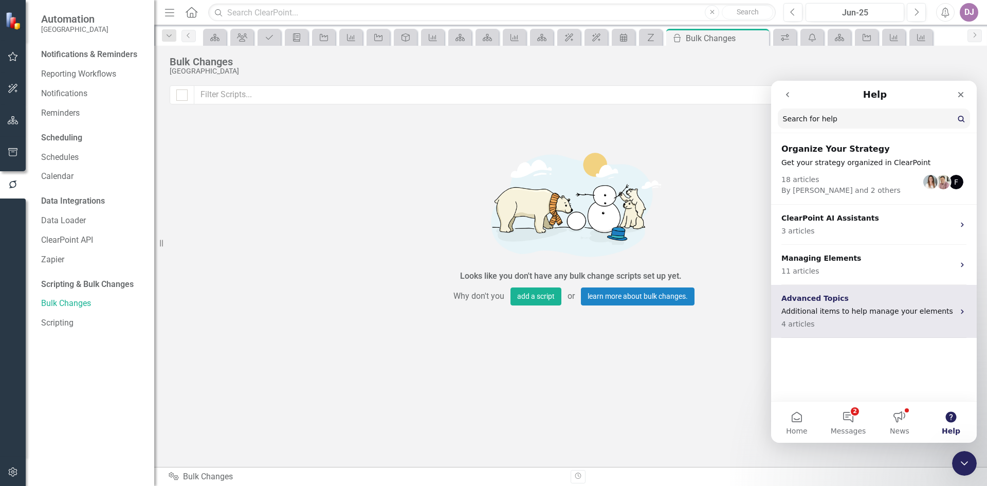
click at [855, 316] on p "Additional items to help manage your elements" at bounding box center [868, 311] width 173 height 11
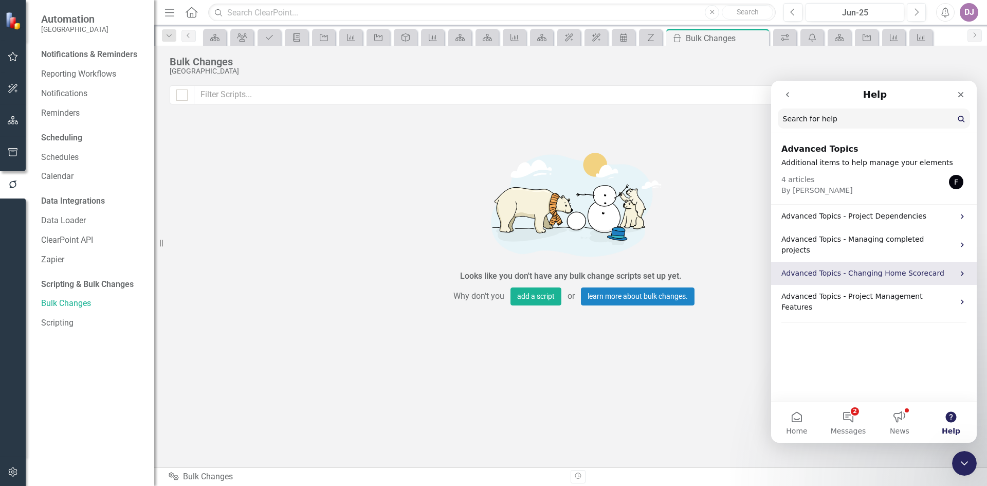
click at [866, 268] on p "Advanced Topics - Changing Home Scorecard" at bounding box center [868, 273] width 173 height 11
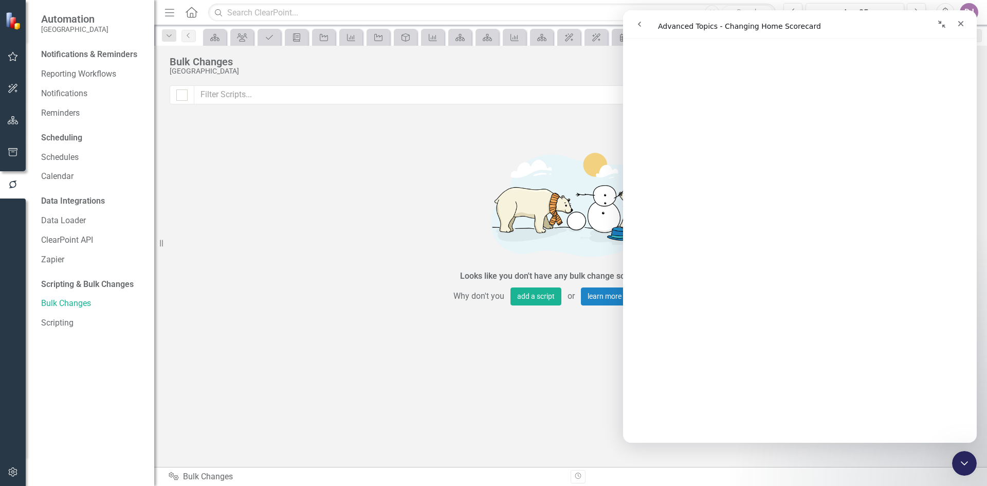
scroll to position [147, 0]
click at [964, 25] on icon "Close" at bounding box center [961, 24] width 8 height 8
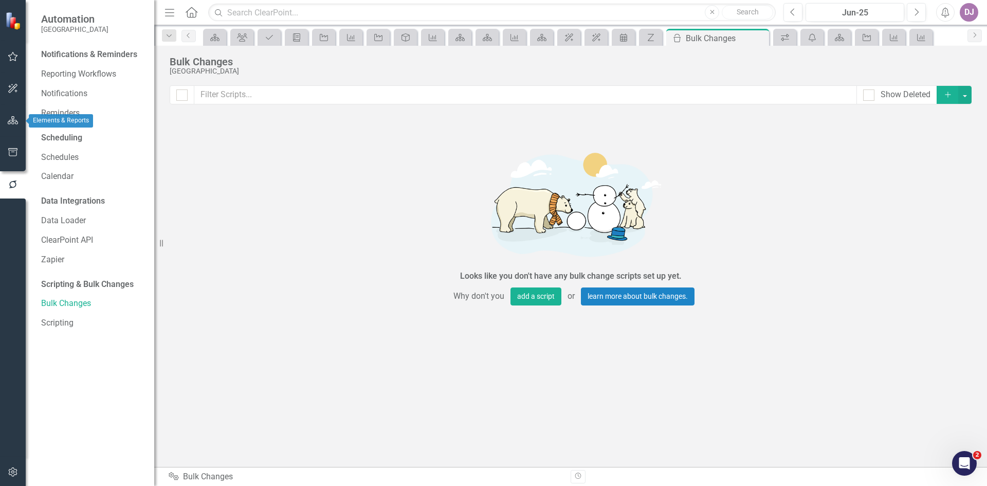
click at [13, 121] on icon "button" at bounding box center [13, 120] width 11 height 8
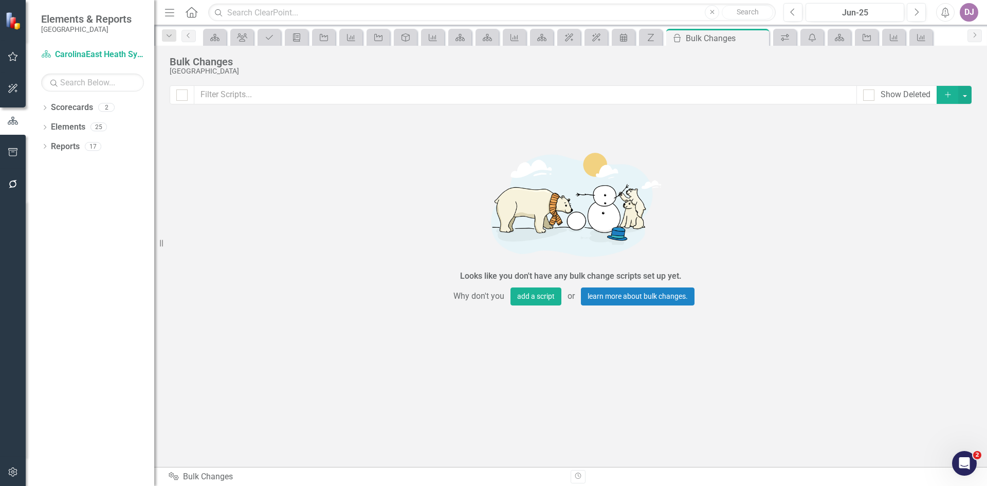
click at [193, 14] on icon at bounding box center [192, 12] width 12 height 11
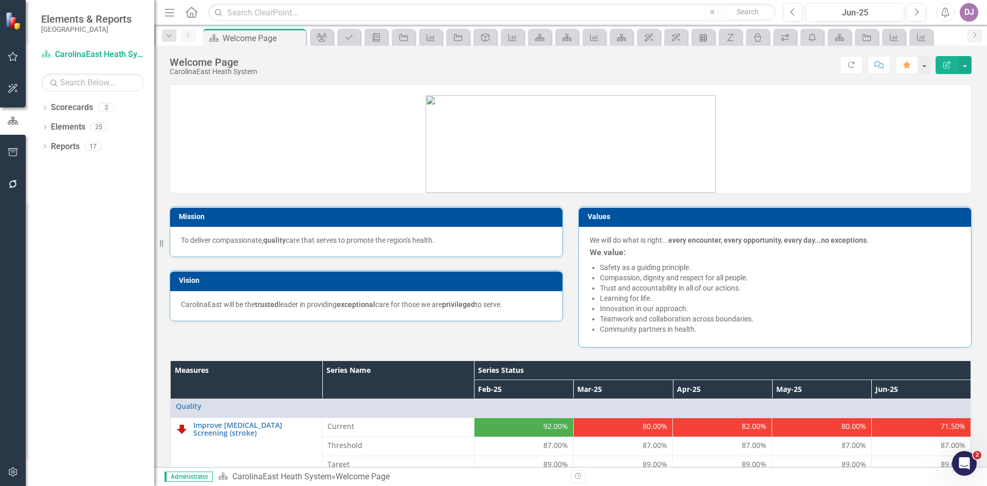
click at [170, 11] on icon "Menu" at bounding box center [169, 12] width 13 height 11
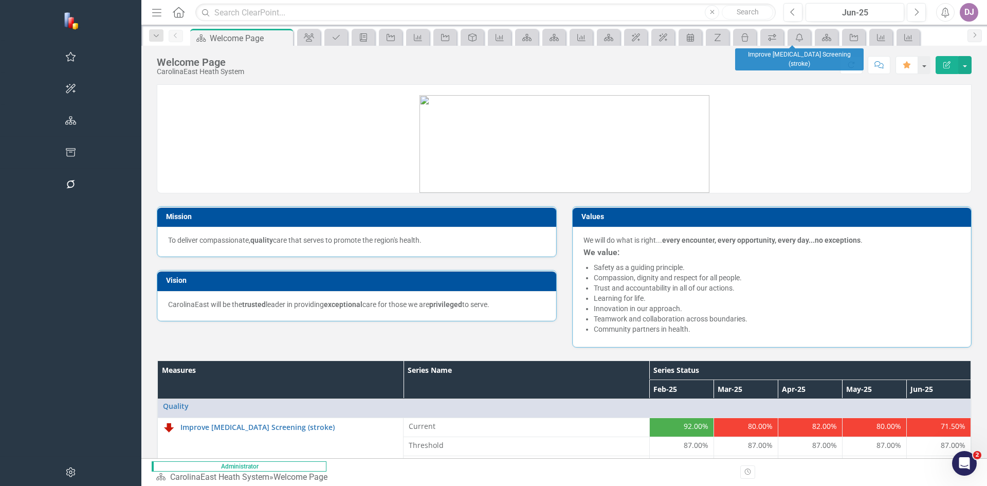
click at [895, 35] on span "Measure" at bounding box center [908, 37] width 27 height 16
click at [876, 39] on icon "Measure" at bounding box center [881, 37] width 10 height 8
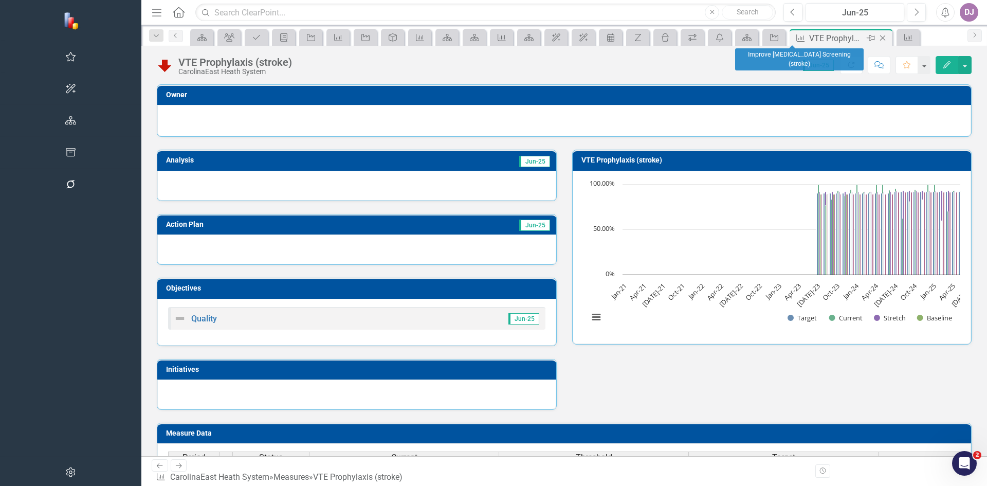
drag, startPoint x: 788, startPoint y: 36, endPoint x: 755, endPoint y: 37, distance: 32.4
click at [793, 37] on div "Measure VTE Prophylaxis (stroke) Pin Close" at bounding box center [842, 38] width 98 height 13
click at [880, 37] on icon at bounding box center [883, 38] width 6 height 6
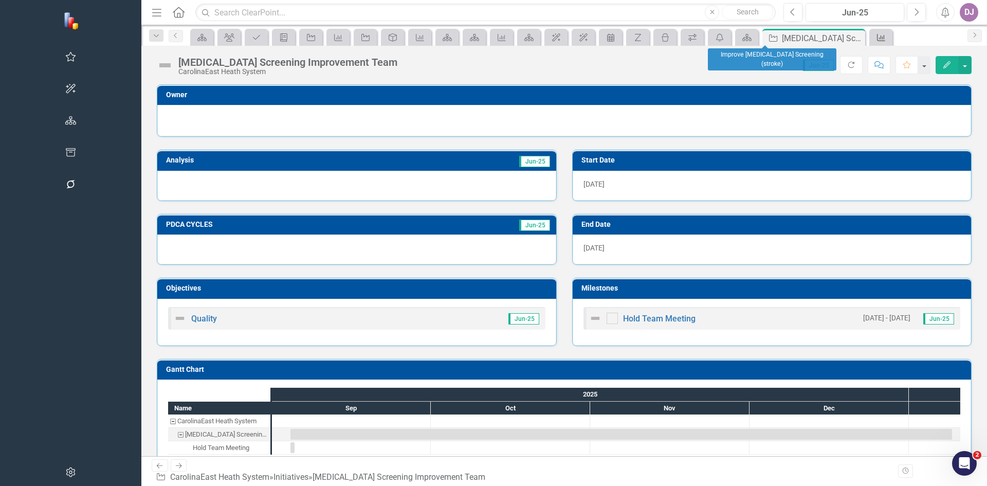
click at [876, 37] on icon "Measure" at bounding box center [881, 37] width 10 height 8
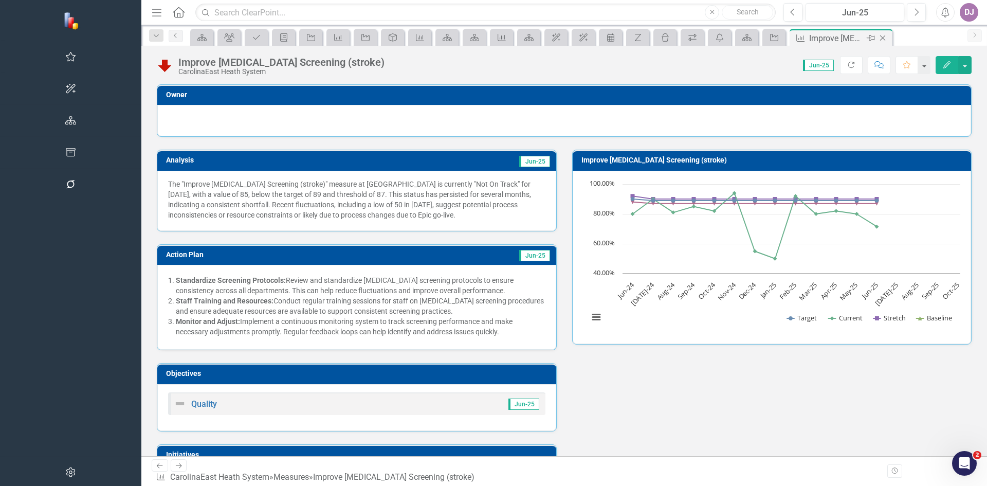
click at [878, 39] on icon "Close" at bounding box center [883, 38] width 10 height 8
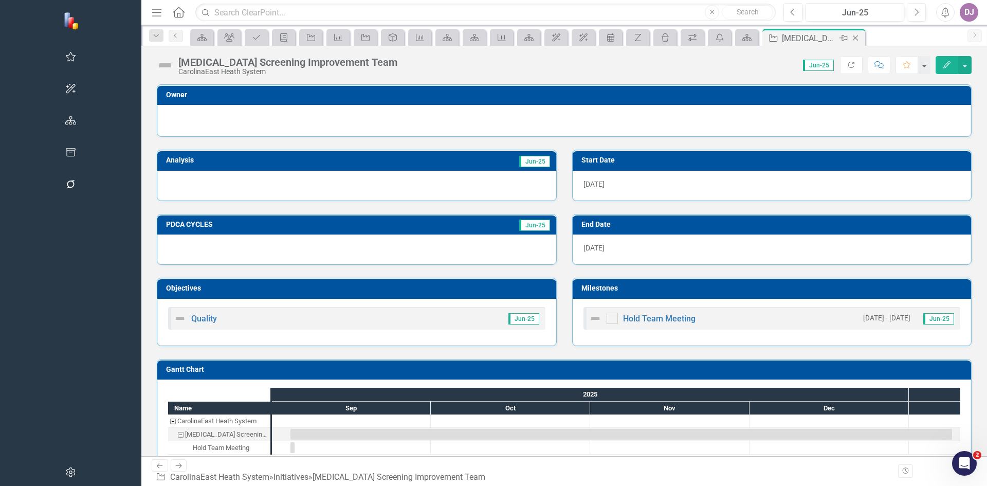
click at [851, 41] on icon "Close" at bounding box center [856, 38] width 10 height 8
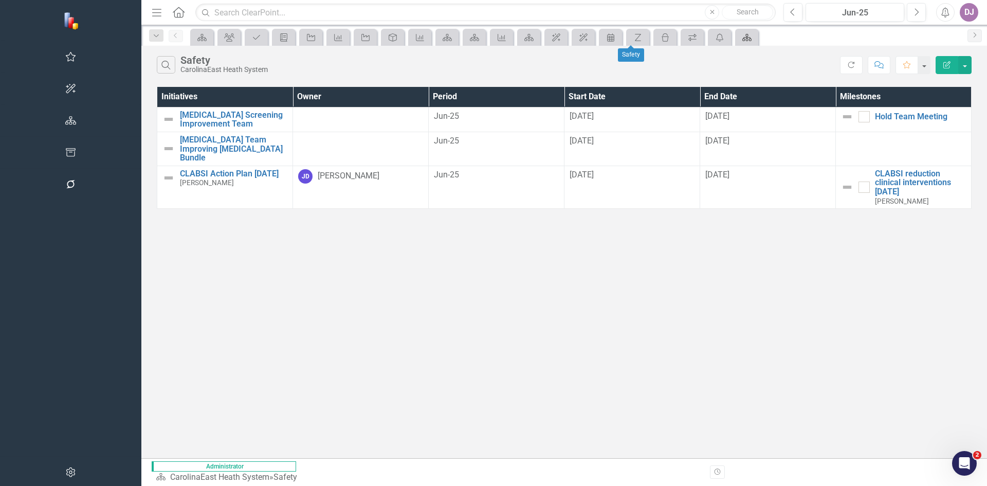
click at [738, 40] on link "Scorecard" at bounding box center [747, 37] width 18 height 13
click at [930, 40] on icon "Close" at bounding box center [935, 38] width 10 height 8
click at [742, 40] on icon "Scorecard" at bounding box center [747, 37] width 10 height 8
click at [823, 37] on icon "Close" at bounding box center [828, 38] width 10 height 8
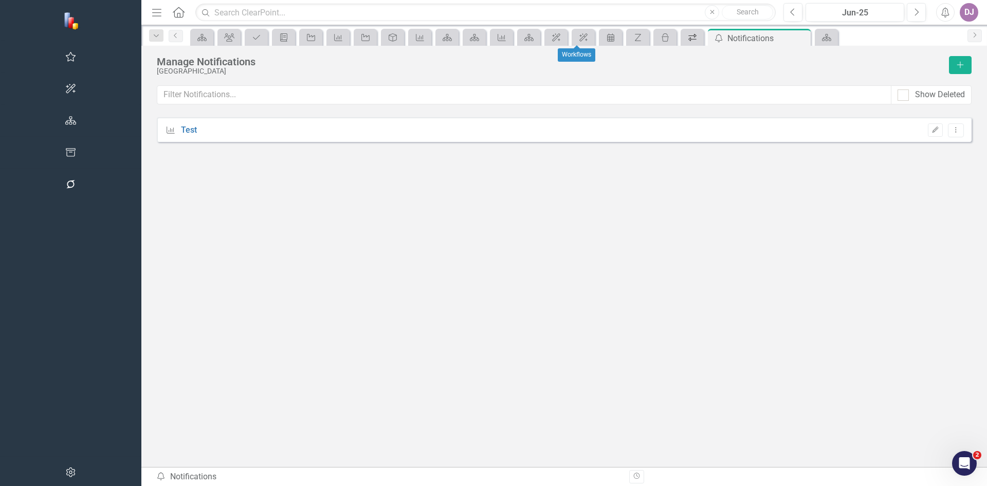
click at [688, 40] on icon "Workflows" at bounding box center [693, 37] width 10 height 8
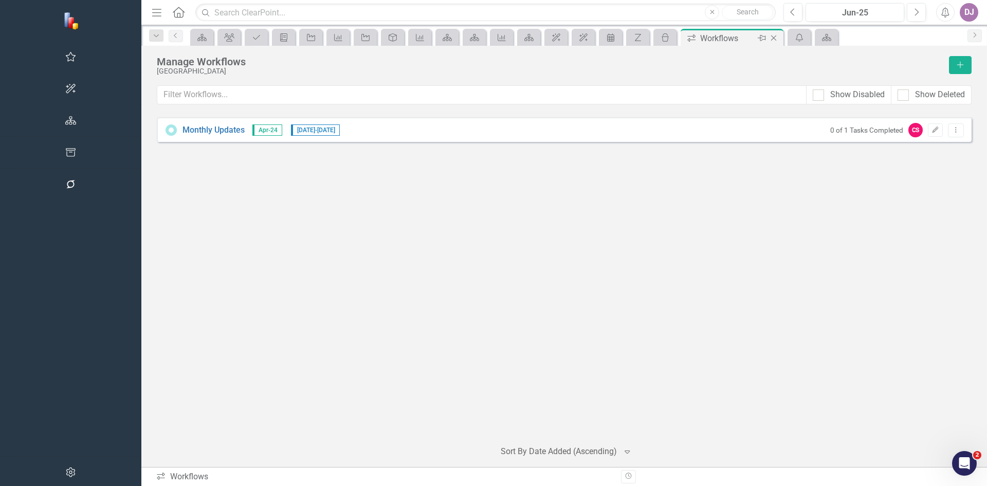
click at [769, 37] on icon "Close" at bounding box center [774, 38] width 10 height 8
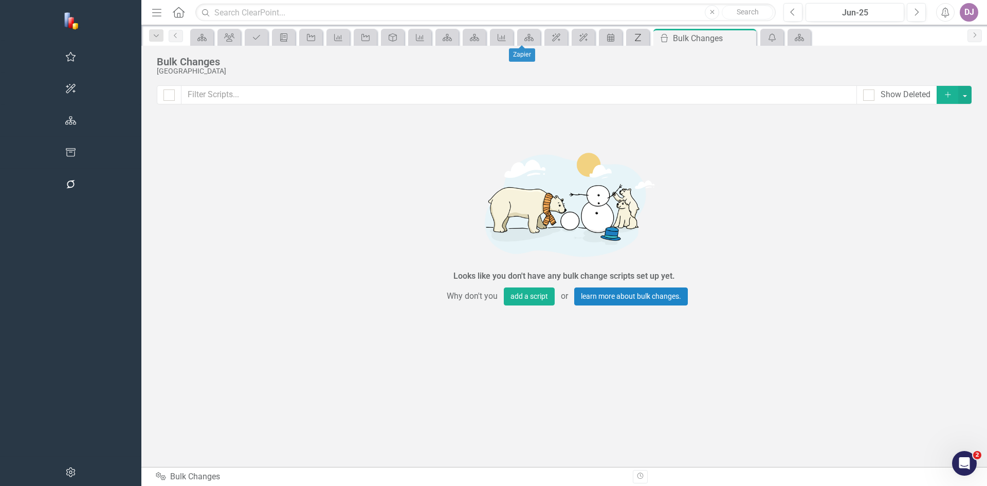
click at [633, 38] on icon "Zapier" at bounding box center [638, 37] width 10 height 8
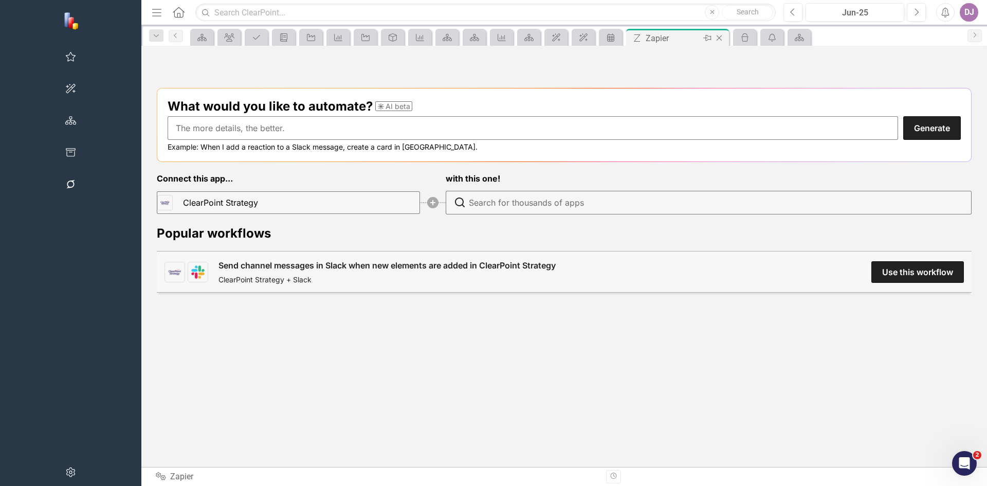
click at [714, 39] on icon "Close" at bounding box center [719, 38] width 10 height 8
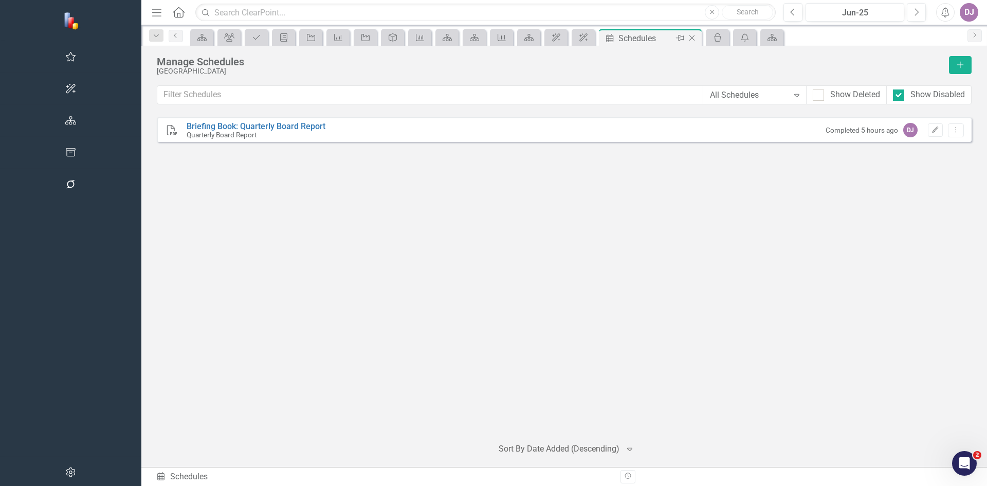
click at [687, 39] on icon "Close" at bounding box center [692, 38] width 10 height 8
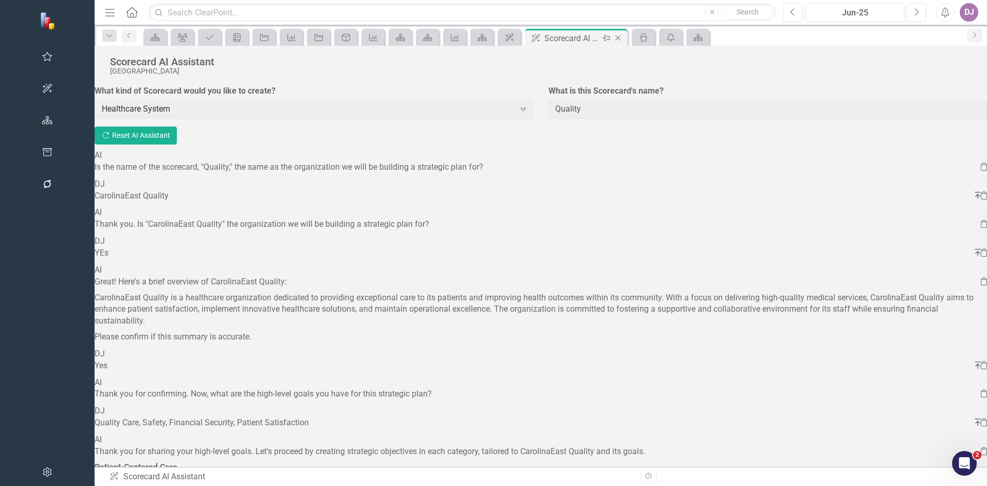
click at [613, 37] on icon "Close" at bounding box center [618, 38] width 10 height 8
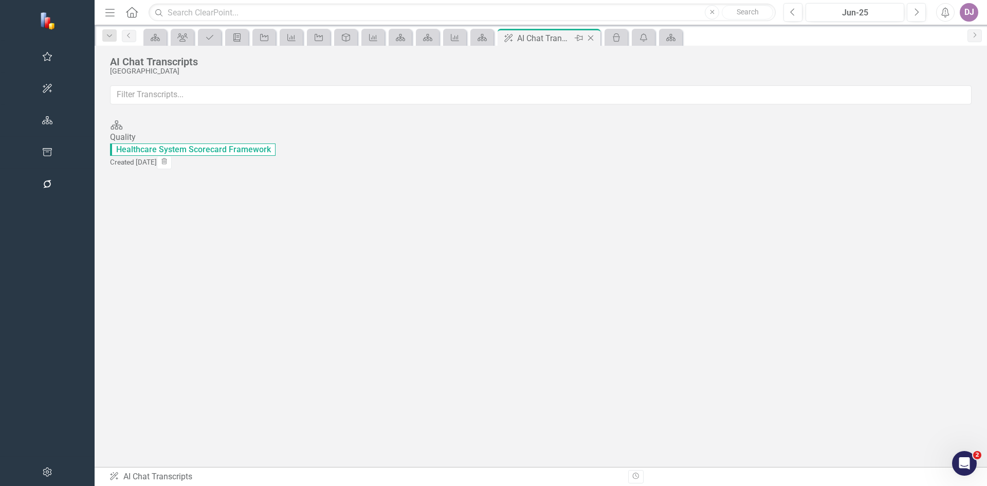
click at [586, 38] on icon "Close" at bounding box center [591, 38] width 10 height 8
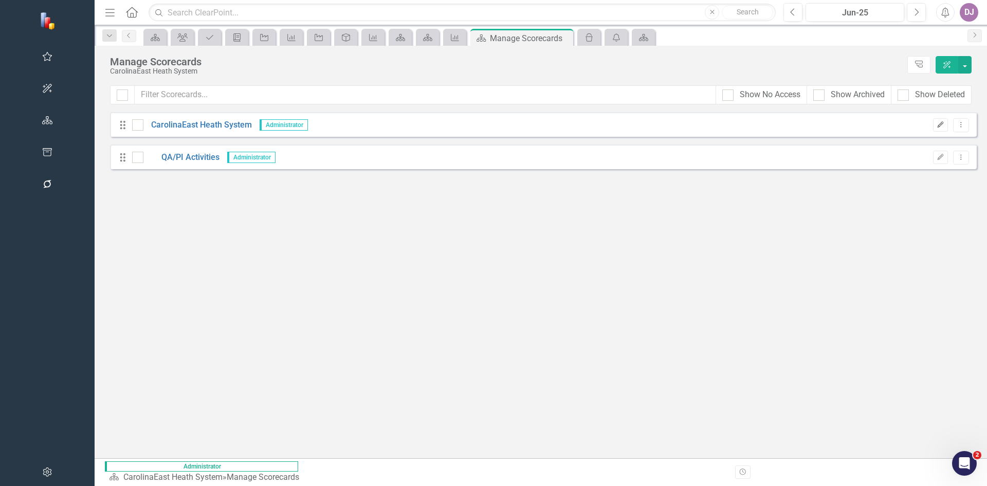
click at [941, 125] on icon "Edit" at bounding box center [941, 125] width 8 height 6
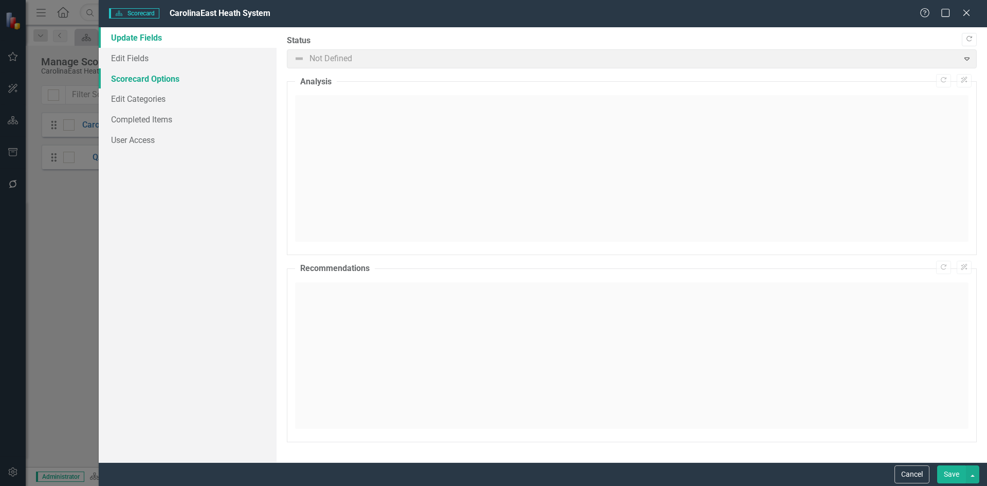
click at [170, 78] on link "Scorecard Options" at bounding box center [188, 78] width 178 height 21
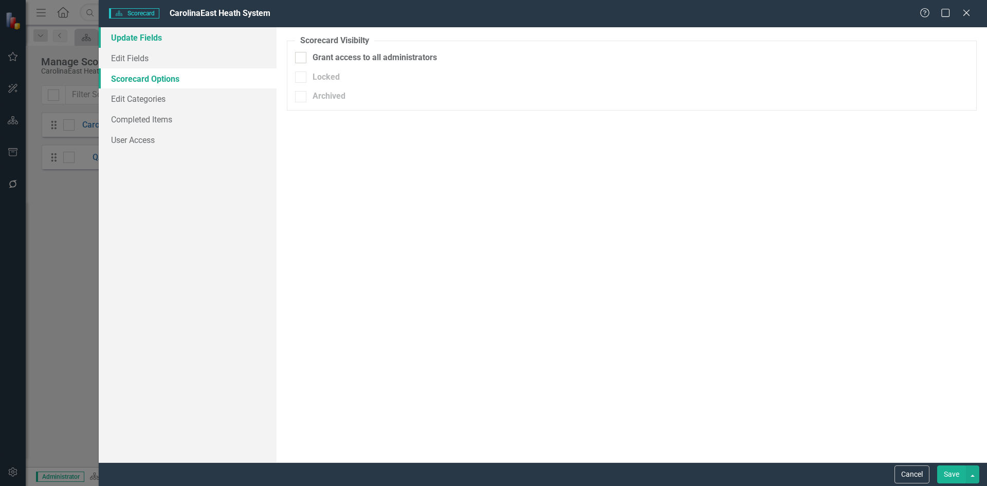
click at [147, 33] on link "Update Fields" at bounding box center [188, 37] width 178 height 21
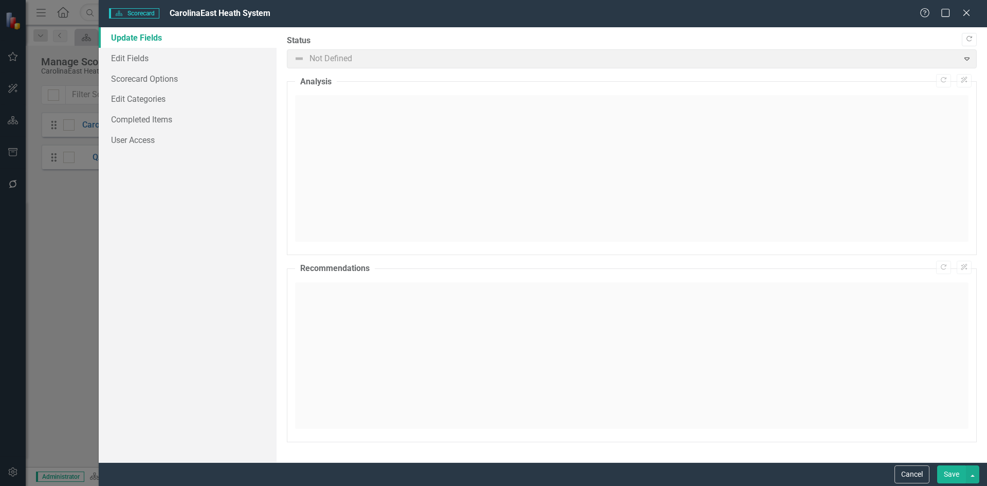
click at [970, 63] on span "Not Defined Expand" at bounding box center [632, 58] width 690 height 19
click at [967, 59] on span "Not Defined Expand" at bounding box center [632, 58] width 690 height 19
click at [138, 61] on link "Edit Fields" at bounding box center [188, 58] width 178 height 21
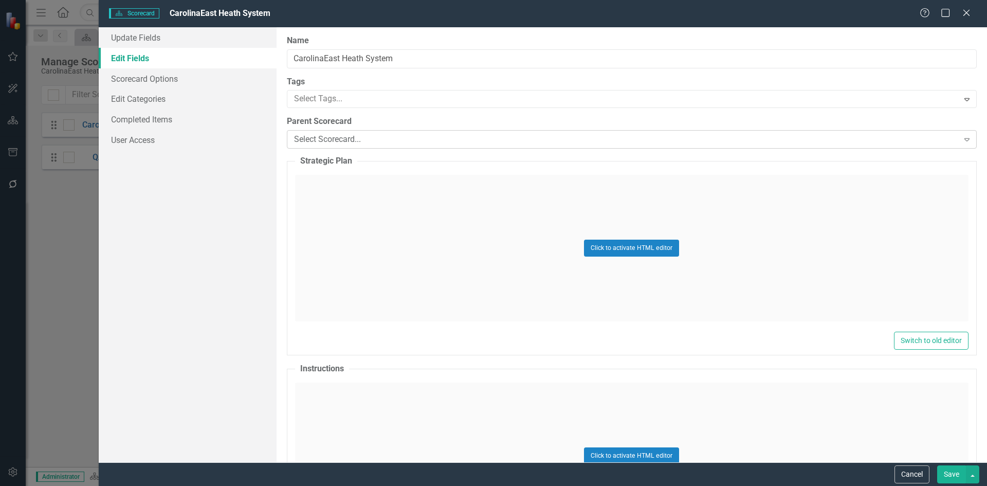
click at [962, 142] on icon "Expand" at bounding box center [967, 139] width 10 height 8
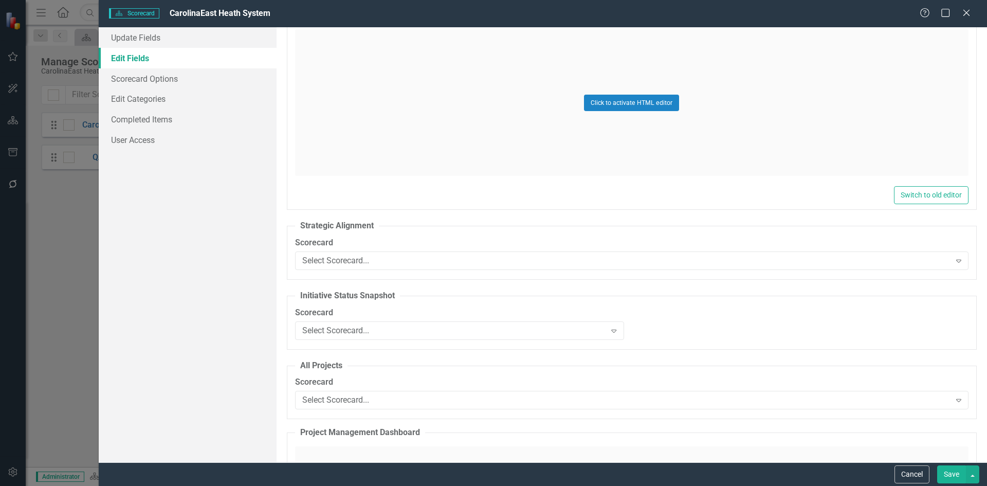
scroll to position [2524, 0]
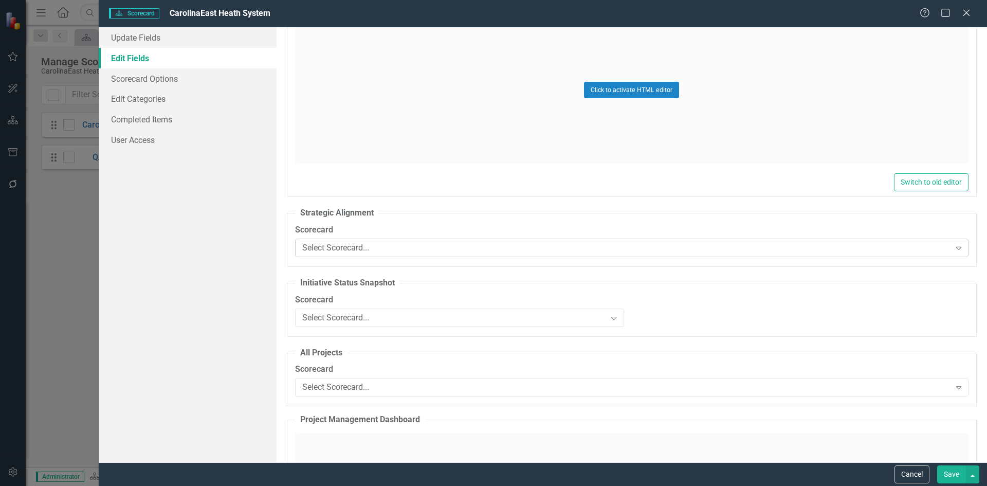
click at [954, 250] on icon "Expand" at bounding box center [959, 248] width 10 height 8
click at [916, 226] on label "Scorecard" at bounding box center [632, 230] width 674 height 12
click at [955, 247] on icon "Expand" at bounding box center [959, 248] width 10 height 8
click at [610, 320] on icon "Expand" at bounding box center [614, 318] width 10 height 8
click at [665, 320] on div "Scorecard Select Scorecard... Expand Chart Select Chart... Expand" at bounding box center [631, 314] width 689 height 40
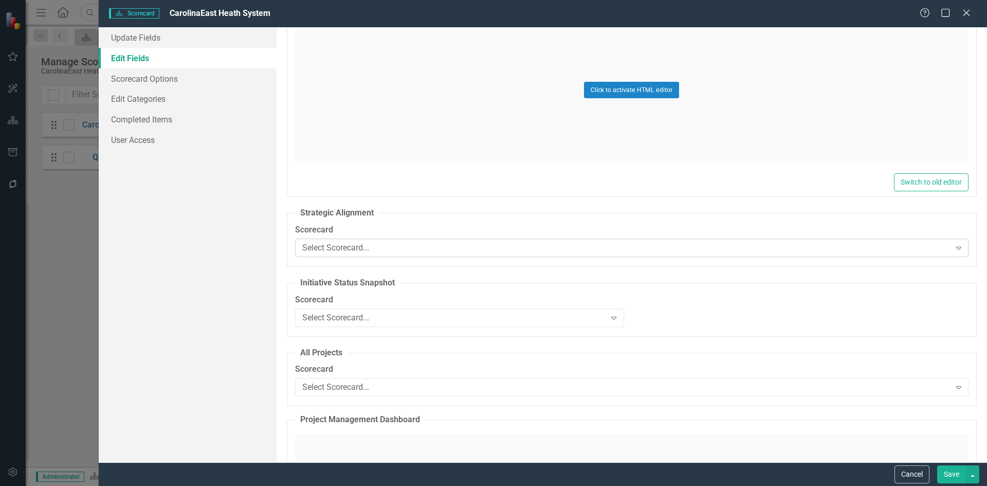
click at [354, 250] on div "Select Scorecard..." at bounding box center [626, 248] width 649 height 12
click at [354, 485] on div "CarolinaEast Heath System" at bounding box center [495, 495] width 971 height 12
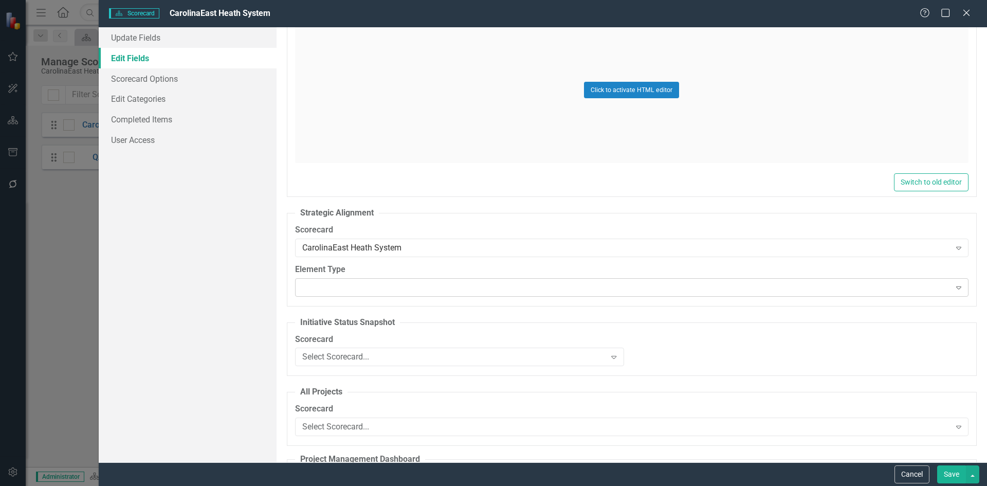
click at [955, 288] on icon "Expand" at bounding box center [959, 287] width 10 height 8
click at [157, 222] on div "Update Fields Edit Fields Scorecard Options Edit Categories Completed Items Use…" at bounding box center [188, 244] width 178 height 435
click at [135, 62] on link "Edit Fields" at bounding box center [188, 58] width 178 height 21
click at [138, 41] on link "Update Fields" at bounding box center [188, 37] width 178 height 21
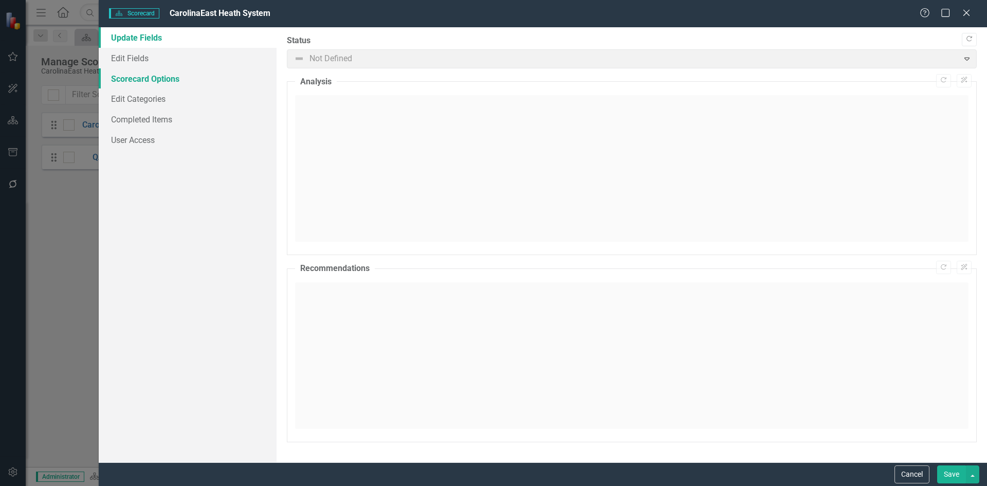
click at [146, 81] on link "Scorecard Options" at bounding box center [188, 78] width 178 height 21
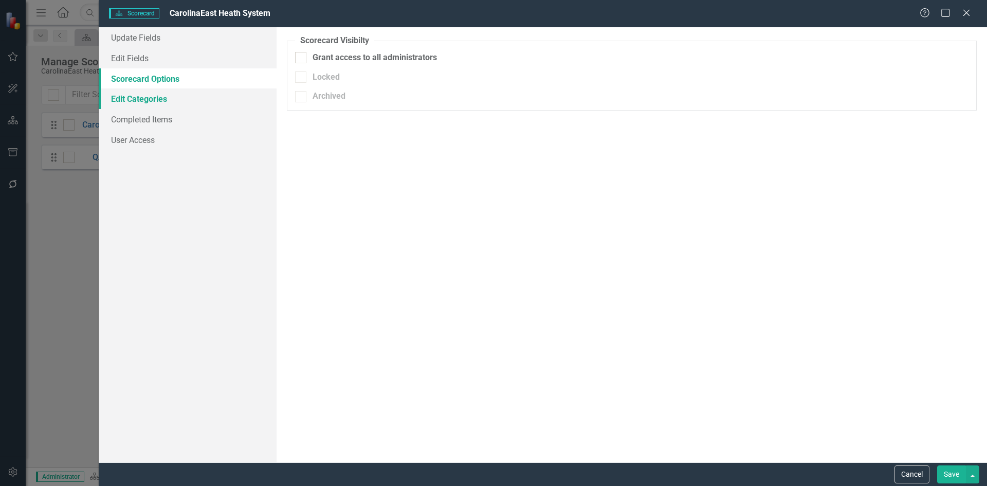
click at [148, 97] on link "Edit Categories" at bounding box center [188, 98] width 178 height 21
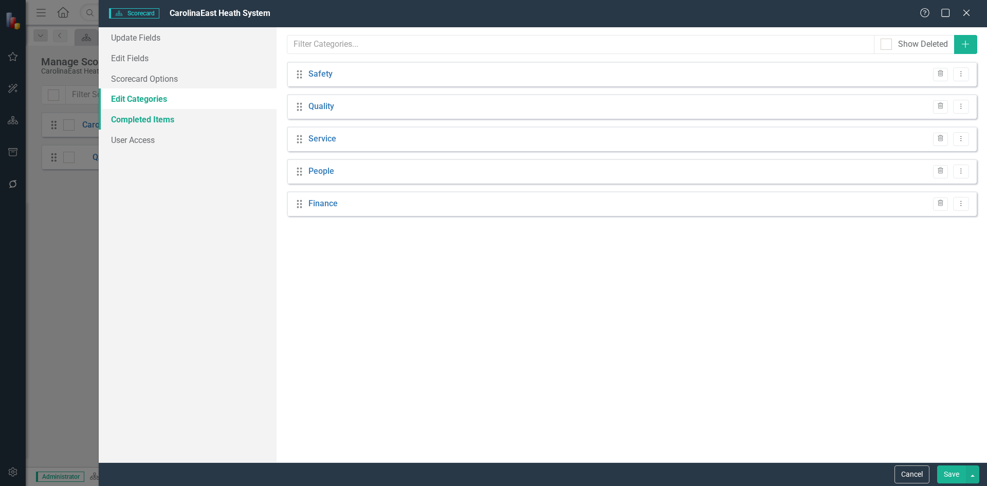
click at [147, 119] on link "Completed Items" at bounding box center [188, 119] width 178 height 21
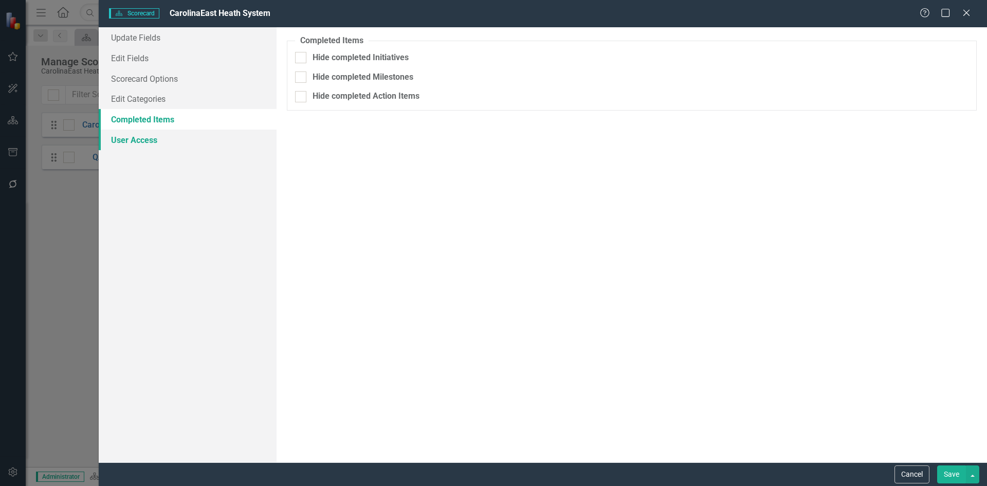
click at [137, 143] on link "User Access" at bounding box center [188, 140] width 178 height 21
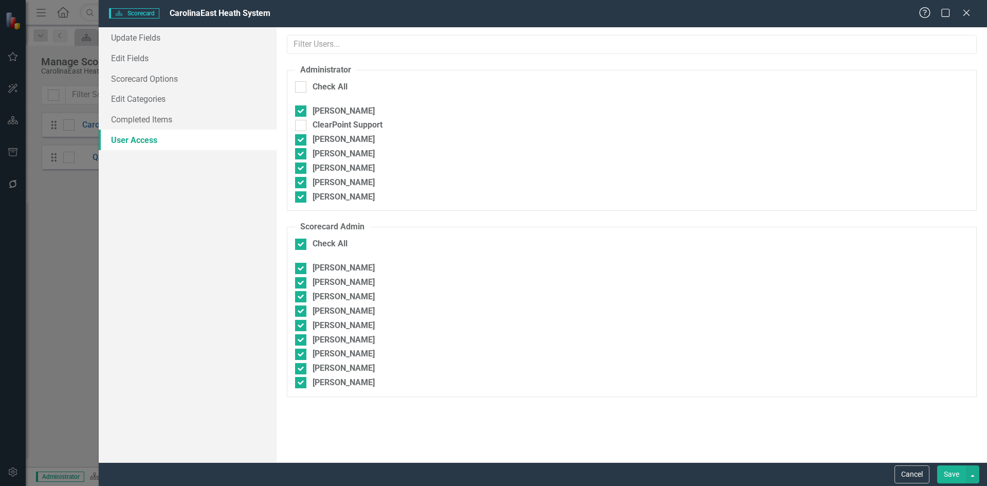
click at [923, 15] on icon "Help" at bounding box center [925, 13] width 13 height 10
click at [925, 16] on icon "Help" at bounding box center [925, 13] width 13 height 10
click at [966, 11] on icon "Close" at bounding box center [966, 13] width 13 height 10
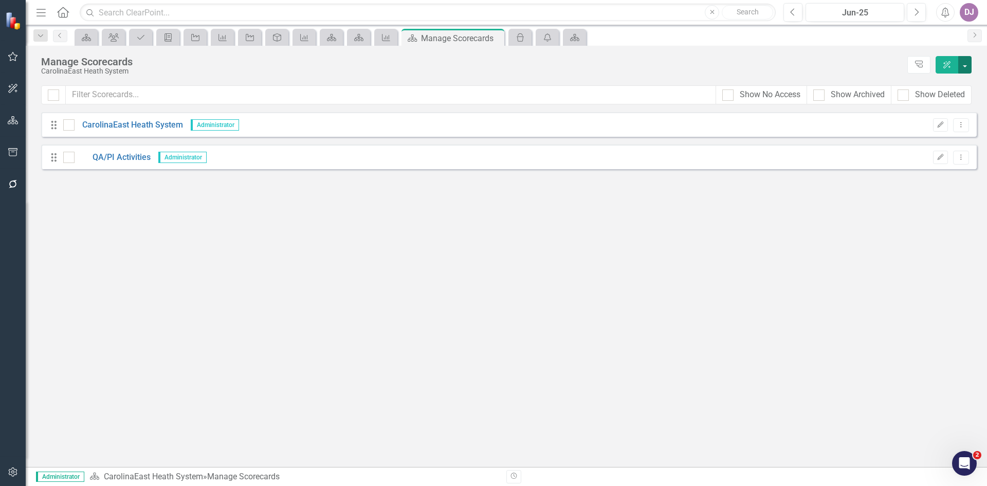
click at [969, 67] on button "button" at bounding box center [965, 64] width 13 height 17
click at [914, 104] on link "Add Add Scorecard" at bounding box center [918, 104] width 106 height 19
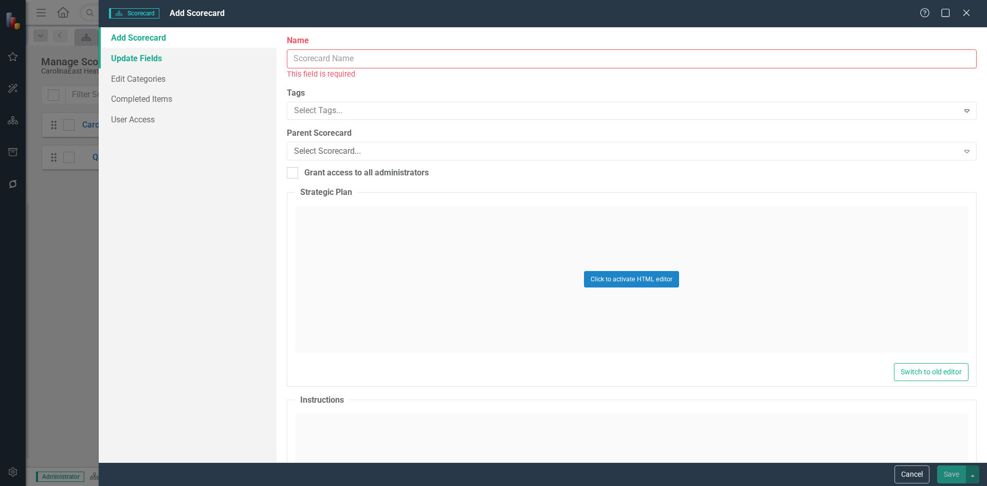
click at [160, 56] on link "Update Fields" at bounding box center [188, 58] width 178 height 21
click at [65, 211] on div "Scorecard Scorecard Add Scorecard Help Maximize Close Add Scorecard Update Fiel…" at bounding box center [493, 243] width 987 height 486
click at [969, 16] on icon "Close" at bounding box center [966, 13] width 13 height 10
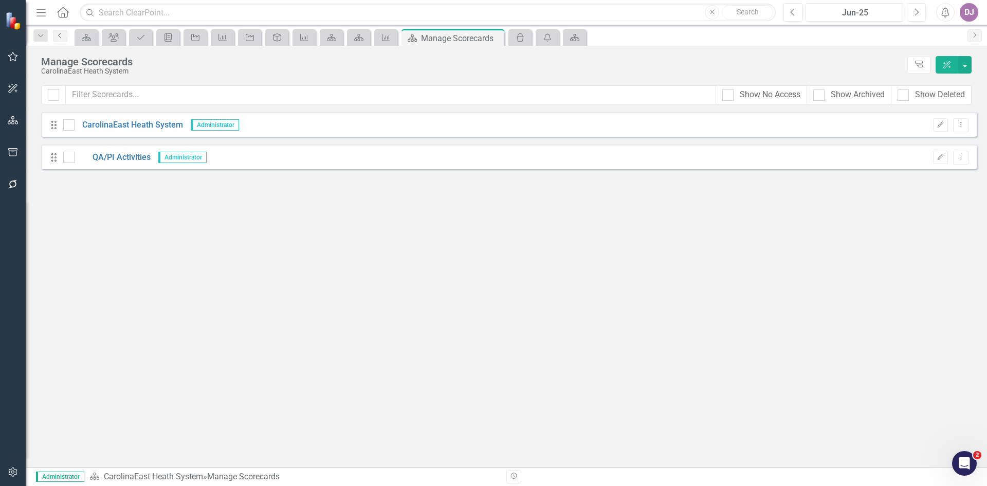
click at [63, 38] on icon "Previous" at bounding box center [60, 35] width 8 height 6
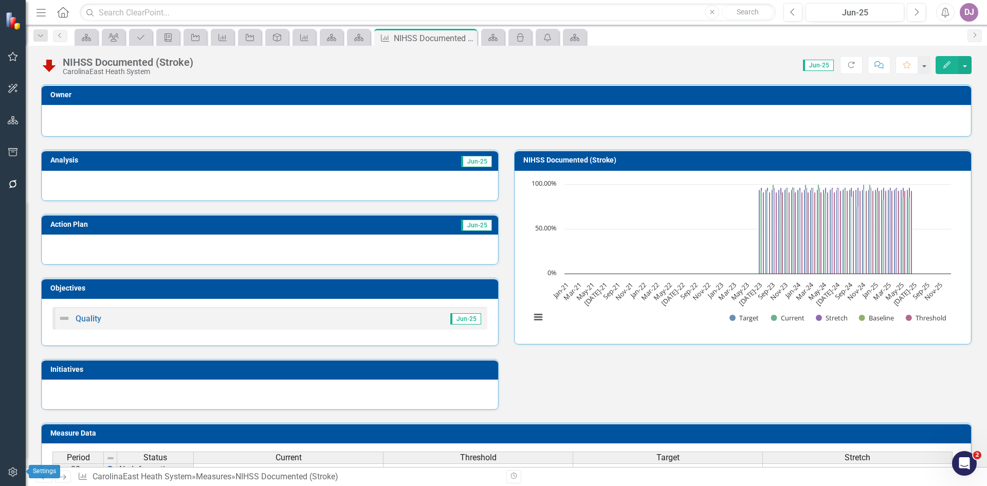
click at [17, 475] on icon "button" at bounding box center [13, 472] width 11 height 8
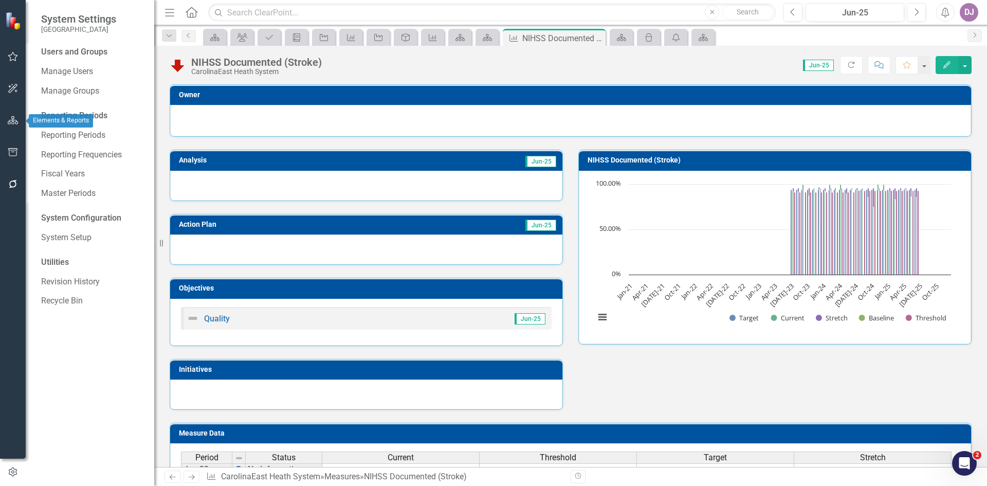
click at [13, 121] on icon "button" at bounding box center [13, 120] width 11 height 8
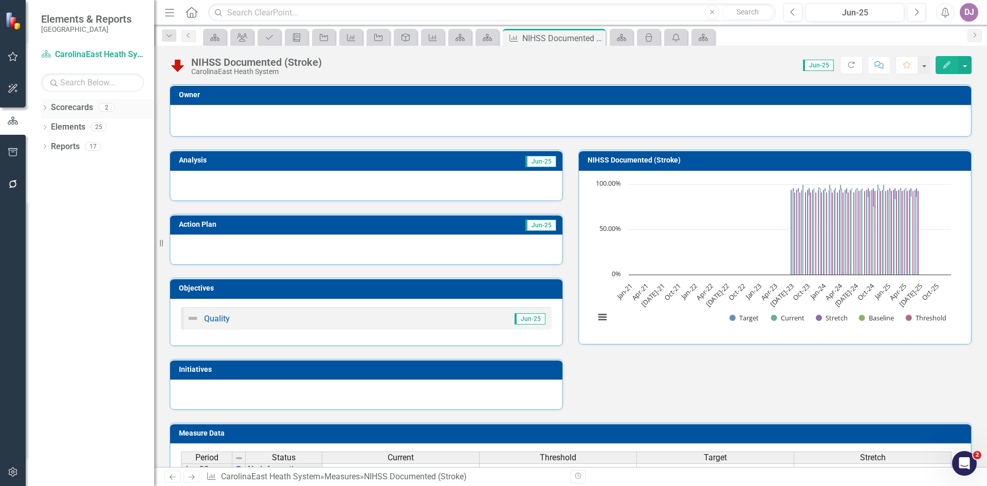
click at [79, 109] on link "Scorecards" at bounding box center [72, 108] width 42 height 12
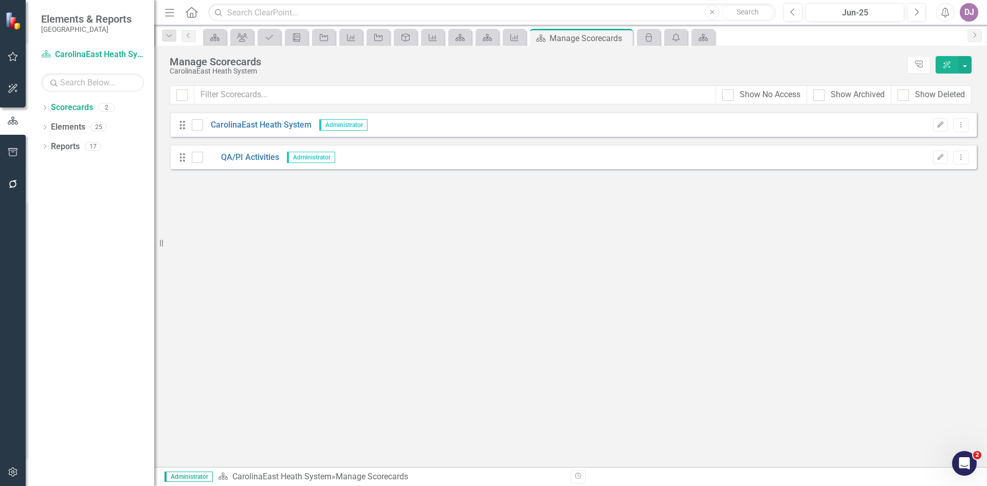
click at [183, 128] on icon "Drag" at bounding box center [182, 125] width 13 height 10
click at [943, 122] on icon "Edit" at bounding box center [941, 125] width 8 height 6
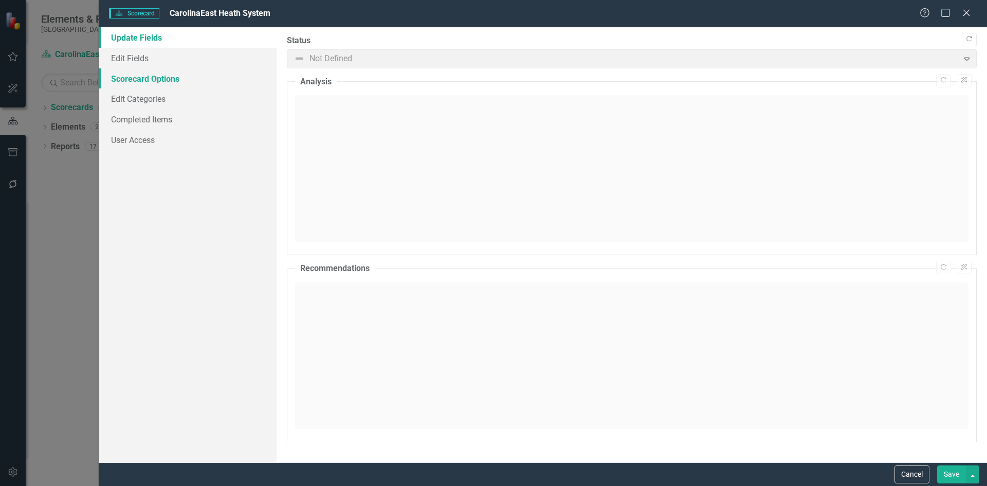
click at [147, 79] on link "Scorecard Options" at bounding box center [188, 78] width 178 height 21
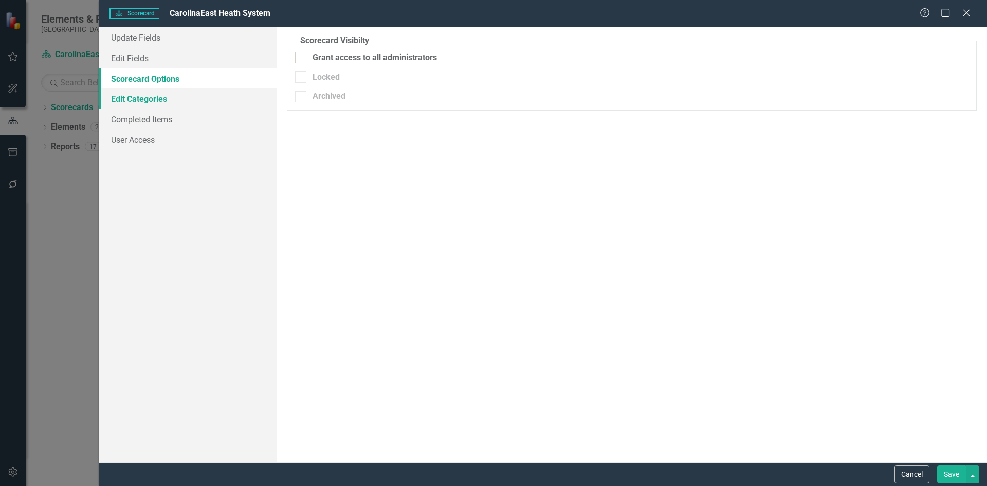
click at [146, 98] on link "Edit Categories" at bounding box center [188, 98] width 178 height 21
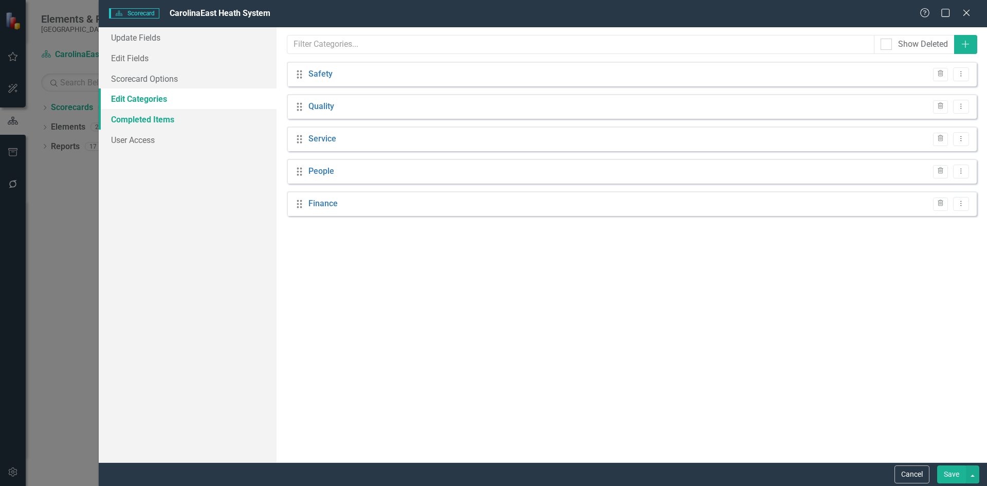
click at [138, 123] on link "Completed Items" at bounding box center [188, 119] width 178 height 21
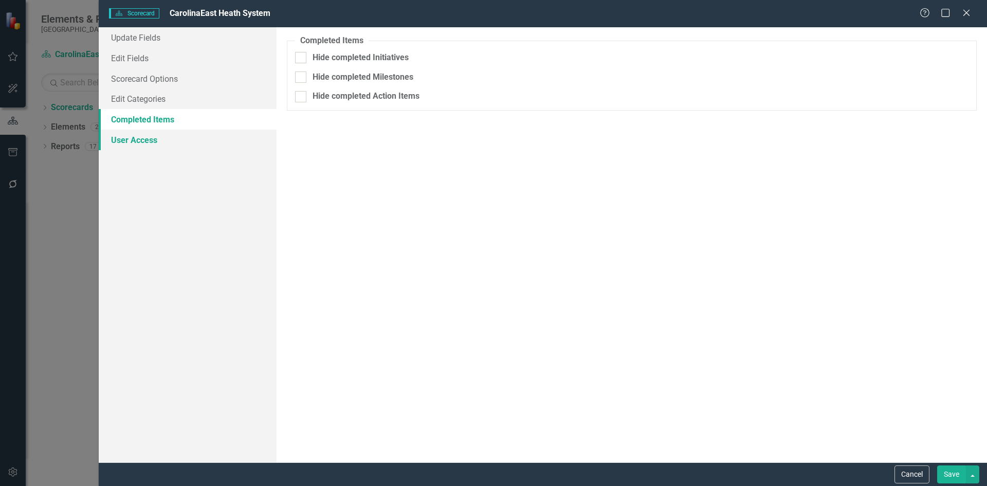
click at [136, 138] on link "User Access" at bounding box center [188, 140] width 178 height 21
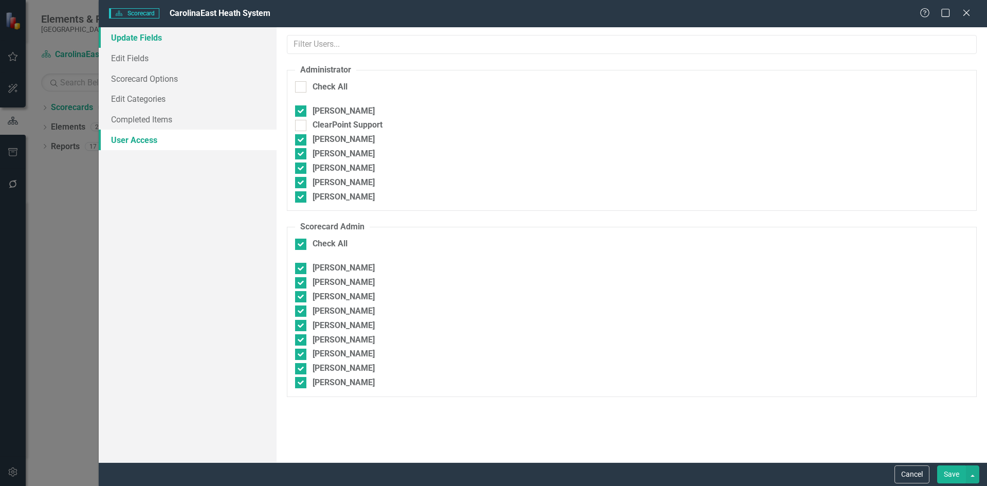
click at [146, 40] on link "Update Fields" at bounding box center [188, 37] width 178 height 21
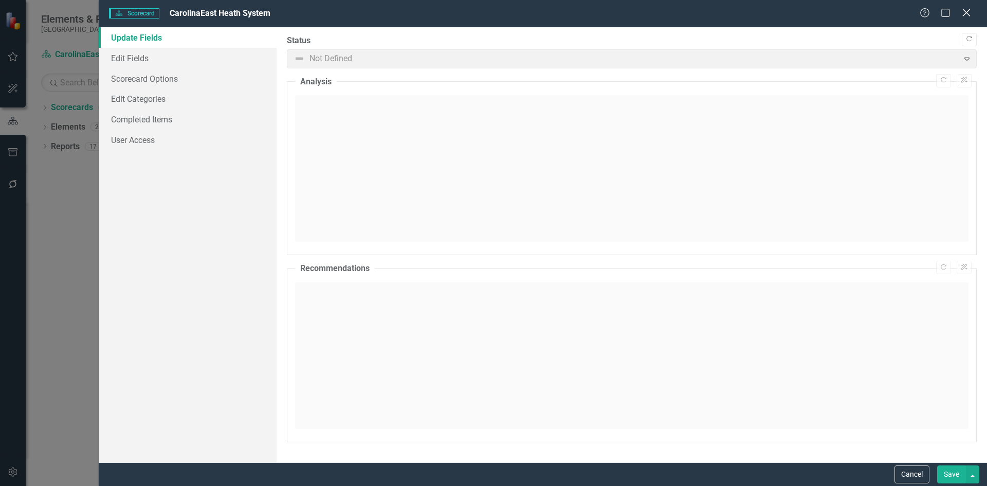
click at [968, 13] on icon "Close" at bounding box center [966, 13] width 13 height 10
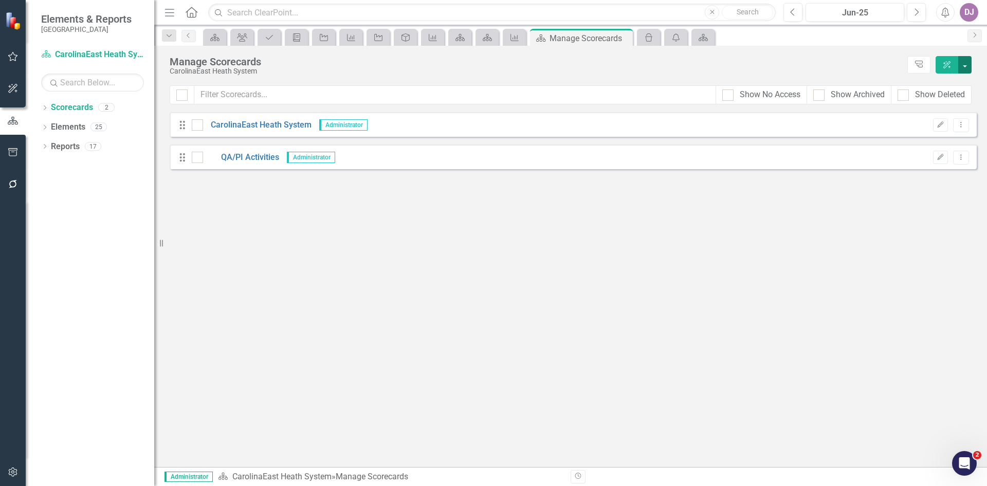
click at [964, 63] on button "button" at bounding box center [965, 64] width 13 height 17
click at [937, 89] on link "ClearPoint AI Scorecard AI Assistant" at bounding box center [918, 83] width 106 height 19
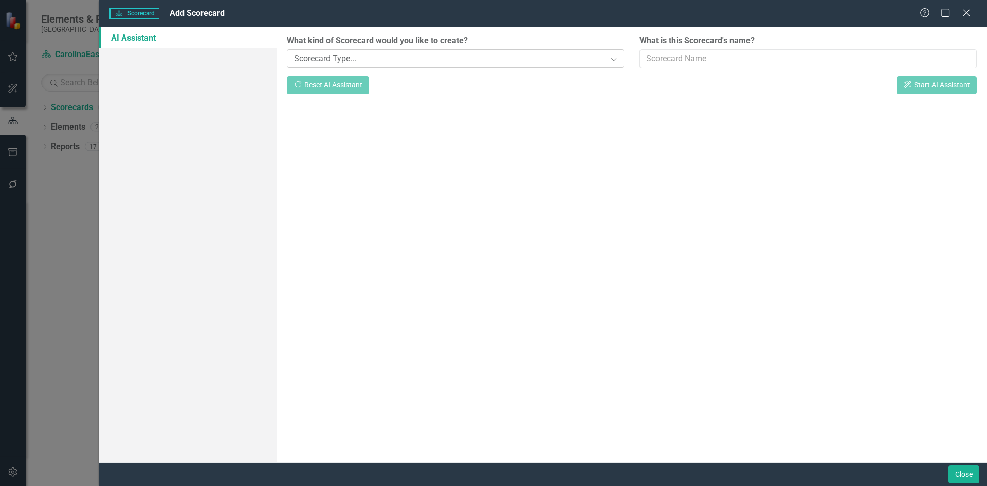
click at [616, 61] on icon "Expand" at bounding box center [614, 59] width 10 height 8
click at [837, 61] on input "What is this Scorecard's name?" at bounding box center [808, 58] width 337 height 19
click at [663, 59] on input "What is this Scorecard's name?" at bounding box center [808, 58] width 337 height 19
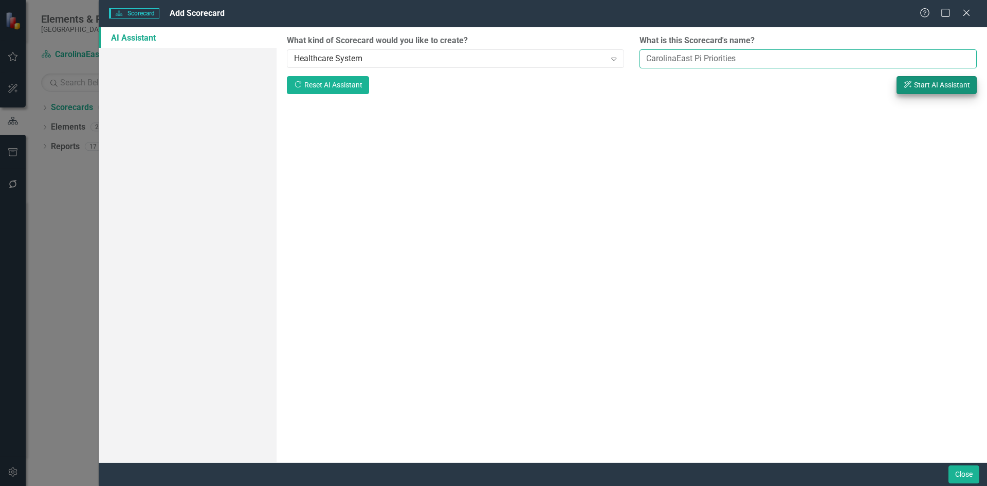
type input "CarolinaEast Pi Priorities"
click at [925, 87] on button "ClearPoint AI Start AI Assistant" at bounding box center [937, 85] width 80 height 18
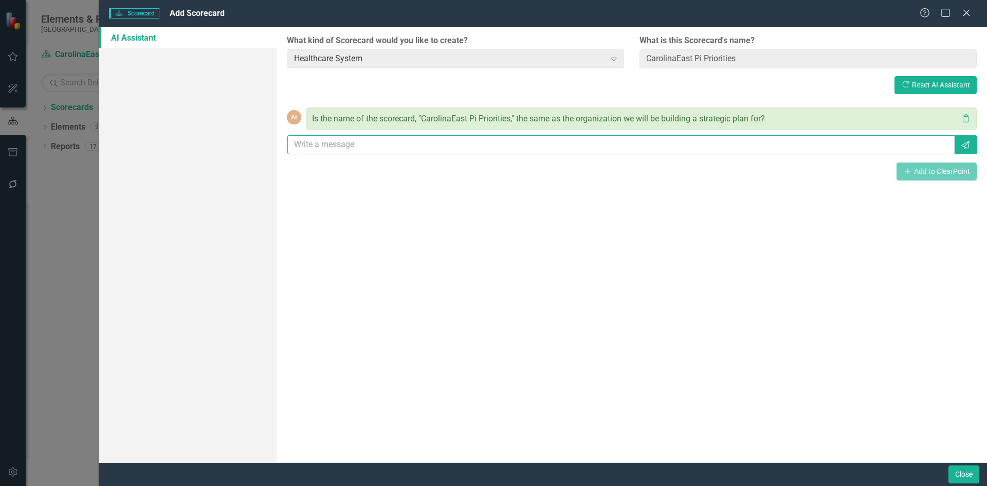
click at [308, 146] on input "text" at bounding box center [621, 144] width 668 height 19
type input "Yes"
click at [970, 148] on icon "Send" at bounding box center [966, 145] width 10 height 8
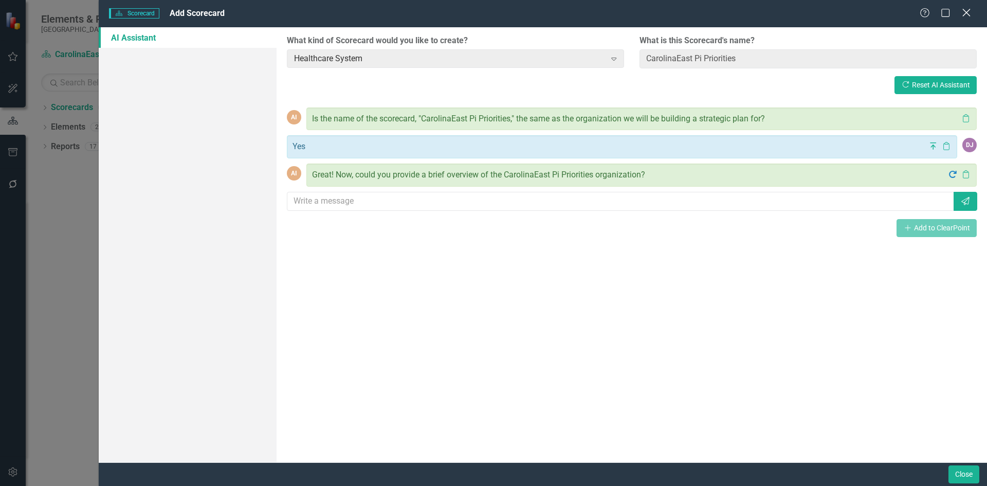
click at [970, 15] on icon "Close" at bounding box center [966, 13] width 13 height 10
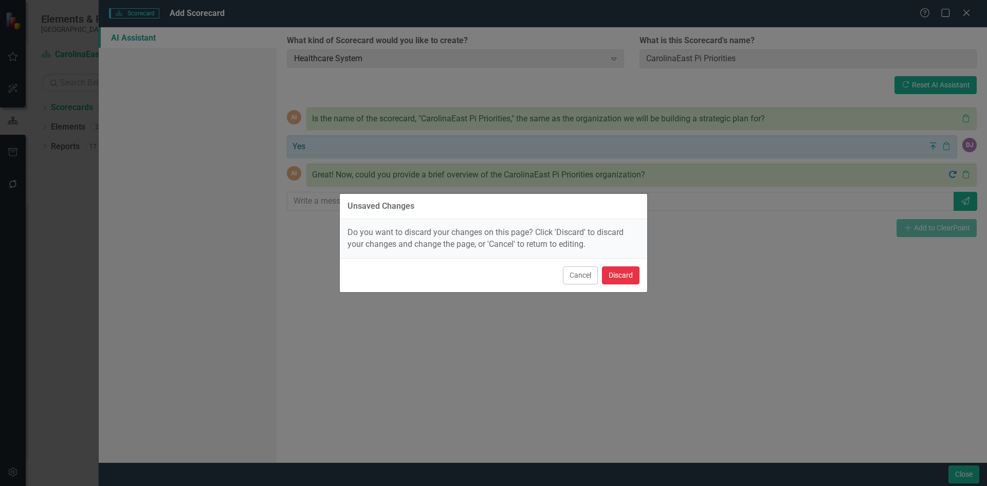
click at [625, 276] on button "Discard" at bounding box center [621, 275] width 38 height 18
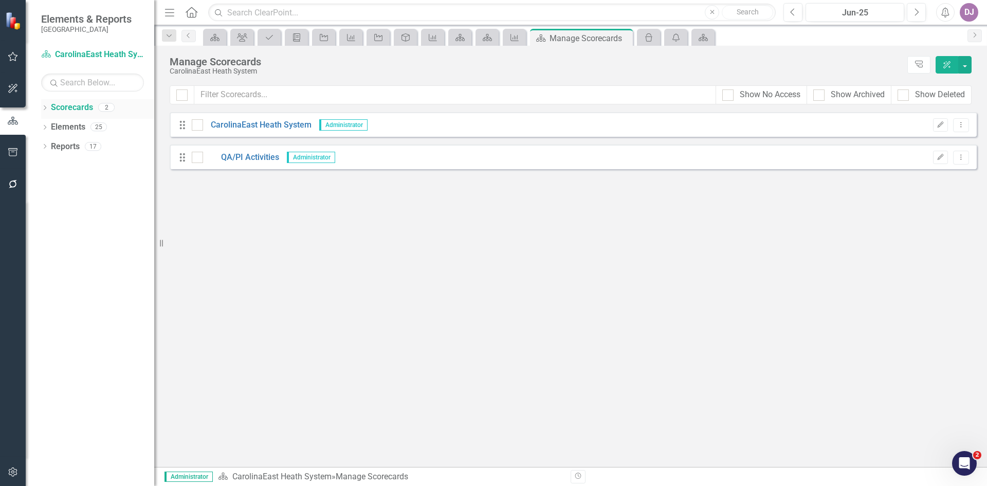
click at [43, 106] on icon "Dropdown" at bounding box center [44, 109] width 7 height 6
click at [51, 129] on icon "Dropdown" at bounding box center [50, 126] width 8 height 6
click at [99, 56] on link "Scorecard CarolinaEast Heath System" at bounding box center [92, 55] width 103 height 12
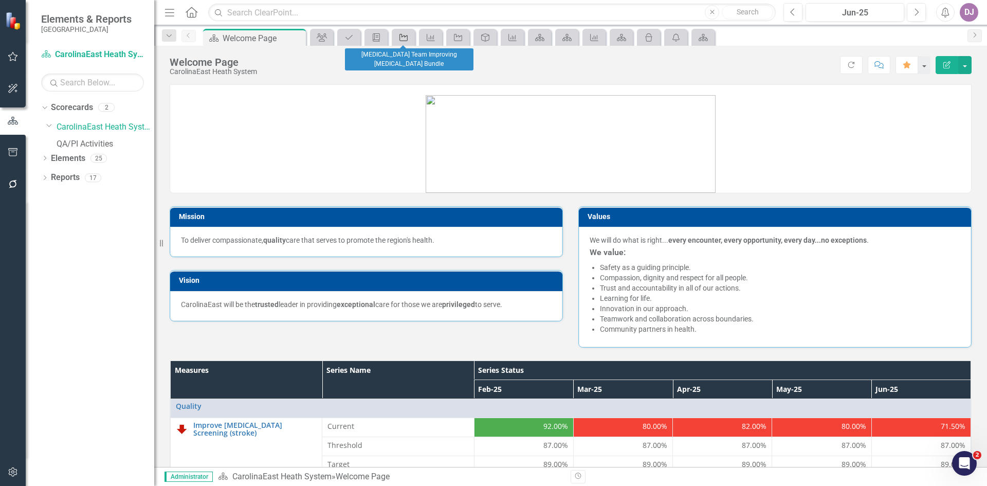
click at [409, 40] on link "Initiative" at bounding box center [403, 37] width 18 height 13
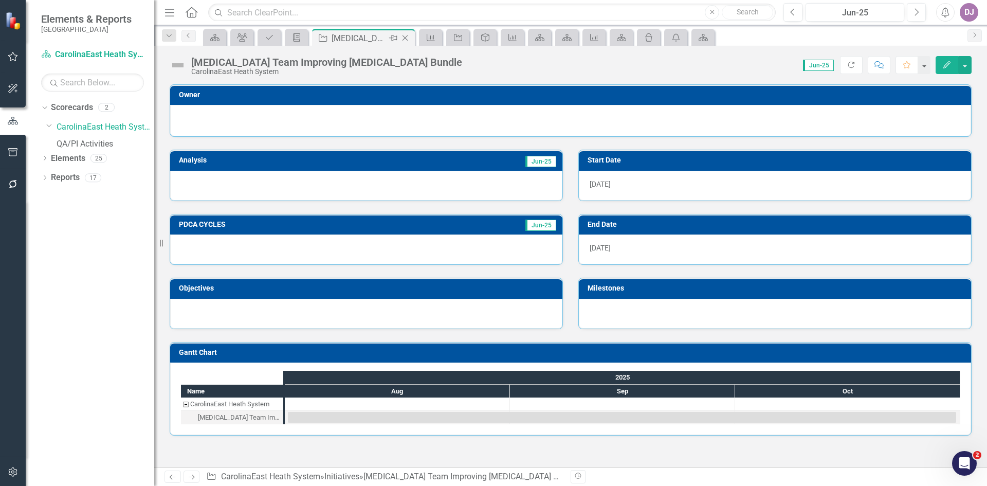
click at [409, 40] on icon "Close" at bounding box center [405, 38] width 10 height 8
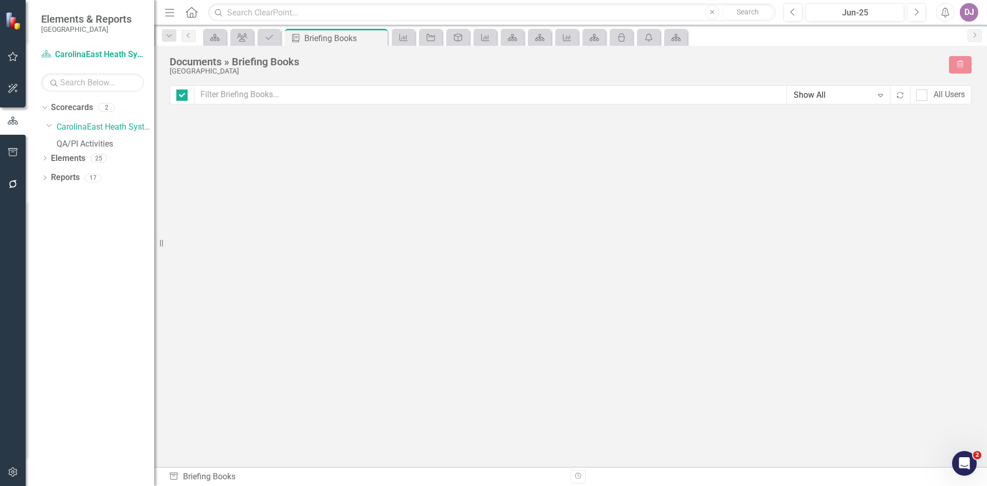
checkbox input "false"
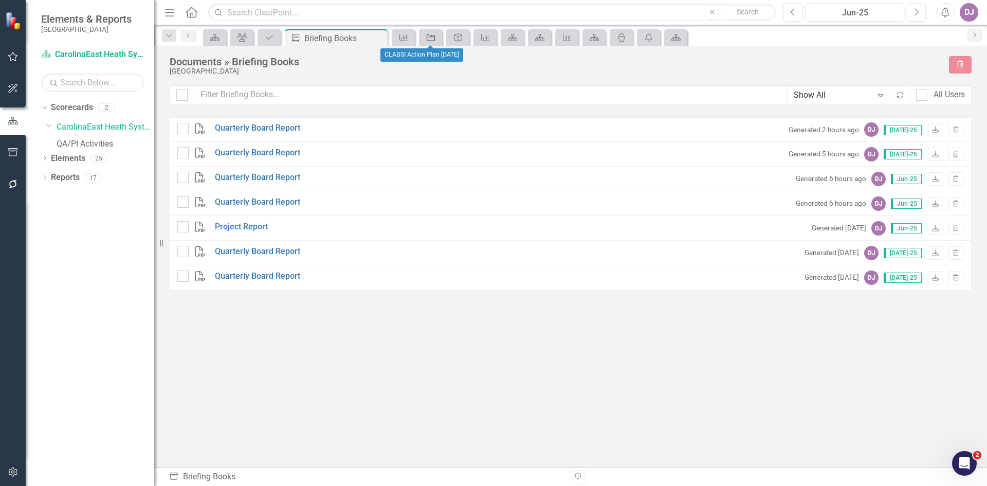
click at [435, 43] on div "Initiative" at bounding box center [429, 37] width 14 height 13
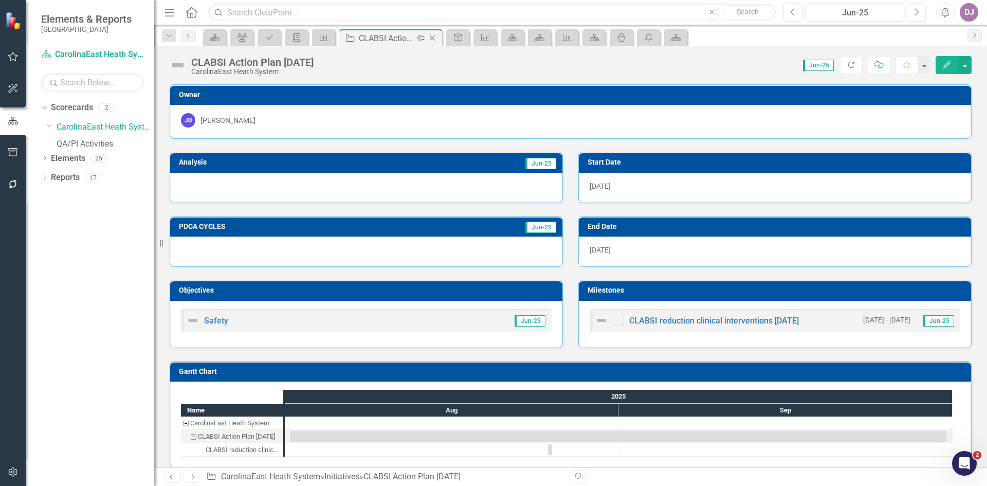
click at [433, 35] on icon "Close" at bounding box center [432, 38] width 10 height 8
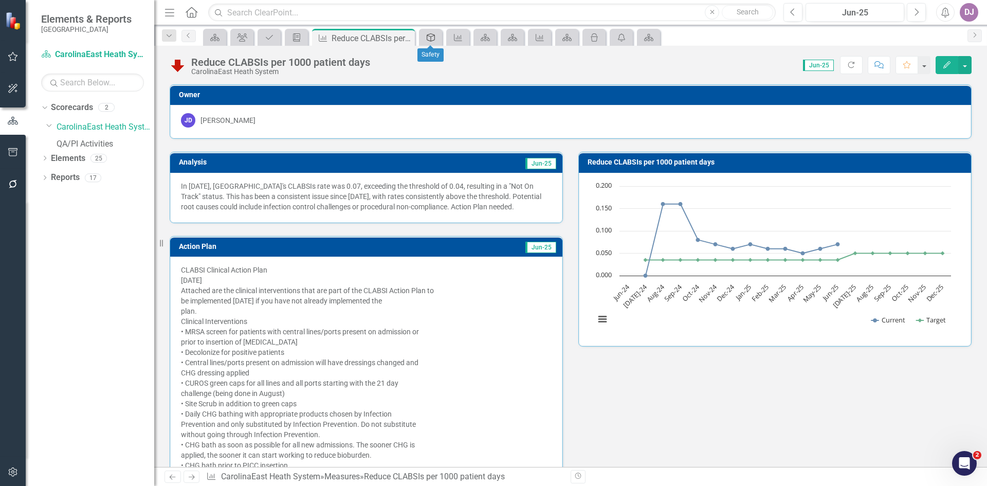
click at [433, 35] on icon "Objective" at bounding box center [431, 37] width 10 height 8
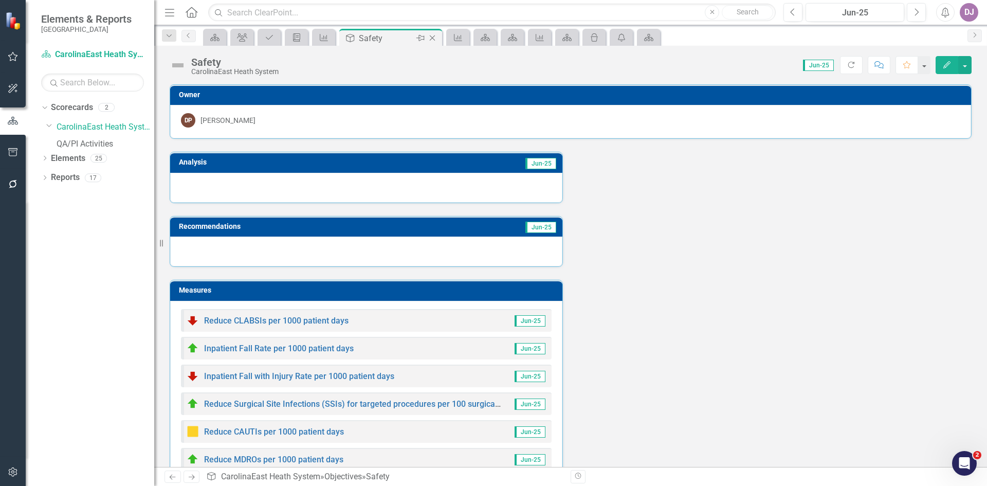
click at [433, 39] on icon "Close" at bounding box center [432, 38] width 10 height 8
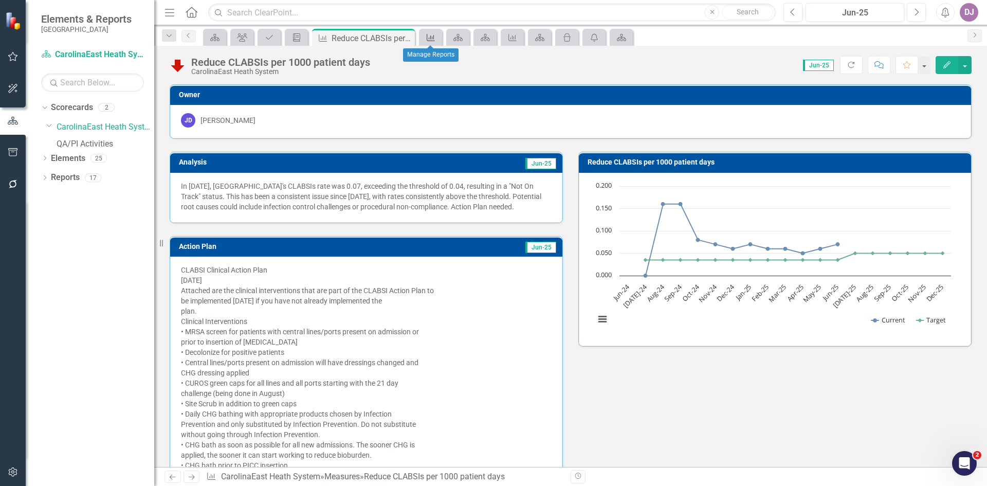
click at [433, 39] on icon at bounding box center [431, 37] width 8 height 7
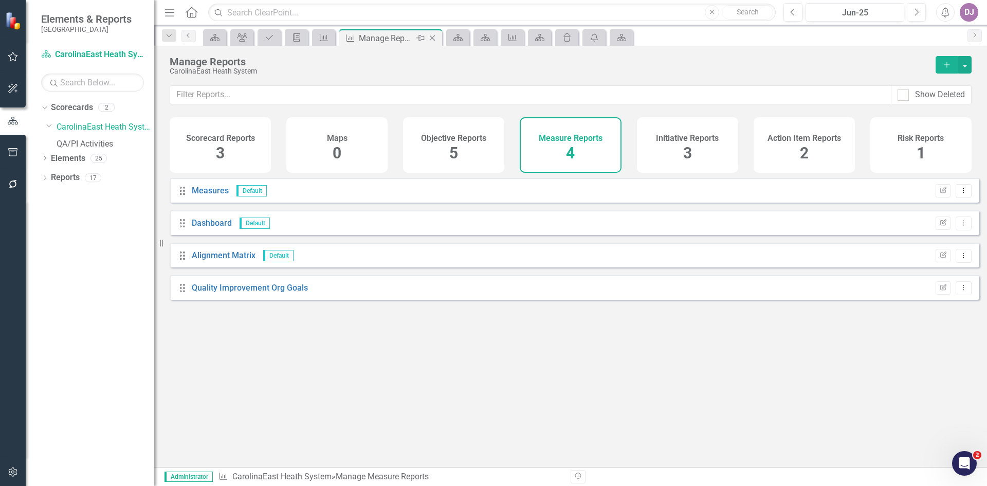
click at [433, 39] on icon "Close" at bounding box center [432, 38] width 10 height 8
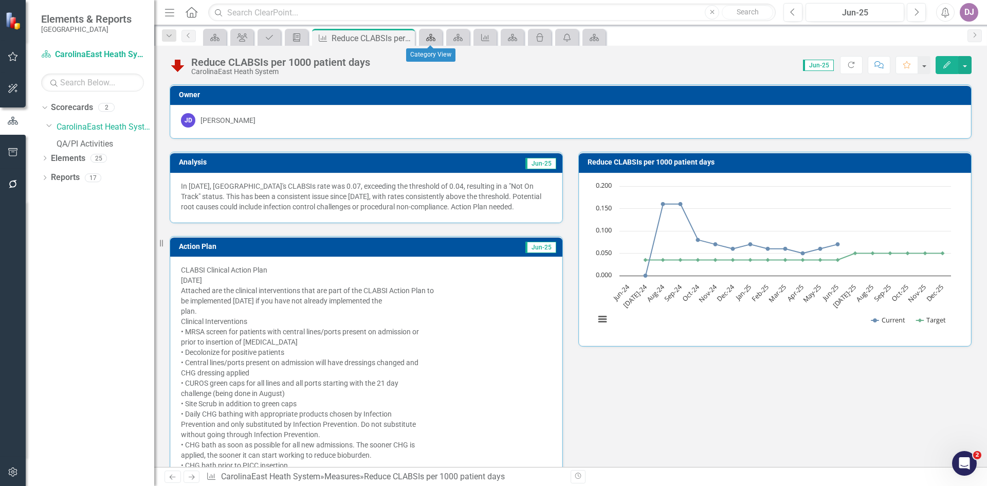
click at [433, 39] on icon "Scorecard" at bounding box center [431, 37] width 10 height 8
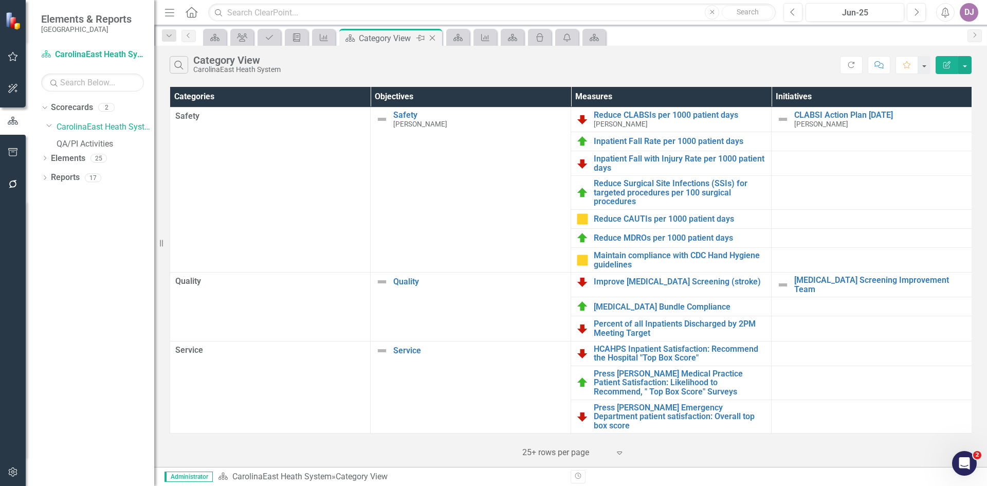
click at [435, 38] on icon "Close" at bounding box center [432, 38] width 10 height 8
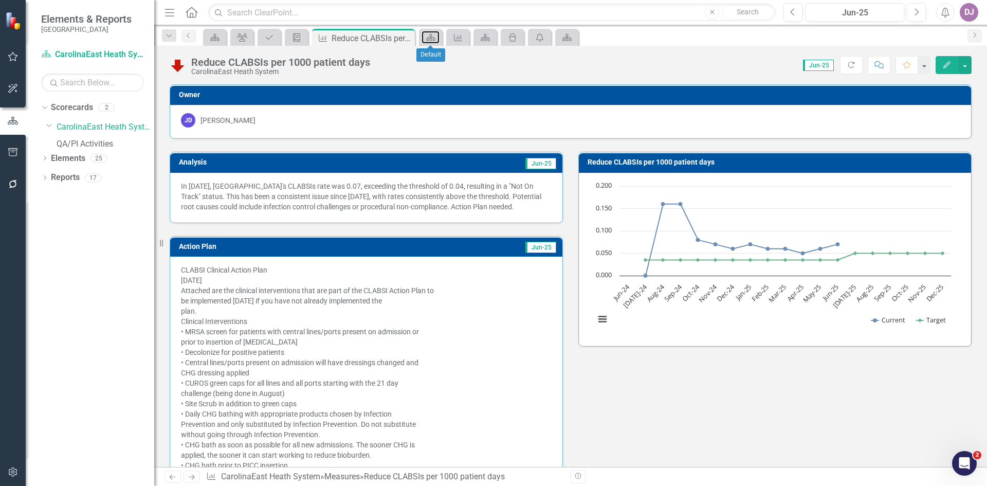
click at [435, 38] on icon at bounding box center [430, 37] width 9 height 7
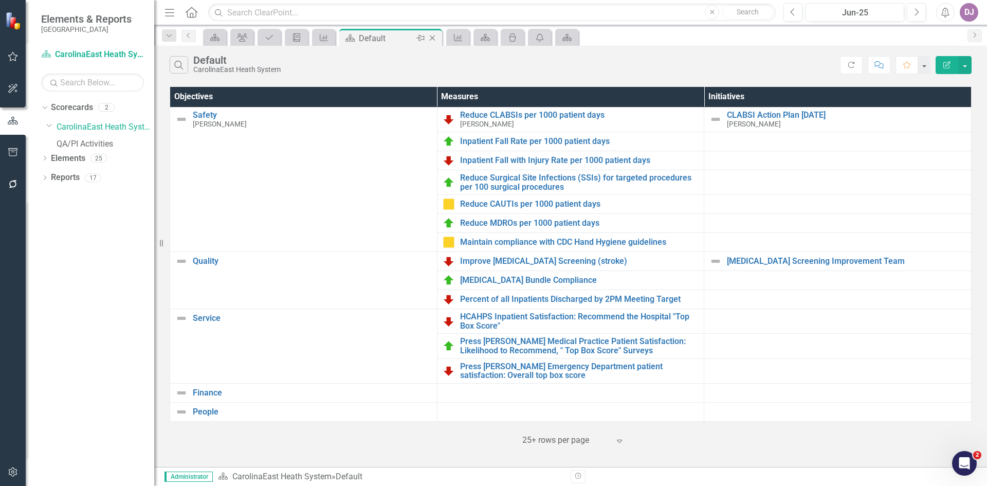
click at [435, 38] on icon "Close" at bounding box center [432, 38] width 10 height 8
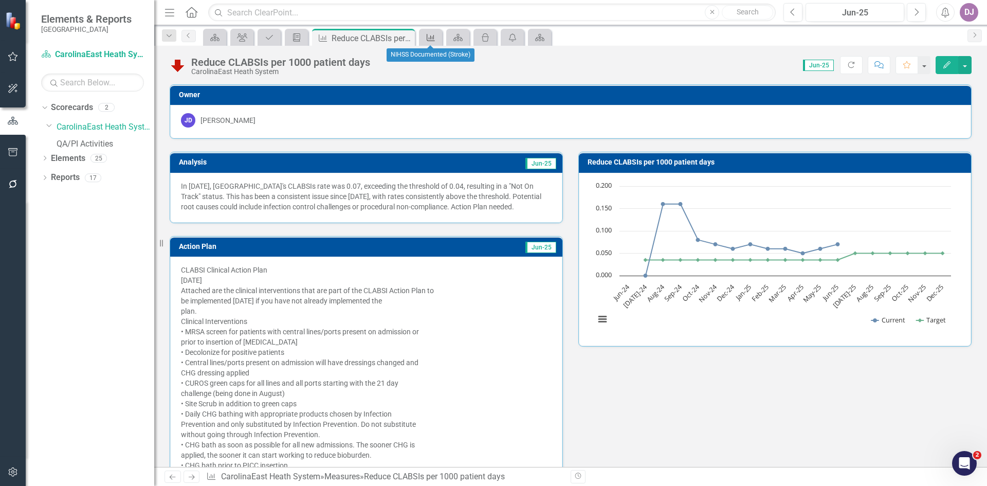
click at [435, 38] on icon "Measure" at bounding box center [431, 37] width 10 height 8
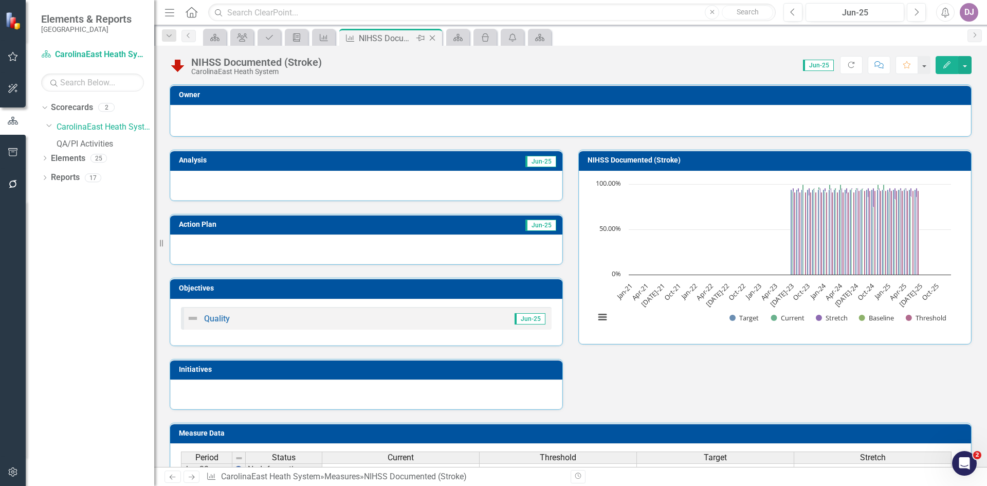
click at [433, 38] on icon "Close" at bounding box center [432, 38] width 10 height 8
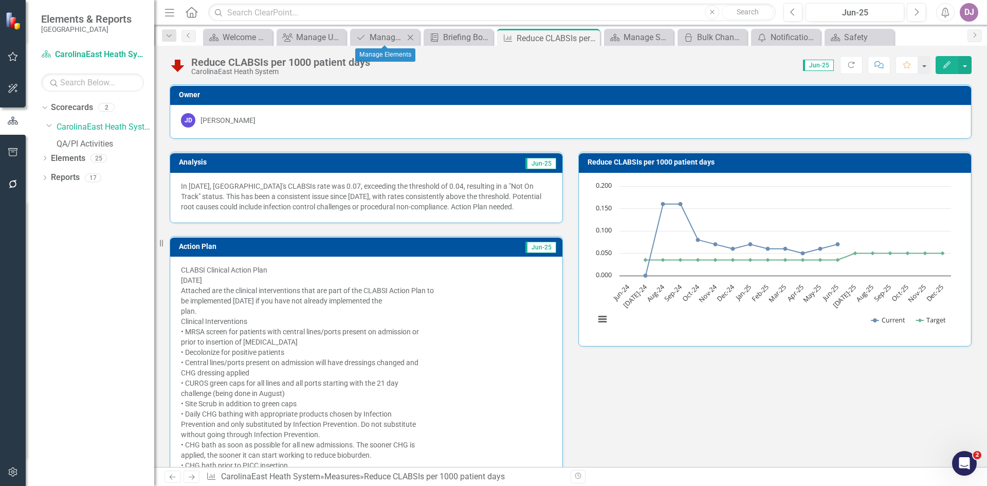
click at [411, 39] on icon "Close" at bounding box center [410, 37] width 10 height 8
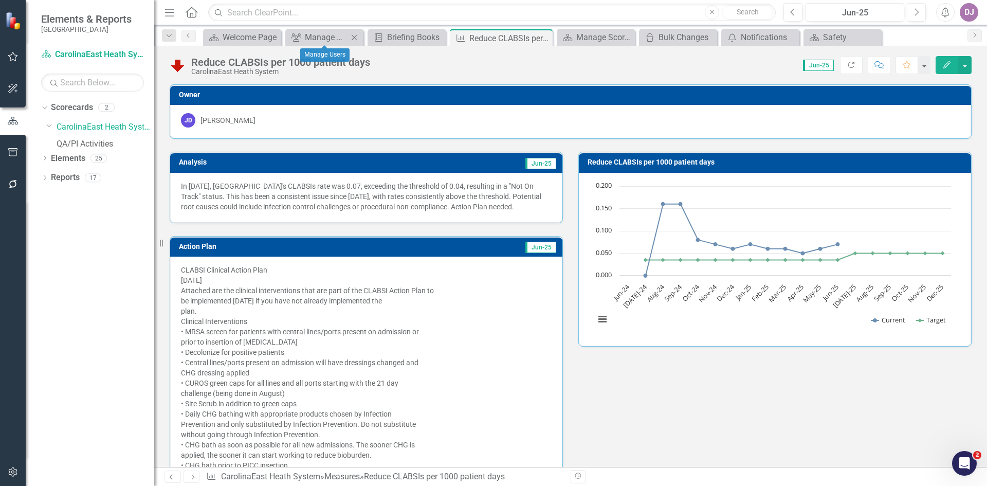
click at [354, 36] on icon "Close" at bounding box center [354, 37] width 10 height 8
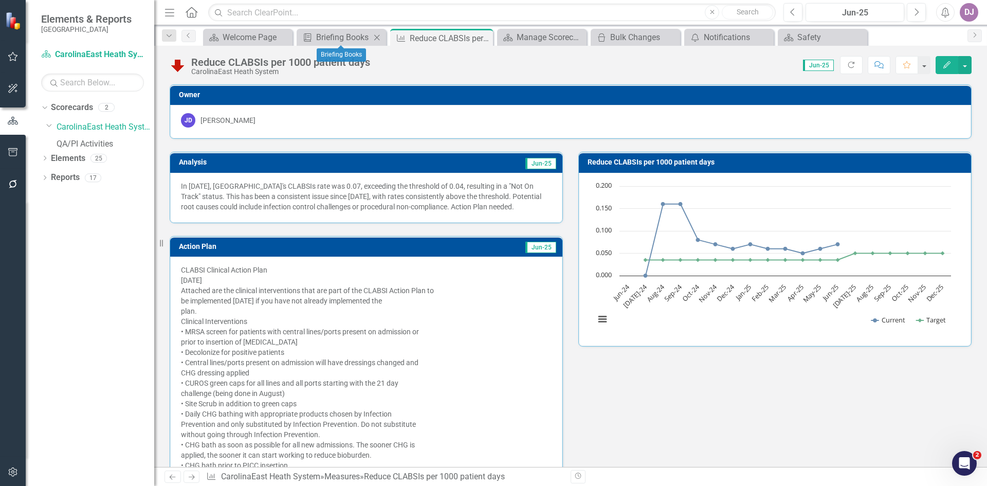
click at [376, 36] on icon at bounding box center [377, 37] width 6 height 6
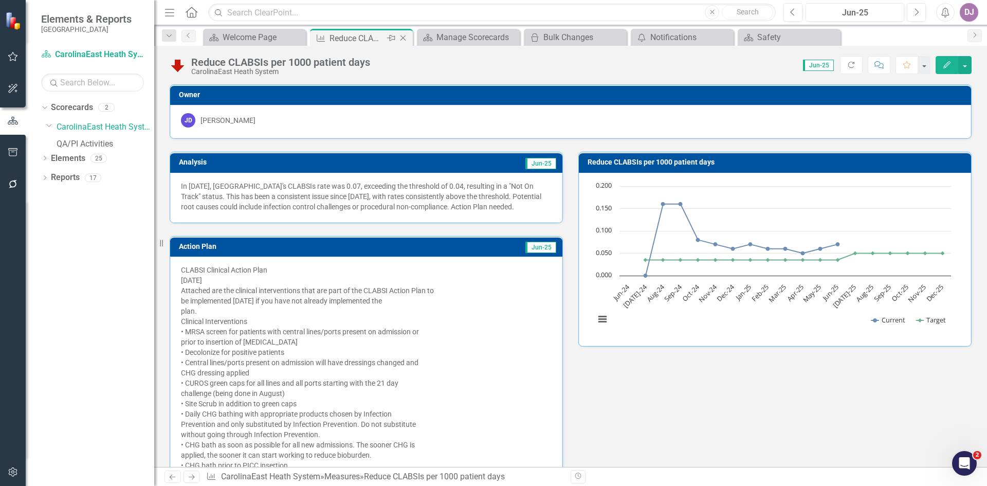
click at [405, 39] on icon "Close" at bounding box center [403, 38] width 10 height 8
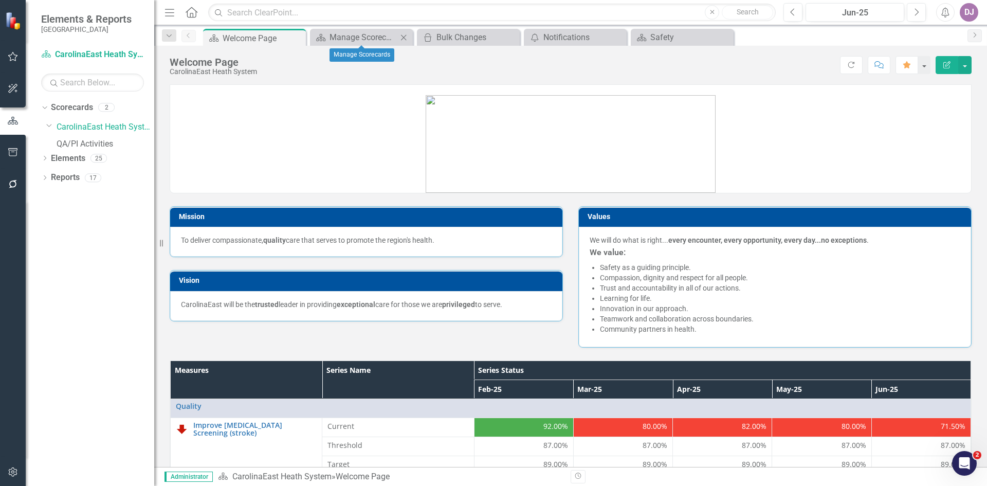
click at [405, 40] on icon "Close" at bounding box center [404, 37] width 10 height 8
click at [408, 35] on icon "Close" at bounding box center [404, 37] width 10 height 8
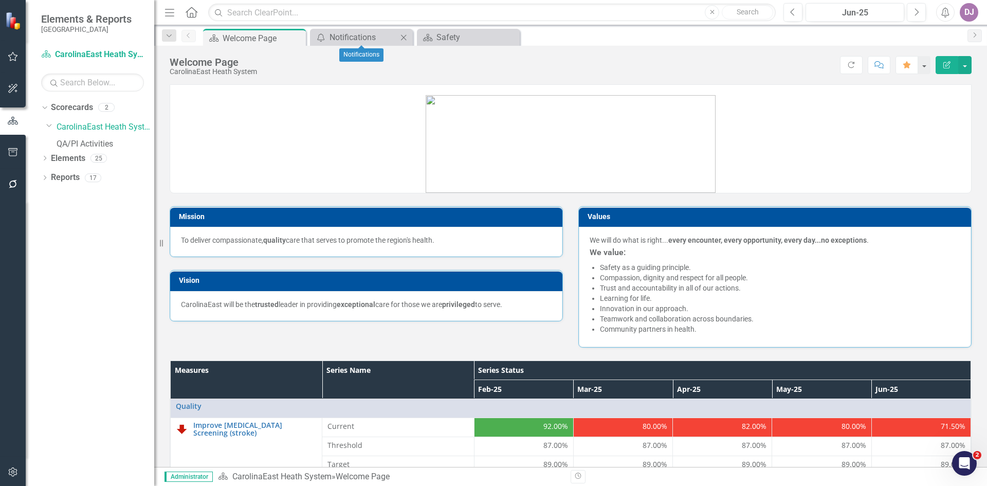
click at [408, 35] on icon "Close" at bounding box center [404, 37] width 10 height 8
click at [0, 0] on icon "Close" at bounding box center [0, 0] width 0 height 0
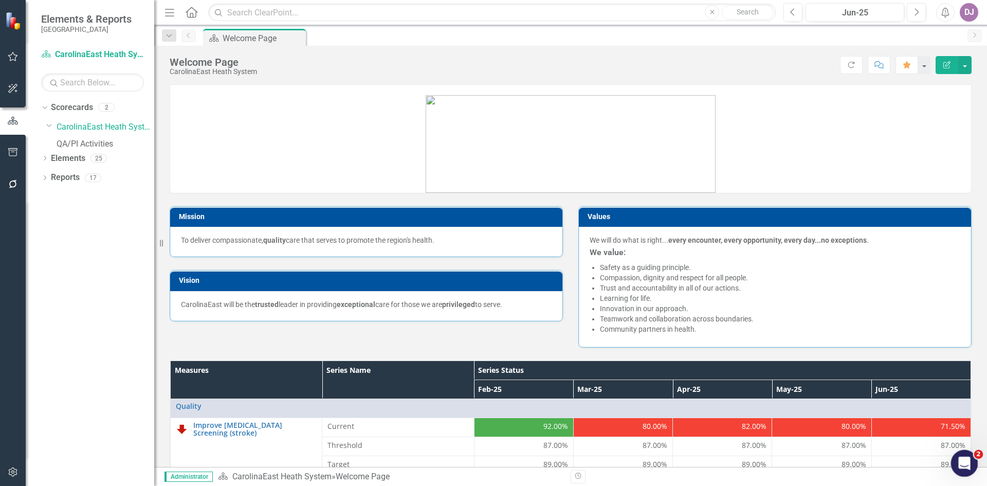
click at [965, 462] on icon "Open Intercom Messenger" at bounding box center [963, 462] width 17 height 17
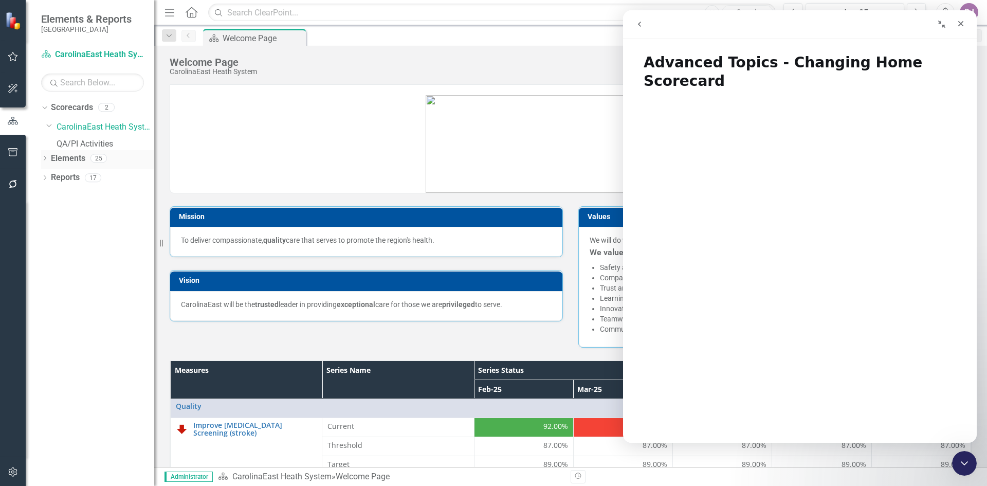
click at [68, 165] on link "Elements" at bounding box center [68, 159] width 34 height 12
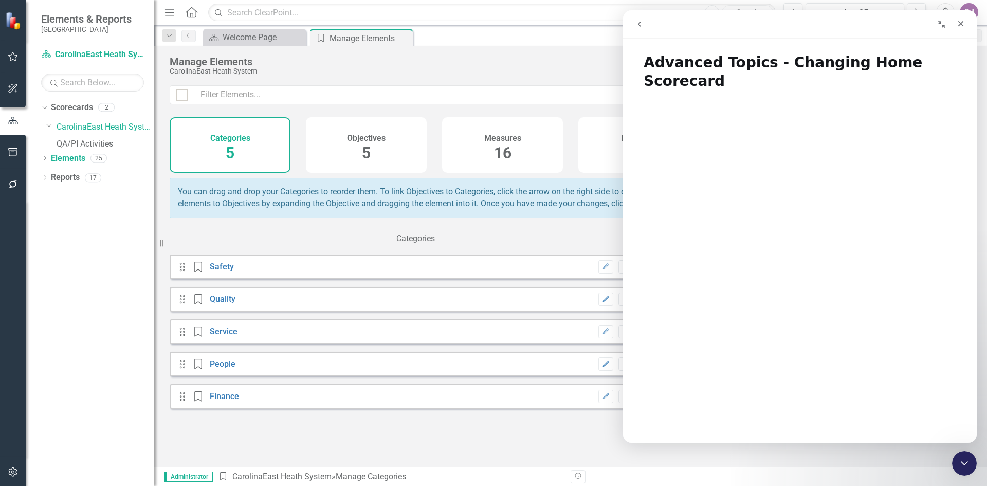
click at [944, 28] on icon "Collapse window" at bounding box center [942, 24] width 8 height 8
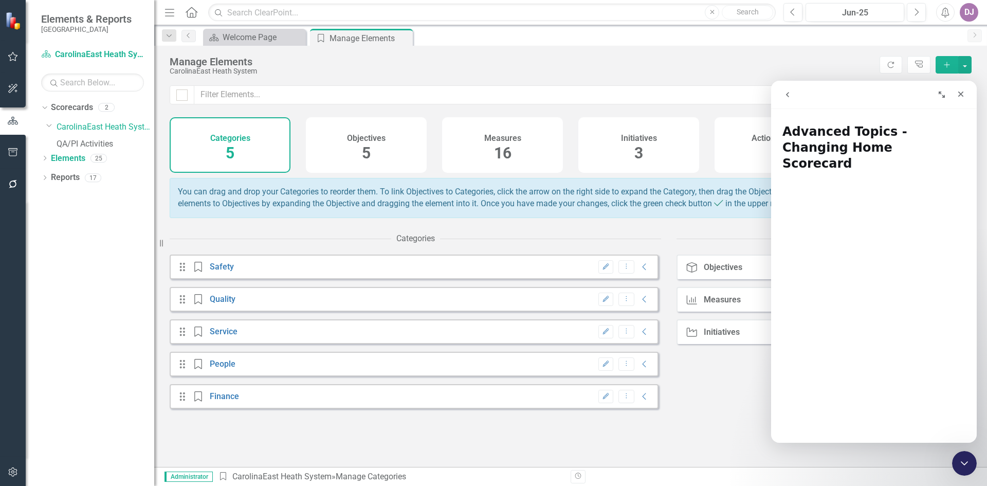
click at [365, 137] on h4 "Objectives" at bounding box center [366, 138] width 39 height 9
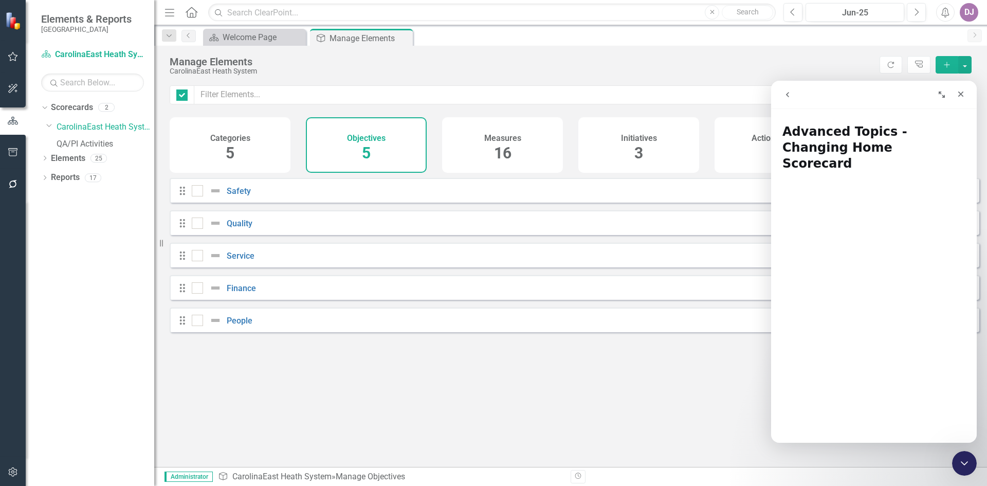
checkbox input "false"
click at [244, 196] on link "Safety" at bounding box center [239, 191] width 24 height 10
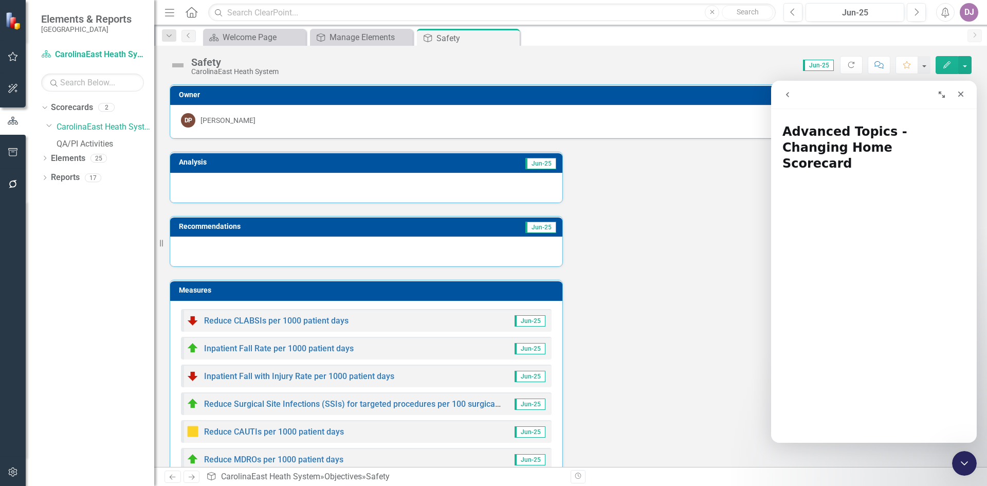
drag, startPoint x: 976, startPoint y: 205, endPoint x: 975, endPoint y: 251, distance: 46.3
click at [975, 251] on div "Advanced Topics - Changing Home Scorecard Did this answer your question? 😞 😐 😃 …" at bounding box center [874, 278] width 206 height 329
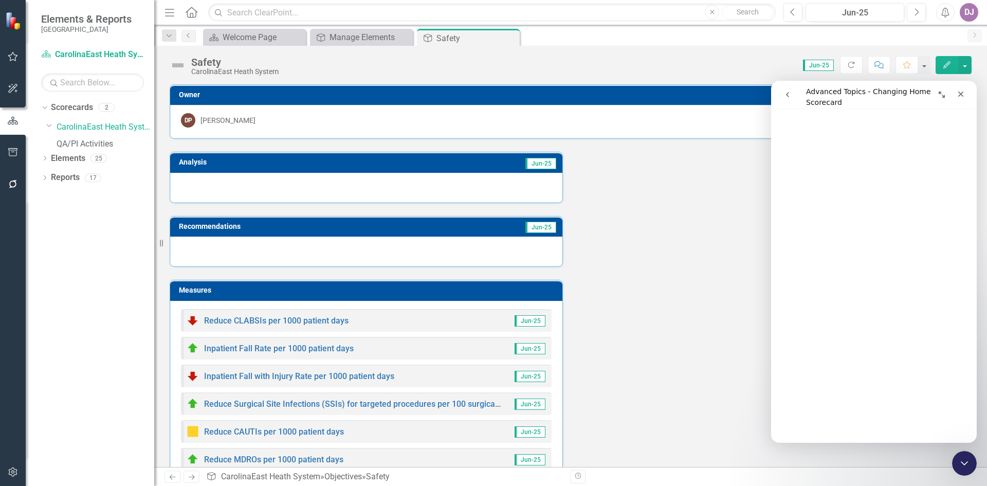
scroll to position [256, 0]
click at [947, 67] on icon "Edit" at bounding box center [947, 64] width 9 height 7
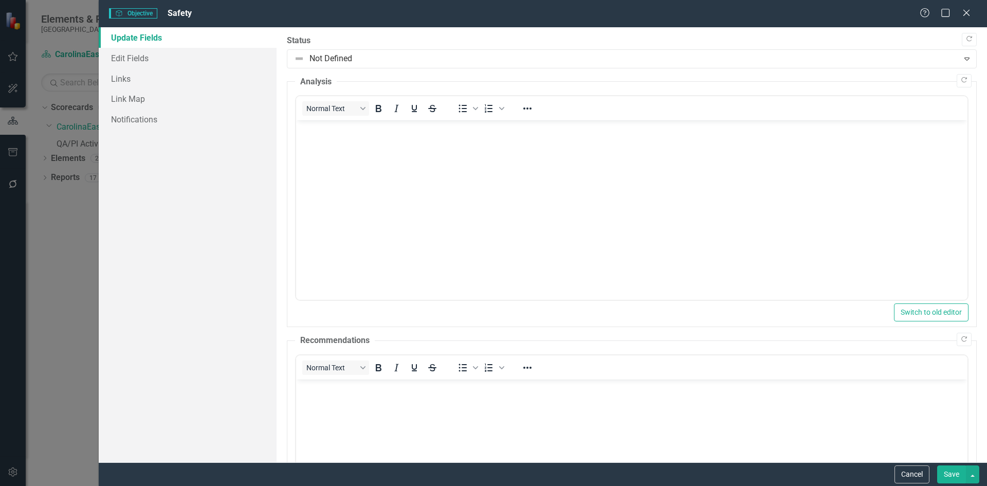
scroll to position [0, 0]
click at [181, 14] on span "Safety" at bounding box center [180, 13] width 24 height 10
click at [967, 12] on icon at bounding box center [967, 13] width 8 height 8
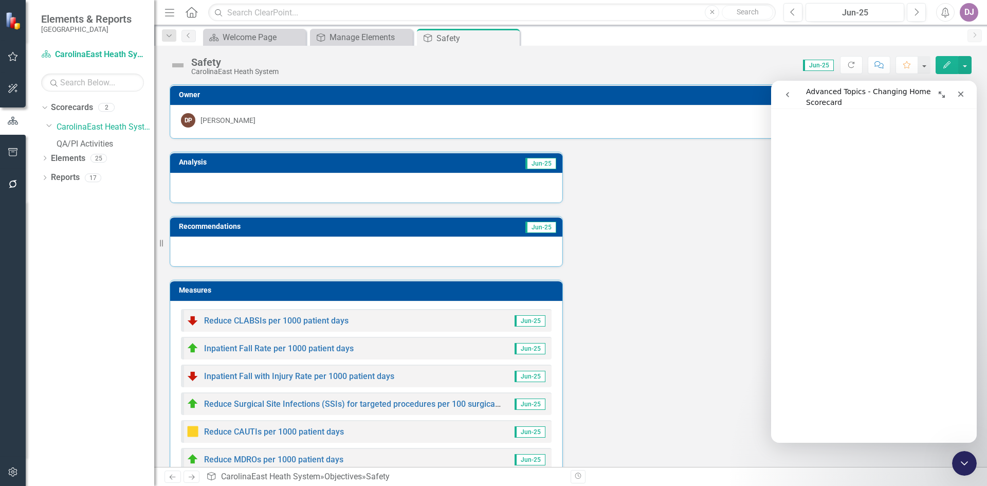
scroll to position [310, 0]
click at [945, 63] on icon "Edit" at bounding box center [947, 64] width 9 height 7
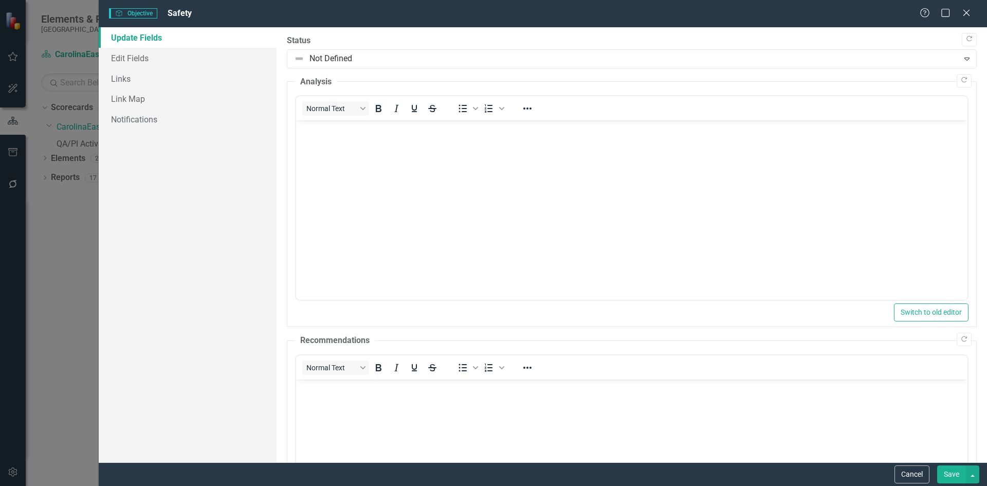
scroll to position [0, 0]
click at [141, 62] on link "Edit Fields" at bounding box center [188, 58] width 178 height 21
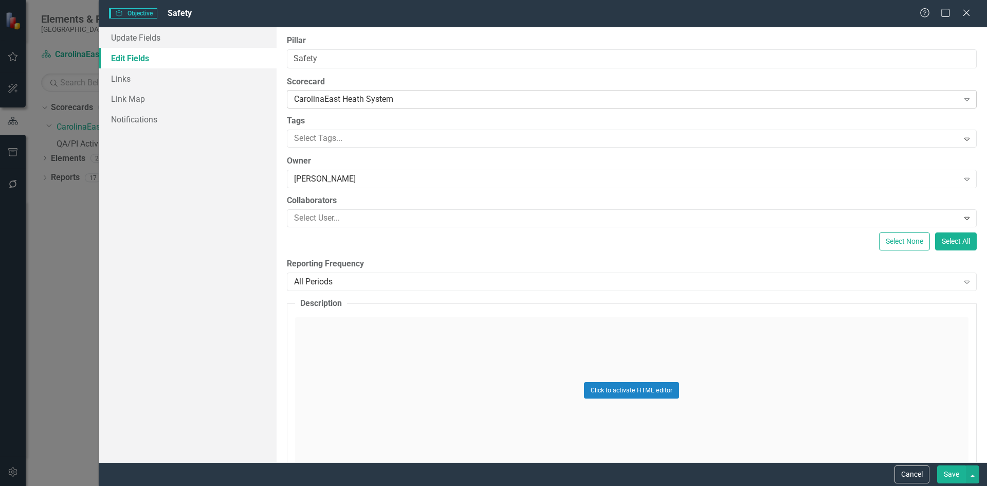
click at [960, 104] on div "Expand" at bounding box center [967, 99] width 19 height 16
click at [392, 485] on div "CarolinaEast Heath System" at bounding box center [495, 495] width 971 height 12
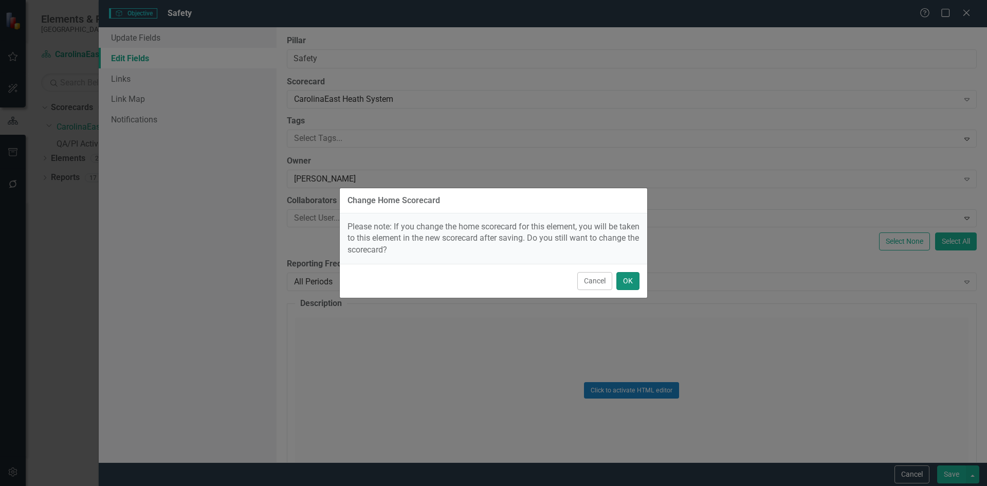
click at [635, 281] on button "OK" at bounding box center [628, 281] width 23 height 18
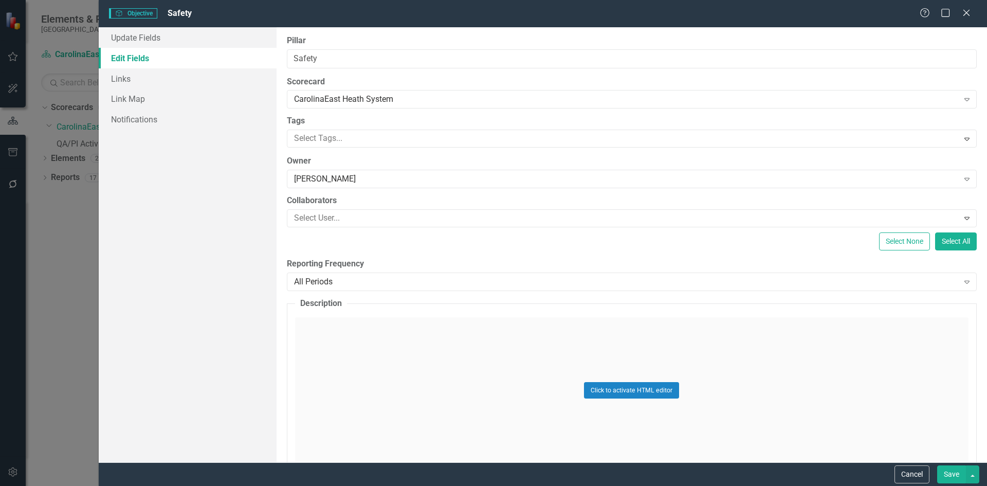
click at [952, 476] on button "Save" at bounding box center [952, 474] width 29 height 18
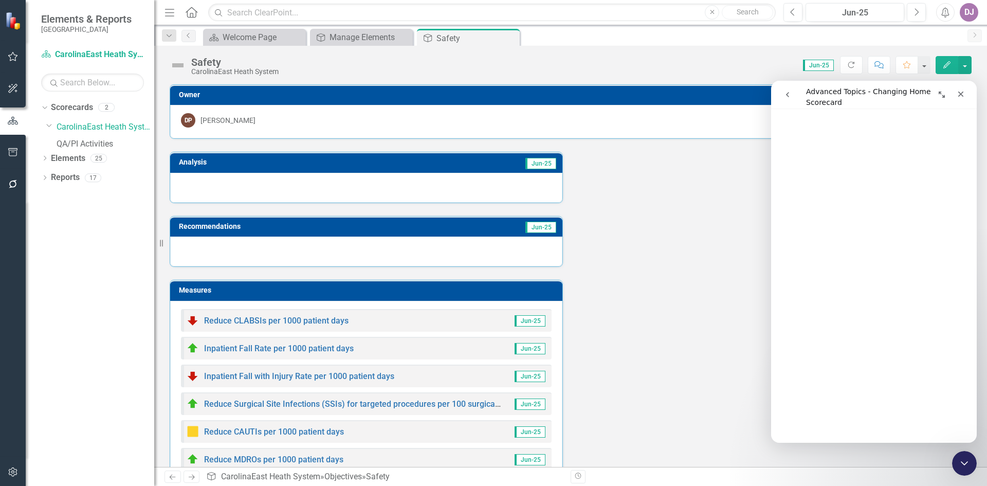
scroll to position [526, 0]
click at [964, 96] on icon "Close" at bounding box center [962, 95] width 6 height 6
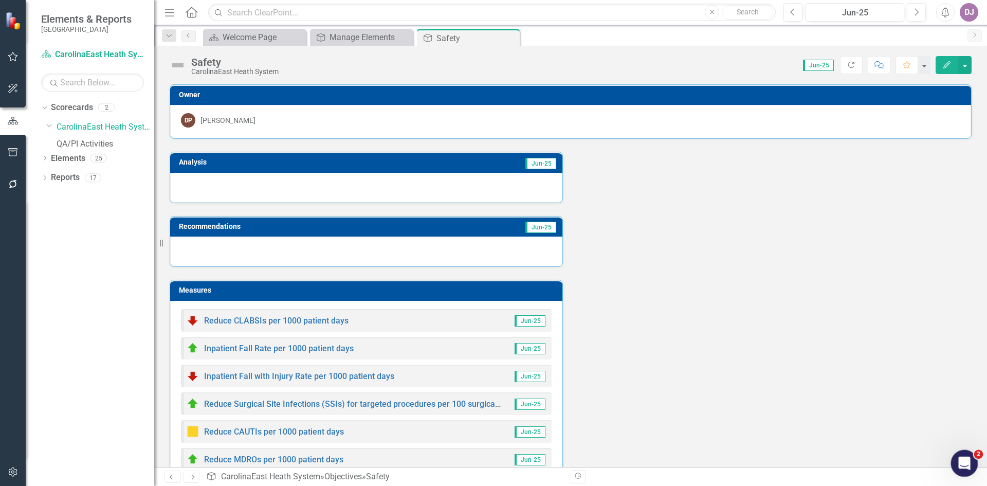
click at [971, 464] on div "Open Intercom Messenger" at bounding box center [963, 462] width 34 height 34
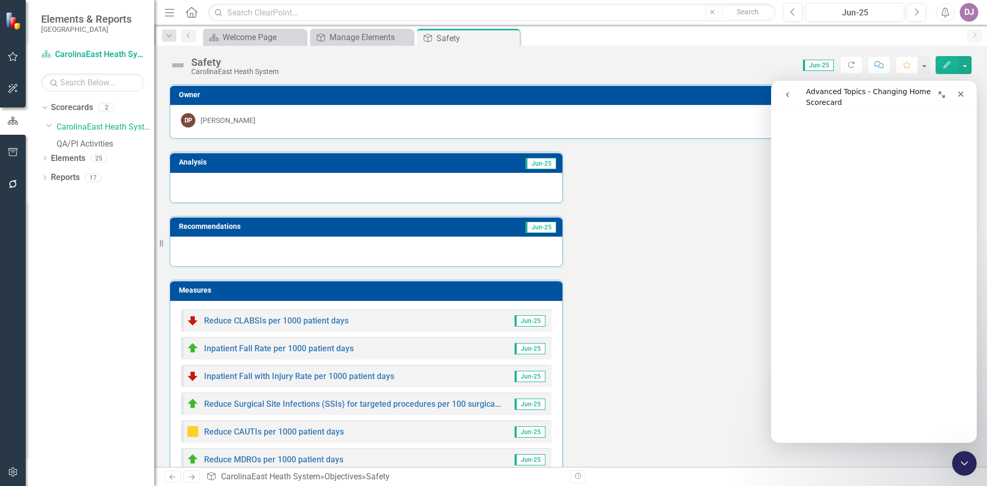
click at [790, 98] on icon "go back" at bounding box center [788, 95] width 8 height 8
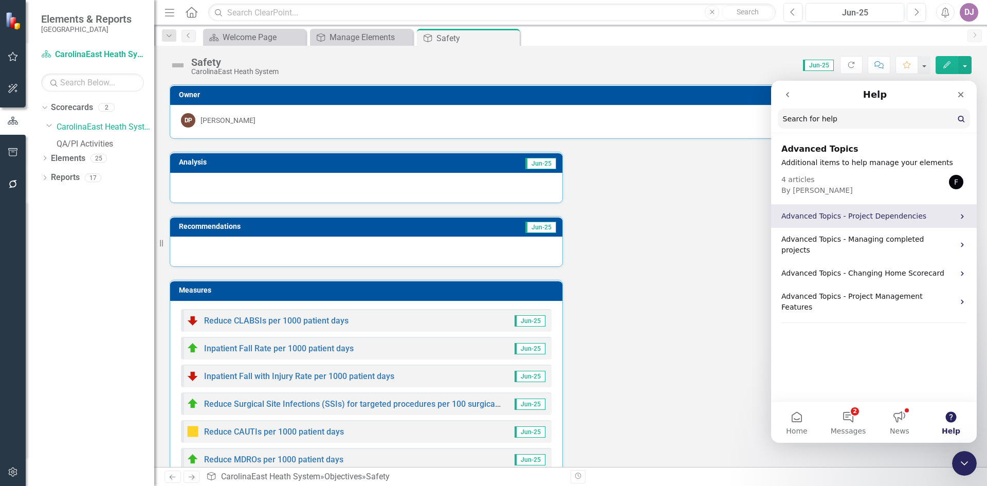
click at [876, 219] on p "Advanced Topics - Project Dependencies" at bounding box center [868, 216] width 173 height 11
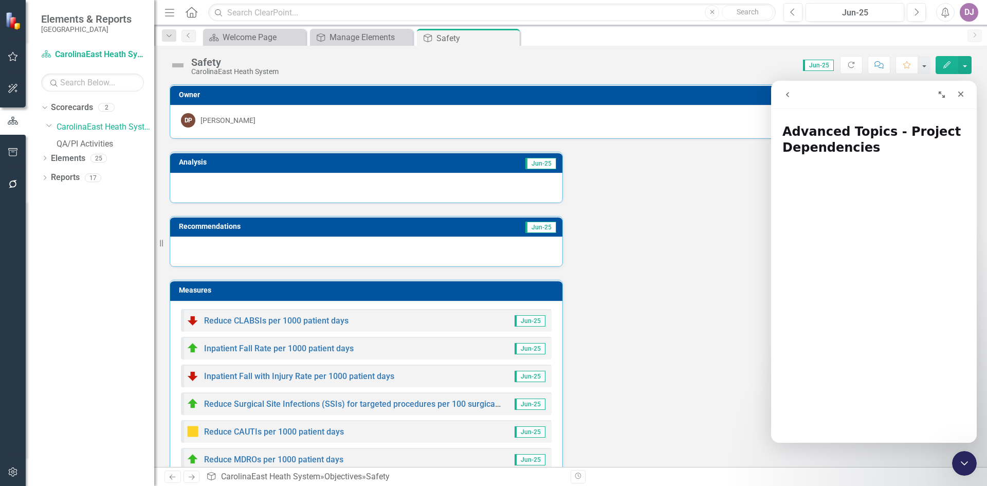
drag, startPoint x: 978, startPoint y: 147, endPoint x: 977, endPoint y: 162, distance: 15.4
click at [977, 162] on div "Owner DP Dawn Peele Analysis Jun-25 Recommendations Jun-25 Measures Reduce CLAB…" at bounding box center [570, 338] width 833 height 534
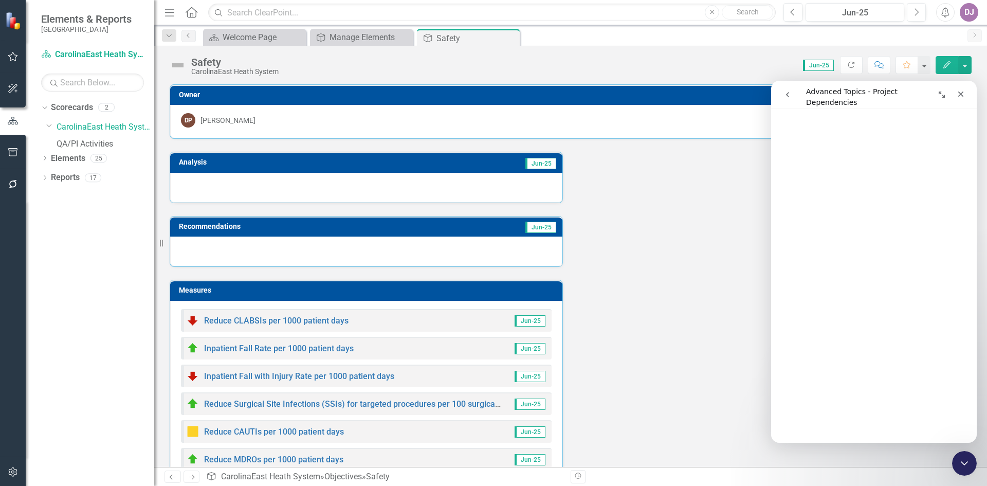
scroll to position [196, 0]
click at [784, 92] on icon "go back" at bounding box center [788, 95] width 8 height 8
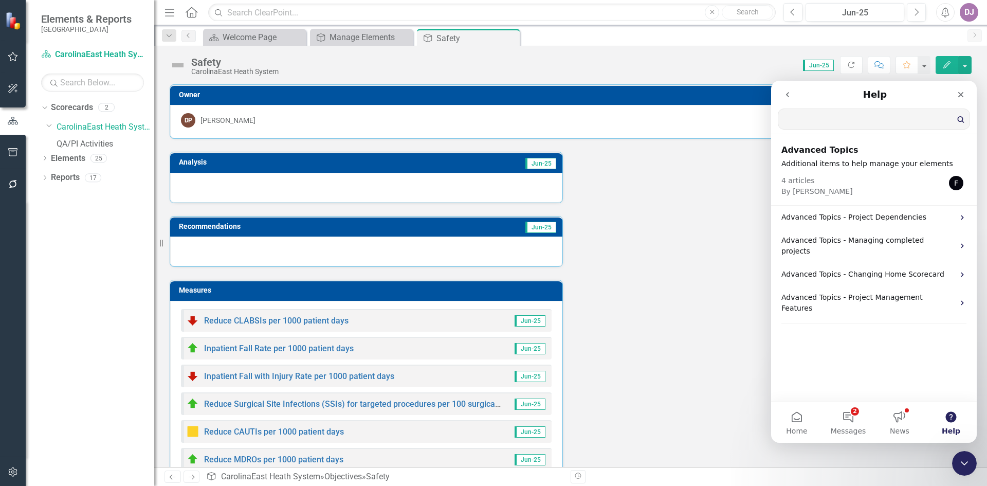
click at [801, 117] on input "Search for help" at bounding box center [874, 119] width 191 height 20
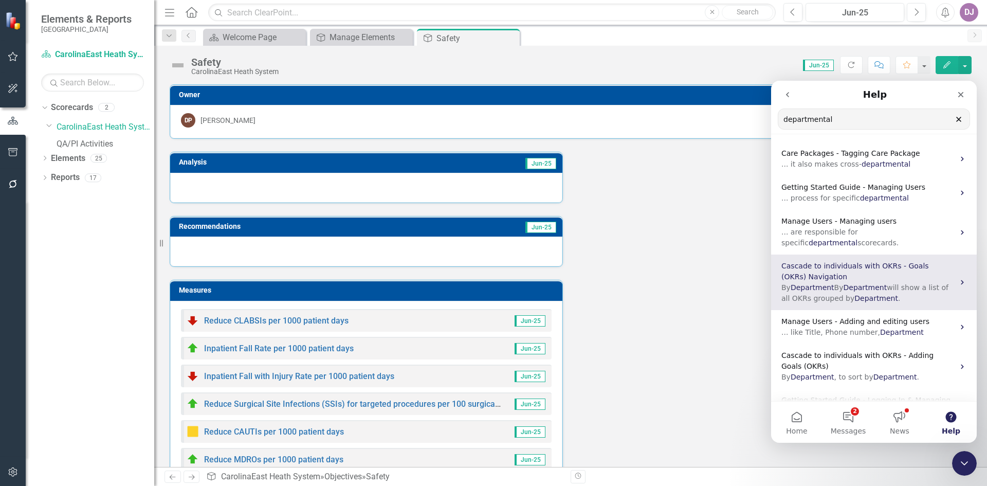
type input "departmental"
click at [835, 283] on span "By" at bounding box center [839, 287] width 9 height 8
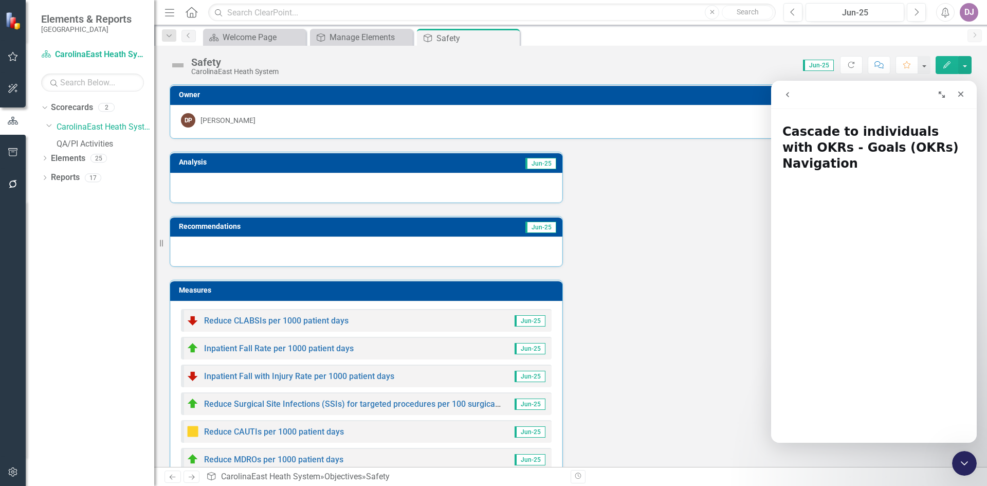
click at [11, 26] on img at bounding box center [14, 21] width 18 height 18
click at [14, 472] on icon "button" at bounding box center [12, 471] width 9 height 9
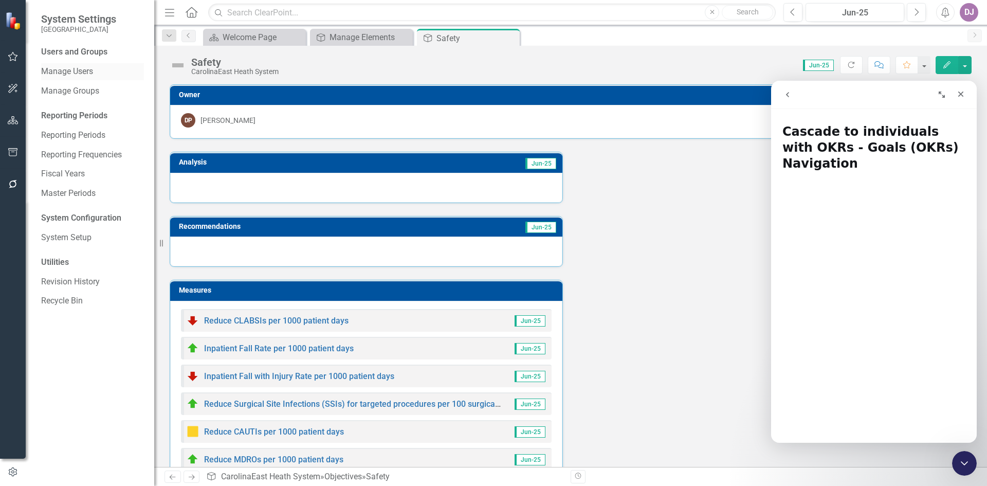
click at [91, 76] on link "Manage Users" at bounding box center [92, 72] width 103 height 12
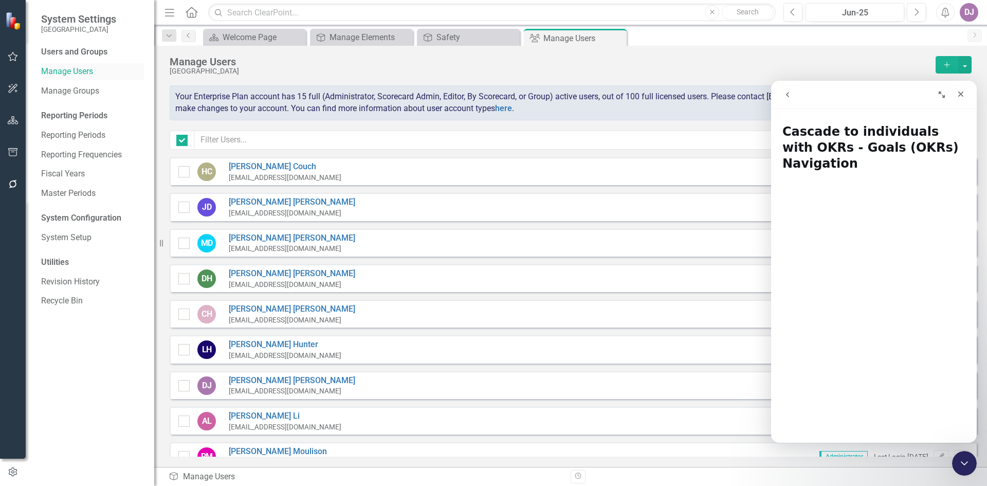
checkbox input "false"
click at [263, 384] on link "[PERSON_NAME]" at bounding box center [292, 381] width 127 height 12
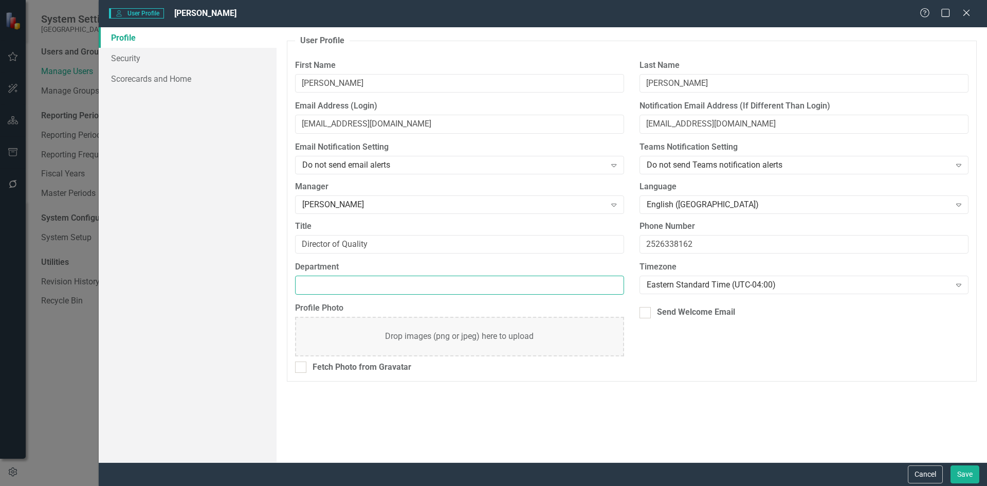
click at [611, 287] on input "Department" at bounding box center [459, 285] width 329 height 19
type input "Outcomes Specialist"
click at [137, 60] on link "Security" at bounding box center [188, 58] width 178 height 21
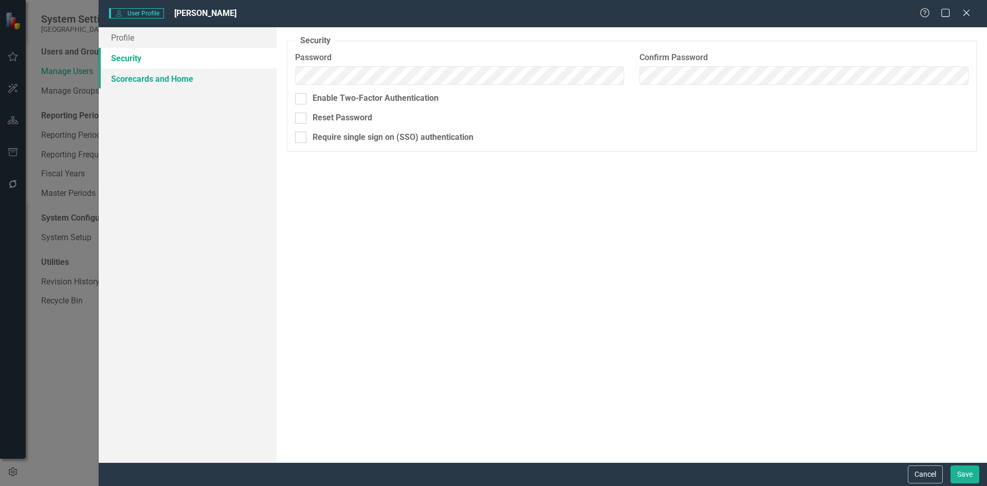
click at [138, 81] on link "Scorecards and Home" at bounding box center [188, 78] width 178 height 21
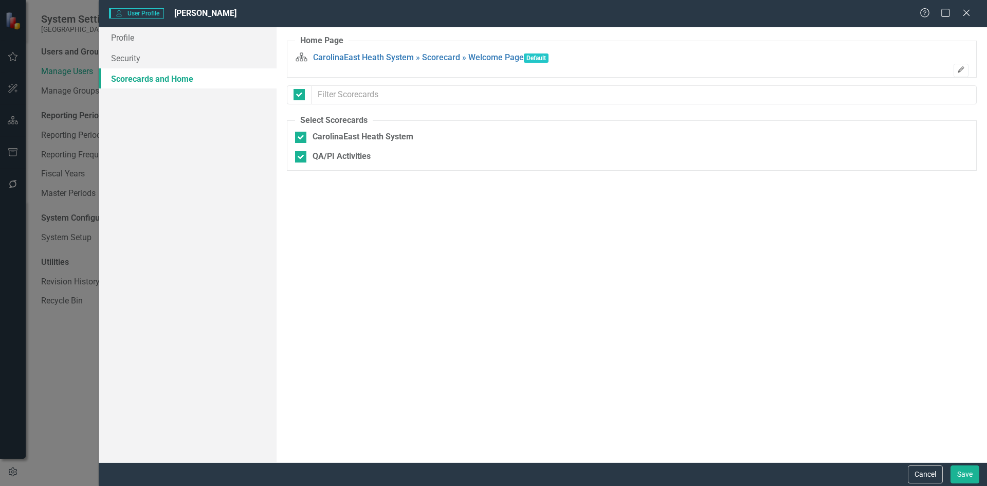
click at [958, 67] on icon "Edit" at bounding box center [962, 70] width 8 height 6
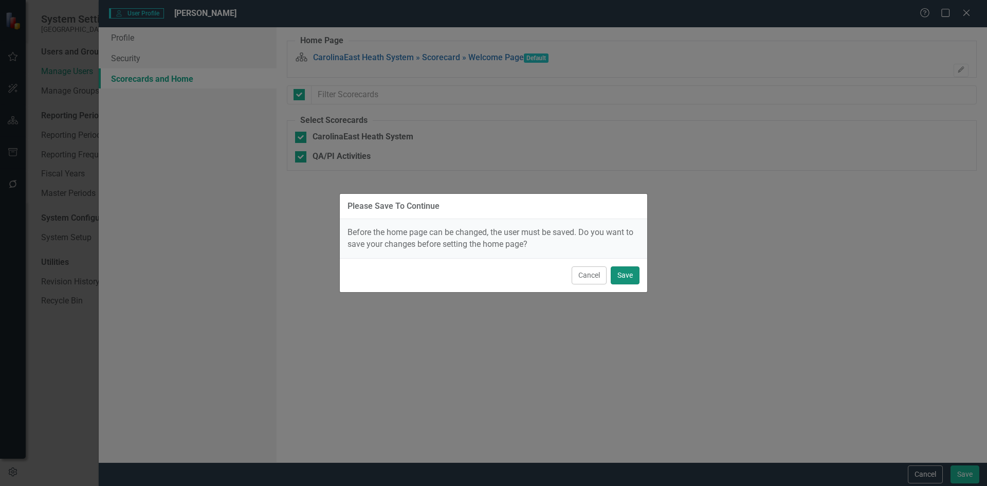
click at [632, 280] on button "Save" at bounding box center [625, 275] width 29 height 18
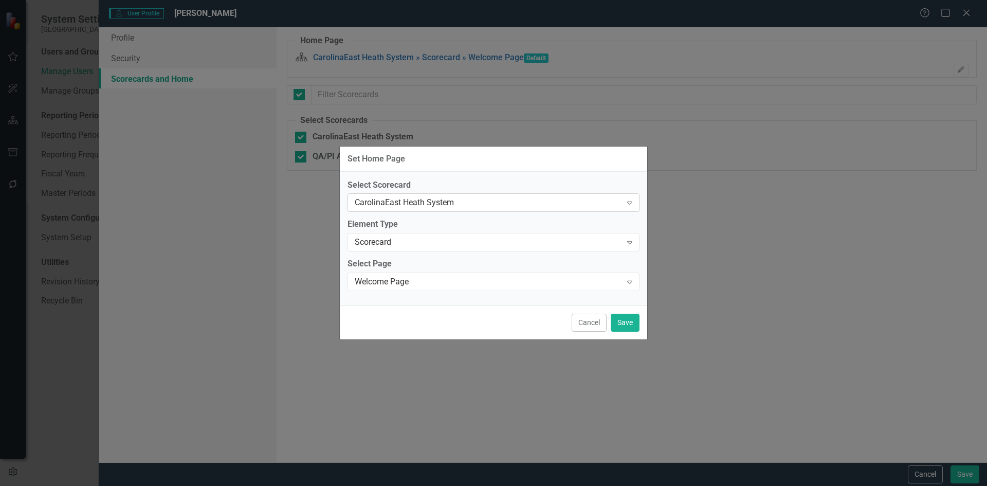
click at [629, 204] on icon at bounding box center [629, 203] width 5 height 3
click at [721, 197] on div "Set Home Page Select Scorecard CarolinaEast Heath System Expand Element Type Sc…" at bounding box center [493, 243] width 987 height 486
click at [629, 241] on icon "Expand" at bounding box center [630, 242] width 10 height 8
click at [757, 215] on div "Set Home Page Select Scorecard CarolinaEast Heath System Expand Element Type Sc…" at bounding box center [493, 243] width 987 height 486
click at [634, 283] on icon "Expand" at bounding box center [630, 282] width 10 height 8
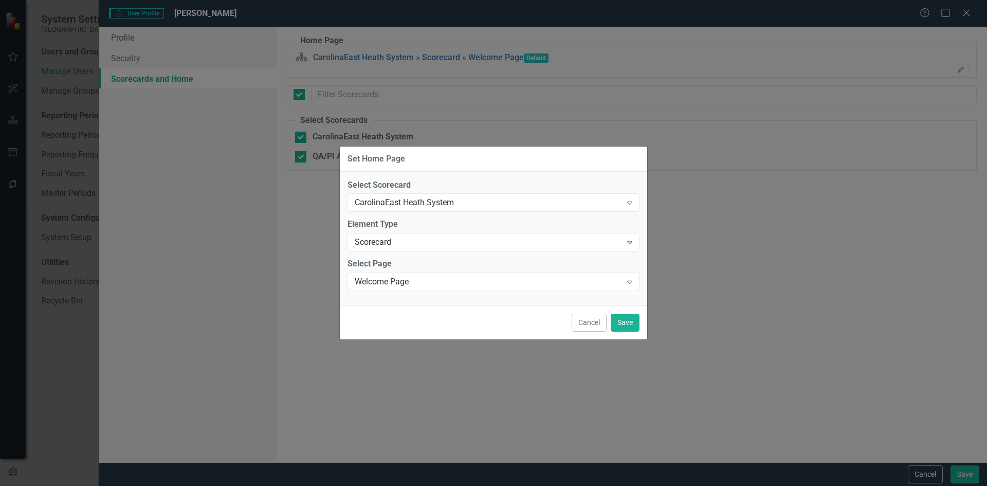
click at [726, 258] on div "Set Home Page Select Scorecard CarolinaEast Heath System Expand Element Type Sc…" at bounding box center [493, 243] width 987 height 486
click at [636, 283] on div "Expand" at bounding box center [630, 282] width 19 height 16
click at [626, 322] on button "Save" at bounding box center [625, 323] width 29 height 18
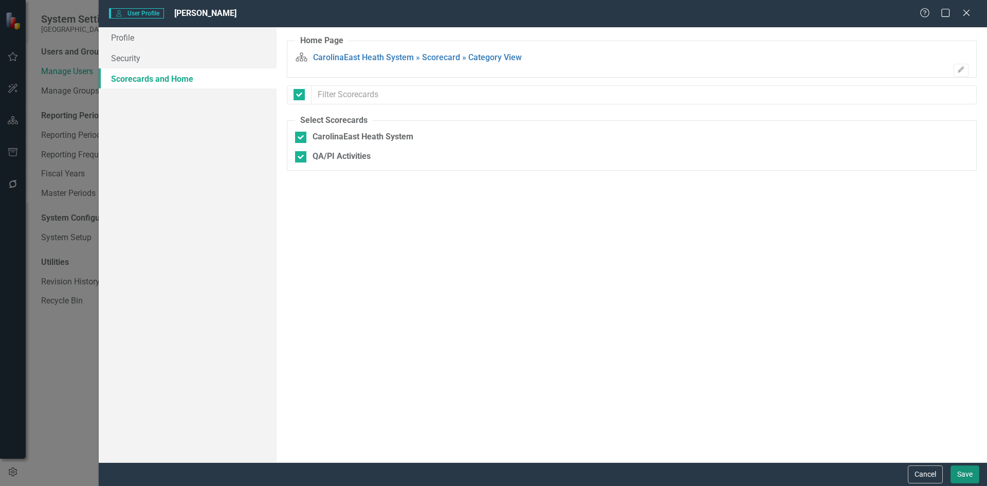
click at [962, 473] on button "Save" at bounding box center [965, 474] width 29 height 18
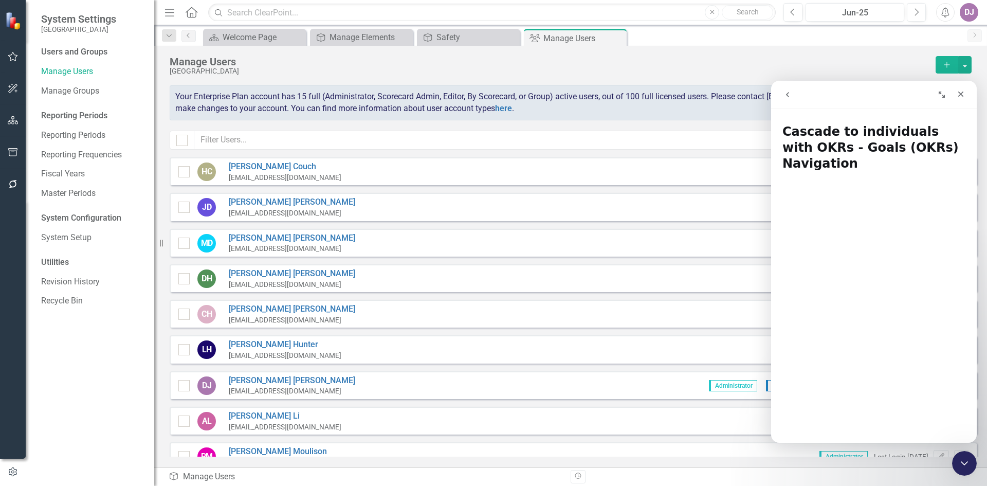
drag, startPoint x: 11, startPoint y: 210, endPoint x: 13, endPoint y: 71, distance: 138.9
click at [13, 71] on div at bounding box center [13, 70] width 26 height 5
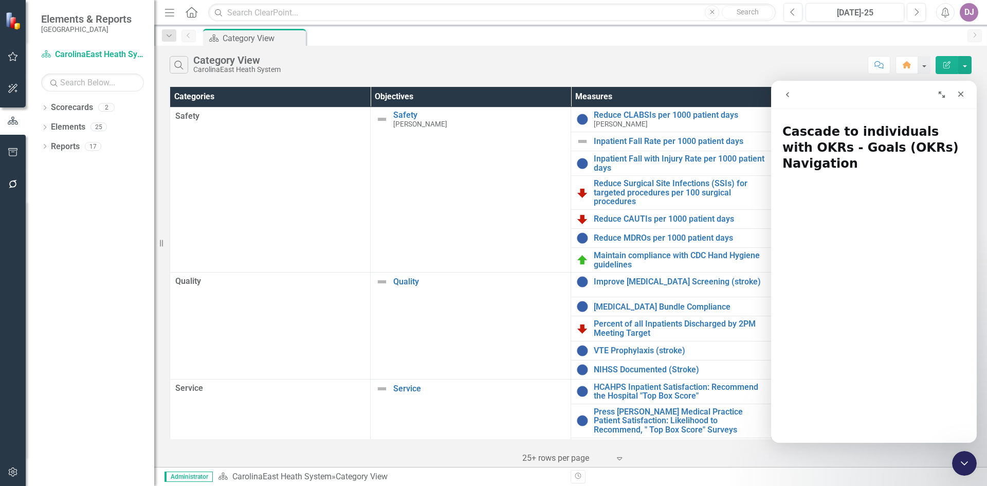
drag, startPoint x: 12, startPoint y: 27, endPoint x: 16, endPoint y: 217, distance: 190.3
click at [16, 217] on div at bounding box center [13, 329] width 26 height 256
click at [15, 475] on icon "button" at bounding box center [12, 471] width 9 height 9
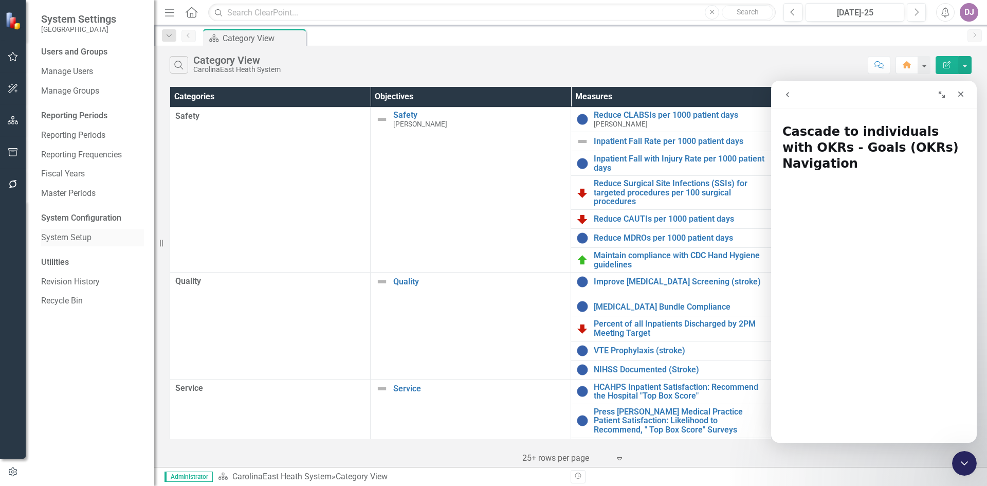
click at [82, 236] on link "System Setup" at bounding box center [92, 238] width 103 height 12
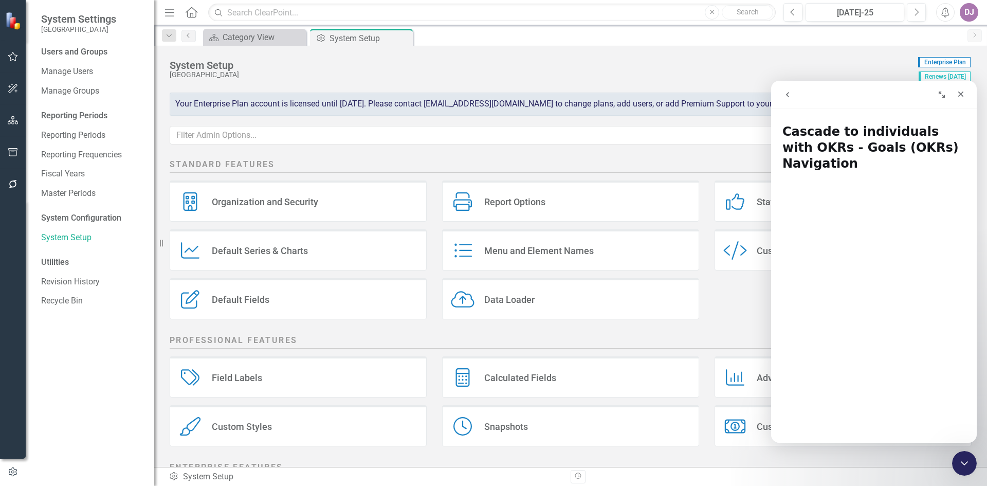
click at [231, 205] on div "Organization and Security" at bounding box center [265, 202] width 106 height 12
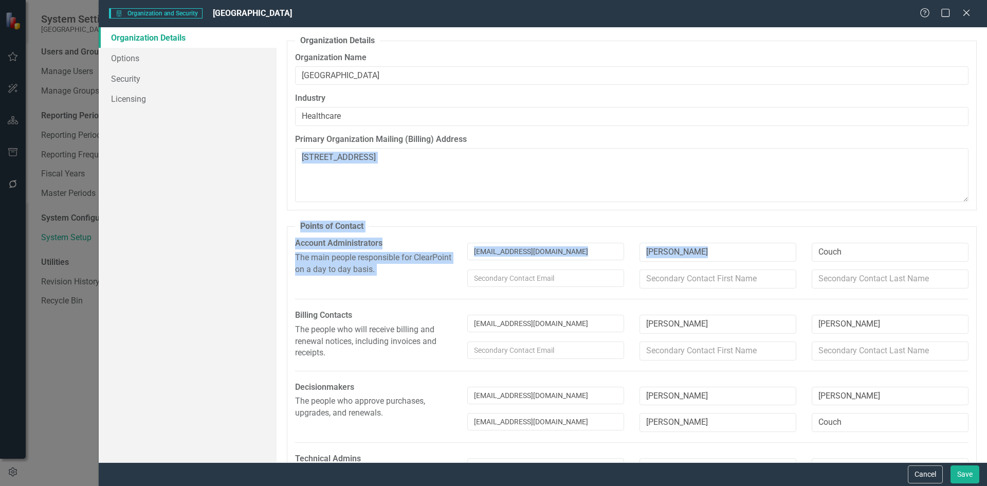
drag, startPoint x: 979, startPoint y: 193, endPoint x: 987, endPoint y: 253, distance: 60.2
click at [987, 253] on div "Organization Details From this window, you can set up the core organization and…" at bounding box center [632, 244] width 711 height 435
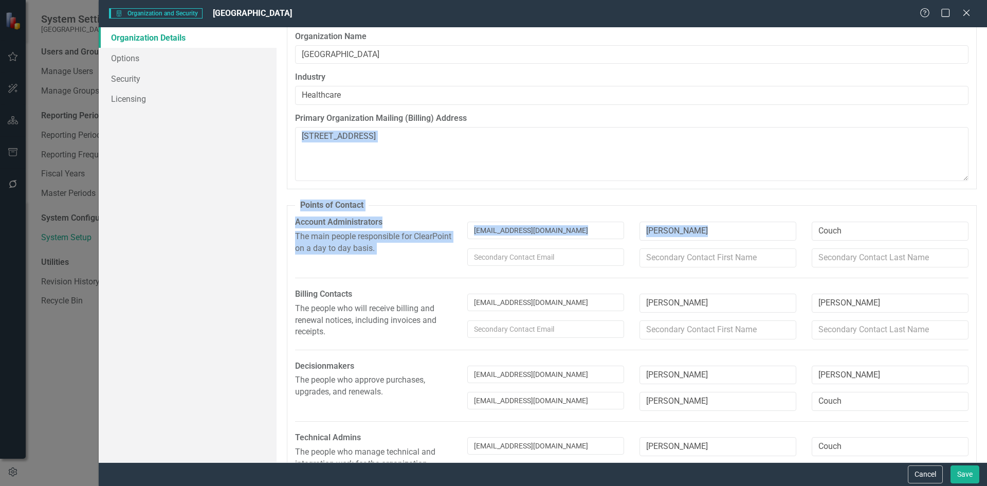
scroll to position [58, 0]
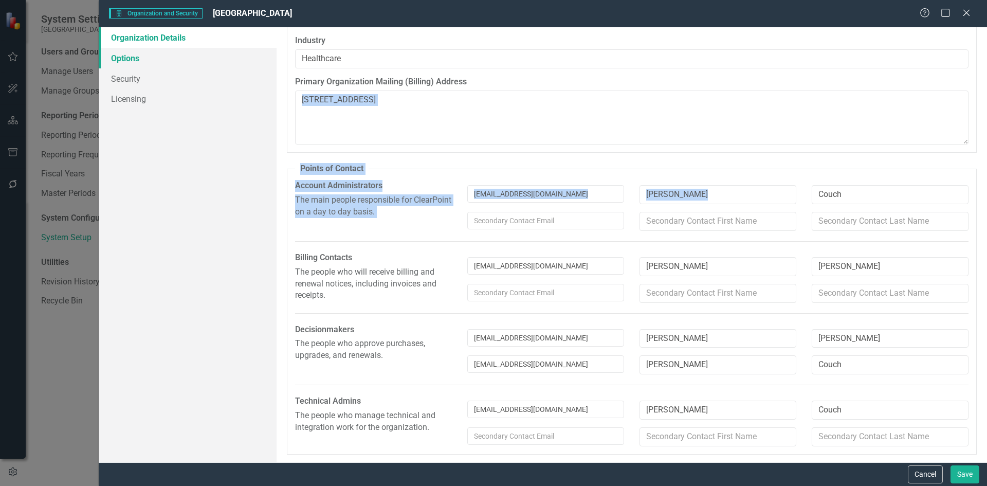
click at [132, 60] on link "Options" at bounding box center [188, 58] width 178 height 21
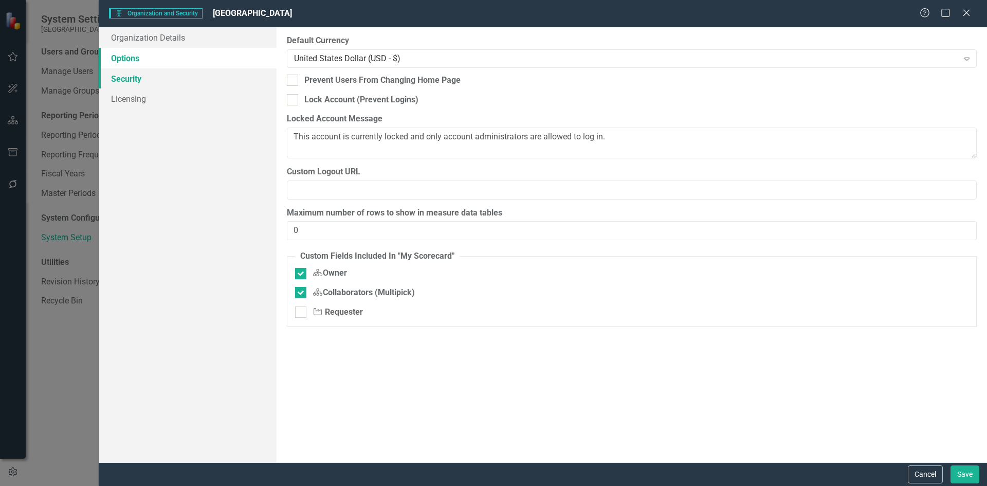
click at [136, 84] on link "Security" at bounding box center [188, 78] width 178 height 21
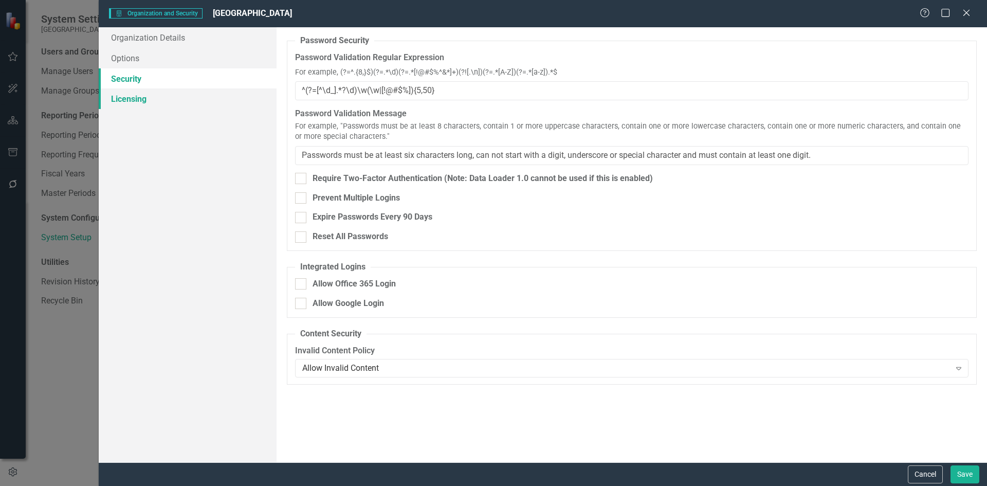
click at [135, 100] on link "Licensing" at bounding box center [188, 98] width 178 height 21
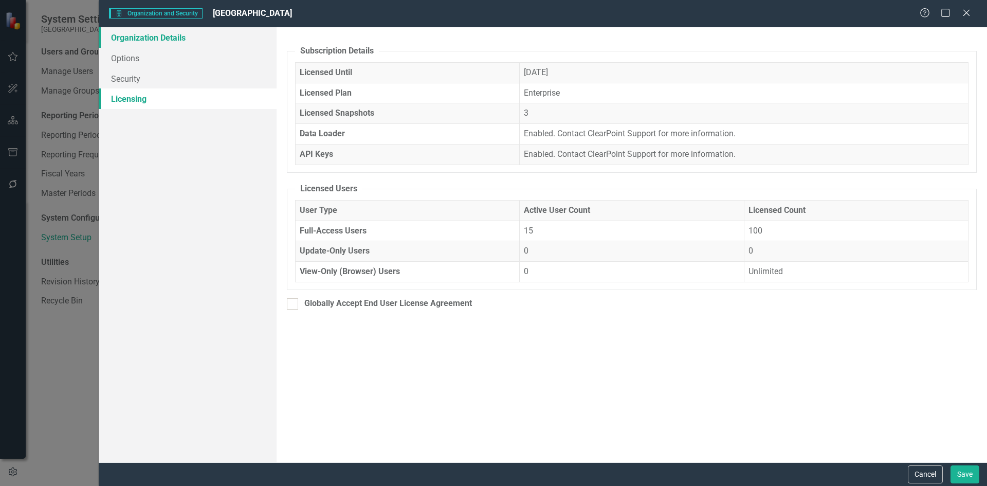
click at [146, 38] on link "Organization Details" at bounding box center [188, 37] width 178 height 21
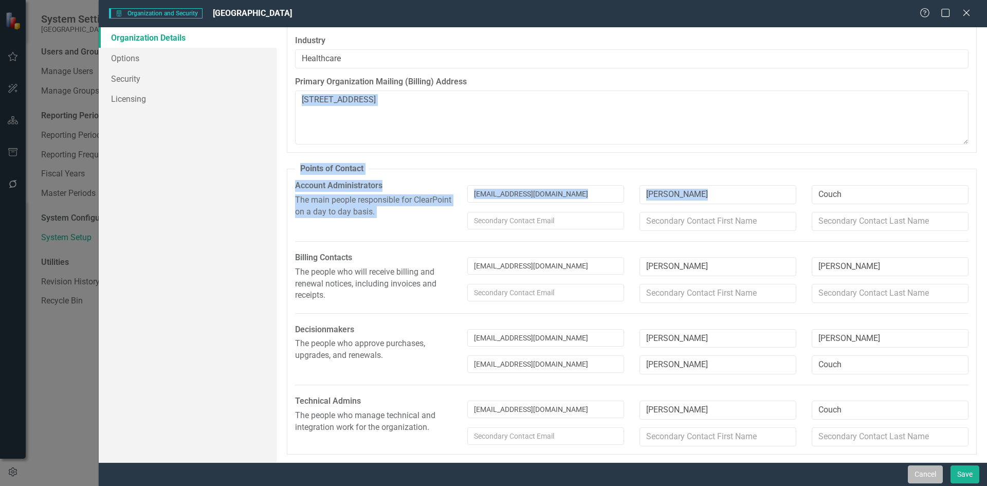
click at [926, 478] on button "Cancel" at bounding box center [925, 474] width 35 height 18
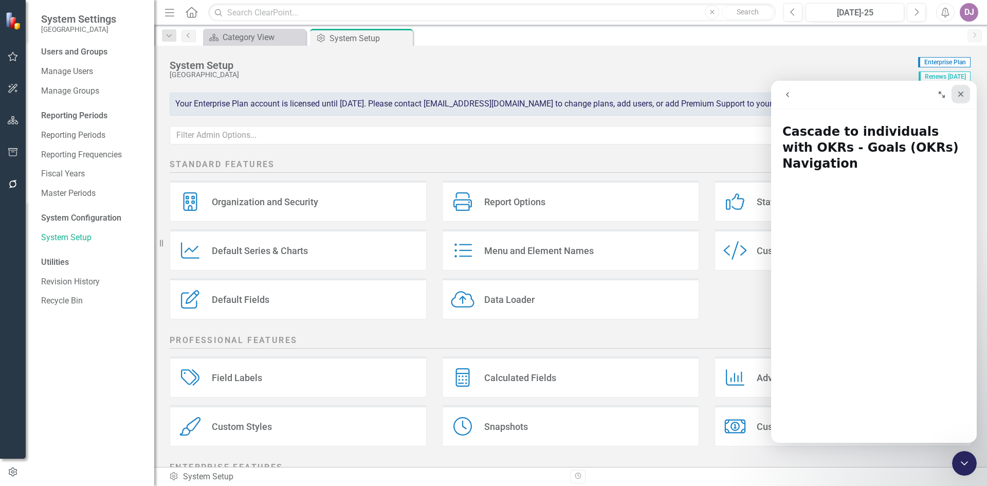
click at [963, 95] on icon "Close" at bounding box center [961, 94] width 8 height 8
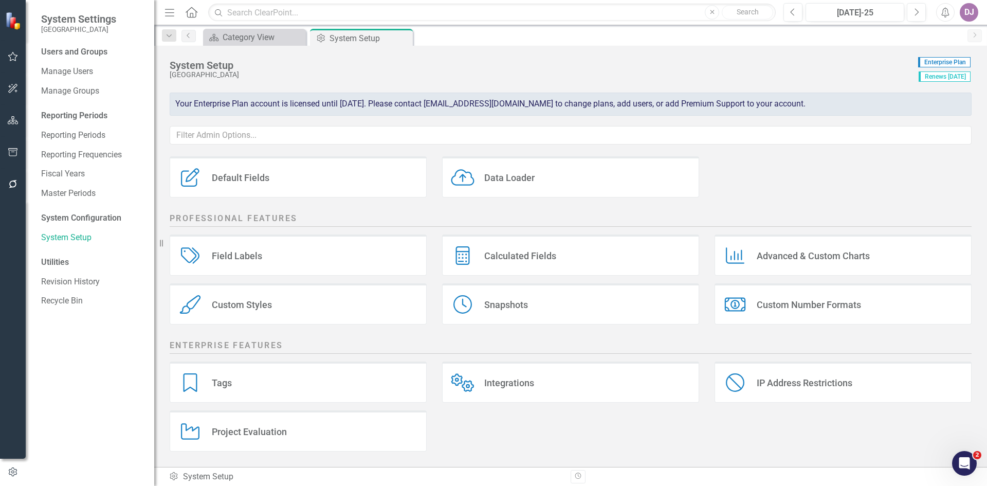
scroll to position [0, 0]
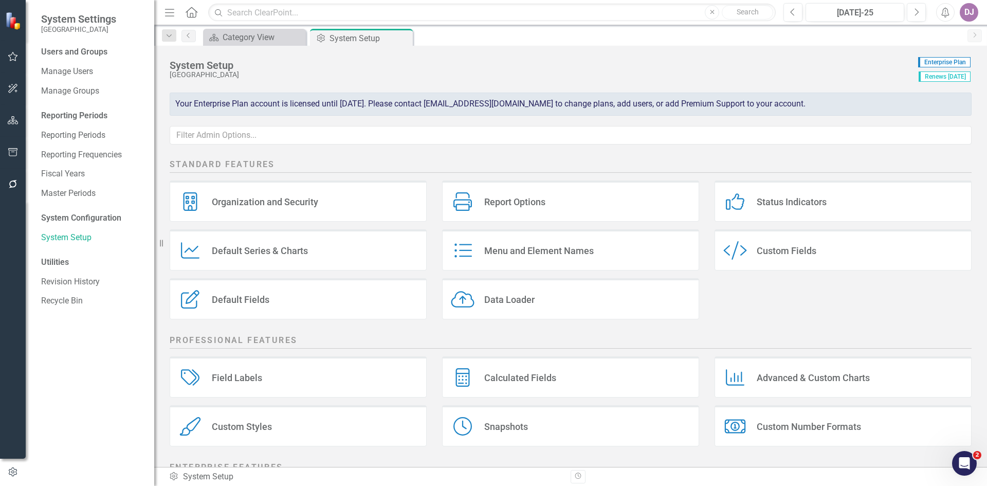
click at [171, 14] on icon "Menu" at bounding box center [169, 12] width 13 height 11
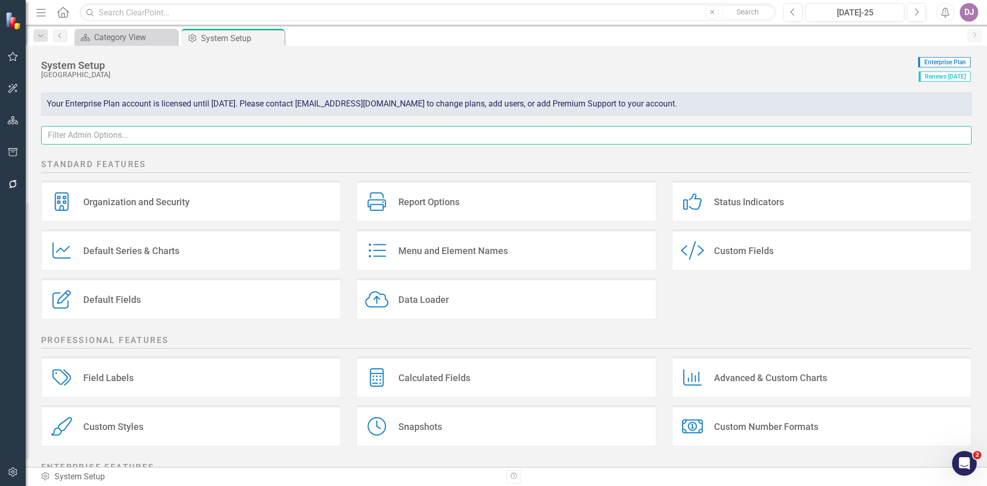
click at [83, 132] on input "text" at bounding box center [506, 135] width 931 height 19
click at [54, 133] on input "text" at bounding box center [506, 135] width 931 height 19
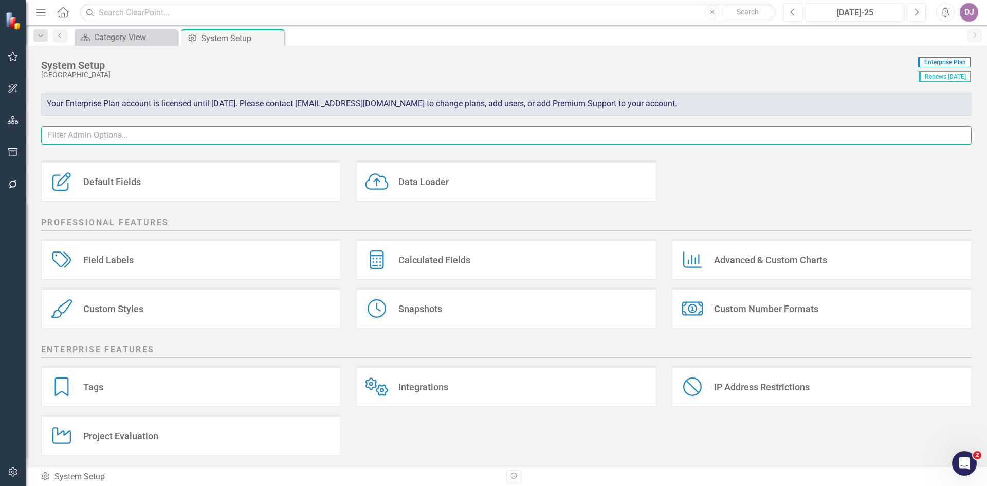
scroll to position [122, 0]
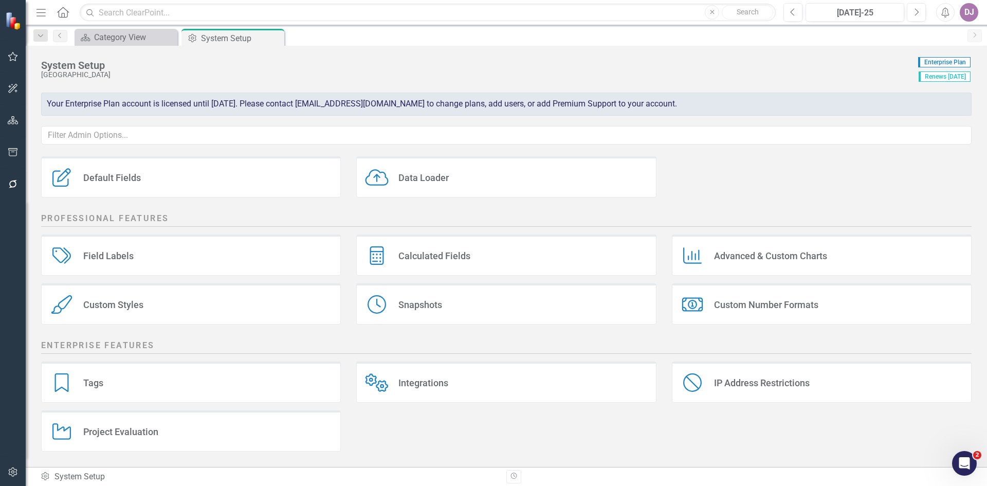
click at [382, 387] on icon "Integrations" at bounding box center [377, 382] width 24 height 19
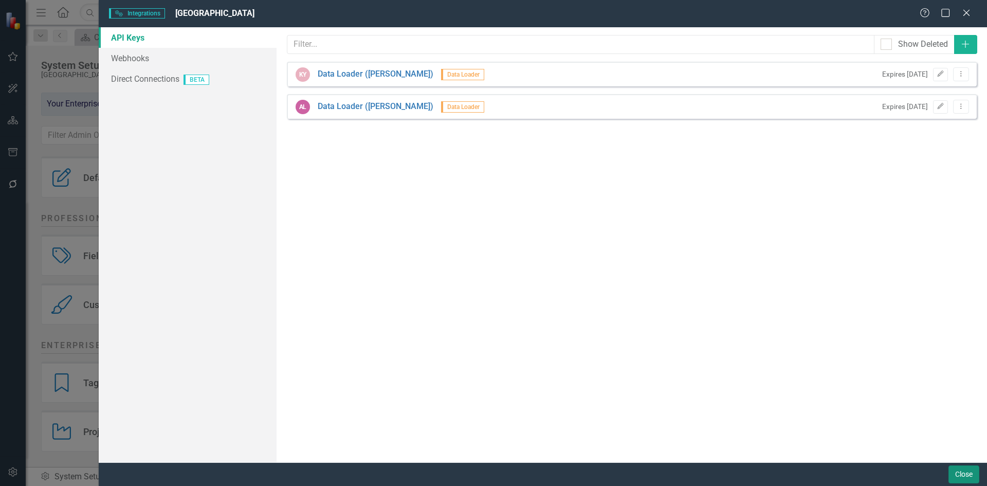
click at [966, 479] on button "Close" at bounding box center [964, 474] width 31 height 18
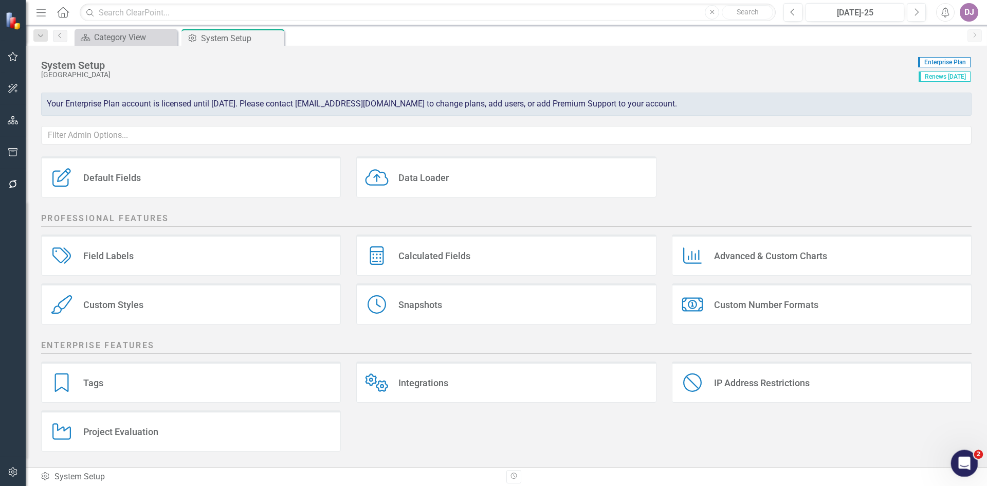
click at [962, 467] on icon "Open Intercom Messenger" at bounding box center [963, 462] width 17 height 17
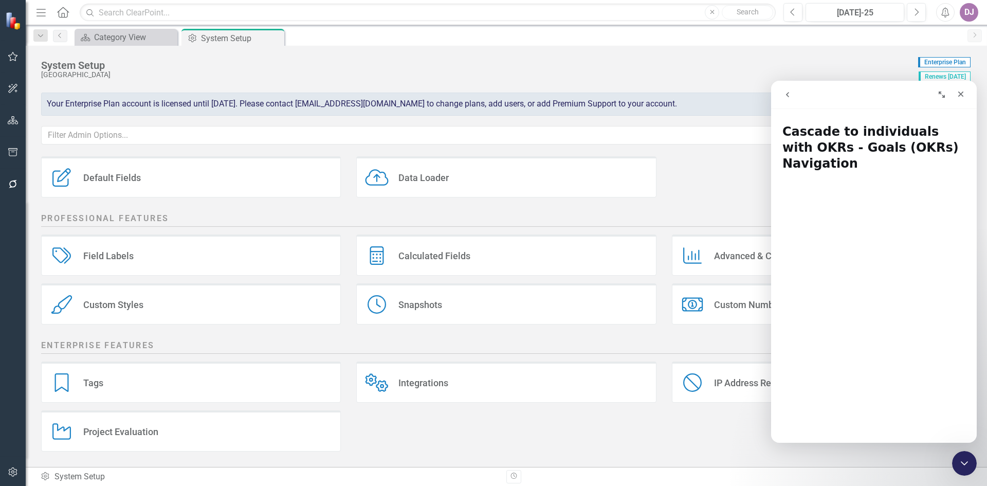
click at [784, 97] on icon "go back" at bounding box center [788, 95] width 8 height 8
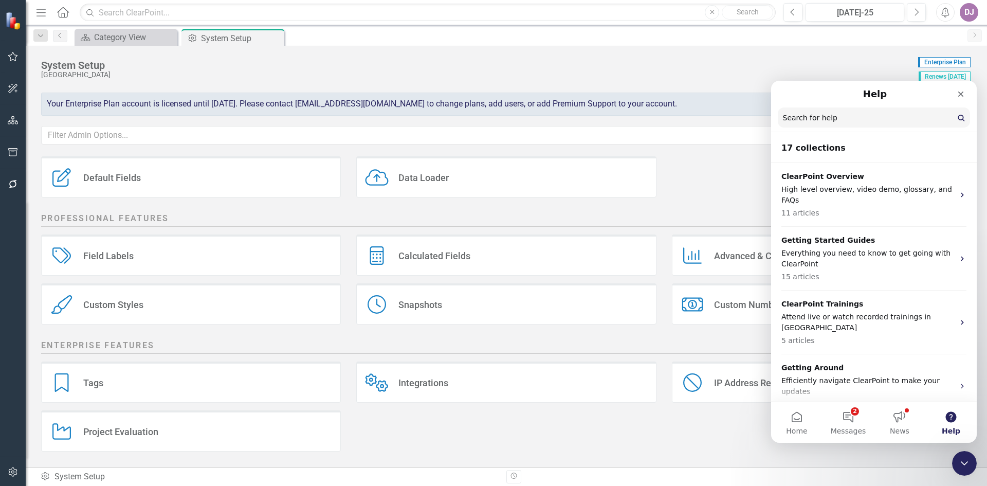
click at [952, 422] on button "Help" at bounding box center [951, 422] width 51 height 41
click at [802, 118] on input "Search for help" at bounding box center [874, 118] width 191 height 20
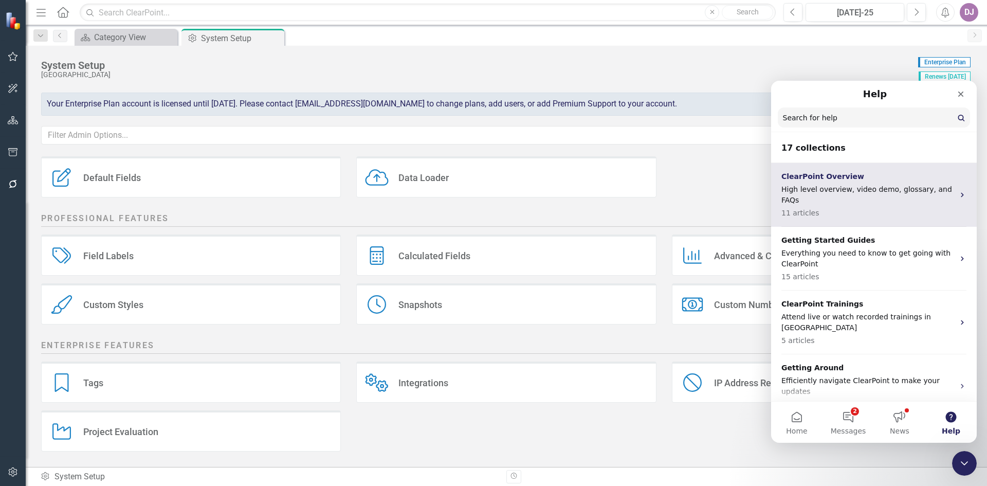
click at [825, 208] on p "11 articles" at bounding box center [868, 213] width 173 height 11
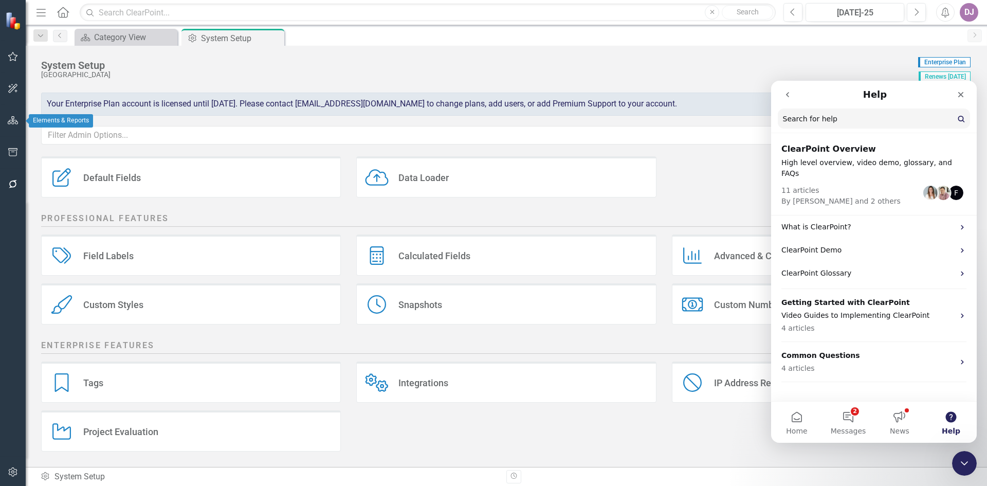
click at [16, 121] on icon "button" at bounding box center [13, 120] width 11 height 8
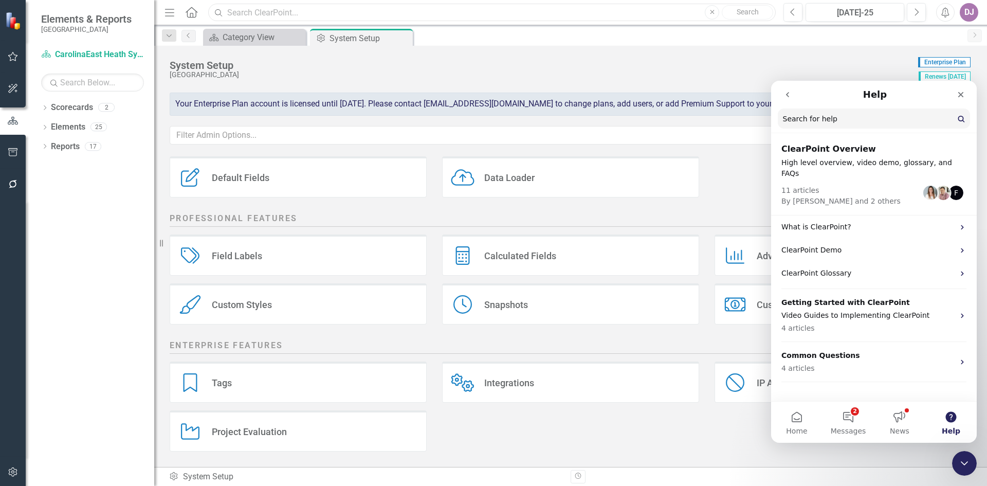
click at [272, 11] on input "text" at bounding box center [492, 13] width 568 height 18
type input "department"
click at [112, 216] on div "Dropdown Scorecards 2 Dropdown CarolinaEast Heath System QA/PI Activities Dropd…" at bounding box center [90, 292] width 129 height 387
click at [970, 13] on div "DJ" at bounding box center [969, 12] width 19 height 19
click at [942, 67] on link "Help Support Center" at bounding box center [937, 71] width 81 height 19
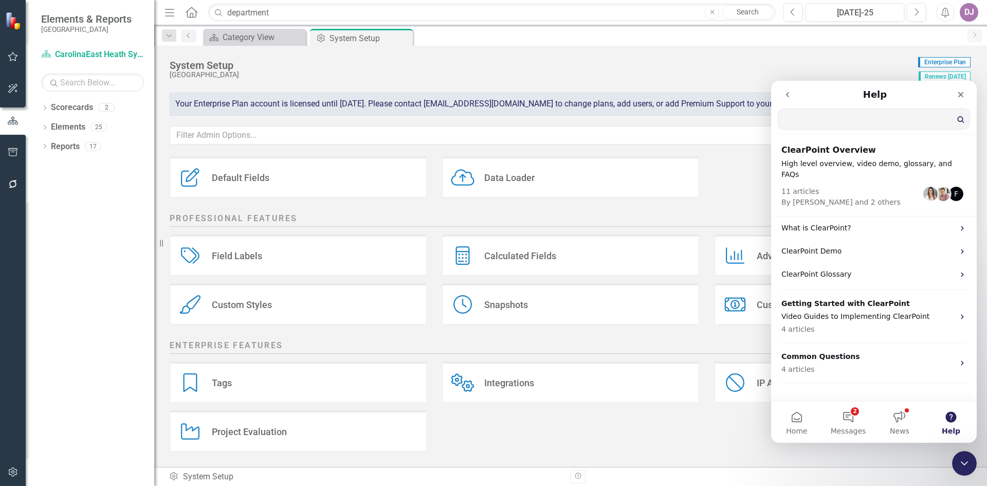
click at [827, 119] on input "Search for help" at bounding box center [874, 119] width 191 height 20
click at [16, 24] on img at bounding box center [14, 21] width 18 height 18
click at [785, 92] on icon "go back" at bounding box center [788, 95] width 8 height 8
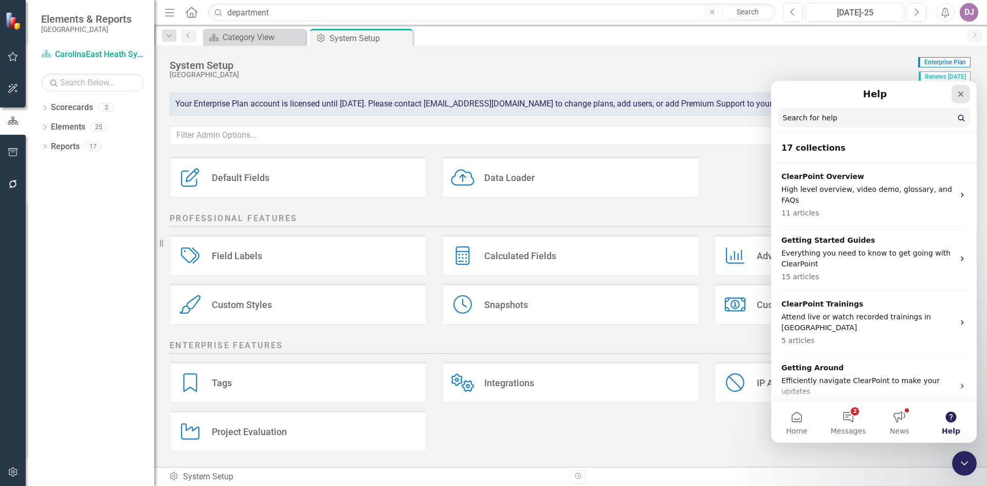
click at [959, 95] on icon "Close" at bounding box center [961, 94] width 8 height 8
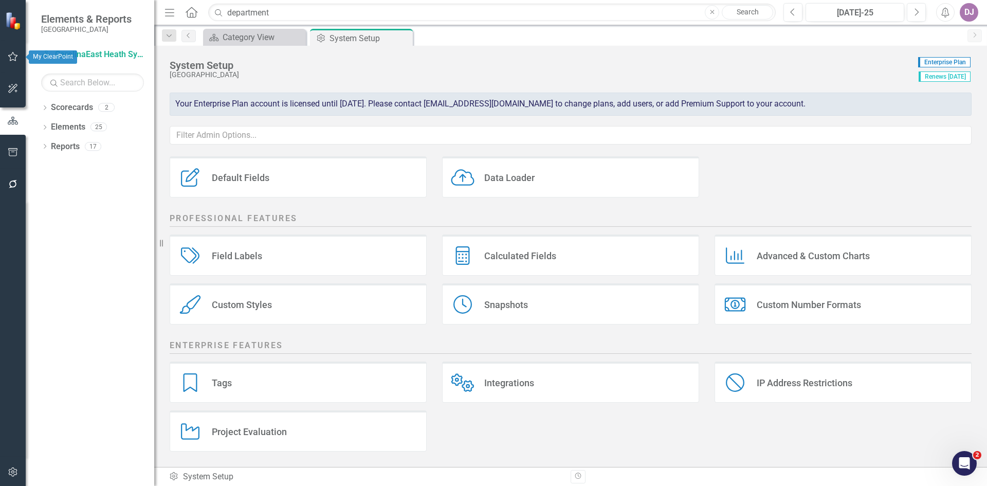
click at [11, 60] on icon "button" at bounding box center [13, 56] width 11 height 8
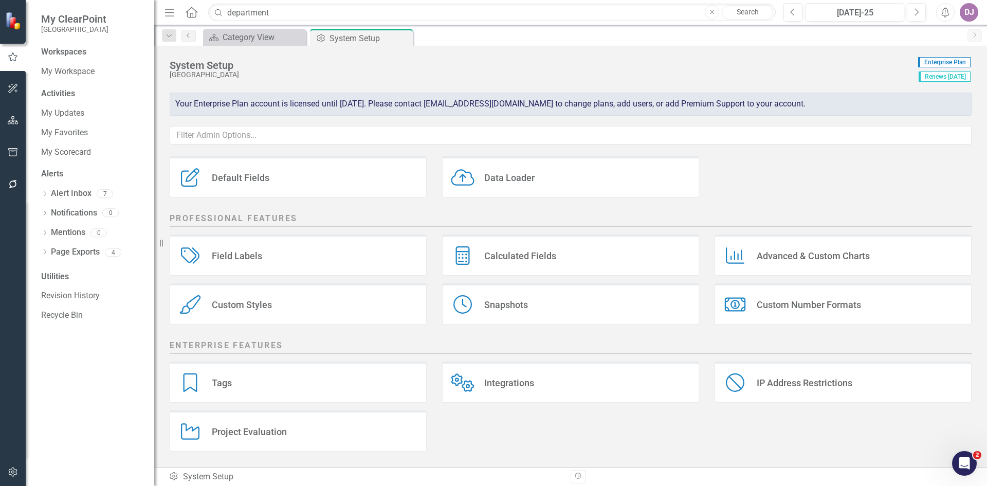
click at [16, 21] on img at bounding box center [14, 20] width 18 height 18
click at [15, 31] on div at bounding box center [13, 20] width 26 height 41
click at [71, 195] on link "Alert Inbox" at bounding box center [71, 194] width 41 height 12
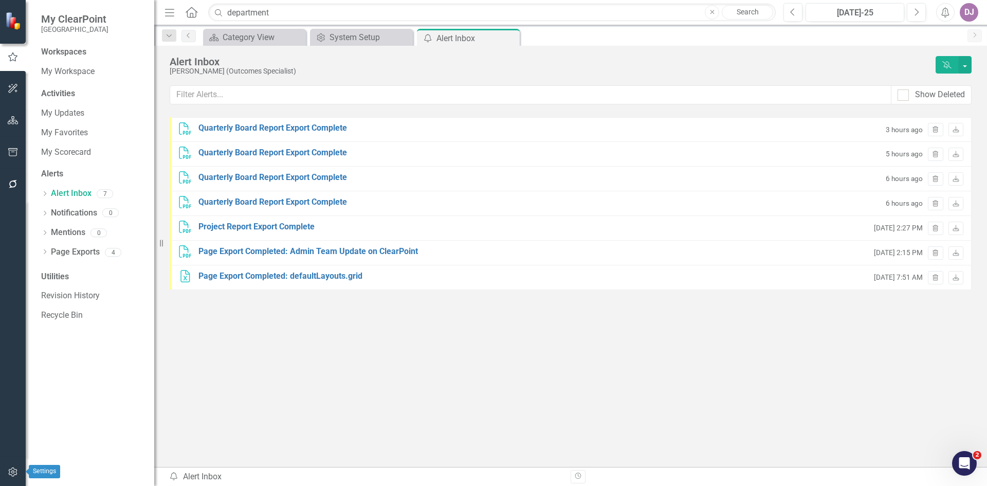
click at [18, 474] on icon "button" at bounding box center [13, 472] width 11 height 8
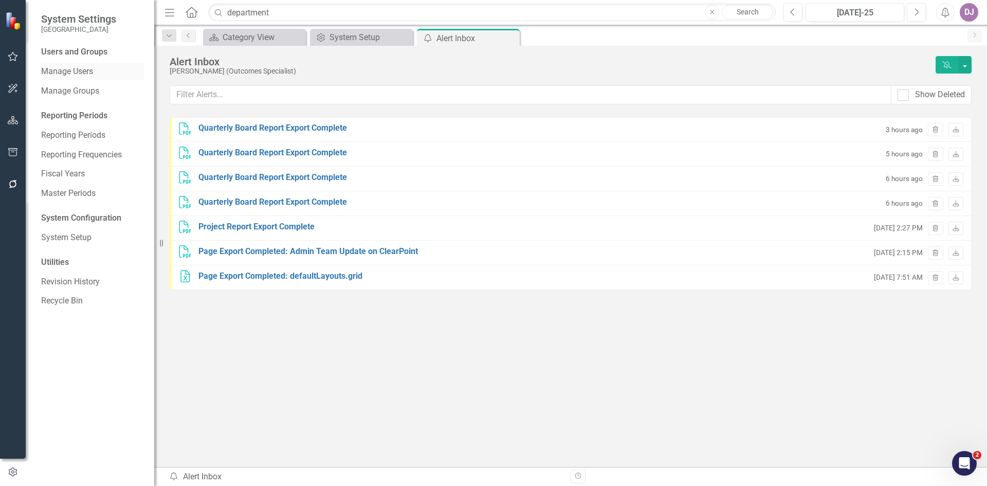
click at [84, 70] on link "Manage Users" at bounding box center [92, 72] width 103 height 12
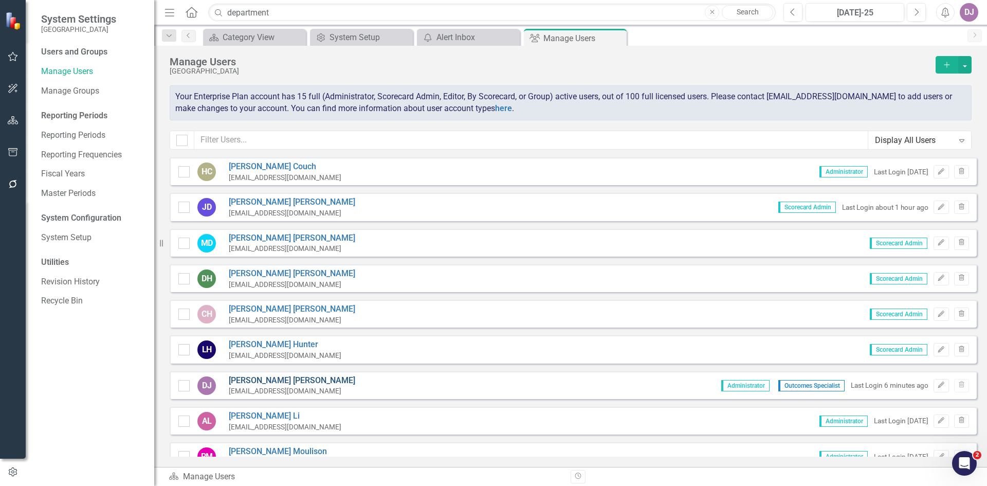
click at [248, 380] on link "[PERSON_NAME]" at bounding box center [292, 381] width 127 height 12
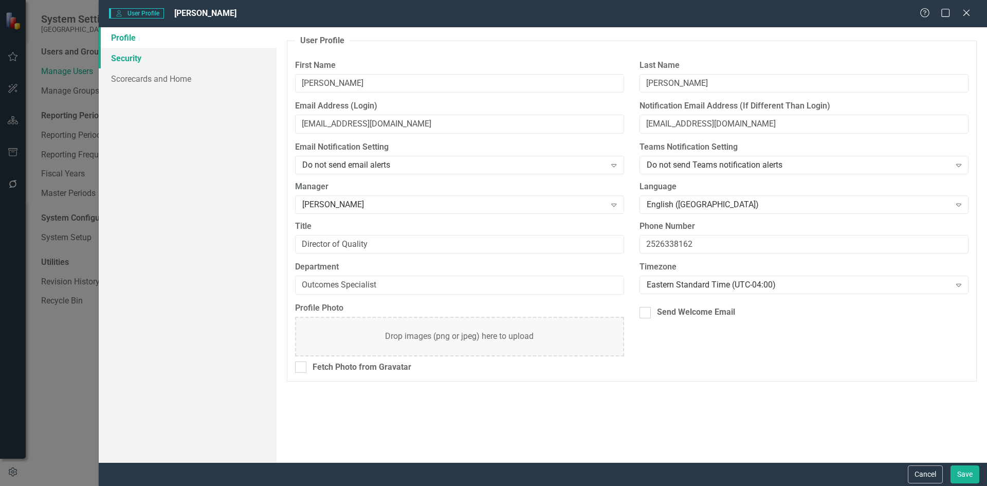
click at [133, 57] on link "Security" at bounding box center [188, 58] width 178 height 21
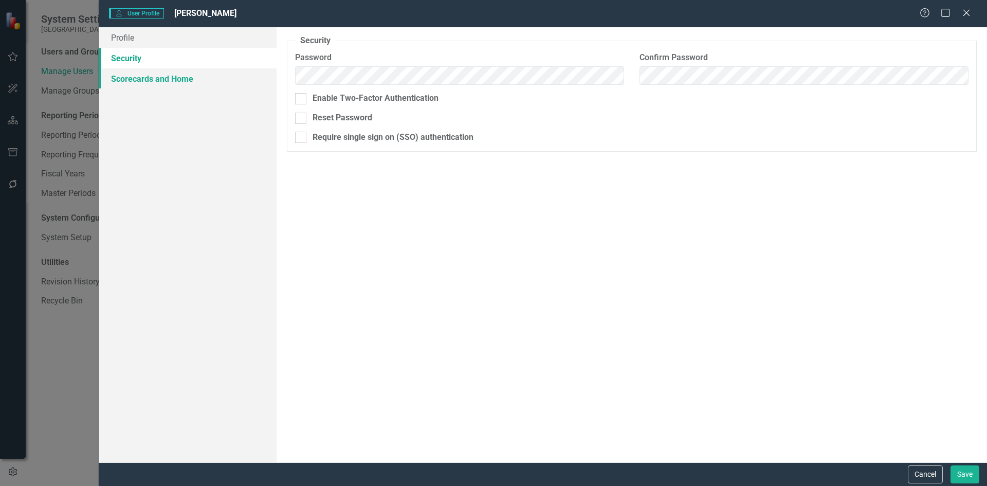
click at [135, 76] on link "Scorecards and Home" at bounding box center [188, 78] width 178 height 21
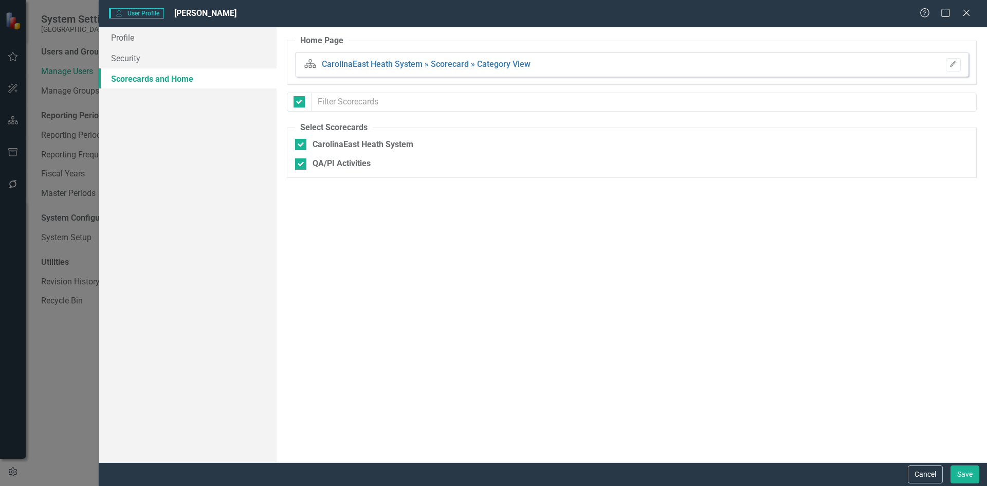
click at [210, 14] on span "[PERSON_NAME]" at bounding box center [205, 13] width 62 height 10
click at [141, 15] on span "User User Profile" at bounding box center [136, 13] width 55 height 10
click at [921, 475] on button "Cancel" at bounding box center [925, 474] width 35 height 18
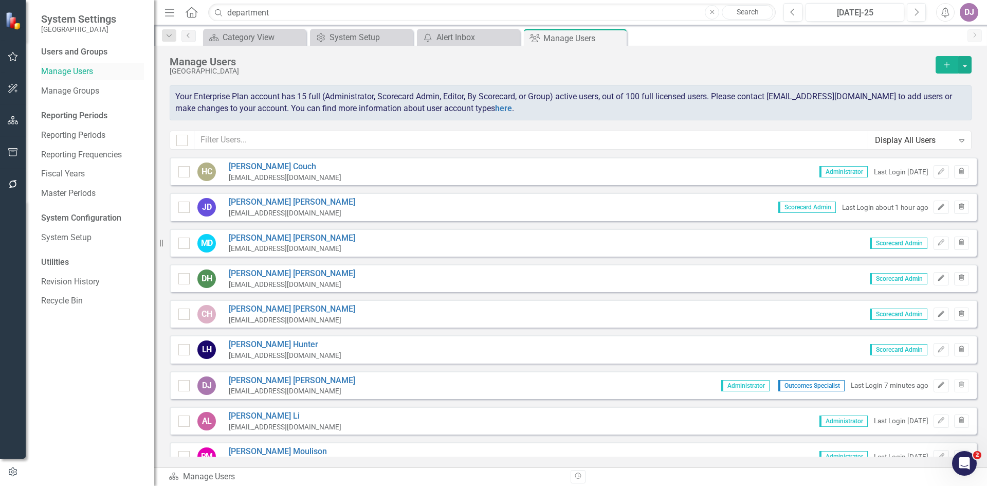
click at [85, 70] on link "Manage Users" at bounding box center [92, 72] width 103 height 12
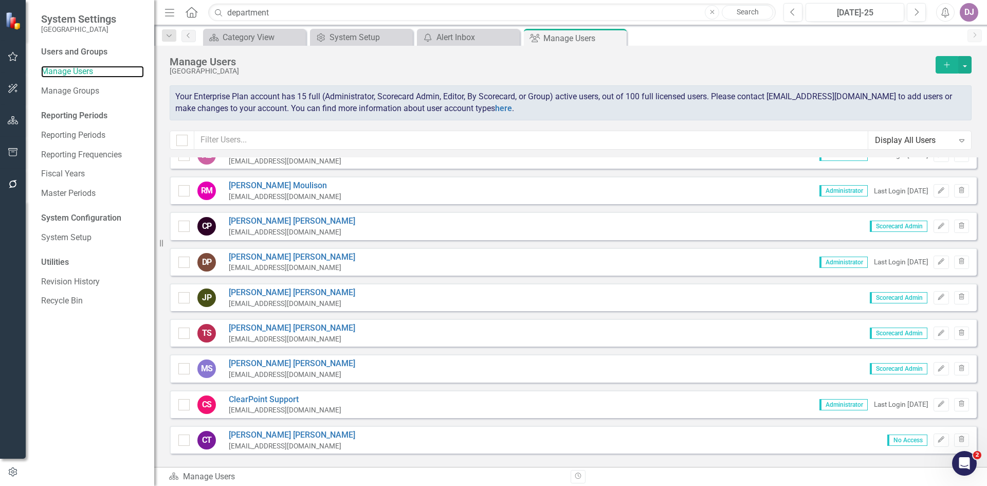
scroll to position [332, 0]
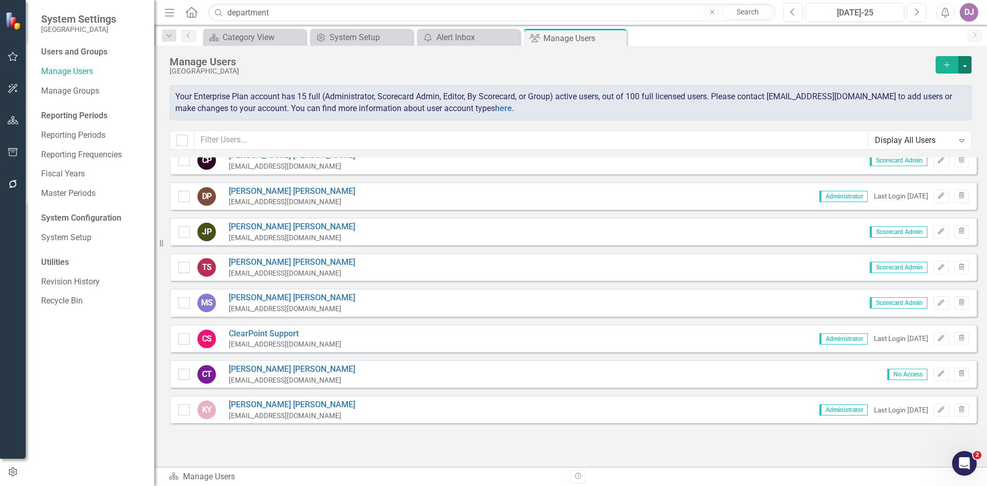
click at [969, 65] on button "button" at bounding box center [965, 64] width 13 height 17
click at [946, 102] on link "Add Multiple Add Multiple Users" at bounding box center [923, 102] width 95 height 19
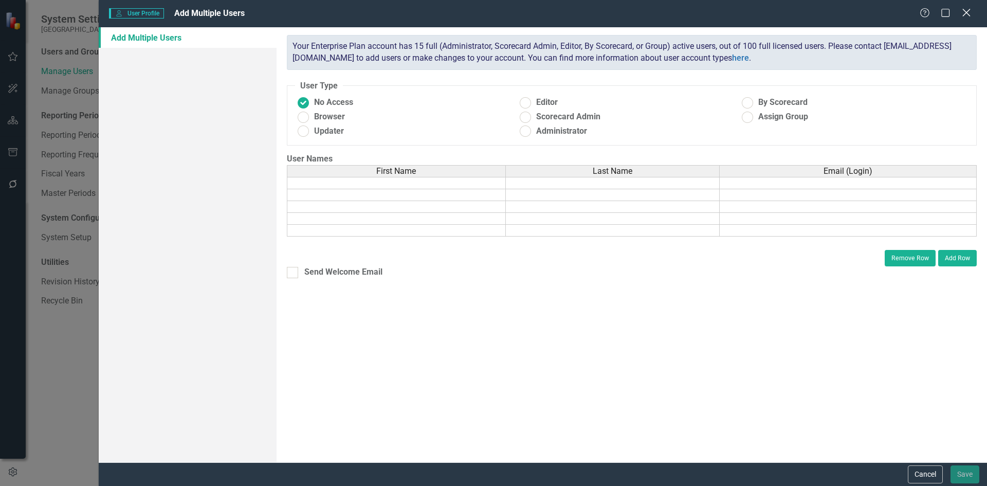
click at [964, 13] on icon "Close" at bounding box center [966, 13] width 13 height 10
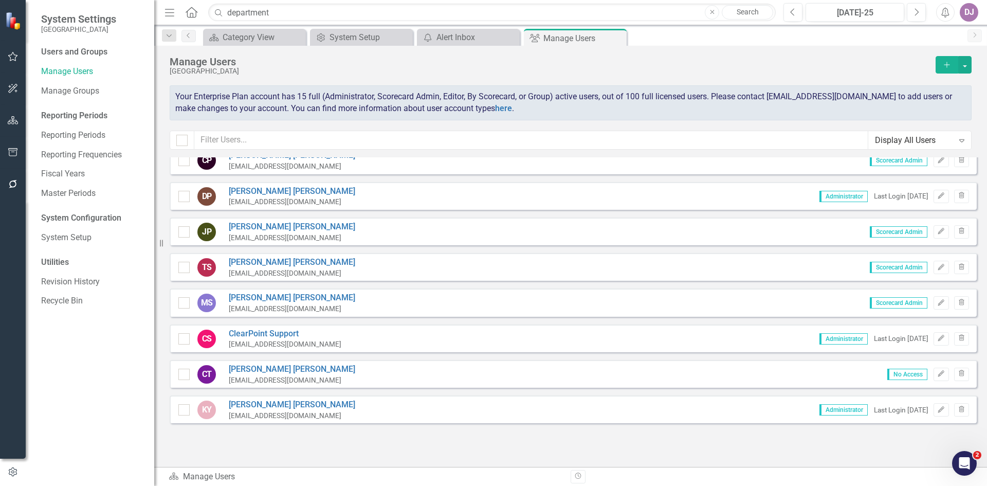
click at [714, 12] on icon "Close" at bounding box center [712, 12] width 5 height 6
click at [239, 14] on input "text" at bounding box center [492, 13] width 568 height 18
click at [16, 157] on button "button" at bounding box center [13, 153] width 23 height 22
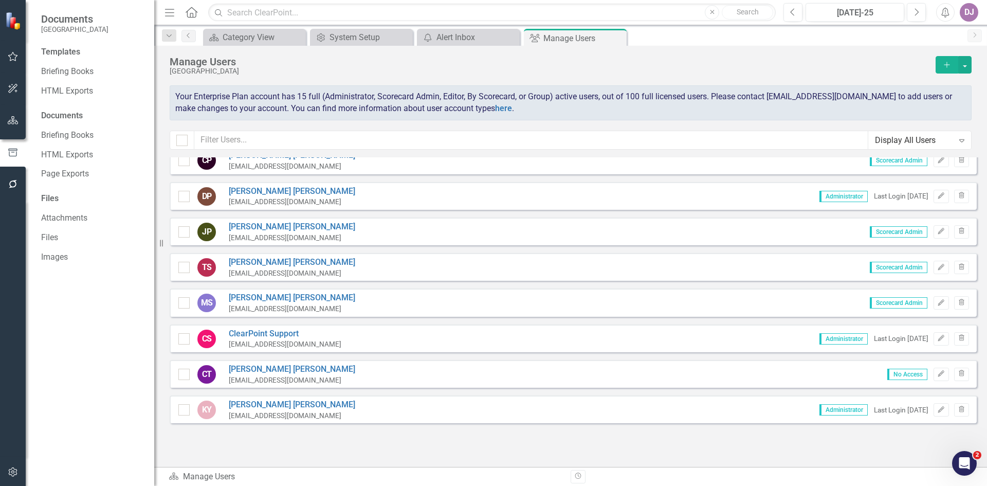
drag, startPoint x: 10, startPoint y: 263, endPoint x: 10, endPoint y: 281, distance: 18.0
click at [10, 281] on div at bounding box center [13, 329] width 26 height 256
click at [971, 451] on div "Open Intercom Messenger" at bounding box center [963, 461] width 25 height 25
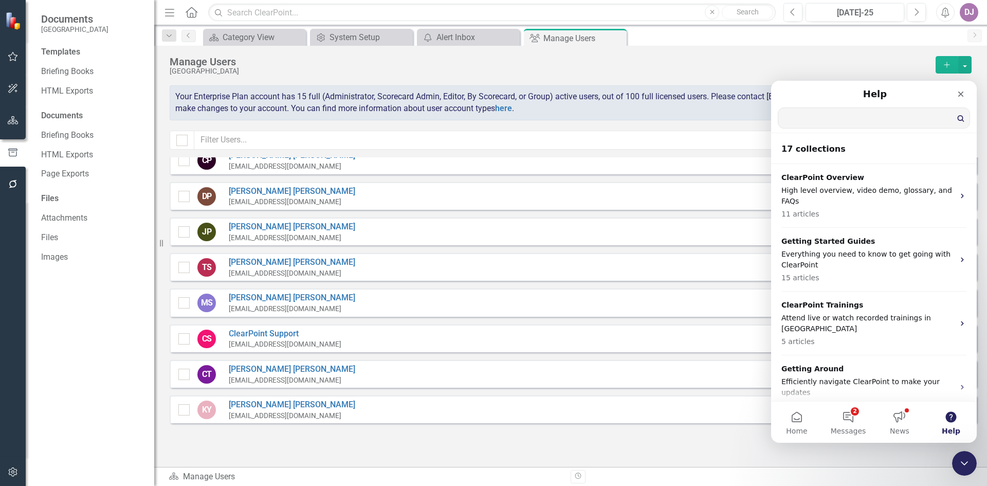
click at [831, 119] on input "Search for help" at bounding box center [874, 118] width 191 height 20
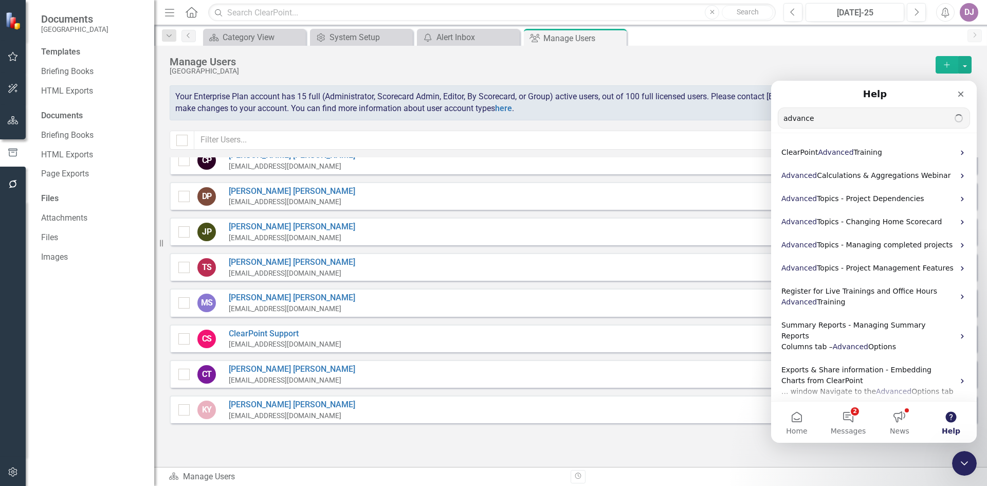
type input "advance"
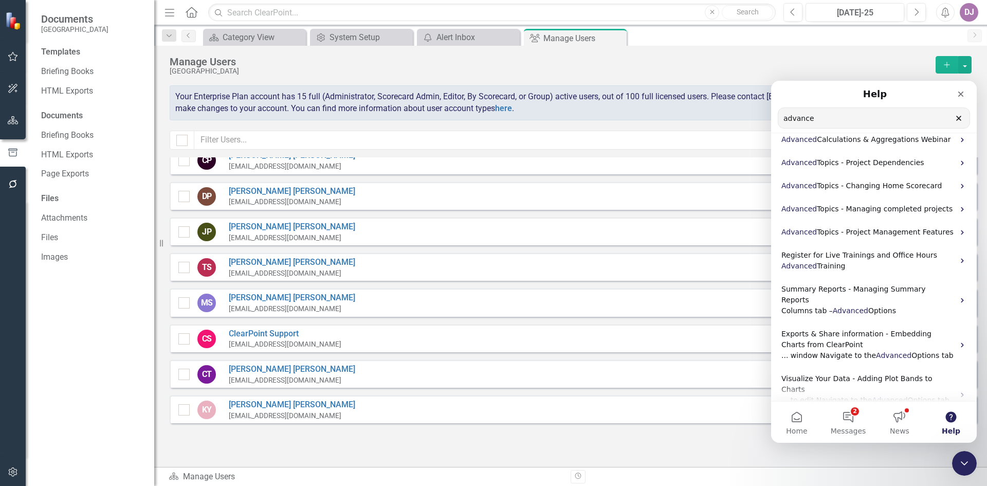
scroll to position [0, 0]
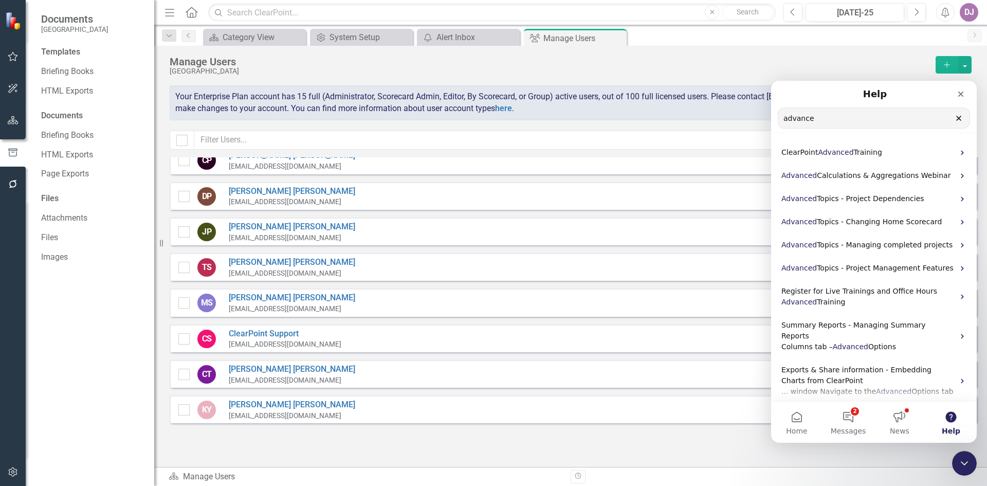
drag, startPoint x: 975, startPoint y: 228, endPoint x: 1756, endPoint y: 252, distance: 781.5
click at [871, 156] on span "Training" at bounding box center [868, 152] width 28 height 8
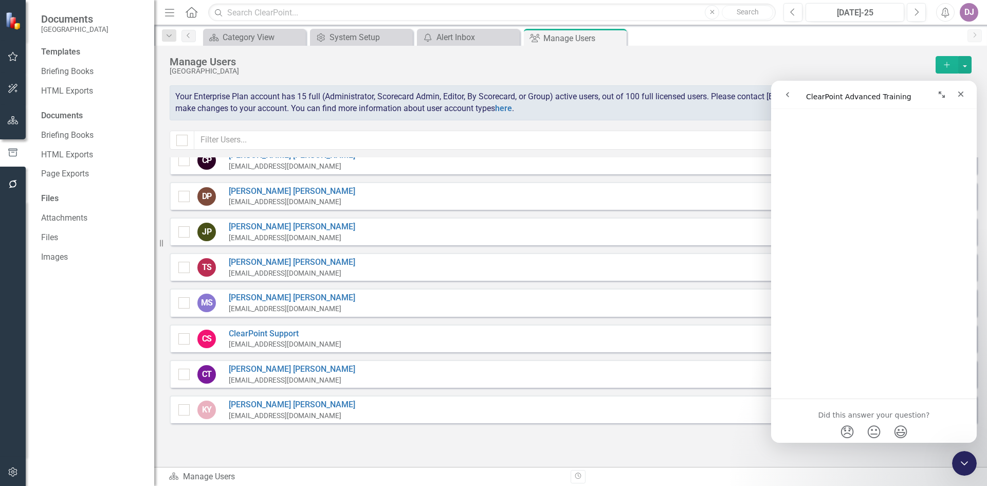
scroll to position [183, 0]
drag, startPoint x: 975, startPoint y: 214, endPoint x: 1756, endPoint y: 446, distance: 814.9
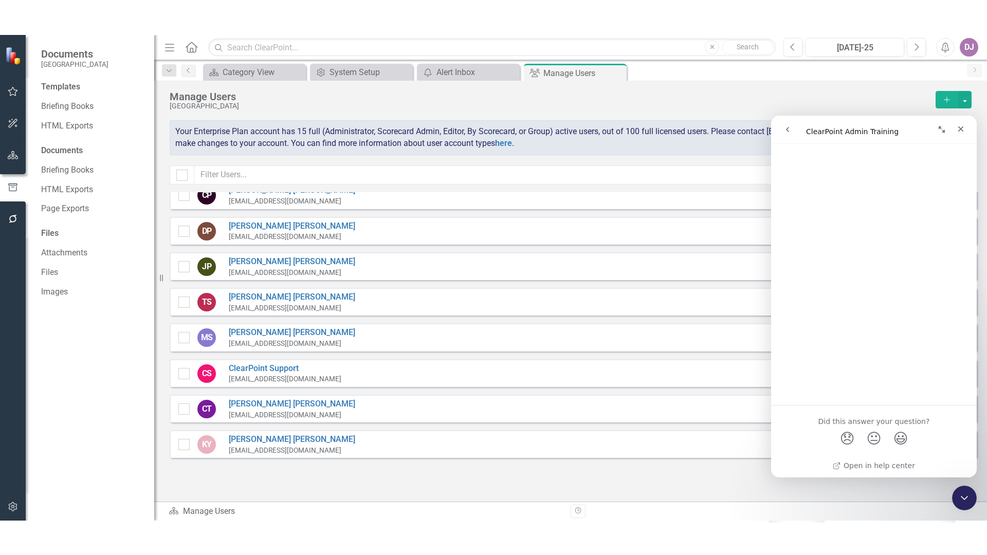
scroll to position [202, 0]
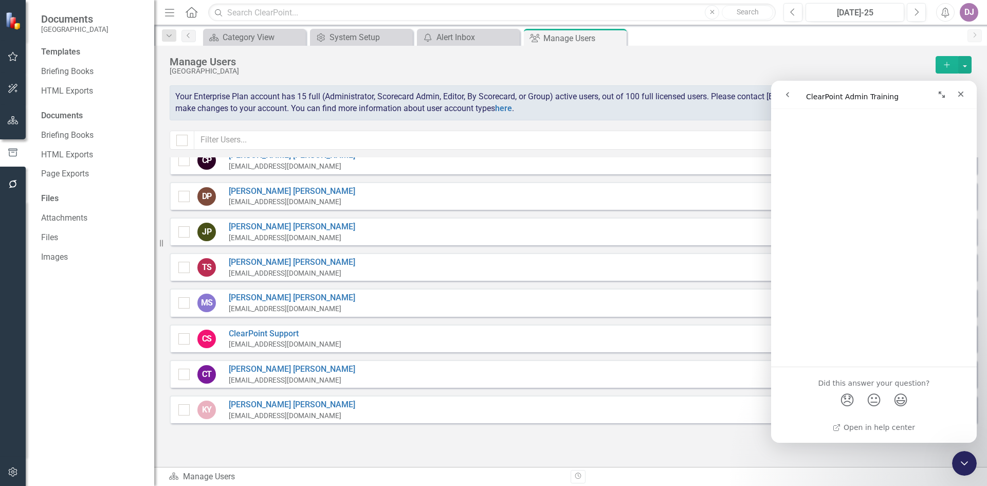
drag, startPoint x: 975, startPoint y: 260, endPoint x: 1756, endPoint y: 465, distance: 807.3
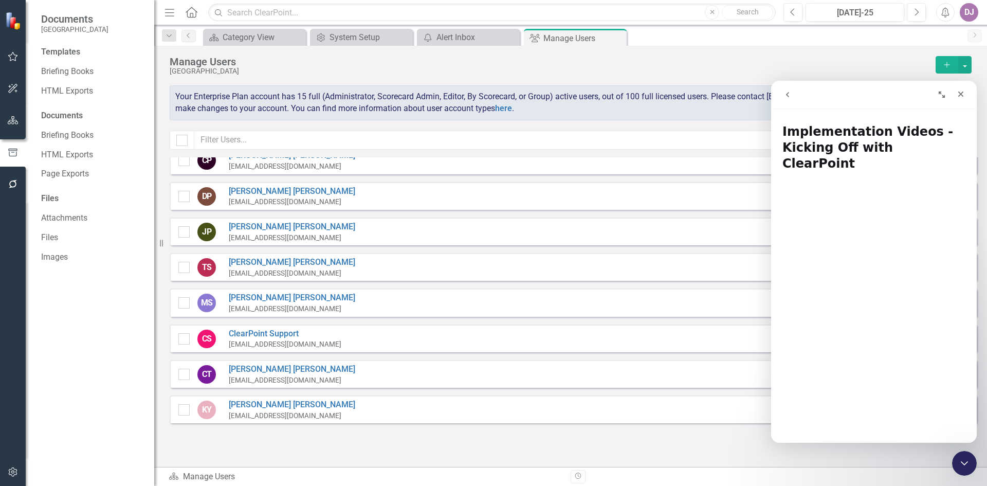
click at [943, 98] on icon "Expand window" at bounding box center [942, 95] width 6 height 6
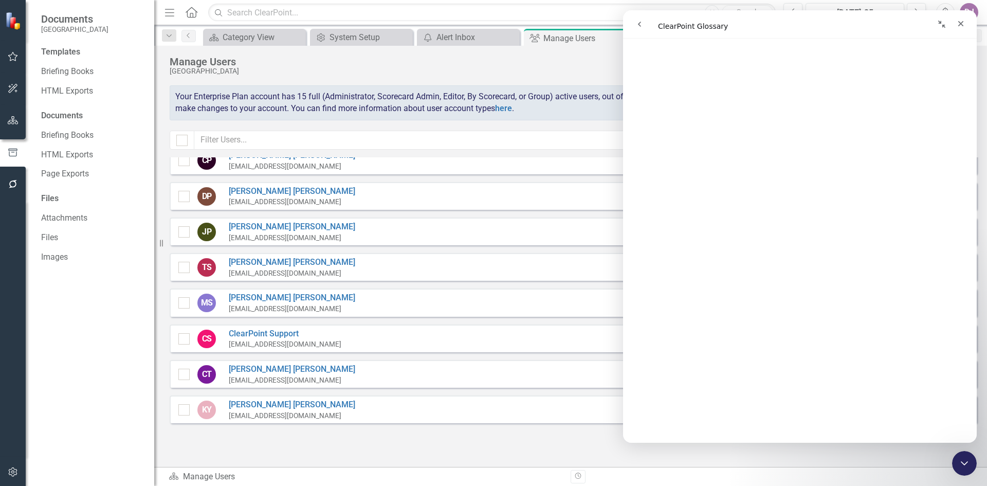
scroll to position [1086, 0]
drag, startPoint x: 976, startPoint y: 83, endPoint x: 1608, endPoint y: 203, distance: 643.3
click at [964, 25] on icon "Close" at bounding box center [961, 24] width 8 height 8
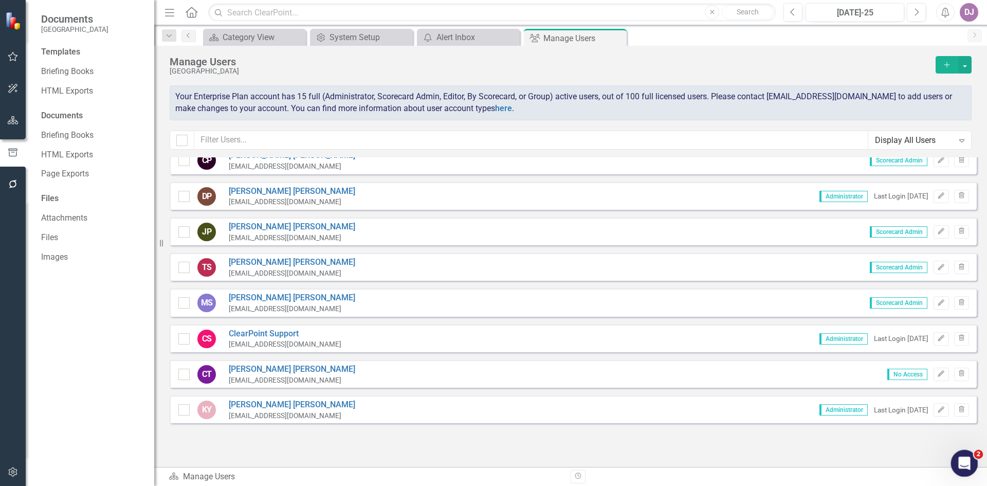
click at [958, 462] on icon "Open Intercom Messenger" at bounding box center [963, 462] width 17 height 17
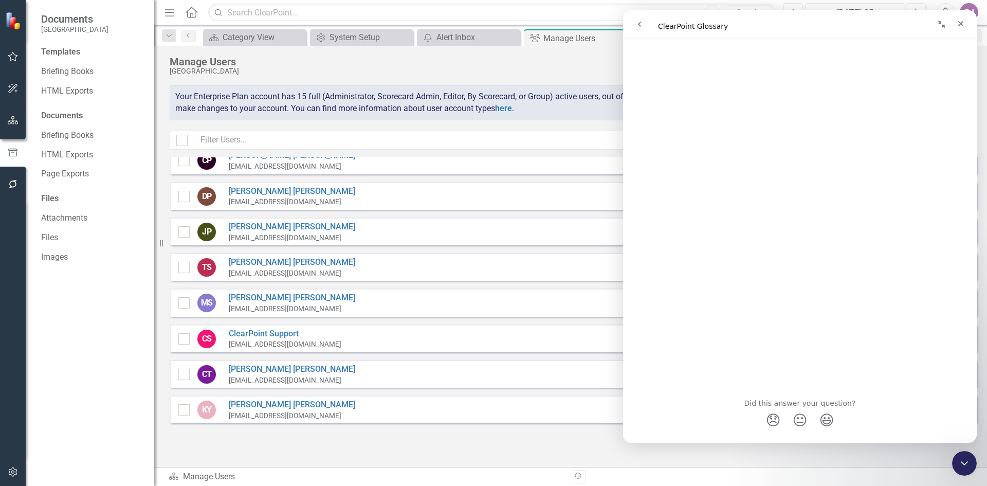
click at [641, 24] on icon "go back" at bounding box center [640, 24] width 8 height 8
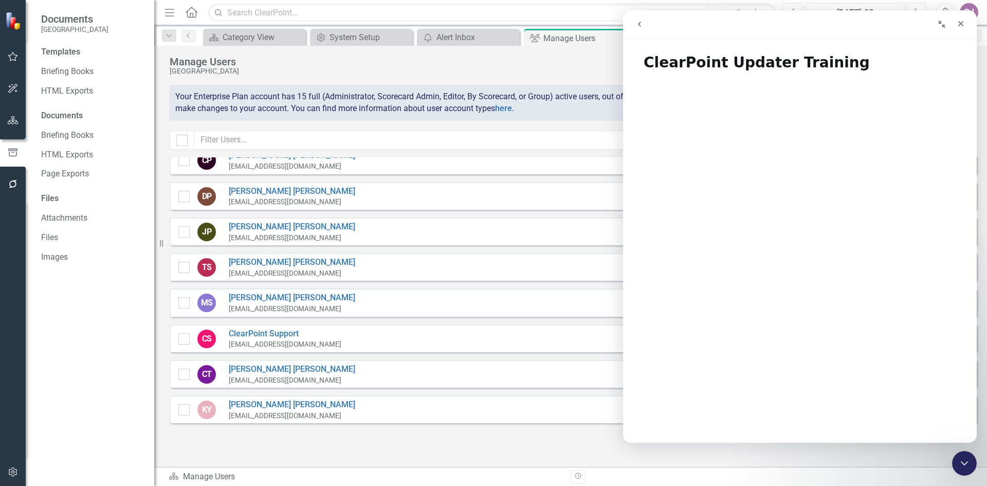
click at [641, 24] on icon "go back" at bounding box center [640, 24] width 8 height 8
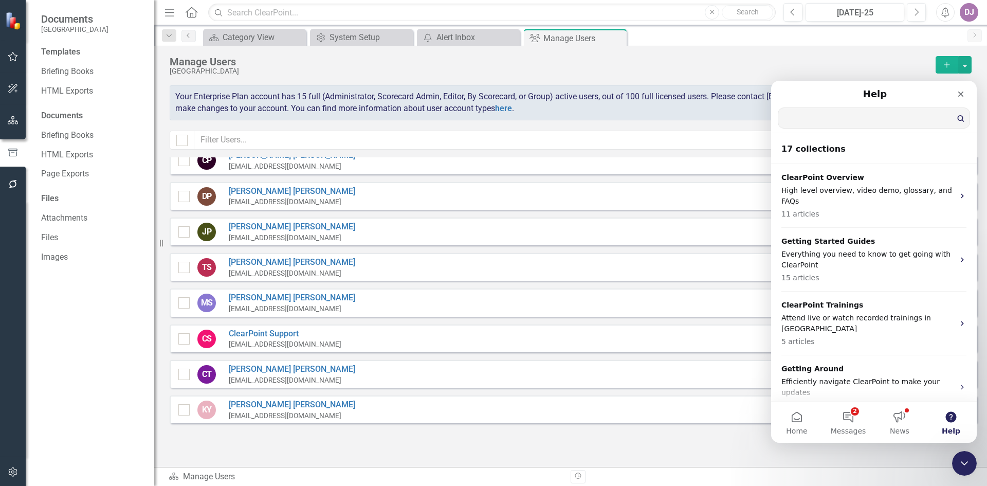
click at [792, 112] on input "Search for help" at bounding box center [874, 118] width 191 height 20
type input "control panel"
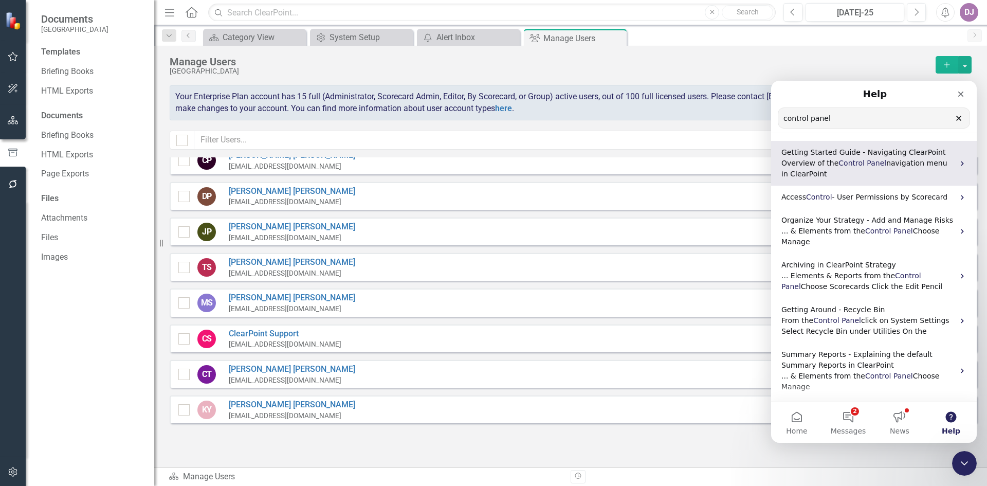
click at [840, 171] on p "Overview of the Control Panel navigation menu in ClearPoint" at bounding box center [868, 169] width 173 height 22
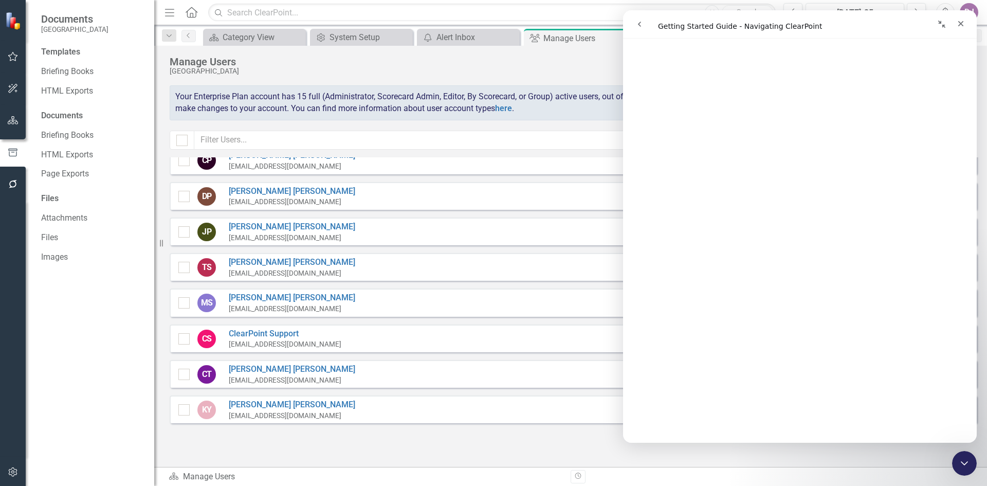
scroll to position [74, 0]
click at [8, 124] on icon "button" at bounding box center [13, 120] width 11 height 8
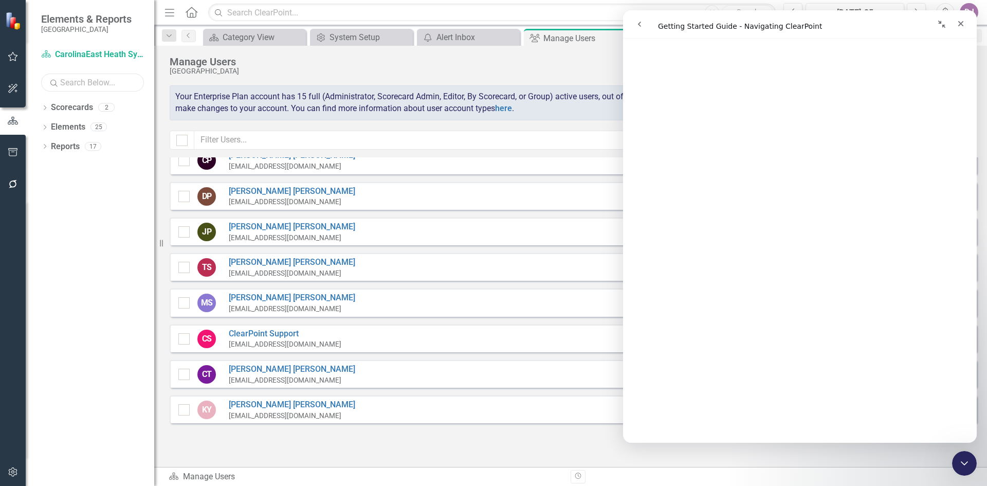
click at [75, 79] on input "text" at bounding box center [92, 83] width 103 height 18
type input "goal"
click at [53, 82] on icon "Search" at bounding box center [54, 82] width 10 height 9
click at [239, 8] on input "text" at bounding box center [492, 13] width 568 height 18
type input "goal"
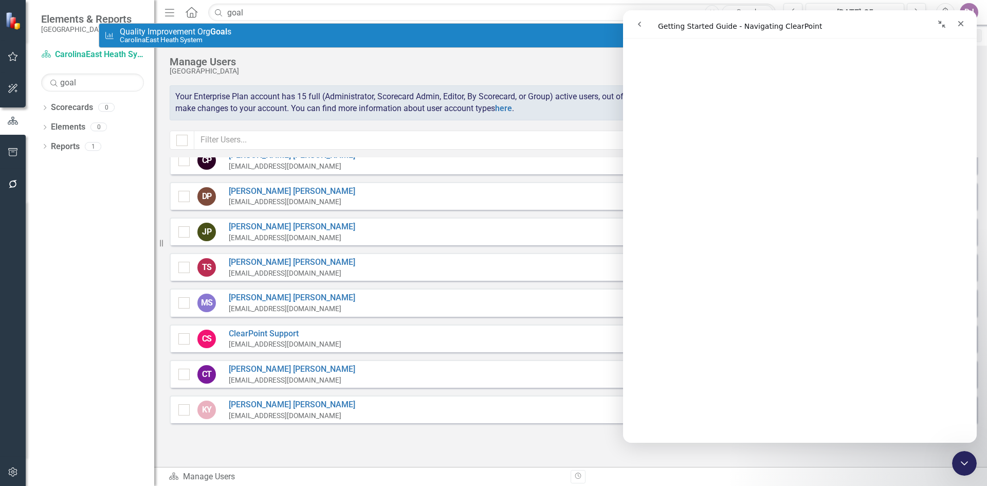
click at [637, 26] on icon "go back" at bounding box center [640, 24] width 8 height 8
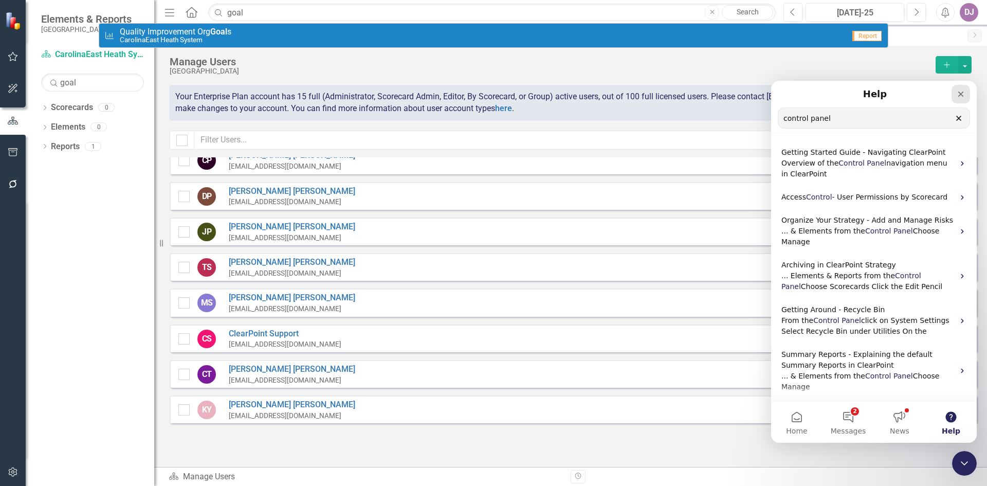
click at [960, 99] on div "Close" at bounding box center [961, 94] width 19 height 19
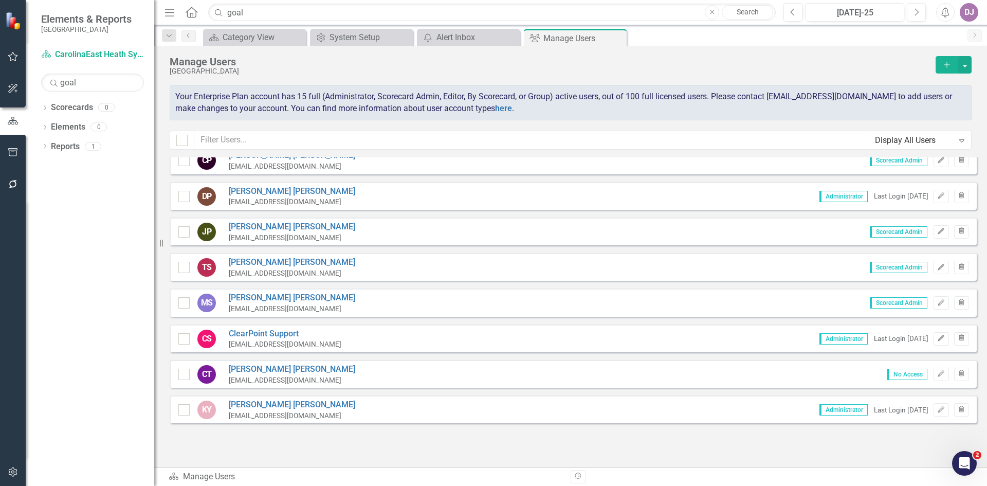
click at [370, 70] on div "[GEOGRAPHIC_DATA]" at bounding box center [550, 71] width 761 height 8
click at [743, 11] on link "Search" at bounding box center [747, 12] width 51 height 14
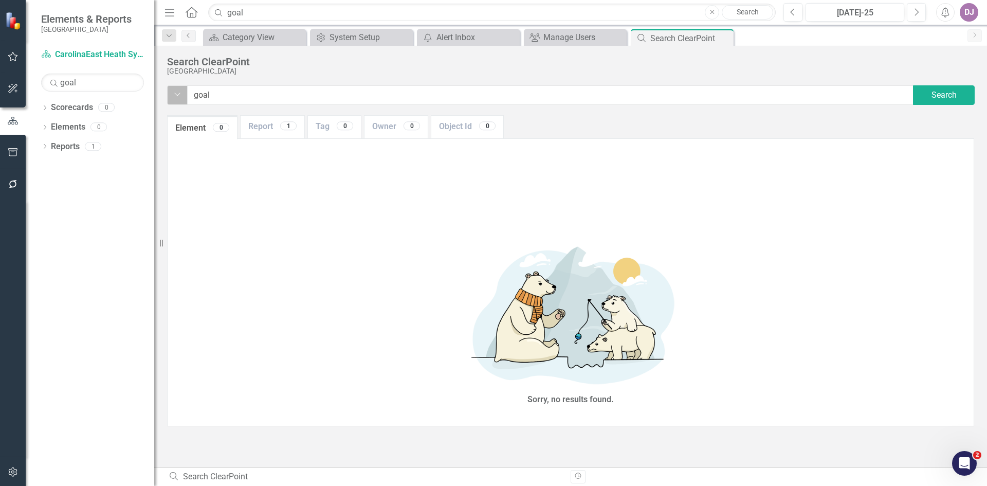
click at [179, 97] on icon "Dropdown" at bounding box center [177, 95] width 7 height 8
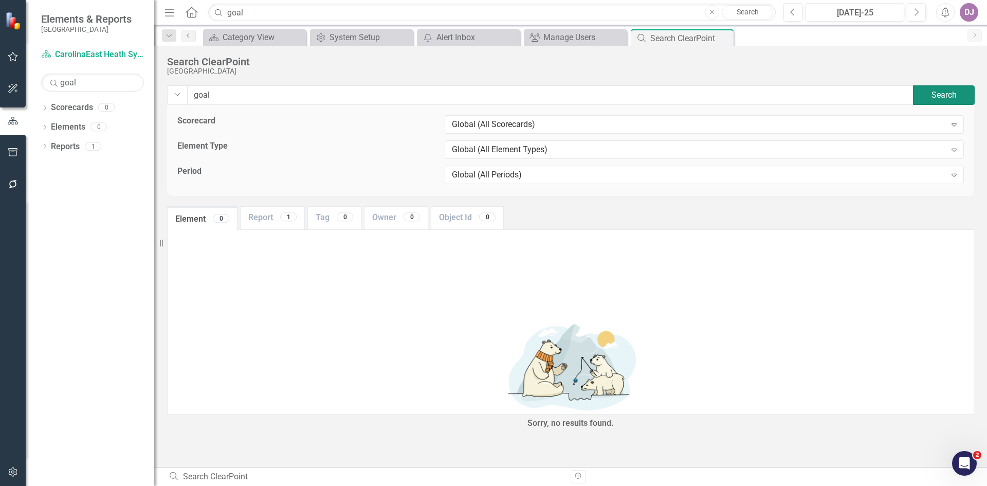
click at [950, 96] on button "Search" at bounding box center [944, 95] width 62 height 20
click at [292, 218] on div "1" at bounding box center [288, 216] width 16 height 9
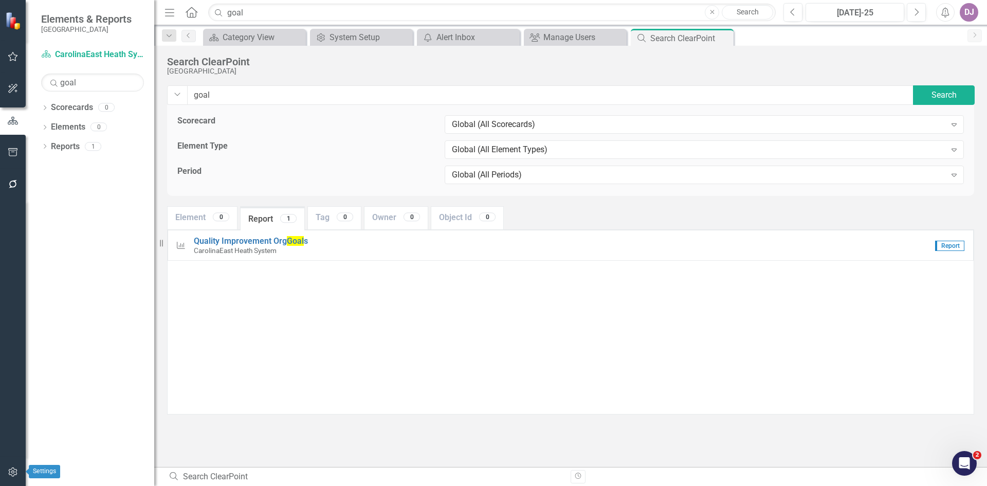
click at [13, 471] on icon "button" at bounding box center [13, 472] width 11 height 8
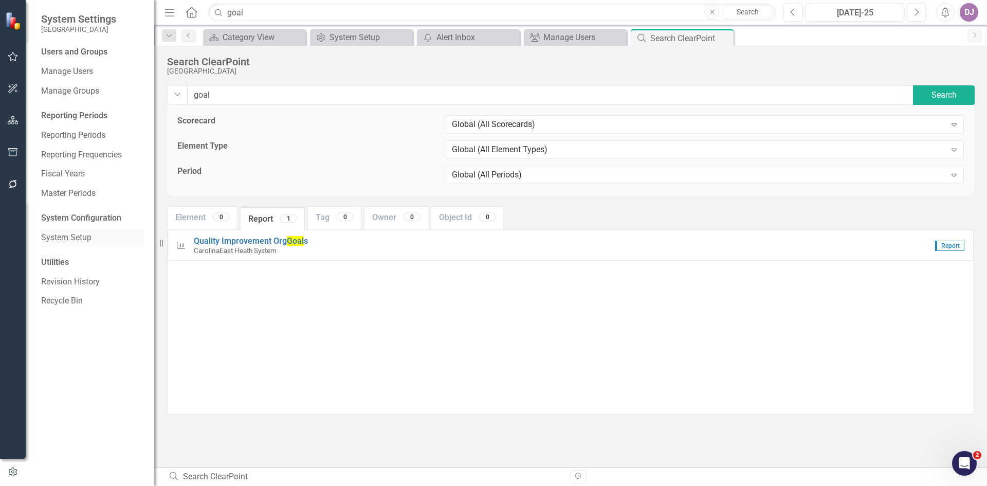
click at [68, 238] on link "System Setup" at bounding box center [92, 238] width 103 height 12
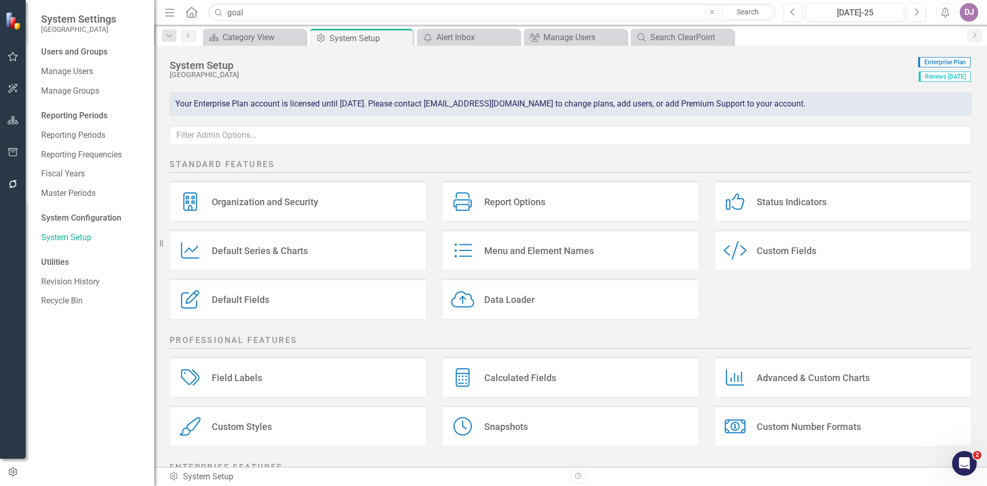
click at [191, 13] on icon "Home" at bounding box center [191, 12] width 13 height 11
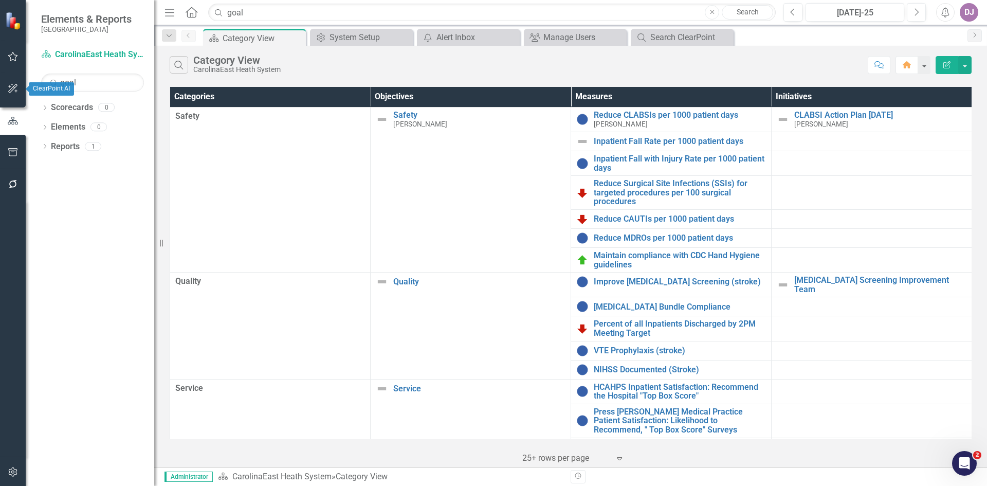
click at [14, 89] on icon "button" at bounding box center [13, 88] width 11 height 8
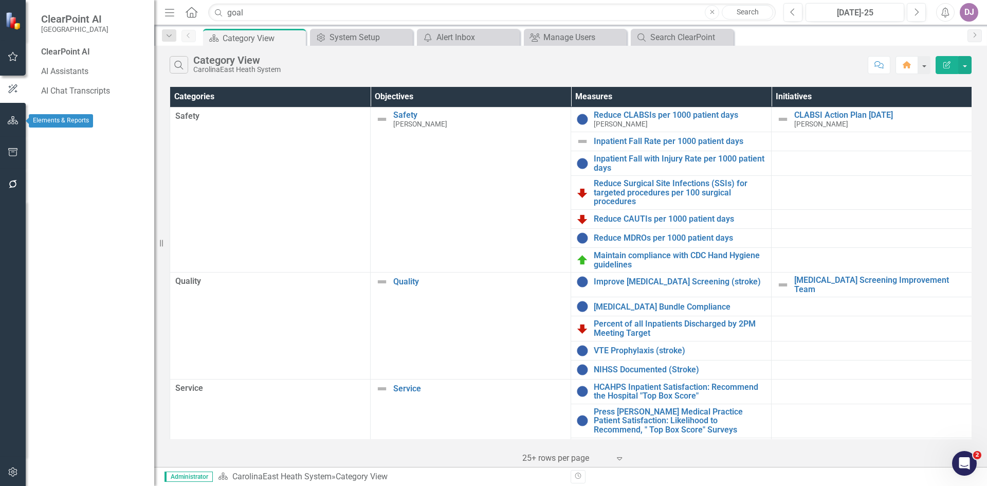
click at [16, 122] on icon "button" at bounding box center [13, 120] width 11 height 8
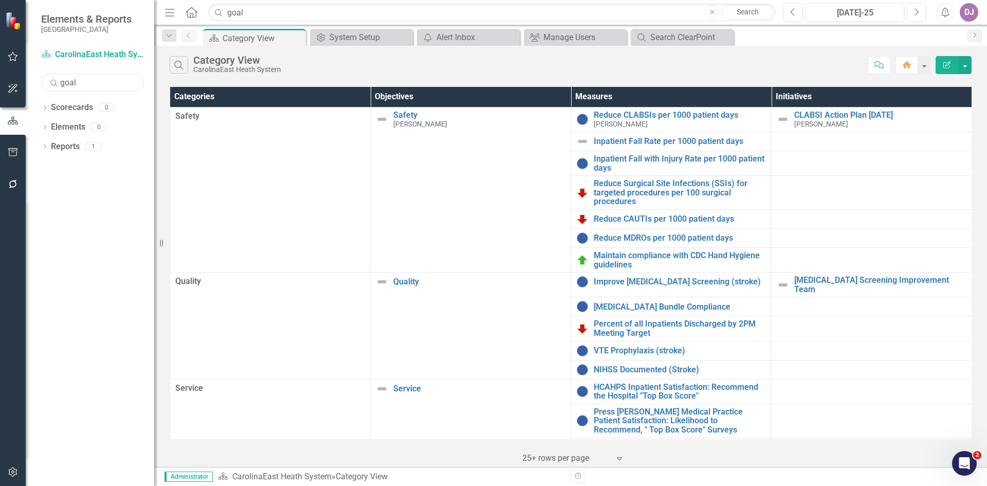
drag, startPoint x: 80, startPoint y: 84, endPoint x: 44, endPoint y: 89, distance: 36.4
click at [44, 89] on div "goal" at bounding box center [92, 83] width 103 height 18
click at [83, 222] on div "Dropdown Scorecards 2 Dropdown CarolinaEast Heath System QA/PI Activities Dropd…" at bounding box center [90, 292] width 129 height 387
click at [76, 127] on link "Elements" at bounding box center [68, 127] width 34 height 12
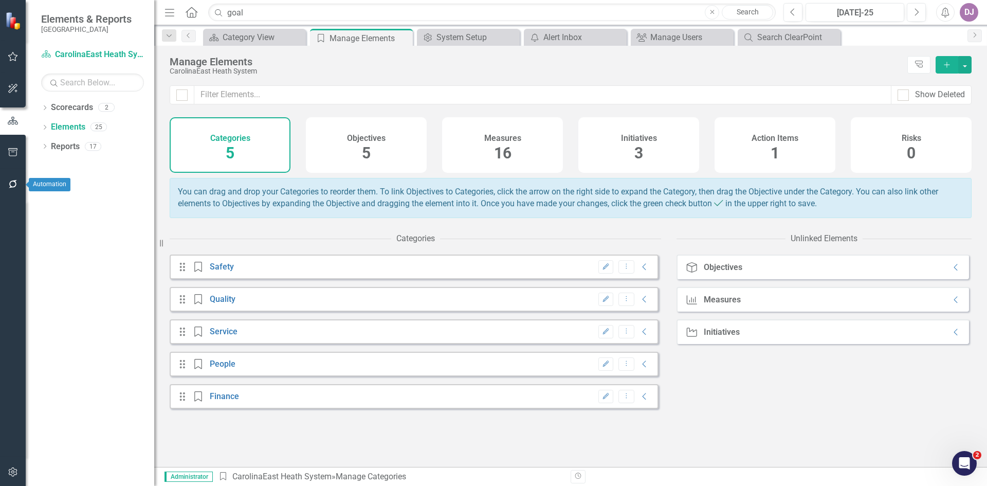
click at [12, 185] on icon "button" at bounding box center [13, 184] width 11 height 8
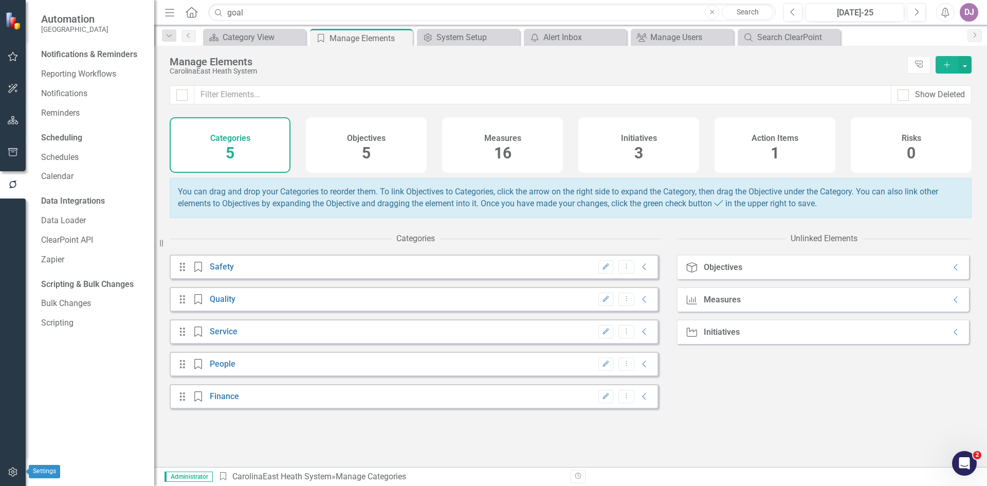
click at [12, 473] on icon "button" at bounding box center [12, 471] width 9 height 9
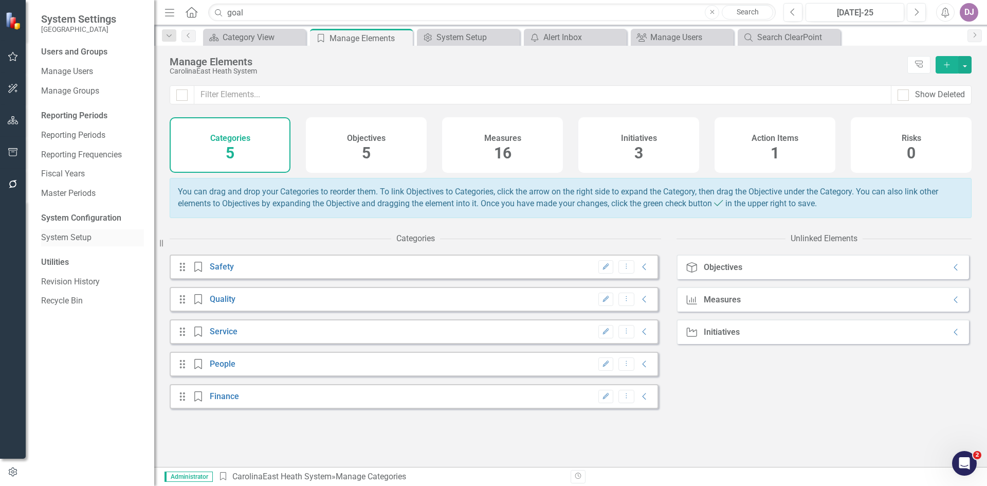
click at [78, 240] on link "System Setup" at bounding box center [92, 238] width 103 height 12
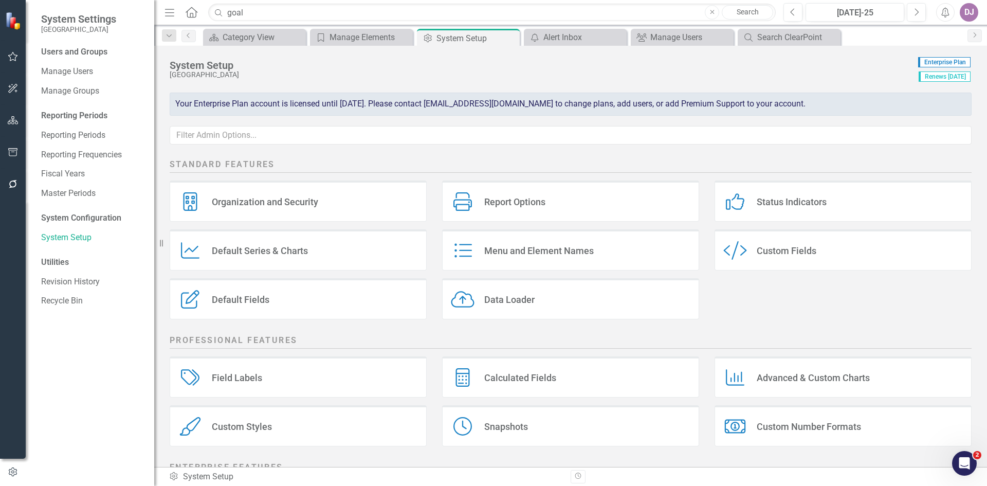
click at [240, 202] on div "Organization and Security" at bounding box center [265, 202] width 106 height 12
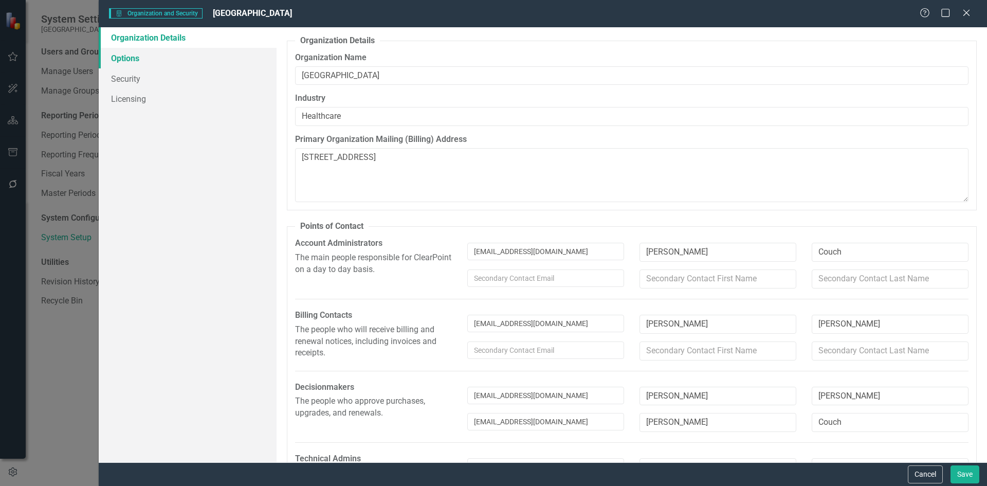
click at [133, 61] on link "Options" at bounding box center [188, 58] width 178 height 21
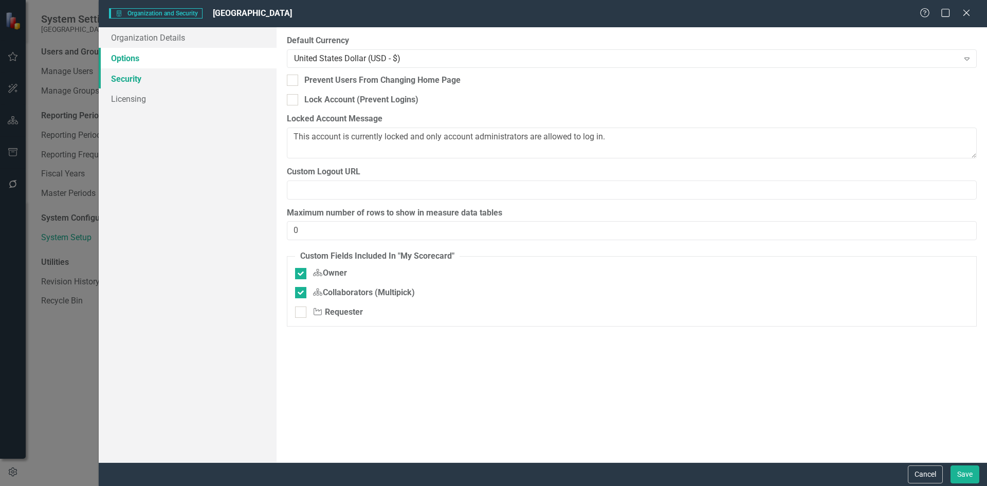
click at [128, 79] on link "Security" at bounding box center [188, 78] width 178 height 21
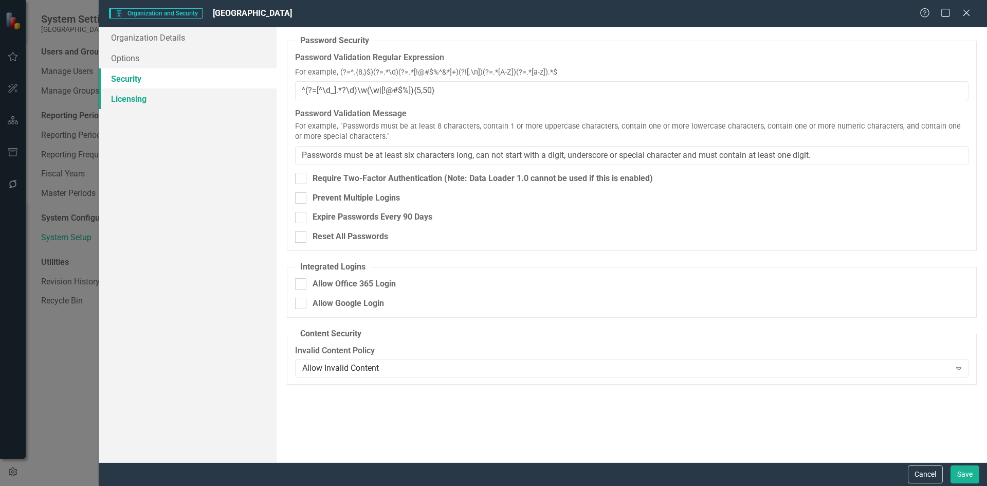
click at [127, 100] on link "Licensing" at bounding box center [188, 98] width 178 height 21
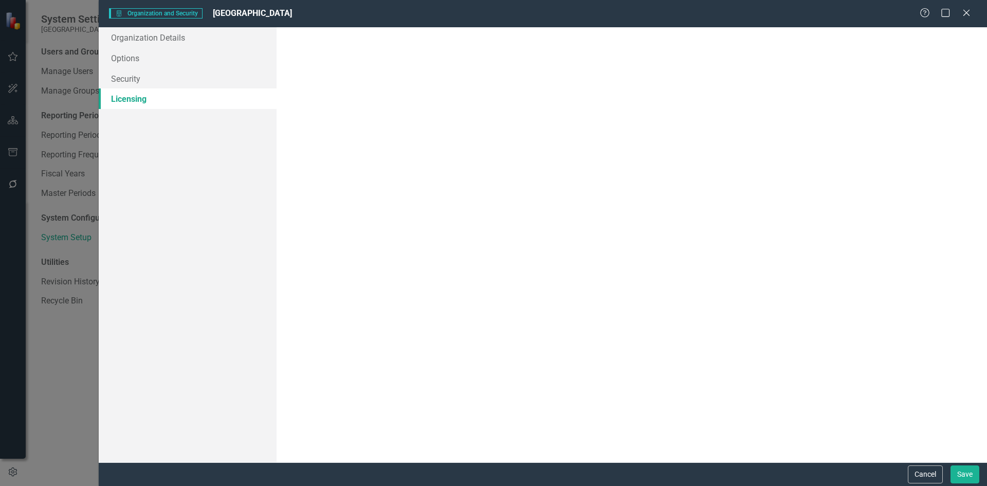
type textarea "[STREET_ADDRESS]"
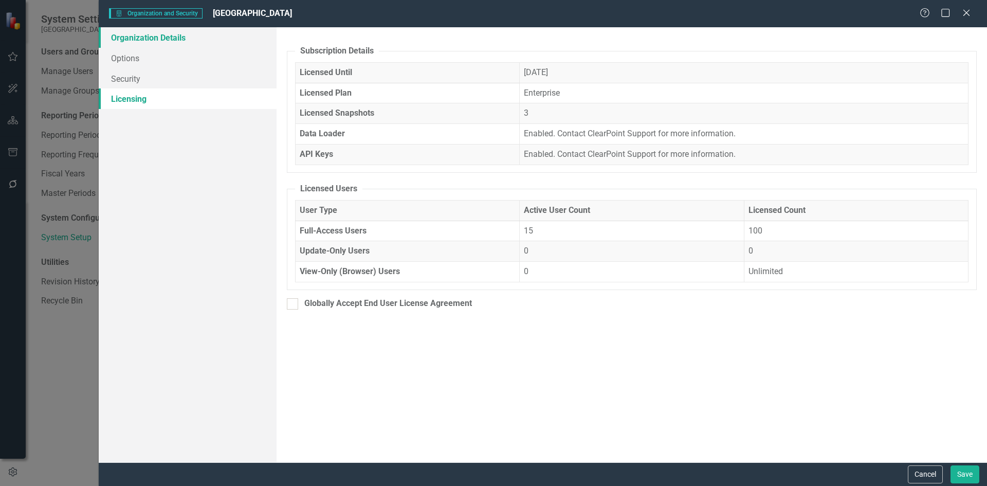
click at [131, 40] on link "Organization Details" at bounding box center [188, 37] width 178 height 21
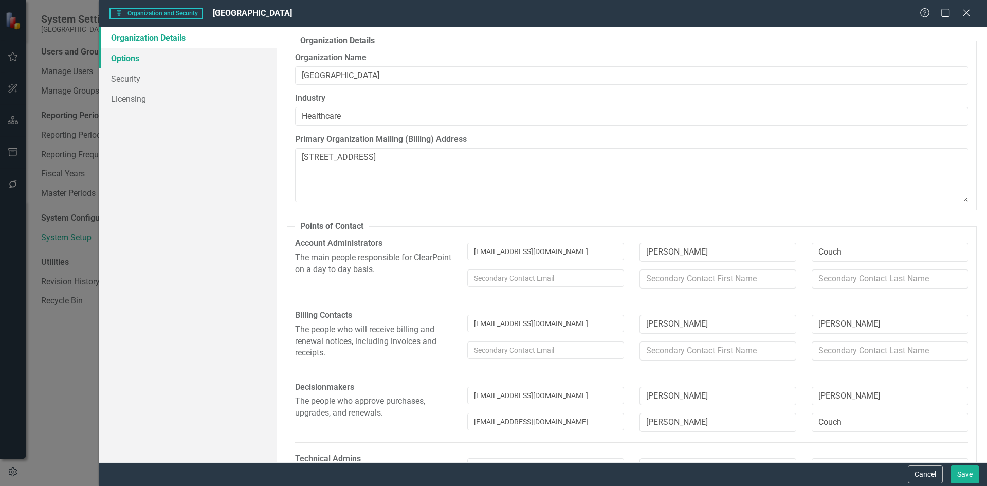
click at [123, 58] on link "Options" at bounding box center [188, 58] width 178 height 21
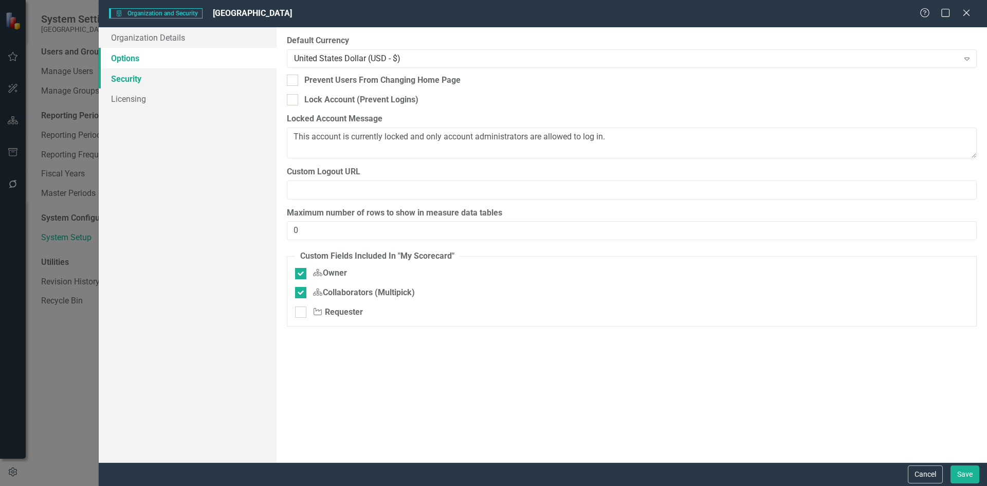
click at [118, 80] on link "Security" at bounding box center [188, 78] width 178 height 21
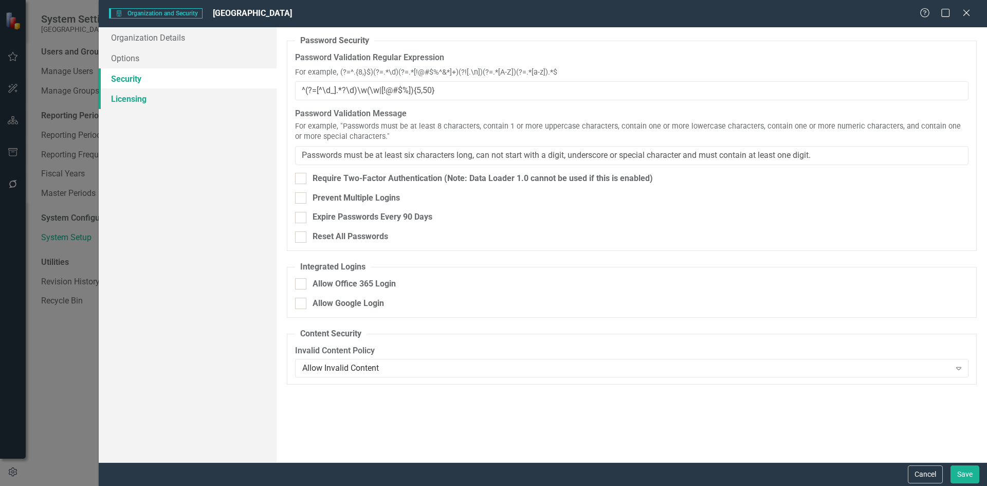
click at [121, 98] on link "Licensing" at bounding box center [188, 98] width 178 height 21
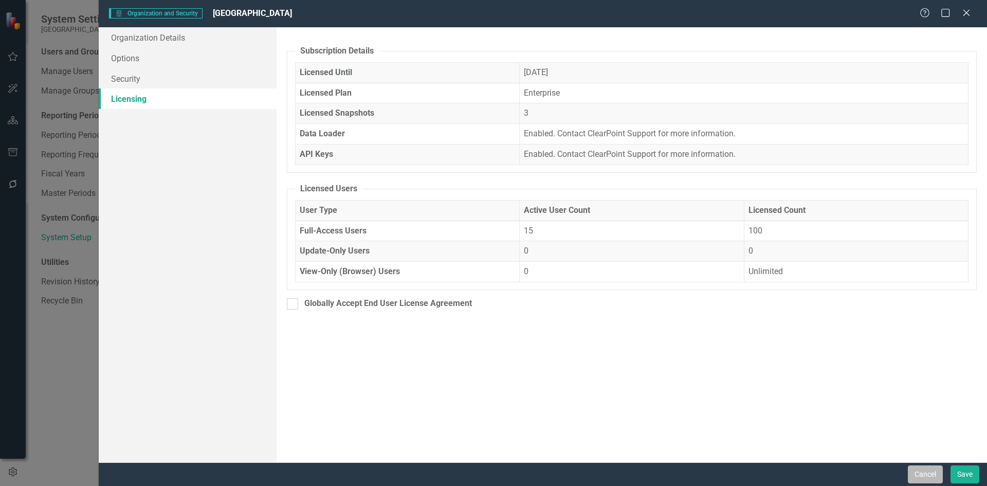
click at [917, 477] on button "Cancel" at bounding box center [925, 474] width 35 height 18
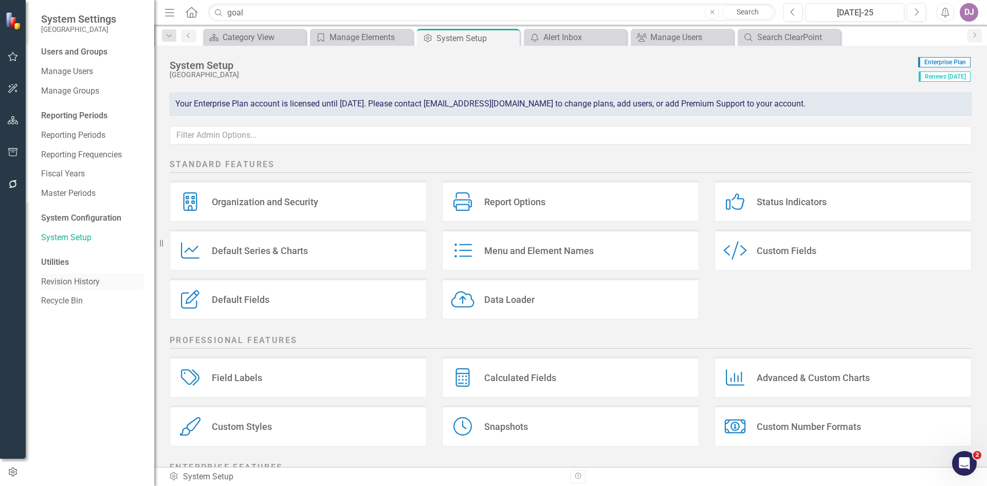
click at [66, 282] on link "Revision History" at bounding box center [92, 282] width 103 height 12
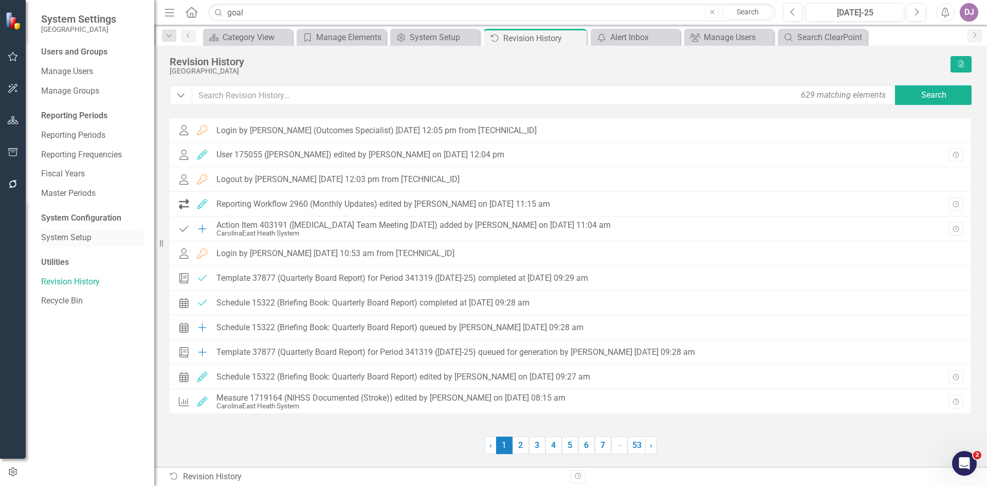
click at [89, 238] on link "System Setup" at bounding box center [92, 238] width 103 height 12
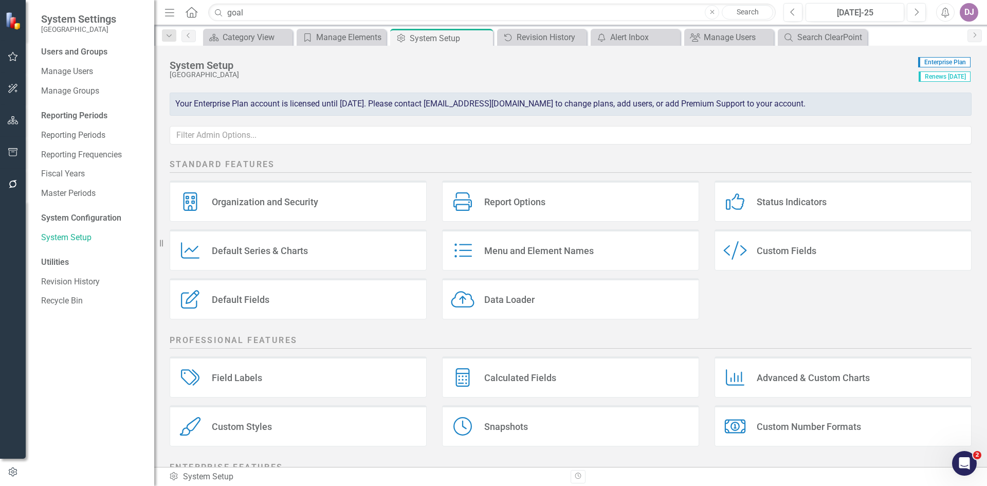
click at [557, 250] on div "Menu and Element Names" at bounding box center [539, 251] width 110 height 12
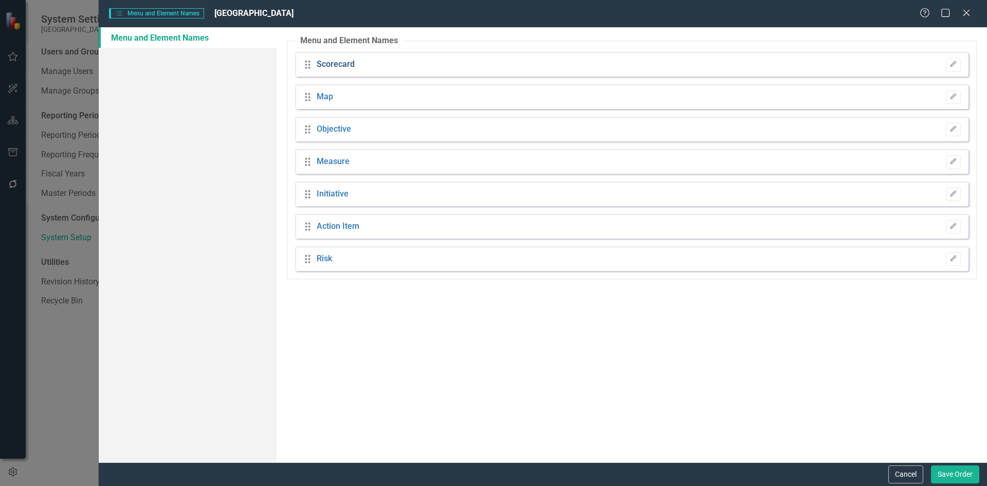
click at [323, 62] on link "Scorecard" at bounding box center [336, 65] width 38 height 12
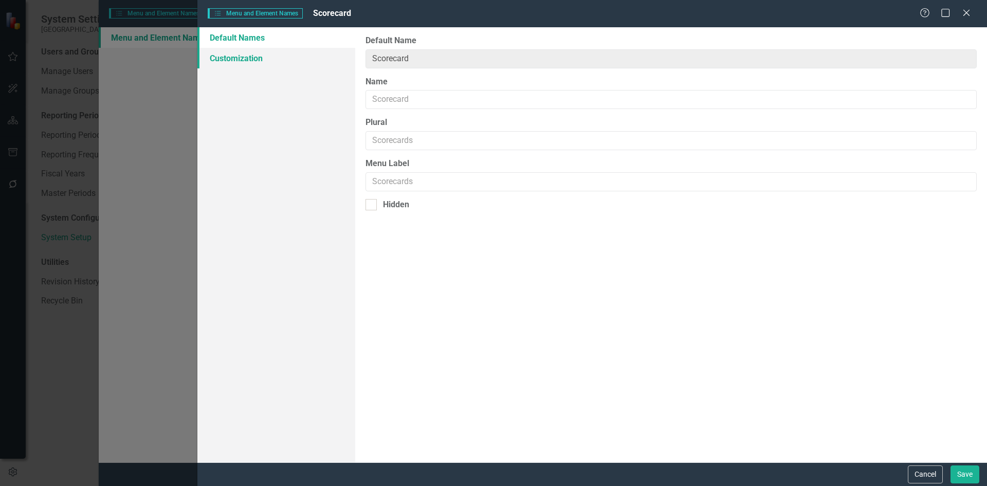
click at [263, 63] on link "Customization" at bounding box center [276, 58] width 158 height 21
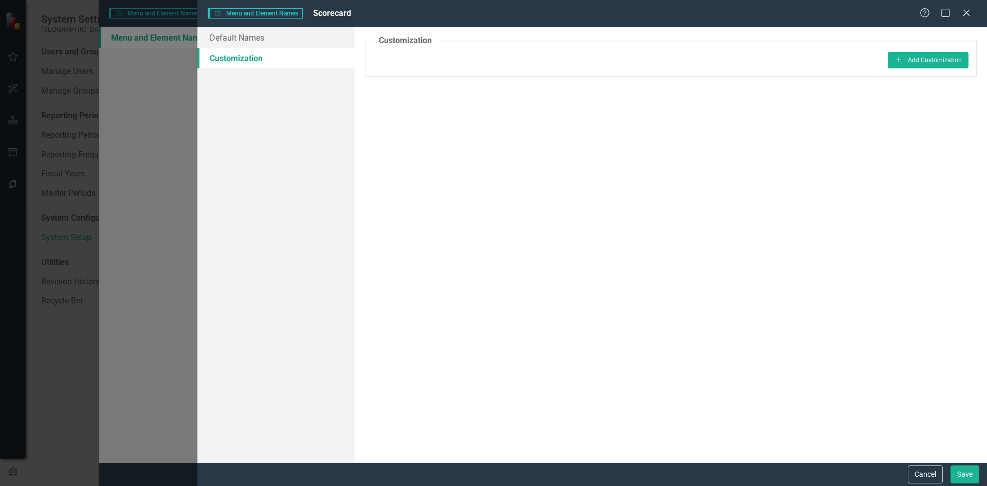
click at [165, 117] on div "Menu and Element Names Menu and Element Names Scorecard Help Maximize Close Def…" at bounding box center [493, 243] width 987 height 486
click at [912, 469] on button "Cancel" at bounding box center [925, 474] width 35 height 18
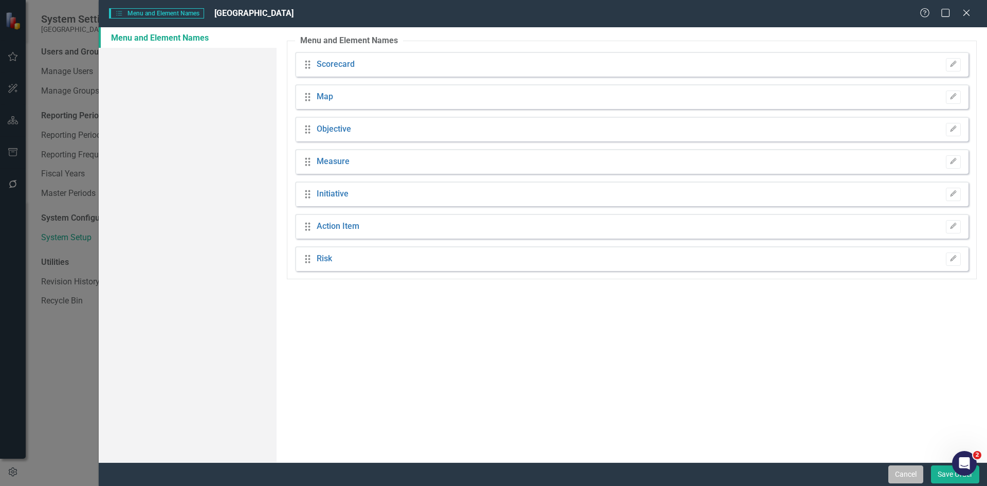
click at [893, 473] on button "Cancel" at bounding box center [906, 474] width 35 height 18
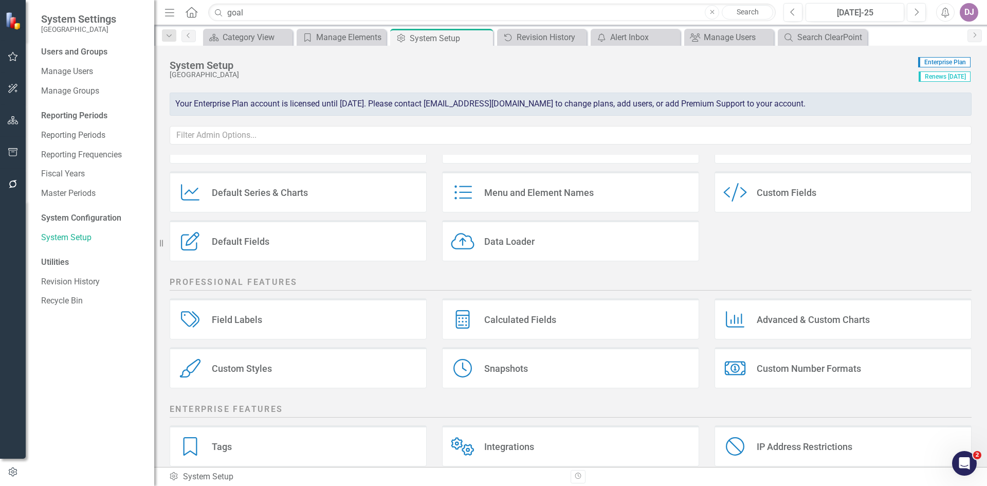
scroll to position [122, 0]
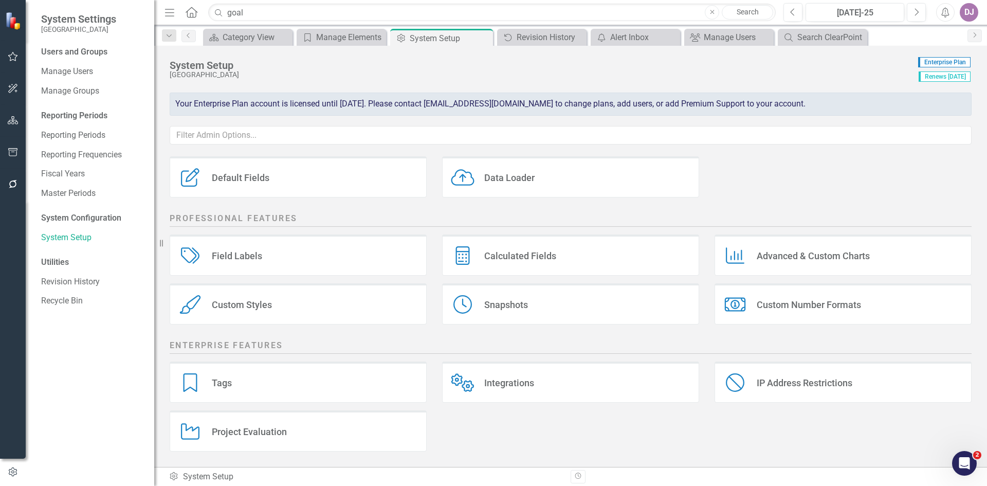
click at [249, 433] on div "Project Evaluation" at bounding box center [249, 432] width 75 height 12
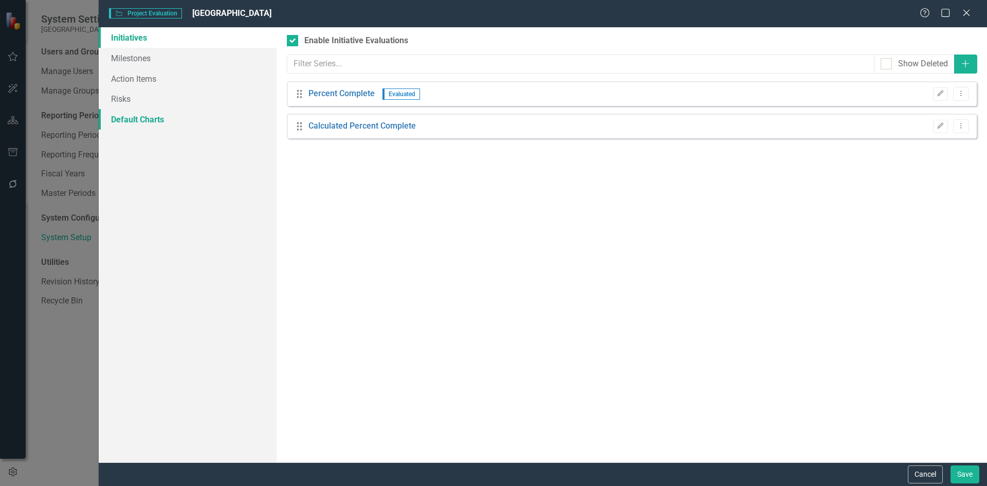
click at [133, 117] on link "Default Charts" at bounding box center [188, 119] width 178 height 21
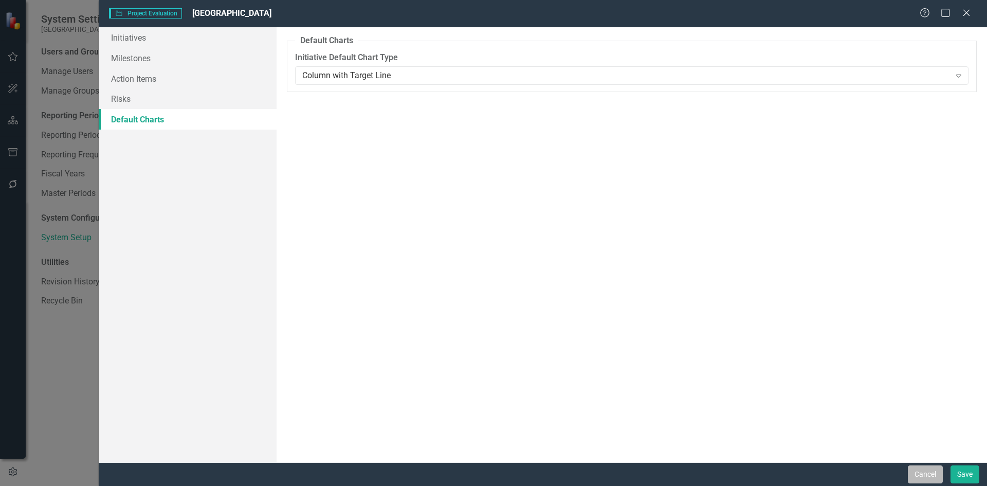
click at [926, 473] on button "Cancel" at bounding box center [925, 474] width 35 height 18
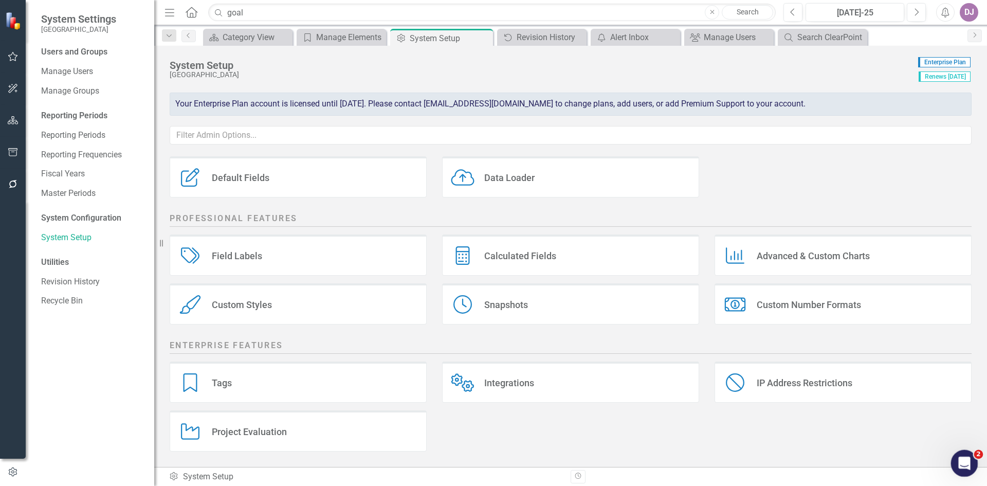
click at [966, 461] on icon "Open Intercom Messenger" at bounding box center [963, 462] width 17 height 17
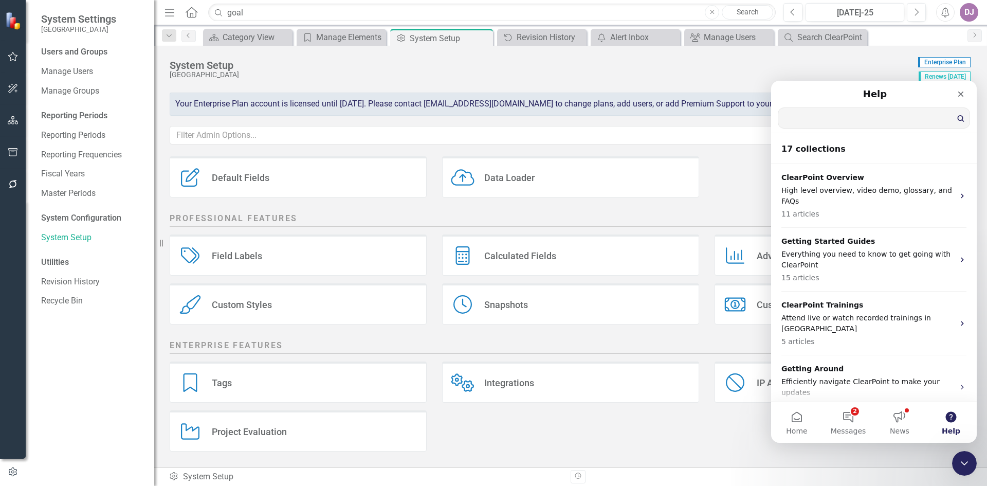
click at [812, 118] on input "Search for help" at bounding box center [874, 118] width 191 height 20
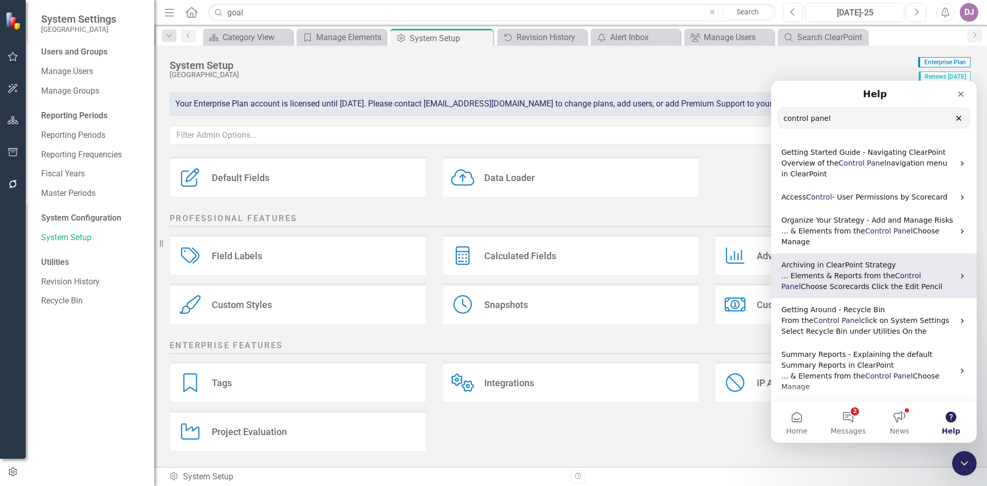
type input "control panel"
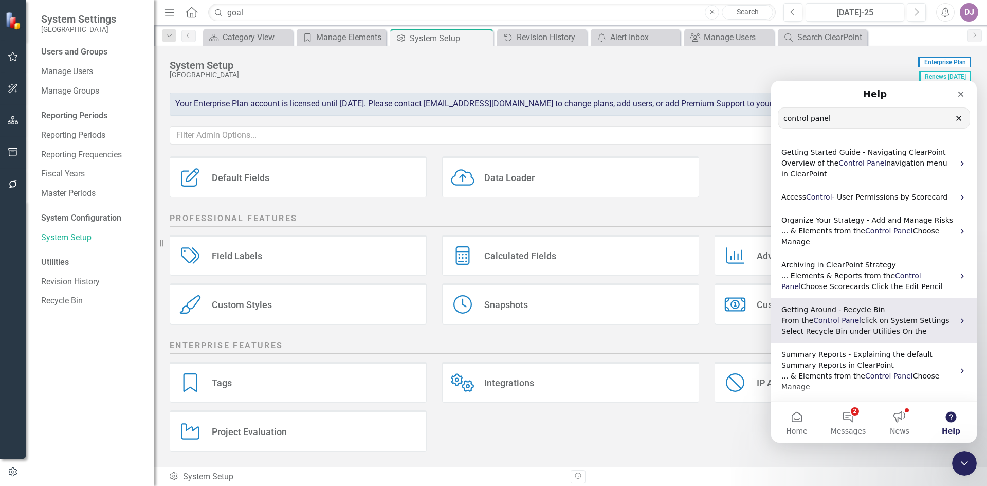
drag, startPoint x: 969, startPoint y: 268, endPoint x: 971, endPoint y: 299, distance: 31.4
click at [971, 299] on ul "Getting Started Guide - Navigating ClearPoint Overview of the Control Panel nav…" at bounding box center [874, 370] width 206 height 458
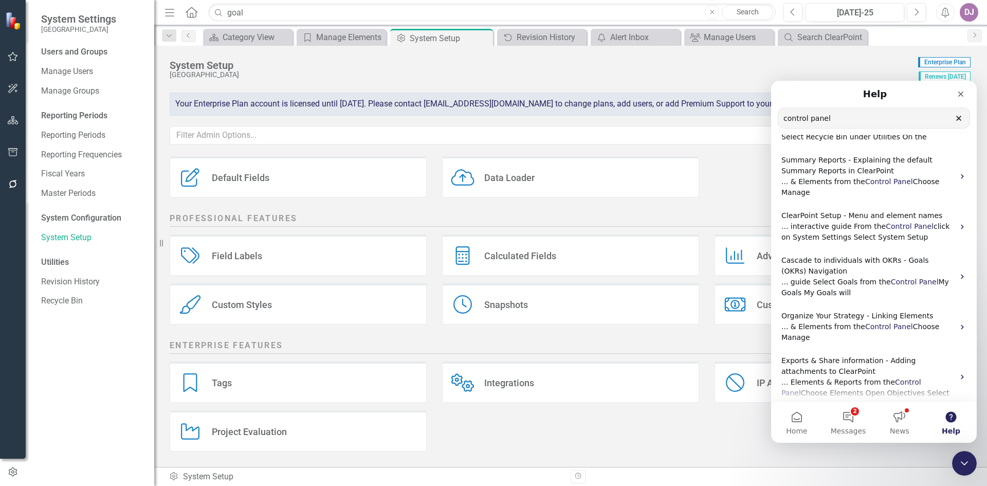
scroll to position [198, 0]
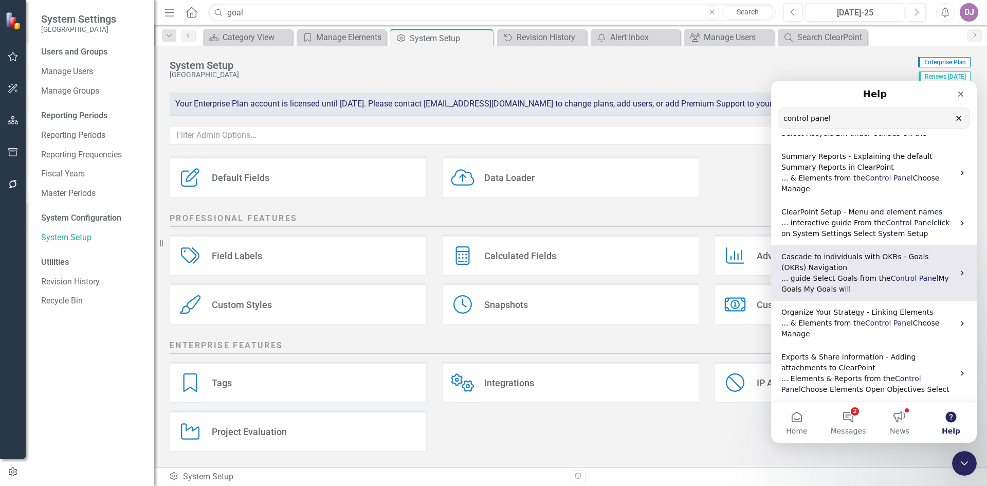
click at [829, 284] on p "... guide Select Goals from the Control Panel My Goals My Goals will" at bounding box center [868, 284] width 173 height 22
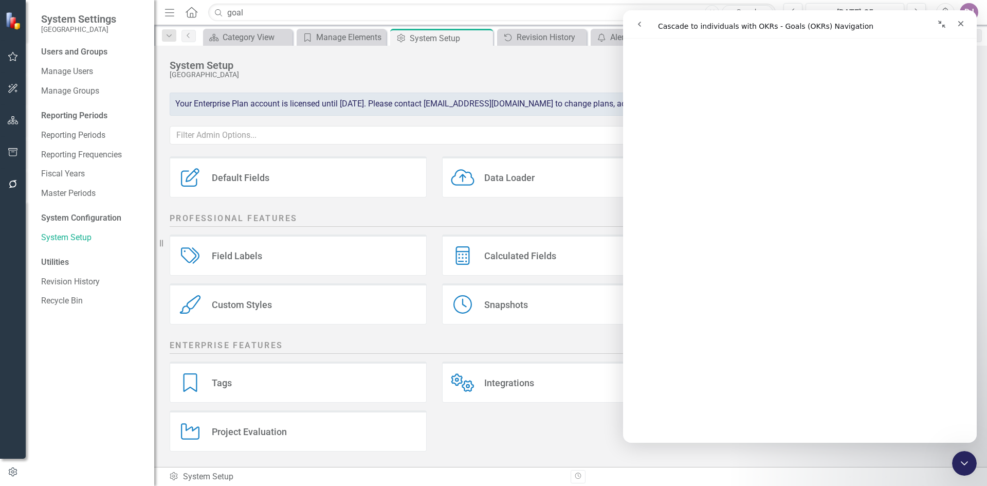
scroll to position [293, 0]
click at [63, 25] on small "[GEOGRAPHIC_DATA]" at bounding box center [78, 29] width 75 height 8
click at [61, 18] on span "System Settings" at bounding box center [78, 19] width 75 height 12
click at [11, 54] on icon "button" at bounding box center [13, 56] width 11 height 8
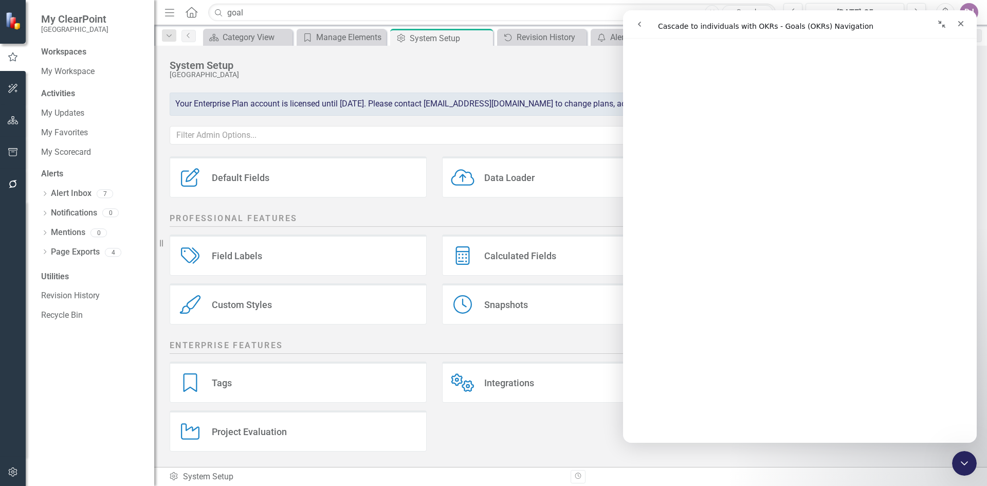
click at [10, 27] on img at bounding box center [14, 21] width 18 height 18
click at [938, 22] on icon "Collapse window" at bounding box center [942, 24] width 8 height 8
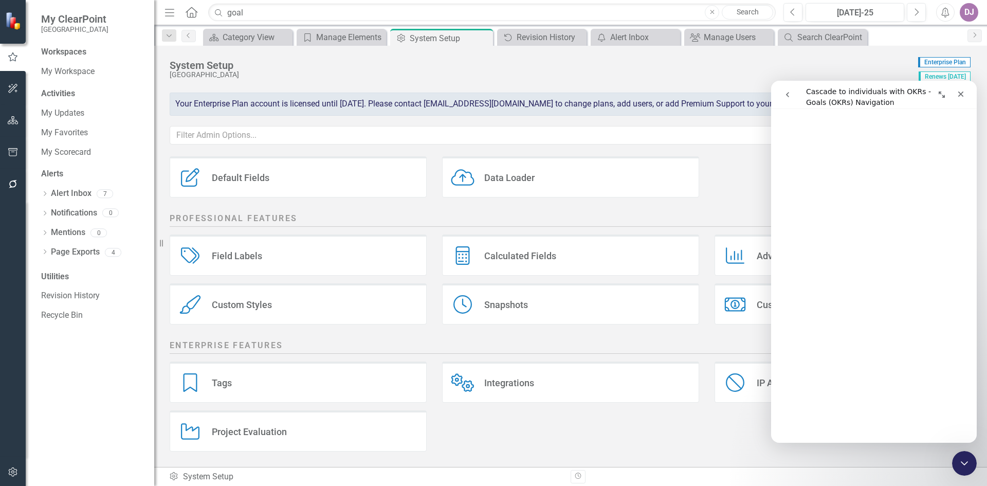
scroll to position [303, 0]
click at [969, 469] on div "Close Intercom Messenger" at bounding box center [963, 461] width 25 height 25
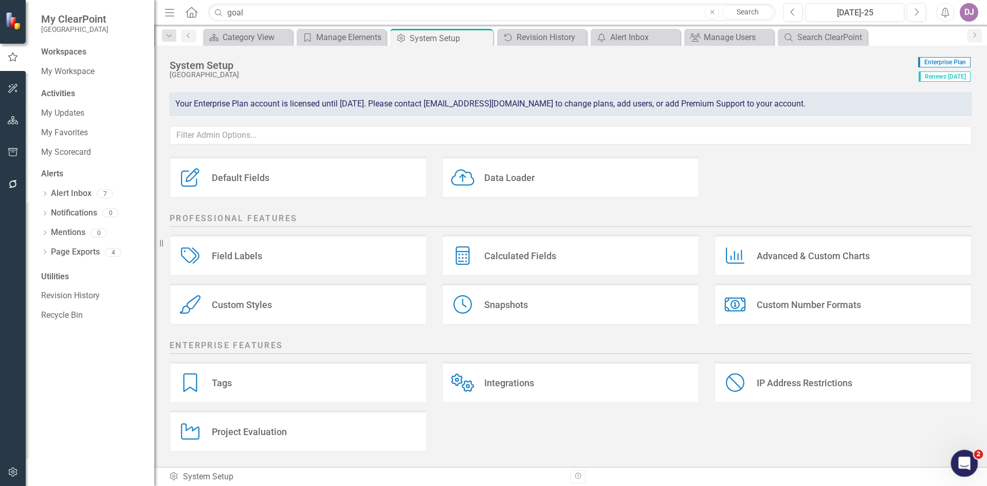
click at [969, 469] on div "Open Intercom Messenger" at bounding box center [963, 462] width 34 height 34
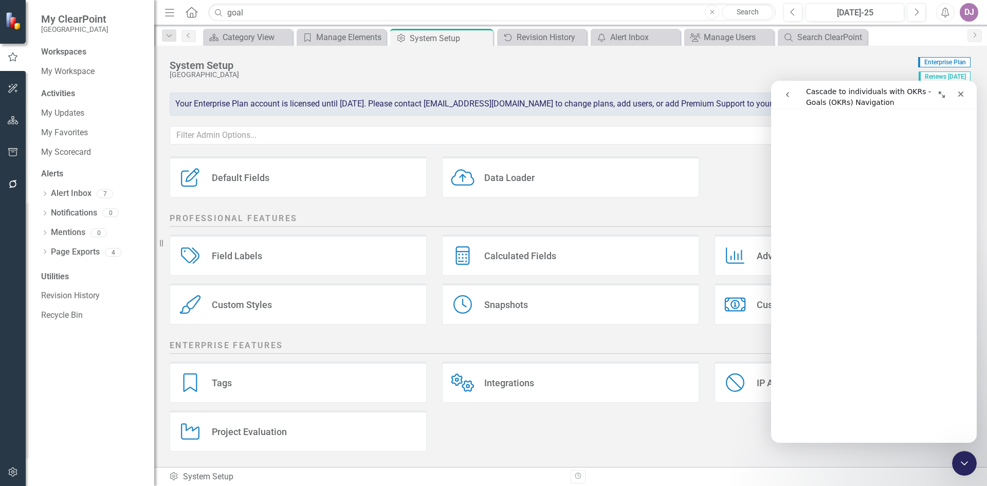
scroll to position [1214, 0]
click at [942, 94] on icon "Expand window" at bounding box center [942, 95] width 6 height 6
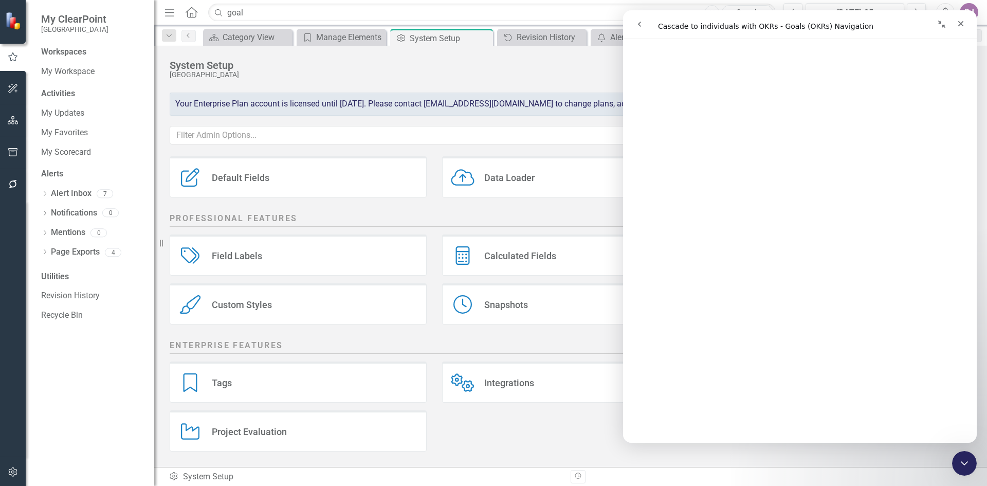
scroll to position [0, 0]
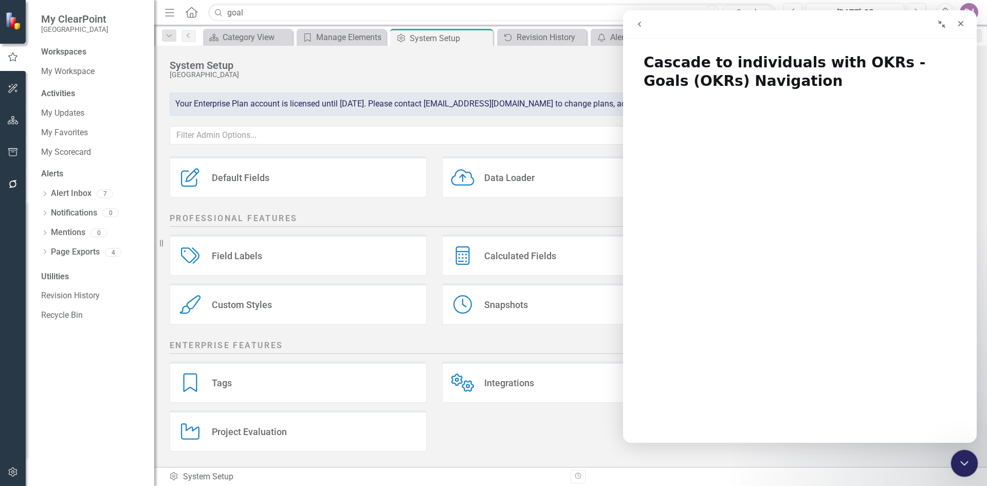
click at [959, 463] on icon "Close Intercom Messenger" at bounding box center [963, 462] width 12 height 12
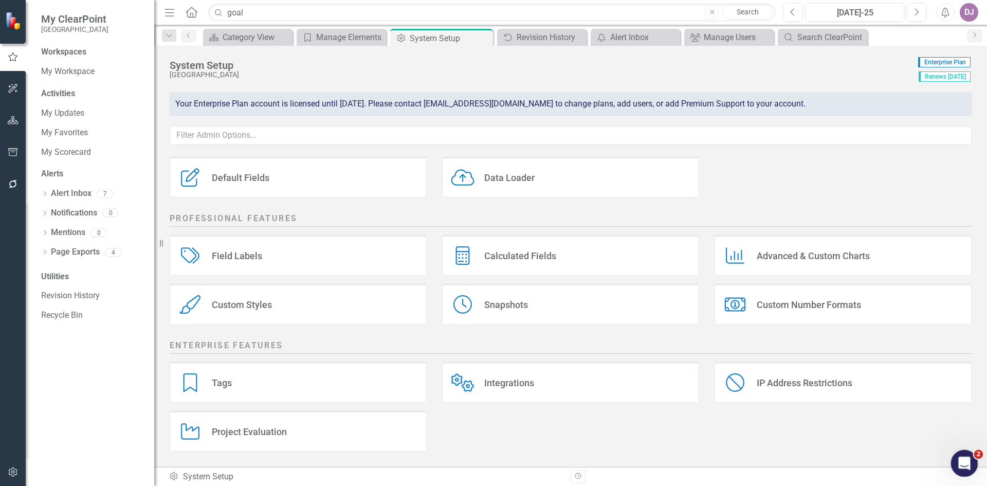
click at [962, 467] on icon "Open Intercom Messenger" at bounding box center [963, 462] width 17 height 17
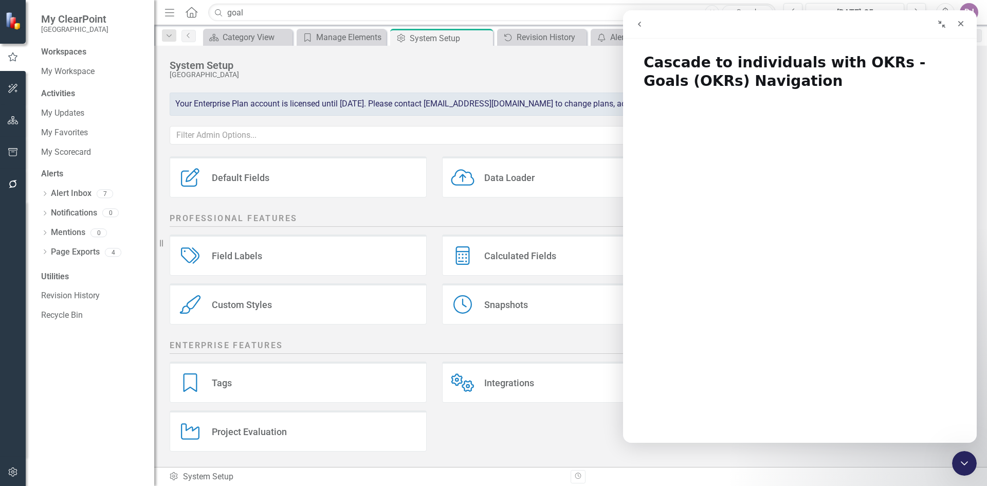
click at [643, 25] on icon "go back" at bounding box center [640, 24] width 8 height 8
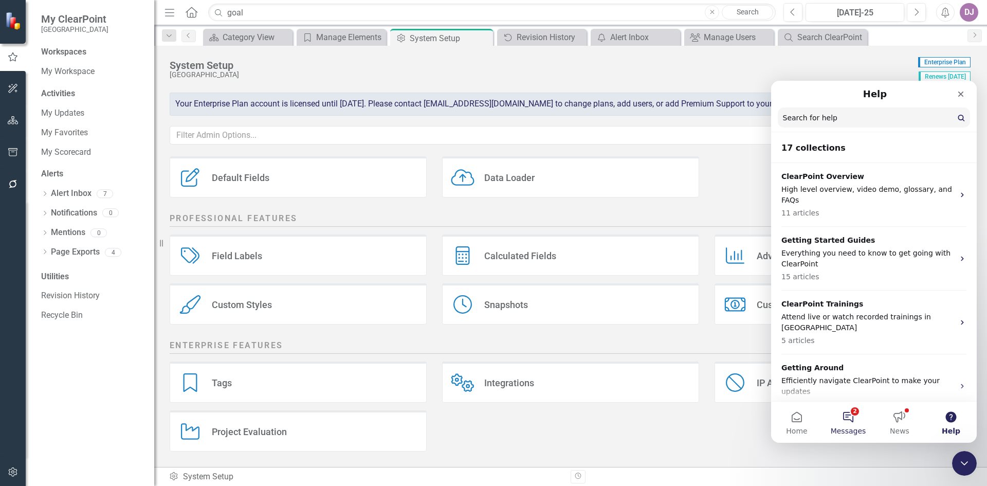
click at [849, 424] on button "2 Messages" at bounding box center [848, 422] width 51 height 41
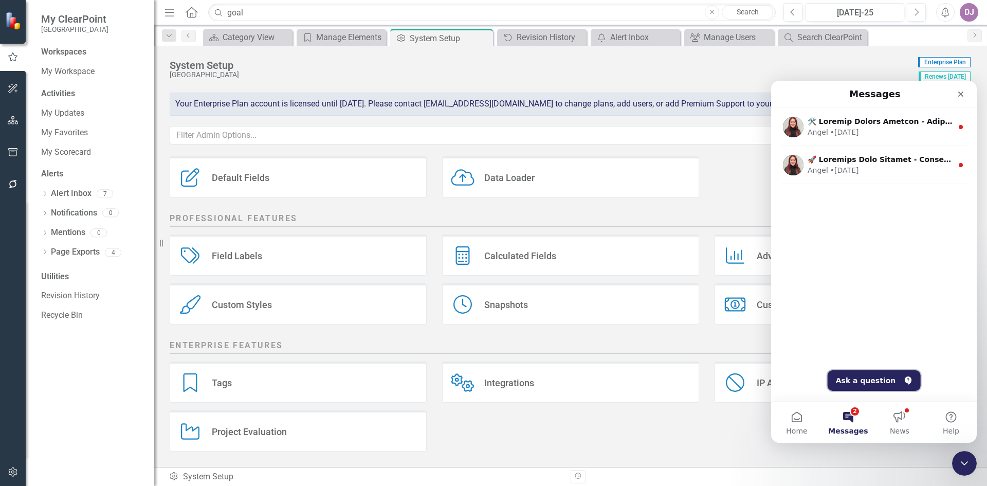
click at [860, 380] on button "Ask a question" at bounding box center [874, 380] width 93 height 21
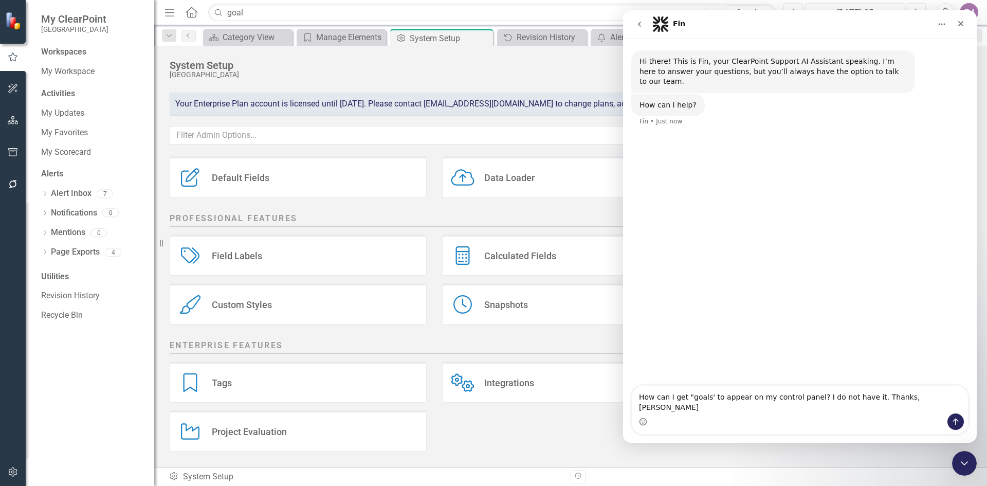
type textarea "How can I get "goals' to appear on my control panel? I do not have it. Thanks, …"
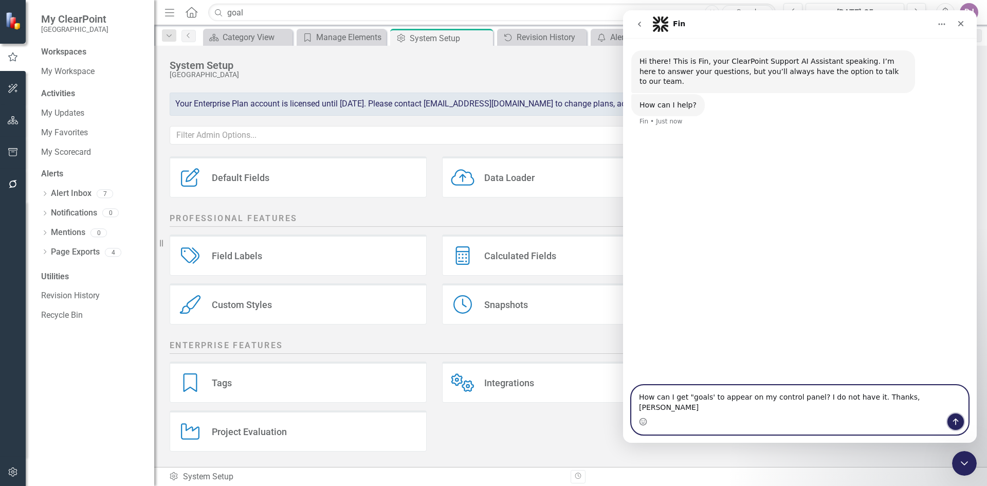
click at [957, 421] on icon "Send a message…" at bounding box center [956, 422] width 8 height 8
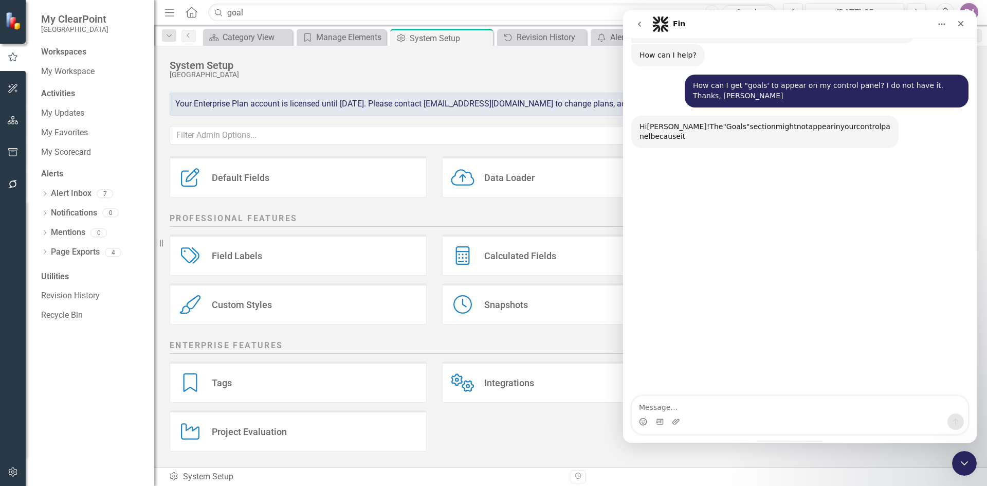
scroll to position [79, 0]
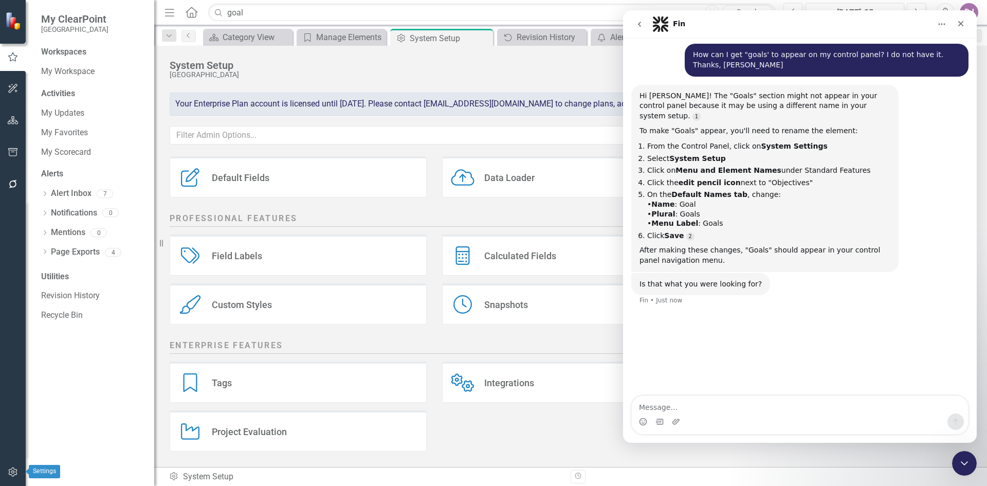
click at [11, 471] on icon "button" at bounding box center [13, 472] width 11 height 8
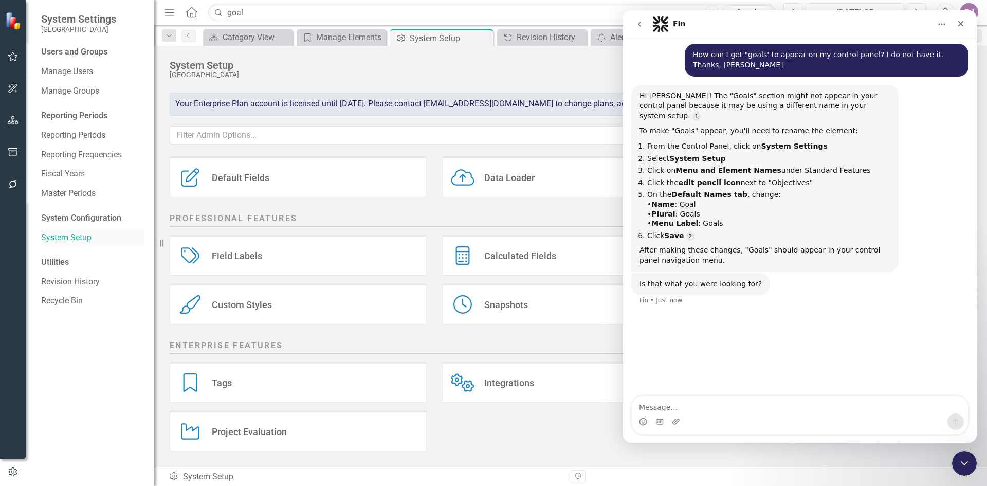
click at [58, 238] on link "System Setup" at bounding box center [92, 238] width 103 height 12
click at [57, 238] on link "System Setup" at bounding box center [92, 238] width 103 height 12
click at [500, 453] on div "Tags Tags Integrations Integrations IP Address Restrictions IP Address Restrict…" at bounding box center [571, 411] width 818 height 98
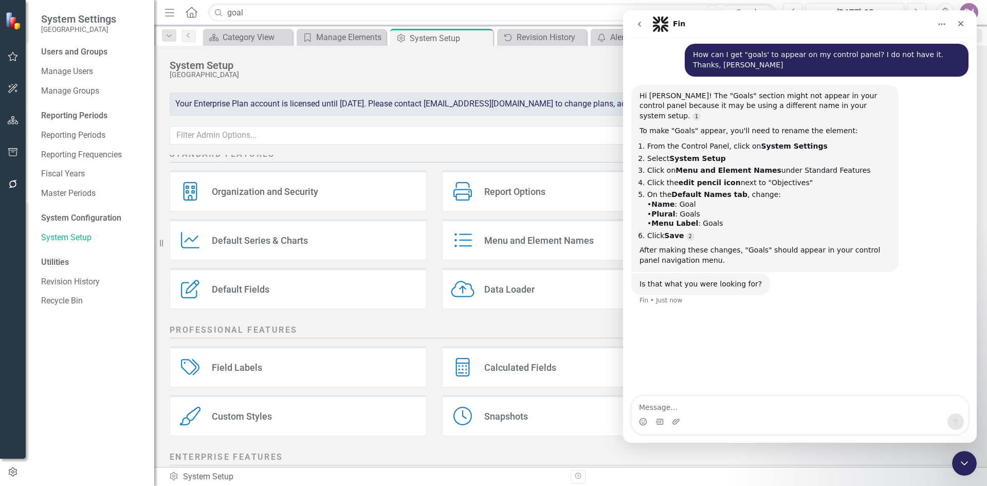
scroll to position [0, 0]
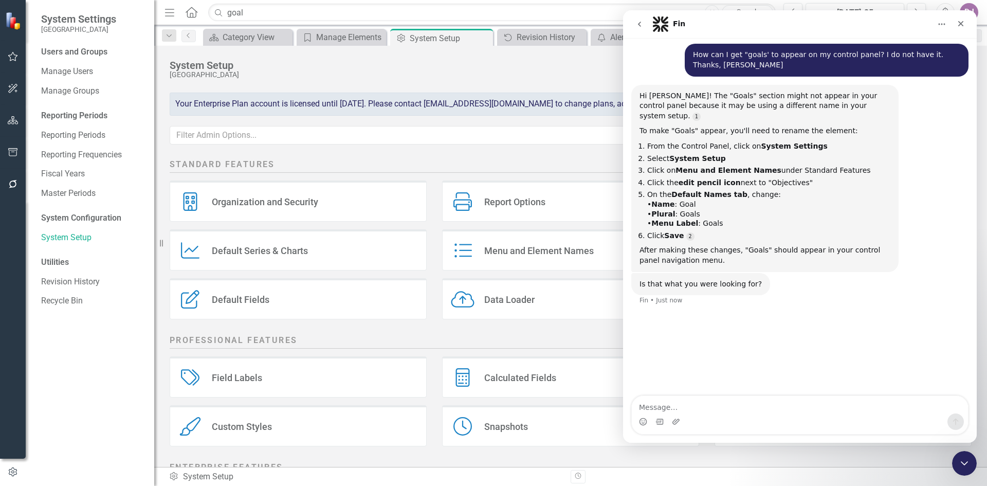
click at [513, 254] on div "Menu and Element Names" at bounding box center [539, 251] width 110 height 12
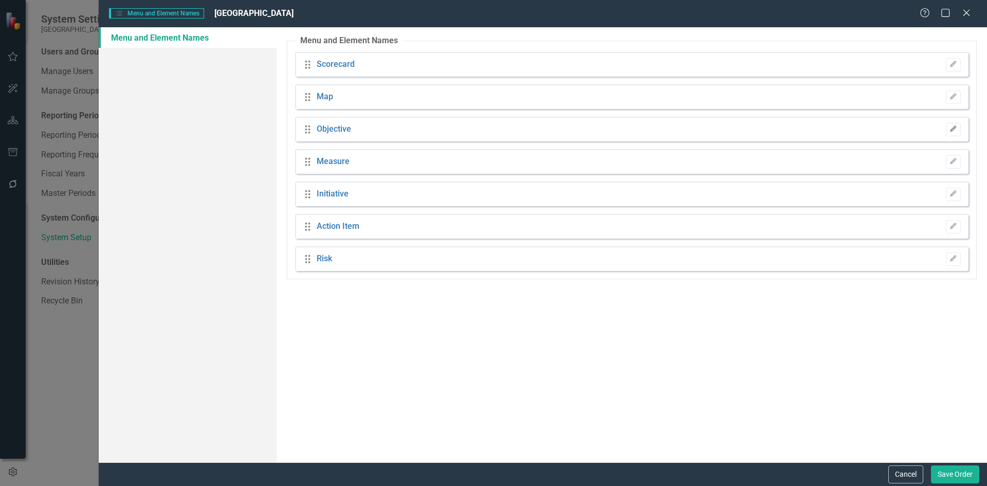
click at [951, 129] on icon "Edit" at bounding box center [954, 129] width 8 height 6
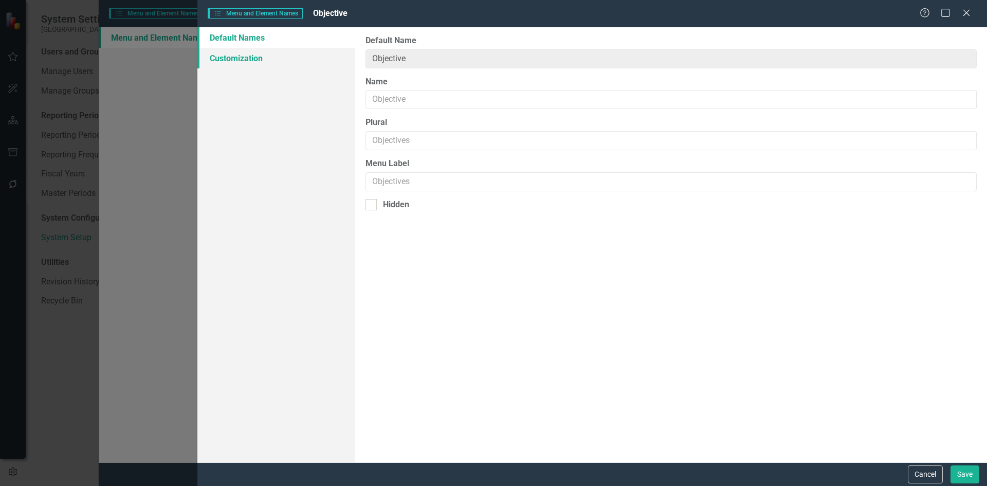
click at [257, 57] on link "Customization" at bounding box center [276, 58] width 158 height 21
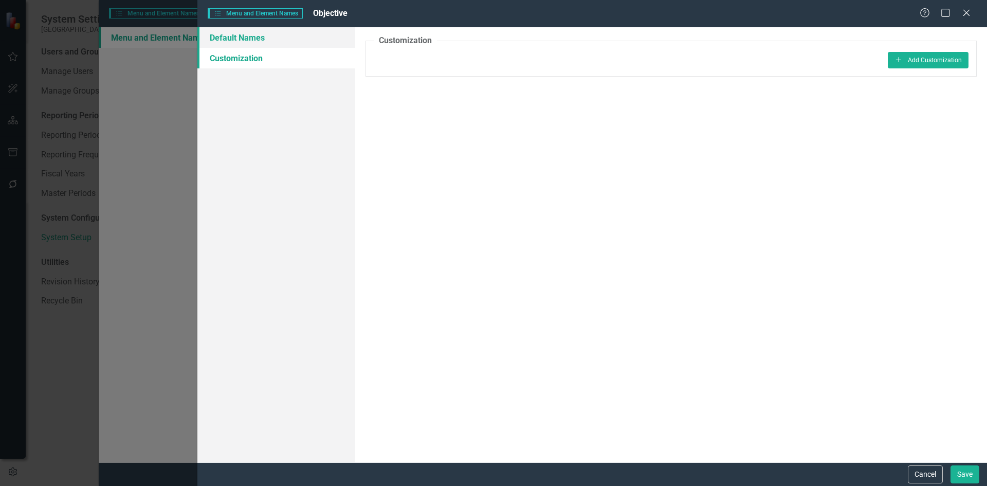
click at [256, 42] on link "Default Names" at bounding box center [276, 37] width 158 height 21
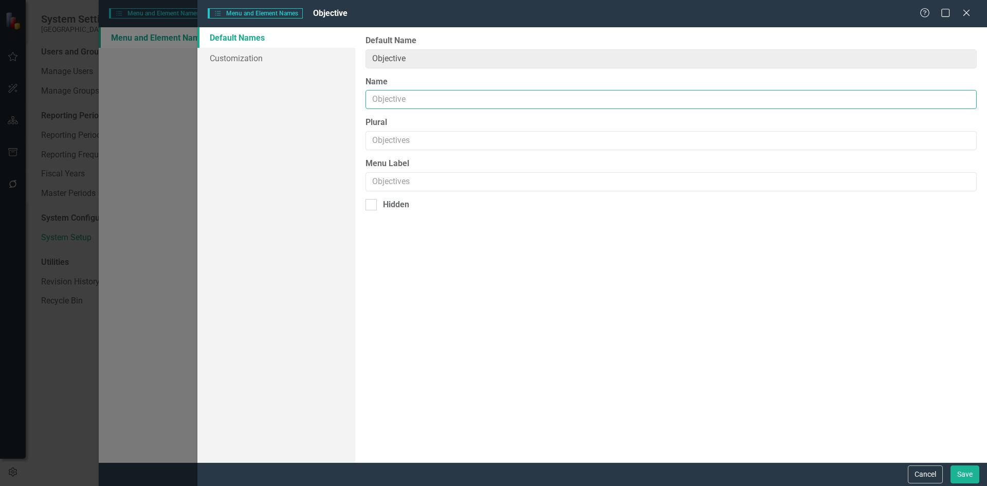
click at [420, 100] on input "Name" at bounding box center [671, 99] width 611 height 19
drag, startPoint x: 419, startPoint y: 98, endPoint x: 369, endPoint y: 101, distance: 50.0
click at [369, 101] on input "Name" at bounding box center [671, 99] width 611 height 19
click at [616, 271] on div "From this page, you can rename (and optionally hide) the default element names …" at bounding box center [671, 244] width 632 height 435
click at [387, 101] on input "Name" at bounding box center [671, 99] width 611 height 19
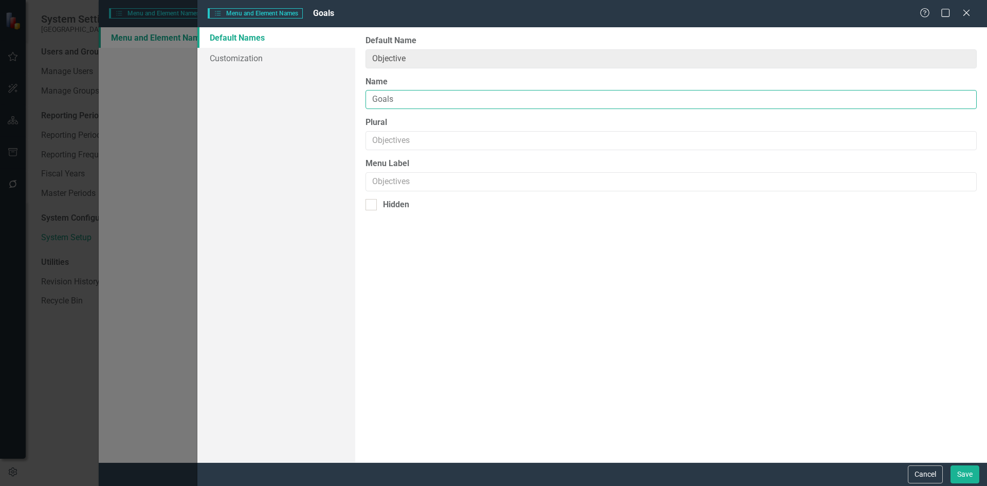
click at [392, 97] on input "Goals" at bounding box center [671, 99] width 611 height 19
click at [391, 99] on input "Goals" at bounding box center [671, 99] width 611 height 19
type input "Goal"
click at [404, 142] on input "Plural" at bounding box center [671, 140] width 611 height 19
type input "Goals"
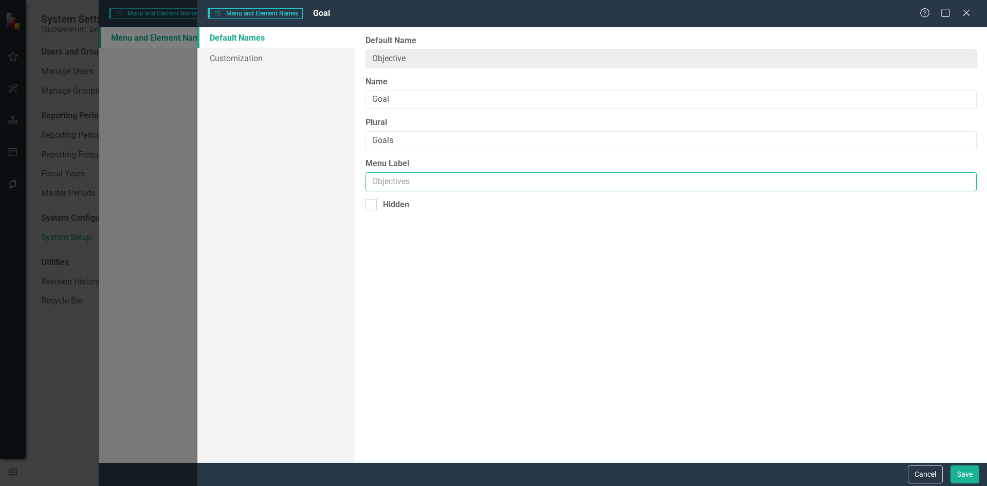
click at [386, 179] on input "Menu Label" at bounding box center [671, 181] width 611 height 19
type input "Goal"
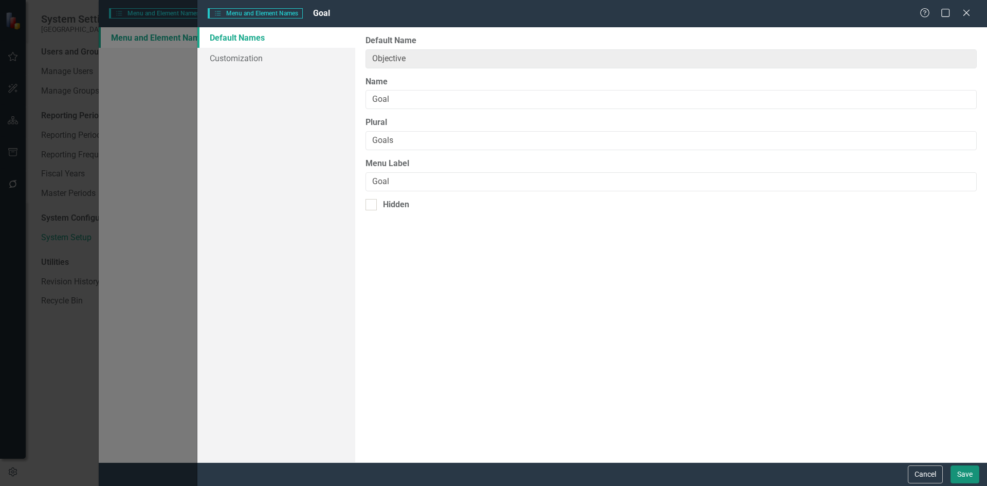
click at [968, 477] on button "Save" at bounding box center [965, 474] width 29 height 18
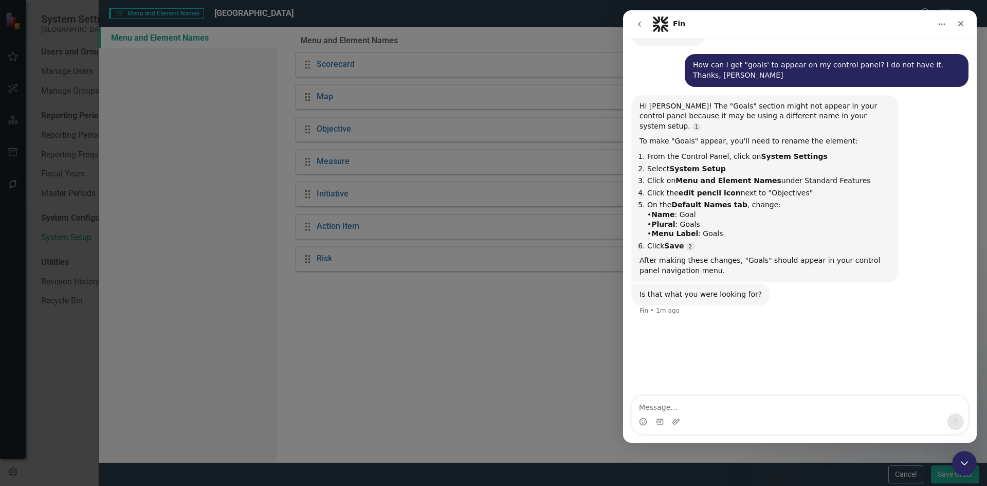
scroll to position [69, 0]
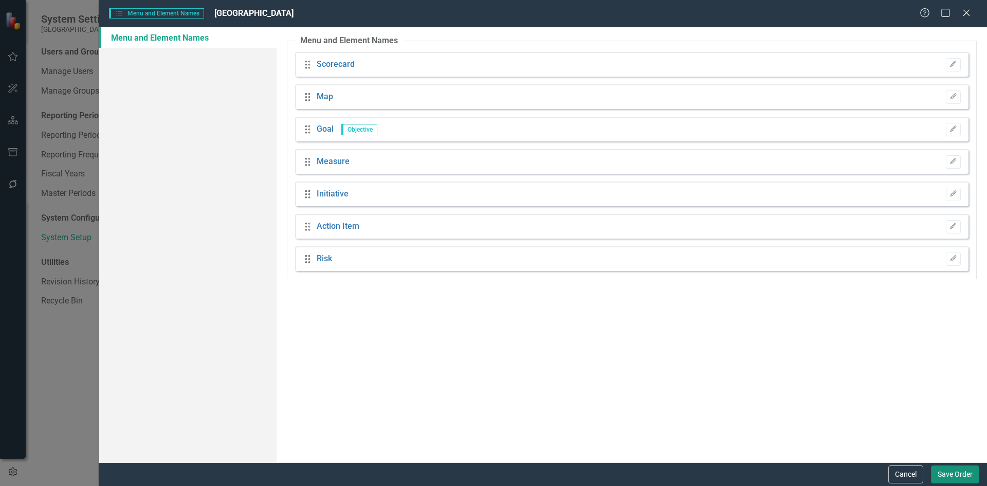
click at [945, 479] on button "Save Order" at bounding box center [955, 474] width 48 height 18
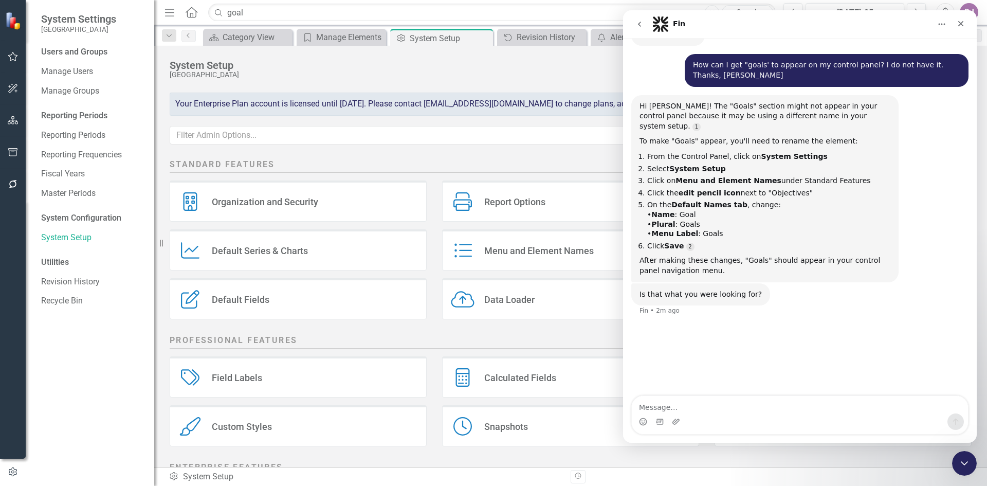
click at [514, 250] on div "Menu and Element Names" at bounding box center [539, 251] width 110 height 12
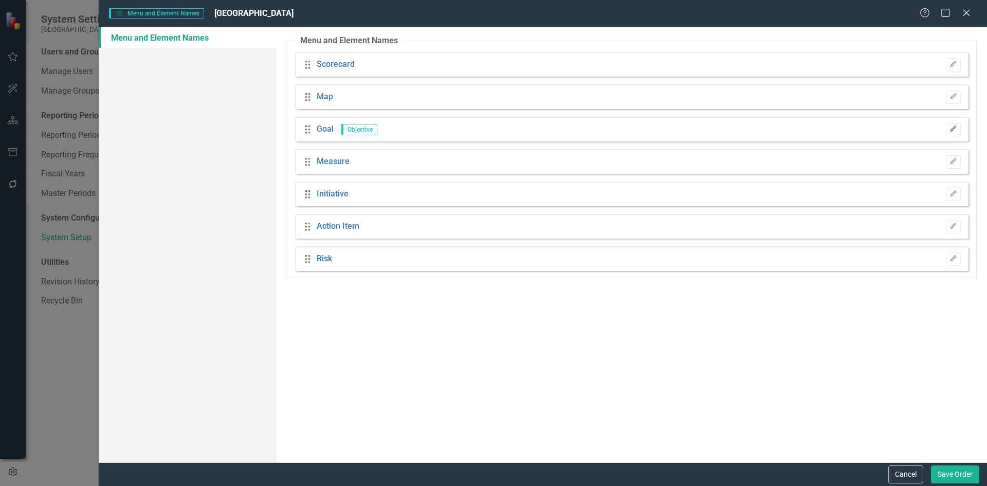
click at [956, 130] on icon "Edit" at bounding box center [954, 129] width 8 height 6
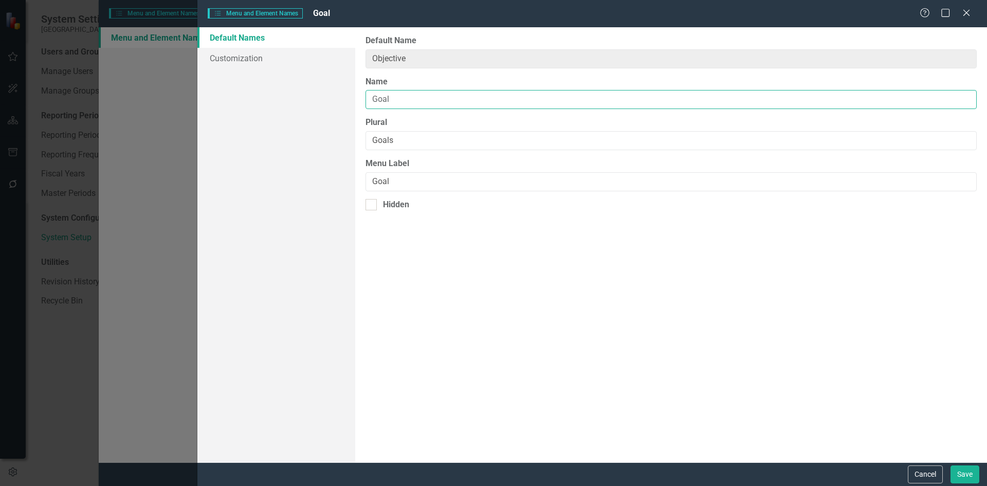
drag, startPoint x: 393, startPoint y: 100, endPoint x: 367, endPoint y: 101, distance: 26.2
click at [367, 101] on input "Goal" at bounding box center [671, 99] width 611 height 19
type input "Objective"
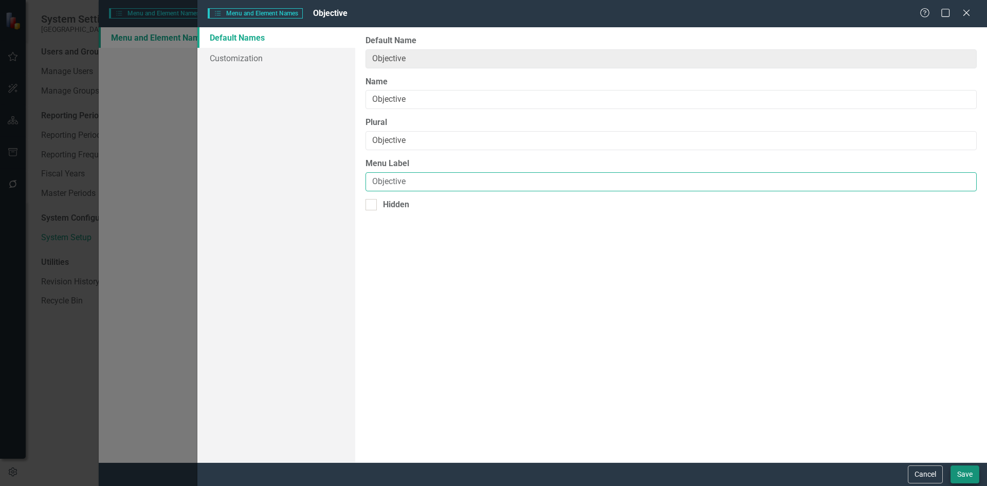
type input "Objective"
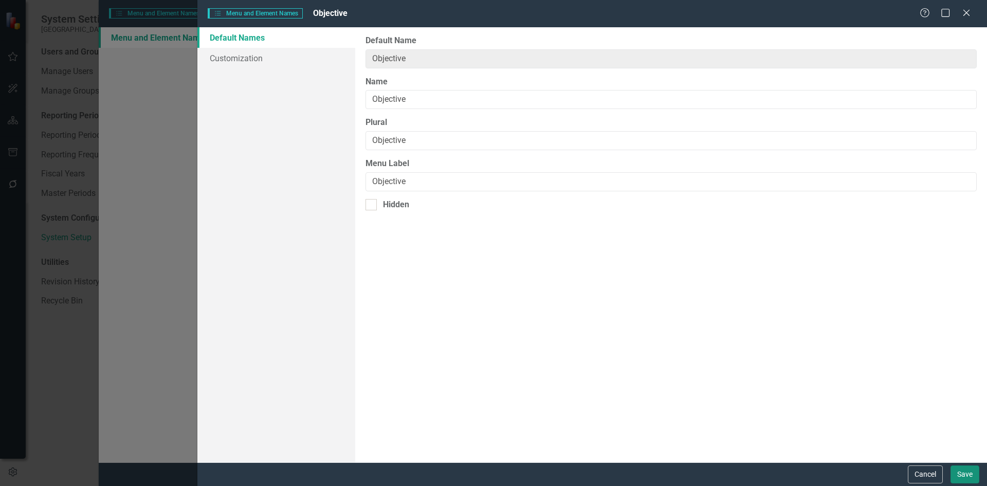
click at [969, 472] on button "Save" at bounding box center [965, 474] width 29 height 18
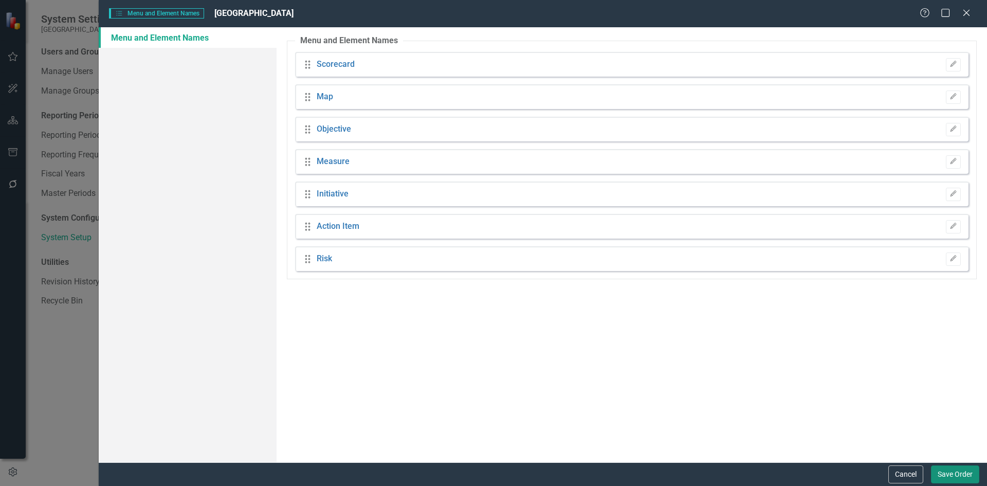
click at [947, 474] on button "Save Order" at bounding box center [955, 474] width 48 height 18
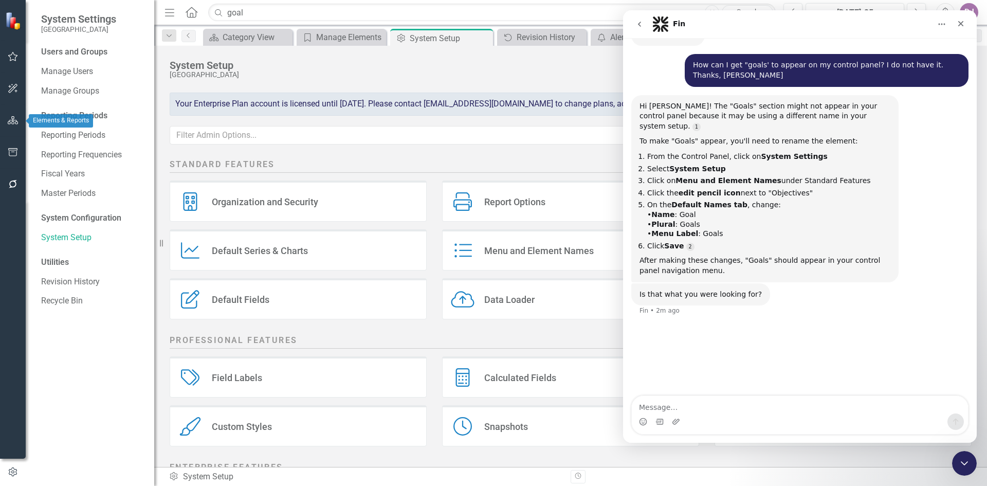
click at [13, 121] on icon "button" at bounding box center [13, 120] width 11 height 8
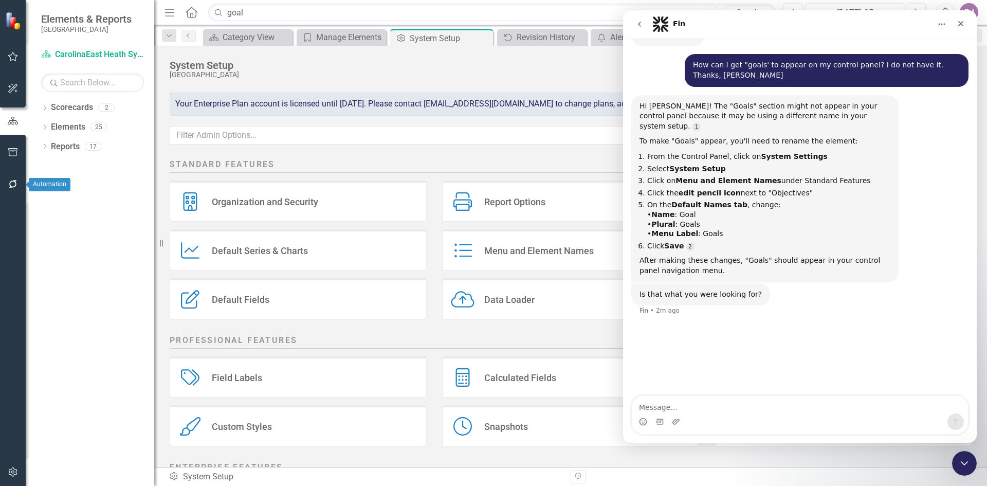
click at [12, 184] on icon "button" at bounding box center [13, 184] width 11 height 8
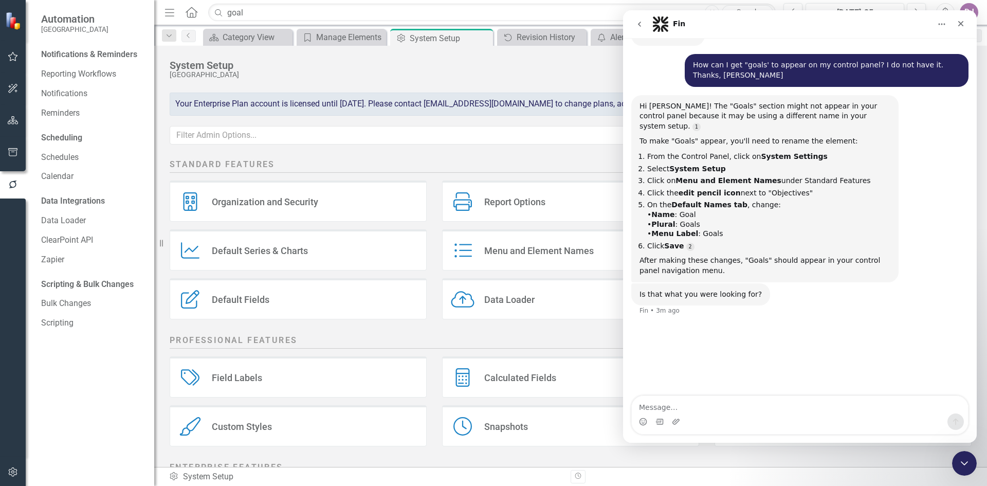
click at [93, 397] on div "Notifications & Reminders Reporting Workflows Notifications Reminders Schedulin…" at bounding box center [90, 266] width 129 height 440
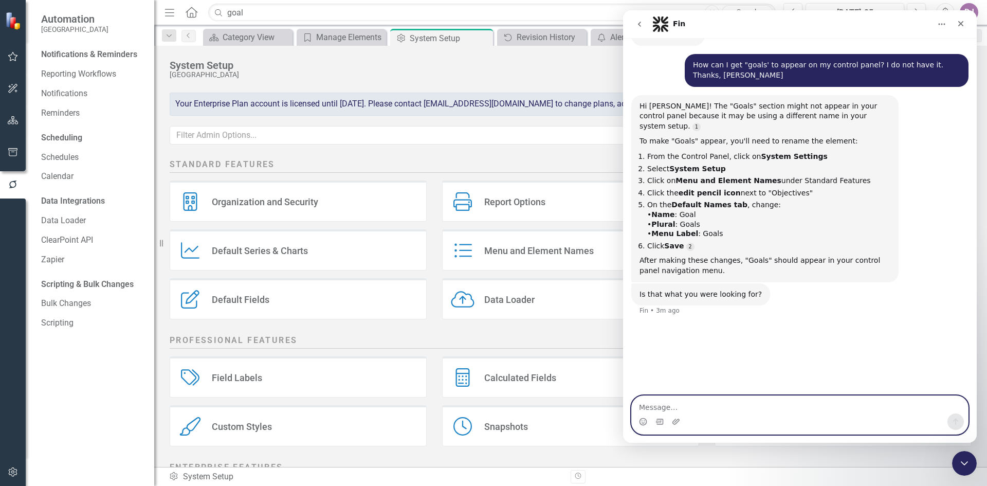
click at [692, 408] on textarea "Message…" at bounding box center [800, 404] width 336 height 17
type textarea "No, I need to see the goal icon on my control panel."
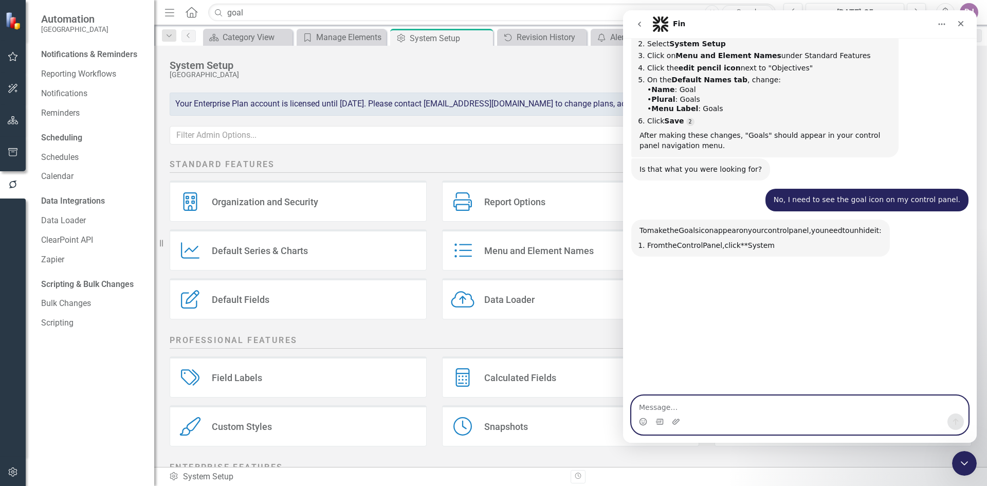
scroll to position [318, 0]
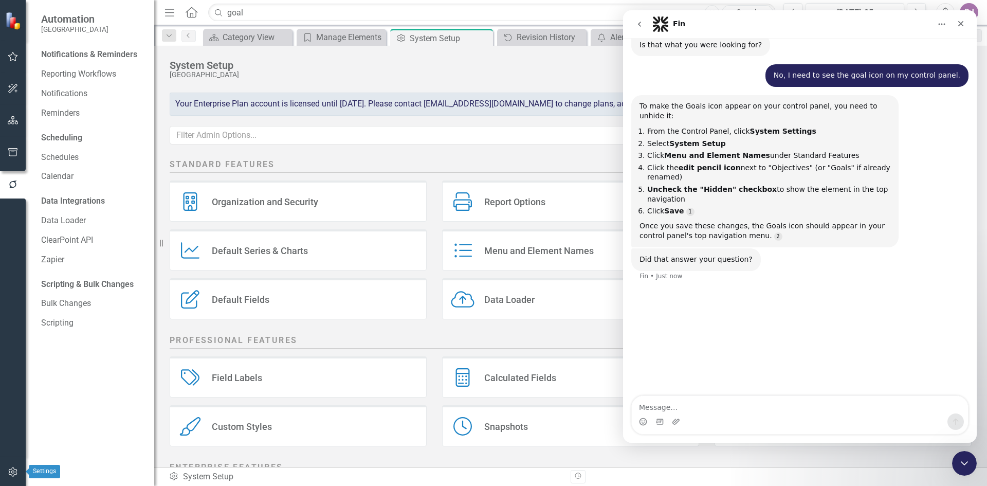
click at [12, 475] on icon "button" at bounding box center [13, 472] width 11 height 8
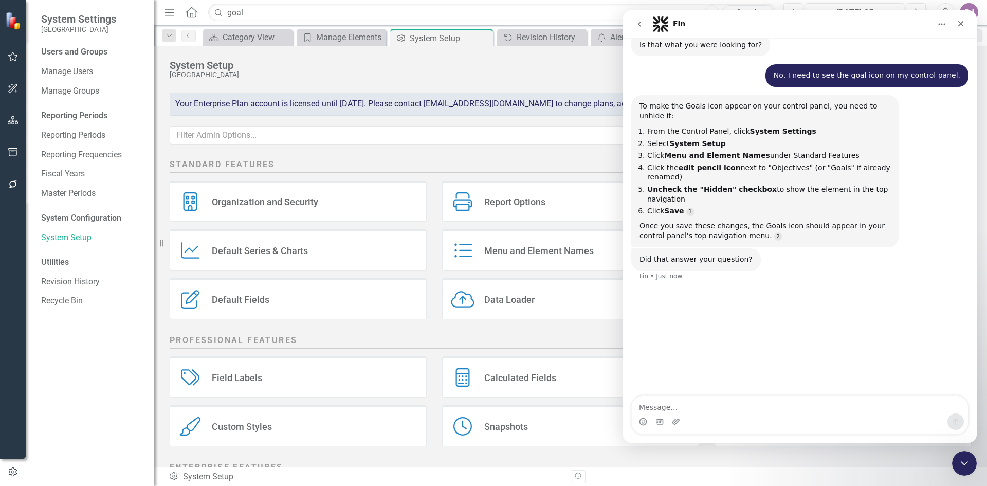
click at [513, 257] on div "Menu and Element Names Menu and Element Names" at bounding box center [570, 249] width 257 height 41
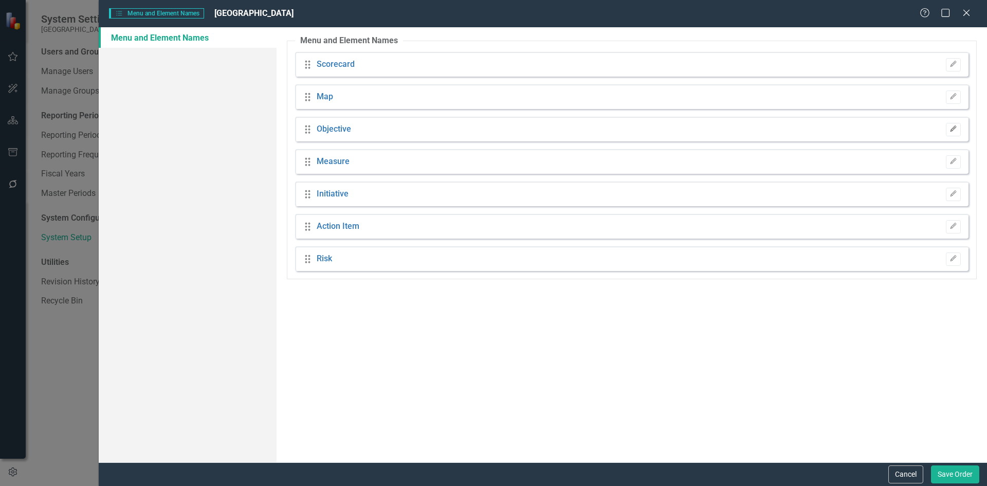
click at [957, 127] on icon "button" at bounding box center [953, 128] width 6 height 6
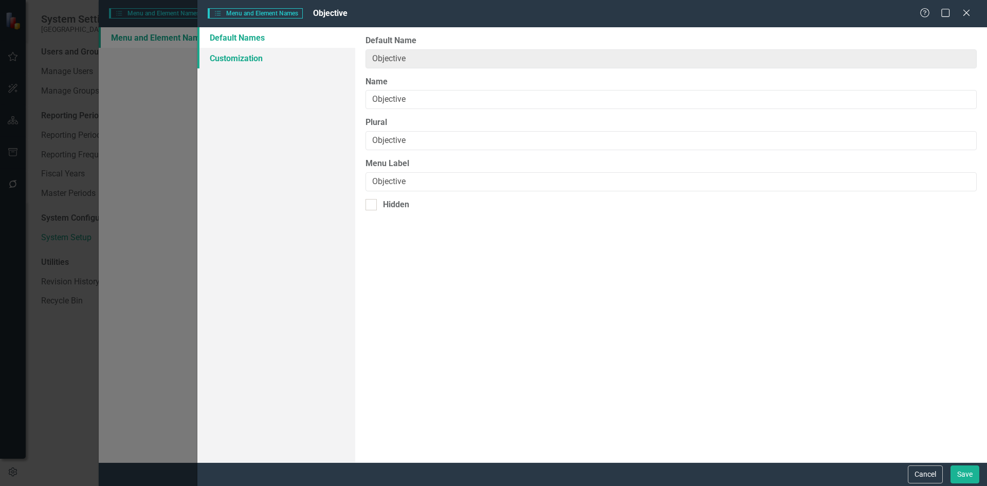
click at [239, 58] on link "Customization" at bounding box center [276, 58] width 158 height 21
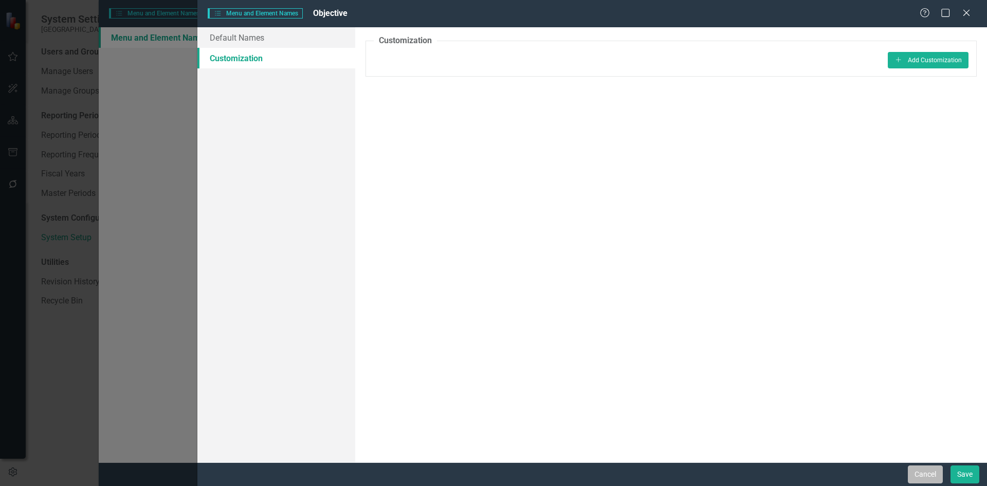
click at [934, 473] on button "Cancel" at bounding box center [925, 474] width 35 height 18
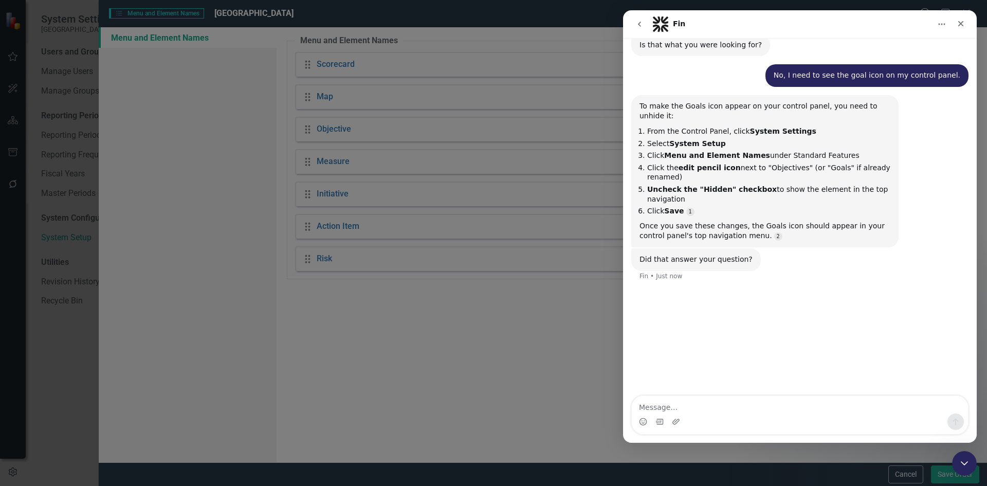
scroll to position [308, 0]
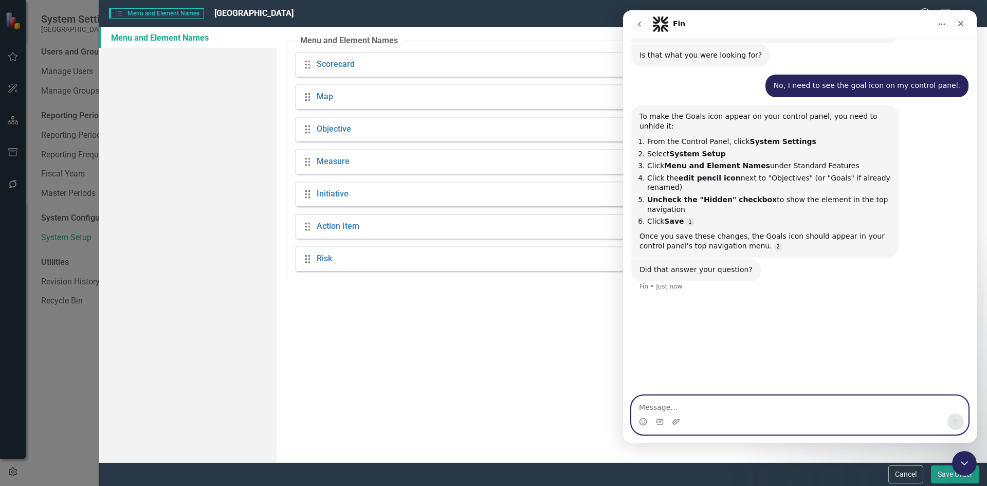
click at [696, 404] on textarea "Message…" at bounding box center [800, 404] width 336 height 17
type textarea "It was not hidden, but still the goal icon does not appear on the Control panel."
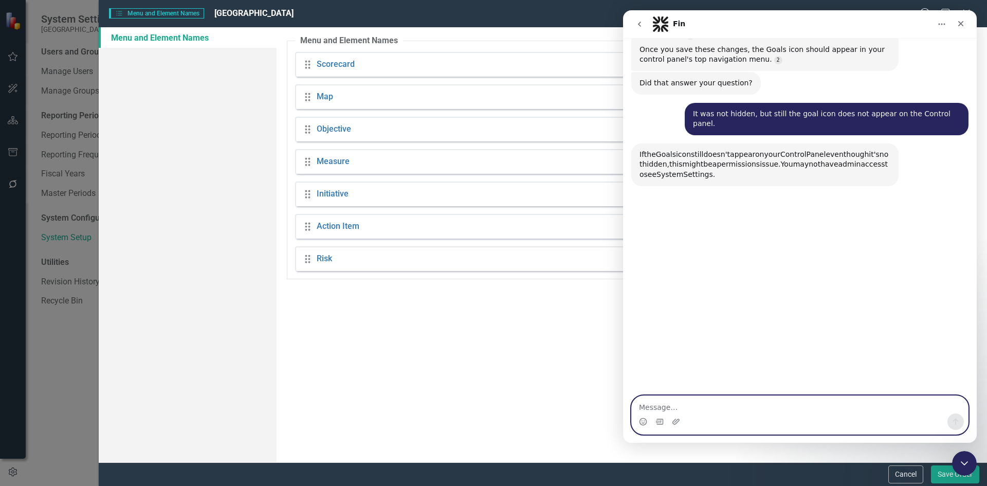
scroll to position [504, 0]
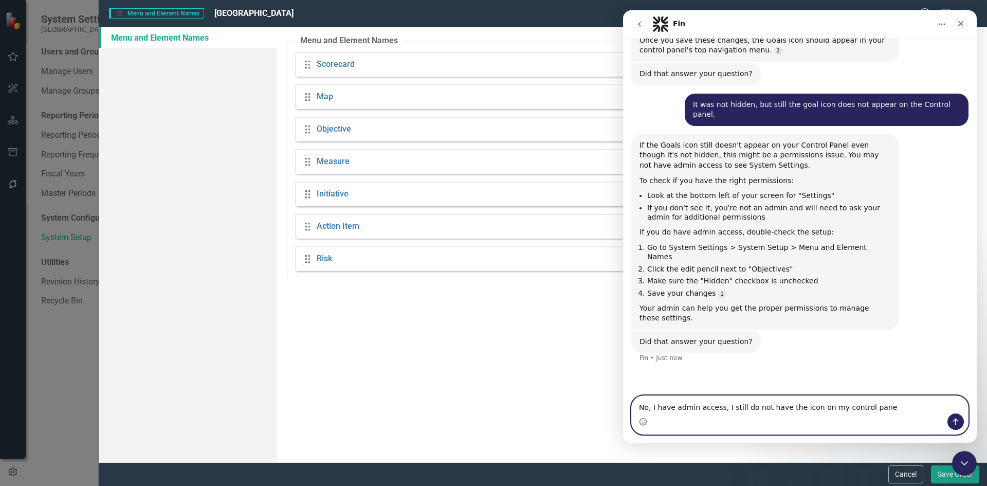
type textarea "No, I have admin access, I still do not have the icon on my control panel"
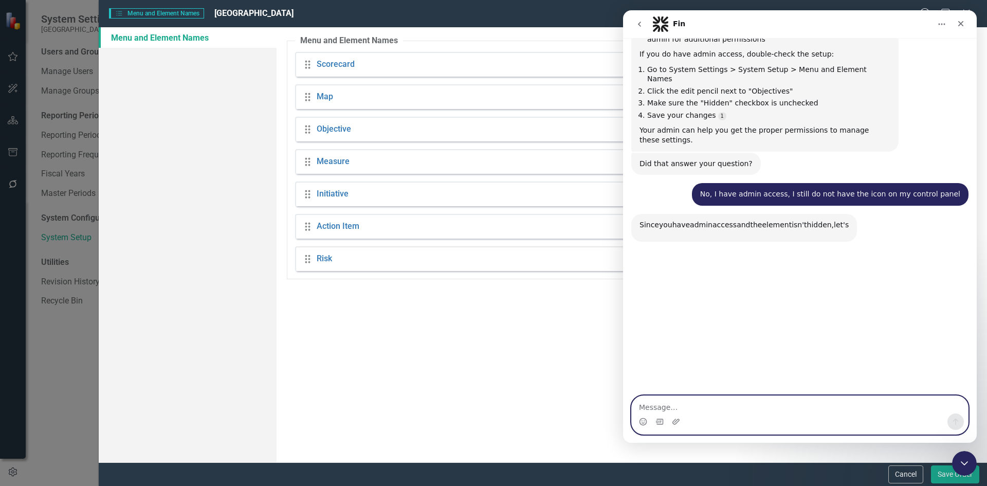
scroll to position [742, 0]
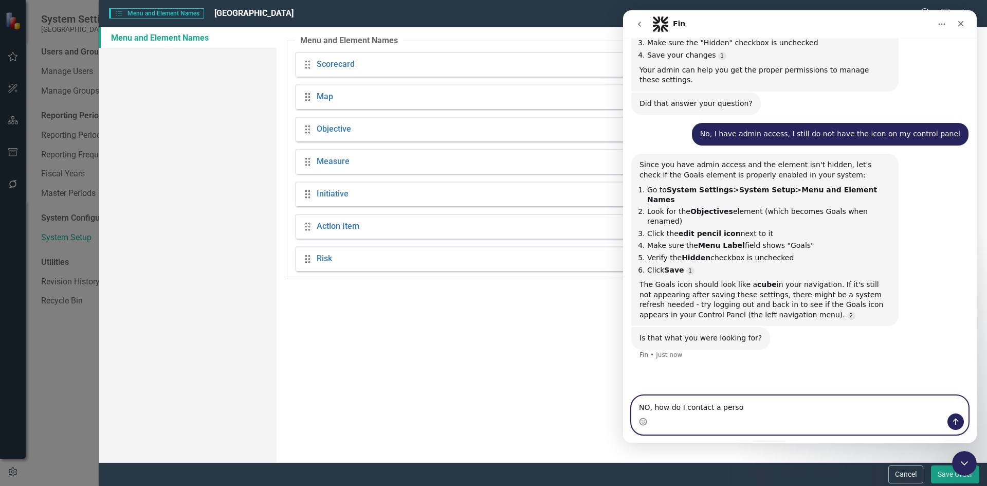
type textarea "NO, how do I contact a person"
type textarea "Yes, a human agent please"
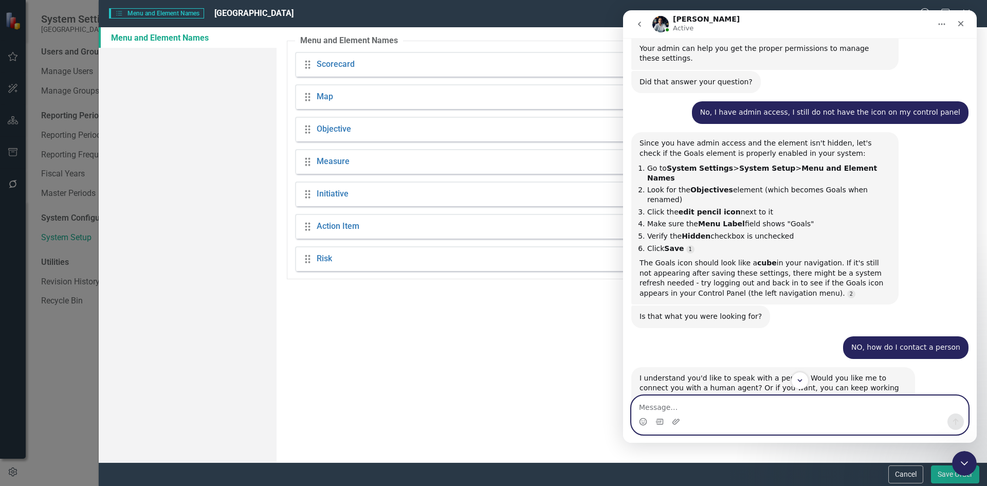
scroll to position [2, 0]
click at [747, 411] on textarea "Message…" at bounding box center [800, 404] width 336 height 17
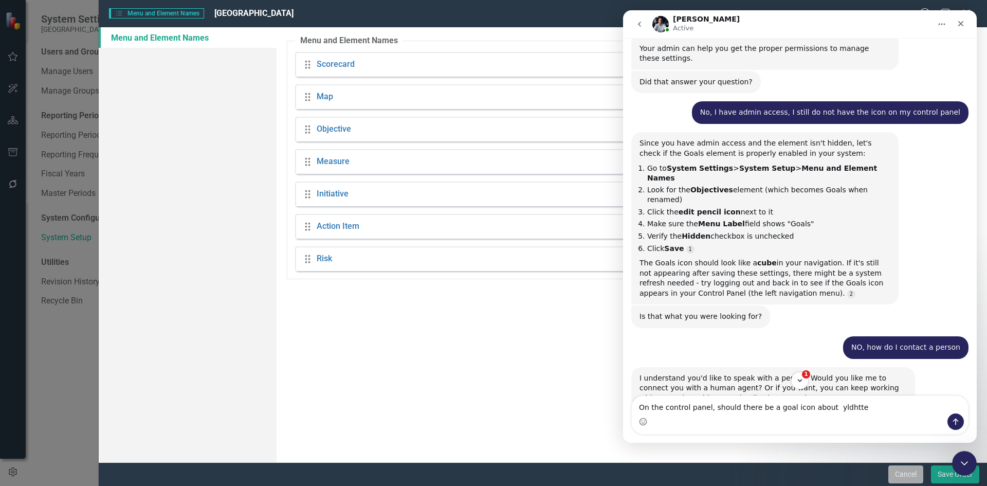
click at [905, 476] on button "Cancel" at bounding box center [906, 474] width 35 height 18
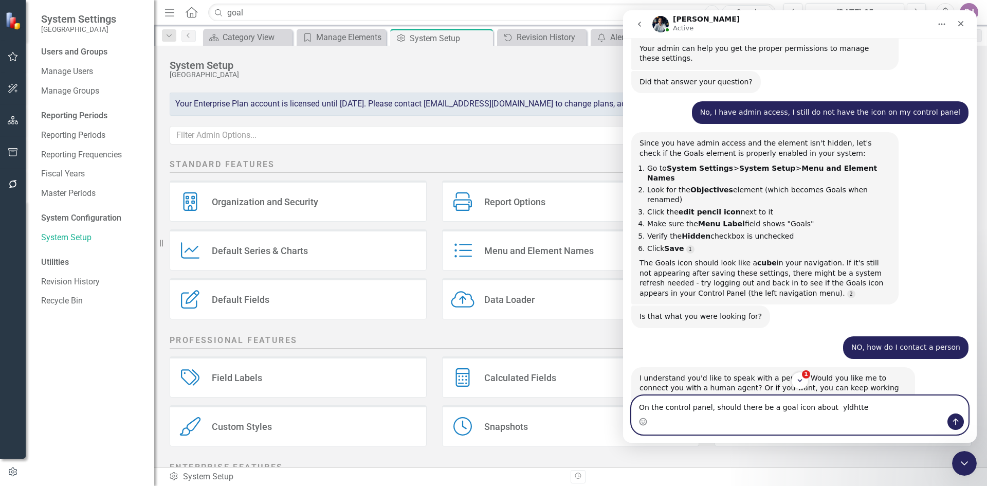
click at [817, 405] on textarea "On the control panel, should there be a goal icon about yldhtte" at bounding box center [800, 404] width 336 height 17
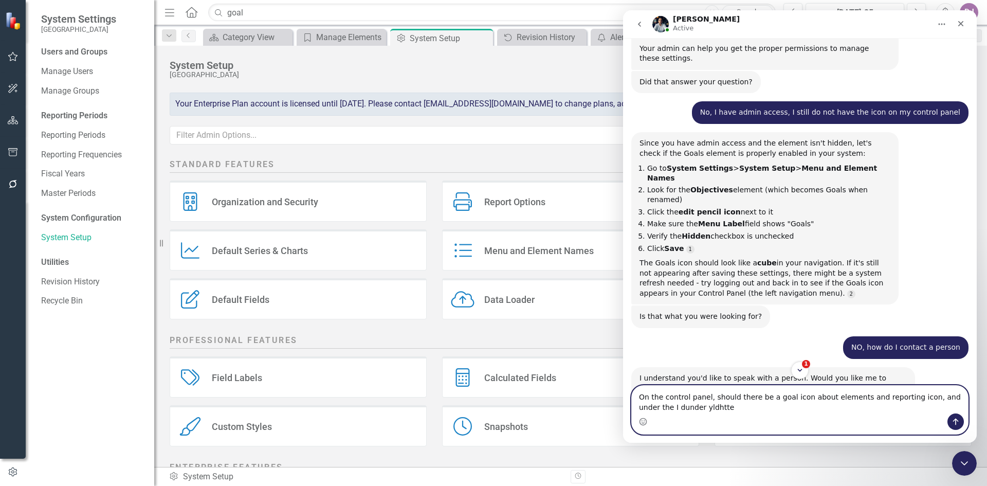
click at [958, 394] on textarea "On the control panel, should there be a goal icon about elements and reporting …" at bounding box center [800, 400] width 336 height 28
click at [639, 404] on textarea "On the control panel, should there be a goal icon about elements and reporting …" at bounding box center [800, 400] width 336 height 28
type textarea "On the control panel, should there be a goal icon about elements and reporting …"
click at [960, 421] on icon "Send a message…" at bounding box center [956, 422] width 8 height 8
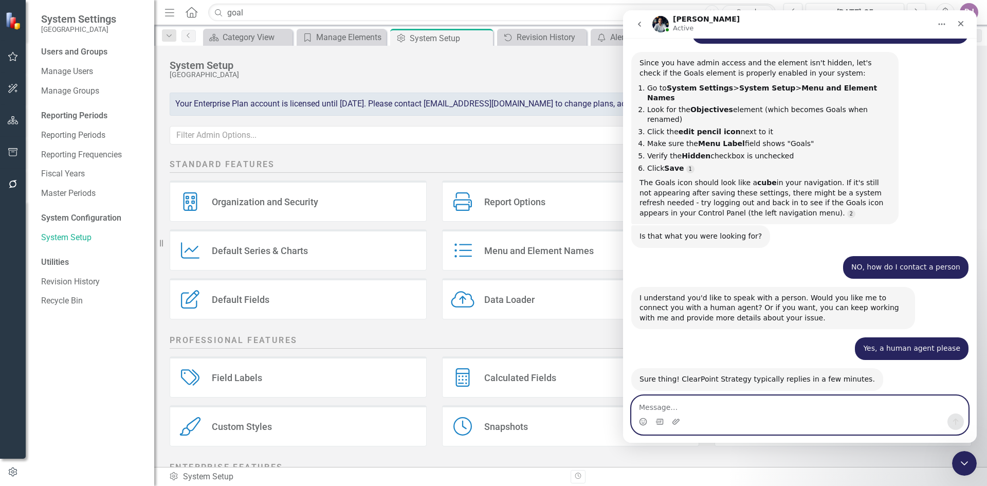
scroll to position [899, 0]
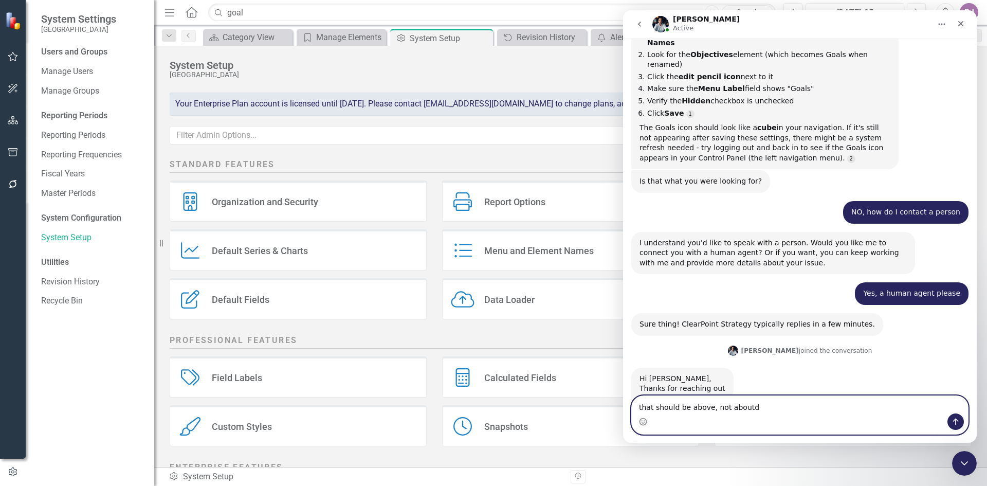
type textarea "that should be above, not about"
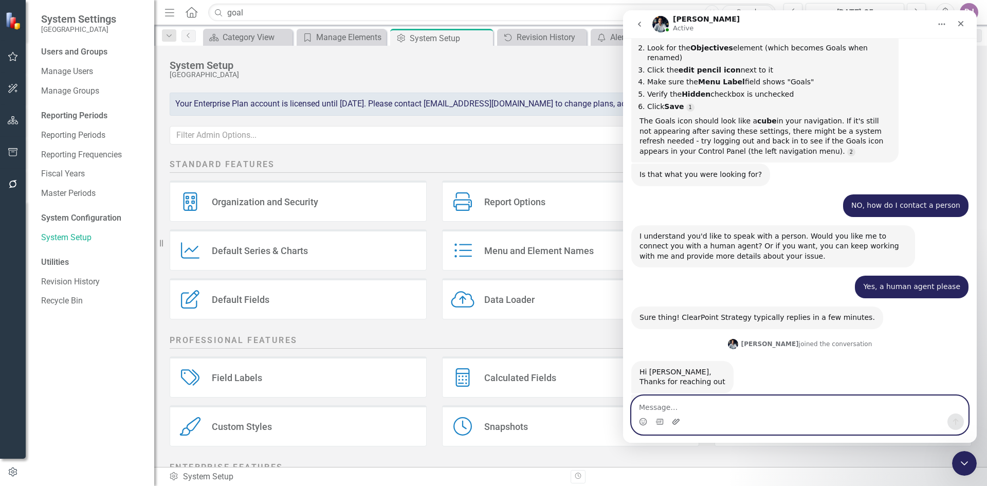
click at [677, 423] on icon "Upload attachment" at bounding box center [676, 422] width 7 height 6
drag, startPoint x: 705, startPoint y: 418, endPoint x: 661, endPoint y: 424, distance: 43.7
click at [661, 424] on icon "Gif picker" at bounding box center [659, 422] width 7 height 6
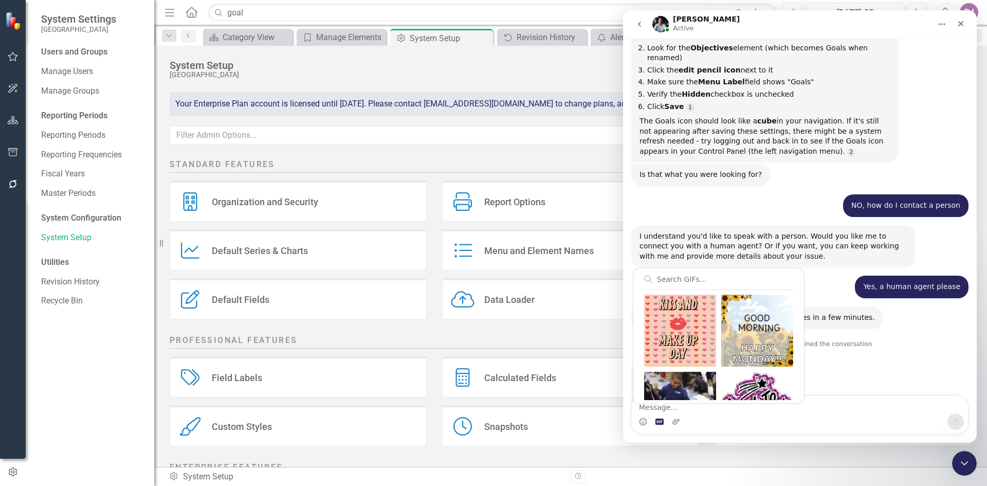
click at [717, 425] on div "Intercom messenger" at bounding box center [800, 421] width 336 height 16
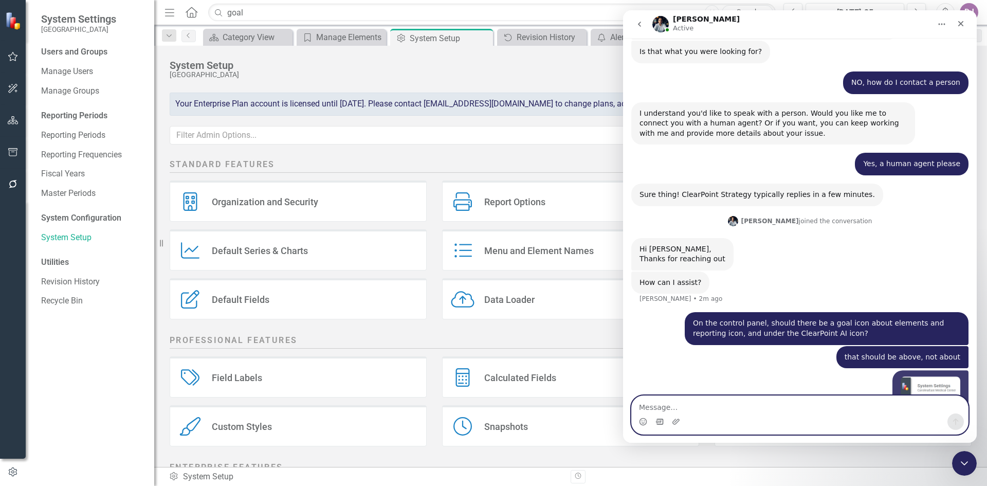
scroll to position [1057, 0]
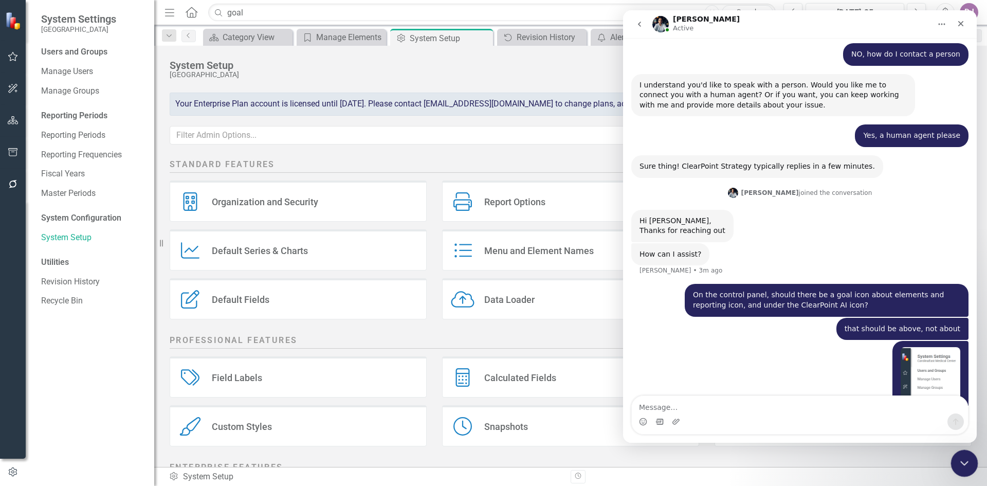
click at [964, 459] on icon "Close Intercom Messenger" at bounding box center [963, 462] width 12 height 12
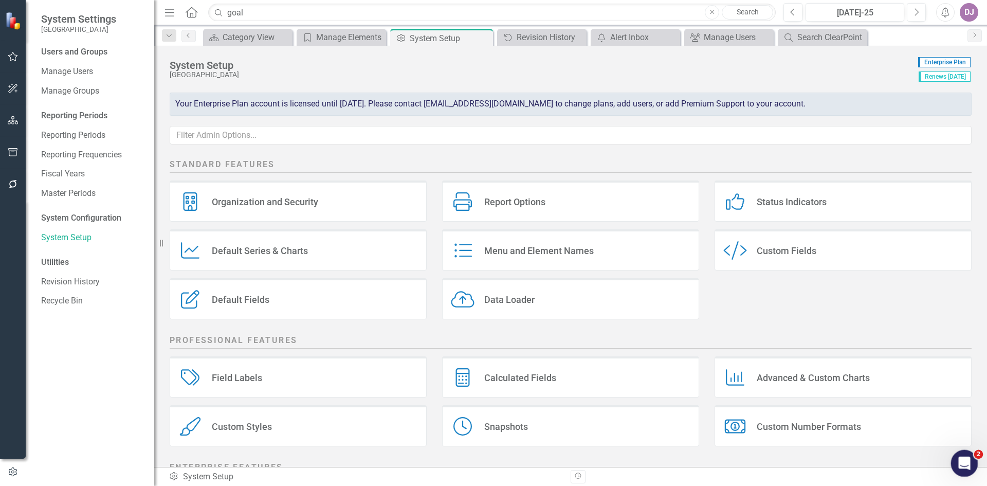
click at [964, 459] on icon "Open Intercom Messenger" at bounding box center [963, 462] width 7 height 8
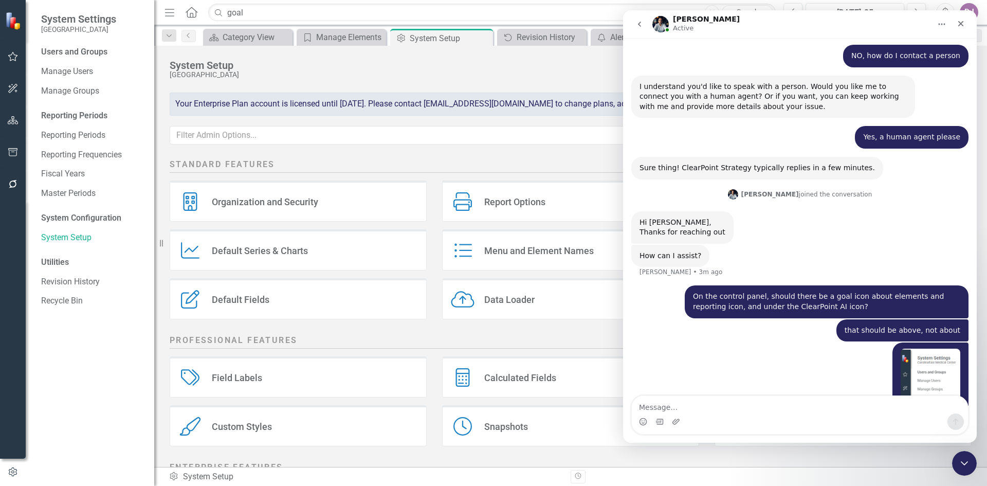
click at [939, 26] on icon "Home" at bounding box center [942, 24] width 8 height 8
click at [936, 188] on div "[PERSON_NAME] joined the conversation 12:38 pm" at bounding box center [800, 200] width 337 height 24
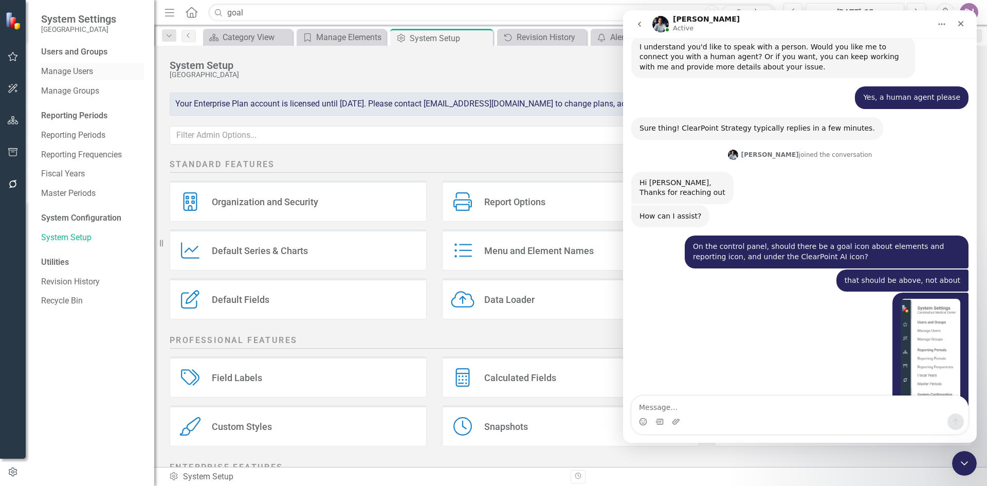
scroll to position [1097, 0]
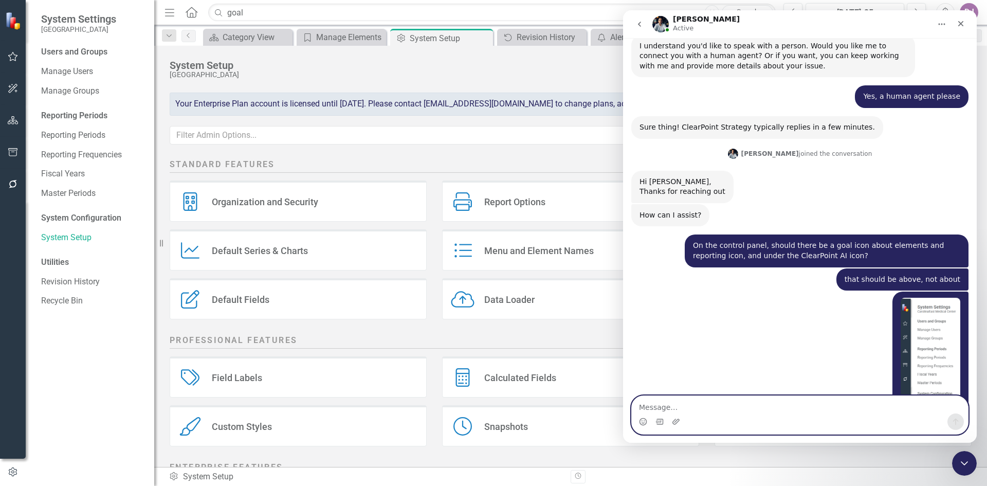
click at [680, 406] on textarea "Message…" at bounding box center [800, 404] width 336 height 17
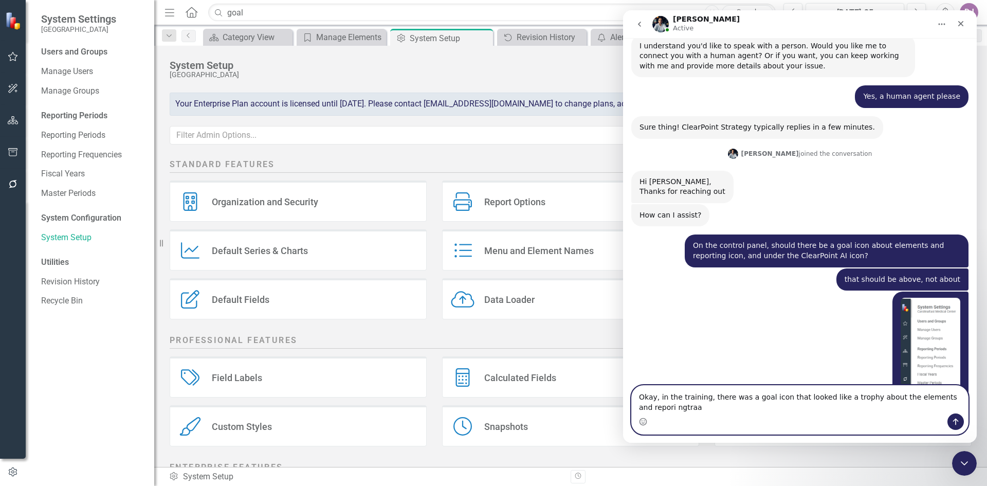
scroll to position [1108, 0]
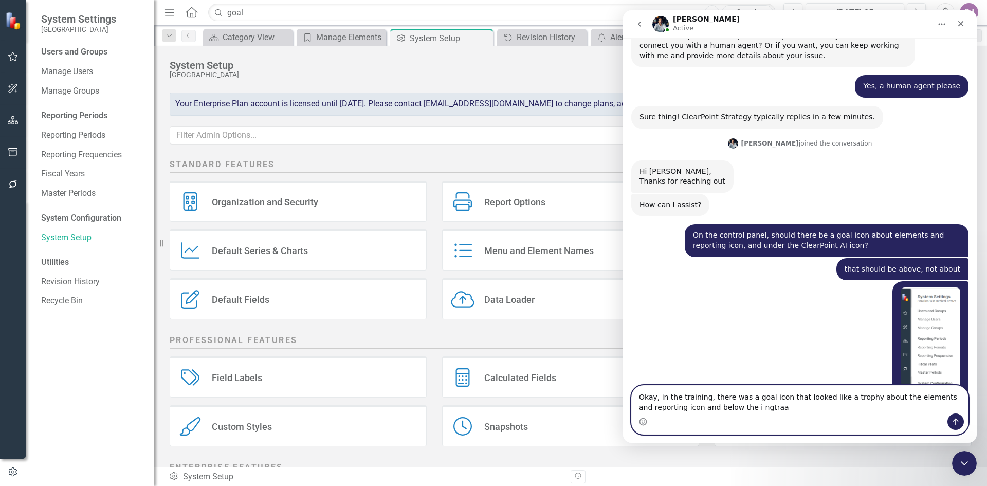
click at [869, 393] on textarea "Okay, in the training, there was a goal icon that looked like a trophy about th…" at bounding box center [800, 400] width 336 height 28
click at [702, 410] on textarea "Okay, in the training, there was a goal icon that looked like a trophy above th…" at bounding box center [800, 400] width 336 height 28
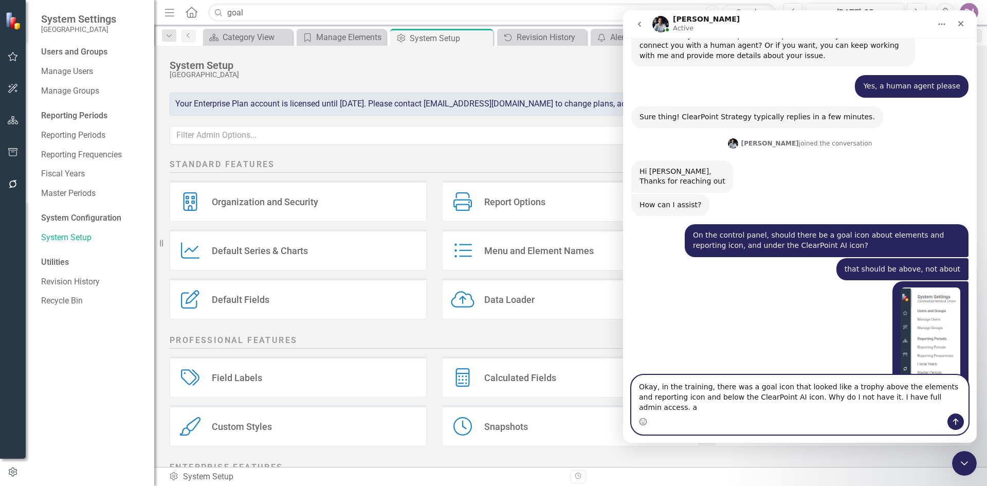
type textarea "Okay, in the training, there was a goal icon that looked like a trophy above th…"
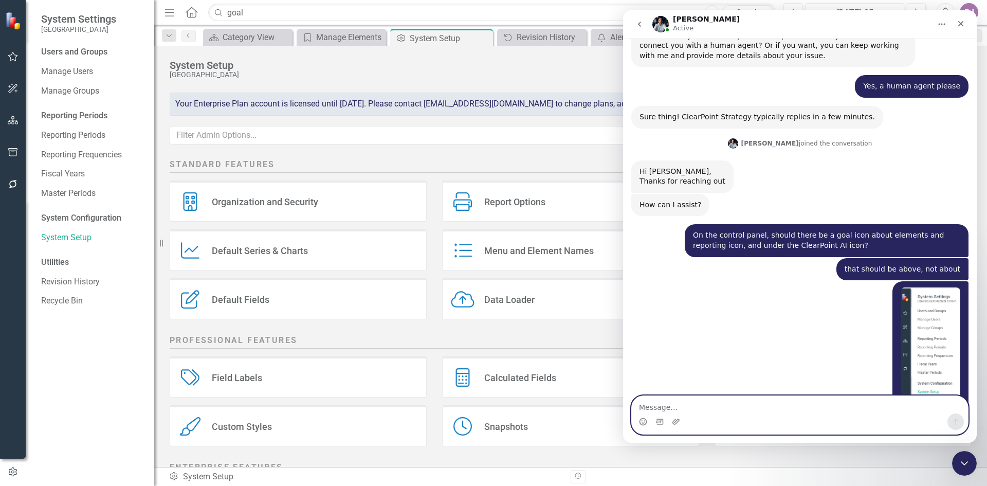
scroll to position [1148, 0]
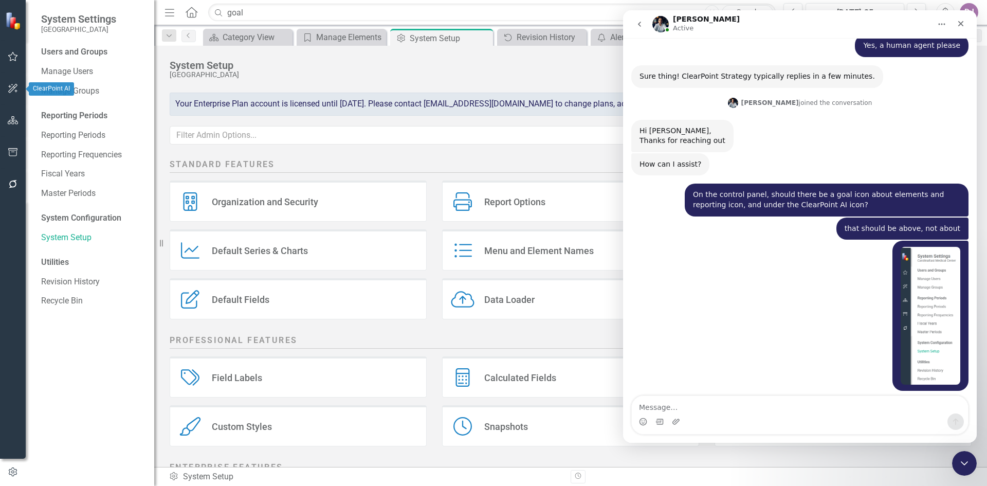
click at [12, 88] on icon "button" at bounding box center [12, 88] width 9 height 9
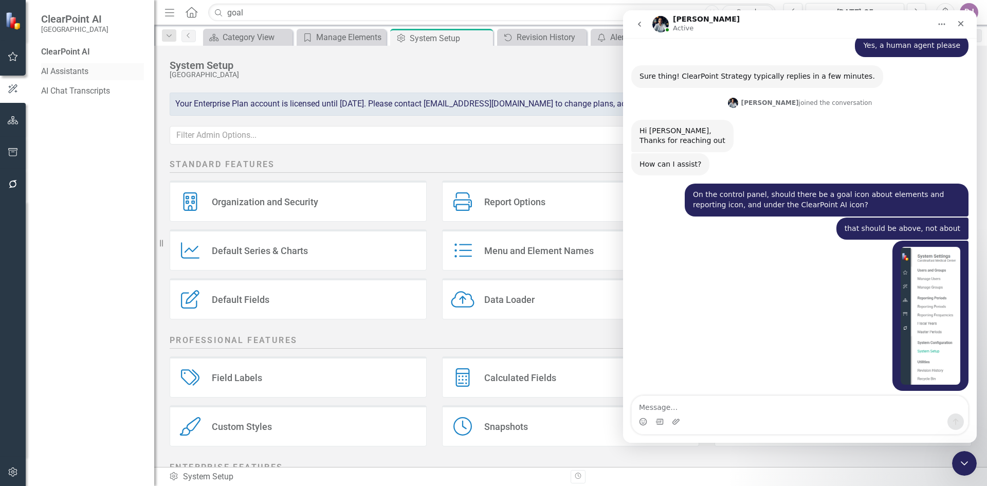
click at [71, 73] on link "AI Assistants" at bounding box center [92, 72] width 103 height 12
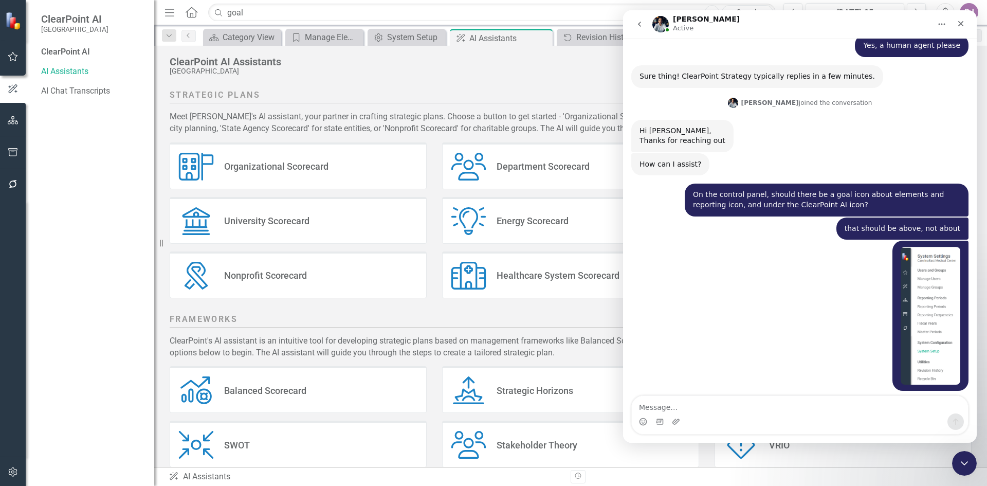
click at [262, 168] on div "Organizational Scorecard" at bounding box center [276, 166] width 104 height 12
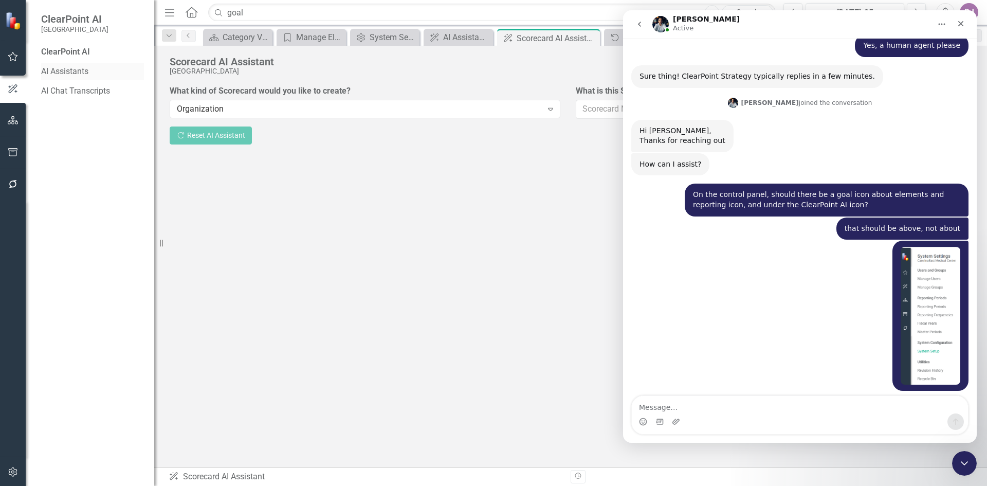
click at [72, 68] on link "AI Assistants" at bounding box center [92, 72] width 103 height 12
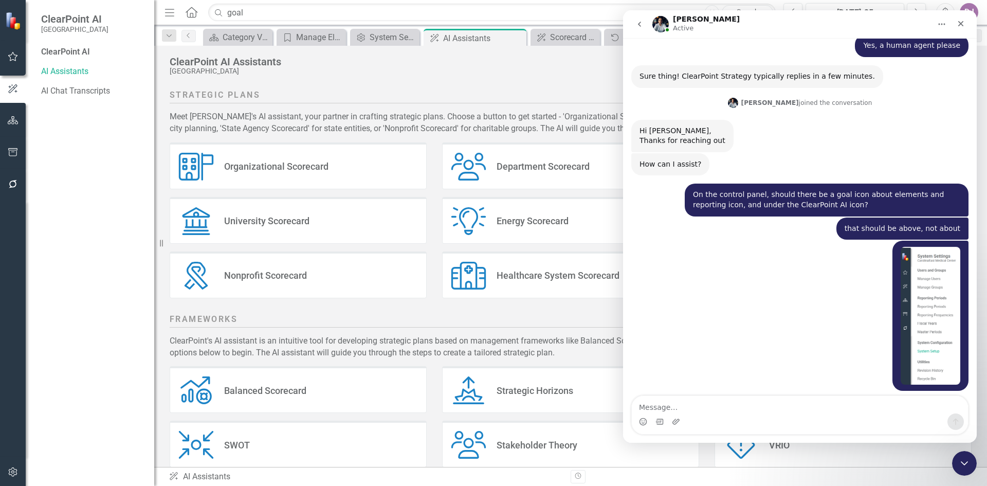
click at [525, 166] on div "Department Scorecard" at bounding box center [543, 166] width 93 height 12
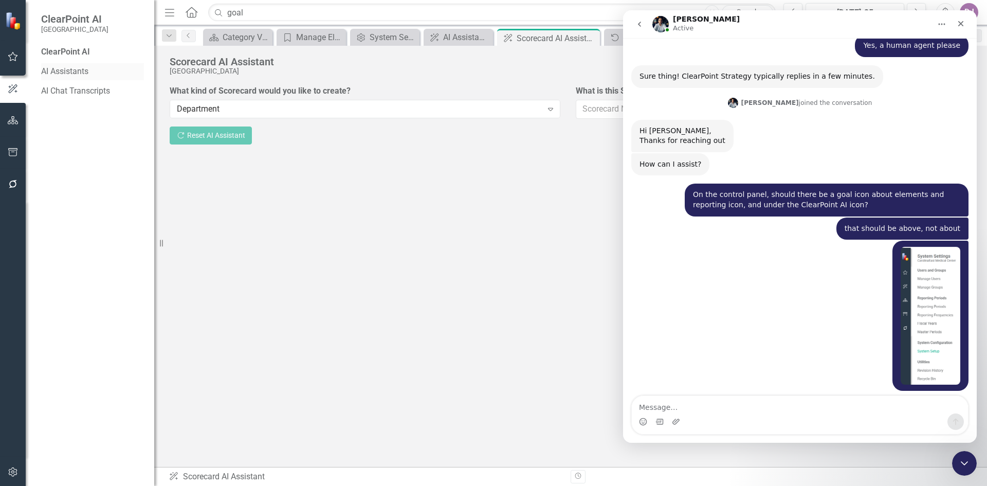
click at [74, 73] on link "AI Assistants" at bounding box center [92, 72] width 103 height 12
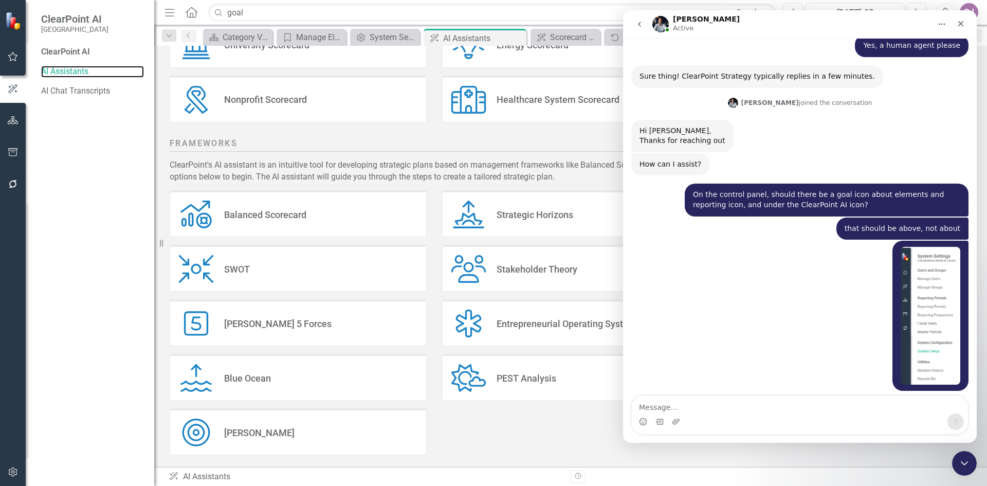
scroll to position [179, 0]
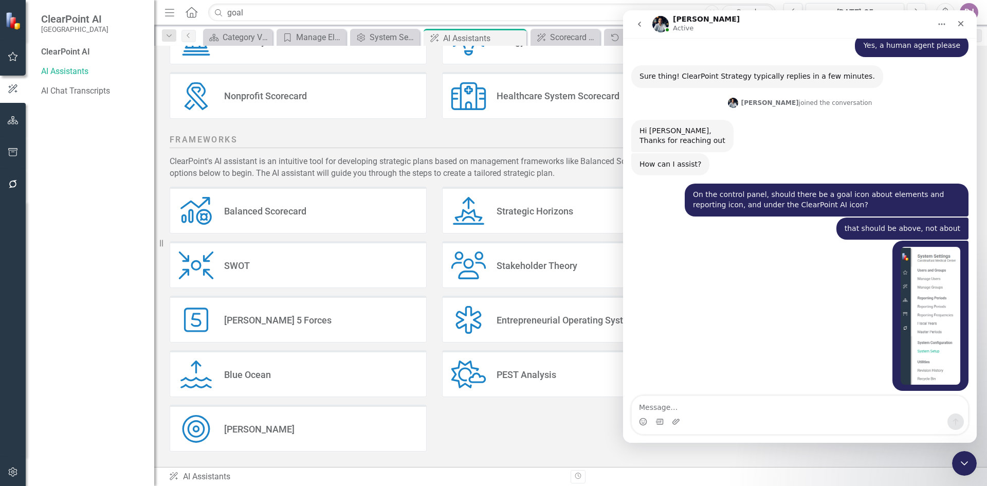
click at [260, 211] on div "Balanced Scorecard" at bounding box center [265, 211] width 82 height 12
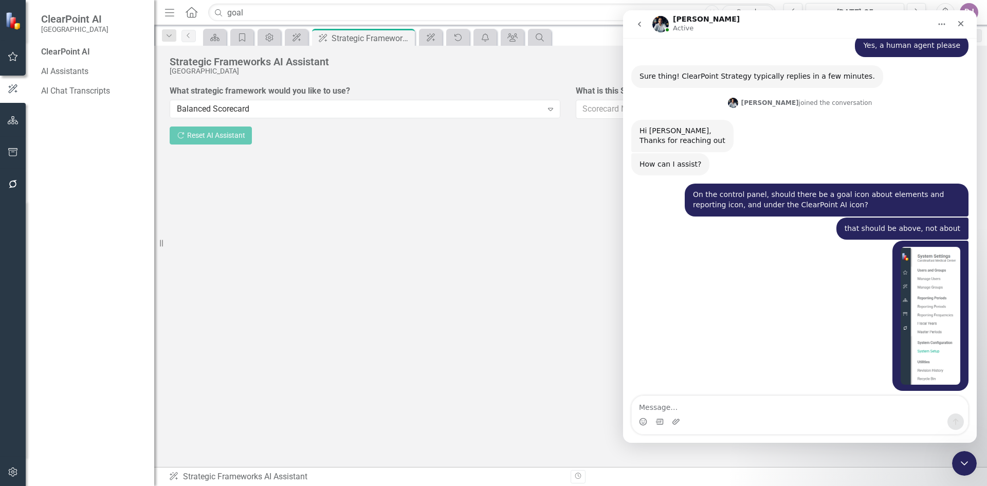
click at [260, 211] on div "Strategic Frameworks AI Assistant CarolinaEast Medical Center What strategic fr…" at bounding box center [570, 256] width 833 height 421
click at [68, 73] on link "AI Assistants" at bounding box center [92, 72] width 103 height 12
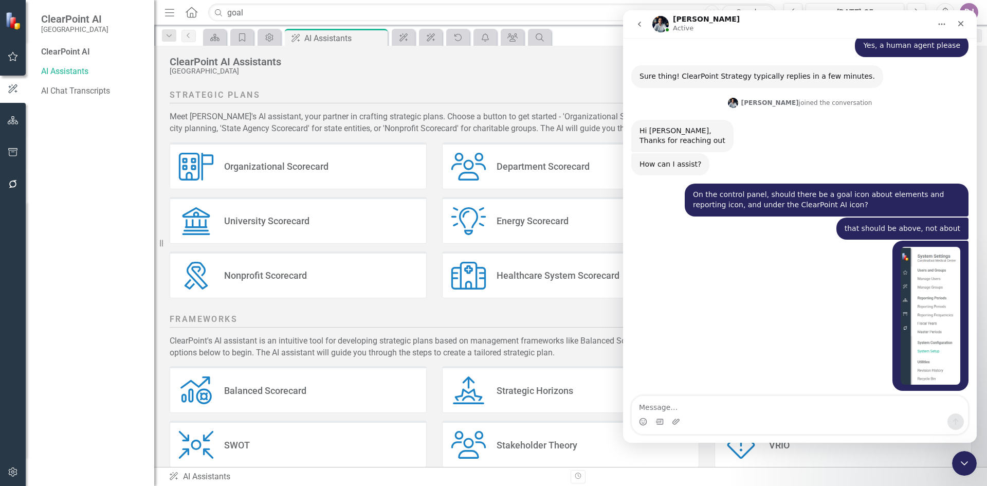
click at [513, 276] on div "Healthcare System Scorecard" at bounding box center [558, 275] width 123 height 12
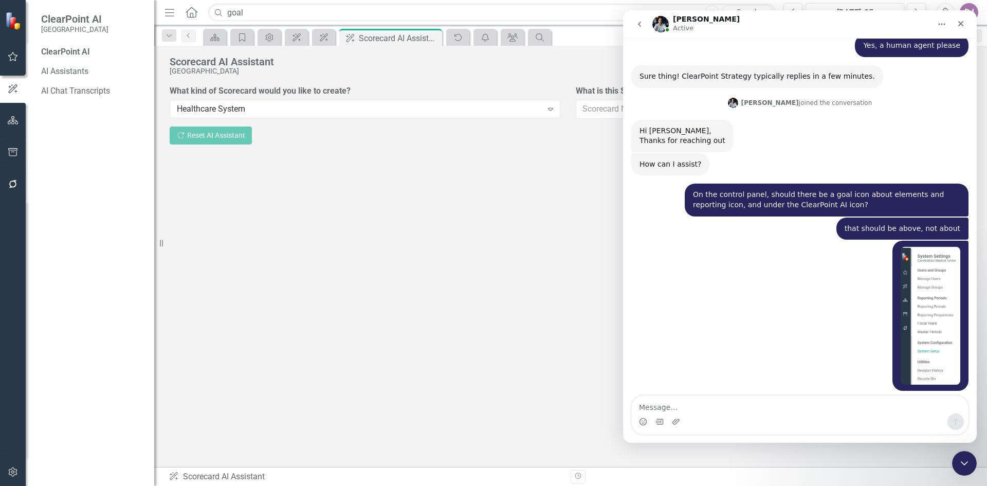
click at [639, 23] on icon "go back" at bounding box center [640, 24] width 8 height 8
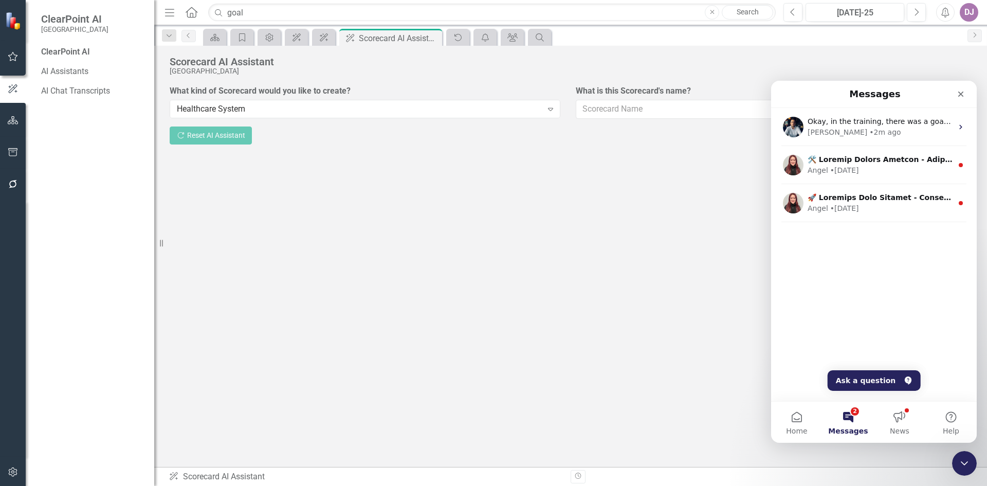
click at [853, 414] on button "2 Messages" at bounding box center [848, 422] width 51 height 41
click at [854, 408] on button "2 Messages" at bounding box center [848, 422] width 51 height 41
click at [869, 384] on button "Ask a question" at bounding box center [874, 380] width 93 height 21
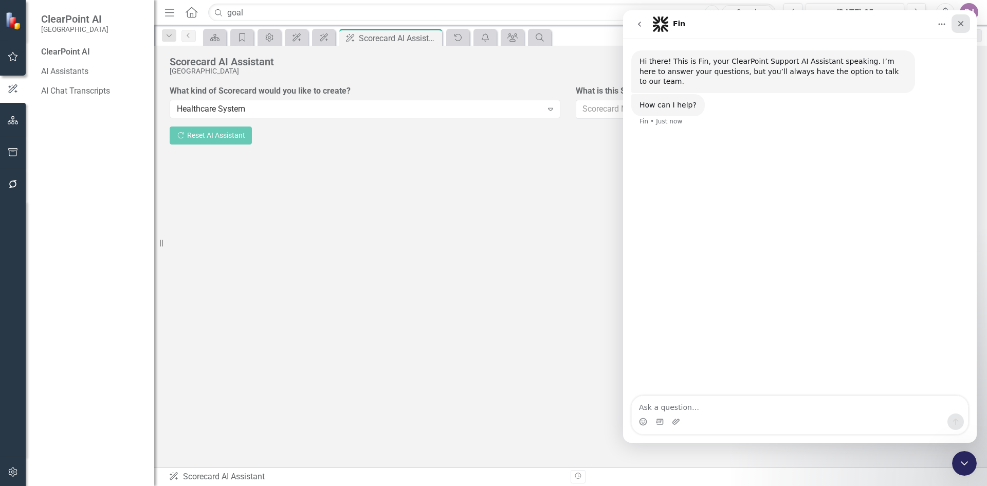
click at [962, 25] on icon "Close" at bounding box center [962, 24] width 6 height 6
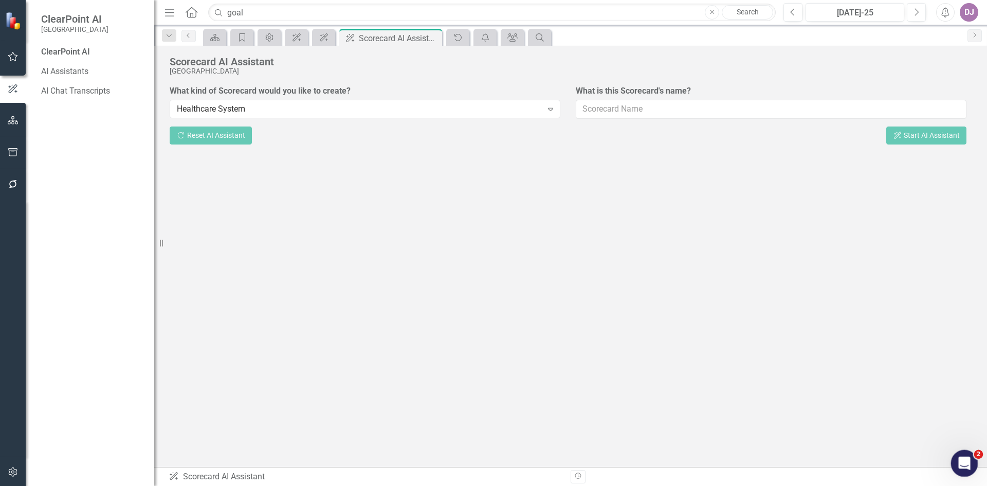
click at [961, 463] on icon "Open Intercom Messenger" at bounding box center [963, 462] width 7 height 8
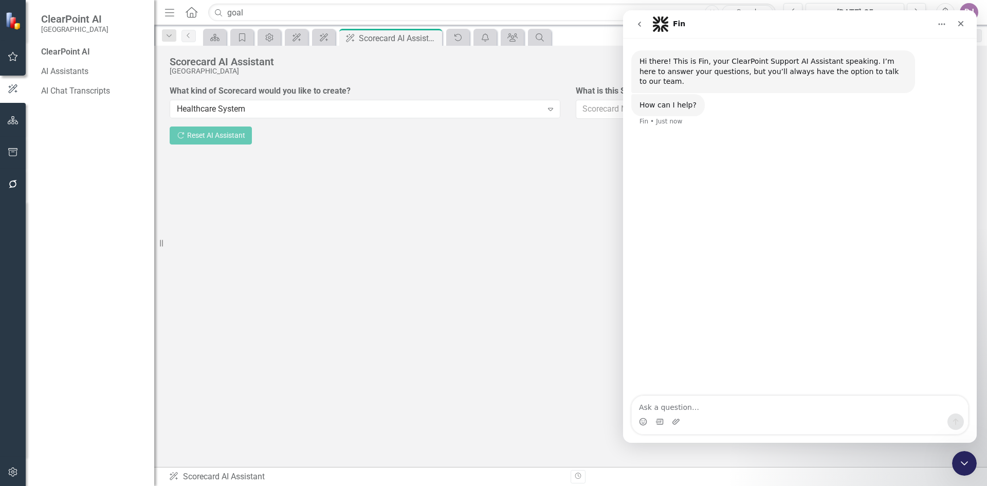
click at [941, 27] on icon "Home" at bounding box center [942, 24] width 8 height 8
click at [961, 21] on icon "Close" at bounding box center [961, 24] width 8 height 8
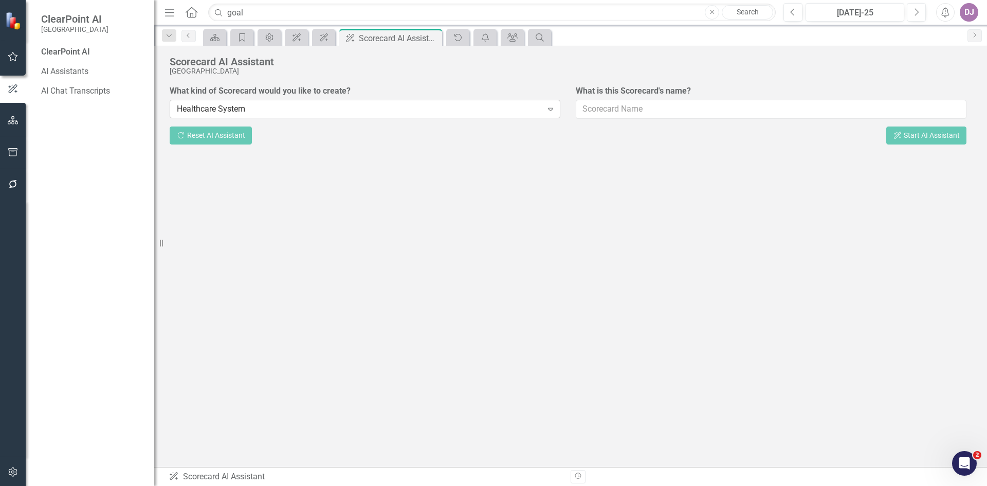
click at [552, 110] on icon at bounding box center [550, 109] width 5 height 3
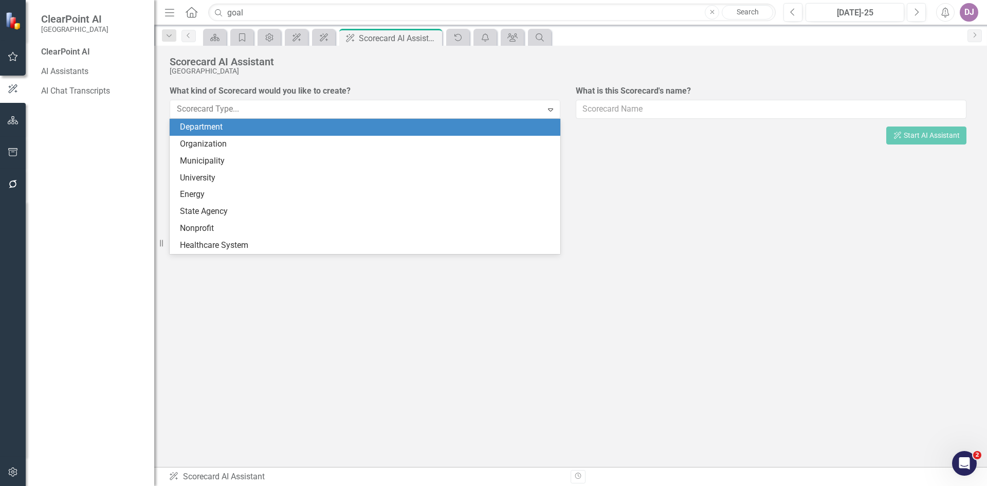
click at [223, 127] on div "Department" at bounding box center [367, 127] width 374 height 12
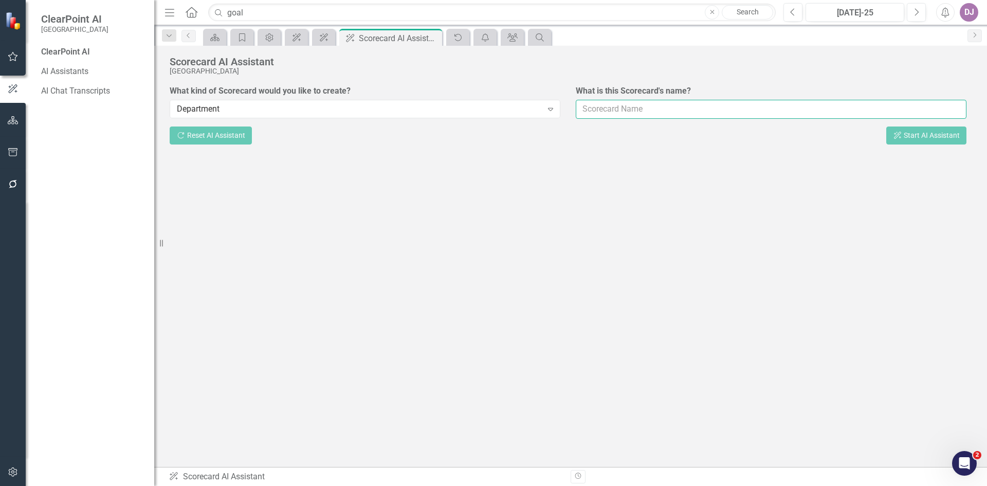
click at [659, 109] on input "What is this Scorecard's name?" at bounding box center [771, 109] width 391 height 19
type input "[MEDICAL_DATA]"
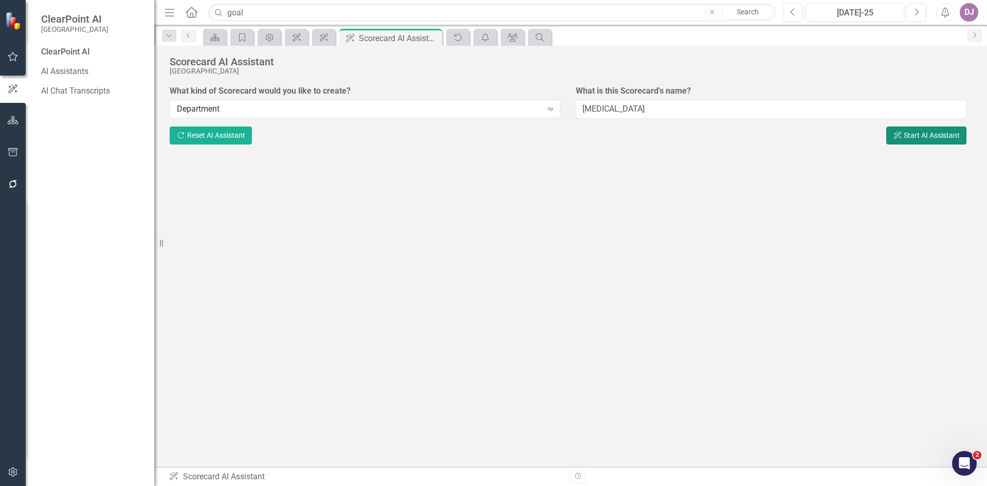
click at [911, 139] on button "ClearPoint AI Start AI Assistant" at bounding box center [927, 136] width 80 height 18
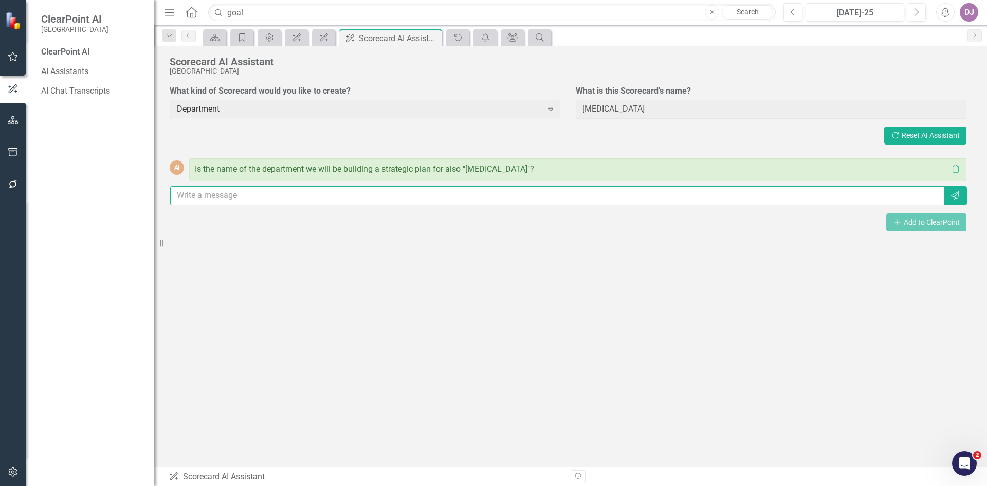
click at [201, 197] on input "text" at bounding box center [557, 195] width 775 height 19
type input "yes"
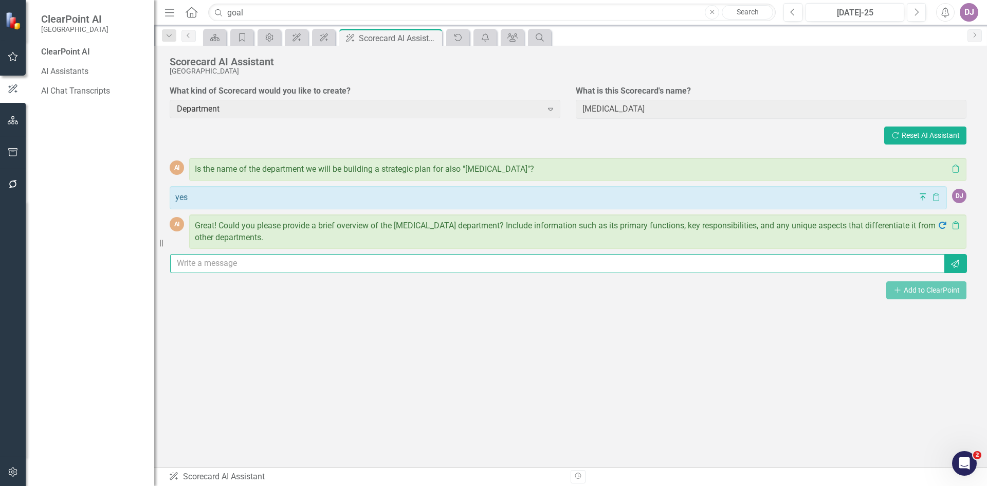
click at [194, 267] on input "text" at bounding box center [557, 263] width 775 height 19
type input "[MEDICAL_DATA] Nursing"
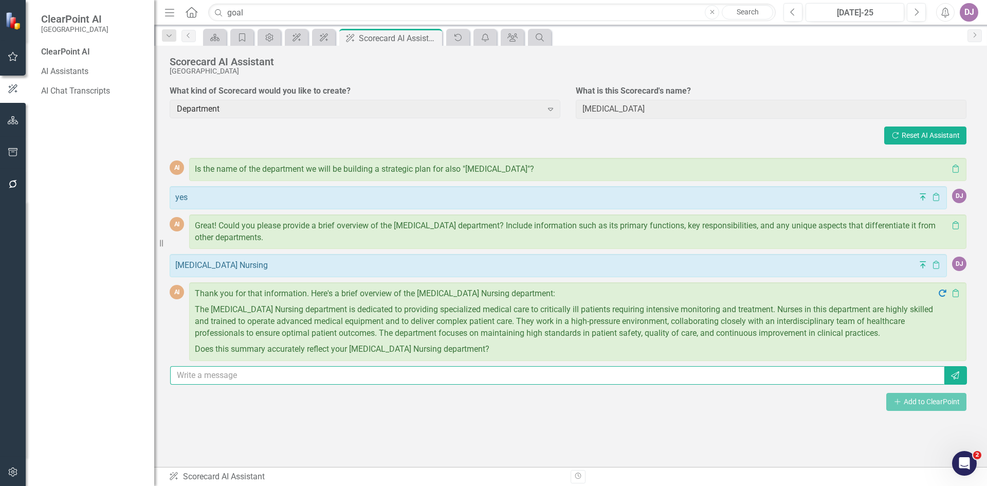
click at [321, 382] on input "text" at bounding box center [557, 375] width 775 height 19
type input "Yes"
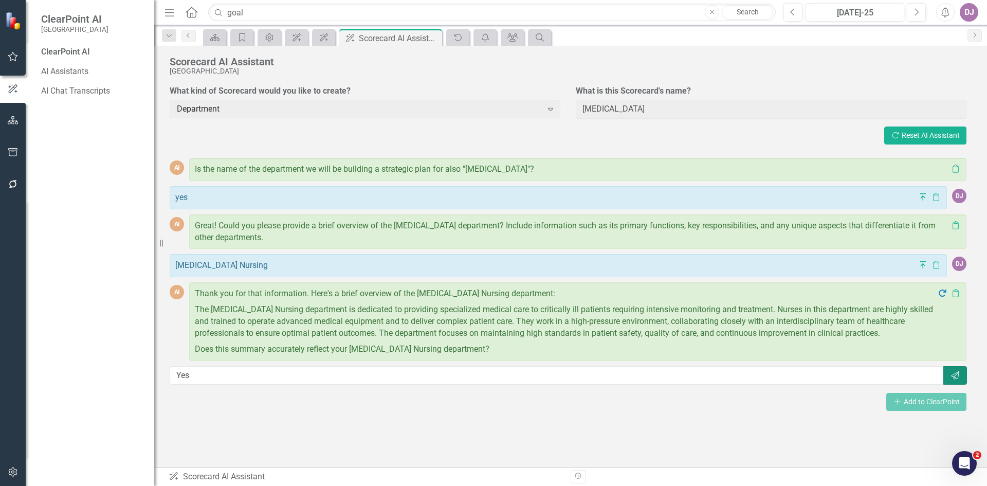
click at [949, 374] on button "Send" at bounding box center [956, 375] width 24 height 19
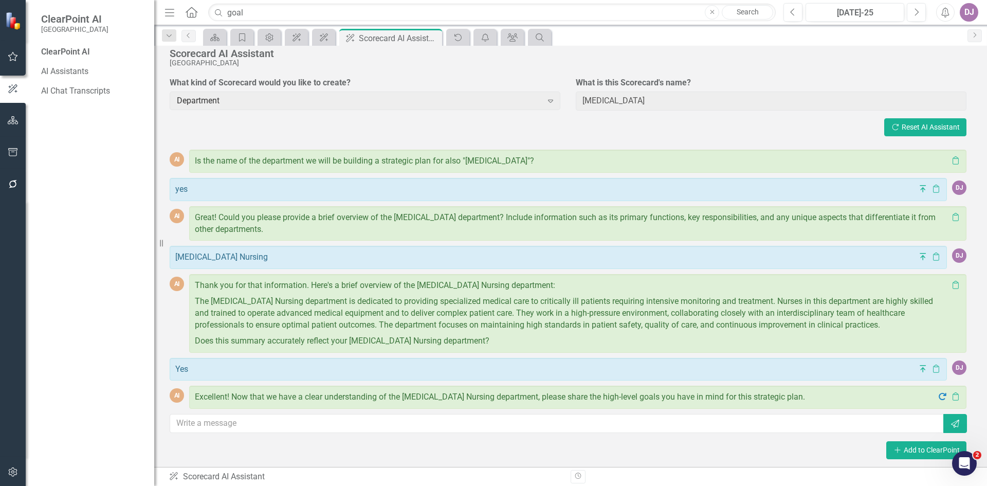
scroll to position [16, 0]
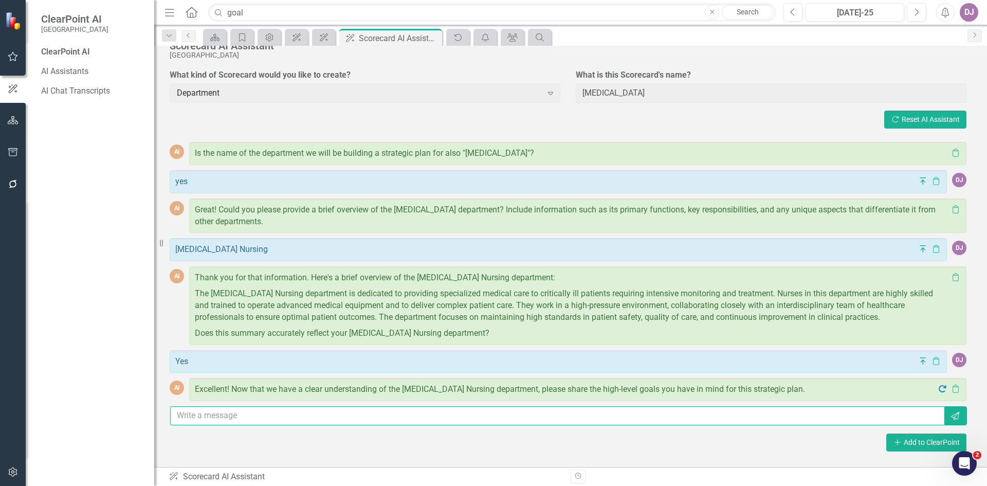
click at [242, 417] on input "text" at bounding box center [557, 415] width 775 height 19
type input "Reduce Infections, and reduce ventilator days"
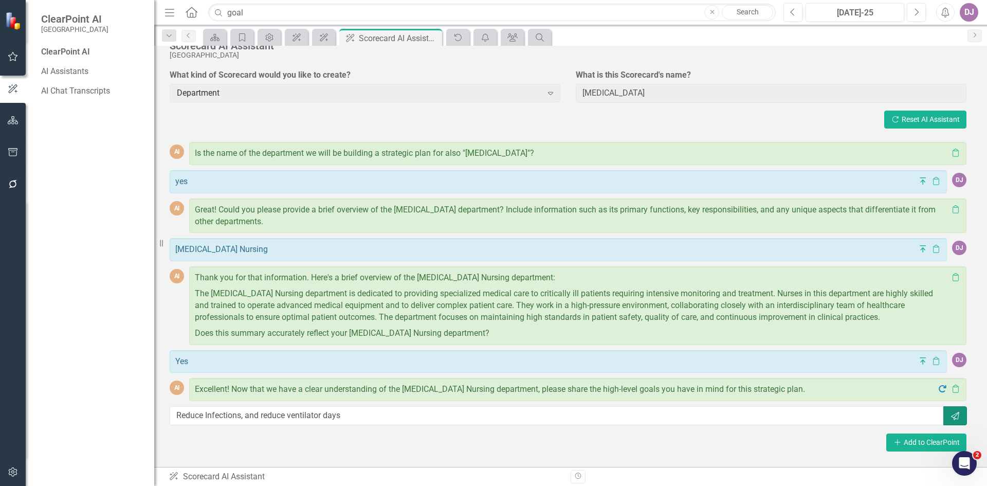
click at [950, 420] on button "Send" at bounding box center [956, 415] width 24 height 19
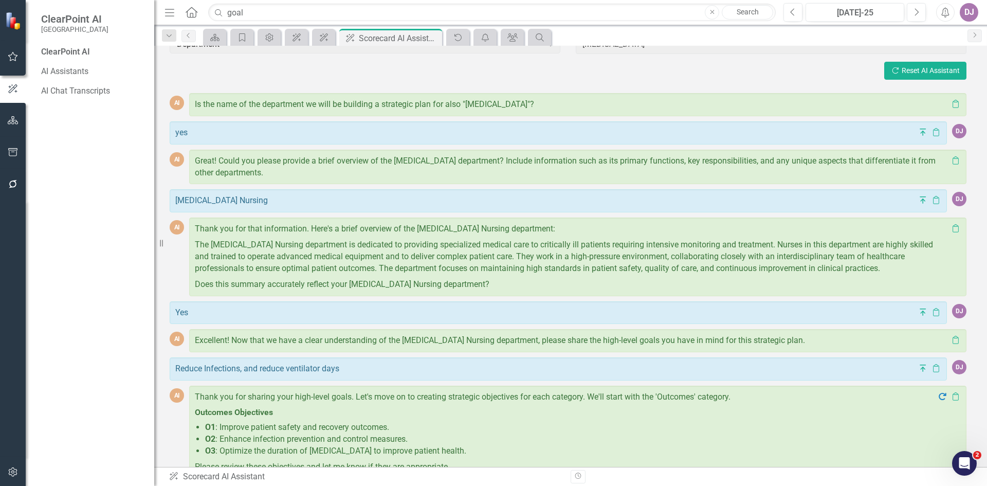
scroll to position [135, 0]
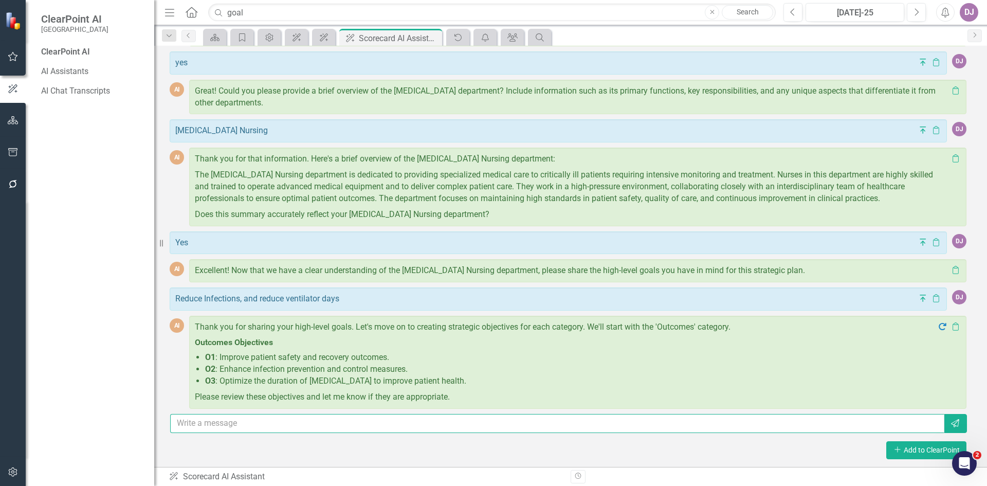
click at [253, 429] on input "text" at bounding box center [557, 423] width 775 height 19
type input "Yes"
click at [955, 422] on button "Send" at bounding box center [956, 423] width 24 height 19
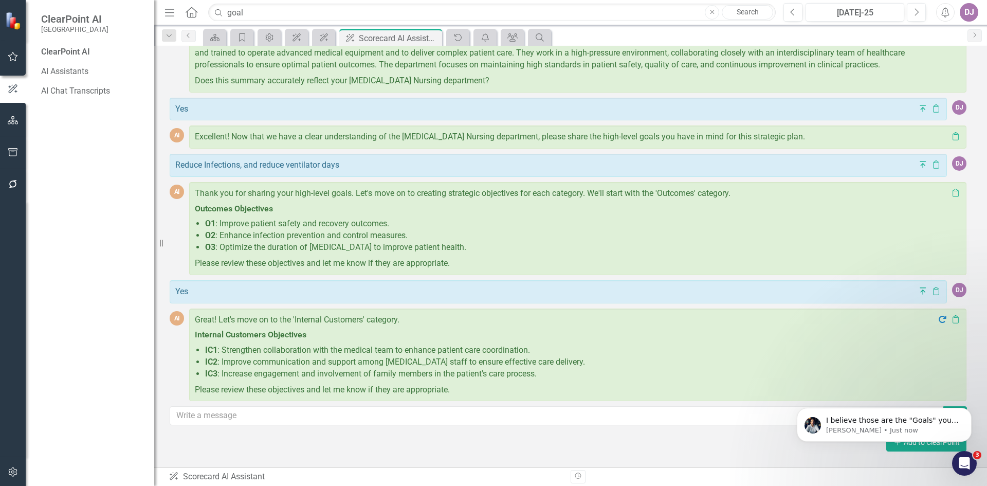
scroll to position [0, 0]
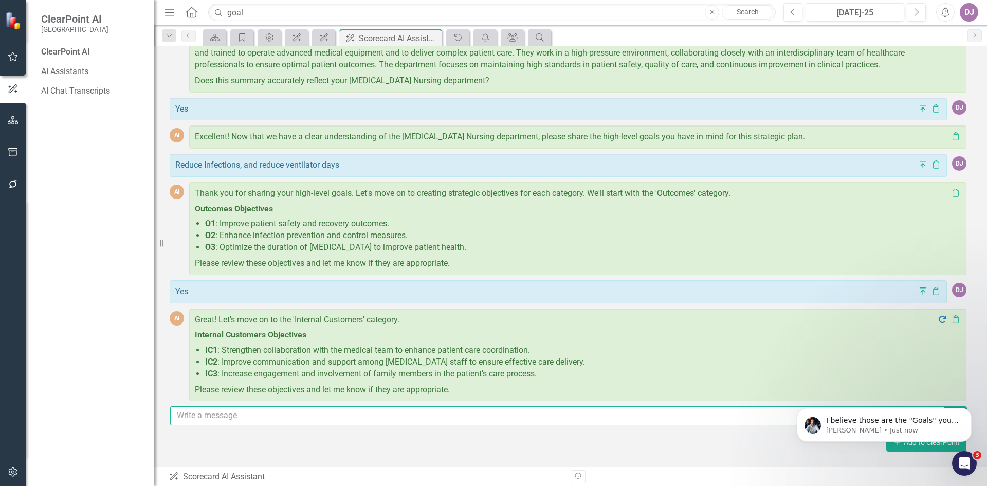
click at [254, 417] on input "text" at bounding box center [557, 415] width 775 height 19
type input "Yes"
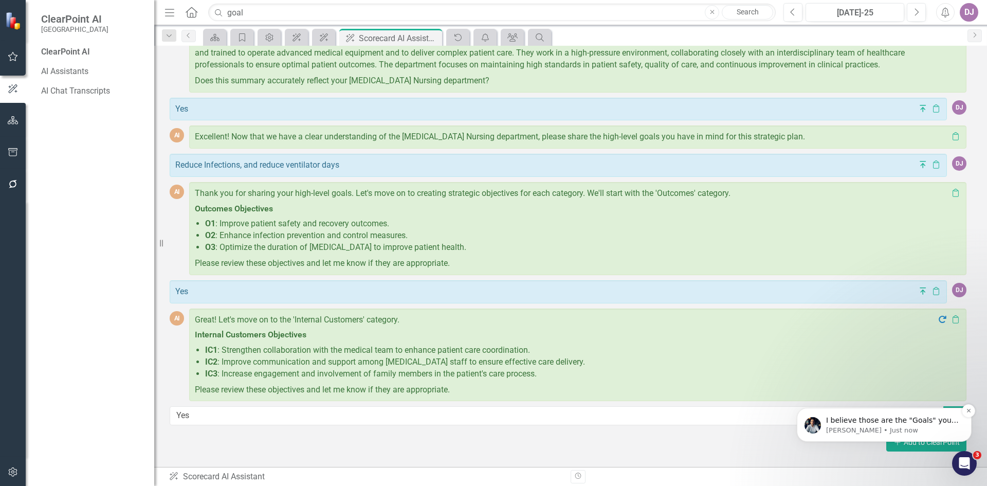
click at [857, 428] on p "[PERSON_NAME] • Just now" at bounding box center [892, 430] width 133 height 9
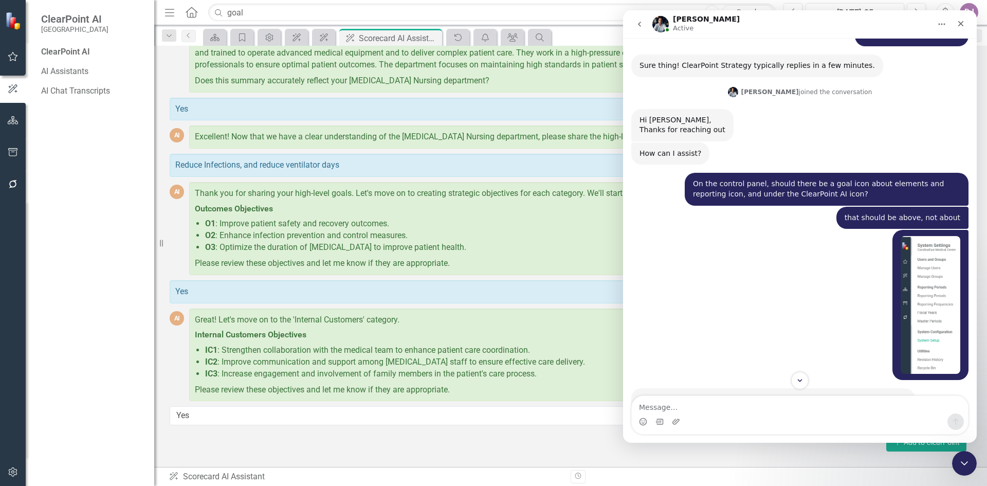
scroll to position [1206, 0]
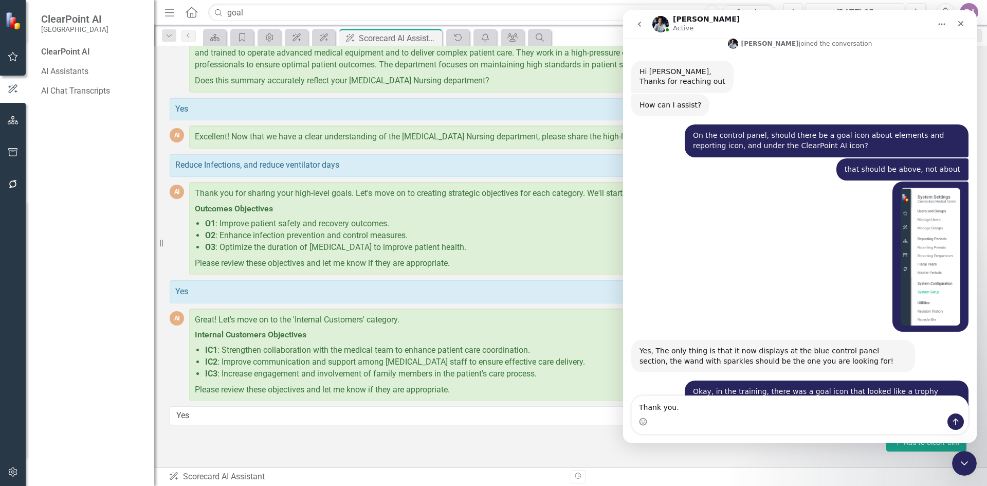
type textarea "Thank you."
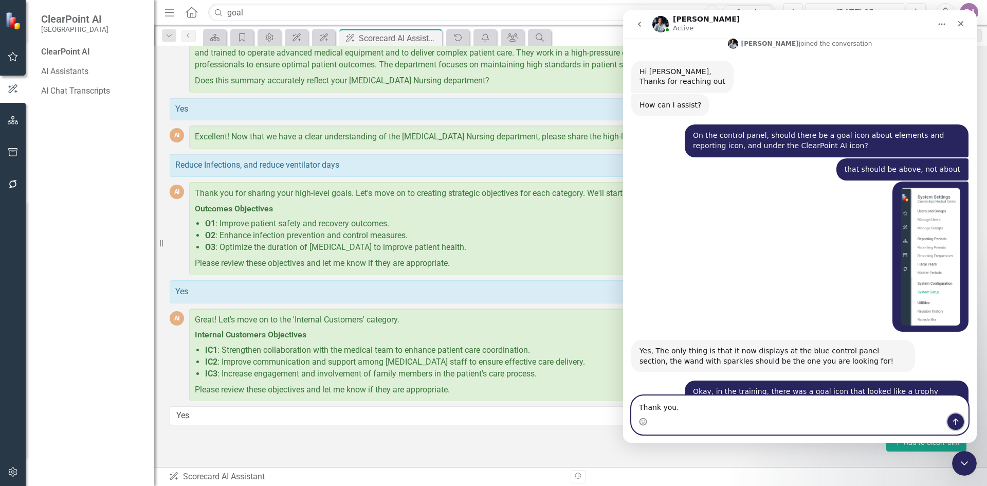
click at [957, 423] on icon "Send a message…" at bounding box center [956, 422] width 8 height 8
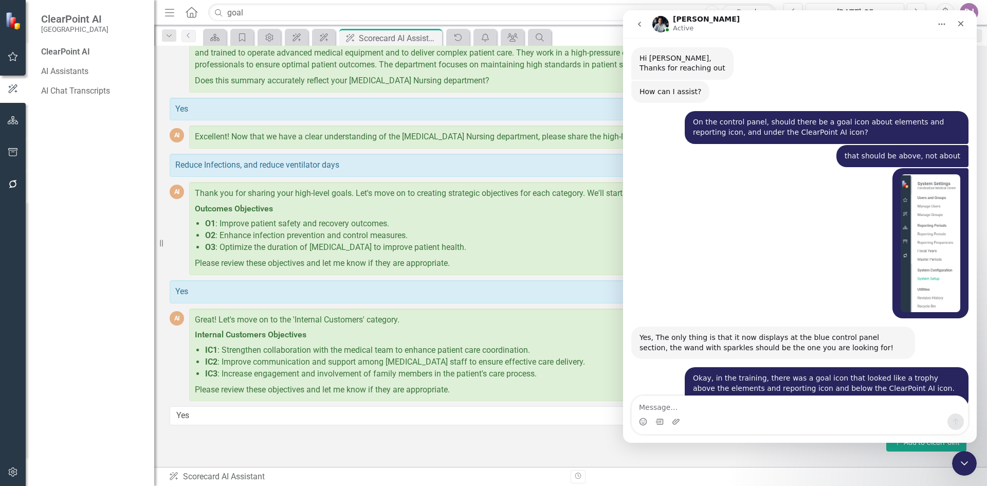
click at [639, 27] on icon "go back" at bounding box center [640, 24] width 8 height 8
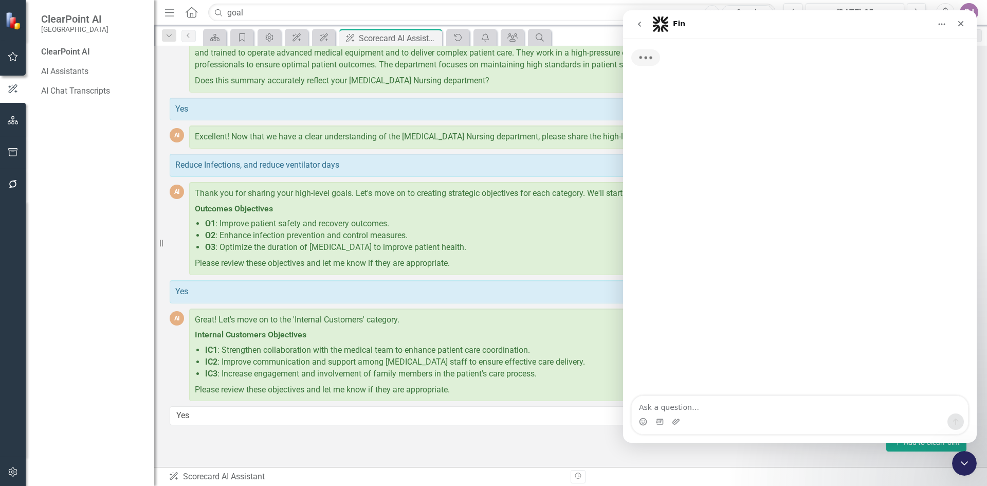
scroll to position [0, 0]
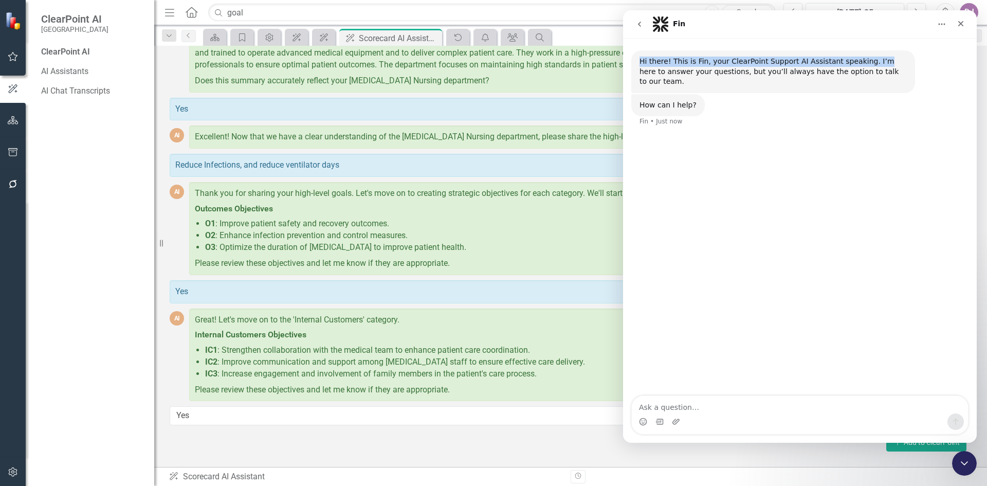
drag, startPoint x: 856, startPoint y: 21, endPoint x: 862, endPoint y: 46, distance: 25.3
click at [862, 46] on div "Fin Hi there! This is Fin, your ClearPoint Support AI Assistant speaking. I’m h…" at bounding box center [800, 226] width 354 height 433
click at [863, 23] on div "Fin" at bounding box center [792, 24] width 279 height 16
click at [849, 453] on div "What kind of Scorecard would you like to create? Department Expand What is this…" at bounding box center [568, 138] width 797 height 642
click at [960, 24] on icon "Close" at bounding box center [961, 24] width 8 height 8
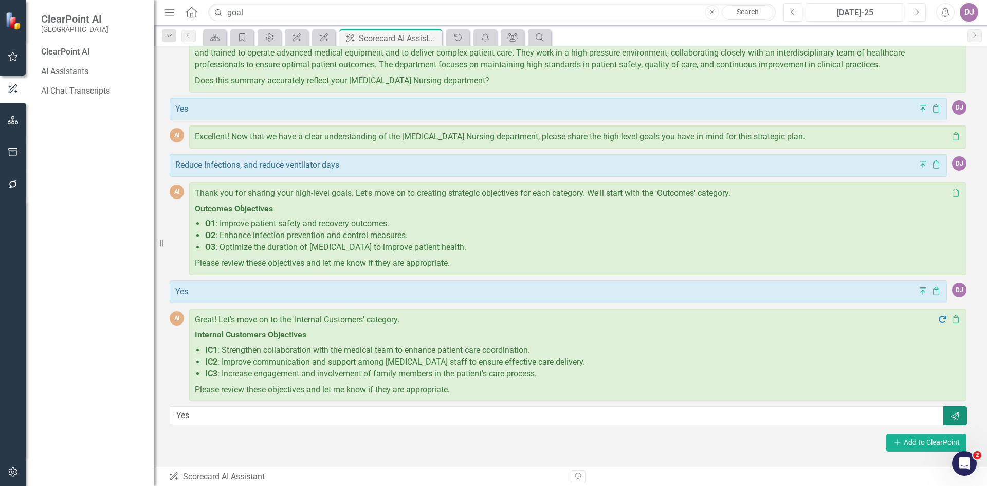
click at [950, 417] on icon "Send" at bounding box center [955, 416] width 10 height 8
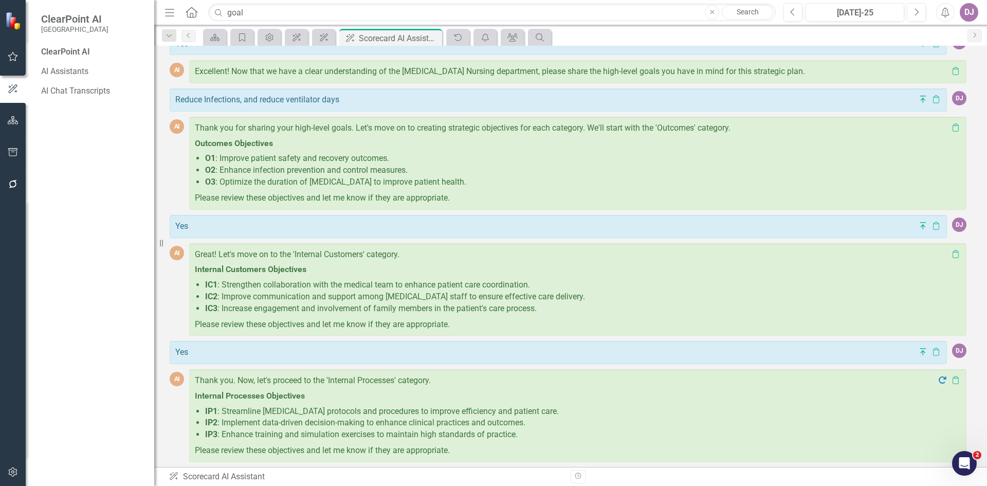
scroll to position [387, 0]
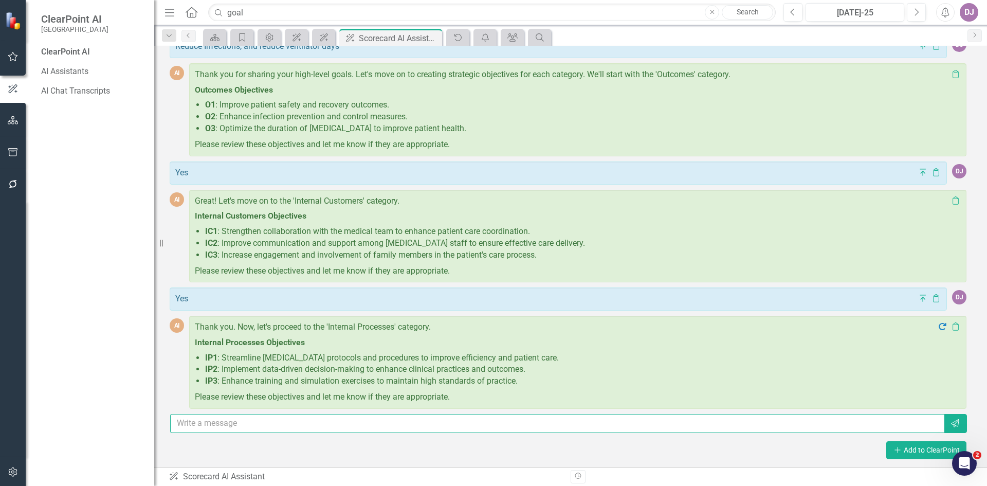
click at [289, 420] on input "text" at bounding box center [557, 423] width 775 height 19
type input "Yes"
click at [950, 422] on icon "Send" at bounding box center [955, 423] width 10 height 8
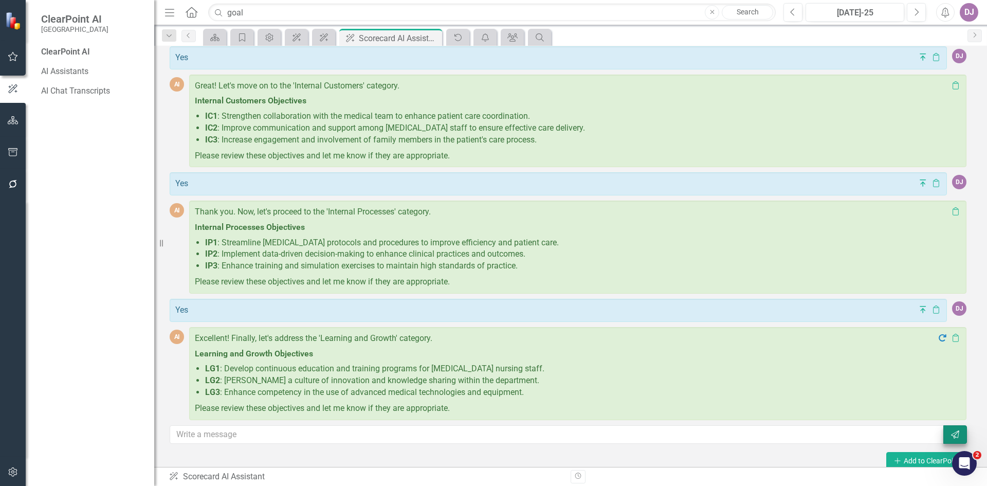
scroll to position [513, 0]
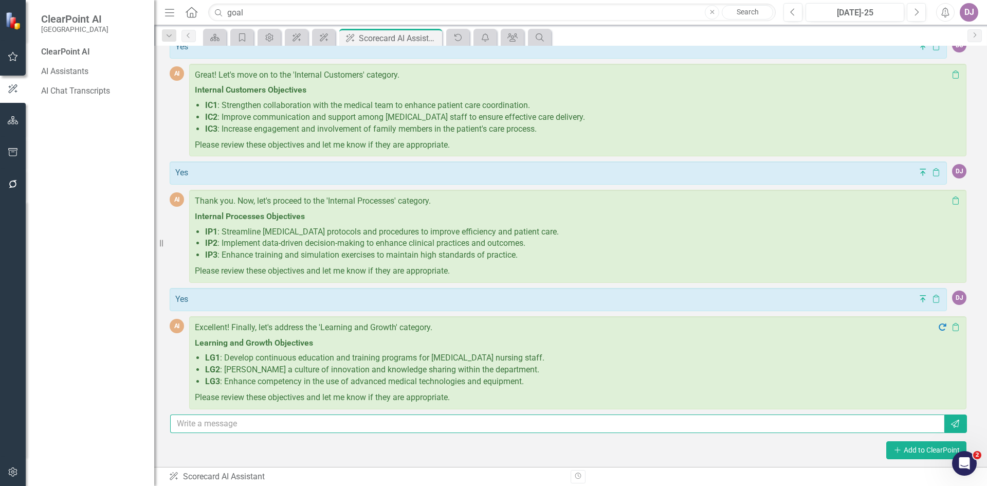
click at [207, 423] on input "text" at bounding box center [557, 424] width 775 height 19
type input "Yes"
click at [950, 422] on icon "Send" at bounding box center [955, 424] width 10 height 8
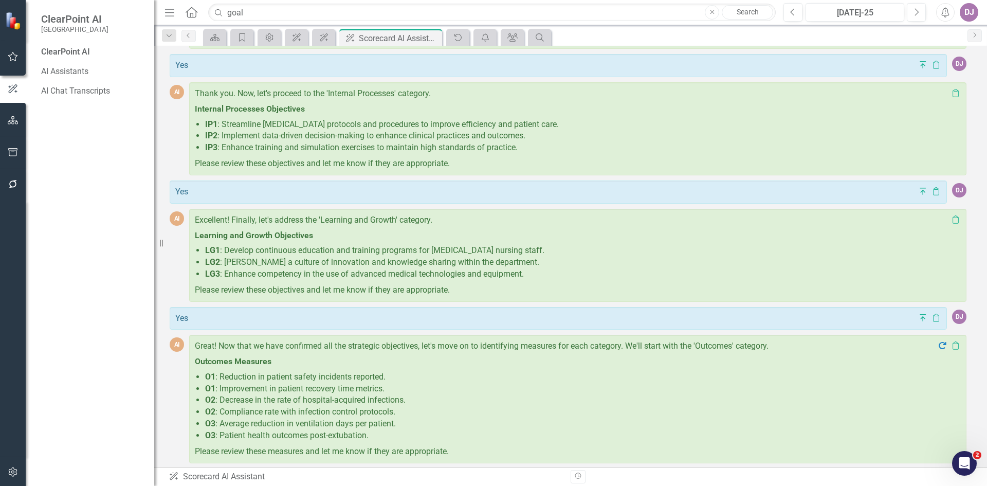
scroll to position [675, 0]
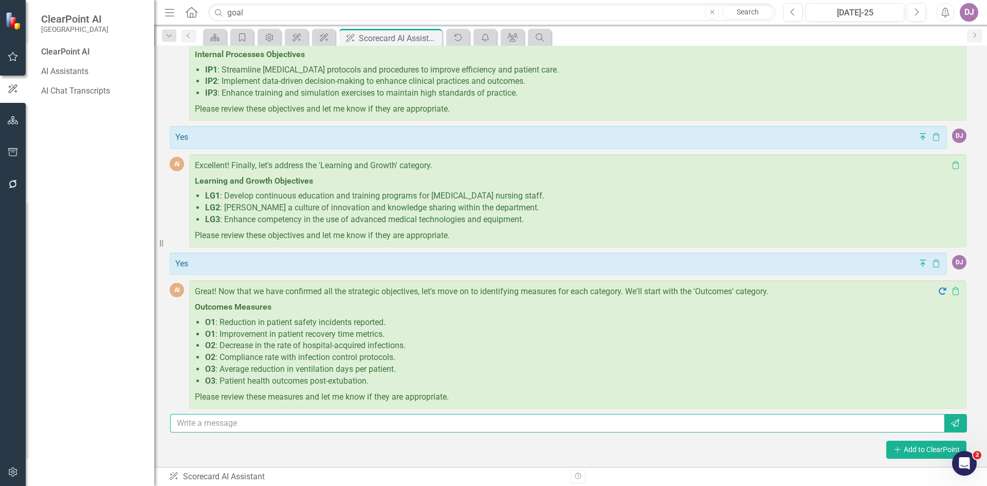
click at [247, 426] on input "text" at bounding box center [557, 423] width 775 height 19
type input "Yes"
click at [949, 417] on button "Send" at bounding box center [956, 423] width 24 height 19
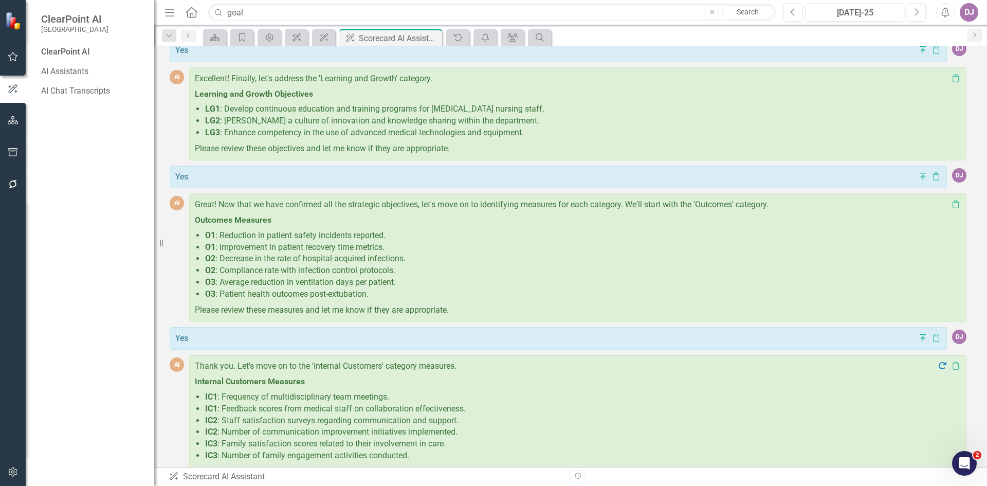
scroll to position [837, 0]
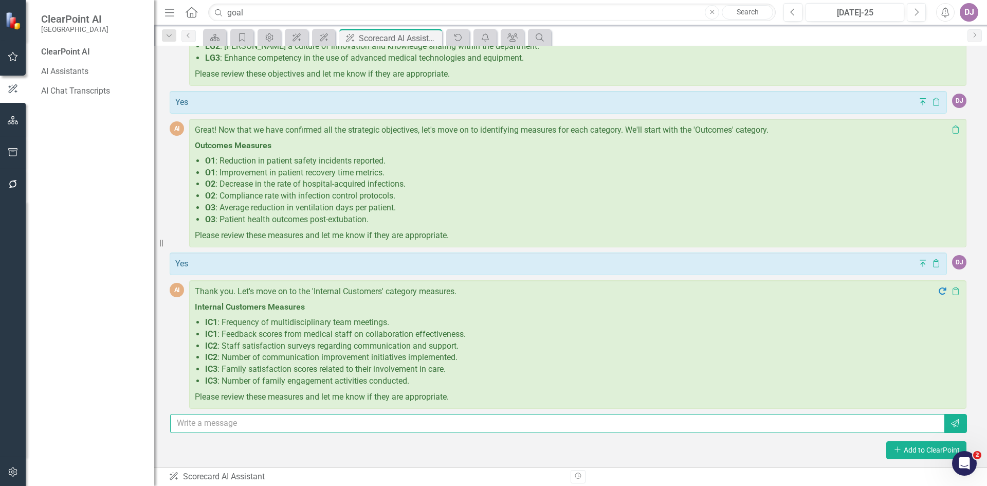
click at [210, 426] on input "text" at bounding box center [557, 423] width 775 height 19
type input "Yes"
click at [950, 423] on icon "Send" at bounding box center [955, 423] width 10 height 8
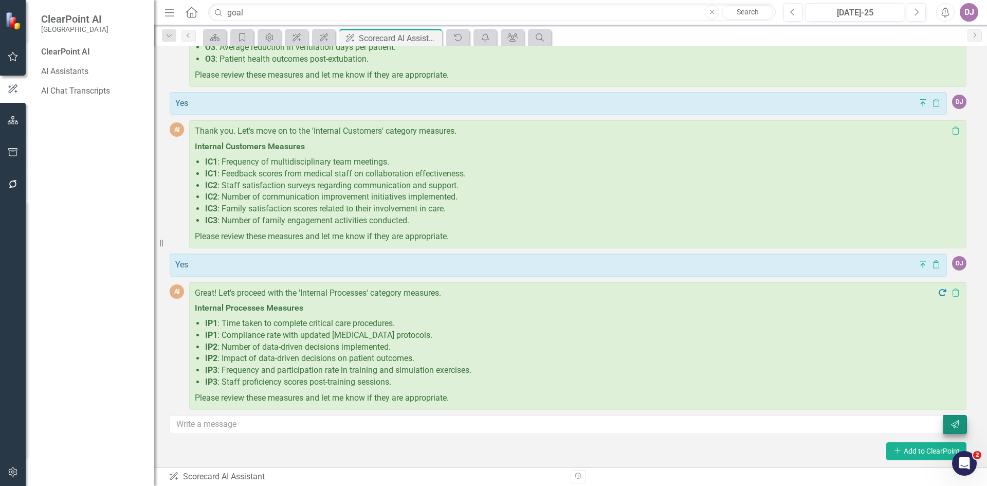
scroll to position [998, 0]
click at [261, 422] on input "text" at bounding box center [557, 423] width 775 height 19
type input "Yes"
click at [950, 424] on icon "Send" at bounding box center [955, 423] width 10 height 8
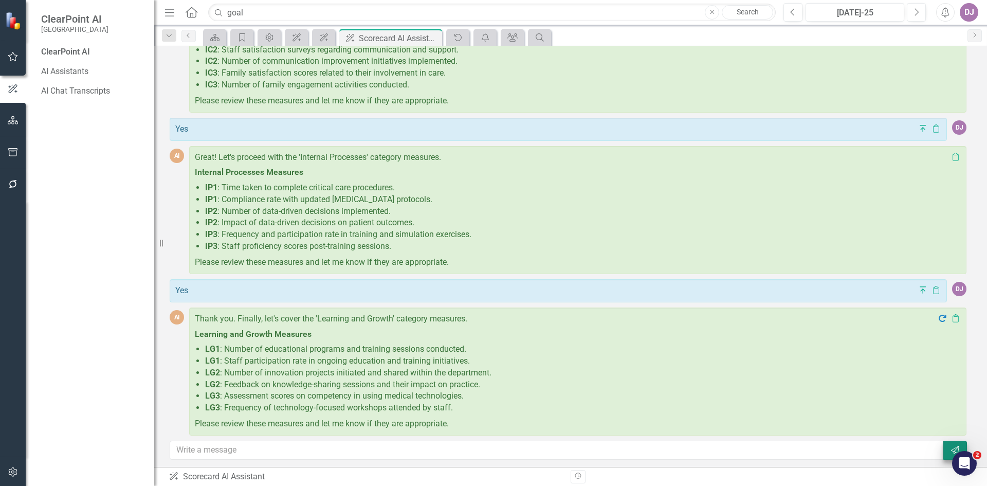
scroll to position [1160, 0]
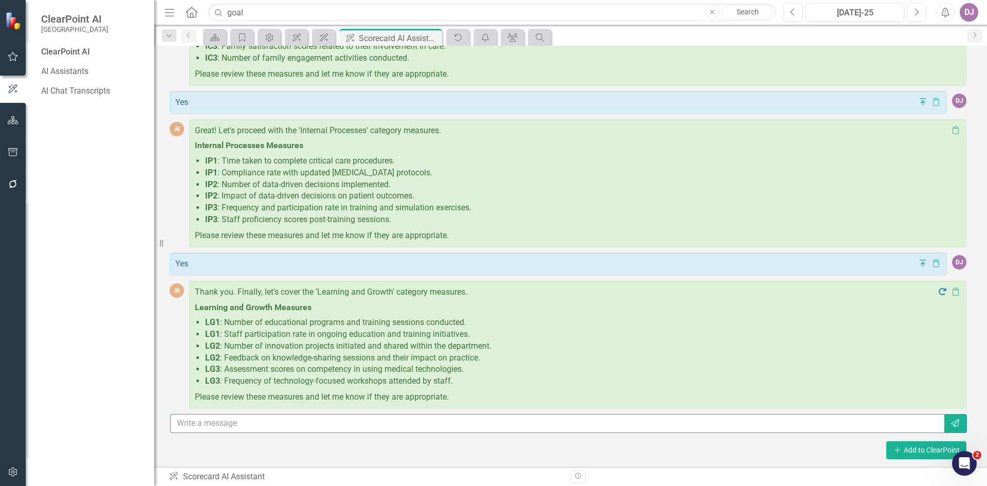
click at [223, 424] on input "text" at bounding box center [557, 423] width 775 height 19
type input "Yes"
click at [950, 422] on icon "Send" at bounding box center [955, 423] width 10 height 8
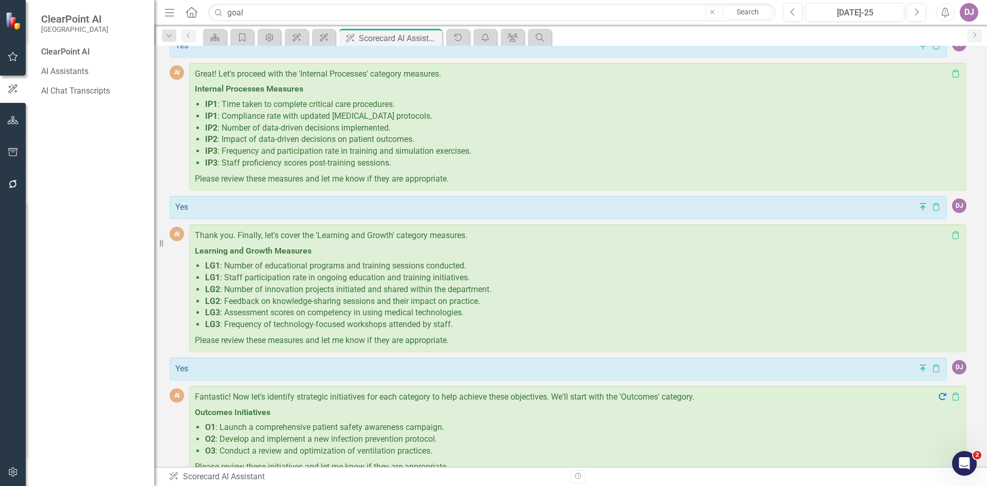
scroll to position [1286, 0]
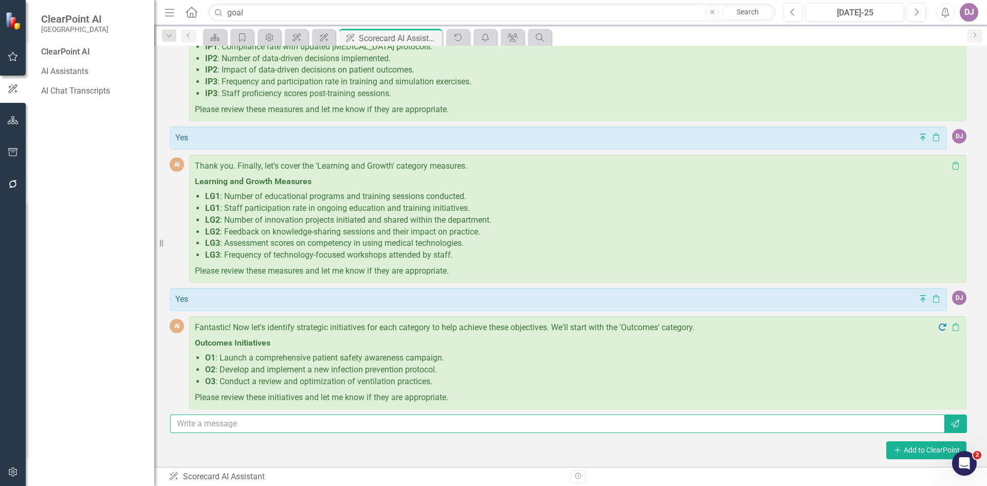
click at [242, 425] on input "text" at bounding box center [557, 424] width 775 height 19
type input "Yes"
click at [950, 421] on icon "Send" at bounding box center [955, 424] width 10 height 8
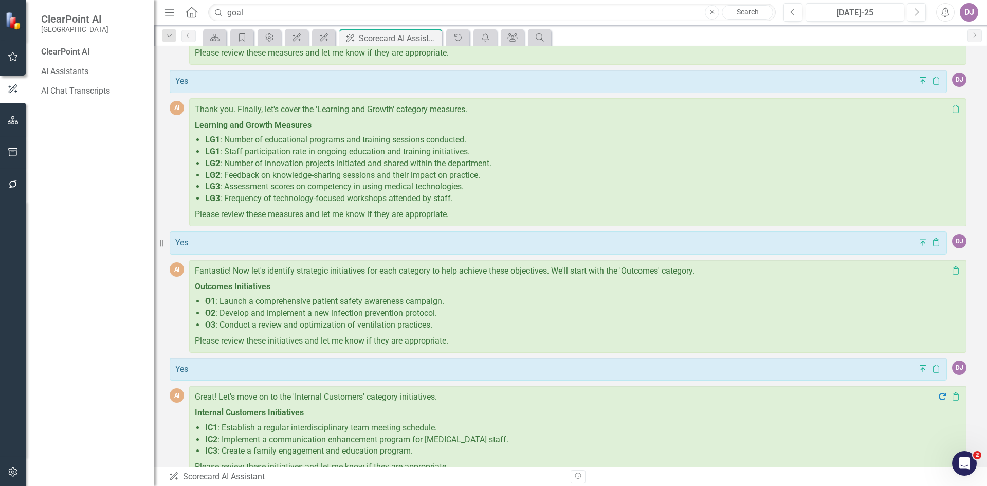
scroll to position [1412, 0]
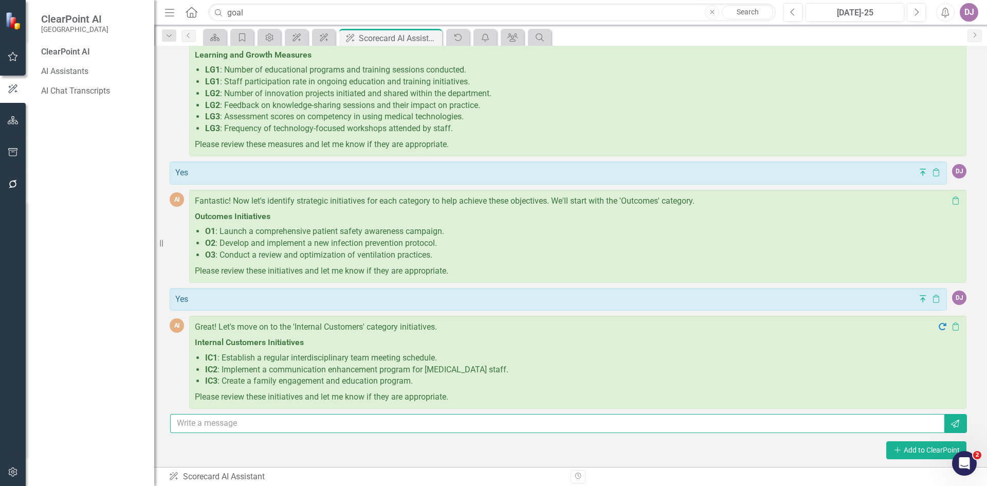
click at [221, 427] on input "text" at bounding box center [557, 423] width 775 height 19
type input "Yes"
click at [951, 422] on icon "Send" at bounding box center [955, 424] width 10 height 8
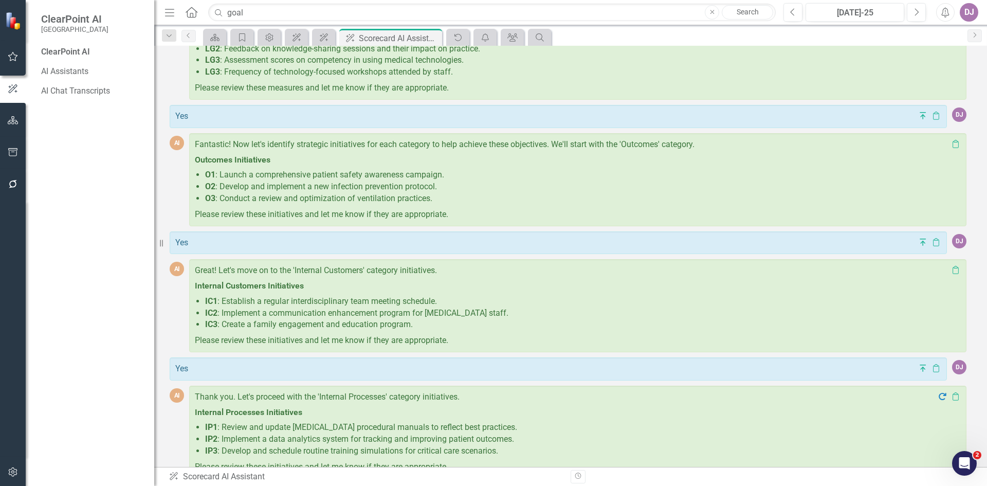
scroll to position [1539, 0]
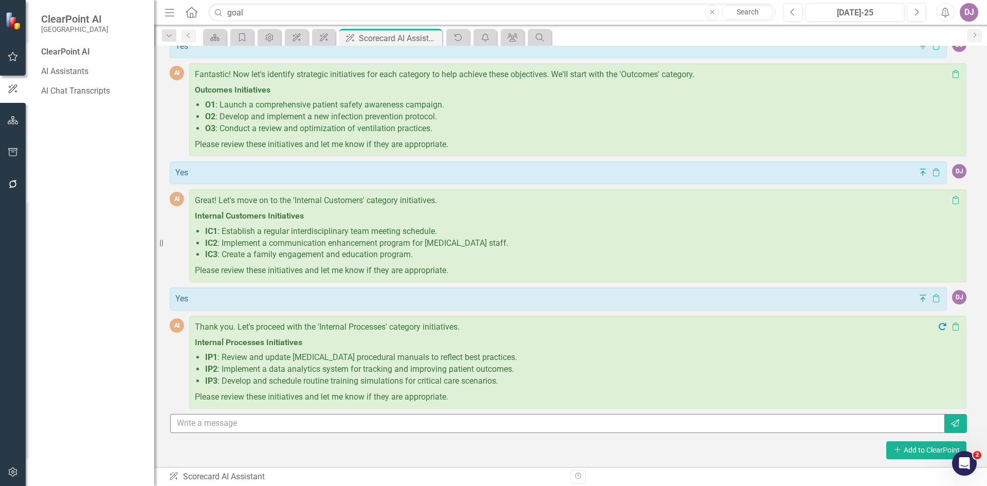
click at [237, 423] on input "text" at bounding box center [557, 423] width 775 height 19
type input "Yes"
click at [945, 428] on button "Send" at bounding box center [956, 423] width 24 height 19
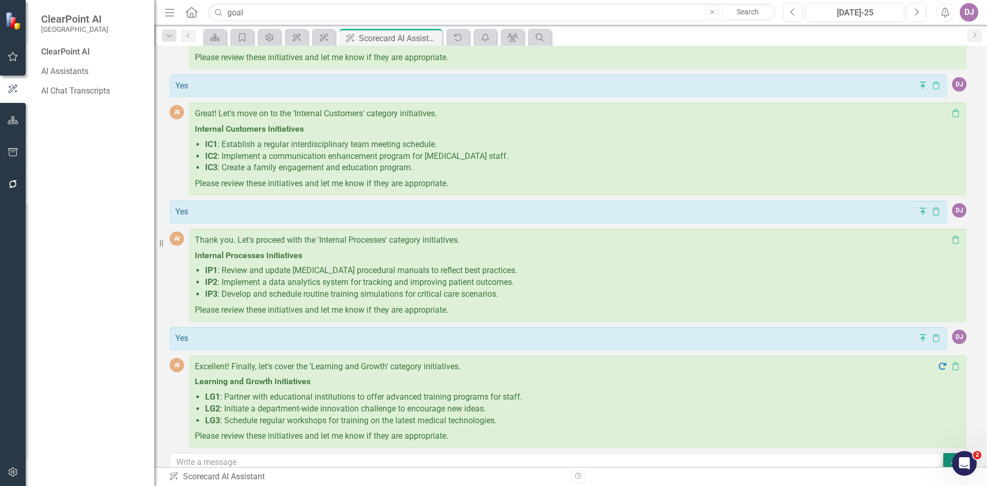
scroll to position [1665, 0]
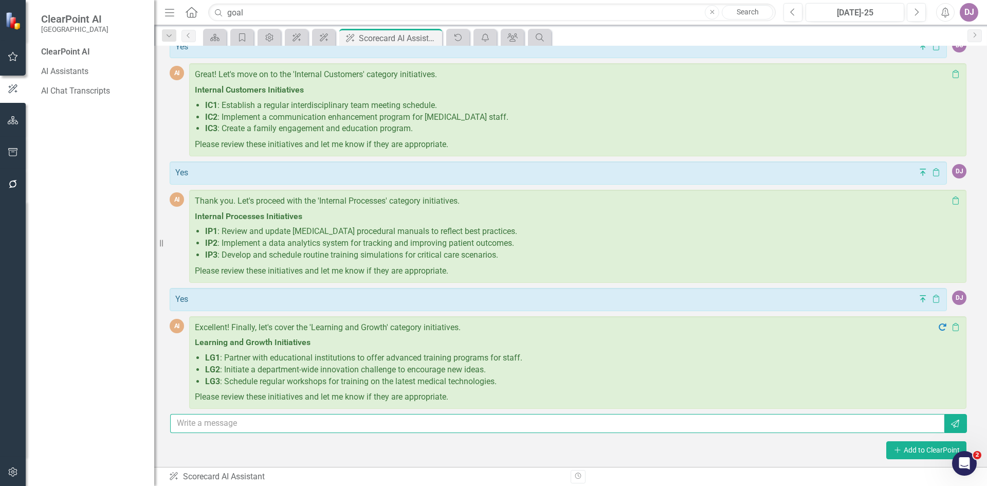
click at [232, 428] on input "text" at bounding box center [557, 423] width 775 height 19
type input "Yes"
click at [958, 424] on button "Send" at bounding box center [956, 423] width 24 height 19
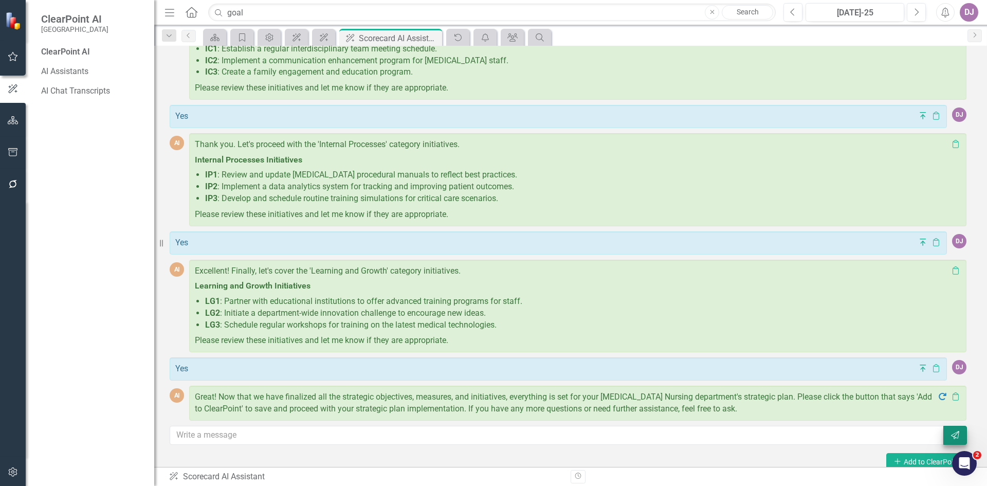
scroll to position [1733, 0]
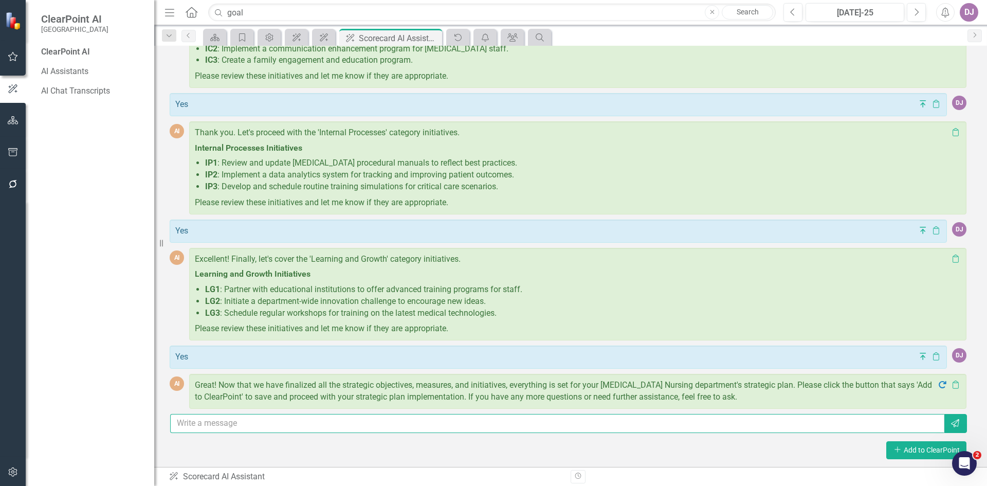
click at [209, 426] on input "text" at bounding box center [557, 423] width 775 height 19
type input "Yes"
click at [950, 427] on icon "Send" at bounding box center [955, 423] width 10 height 8
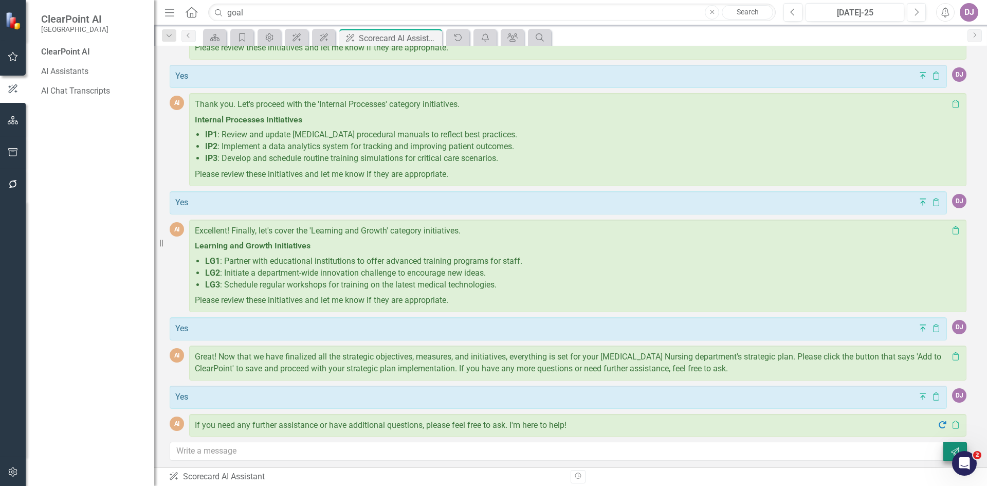
scroll to position [1789, 0]
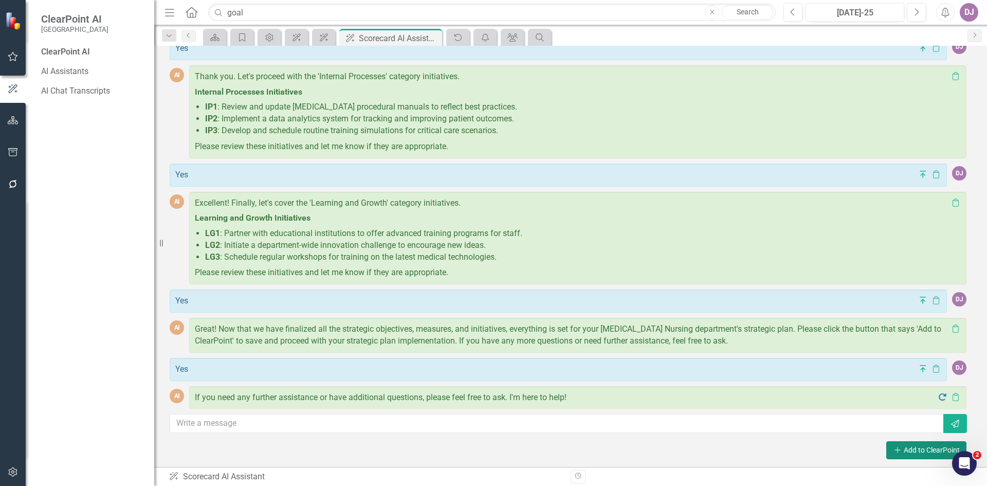
click at [904, 452] on button "Add Add to ClearPoint" at bounding box center [927, 450] width 80 height 18
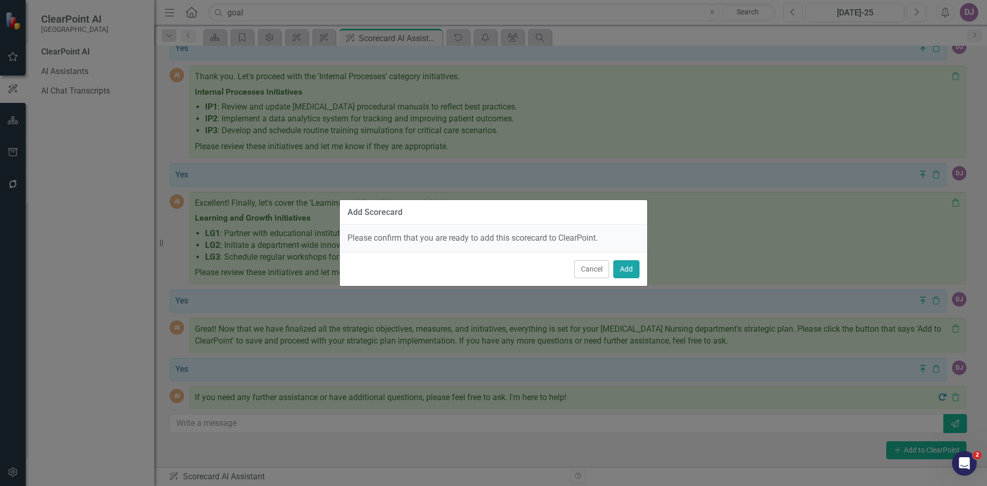
click at [632, 269] on button "Add" at bounding box center [627, 269] width 26 height 18
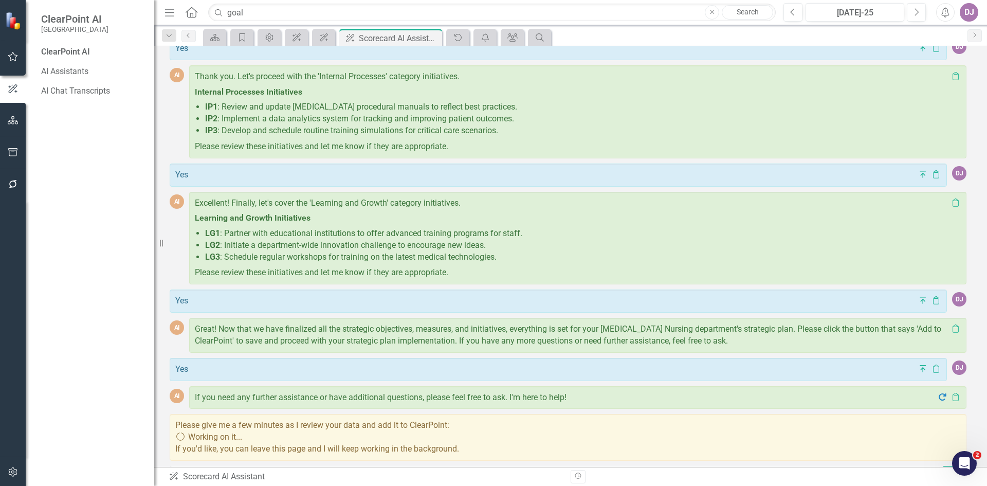
scroll to position [1841, 0]
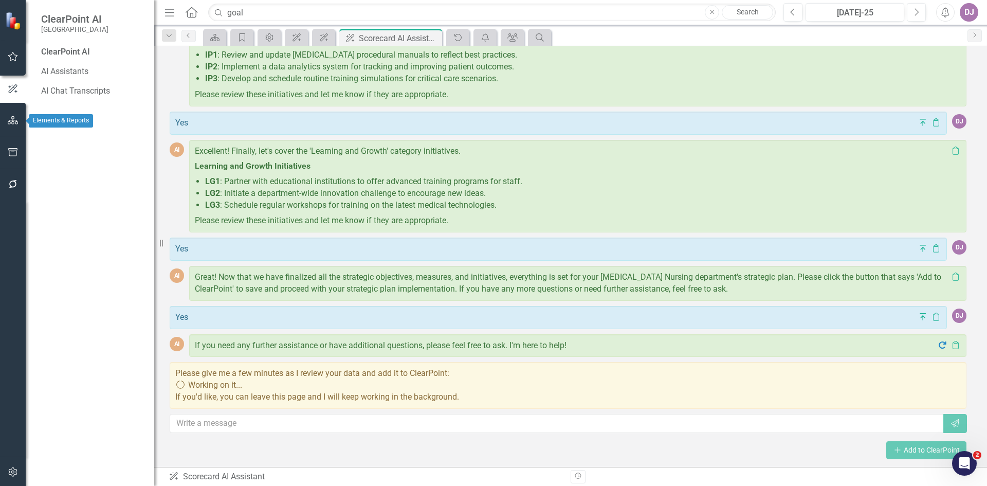
click at [9, 118] on icon "button" at bounding box center [13, 120] width 11 height 8
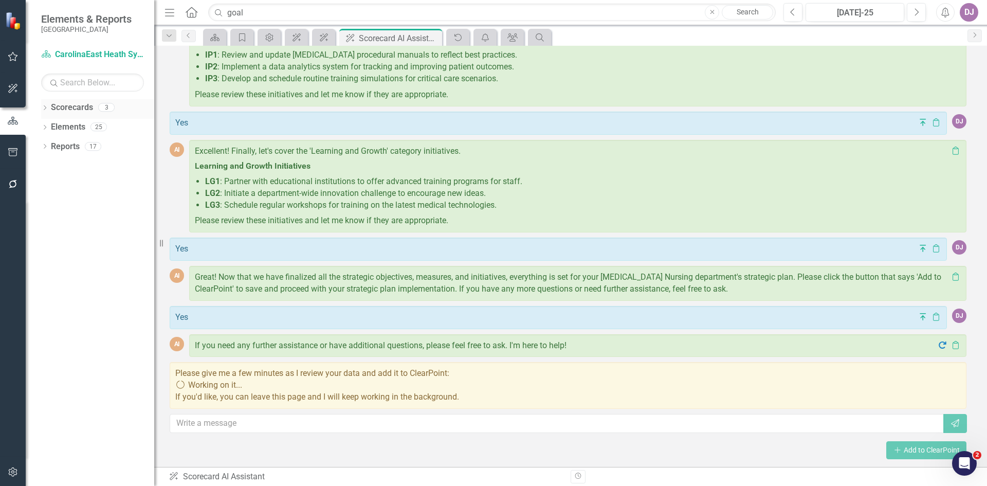
click at [73, 107] on link "Scorecards" at bounding box center [72, 108] width 42 height 12
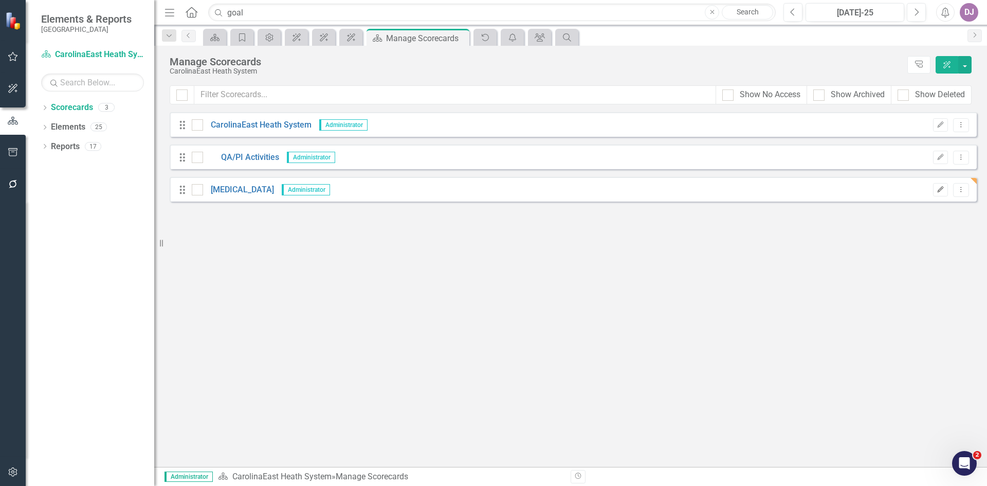
click at [945, 190] on icon "Edit" at bounding box center [941, 190] width 8 height 6
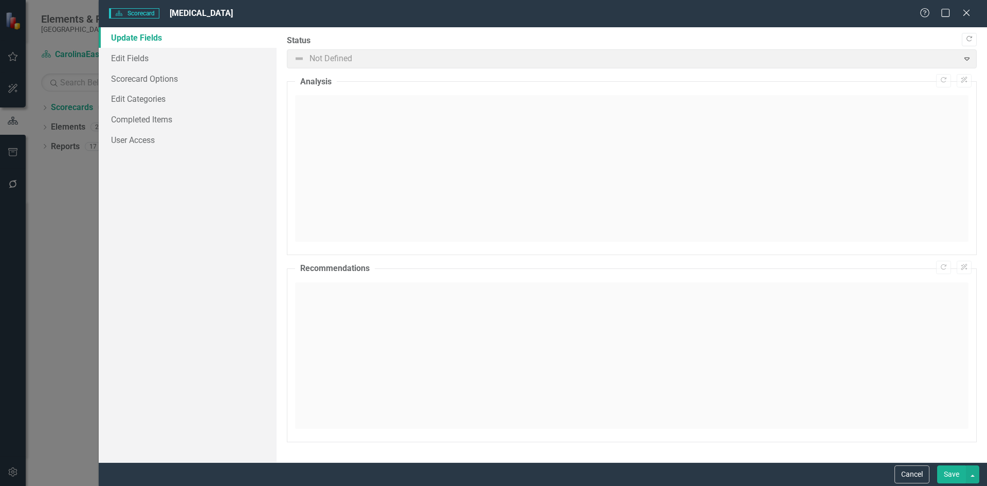
click at [152, 37] on link "Update Fields" at bounding box center [188, 37] width 178 height 21
click at [141, 57] on link "Edit Fields" at bounding box center [188, 58] width 178 height 21
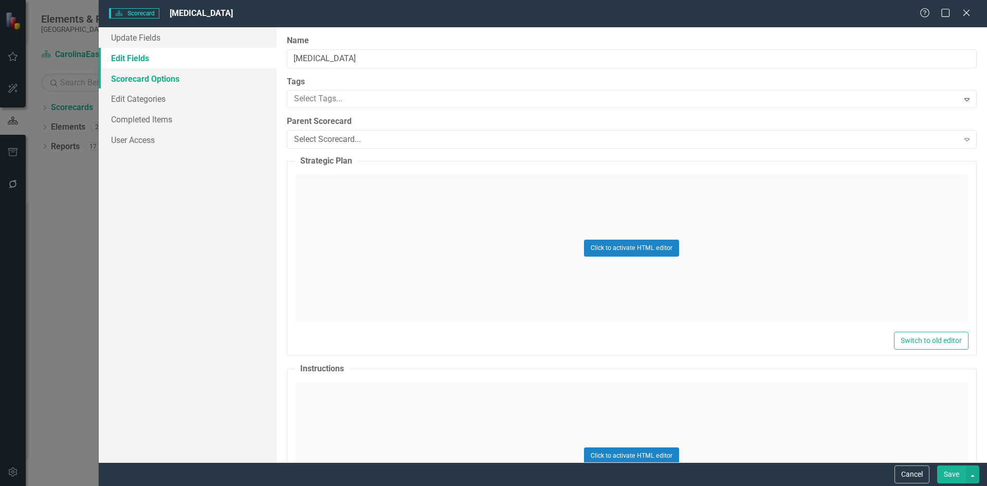
click at [146, 77] on link "Scorecard Options" at bounding box center [188, 78] width 178 height 21
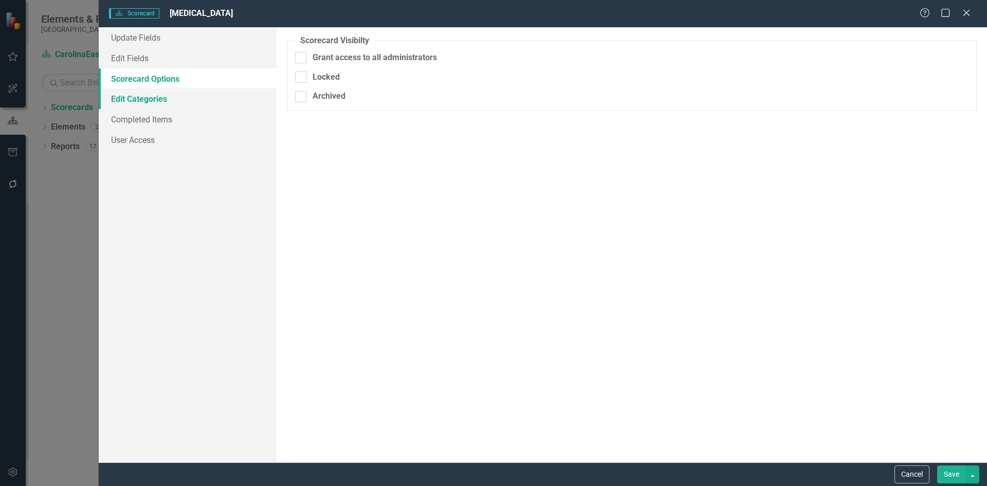
click at [141, 98] on link "Edit Categories" at bounding box center [188, 98] width 178 height 21
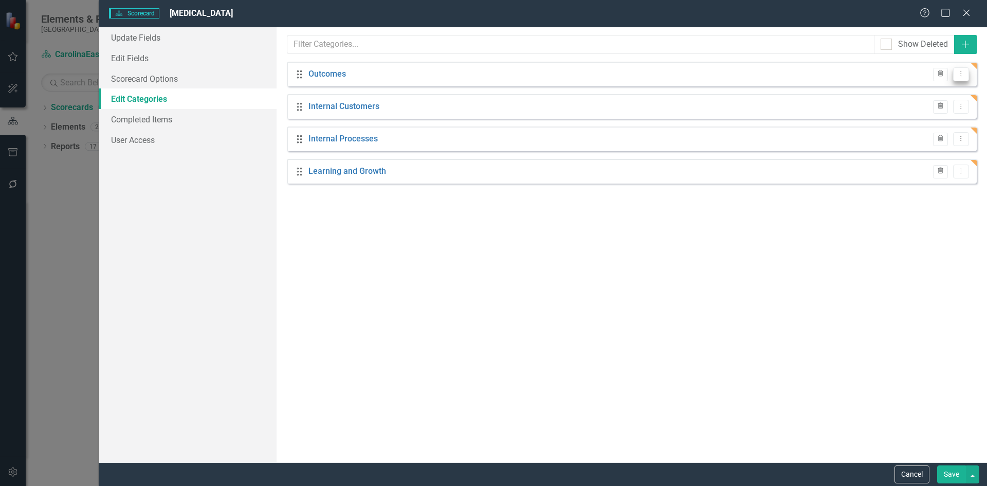
click at [965, 75] on icon "Dropdown Menu" at bounding box center [961, 73] width 9 height 7
click at [939, 94] on link "Edit Edit Category" at bounding box center [922, 91] width 94 height 19
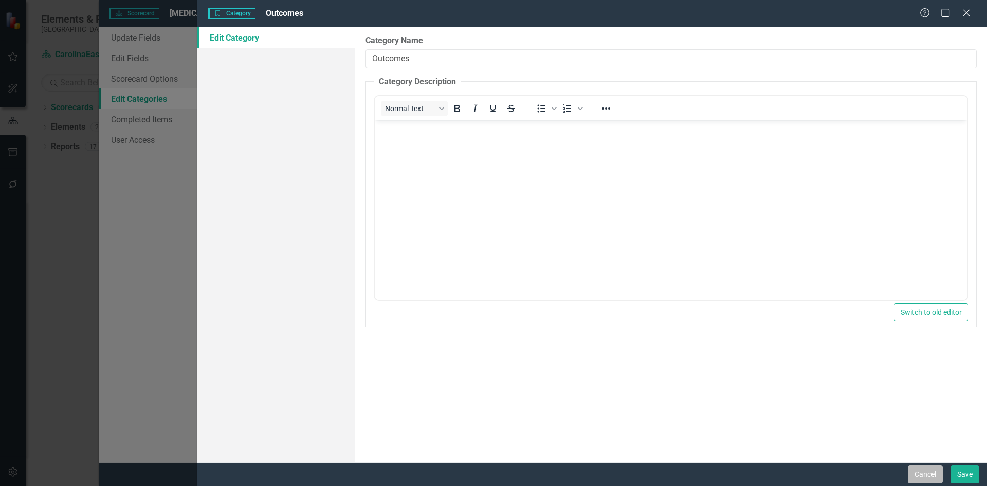
click at [923, 475] on button "Cancel" at bounding box center [925, 474] width 35 height 18
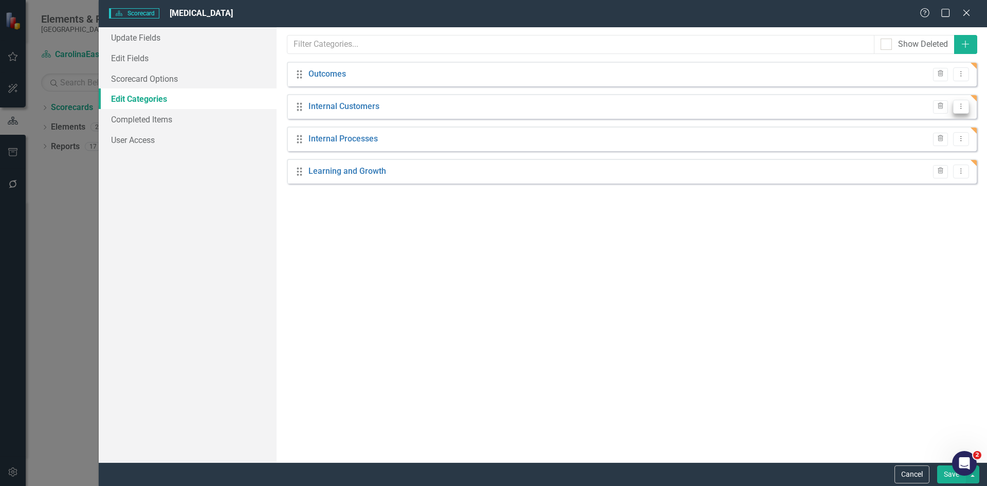
click at [960, 109] on icon "Dropdown Menu" at bounding box center [961, 106] width 9 height 7
click at [933, 122] on link "Edit Edit Category" at bounding box center [922, 123] width 94 height 19
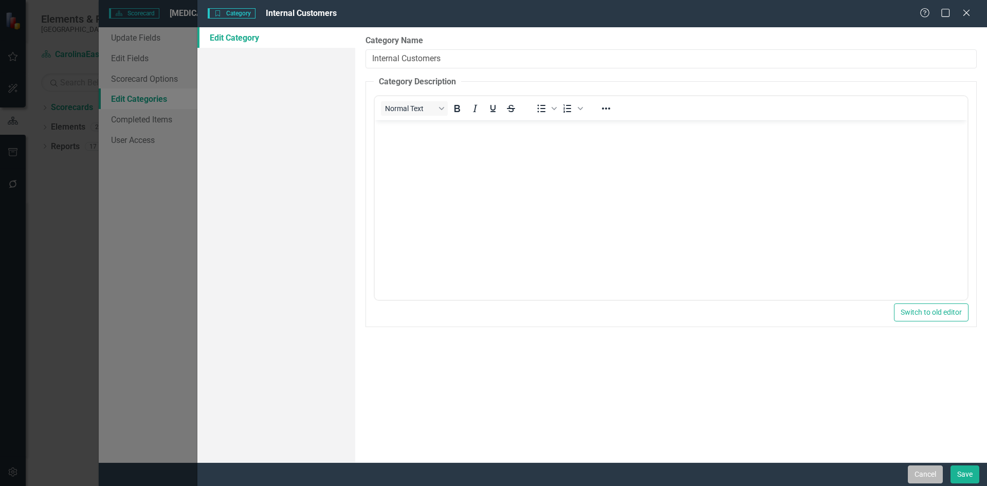
click at [933, 473] on button "Cancel" at bounding box center [925, 474] width 35 height 18
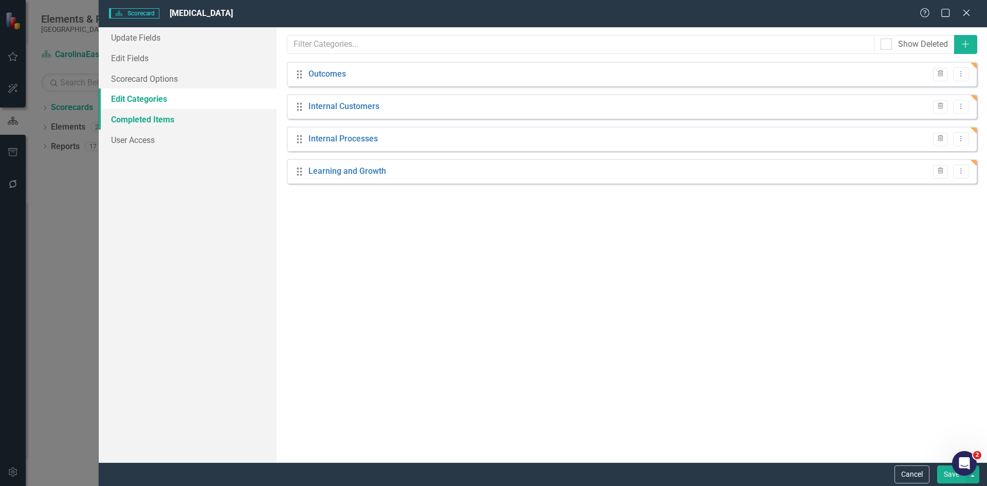
click at [155, 122] on link "Completed Items" at bounding box center [188, 119] width 178 height 21
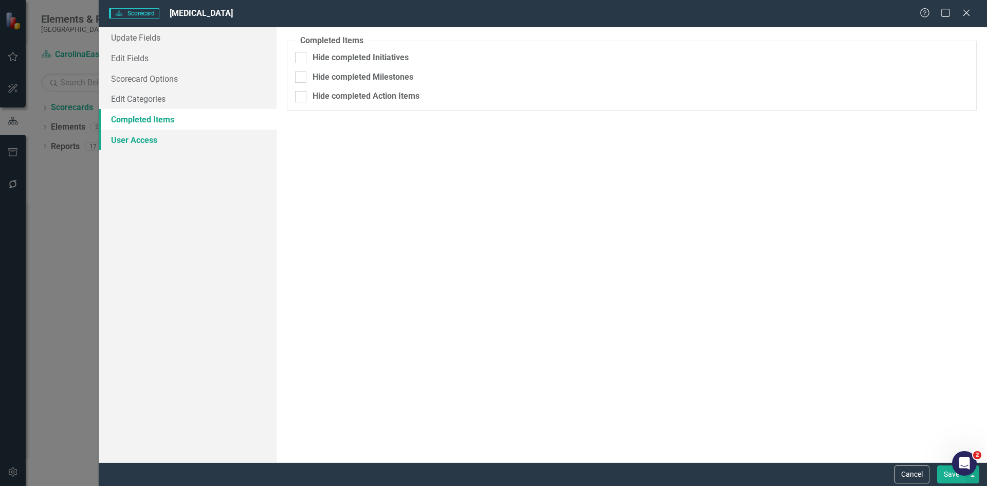
click at [151, 140] on link "User Access" at bounding box center [188, 140] width 178 height 21
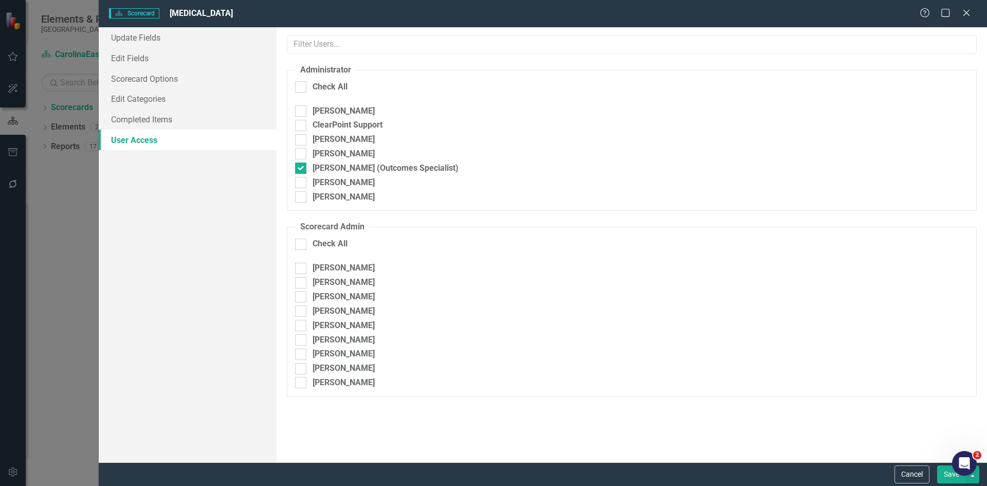
click at [946, 477] on button "Save" at bounding box center [952, 474] width 29 height 18
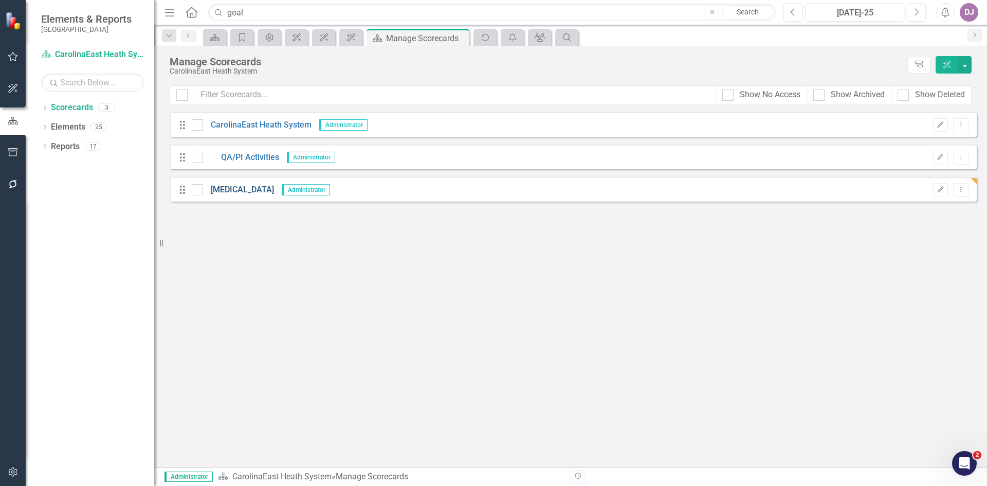
click at [217, 190] on link "[MEDICAL_DATA]" at bounding box center [238, 190] width 71 height 12
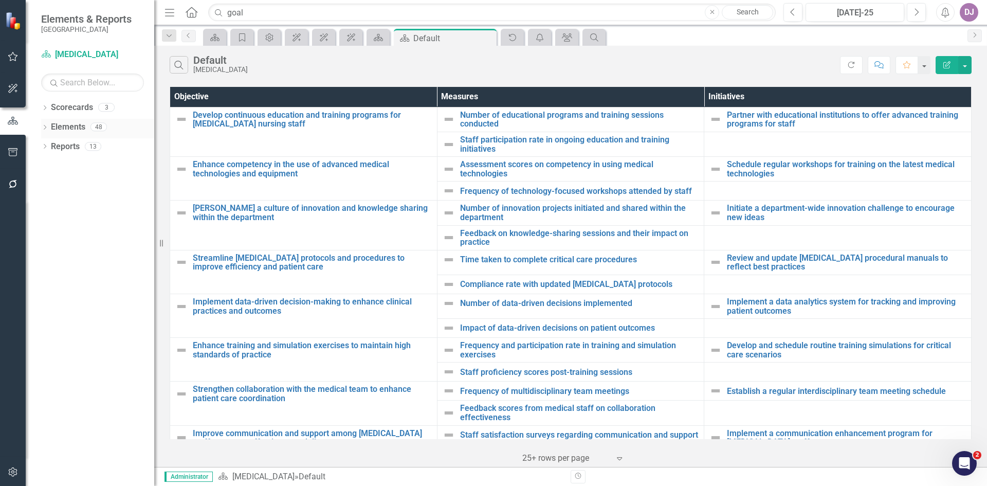
click at [66, 126] on link "Elements" at bounding box center [68, 127] width 34 height 12
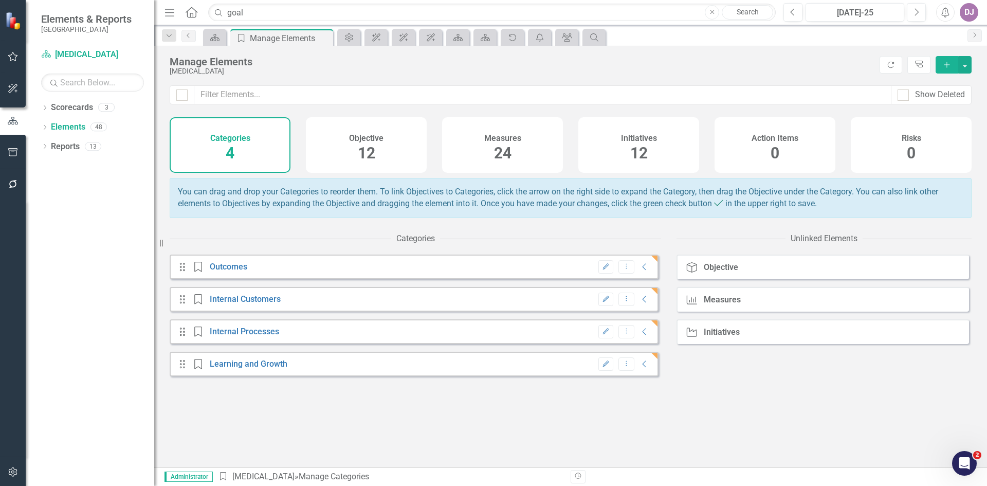
click at [501, 154] on span "24" at bounding box center [502, 153] width 17 height 18
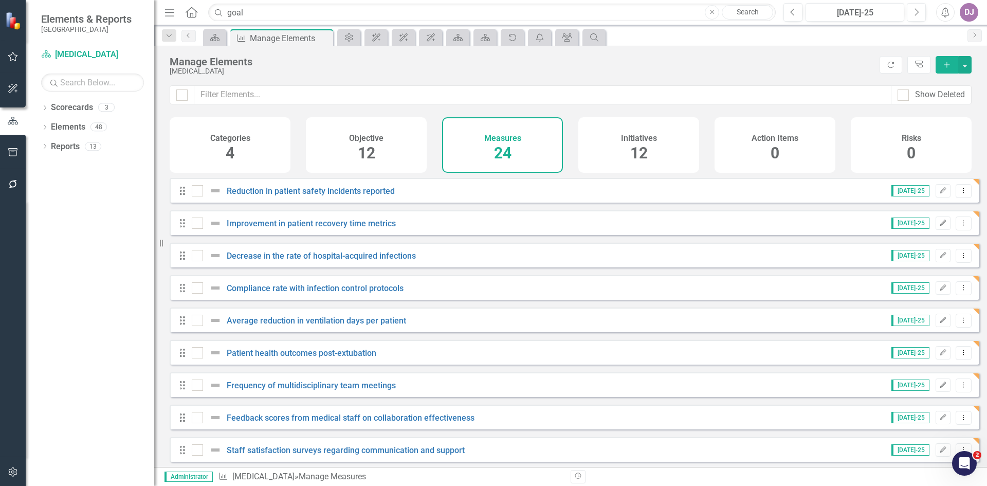
click at [230, 156] on span "4" at bounding box center [230, 153] width 9 height 18
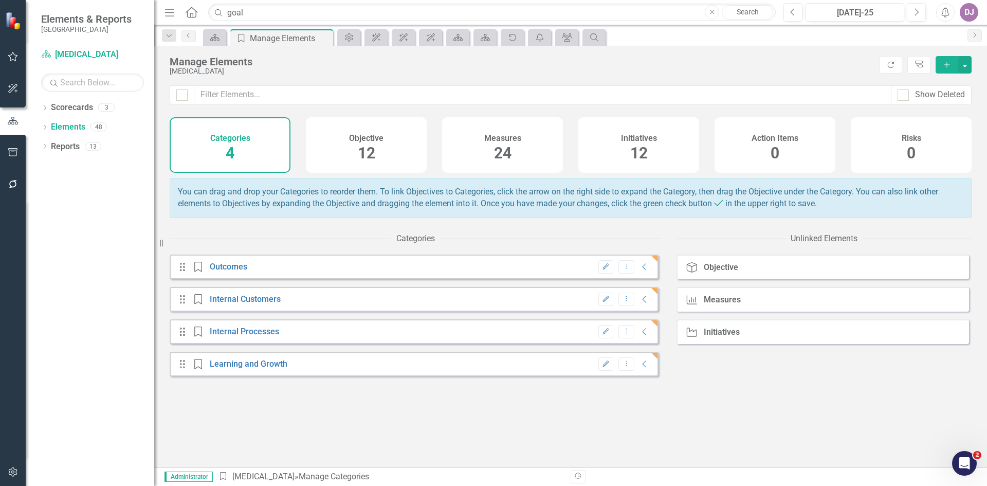
click at [718, 273] on div "Objective Objective" at bounding box center [714, 267] width 56 height 10
click at [716, 272] on div "Objective" at bounding box center [721, 267] width 34 height 9
click at [693, 273] on icon "Objective" at bounding box center [692, 267] width 13 height 10
click at [718, 272] on div "Objective" at bounding box center [721, 267] width 34 height 9
click at [367, 151] on span "12" at bounding box center [366, 153] width 17 height 18
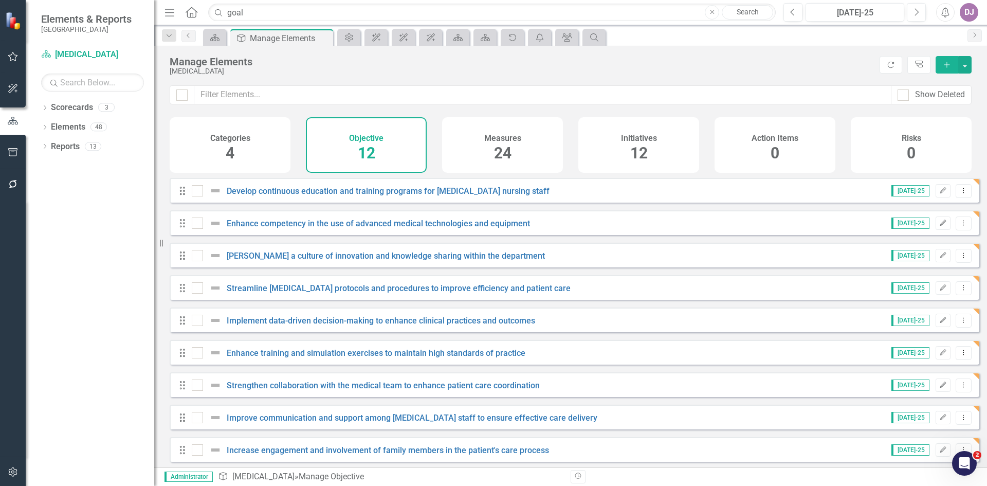
click at [503, 158] on span "24" at bounding box center [502, 153] width 17 height 18
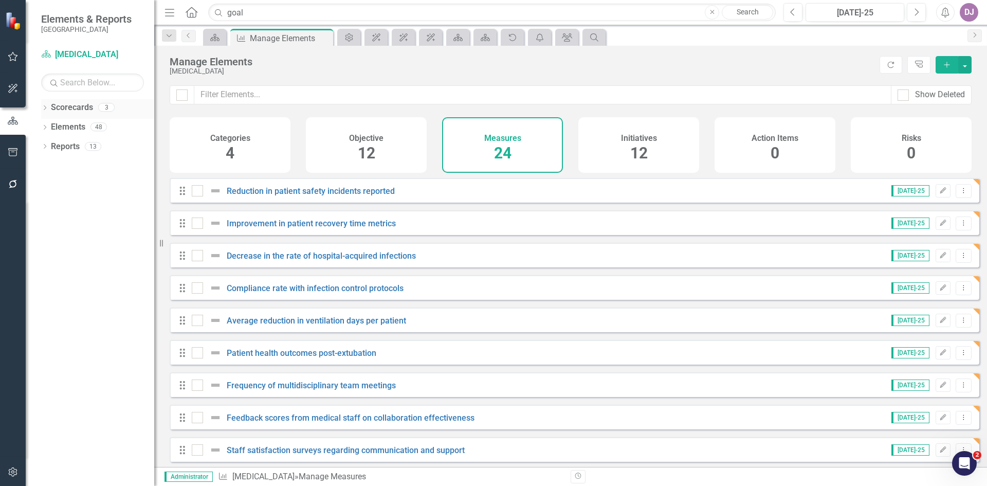
click at [78, 109] on link "Scorecards" at bounding box center [72, 108] width 42 height 12
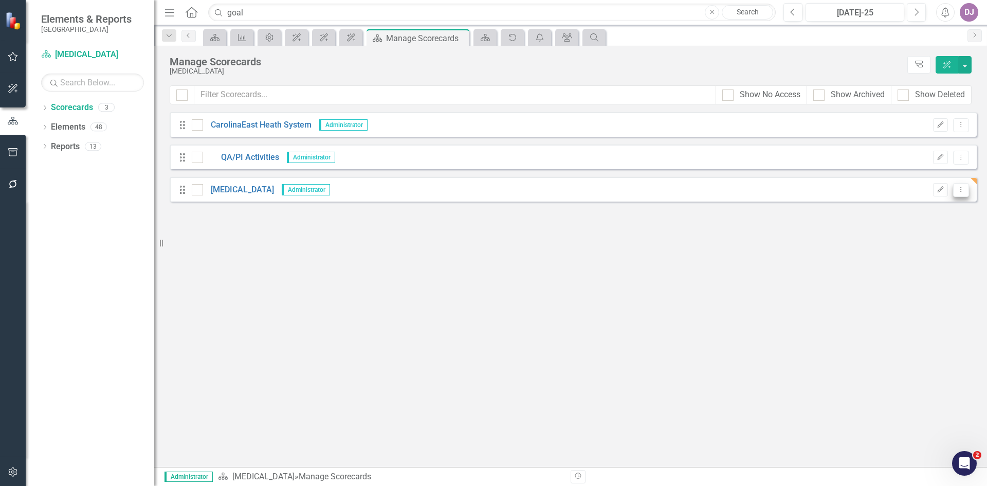
click at [964, 191] on icon "Dropdown Menu" at bounding box center [961, 189] width 9 height 7
drag, startPoint x: 185, startPoint y: 192, endPoint x: 217, endPoint y: 190, distance: 32.4
click at [217, 190] on link "[MEDICAL_DATA]" at bounding box center [238, 190] width 71 height 12
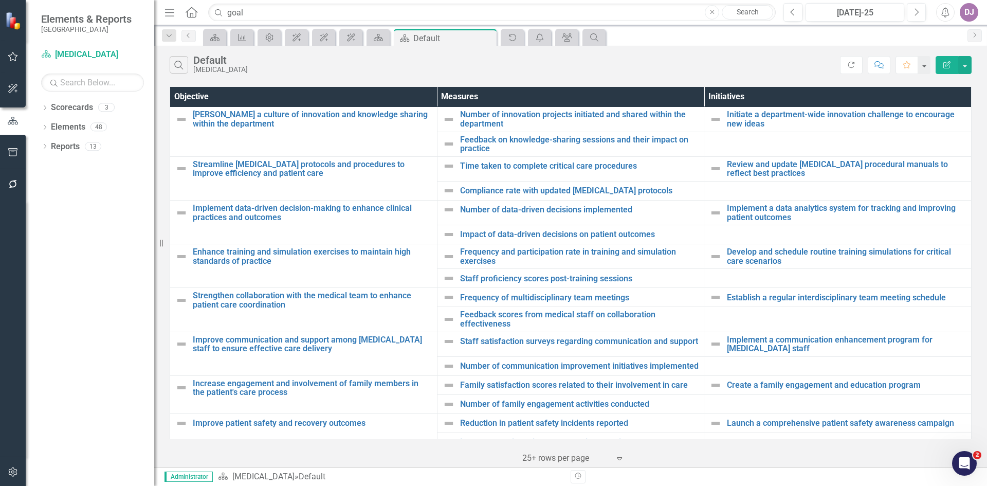
scroll to position [106, 0]
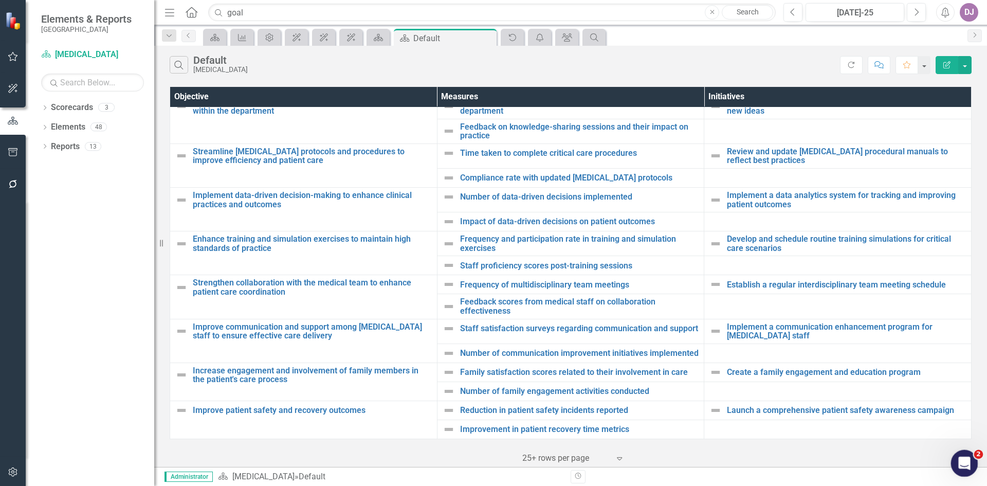
click at [977, 457] on span "2" at bounding box center [979, 454] width 9 height 9
click at [961, 461] on icon "Open Intercom Messenger" at bounding box center [963, 462] width 17 height 17
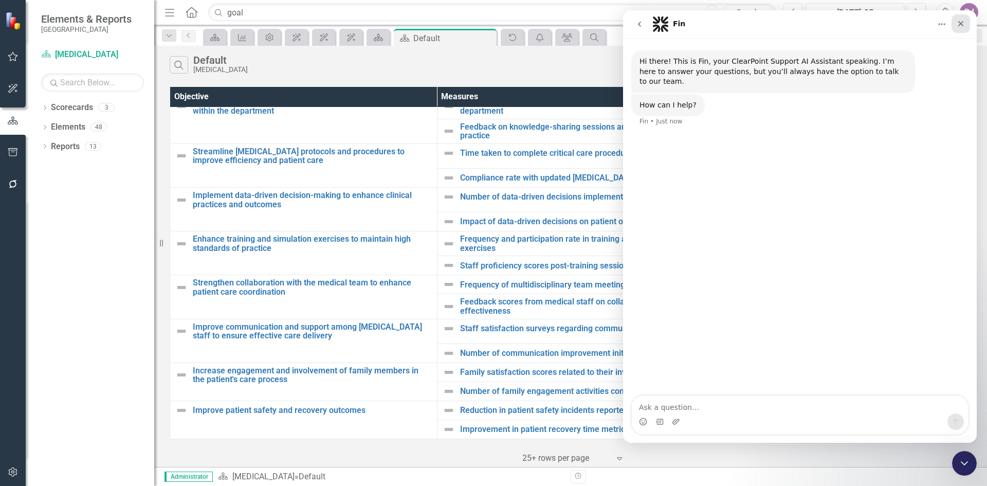
click at [964, 25] on icon "Close" at bounding box center [961, 24] width 8 height 8
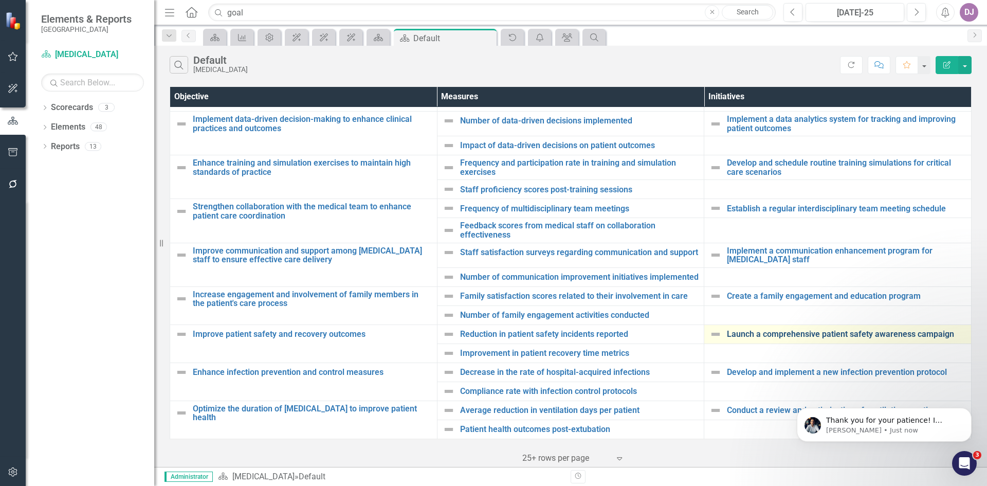
scroll to position [0, 0]
click at [872, 434] on p "[PERSON_NAME] • Just now" at bounding box center [892, 430] width 133 height 9
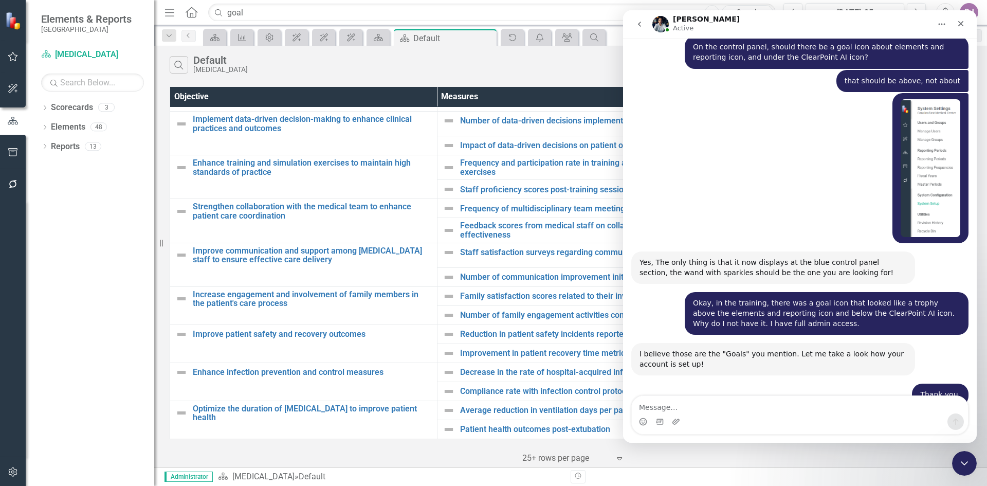
scroll to position [1294, 0]
type textarea "Heaven [PERSON_NAME] is our contact, should I just email her? [PERSON_NAME]"
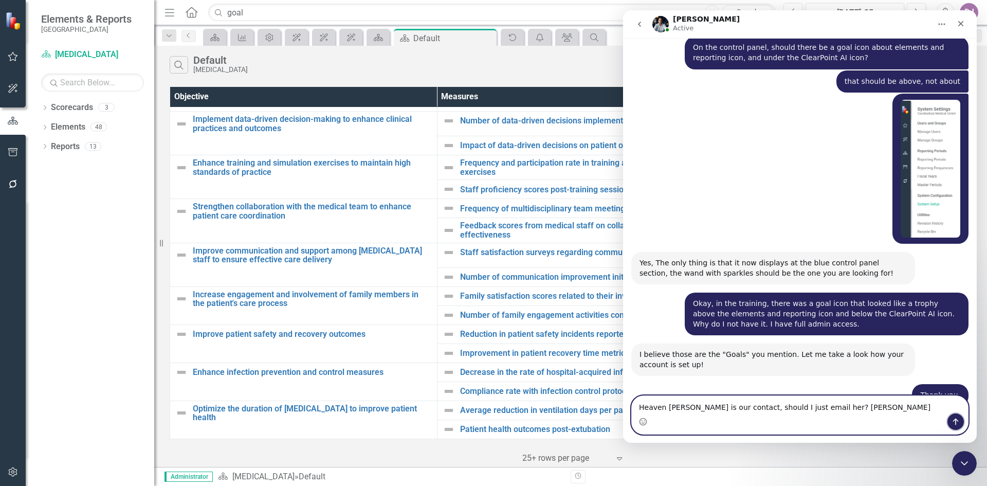
click at [958, 425] on icon "Send a message…" at bounding box center [956, 422] width 8 height 8
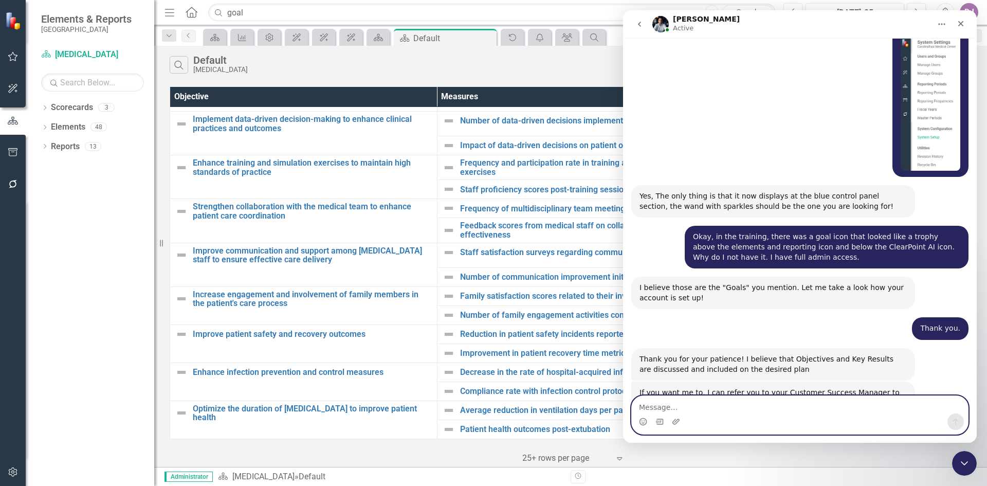
scroll to position [1364, 0]
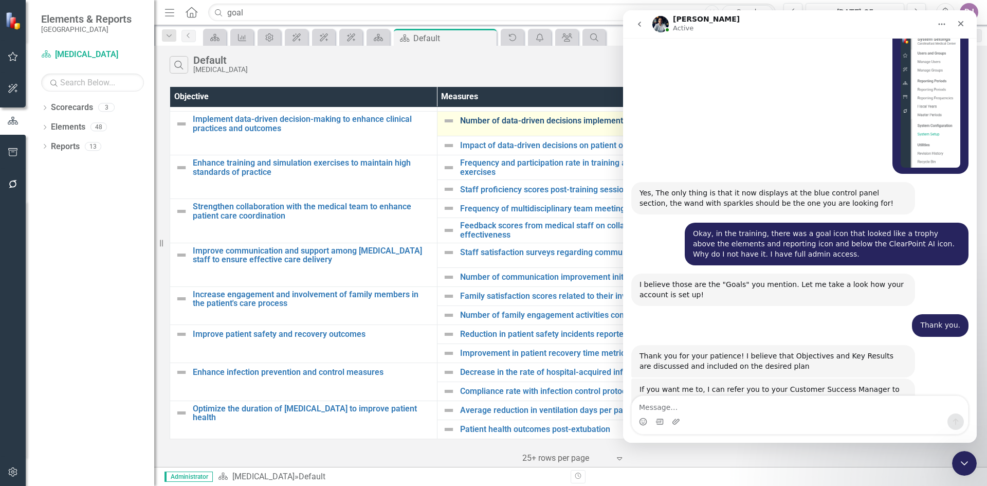
click at [507, 116] on link "Number of data-driven decisions implemented" at bounding box center [579, 120] width 239 height 9
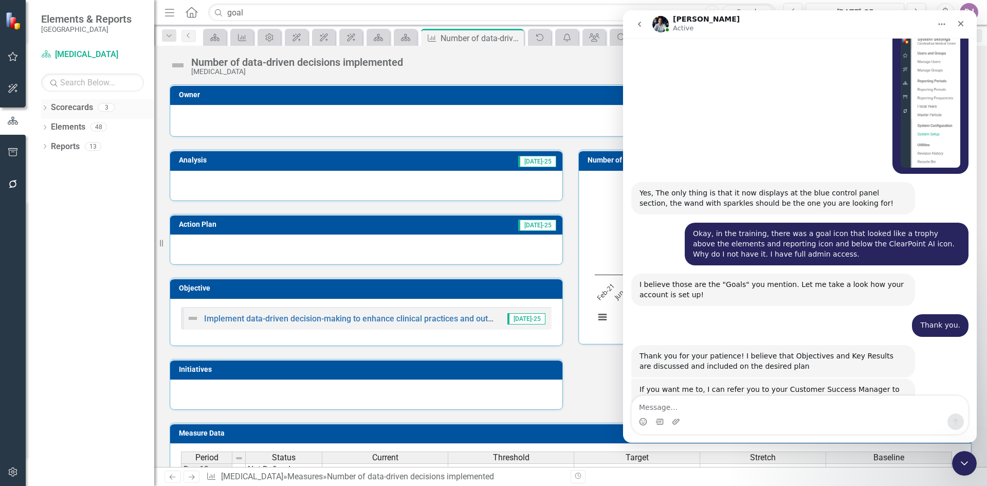
click at [83, 107] on link "Scorecards" at bounding box center [72, 108] width 42 height 12
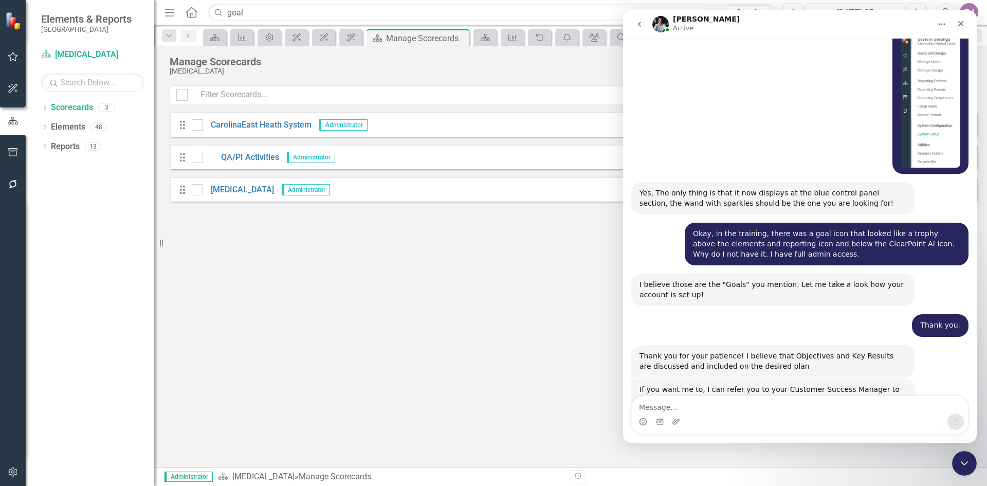
click at [179, 190] on icon "Drag" at bounding box center [182, 190] width 13 height 10
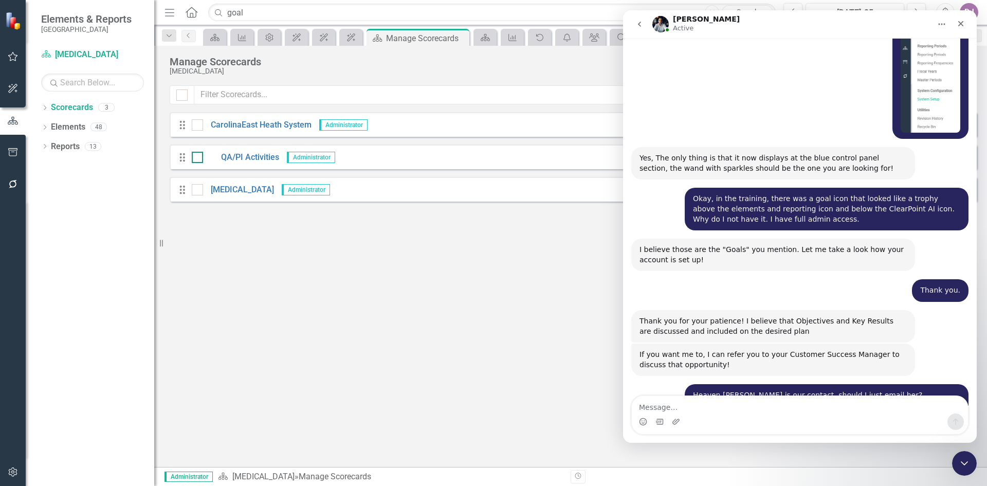
scroll to position [1399, 0]
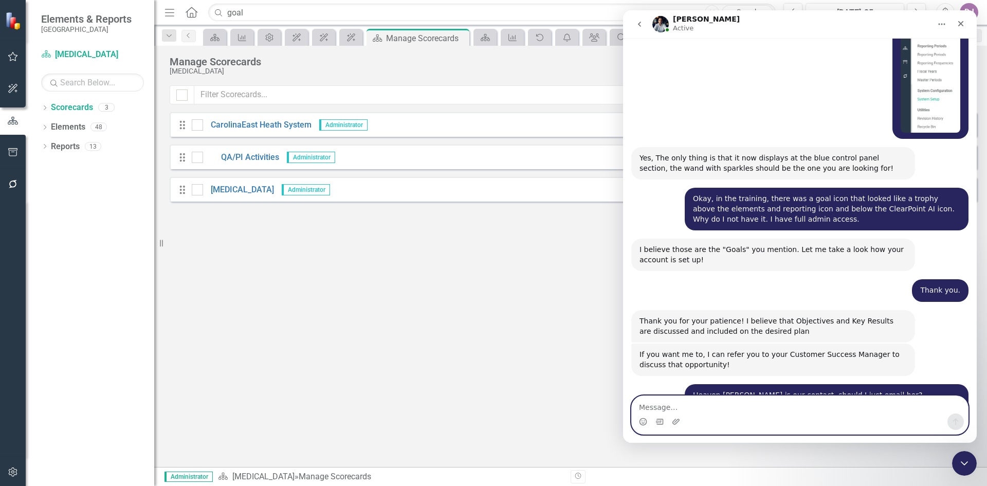
click at [676, 408] on textarea "Message…" at bounding box center [800, 404] width 336 height 17
drag, startPoint x: 650, startPoint y: 408, endPoint x: 658, endPoint y: 410, distance: 8.0
click at [652, 408] on textarea "Tha;nk you [PERSON_NAME]. [PERSON_NAME]" at bounding box center [800, 404] width 336 height 17
type textarea "Thank you [PERSON_NAME]. [PERSON_NAME]"
click at [955, 421] on icon "Send a message…" at bounding box center [956, 422] width 8 height 8
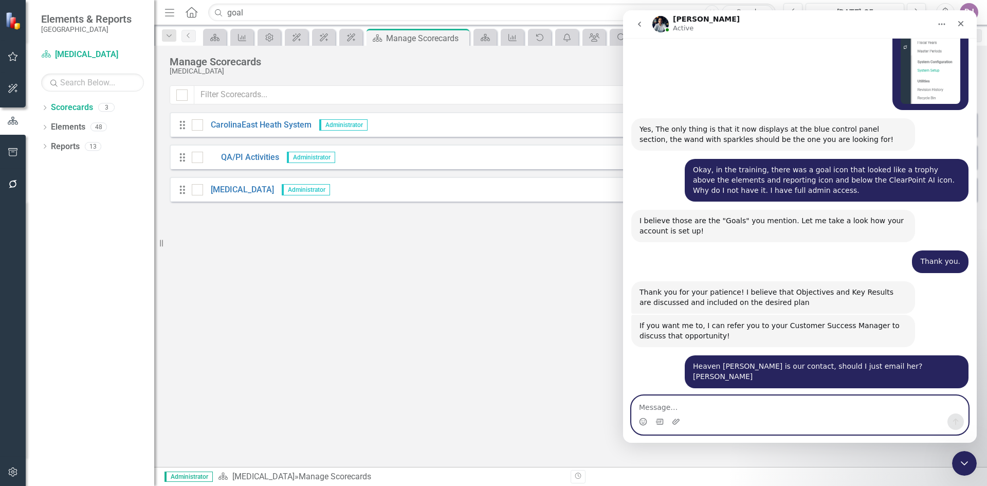
scroll to position [1429, 0]
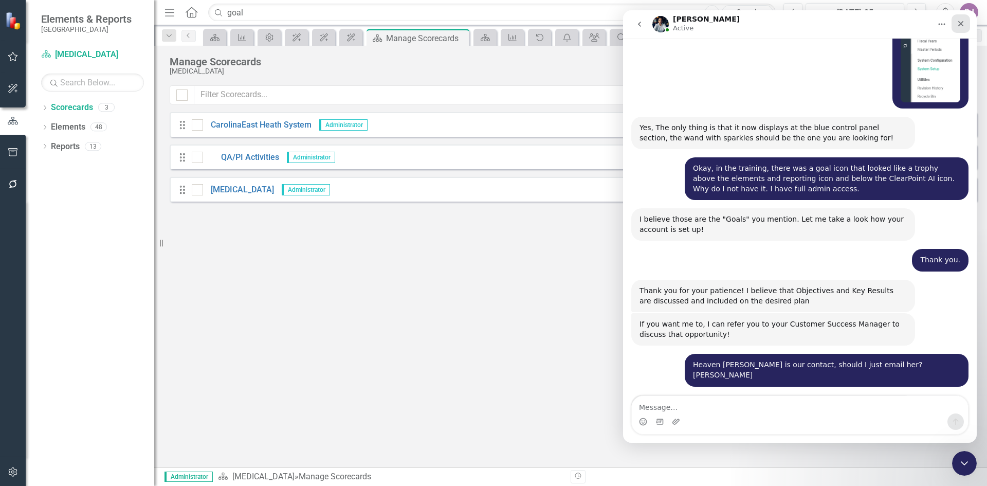
click at [961, 25] on icon "Close" at bounding box center [961, 24] width 8 height 8
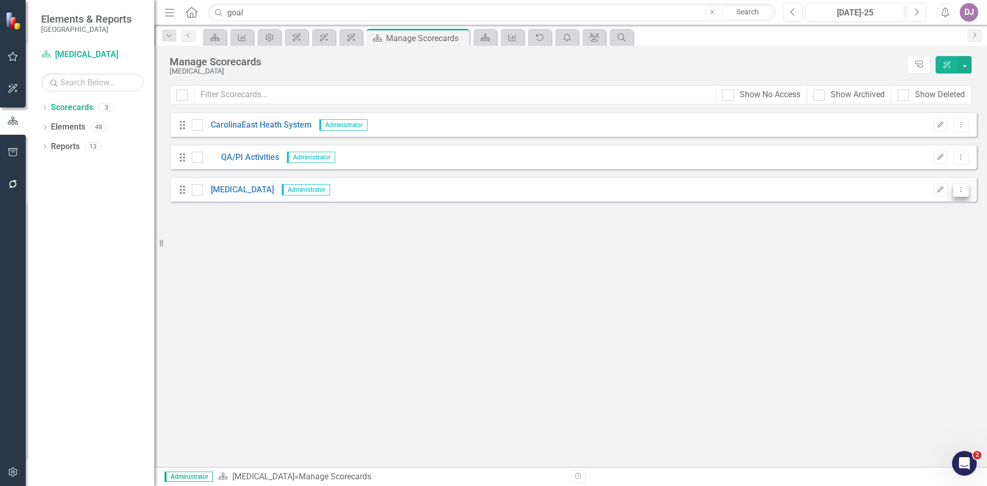
click at [959, 192] on icon "Dropdown Menu" at bounding box center [961, 189] width 9 height 7
click at [939, 190] on icon "Edit" at bounding box center [941, 190] width 8 height 6
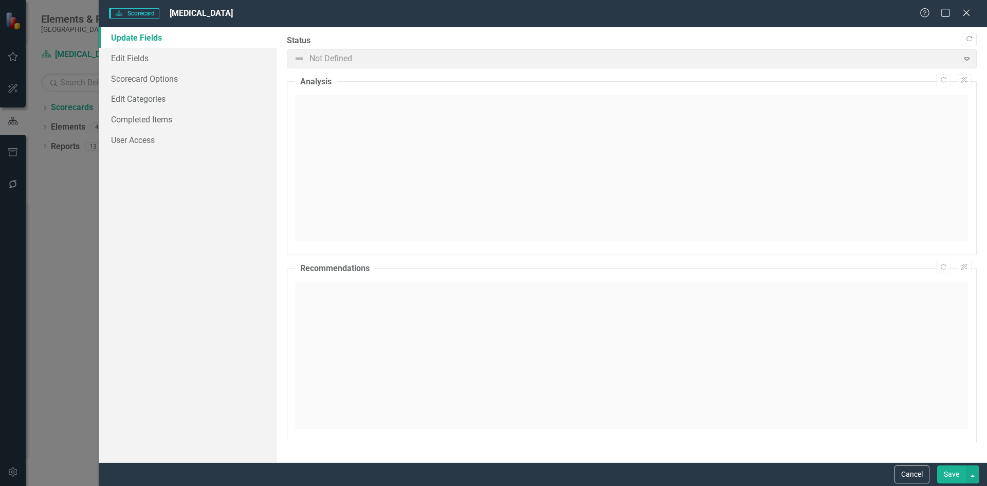
click at [974, 13] on div "Help Maximize Close" at bounding box center [948, 14] width 57 height 12
click at [968, 15] on icon "Close" at bounding box center [966, 13] width 13 height 10
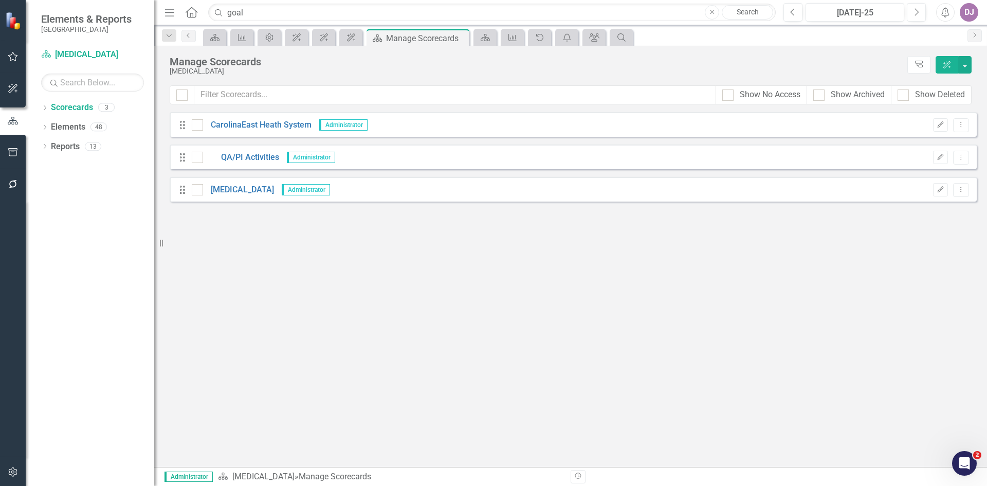
scroll to position [1469, 0]
click at [968, 63] on button "button" at bounding box center [965, 64] width 13 height 17
click at [949, 69] on button "ClearPoint AI" at bounding box center [947, 64] width 23 height 17
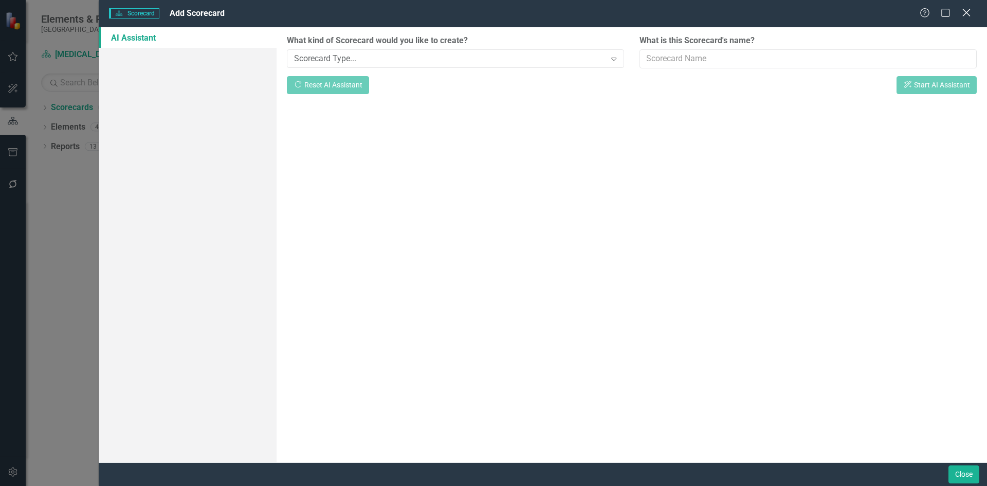
click at [970, 15] on icon at bounding box center [967, 13] width 8 height 8
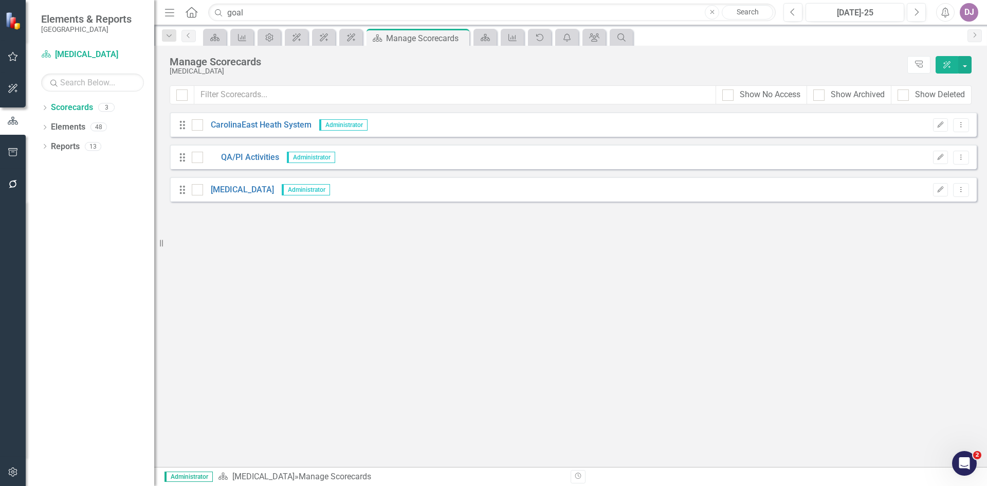
drag, startPoint x: 215, startPoint y: 189, endPoint x: 199, endPoint y: 202, distance: 20.2
click at [199, 202] on div "Drag [MEDICAL_DATA] Administrator Edit Dropdown Menu" at bounding box center [573, 189] width 807 height 25
click at [197, 191] on div at bounding box center [197, 189] width 11 height 11
click at [197, 191] on input "checkbox" at bounding box center [195, 187] width 7 height 7
checkbox input "true"
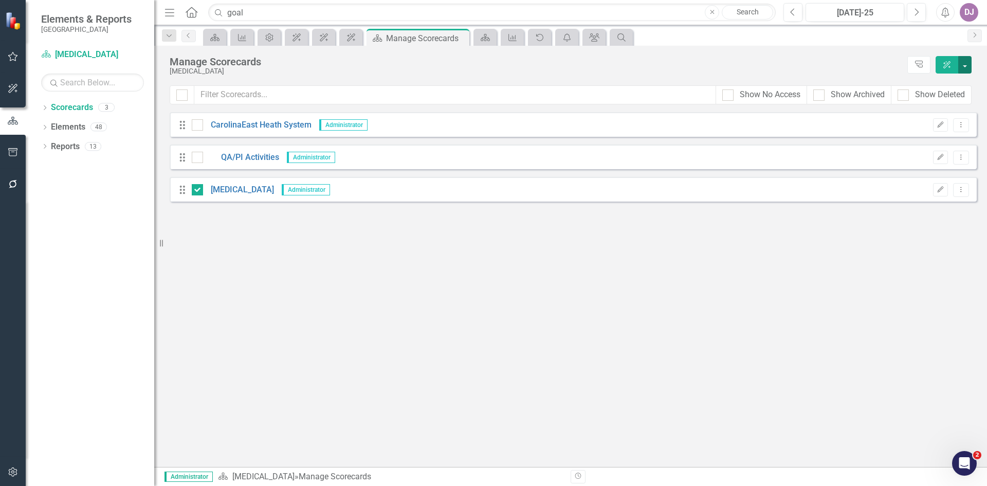
click at [967, 68] on button "button" at bounding box center [965, 64] width 13 height 17
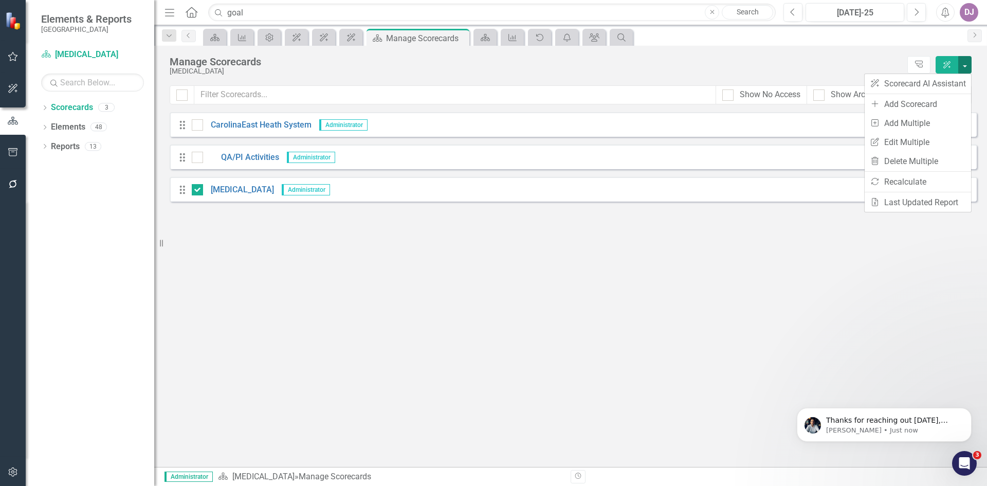
scroll to position [1460, 0]
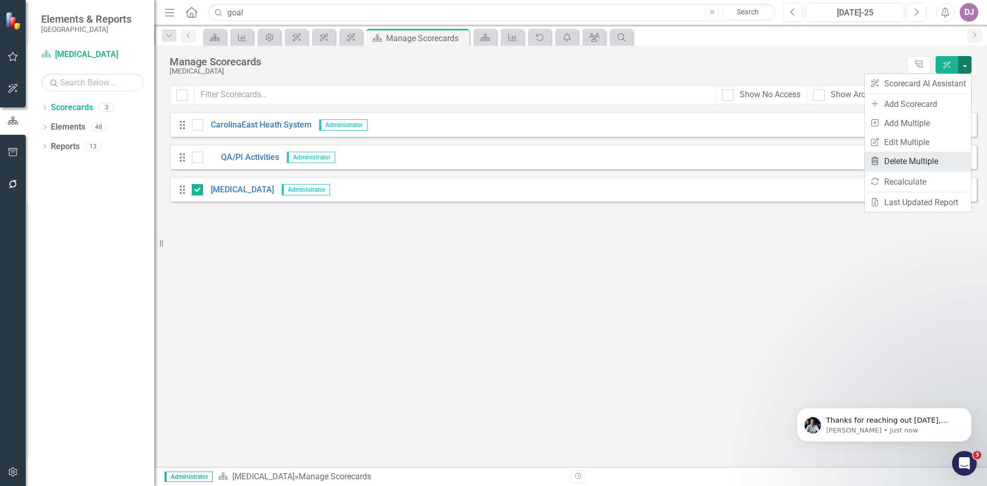
click at [931, 159] on link "Trash Delete Multiple" at bounding box center [918, 161] width 106 height 19
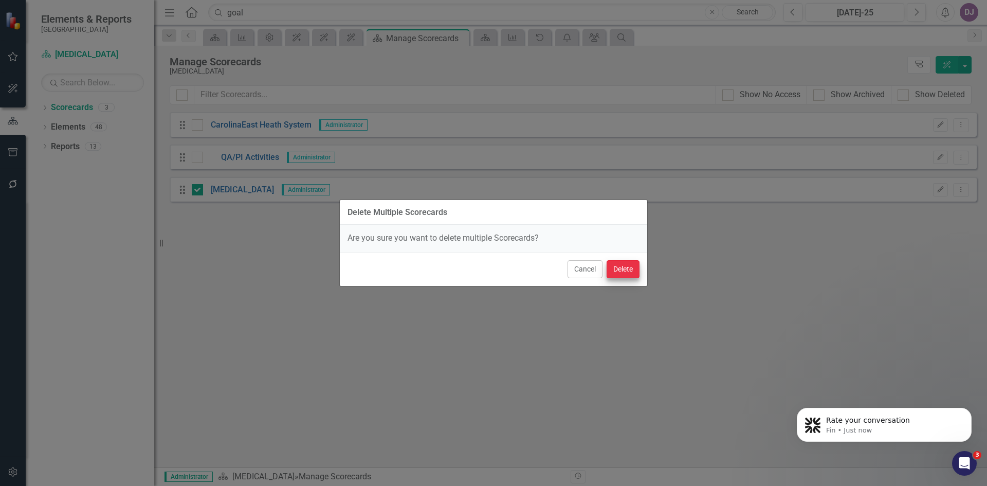
scroll to position [1542, 0]
click at [584, 273] on button "Cancel" at bounding box center [585, 269] width 35 height 18
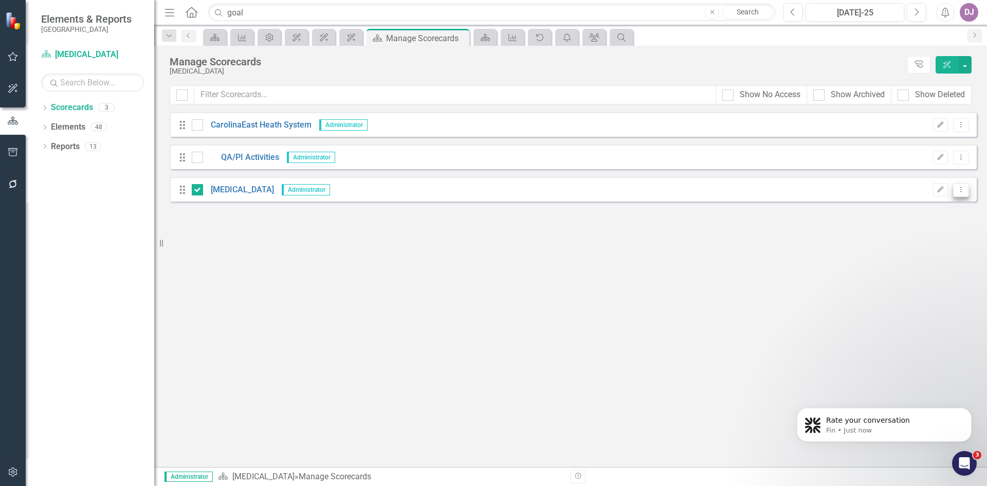
click at [962, 192] on icon "Dropdown Menu" at bounding box center [961, 189] width 9 height 7
click at [968, 64] on button "button" at bounding box center [965, 64] width 13 height 17
click at [925, 159] on link "Trash Delete Multiple" at bounding box center [918, 161] width 106 height 19
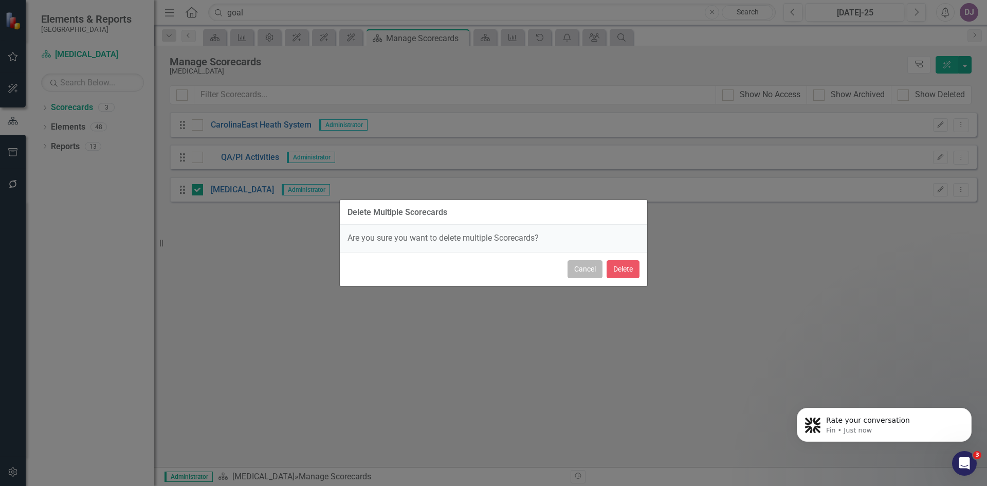
click at [590, 273] on button "Cancel" at bounding box center [585, 269] width 35 height 18
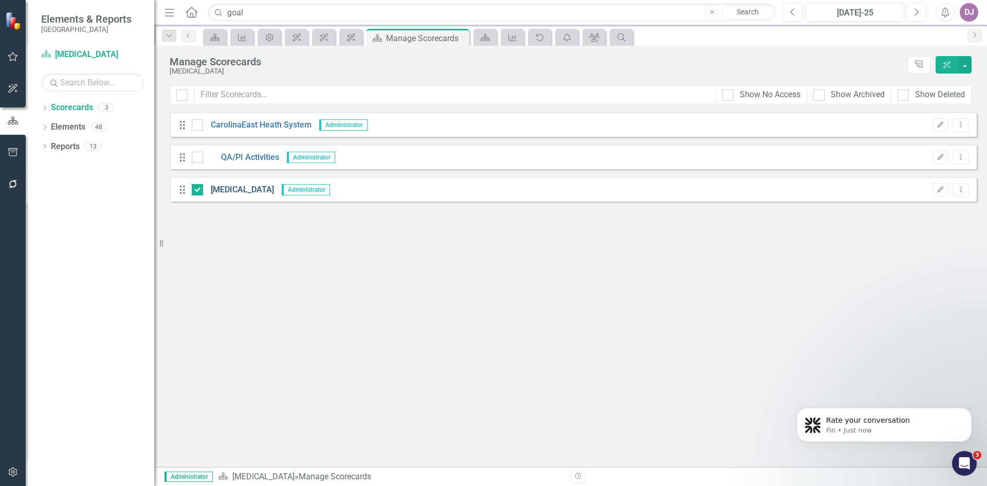
click at [217, 189] on link "[MEDICAL_DATA]" at bounding box center [238, 190] width 71 height 12
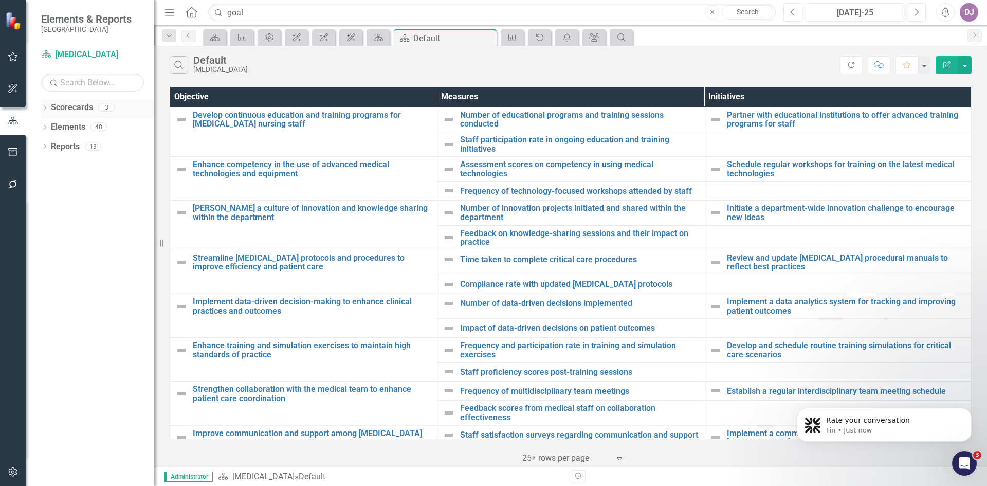
click at [46, 107] on icon at bounding box center [45, 107] width 3 height 5
click at [60, 146] on link "[MEDICAL_DATA]" at bounding box center [97, 147] width 113 height 12
click at [929, 64] on button "button" at bounding box center [923, 65] width 13 height 18
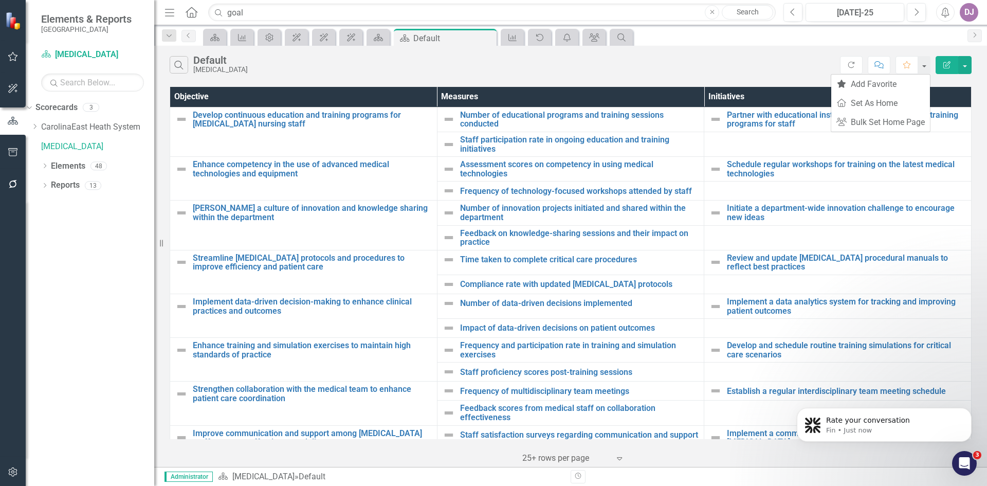
click at [790, 64] on div "Search Default [MEDICAL_DATA]" at bounding box center [505, 64] width 671 height 17
click at [968, 67] on button "button" at bounding box center [965, 65] width 13 height 18
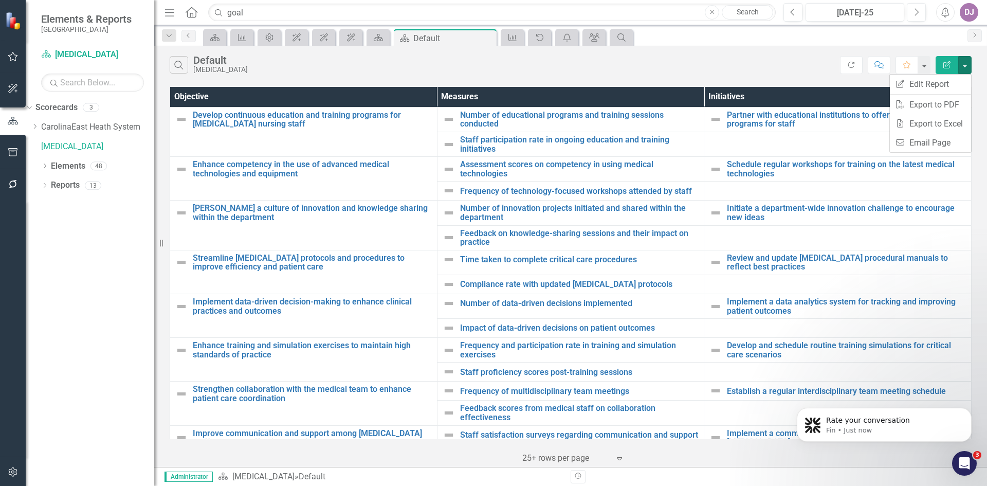
click at [741, 62] on div "Search Default [MEDICAL_DATA]" at bounding box center [505, 64] width 671 height 17
click at [64, 126] on link "CarolinaEast Heath System" at bounding box center [97, 127] width 113 height 12
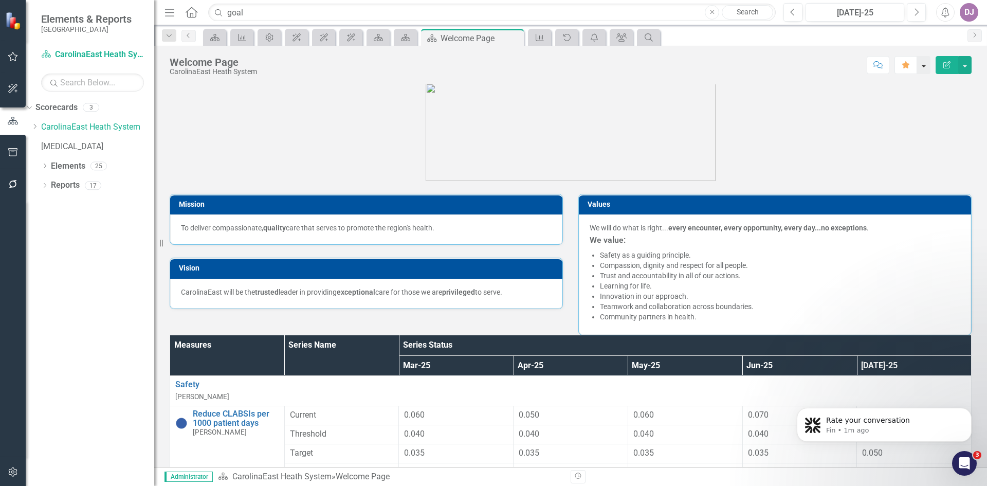
click at [923, 65] on button "button" at bounding box center [923, 65] width 13 height 18
click at [897, 101] on link "Home Set As Home" at bounding box center [881, 103] width 99 height 19
drag, startPoint x: 64, startPoint y: 143, endPoint x: 76, endPoint y: 281, distance: 138.3
click at [76, 281] on div "Dropdown Scorecards 3 Dropdown CarolinaEast Heath System QA/PI Activities [MEDI…" at bounding box center [90, 292] width 129 height 387
click at [62, 148] on link "[MEDICAL_DATA]" at bounding box center [97, 147] width 113 height 12
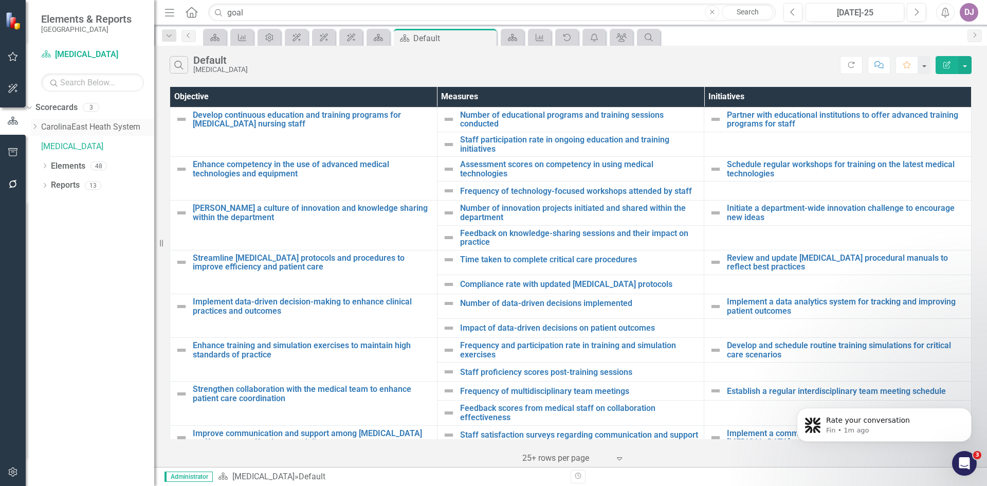
click at [65, 132] on link "CarolinaEast Heath System" at bounding box center [97, 127] width 113 height 12
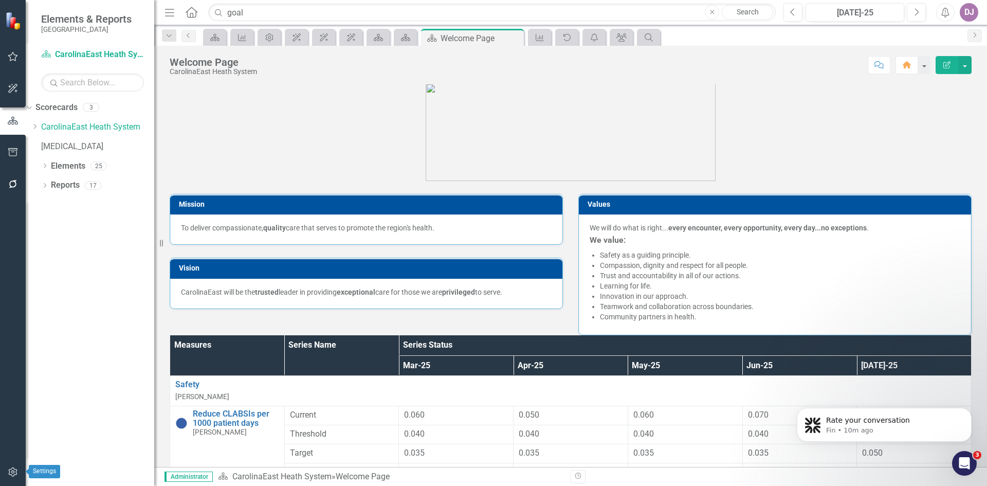
click at [14, 474] on icon "button" at bounding box center [13, 472] width 11 height 8
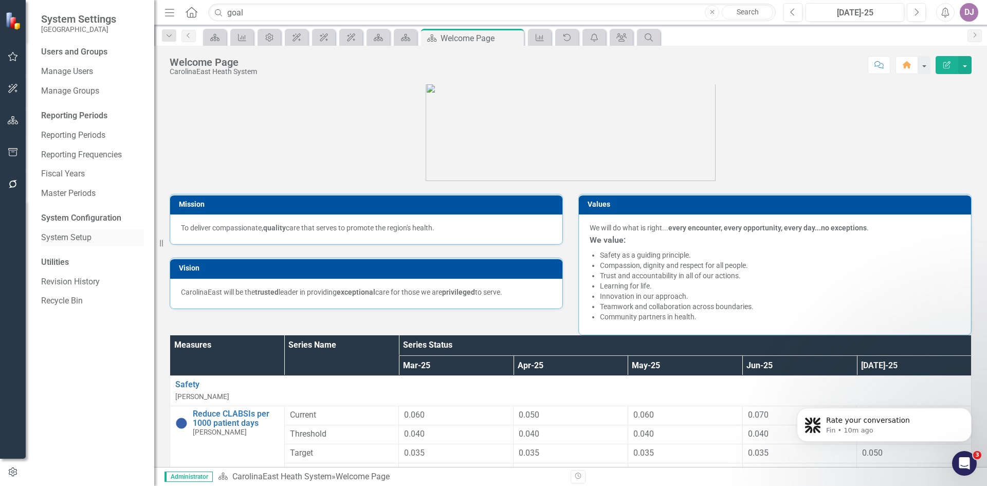
click at [84, 239] on link "System Setup" at bounding box center [92, 238] width 103 height 12
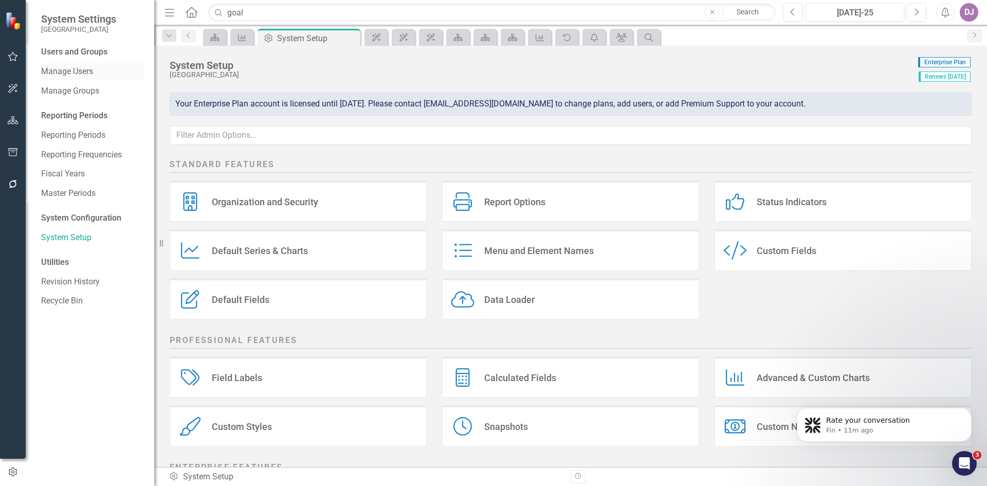
click at [85, 74] on link "Manage Users" at bounding box center [92, 72] width 103 height 12
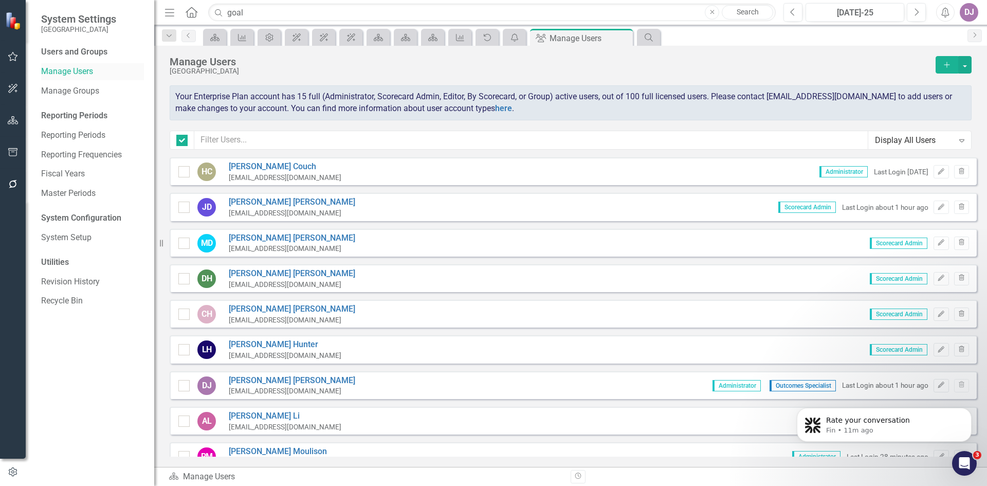
checkbox input "false"
click at [268, 383] on link "[PERSON_NAME]" at bounding box center [292, 381] width 127 height 12
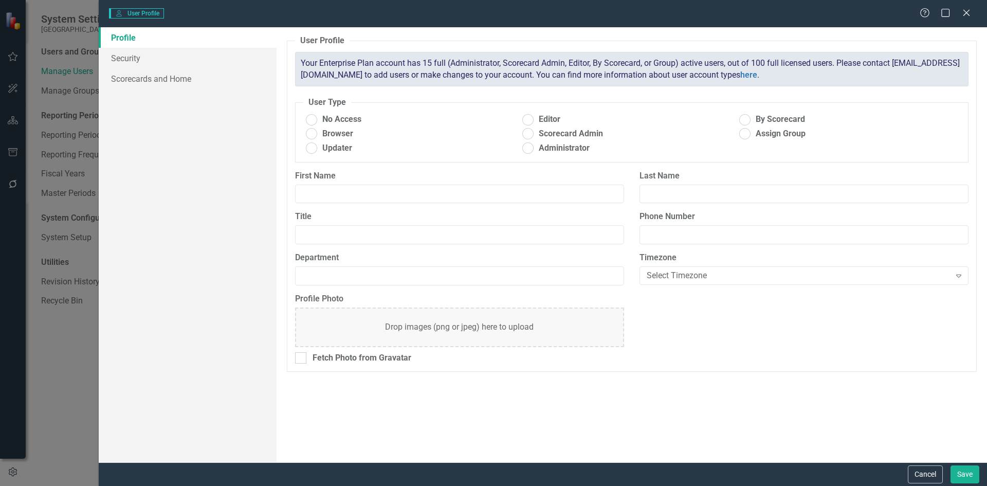
radio input "true"
type input "[PERSON_NAME]"
type input "Director of Quality"
type input "2526338162"
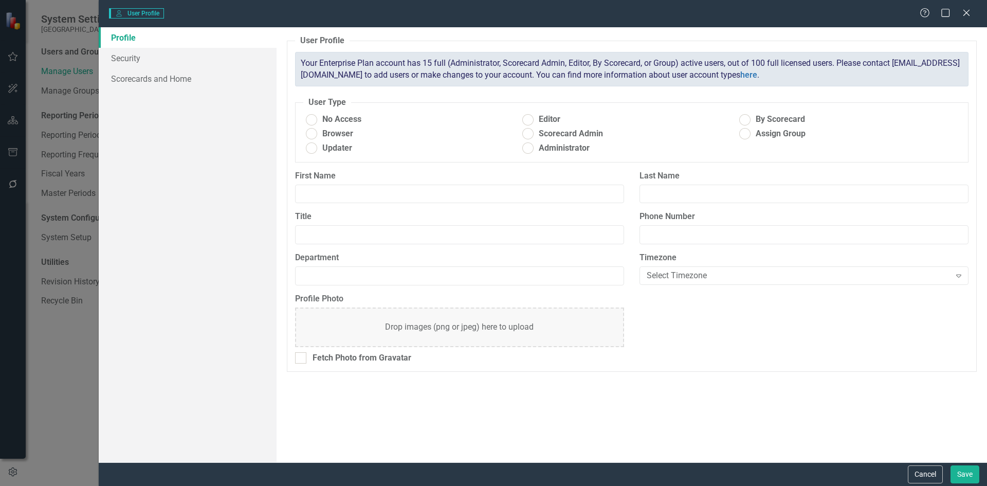
type input "Outcomes Specialist"
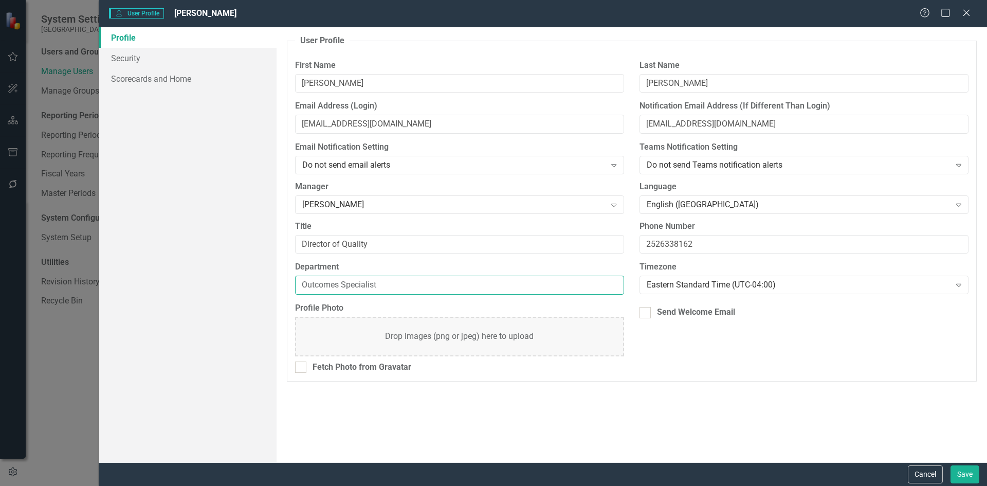
click at [385, 284] on input "Outcomes Specialist" at bounding box center [459, 285] width 329 height 19
click at [593, 282] on input "Outcomes Specialist" at bounding box center [459, 285] width 329 height 19
drag, startPoint x: 389, startPoint y: 285, endPoint x: 268, endPoint y: 284, distance: 120.4
click at [268, 284] on div "Profile Security Scorecards and Home User Profile ClearPoint has a wealth of op…" at bounding box center [543, 244] width 889 height 435
click at [616, 287] on input "Department" at bounding box center [459, 285] width 329 height 19
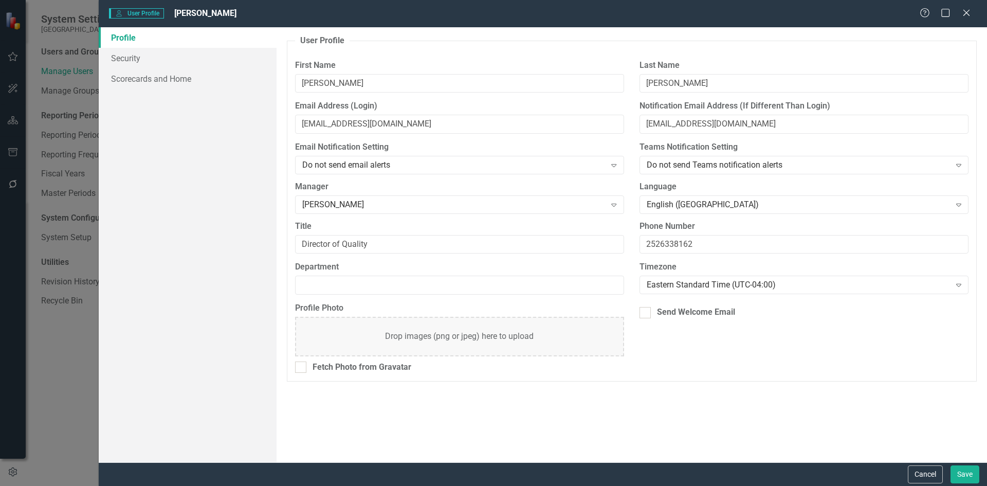
click at [501, 409] on div "User Profile ClearPoint has a wealth of options to help you ensure that people …" at bounding box center [632, 244] width 711 height 435
click at [610, 286] on input "Department" at bounding box center [459, 285] width 329 height 19
click at [412, 400] on div "User Profile ClearPoint has a wealth of options to help you ensure that people …" at bounding box center [632, 244] width 711 height 435
click at [971, 10] on icon "Close" at bounding box center [966, 13] width 13 height 10
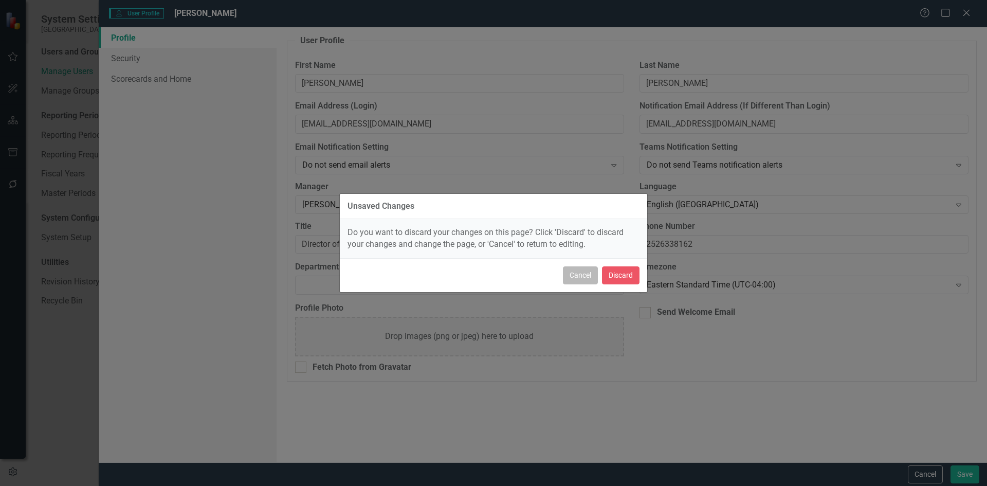
click at [581, 280] on button "Cancel" at bounding box center [580, 275] width 35 height 18
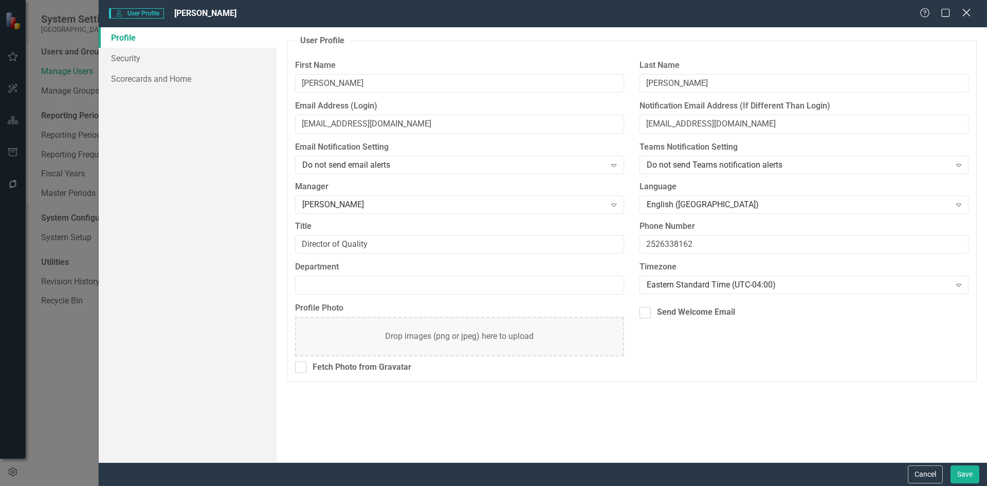
click at [968, 11] on icon "Close" at bounding box center [966, 13] width 13 height 10
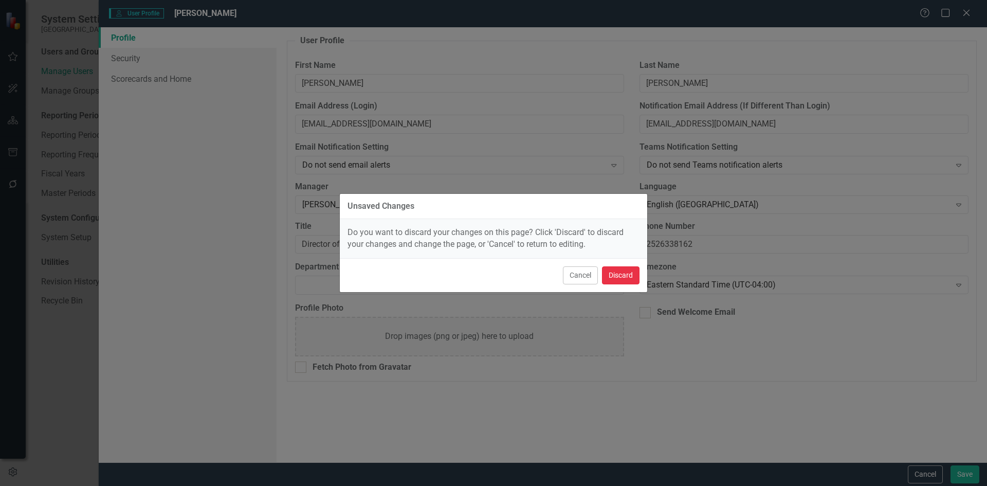
click at [620, 279] on button "Discard" at bounding box center [621, 275] width 38 height 18
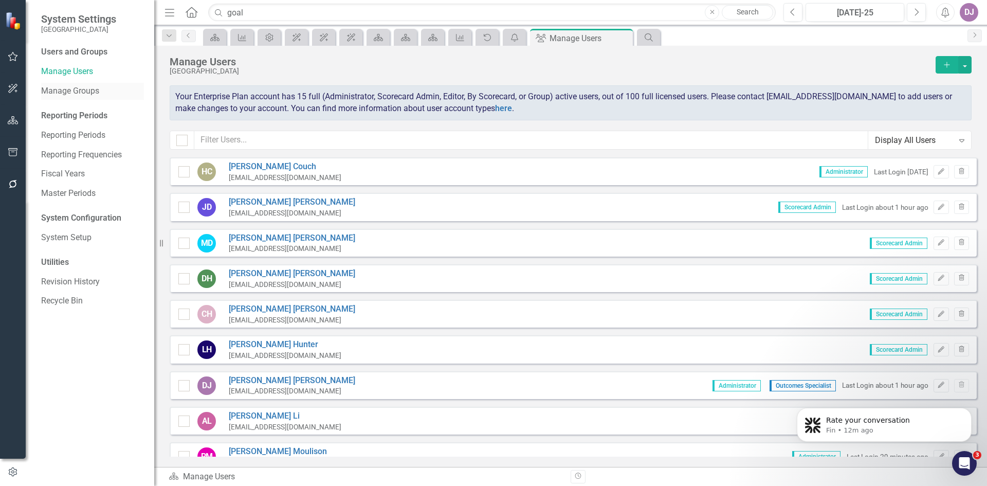
click at [77, 89] on link "Manage Groups" at bounding box center [92, 91] width 103 height 12
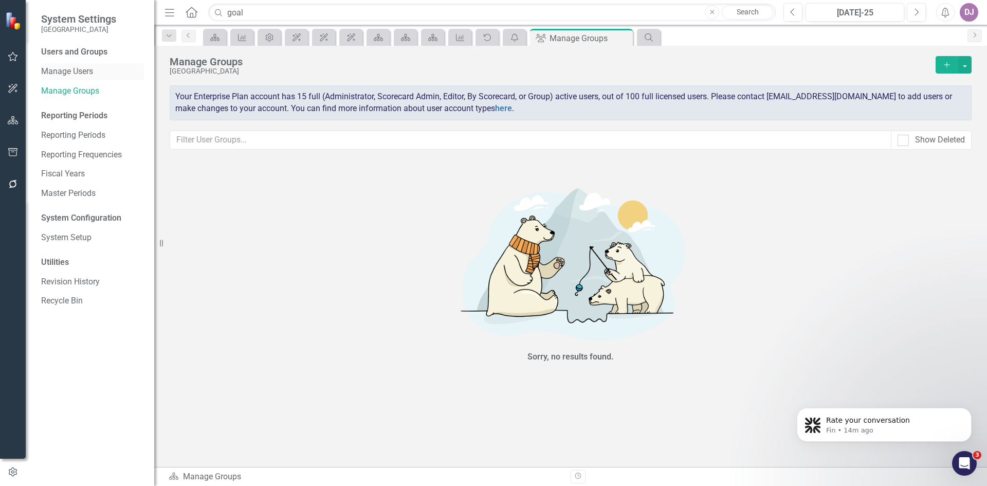
click at [99, 69] on link "Manage Users" at bounding box center [92, 72] width 103 height 12
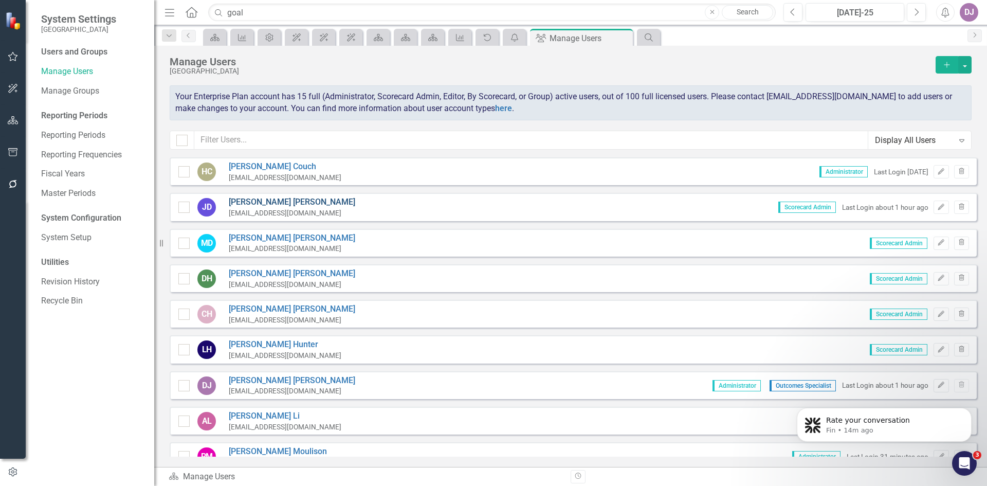
click at [243, 200] on link "[PERSON_NAME]" at bounding box center [292, 202] width 127 height 12
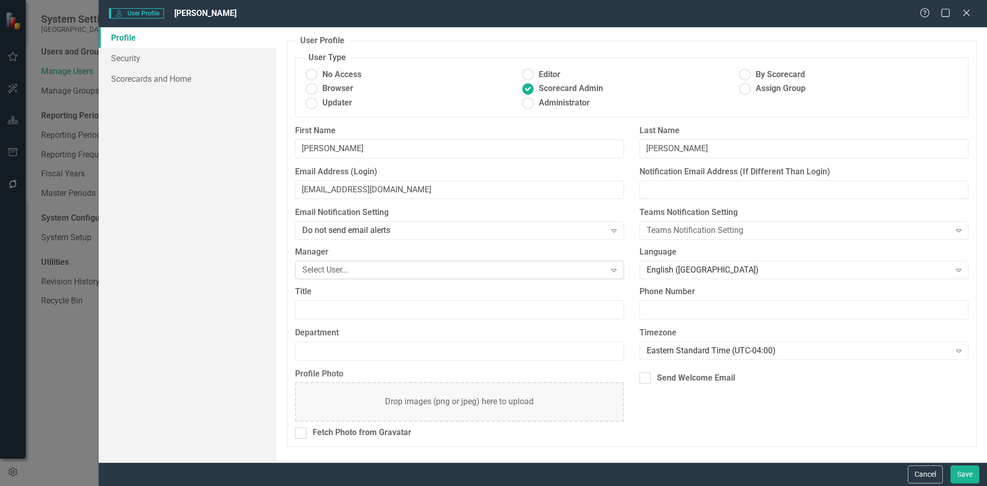
click at [613, 271] on icon "Expand" at bounding box center [614, 270] width 10 height 8
click at [238, 257] on div "Profile Security Scorecards and Home" at bounding box center [188, 244] width 178 height 435
click at [914, 473] on button "Cancel" at bounding box center [925, 474] width 35 height 18
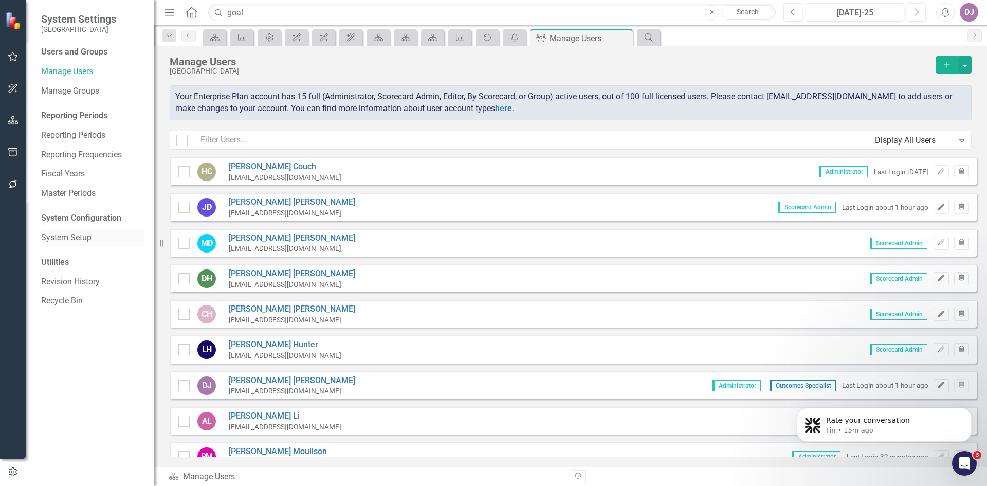
click at [77, 240] on link "System Setup" at bounding box center [92, 238] width 103 height 12
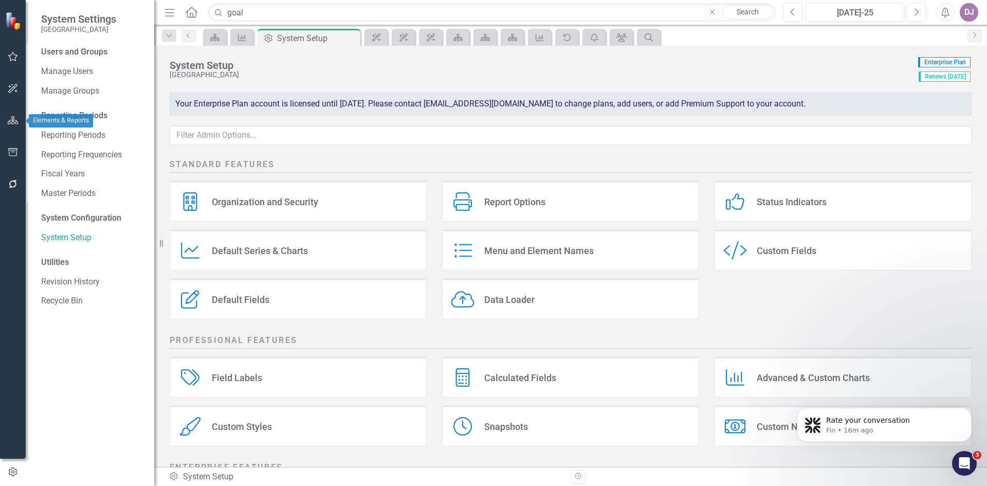
click at [16, 124] on icon "button" at bounding box center [13, 120] width 11 height 8
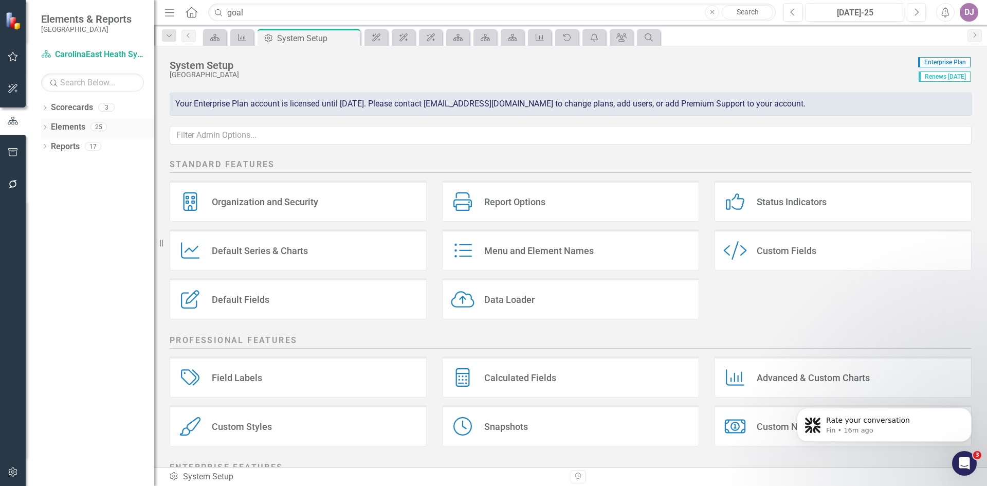
click at [74, 130] on link "Elements" at bounding box center [68, 127] width 34 height 12
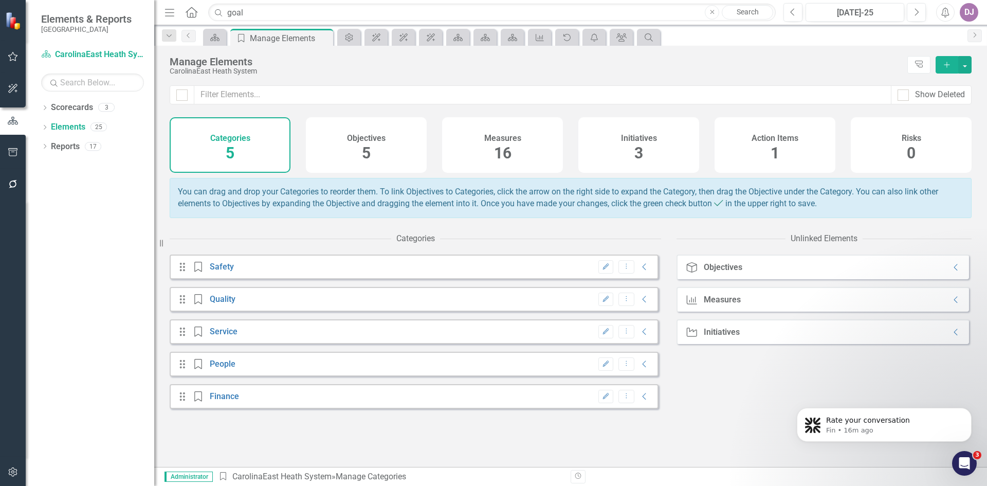
click at [367, 154] on span "5" at bounding box center [366, 153] width 9 height 18
